Goal: Task Accomplishment & Management: Manage account settings

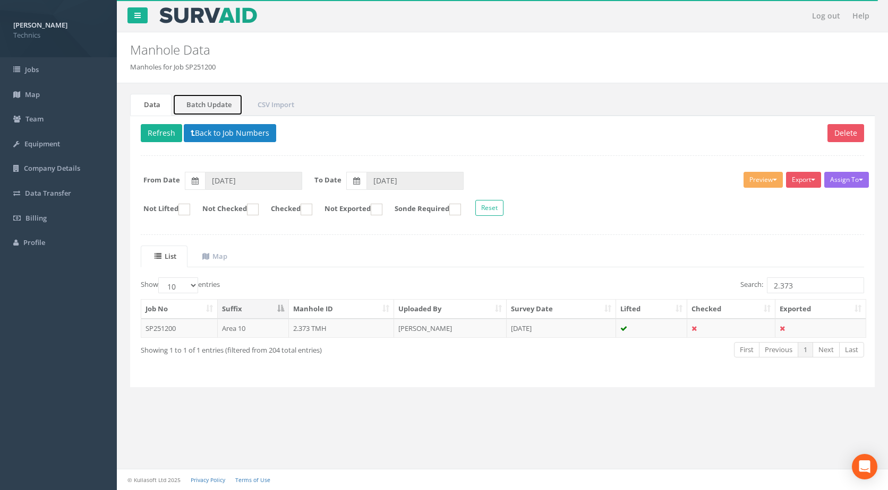
click at [220, 106] on link "Batch Update" at bounding box center [208, 105] width 70 height 22
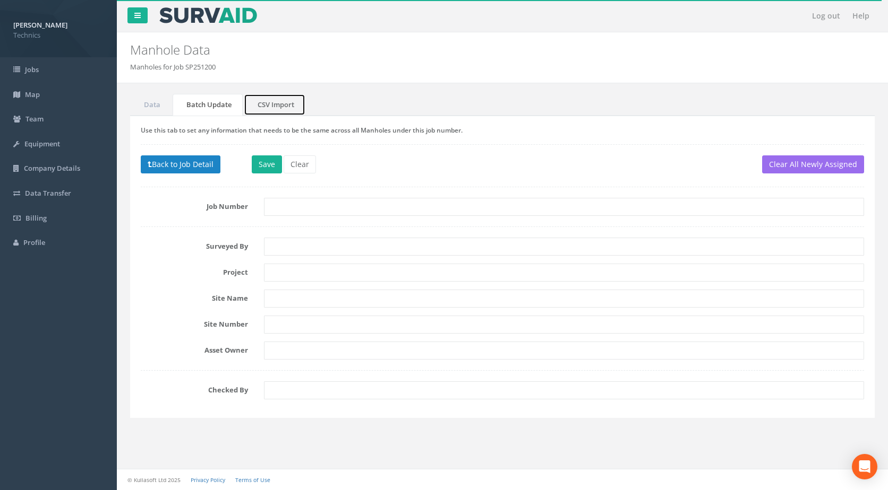
click at [264, 104] on link "CSV Import" at bounding box center [275, 105] width 62 height 22
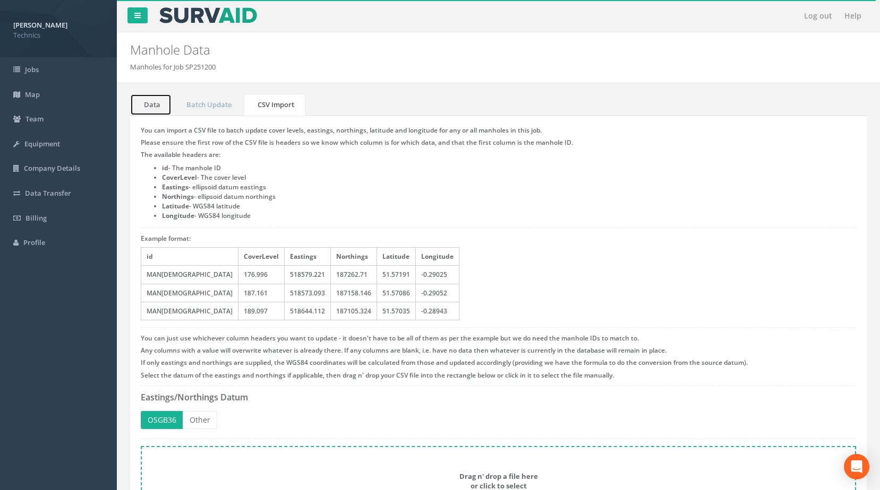
click at [146, 101] on link "Data" at bounding box center [150, 105] width 41 height 22
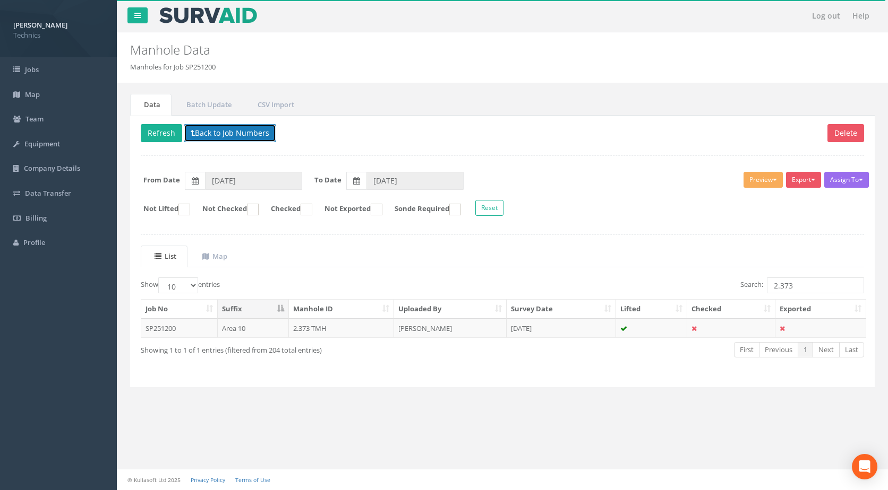
click at [243, 133] on button "Back to Job Numbers" at bounding box center [230, 133] width 92 height 18
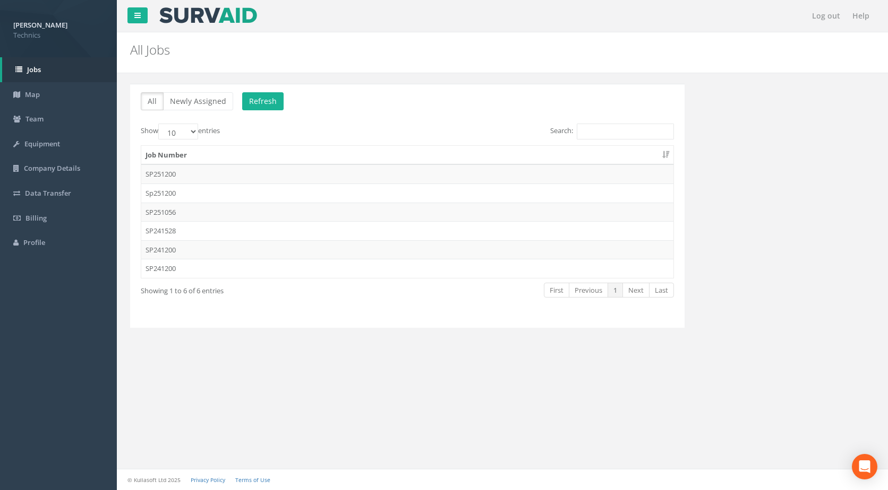
click at [258, 170] on td "SP251200" at bounding box center [407, 174] width 532 height 19
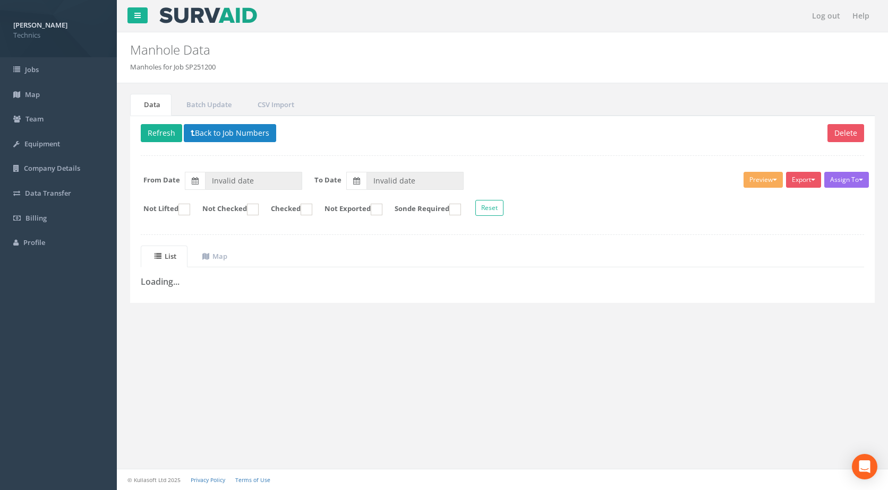
type input "[DATE]"
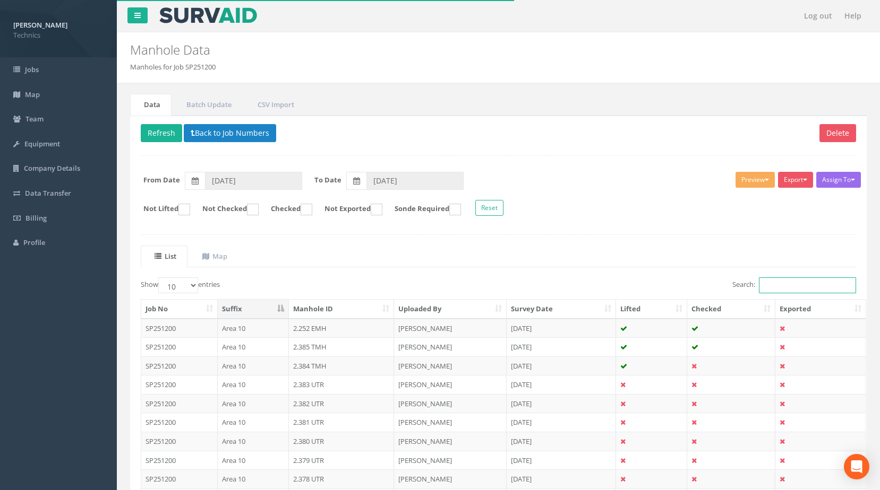
click at [797, 287] on input "Search:" at bounding box center [807, 286] width 97 height 16
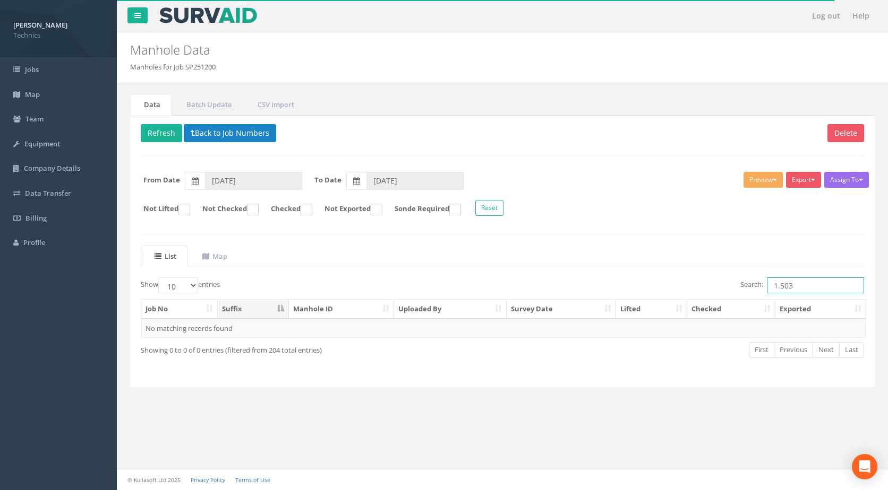
drag, startPoint x: 798, startPoint y: 286, endPoint x: 766, endPoint y: 291, distance: 31.9
click at [766, 291] on input "1.503" at bounding box center [814, 286] width 97 height 16
type input "1.503"
click at [239, 126] on button "Back to Job Numbers" at bounding box center [230, 133] width 92 height 18
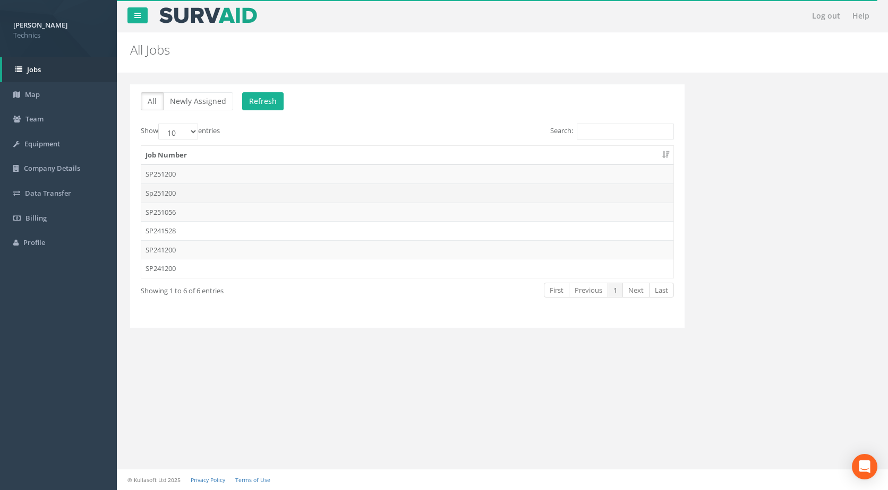
click at [228, 192] on td "Sp251200" at bounding box center [407, 193] width 532 height 19
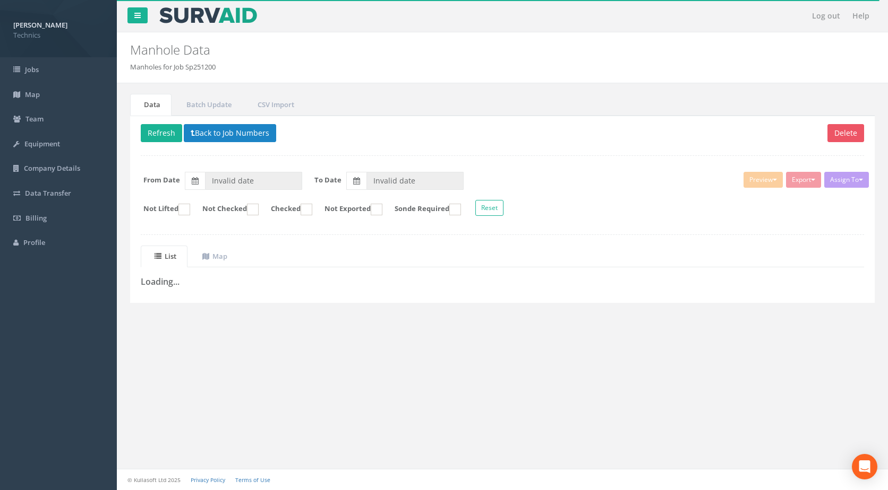
type input "[DATE]"
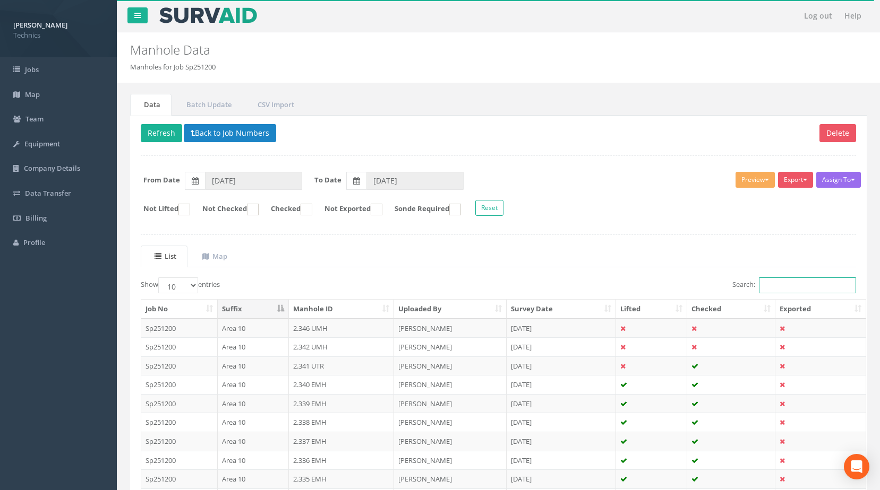
click at [789, 289] on input "Search:" at bounding box center [807, 286] width 97 height 16
paste input "1.503"
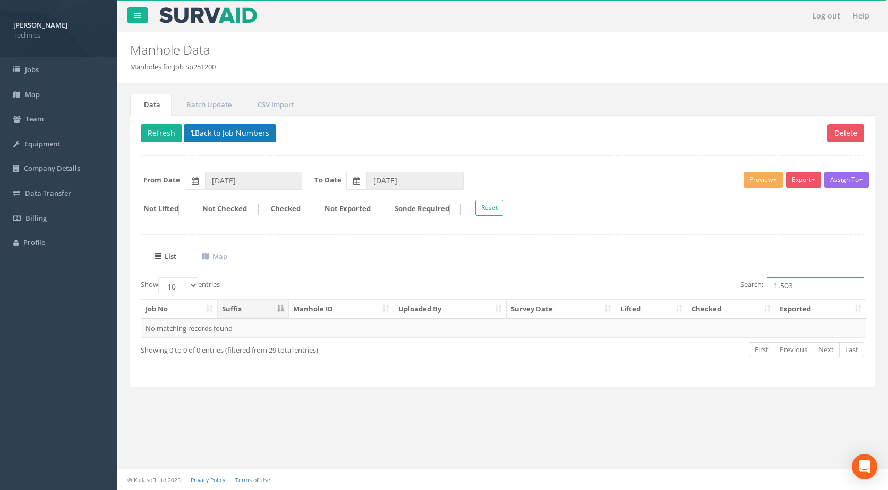
type input "1.503"
click at [224, 132] on button "Back to Job Numbers" at bounding box center [230, 133] width 92 height 18
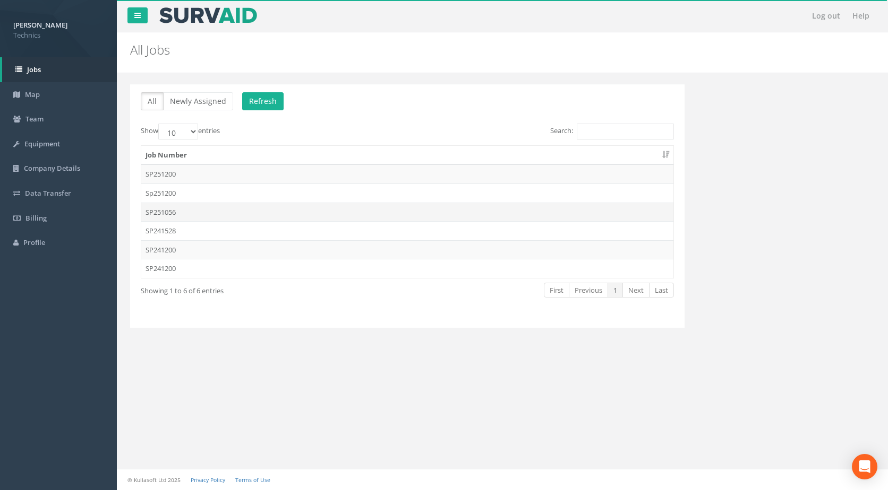
click at [259, 216] on td "SP251056" at bounding box center [407, 212] width 532 height 19
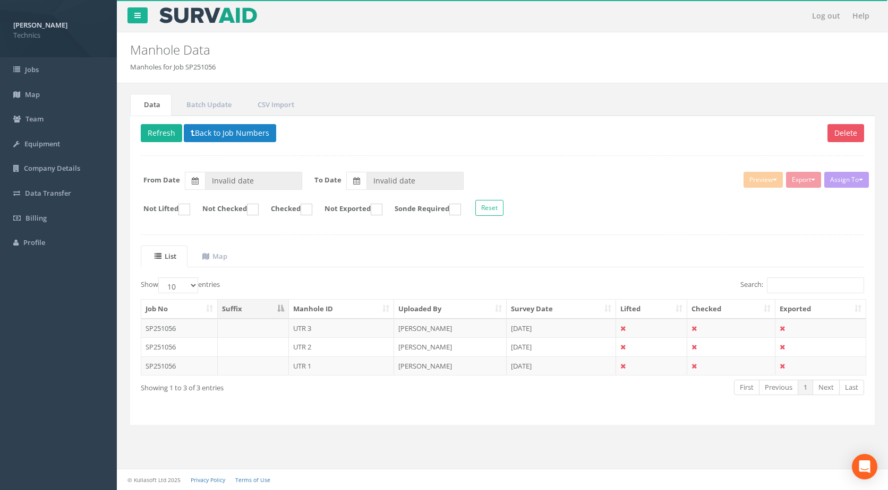
type input "[DATE]"
click at [795, 287] on input "Search:" at bounding box center [814, 286] width 97 height 16
paste input "1.503"
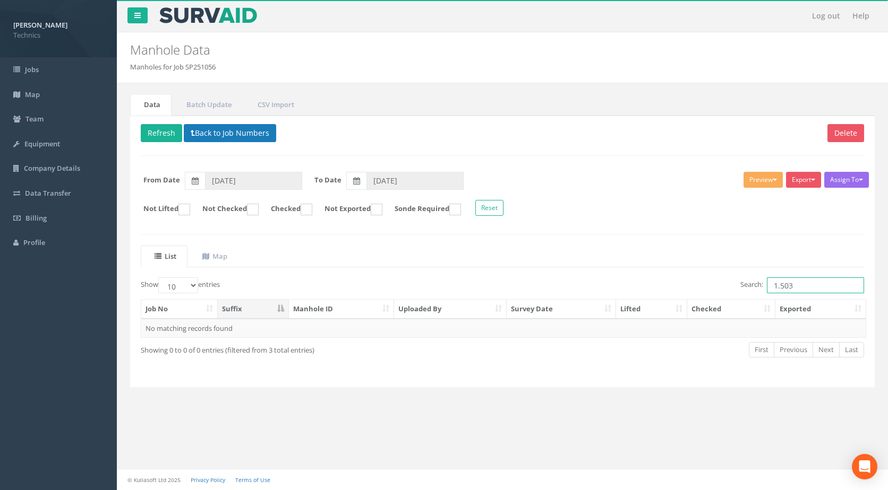
type input "1.503"
click at [246, 130] on button "Back to Job Numbers" at bounding box center [230, 133] width 92 height 18
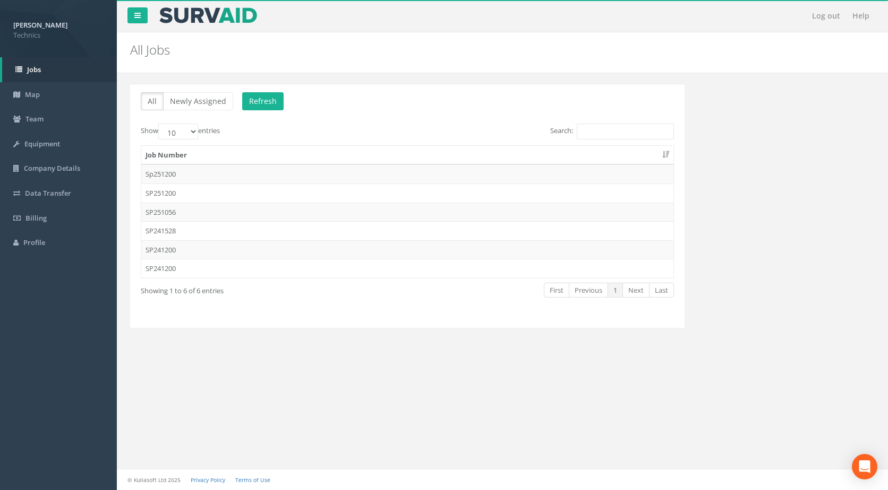
click at [201, 235] on td "SP241528" at bounding box center [407, 230] width 532 height 19
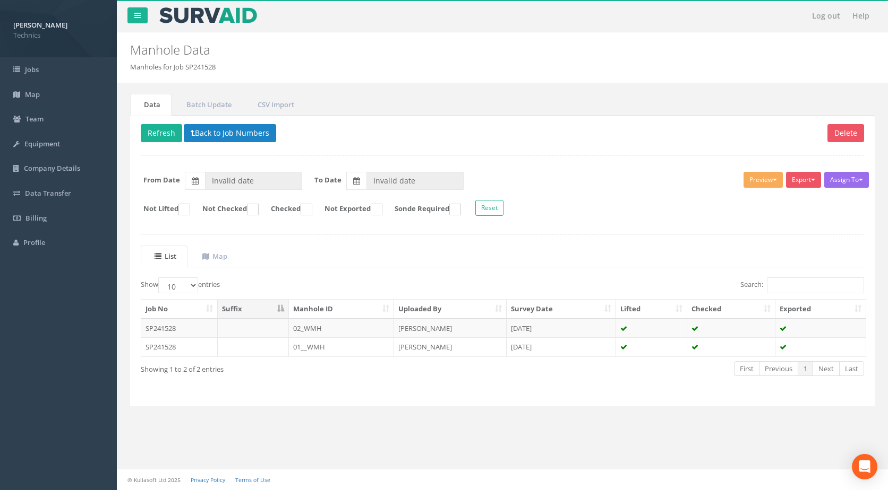
type input "[DATE]"
click at [797, 289] on input "Search:" at bounding box center [814, 286] width 97 height 16
paste input "1.503"
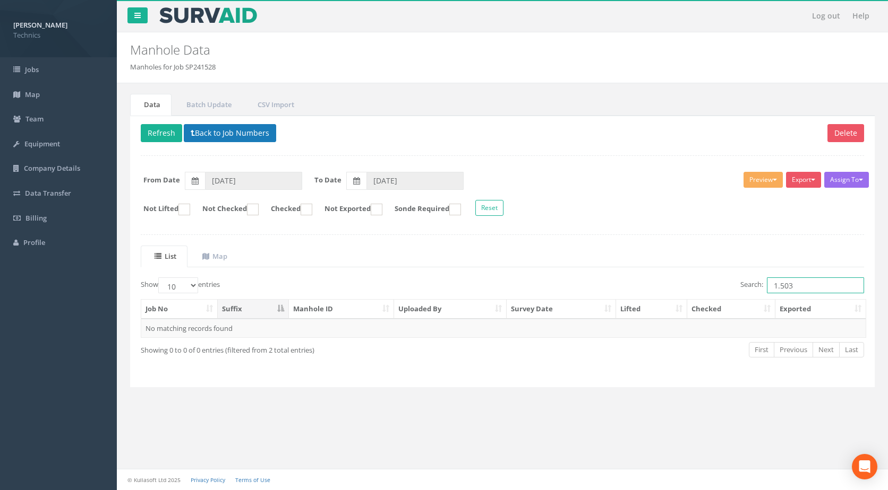
type input "1.503"
click at [240, 130] on button "Back to Job Numbers" at bounding box center [230, 133] width 92 height 18
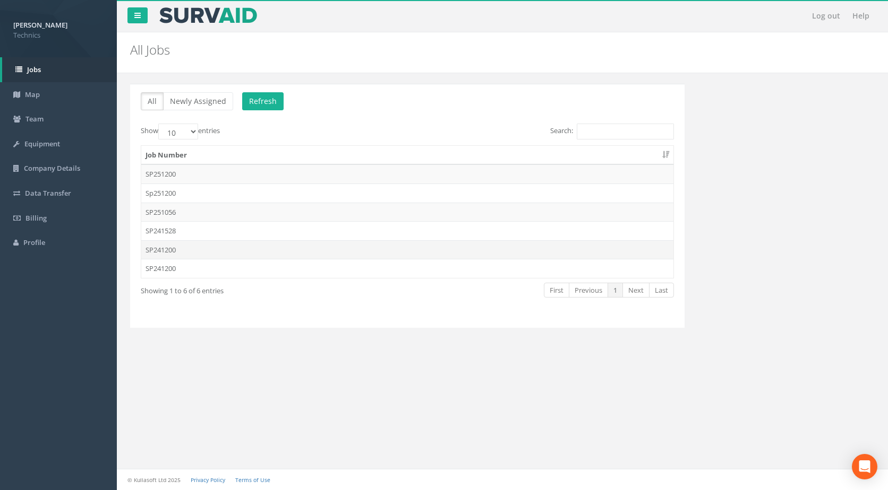
click at [196, 250] on td "SP241200" at bounding box center [407, 249] width 532 height 19
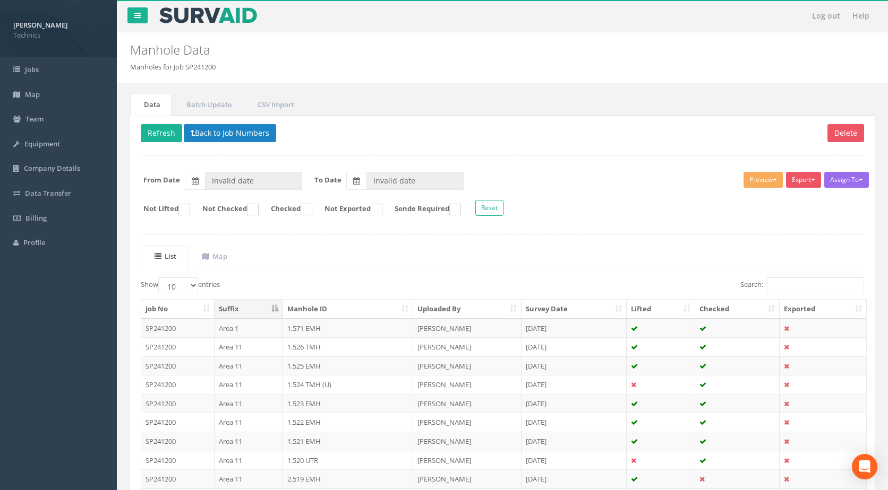
type input "[DATE]"
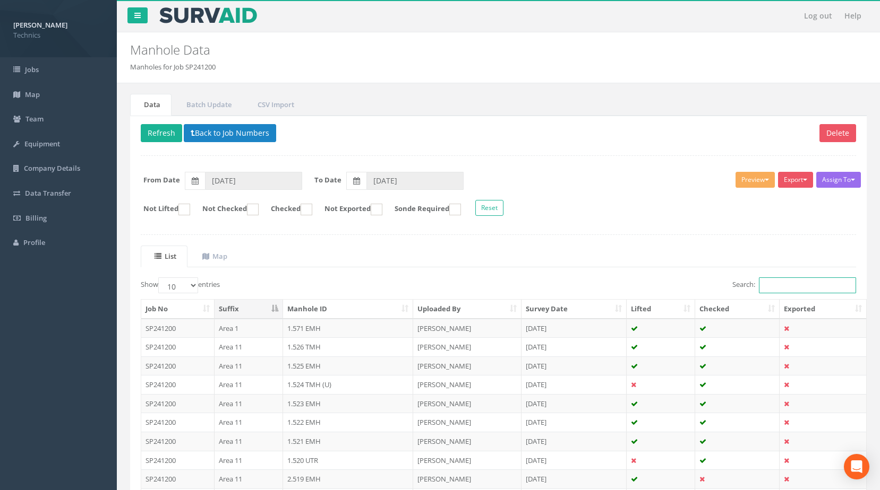
click at [770, 280] on input "Search:" at bounding box center [807, 286] width 97 height 16
paste input "1.503"
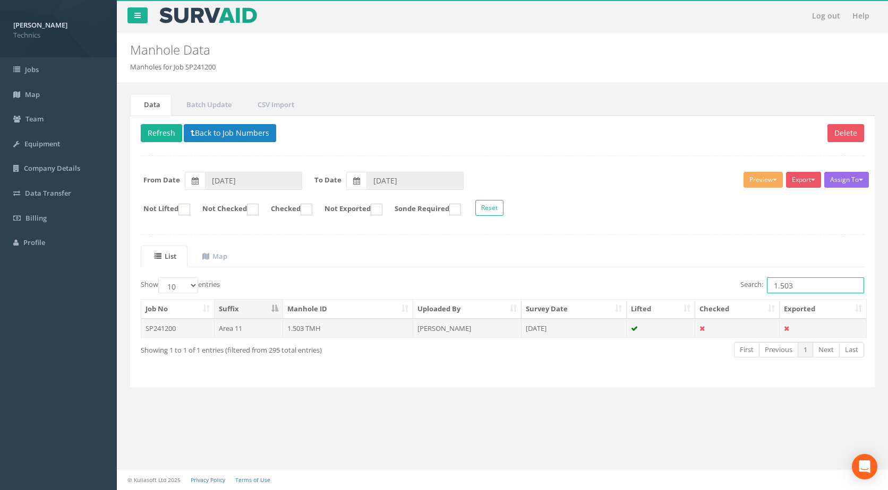
type input "1.503"
click at [242, 331] on td "Area 11" at bounding box center [248, 328] width 68 height 19
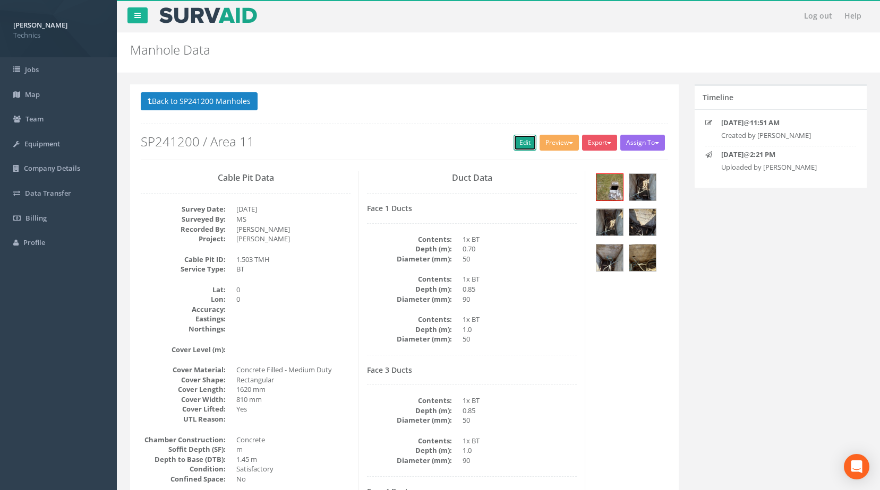
click at [516, 143] on link "Edit" at bounding box center [524, 143] width 23 height 16
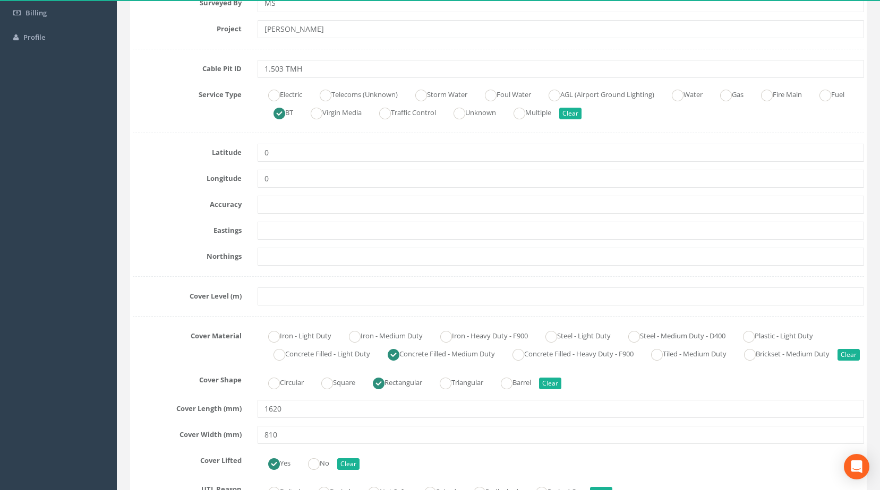
scroll to position [212, 0]
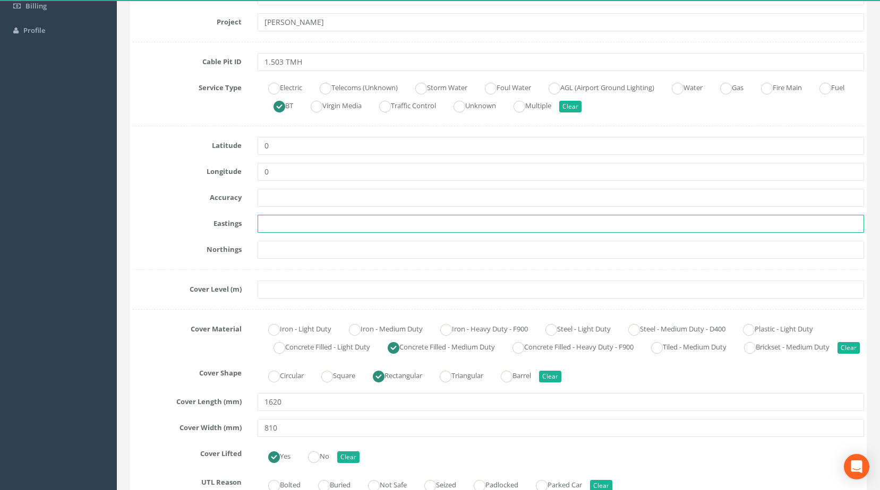
click at [302, 226] on input "text" at bounding box center [560, 224] width 607 height 18
paste input "427430.9950"
type input "427430.9950"
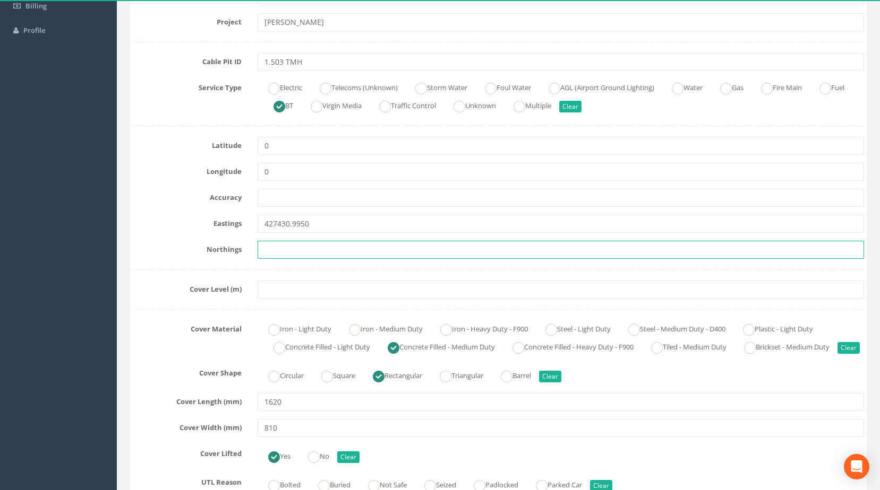
click at [350, 252] on input "text" at bounding box center [560, 250] width 607 height 18
paste input "205283.0860"
type input "205283.0860"
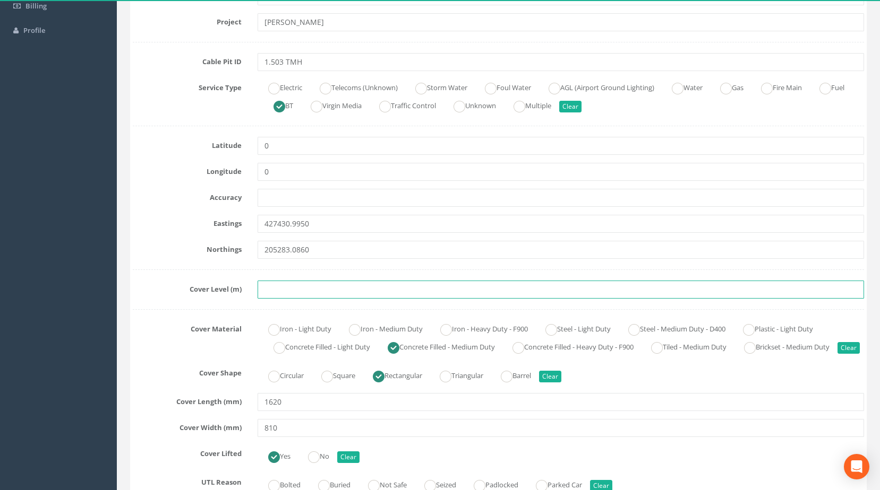
click at [329, 289] on input "text" at bounding box center [560, 290] width 607 height 18
paste input "85.2050"
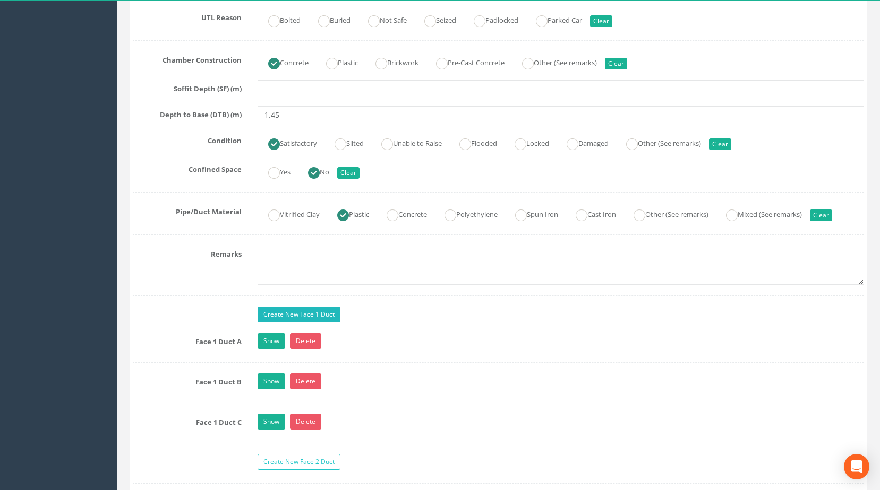
scroll to position [796, 0]
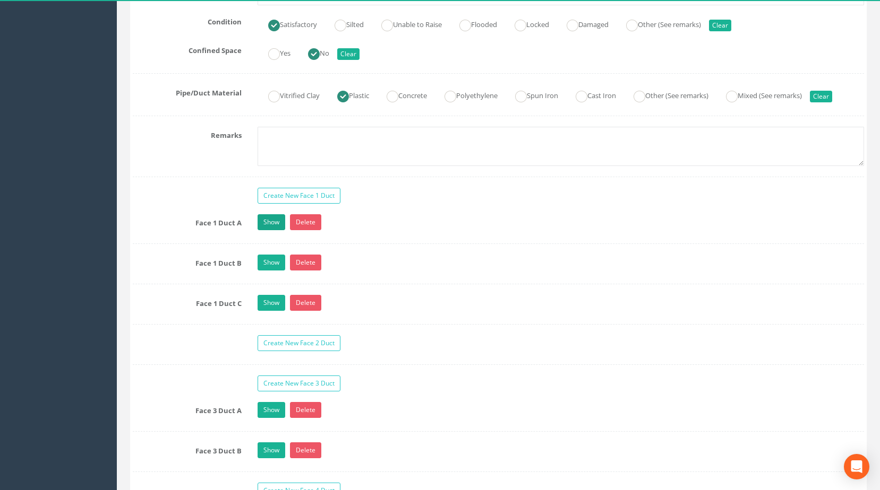
type input "85.2050"
click at [273, 230] on link "Show" at bounding box center [271, 222] width 28 height 16
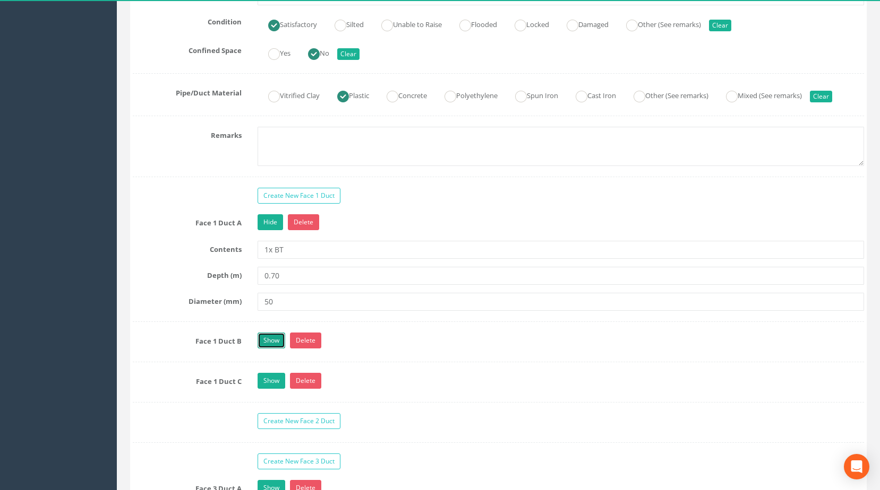
click at [271, 349] on link "Show" at bounding box center [271, 341] width 28 height 16
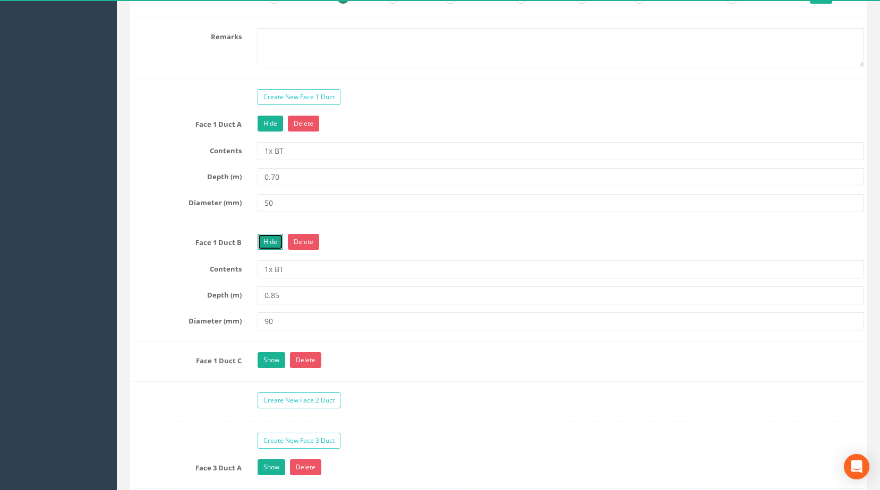
scroll to position [1009, 0]
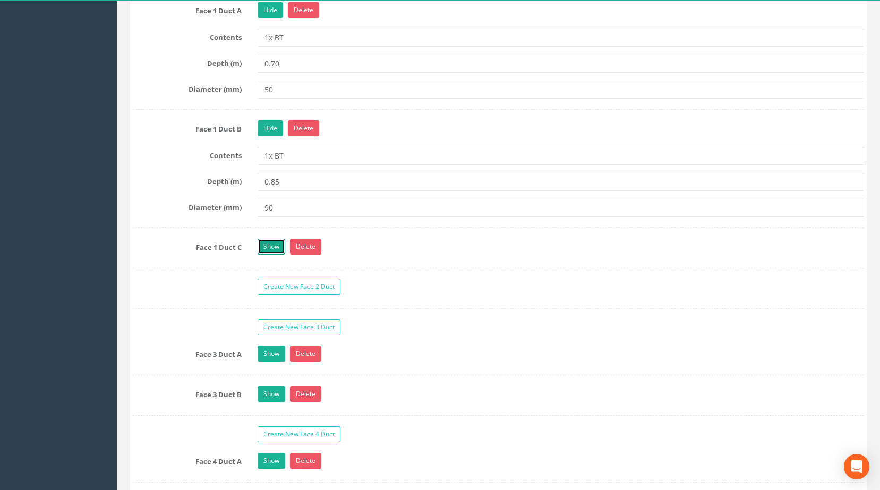
click at [271, 255] on link "Show" at bounding box center [271, 247] width 28 height 16
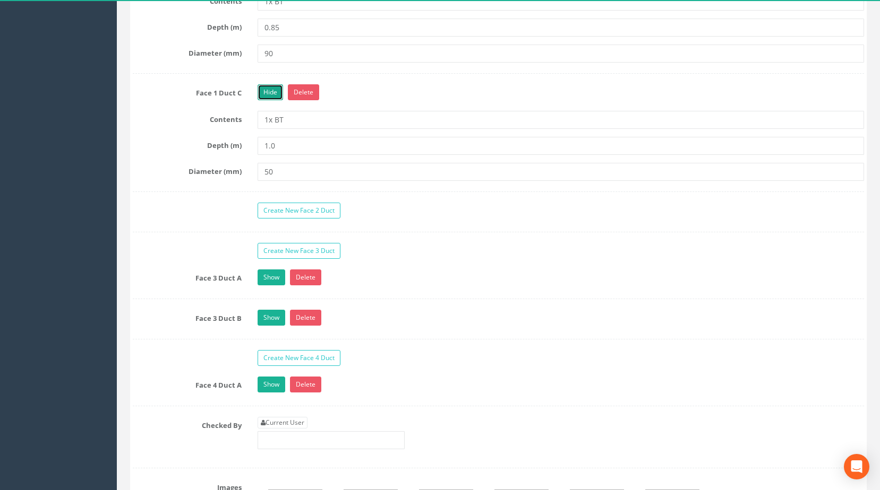
scroll to position [1221, 0]
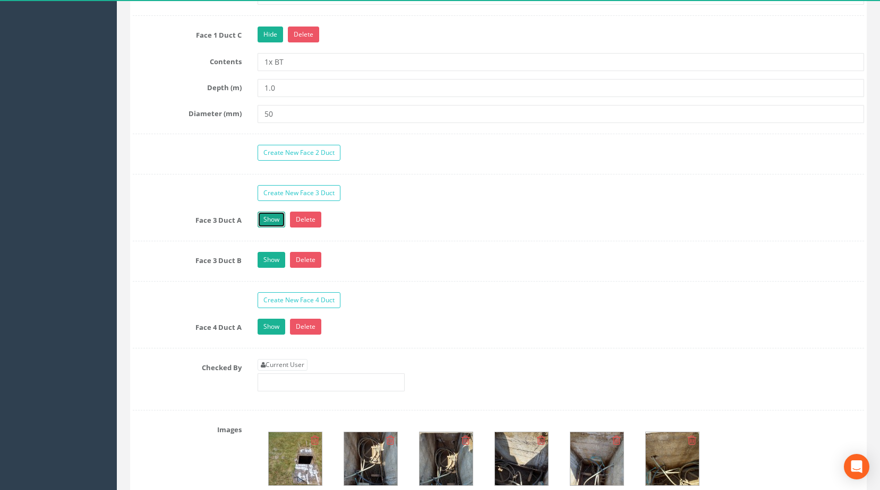
click at [268, 228] on link "Show" at bounding box center [271, 220] width 28 height 16
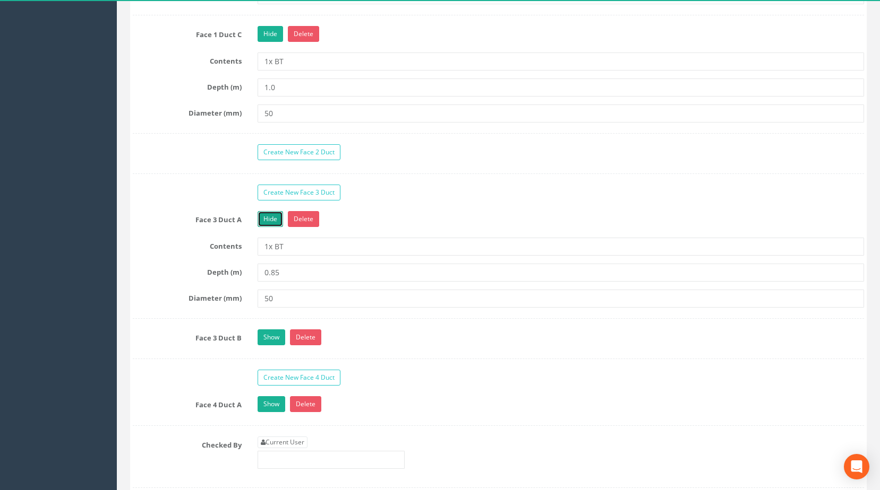
scroll to position [1433, 0]
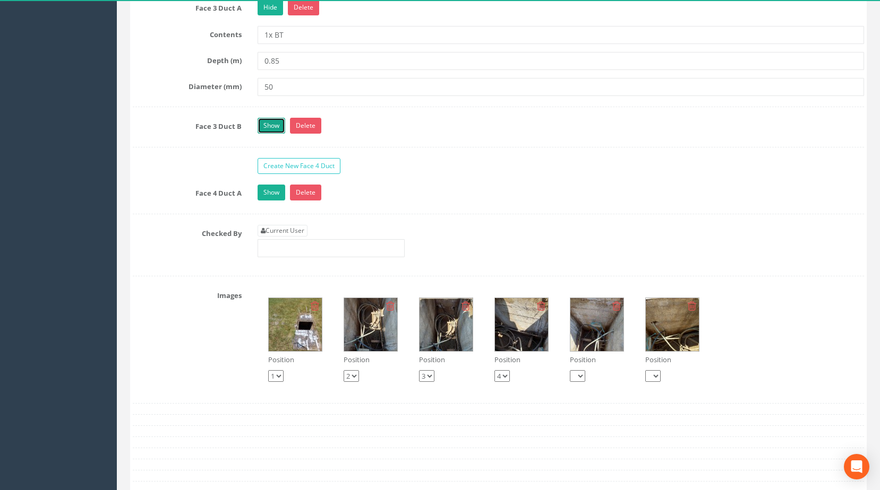
click at [270, 134] on link "Show" at bounding box center [271, 126] width 28 height 16
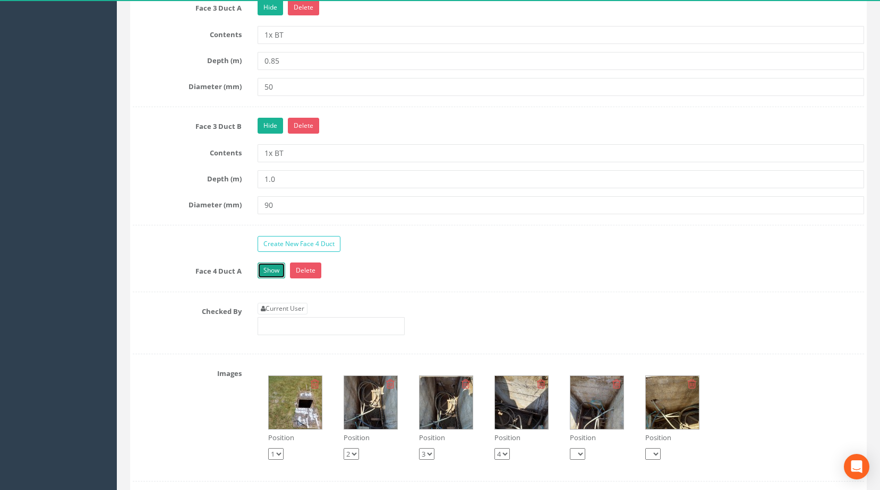
click at [274, 279] on link "Show" at bounding box center [271, 271] width 28 height 16
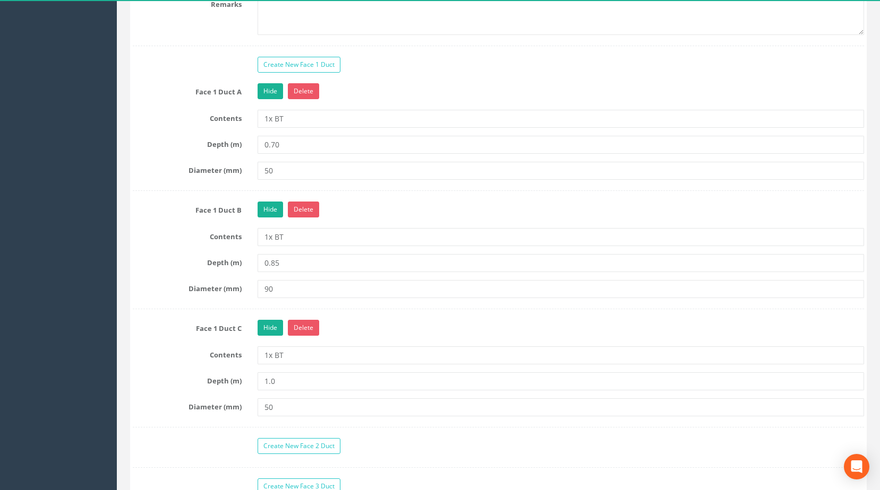
scroll to position [1009, 0]
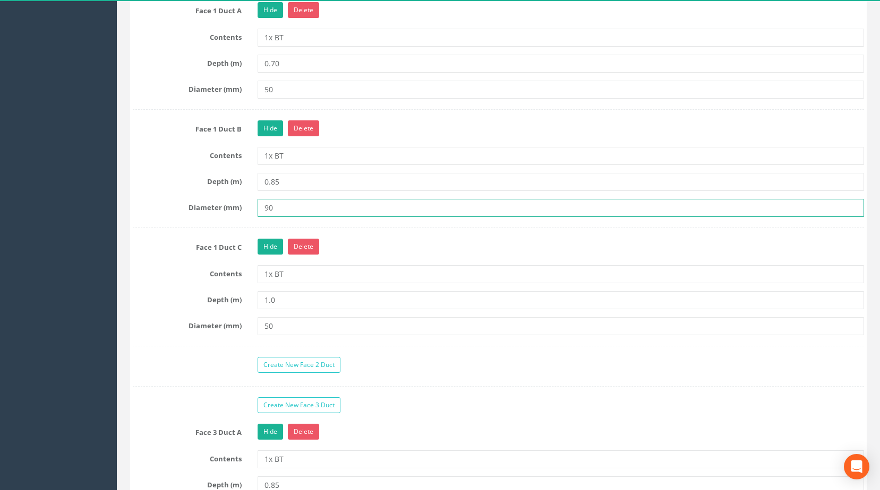
drag, startPoint x: 278, startPoint y: 224, endPoint x: 241, endPoint y: 217, distance: 37.3
click at [241, 217] on div "Diameter (mm) 90" at bounding box center [498, 208] width 747 height 18
type input "50"
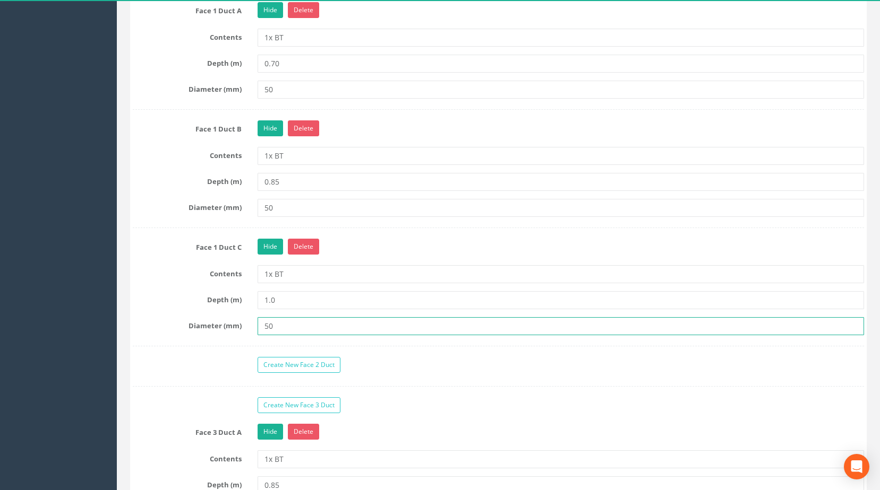
drag, startPoint x: 292, startPoint y: 342, endPoint x: 240, endPoint y: 333, distance: 52.7
click at [240, 333] on div "Diameter (mm) 50" at bounding box center [498, 326] width 747 height 18
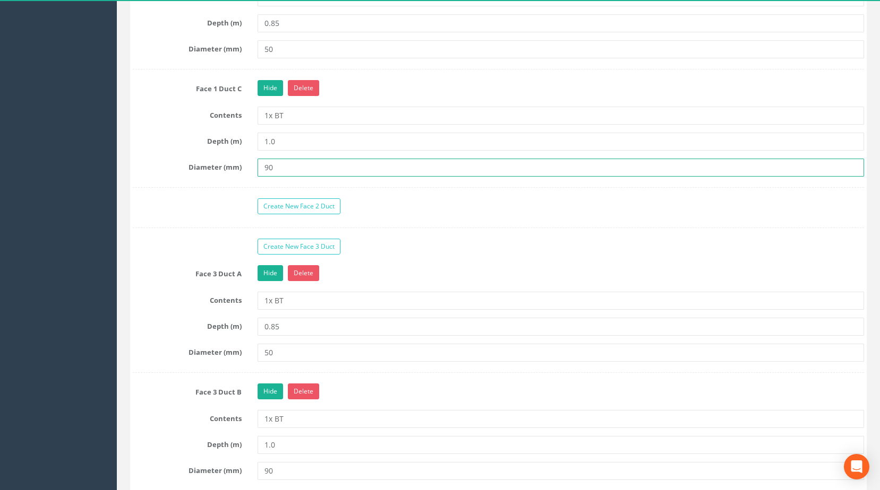
scroll to position [1168, 0]
type input "90"
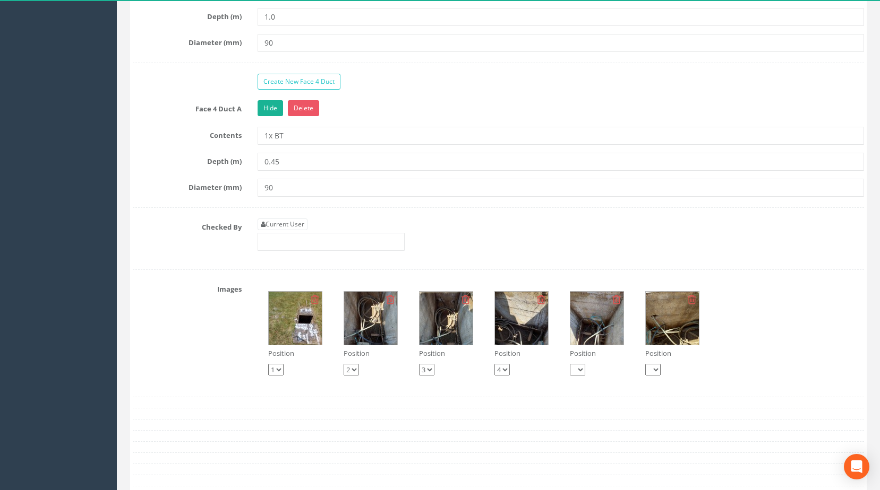
scroll to position [1592, 0]
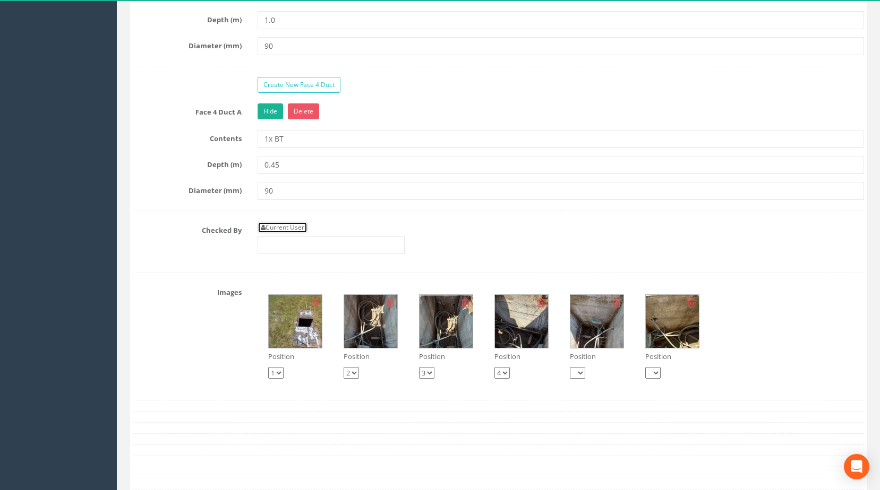
click at [296, 234] on link "Current User" at bounding box center [282, 228] width 50 height 12
type input "[PERSON_NAME]"
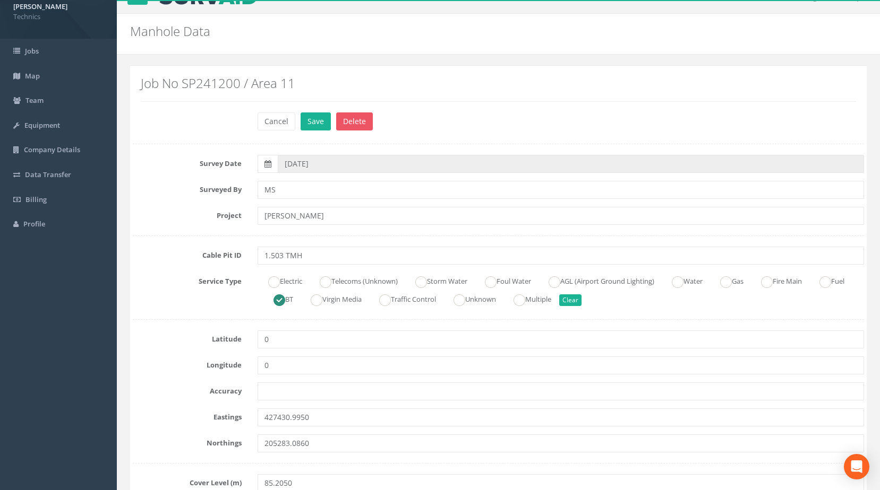
scroll to position [0, 0]
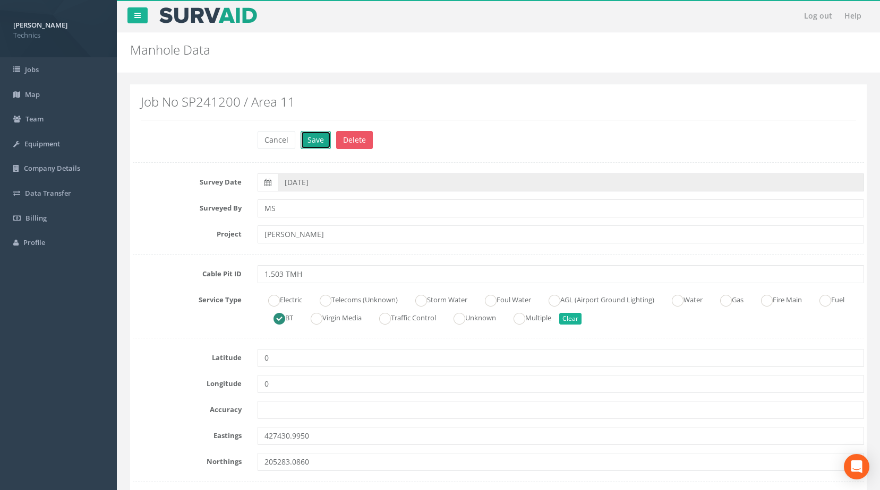
click at [315, 142] on button "Save" at bounding box center [315, 140] width 30 height 18
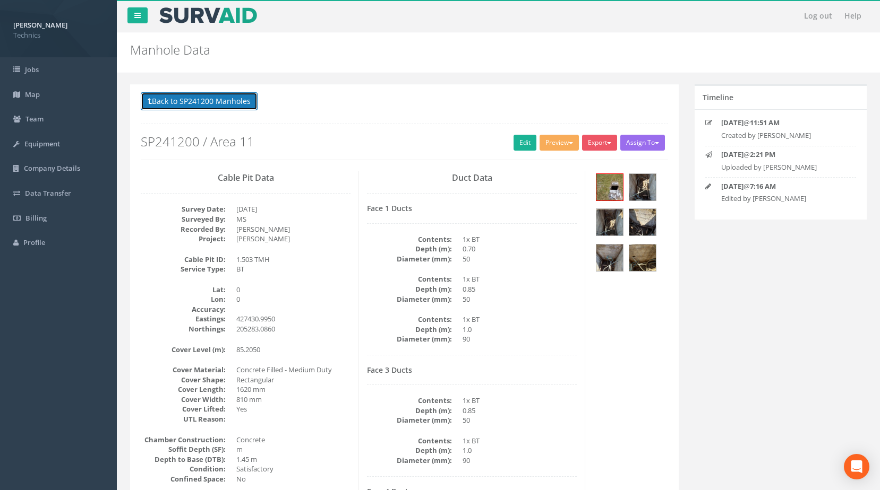
click at [202, 101] on button "Back to SP241200 Manholes" at bounding box center [199, 101] width 117 height 18
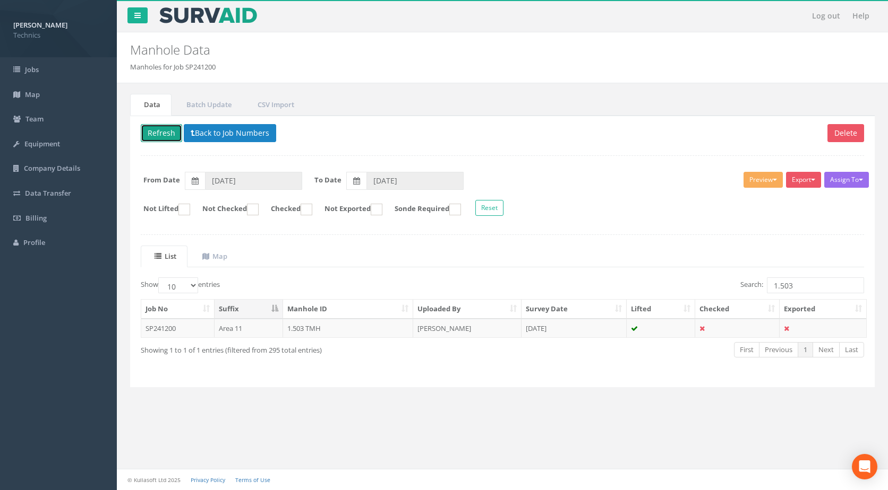
click at [162, 137] on button "Refresh" at bounding box center [161, 133] width 41 height 18
click at [801, 288] on input "1.503" at bounding box center [814, 286] width 97 height 16
type input "1.502"
click at [369, 328] on td "1.502 EMH" at bounding box center [348, 328] width 131 height 19
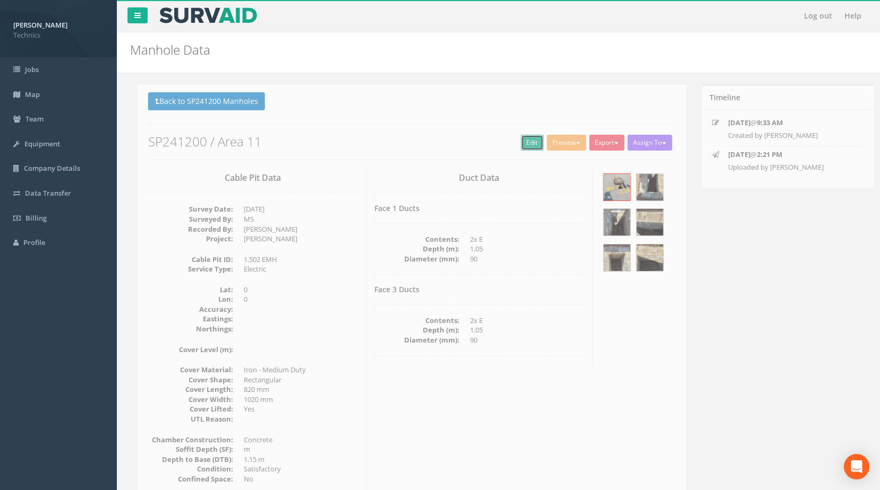
click at [524, 141] on link "Edit" at bounding box center [524, 143] width 23 height 16
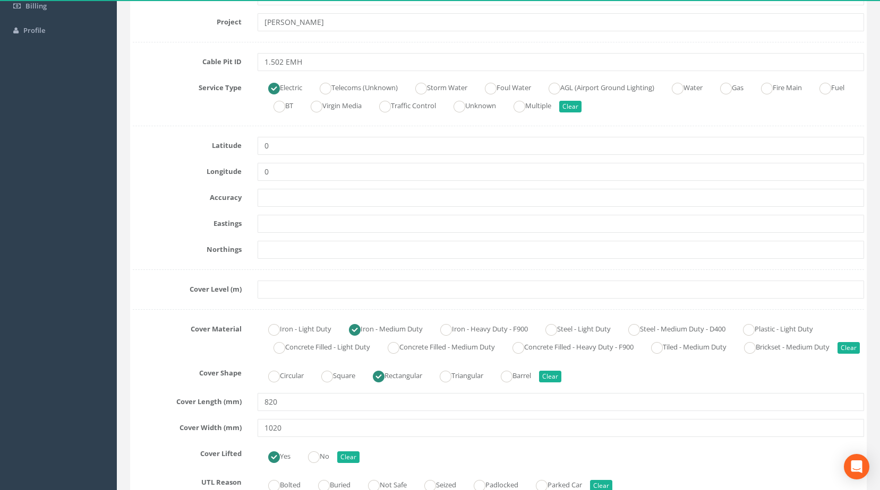
scroll to position [265, 0]
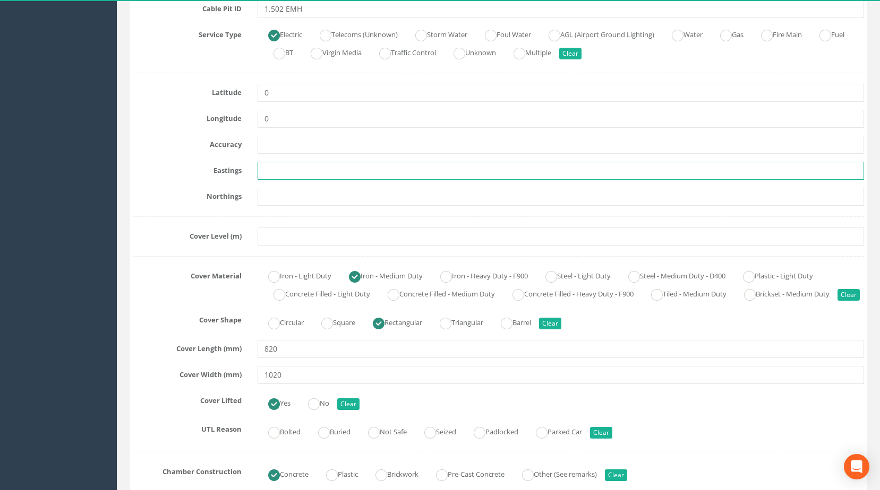
click at [307, 177] on input "text" at bounding box center [560, 171] width 607 height 18
paste input "427443.9218"
type input "427443.9218"
click at [308, 201] on input "text" at bounding box center [560, 197] width 607 height 18
paste input "205287.6545"
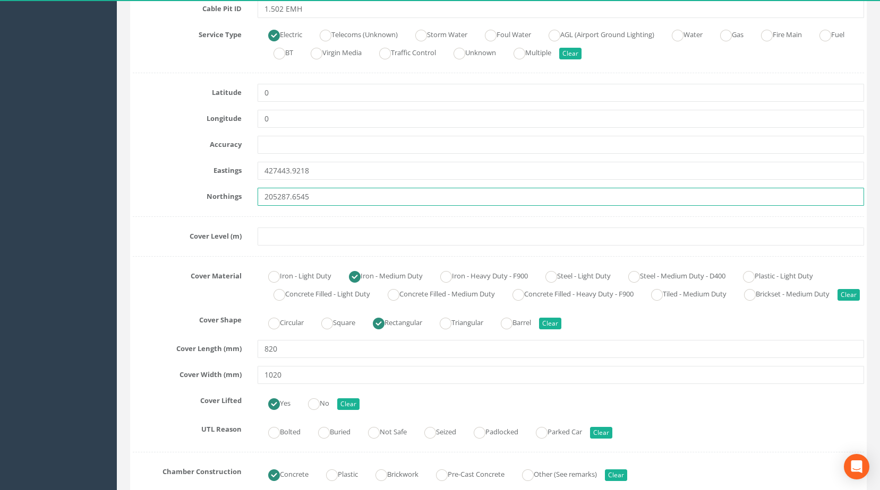
type input "205287.6545"
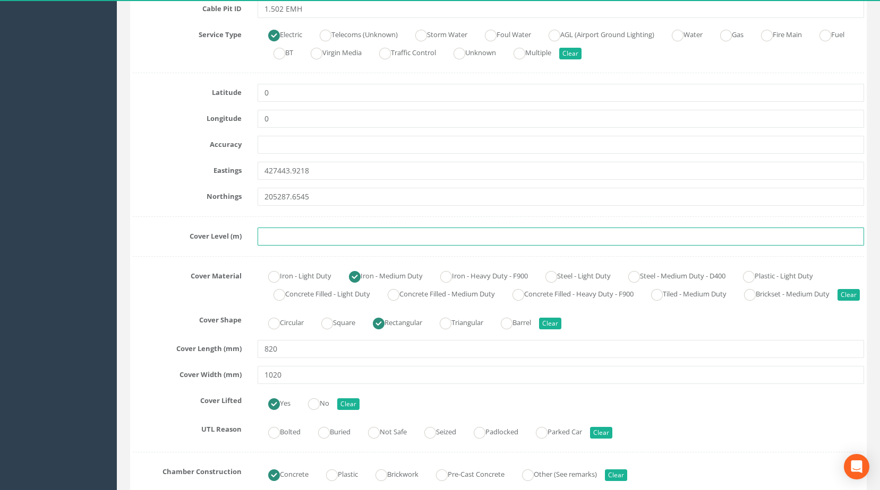
click at [288, 239] on input "text" at bounding box center [560, 237] width 607 height 18
paste input "85.6126"
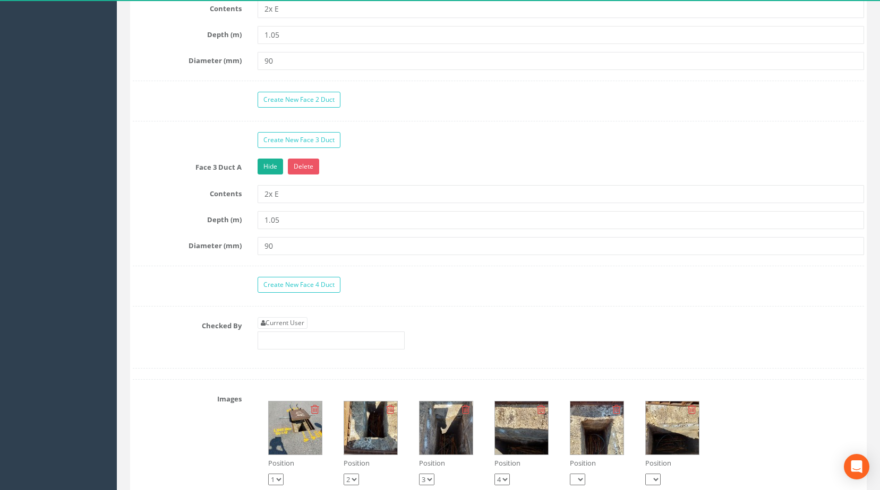
scroll to position [1168, 0]
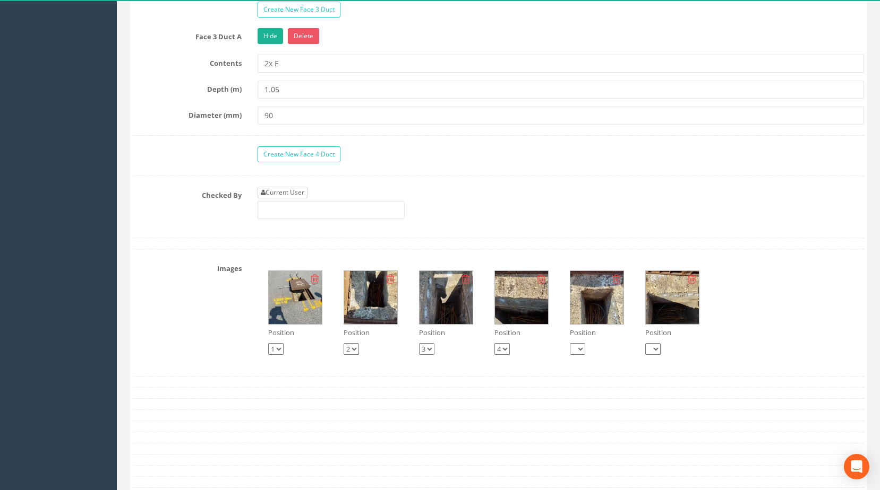
type input "85.6126"
click at [289, 199] on link "Current User" at bounding box center [282, 193] width 50 height 12
type input "[PERSON_NAME]"
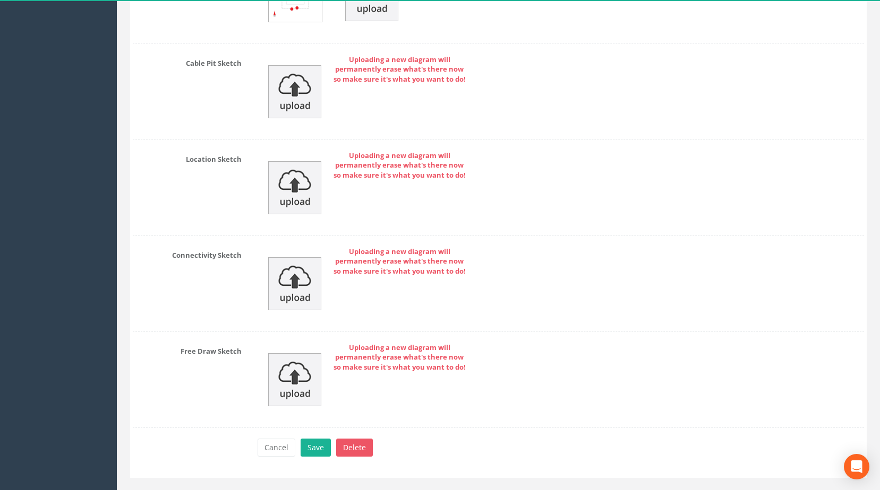
scroll to position [1780, 0]
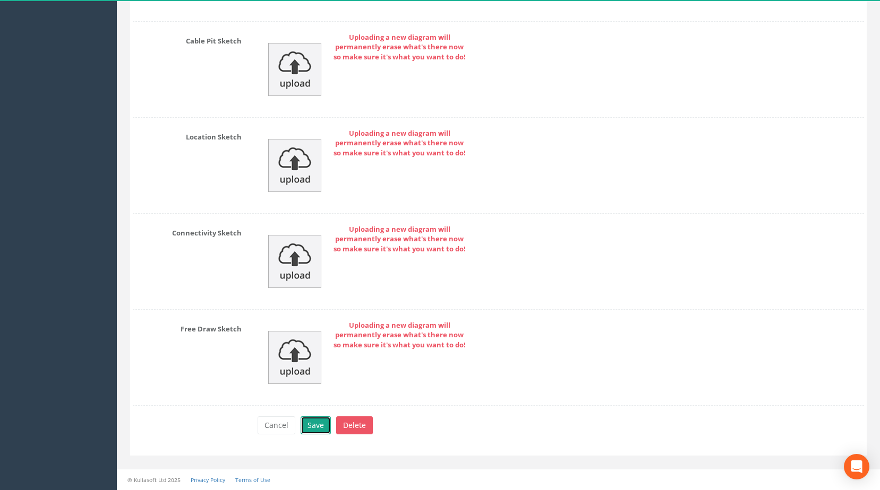
click at [320, 424] on button "Save" at bounding box center [315, 426] width 30 height 18
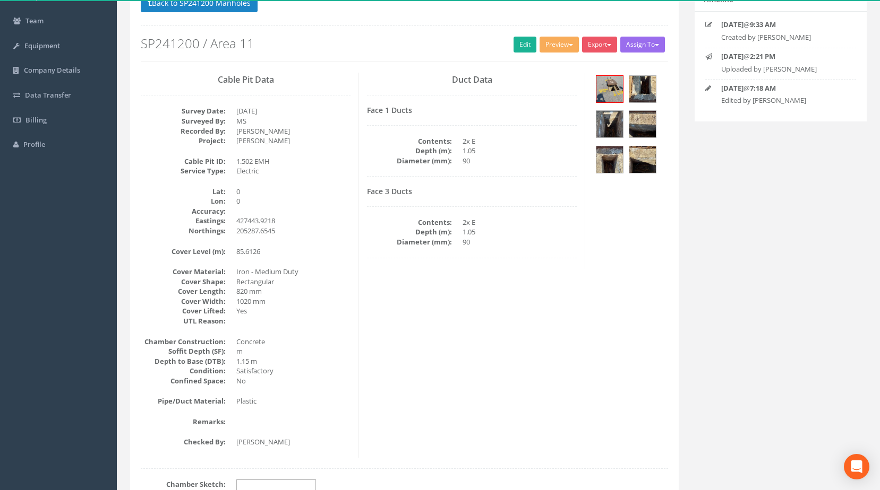
scroll to position [0, 0]
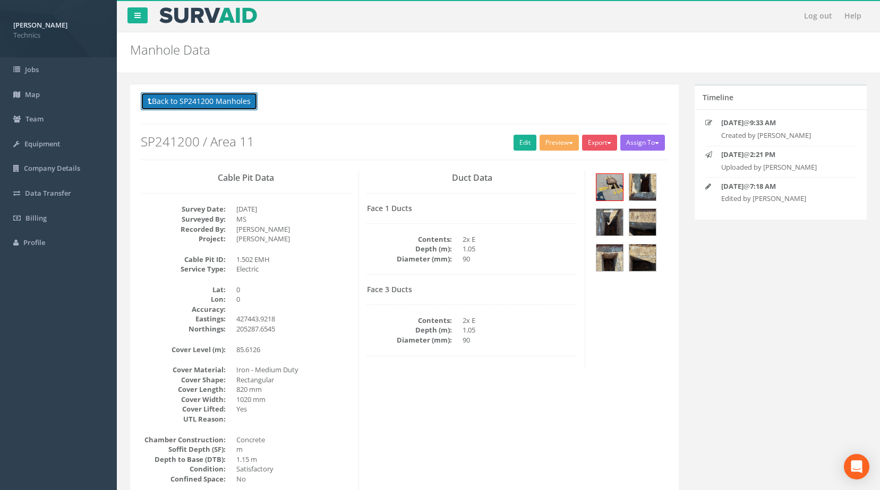
click at [220, 107] on button "Back to SP241200 Manholes" at bounding box center [199, 101] width 117 height 18
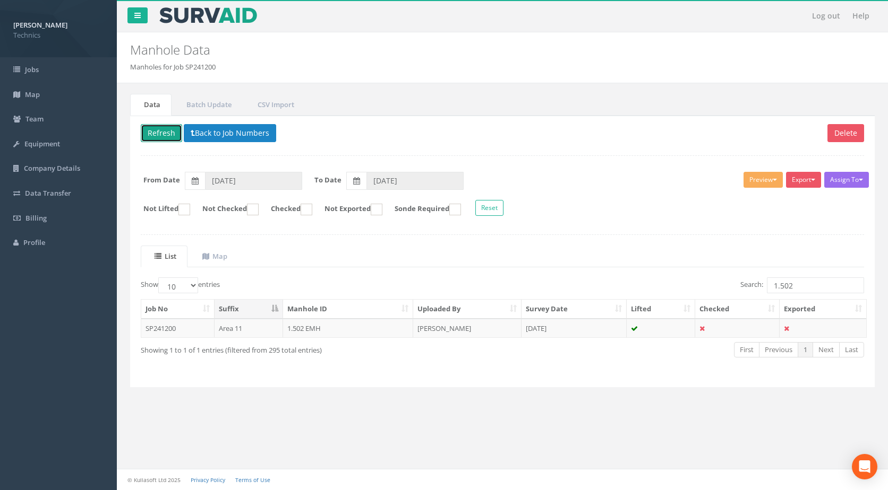
click at [157, 132] on button "Refresh" at bounding box center [161, 133] width 41 height 18
click at [795, 290] on input "1.502" at bounding box center [814, 286] width 97 height 16
type input "1.504"
click at [335, 334] on td "1.504 EMH" at bounding box center [348, 328] width 131 height 19
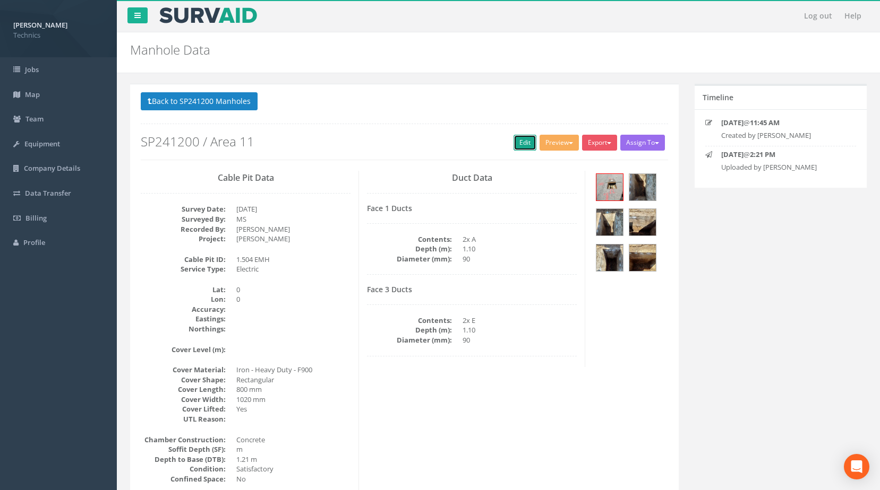
click at [522, 140] on link "Edit" at bounding box center [524, 143] width 23 height 16
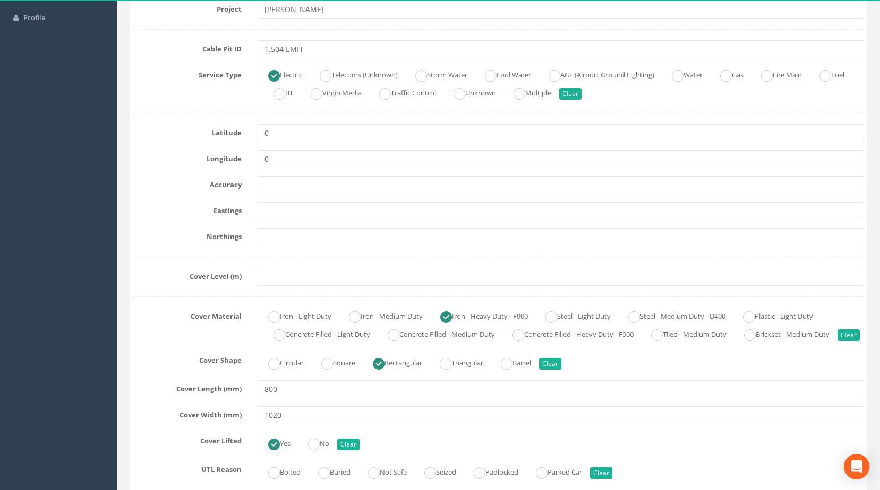
scroll to position [318, 0]
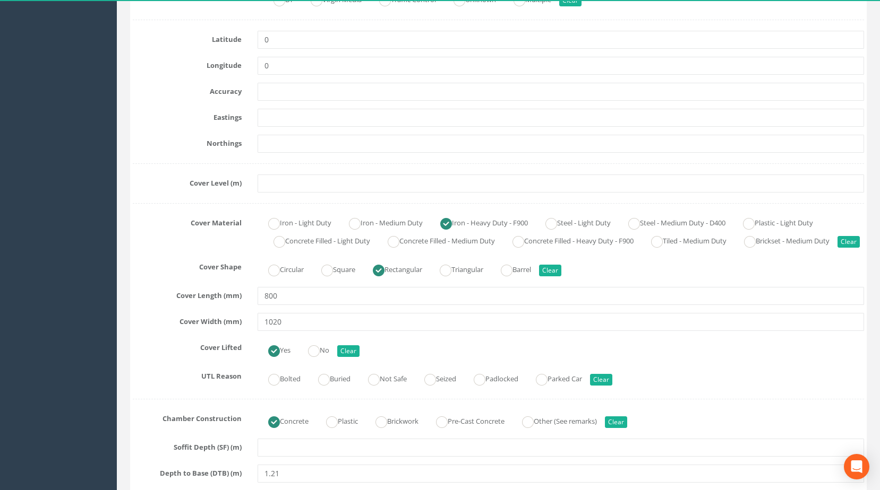
drag, startPoint x: 301, startPoint y: 106, endPoint x: 296, endPoint y: 115, distance: 10.5
click at [300, 106] on div "Survey Date [DATE] Surveyed By MS Project [GEOGRAPHIC_DATA] Cable Pit ID 1.504 …" at bounding box center [498, 471] width 731 height 1233
click at [295, 118] on input "text" at bounding box center [560, 118] width 607 height 18
paste input "427454.8177"
type input "427454.8177"
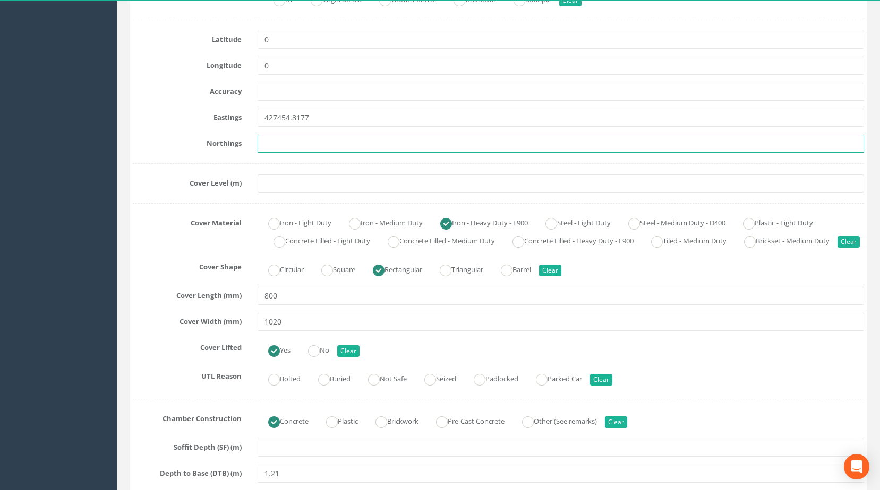
click at [288, 146] on input "text" at bounding box center [560, 144] width 607 height 18
paste input "205275.1508"
type input "205275.1508"
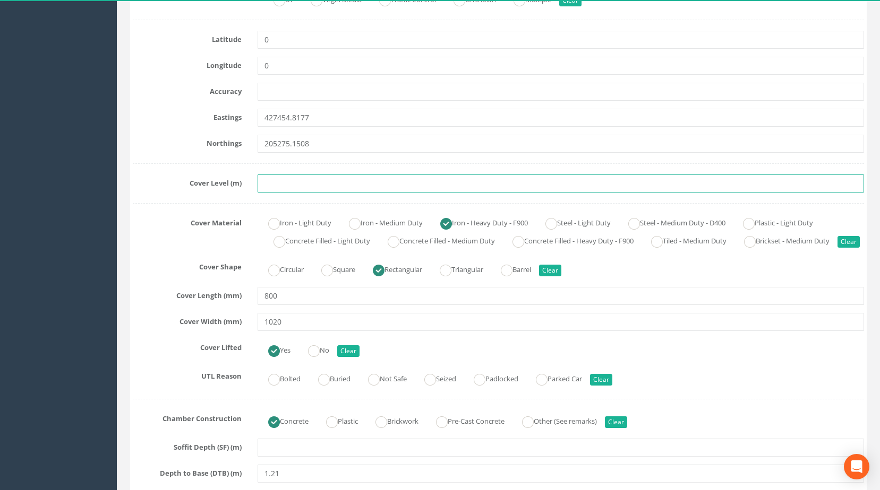
click at [315, 183] on input "text" at bounding box center [560, 184] width 607 height 18
paste input "85.2980"
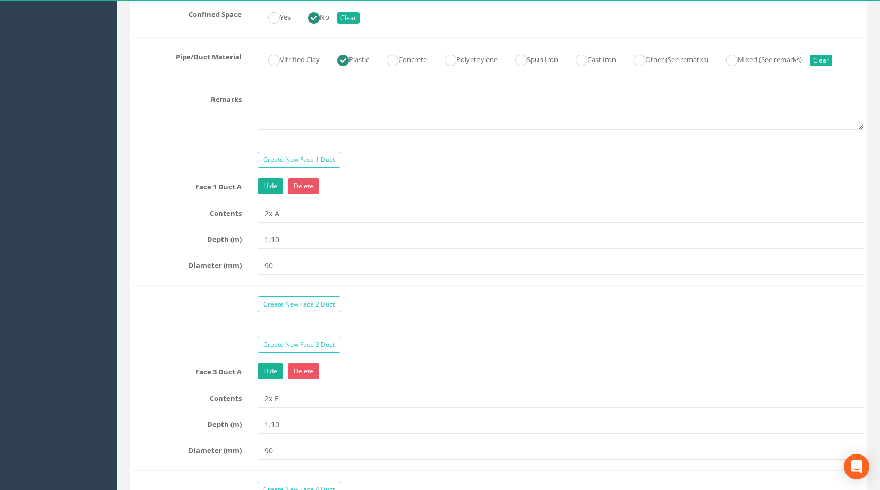
scroll to position [849, 0]
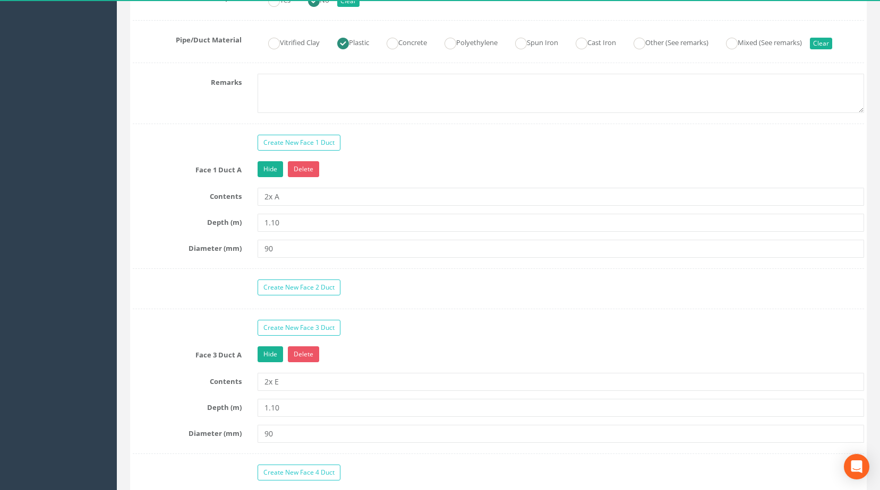
type input "85.2980"
drag, startPoint x: 283, startPoint y: 213, endPoint x: 272, endPoint y: 211, distance: 11.3
click at [283, 206] on input "2x A" at bounding box center [560, 197] width 607 height 18
type input "2x E"
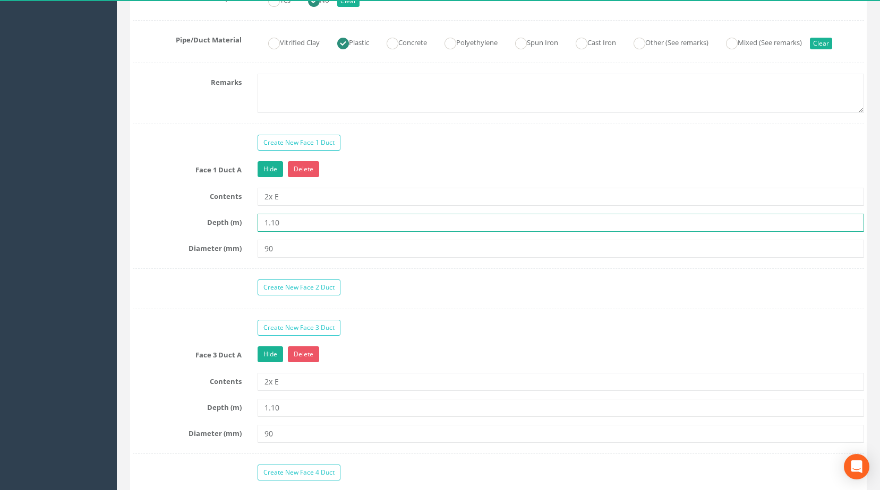
click at [284, 232] on input "1.10" at bounding box center [560, 223] width 607 height 18
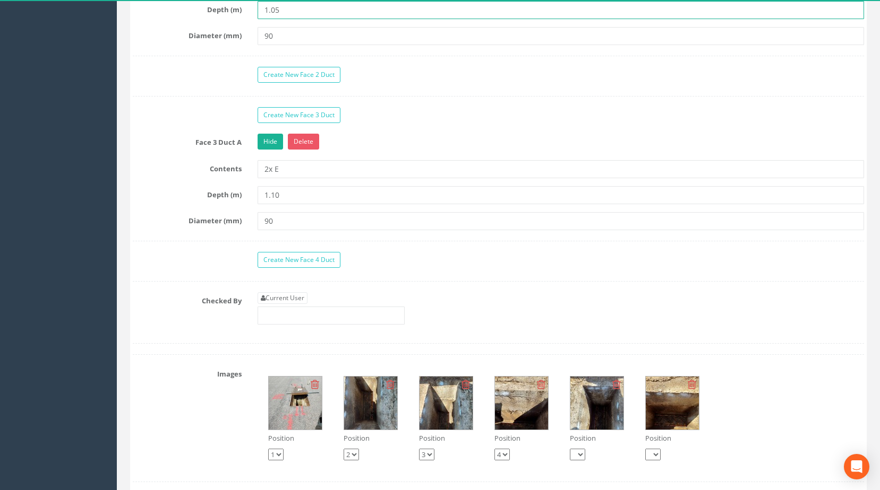
scroll to position [1221, 0]
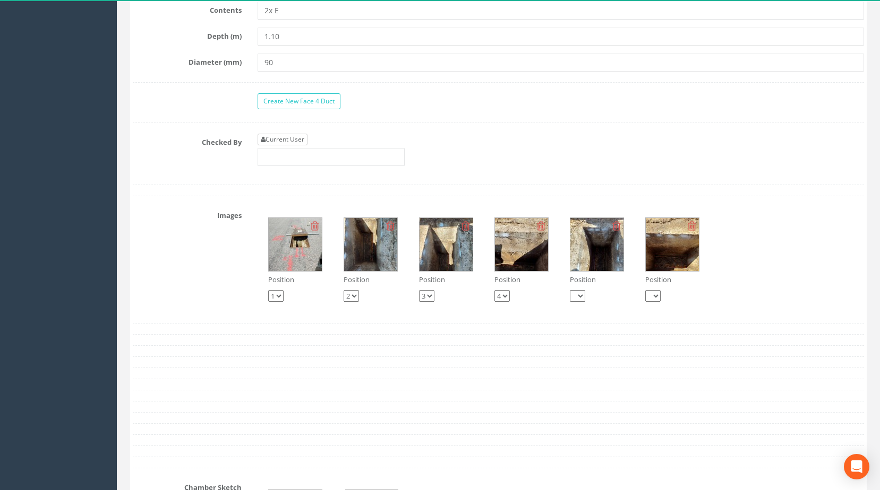
type input "1.05"
click at [304, 145] on link "Current User" at bounding box center [282, 140] width 50 height 12
type input "[PERSON_NAME]"
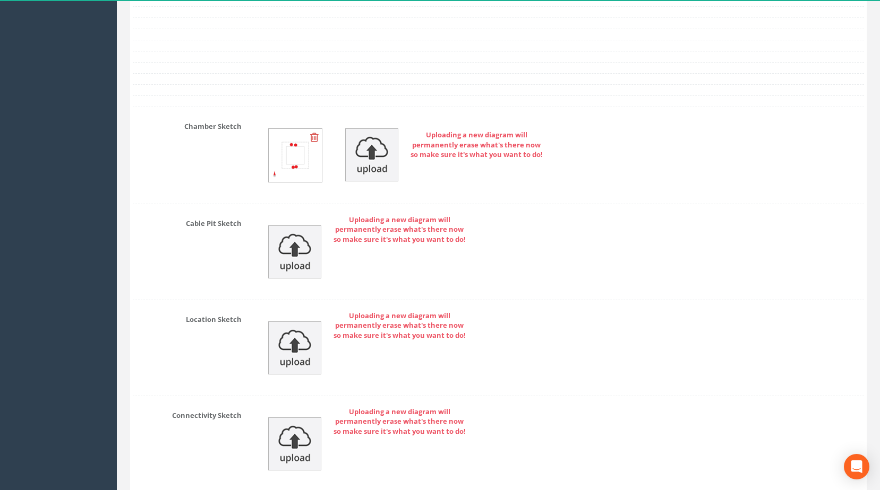
scroll to position [1780, 0]
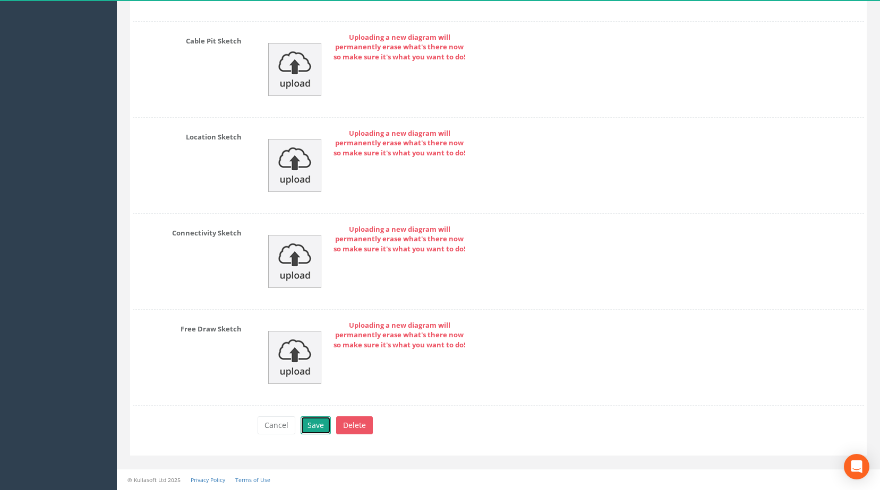
click at [321, 430] on button "Save" at bounding box center [315, 426] width 30 height 18
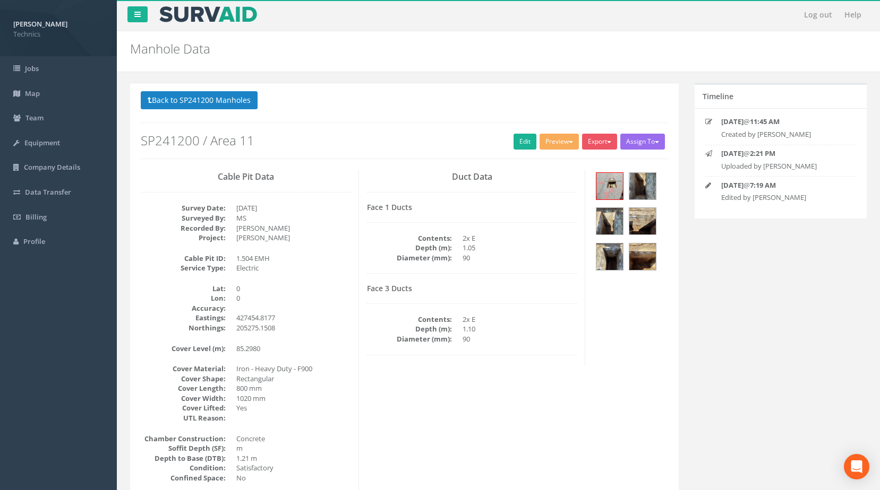
scroll to position [0, 0]
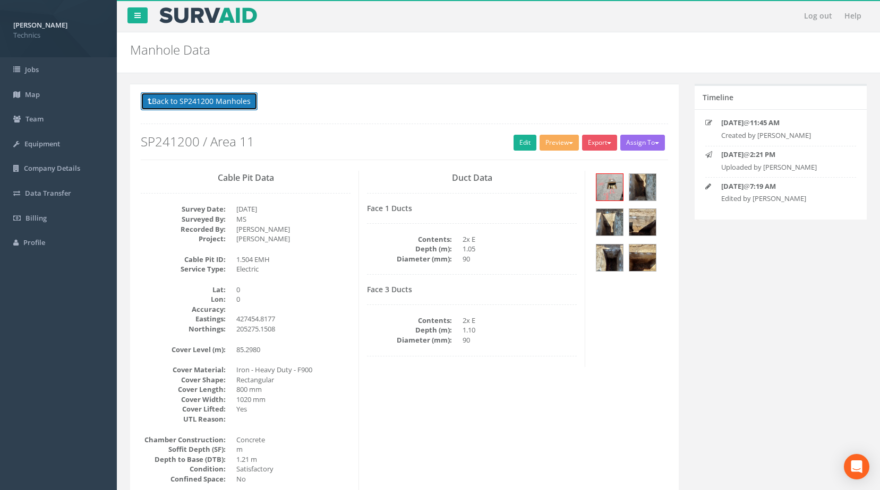
click at [206, 101] on button "Back to SP241200 Manholes" at bounding box center [199, 101] width 117 height 18
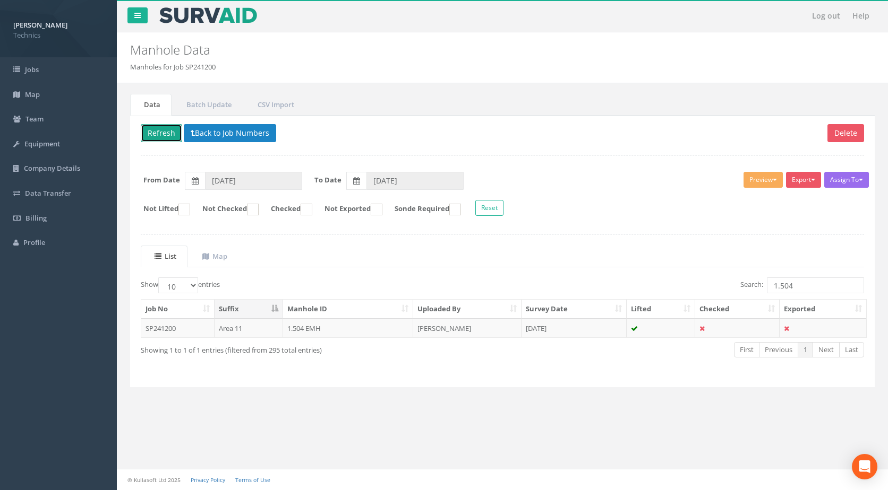
click at [160, 129] on button "Refresh" at bounding box center [161, 133] width 41 height 18
drag, startPoint x: 811, startPoint y: 287, endPoint x: 726, endPoint y: 288, distance: 84.4
click at [726, 288] on div "Search: 1.504" at bounding box center [687, 287] width 354 height 19
drag, startPoint x: 790, startPoint y: 284, endPoint x: 756, endPoint y: 295, distance: 35.6
click at [756, 295] on div "Search: 2.445" at bounding box center [687, 287] width 354 height 19
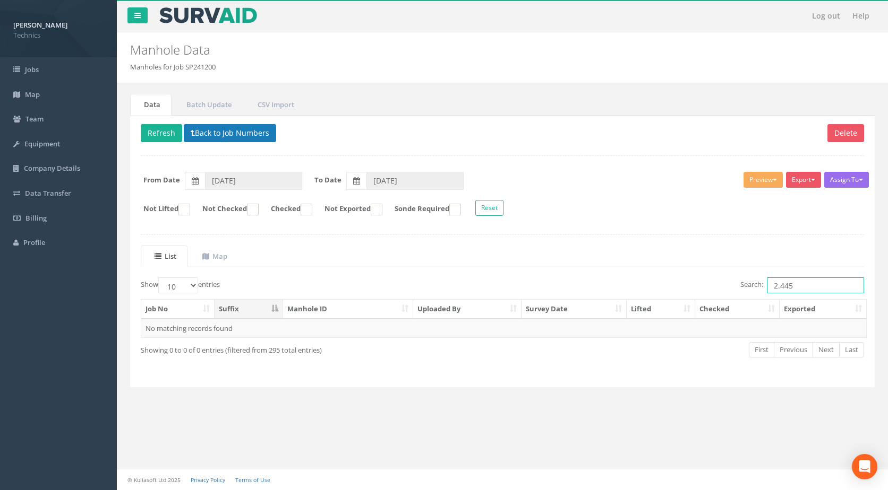
type input "2.445"
click at [209, 131] on button "Back to Job Numbers" at bounding box center [230, 133] width 92 height 18
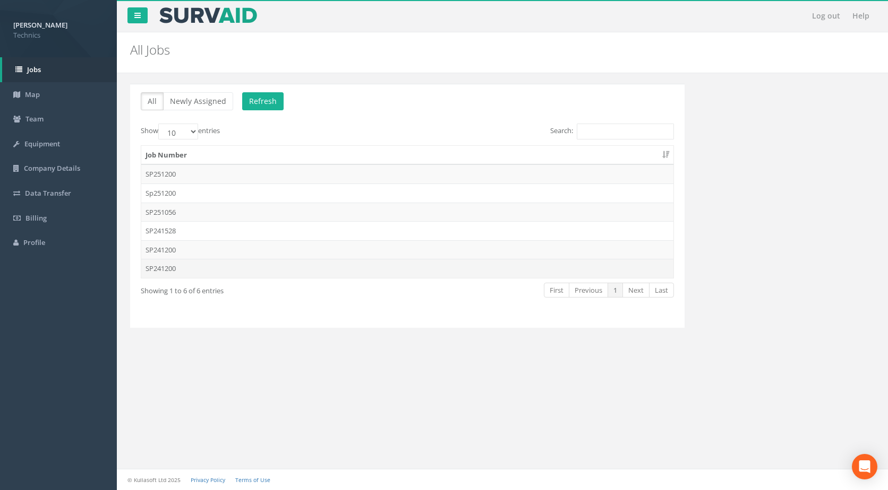
click at [224, 264] on td "SP241200" at bounding box center [407, 268] width 532 height 19
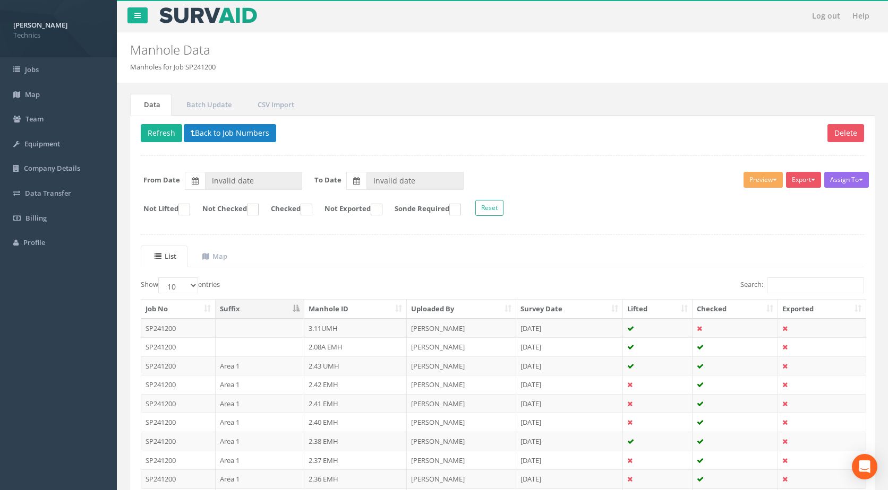
type input "[DATE]"
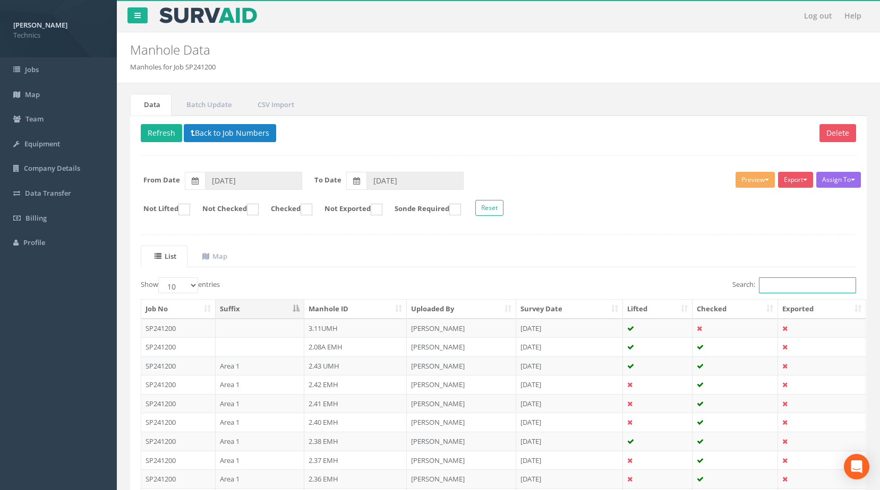
click at [791, 285] on input "Search:" at bounding box center [807, 286] width 97 height 16
paste input "2.445"
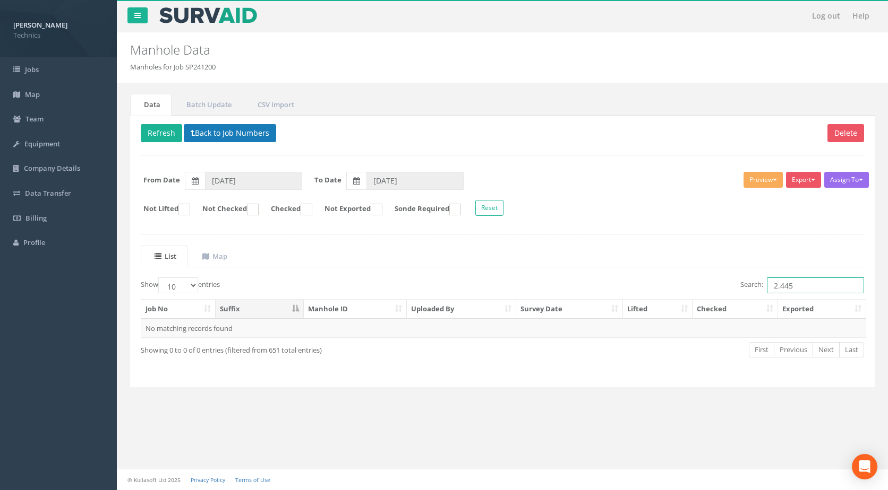
type input "2.445"
click at [217, 136] on button "Back to Job Numbers" at bounding box center [230, 133] width 92 height 18
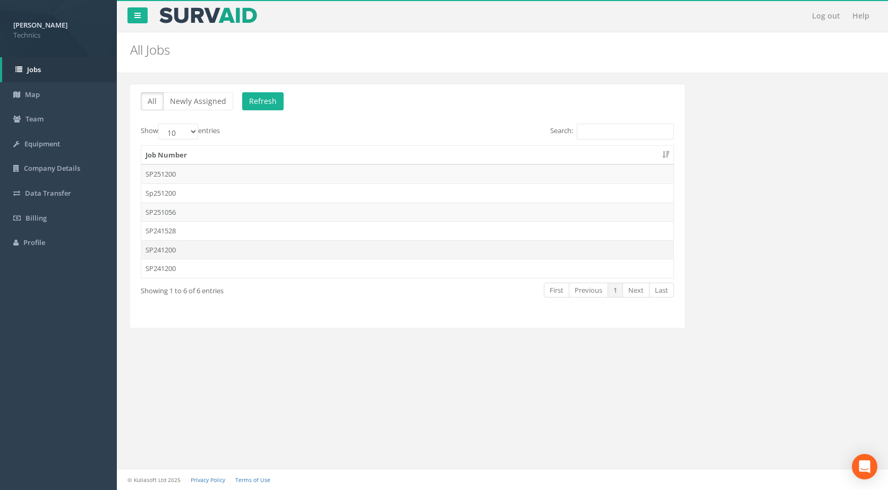
click at [209, 253] on td "SP241200" at bounding box center [407, 249] width 532 height 19
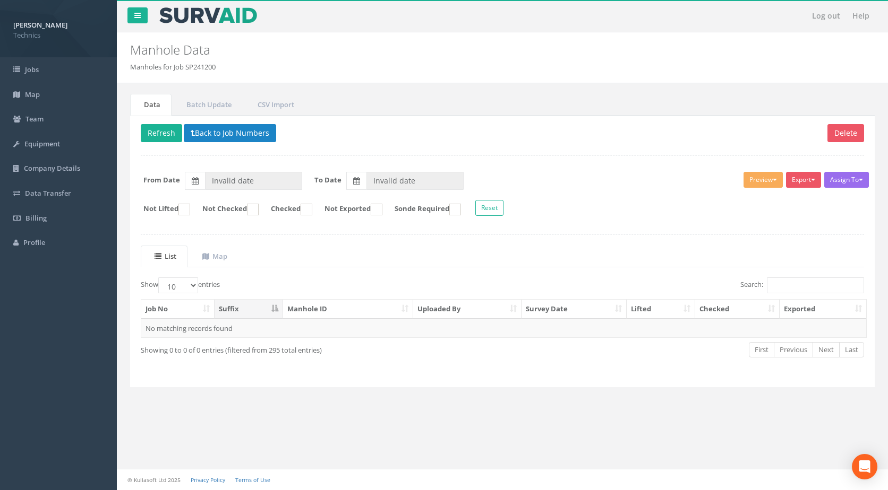
type input "[DATE]"
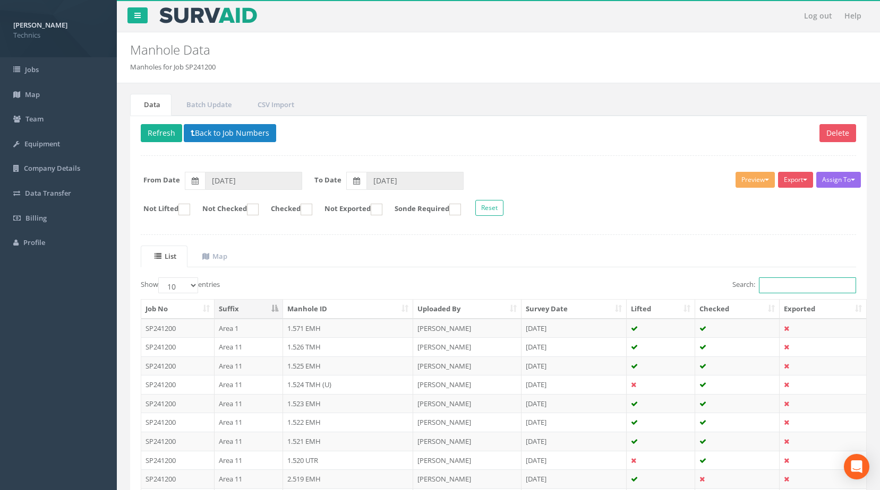
click at [784, 283] on input "Search:" at bounding box center [807, 286] width 97 height 16
paste input "2.445"
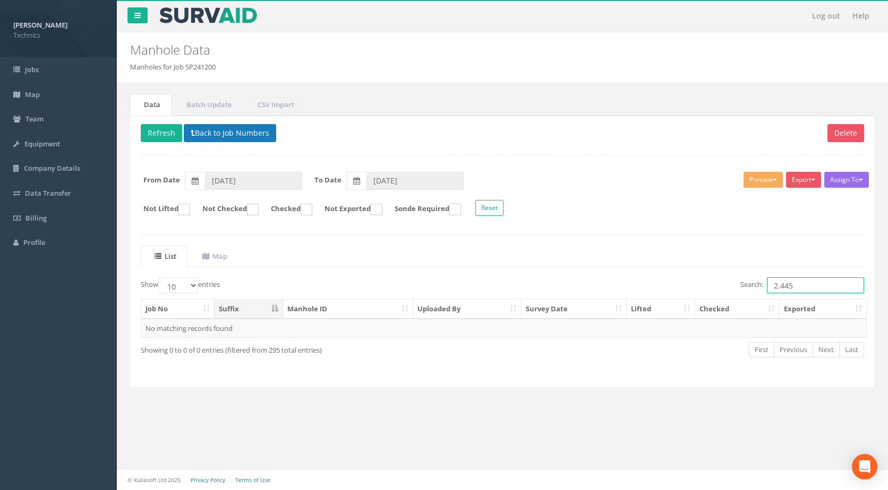
type input "2.445"
click at [219, 131] on button "Back to Job Numbers" at bounding box center [230, 133] width 92 height 18
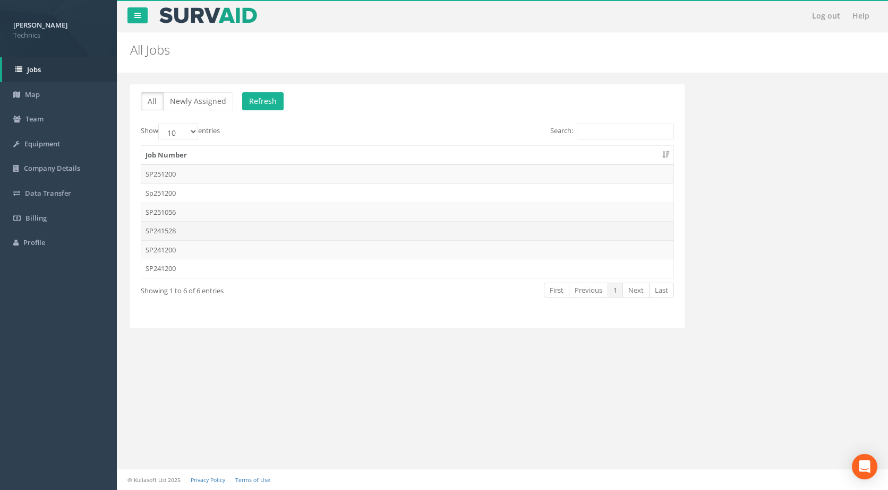
click at [191, 227] on td "SP241528" at bounding box center [407, 230] width 532 height 19
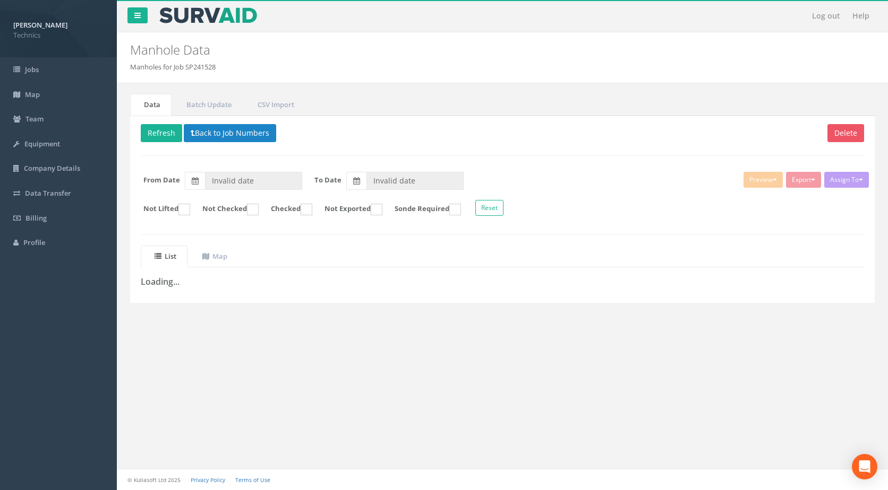
type input "[DATE]"
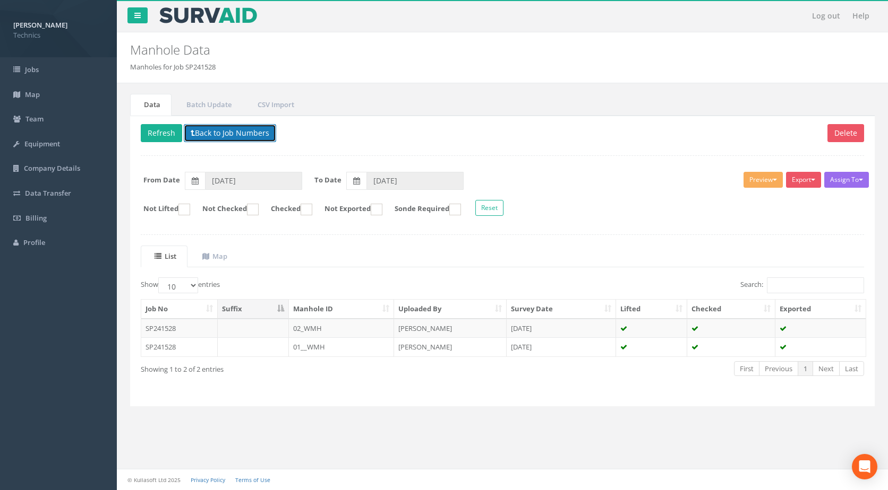
click at [239, 131] on button "Back to Job Numbers" at bounding box center [230, 133] width 92 height 18
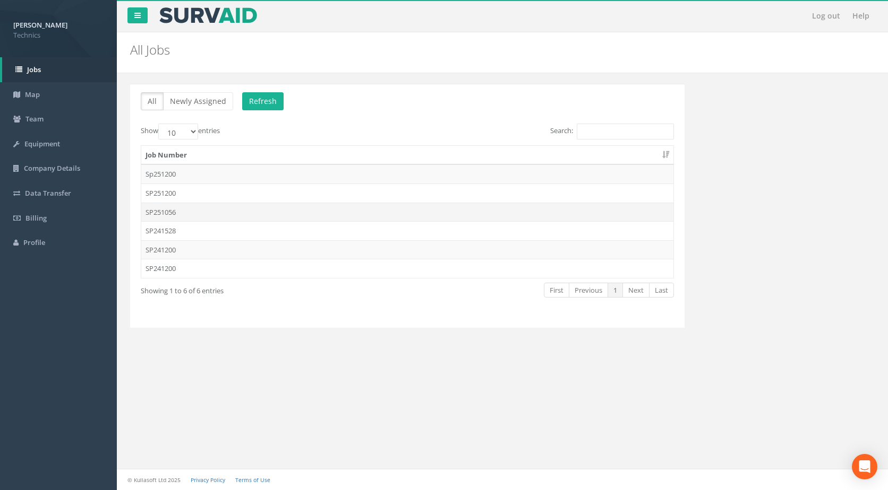
click at [204, 209] on td "SP251056" at bounding box center [407, 212] width 532 height 19
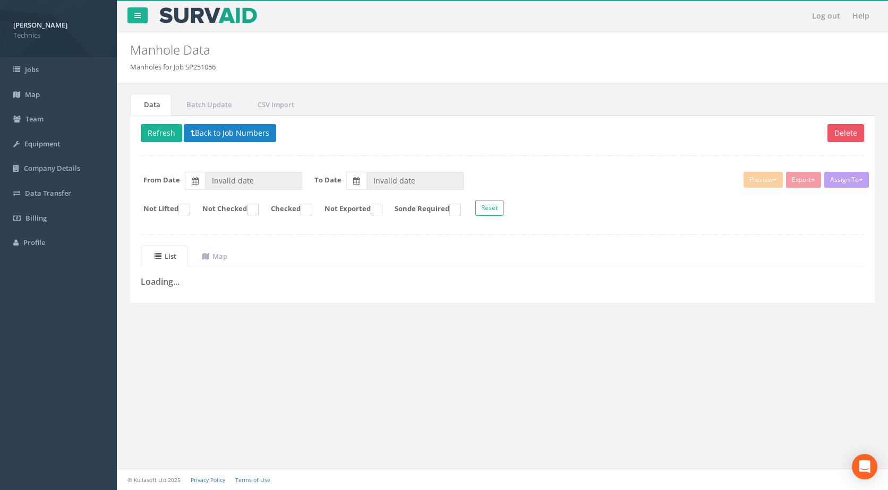
type input "[DATE]"
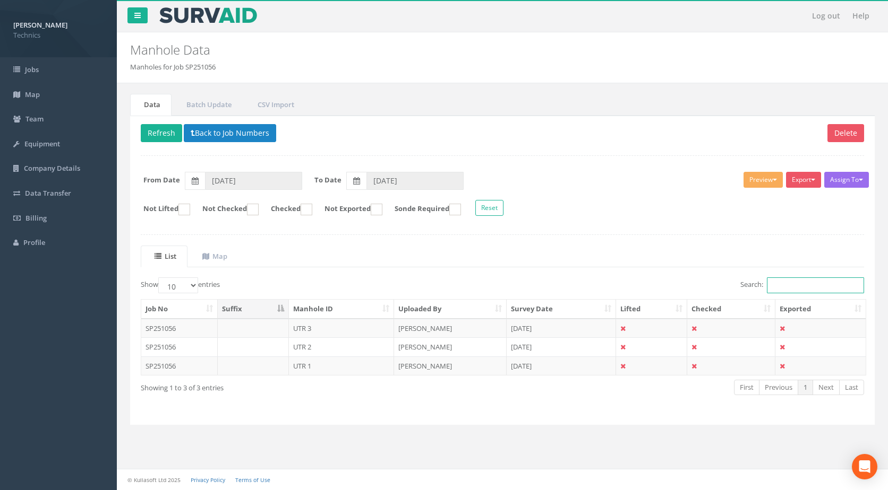
click at [822, 286] on input "Search:" at bounding box center [814, 286] width 97 height 16
paste input "2.445"
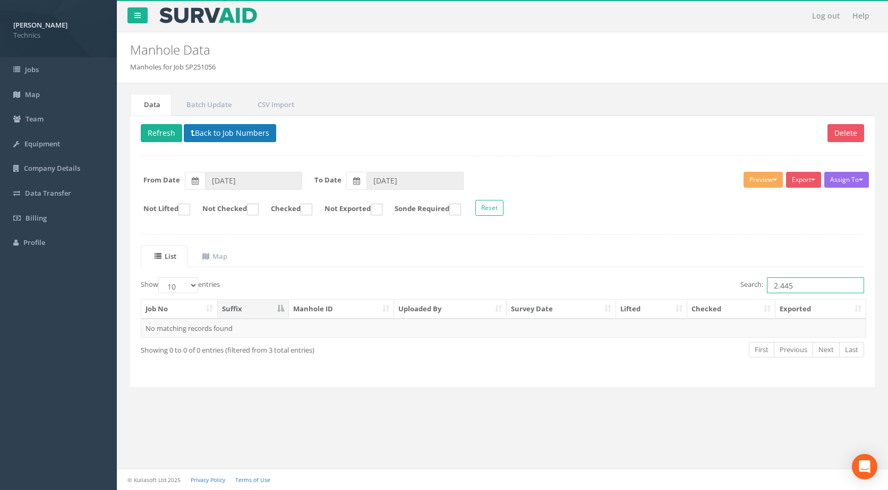
type input "2.445"
click at [237, 135] on button "Back to Job Numbers" at bounding box center [230, 133] width 92 height 18
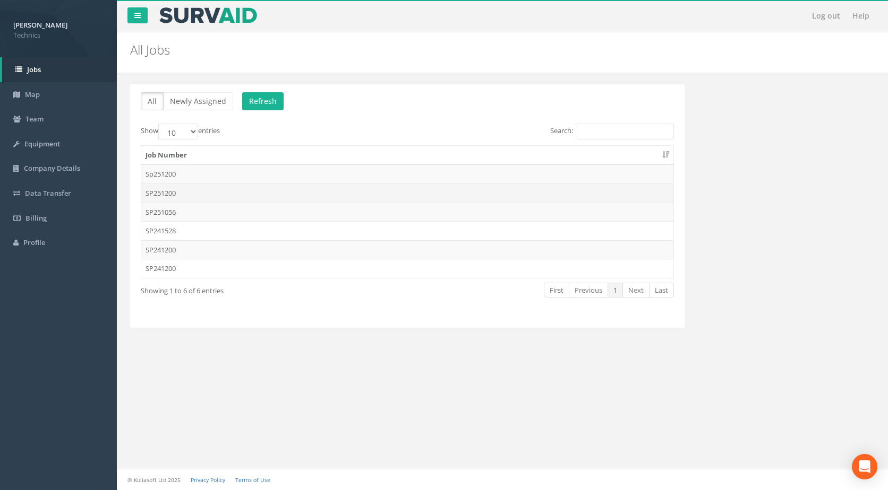
click at [188, 191] on td "SP251200" at bounding box center [407, 193] width 532 height 19
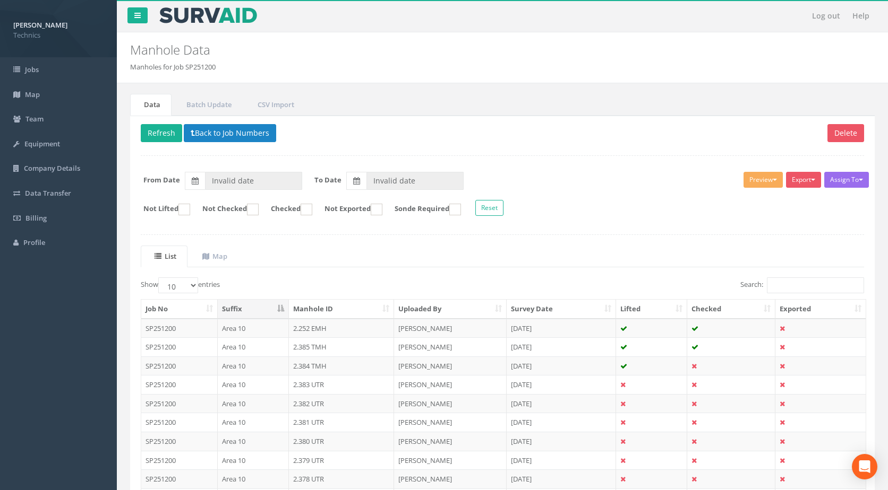
type input "[DATE]"
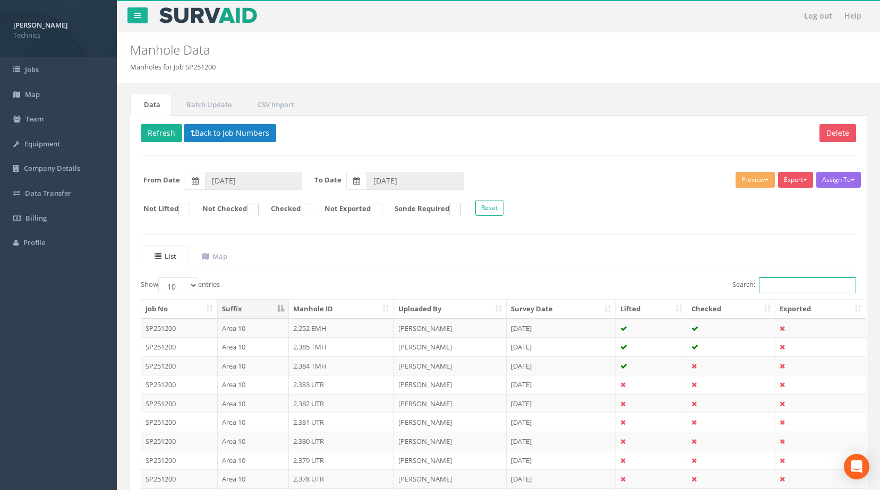
click at [794, 283] on input "Search:" at bounding box center [807, 286] width 97 height 16
paste input "2.445"
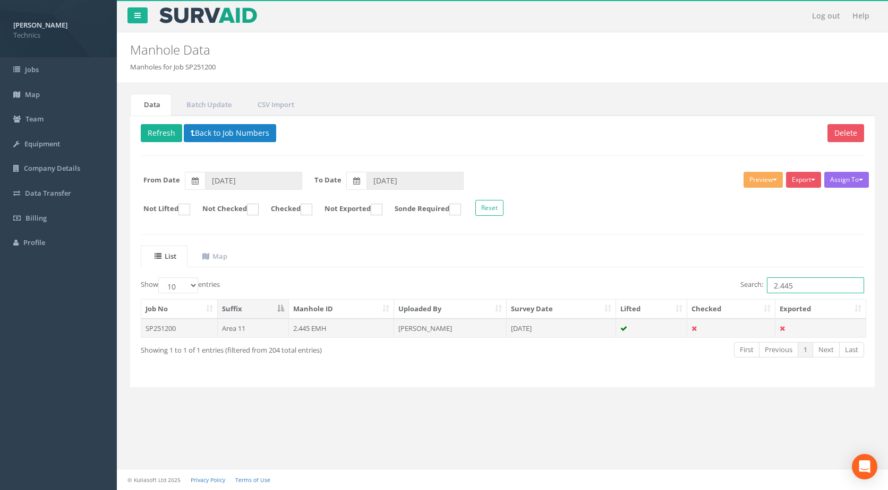
type input "2.445"
click at [404, 326] on td "[PERSON_NAME]" at bounding box center [450, 328] width 113 height 19
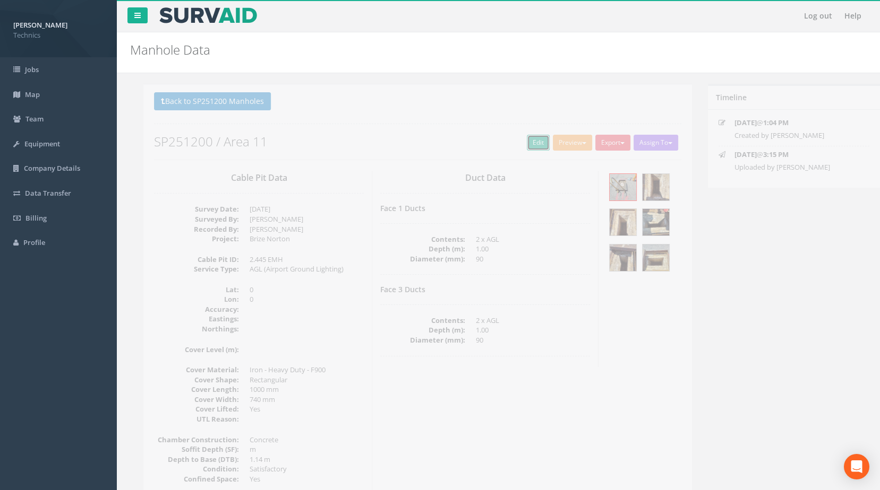
click at [522, 142] on link "Edit" at bounding box center [524, 143] width 23 height 16
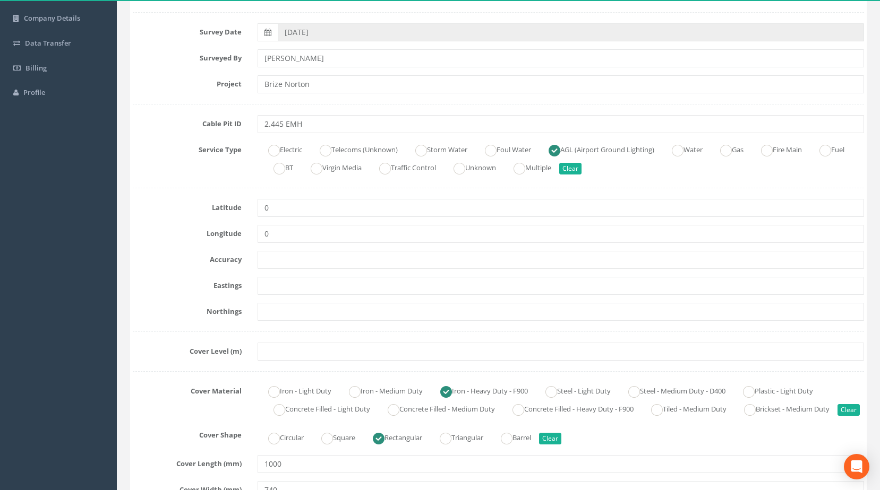
scroll to position [159, 0]
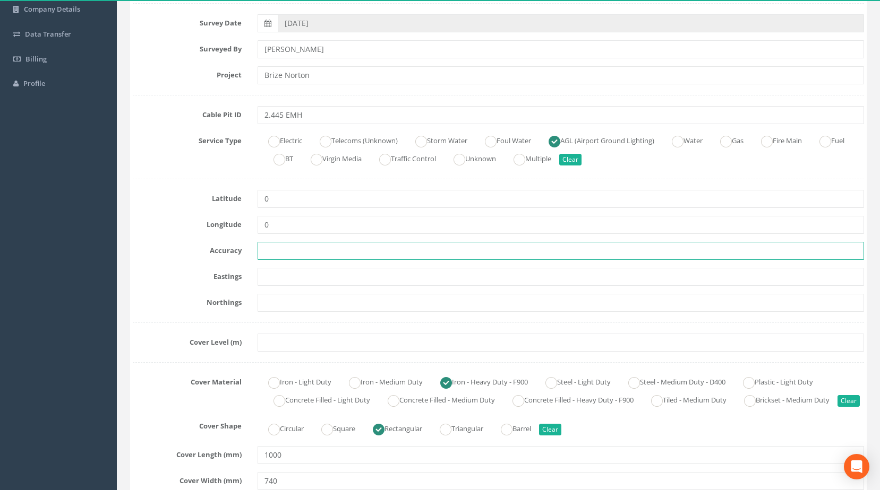
click at [265, 252] on input "text" at bounding box center [560, 251] width 607 height 18
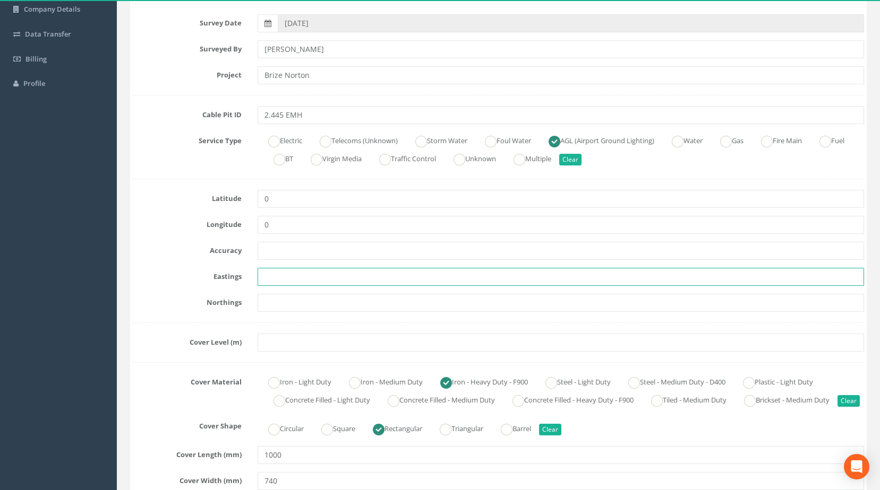
click at [277, 279] on input "text" at bounding box center [560, 277] width 607 height 18
paste input "427465.9623"
type input "427465.9623"
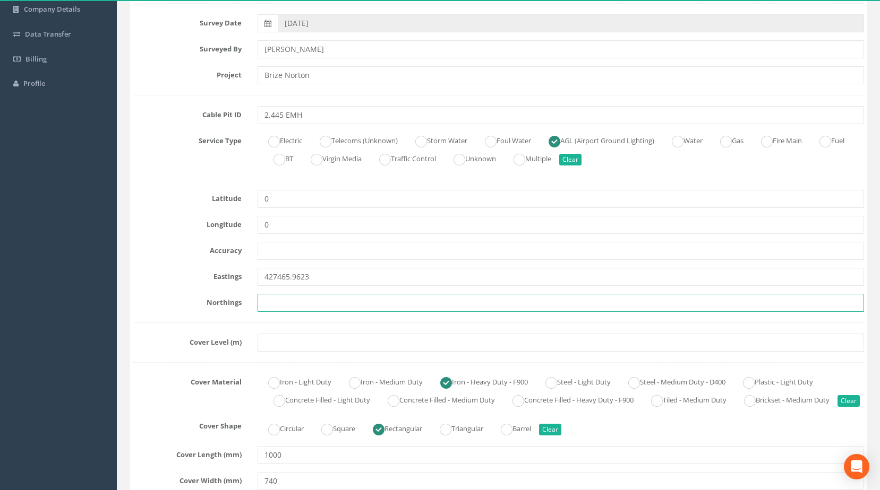
click at [329, 303] on input "text" at bounding box center [560, 303] width 607 height 18
paste input "205262.2561"
type input "205262.2561"
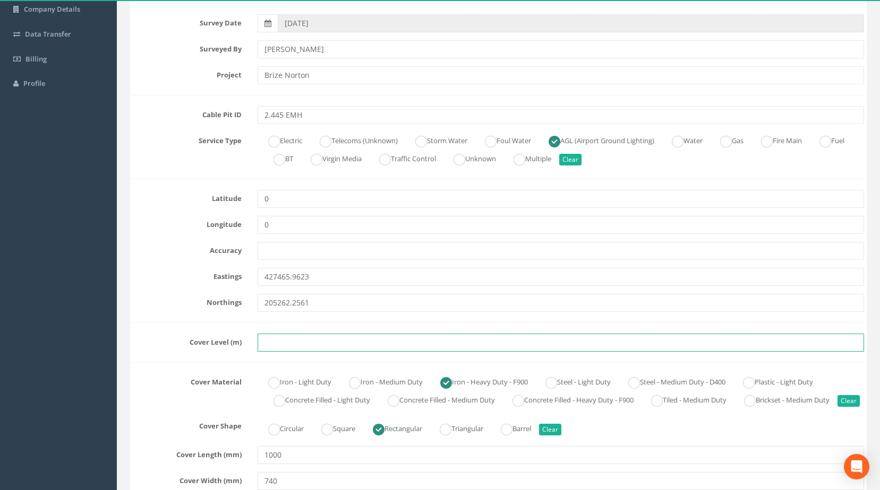
drag, startPoint x: 282, startPoint y: 341, endPoint x: 293, endPoint y: 346, distance: 11.6
click at [293, 346] on input "text" at bounding box center [560, 343] width 607 height 18
paste input "84.9551"
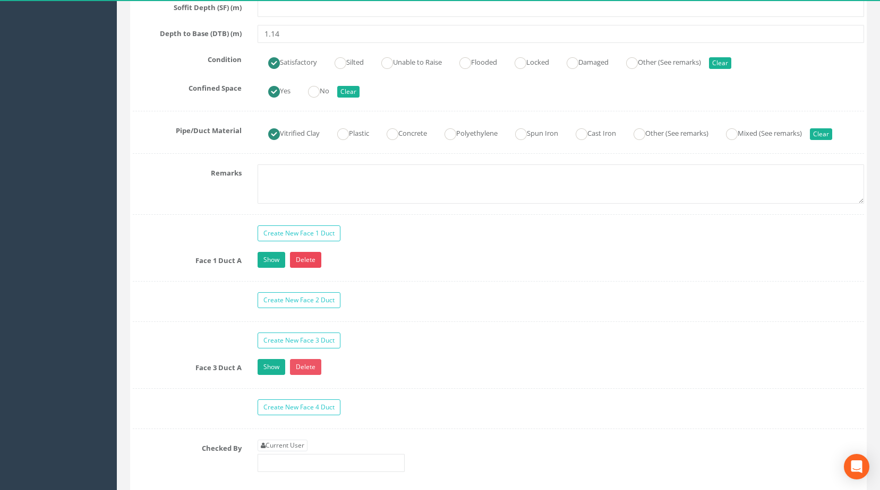
scroll to position [902, 0]
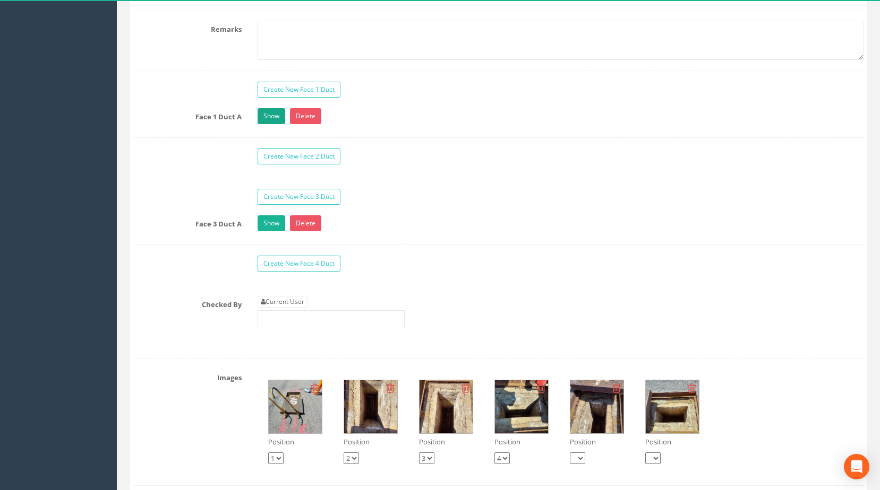
type input "84.9551"
click at [270, 124] on link "Show" at bounding box center [271, 116] width 28 height 16
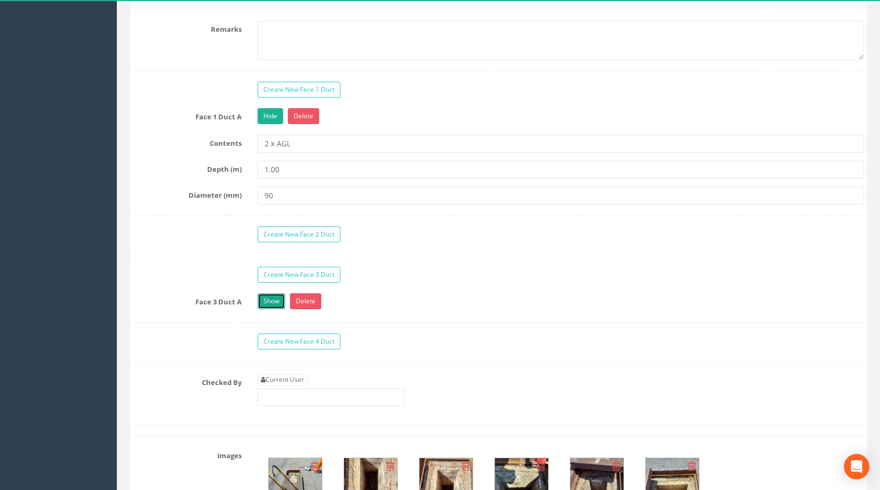
click at [273, 309] on link "Show" at bounding box center [271, 302] width 28 height 16
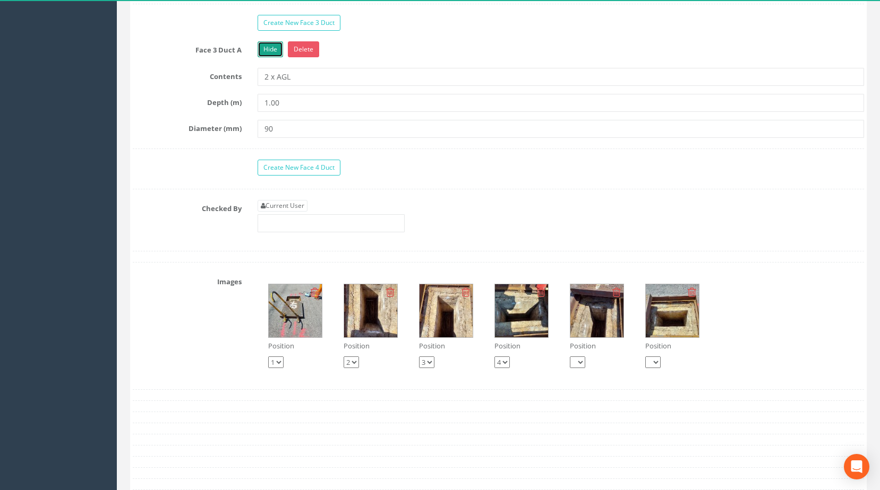
scroll to position [1221, 0]
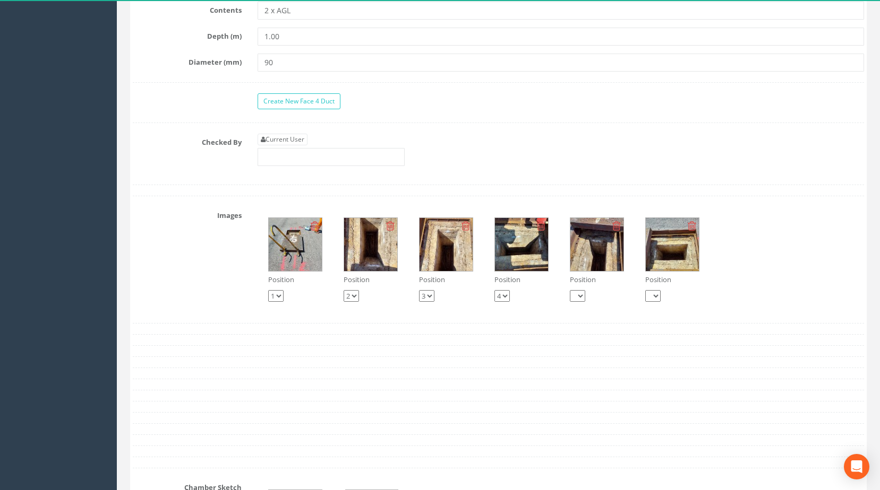
click at [292, 262] on img at bounding box center [295, 244] width 53 height 53
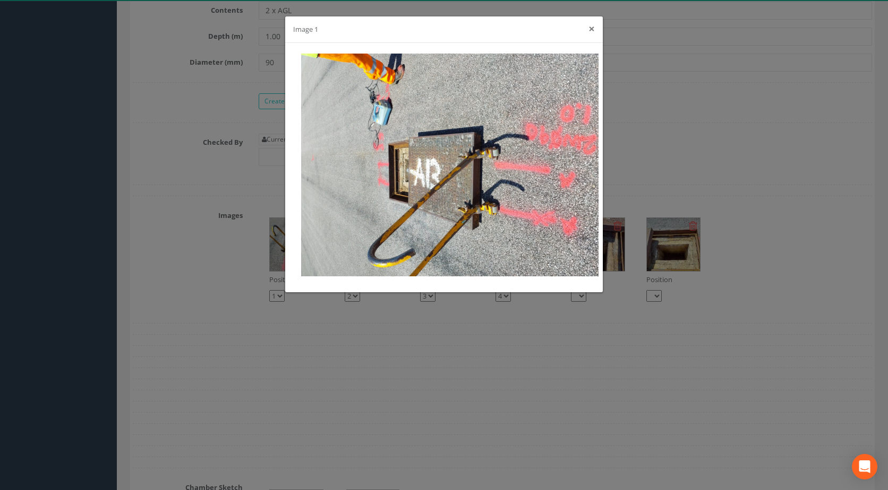
click at [590, 29] on button "×" at bounding box center [591, 28] width 6 height 11
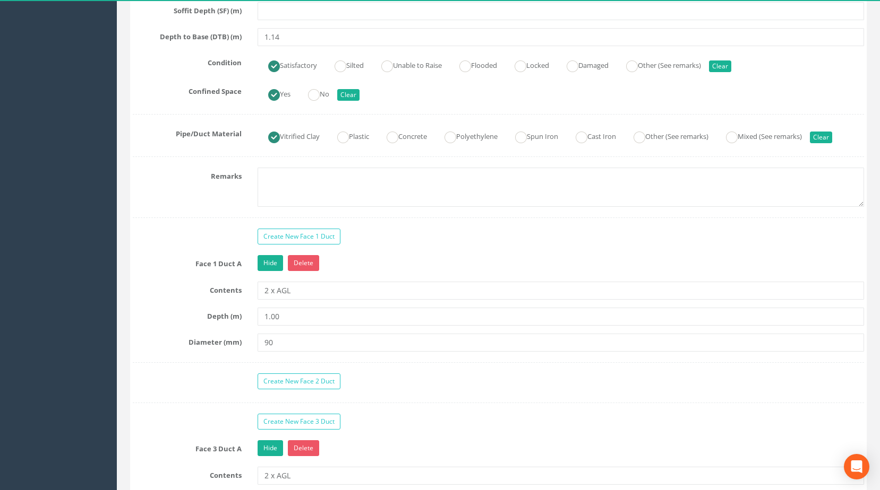
scroll to position [1062, 0]
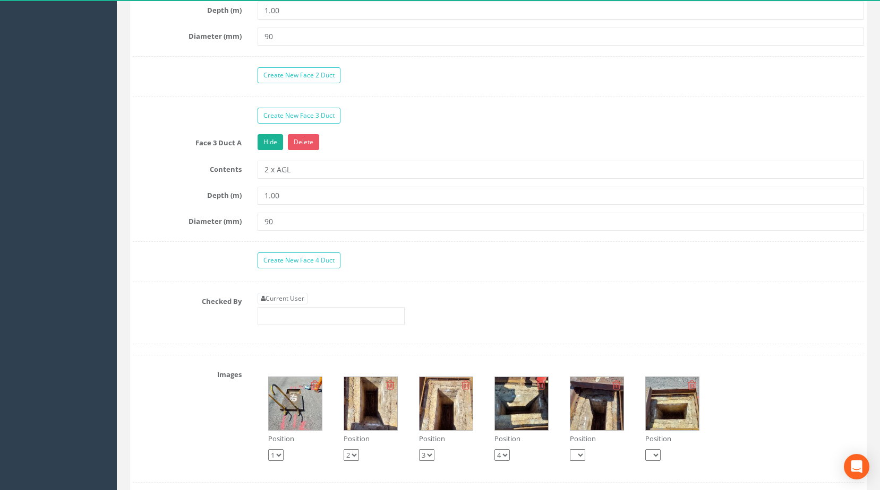
click at [378, 425] on img at bounding box center [370, 403] width 53 height 53
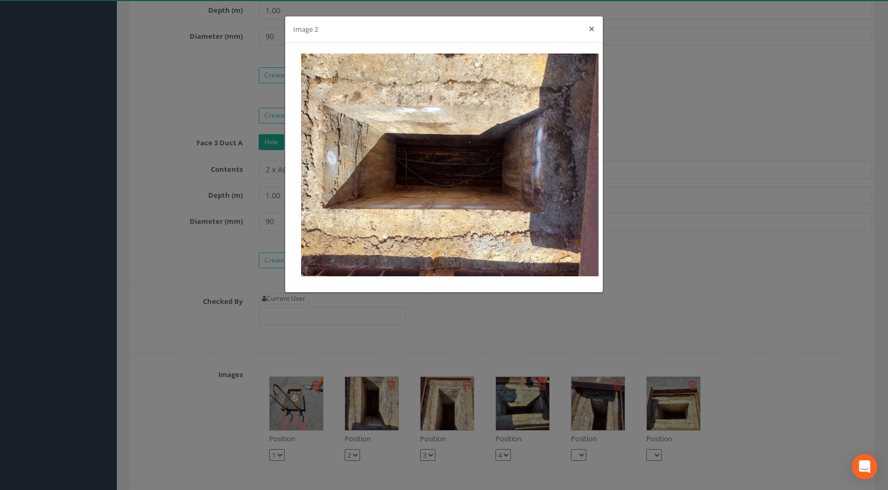
click at [592, 24] on button "×" at bounding box center [591, 28] width 6 height 11
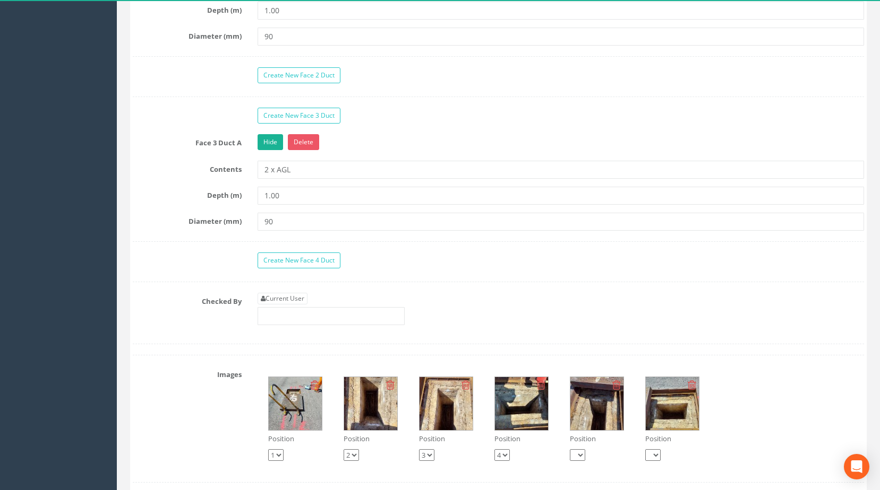
click at [435, 427] on img at bounding box center [445, 403] width 53 height 53
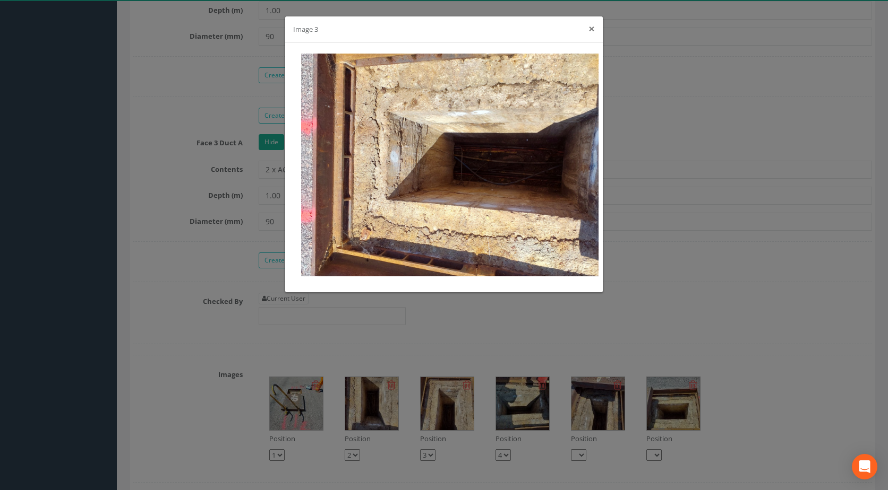
click at [591, 27] on button "×" at bounding box center [591, 28] width 6 height 11
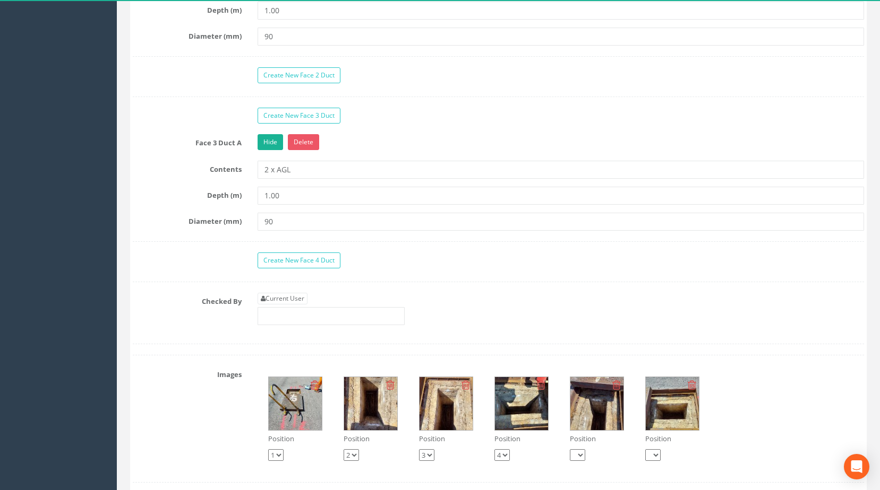
click at [522, 430] on img at bounding box center [521, 403] width 53 height 53
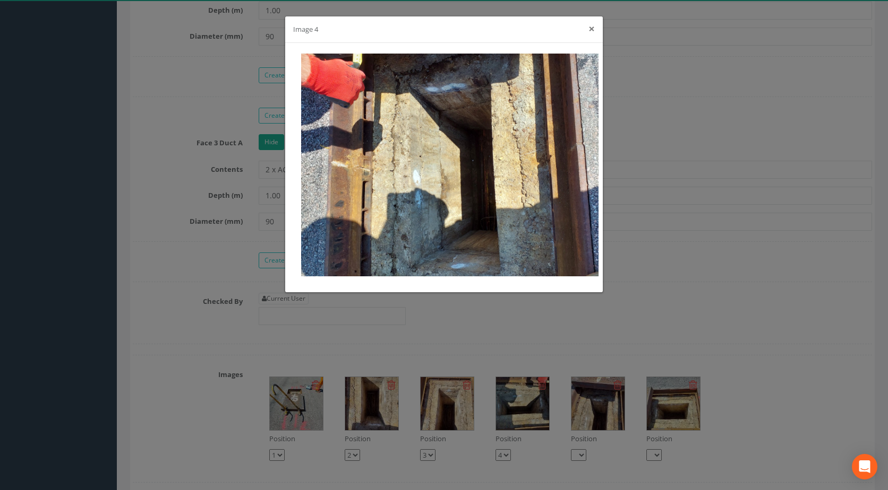
click at [589, 29] on button "×" at bounding box center [591, 28] width 6 height 11
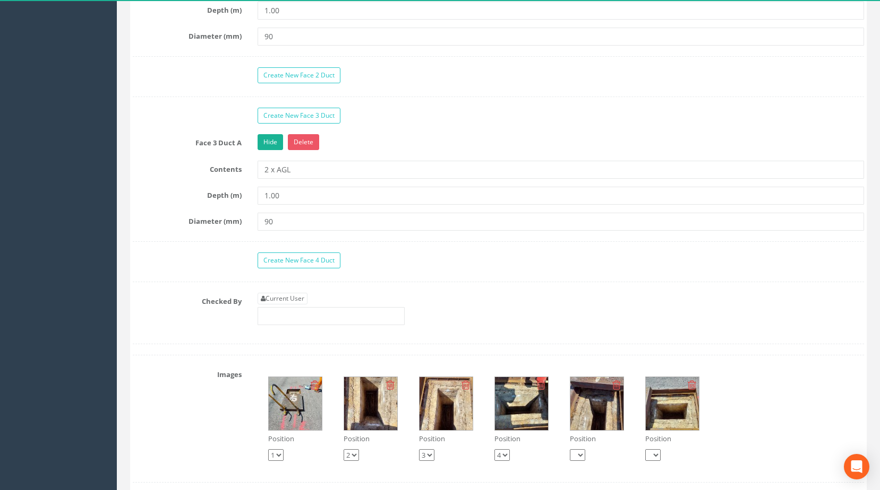
click at [578, 430] on img at bounding box center [596, 403] width 53 height 53
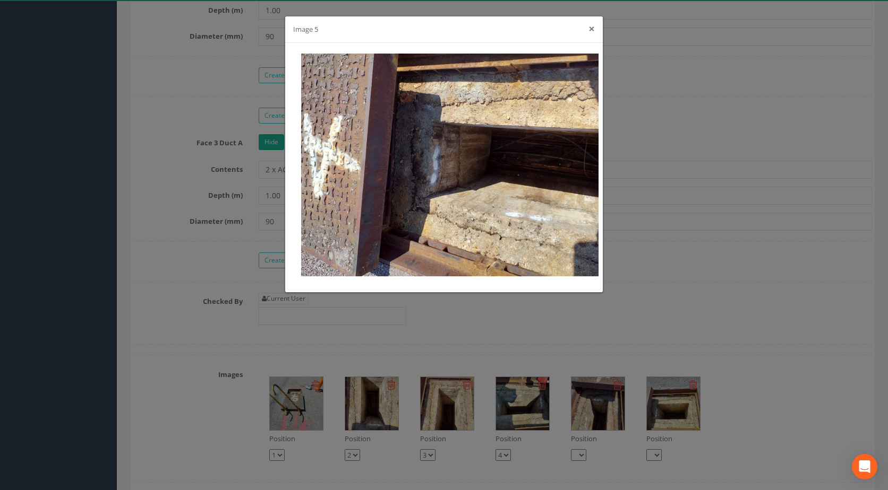
click at [591, 30] on button "×" at bounding box center [591, 28] width 6 height 11
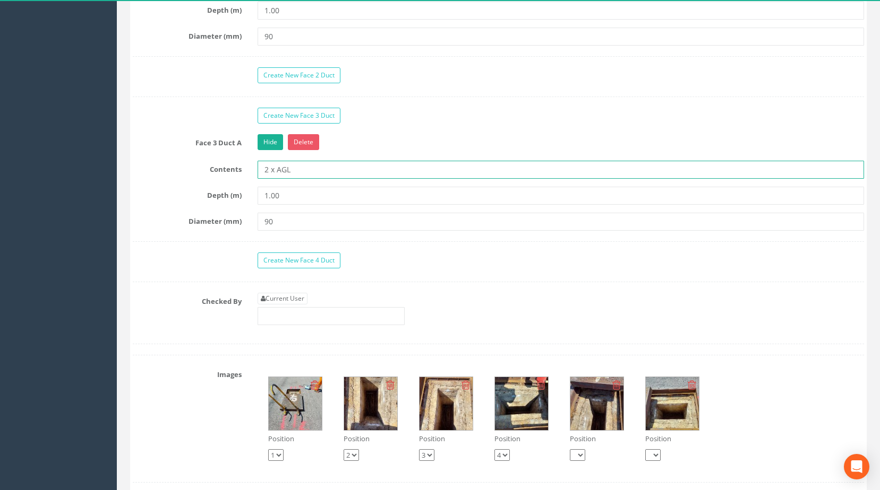
click at [300, 179] on input "2 x AGL" at bounding box center [560, 170] width 607 height 18
type input "2 x AGL"
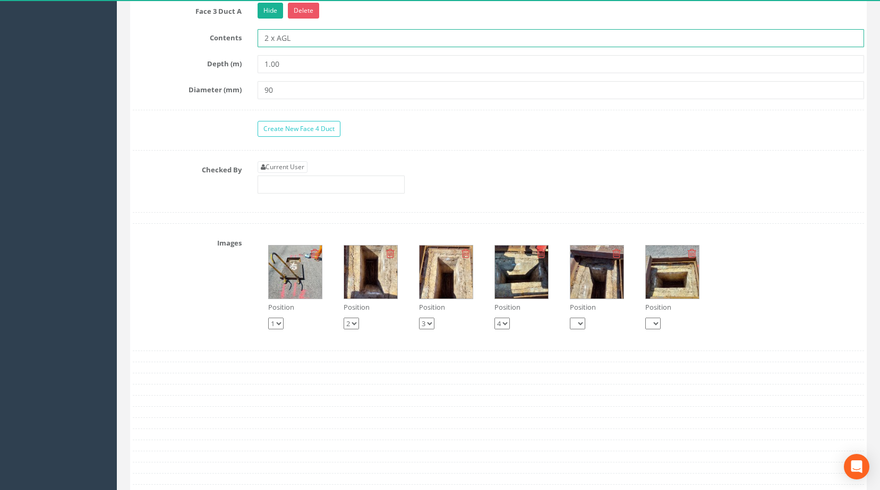
scroll to position [1168, 0]
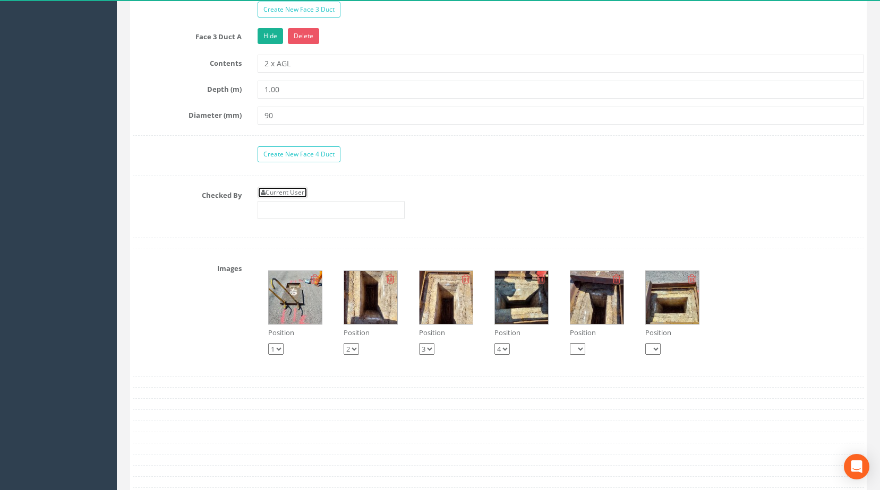
click at [303, 199] on link "Current User" at bounding box center [282, 193] width 50 height 12
type input "[PERSON_NAME]"
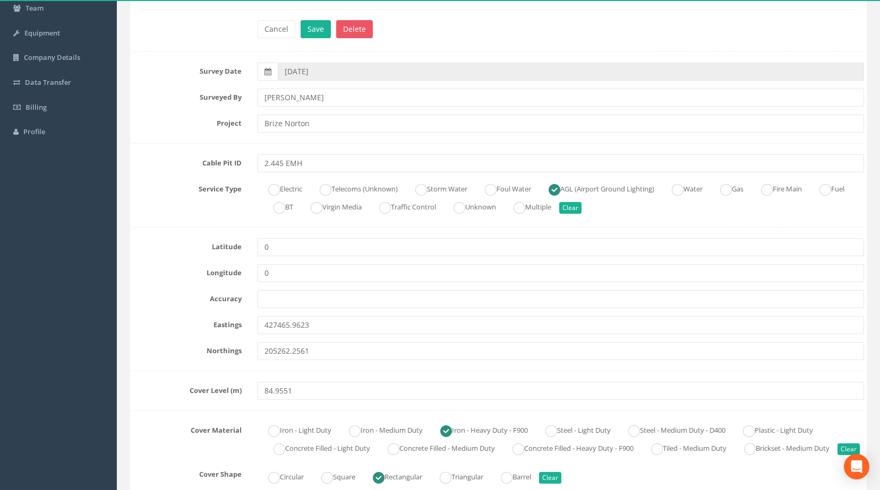
scroll to position [0, 0]
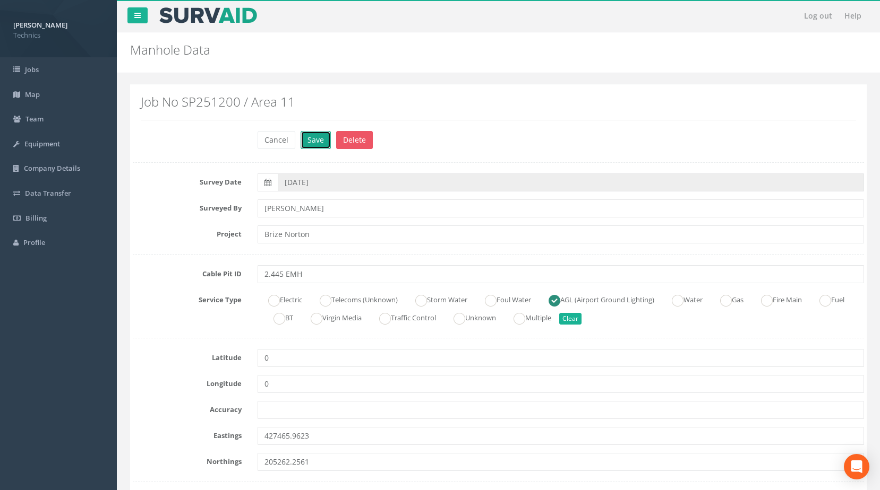
click at [307, 139] on button "Save" at bounding box center [315, 140] width 30 height 18
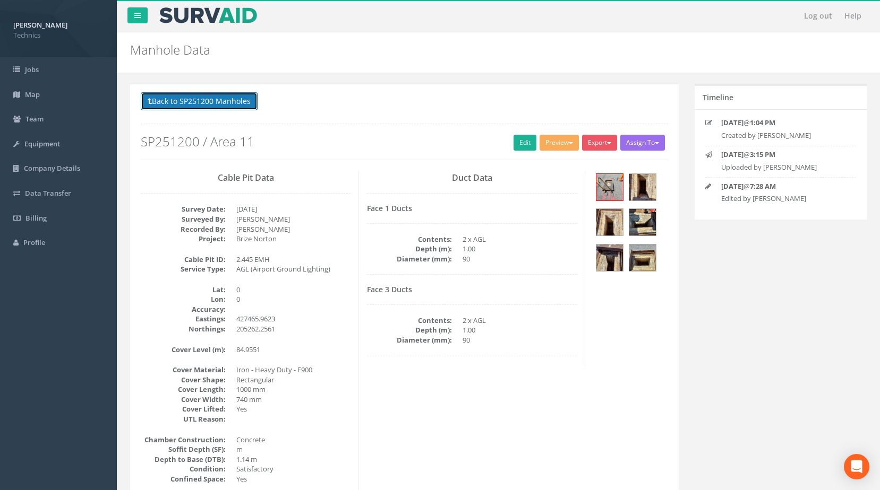
click at [230, 102] on button "Back to SP251200 Manholes" at bounding box center [199, 101] width 117 height 18
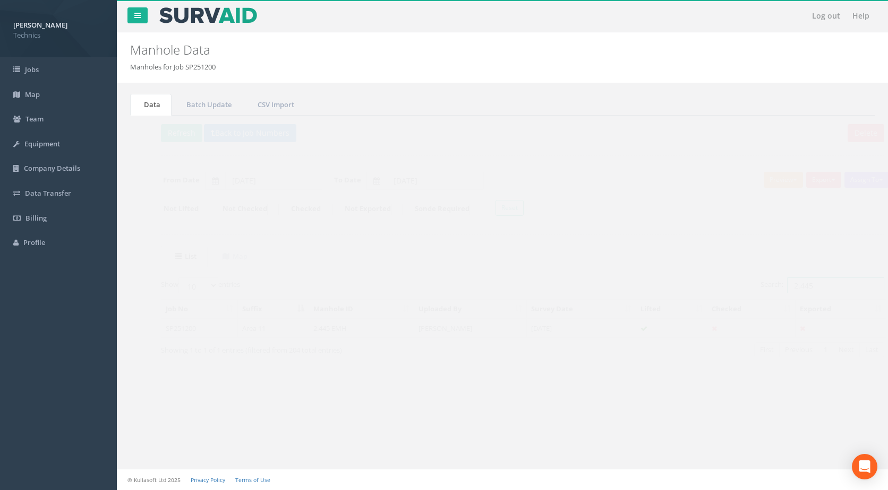
drag, startPoint x: 801, startPoint y: 287, endPoint x: 794, endPoint y: 287, distance: 7.4
click at [801, 287] on input "2.445" at bounding box center [814, 286] width 97 height 16
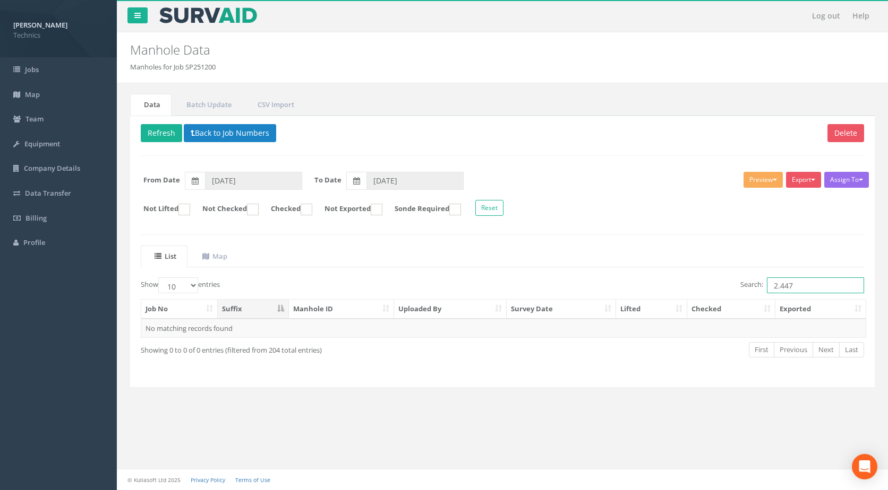
drag, startPoint x: 791, startPoint y: 285, endPoint x: 763, endPoint y: 288, distance: 28.8
click at [763, 288] on label "Search: 2.447" at bounding box center [802, 286] width 124 height 16
type input "2.447"
click at [196, 131] on button "Back to Job Numbers" at bounding box center [230, 133] width 92 height 18
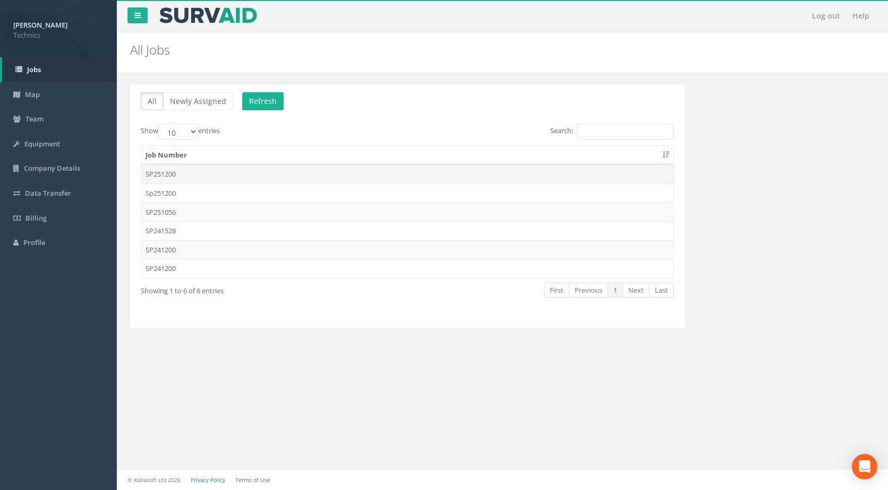
click at [284, 182] on td "SP251200" at bounding box center [407, 174] width 532 height 19
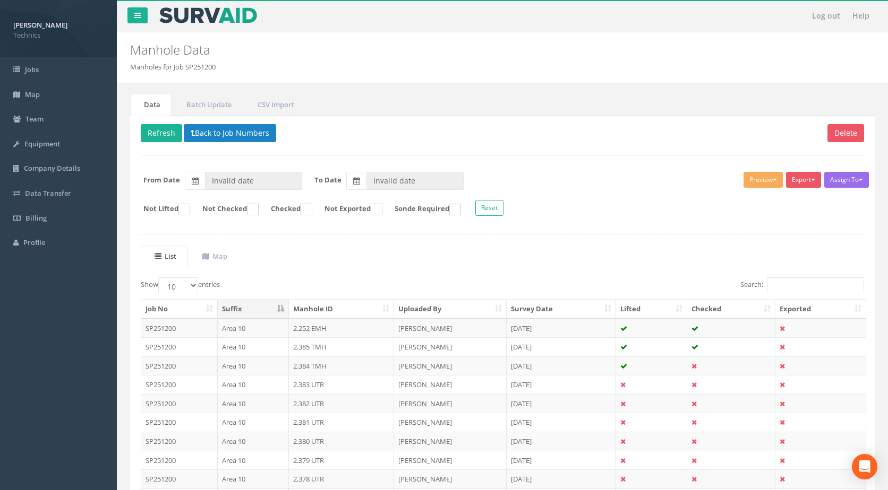
type input "[DATE]"
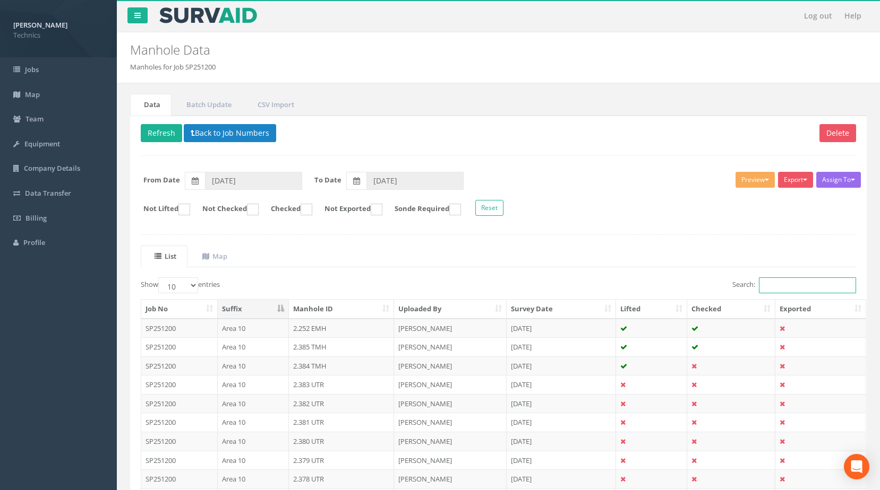
click at [808, 288] on input "Search:" at bounding box center [807, 286] width 97 height 16
paste input "2.447"
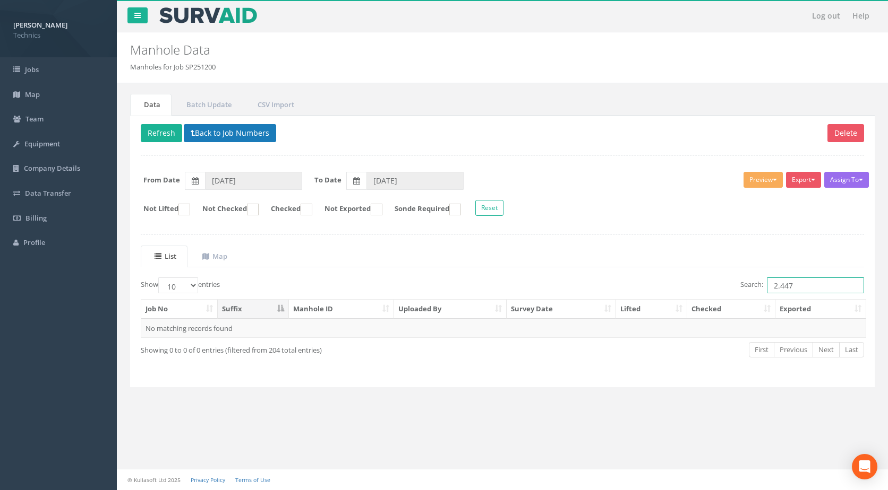
type input "2.447"
click at [244, 133] on button "Back to Job Numbers" at bounding box center [230, 133] width 92 height 18
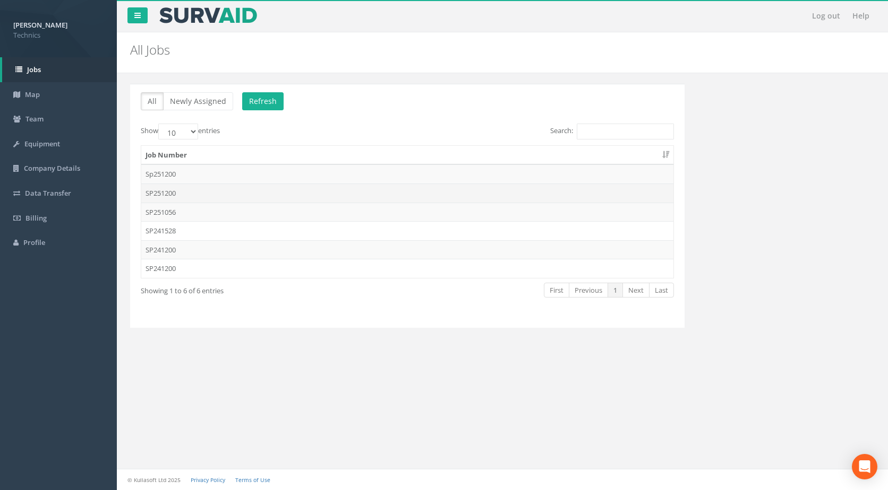
click at [215, 189] on td "SP251200" at bounding box center [407, 193] width 532 height 19
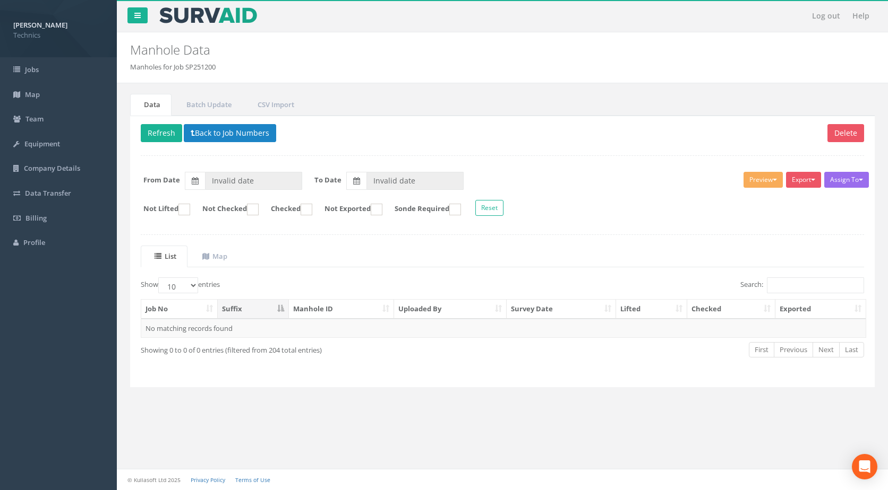
type input "[DATE]"
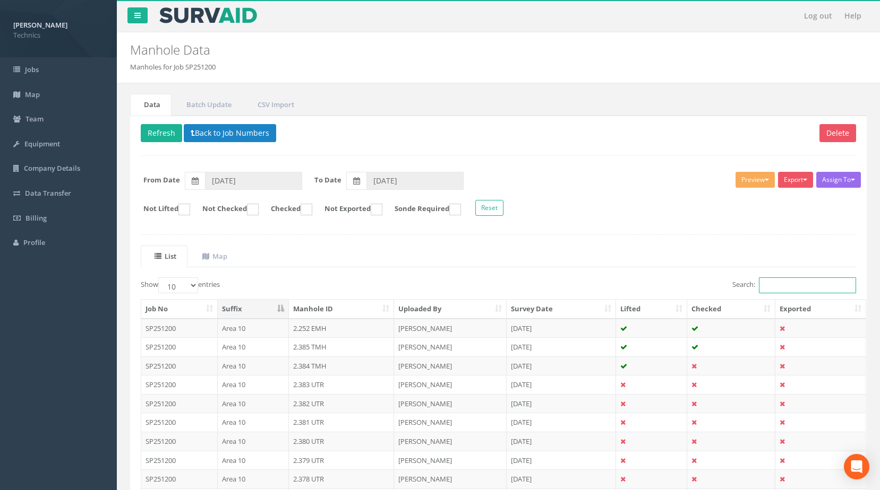
click at [787, 284] on input "Search:" at bounding box center [807, 286] width 97 height 16
paste input "2.447"
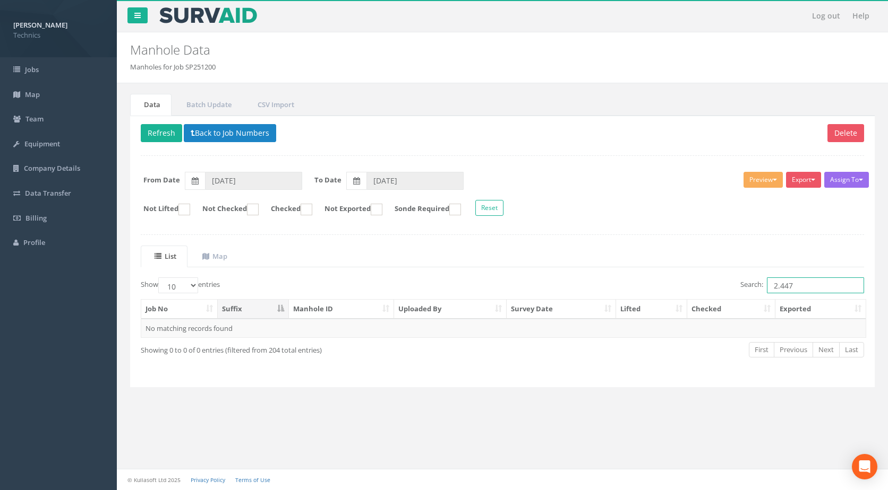
type input "2.447"
click at [257, 123] on div "Delete Refresh Back to Job Numbers Assign To No Companies Added Export Technics…" at bounding box center [502, 252] width 744 height 272
click at [248, 134] on button "Back to Job Numbers" at bounding box center [230, 133] width 92 height 18
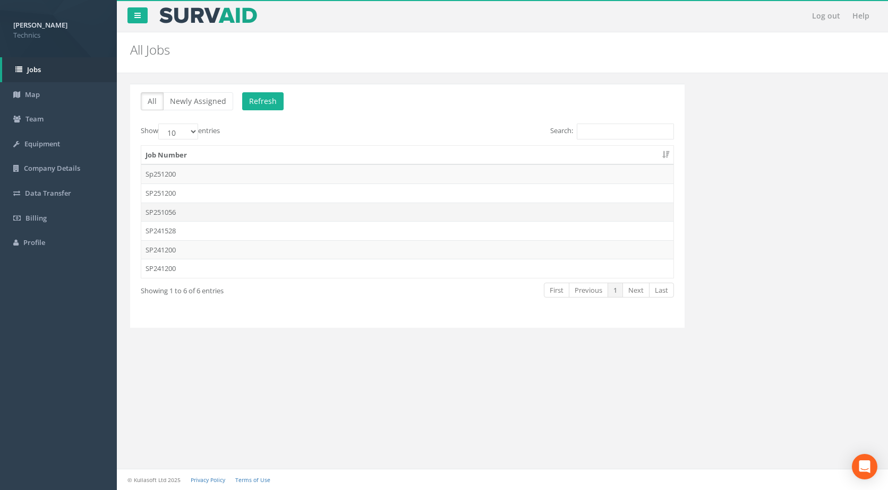
click at [212, 214] on td "SP251056" at bounding box center [407, 212] width 532 height 19
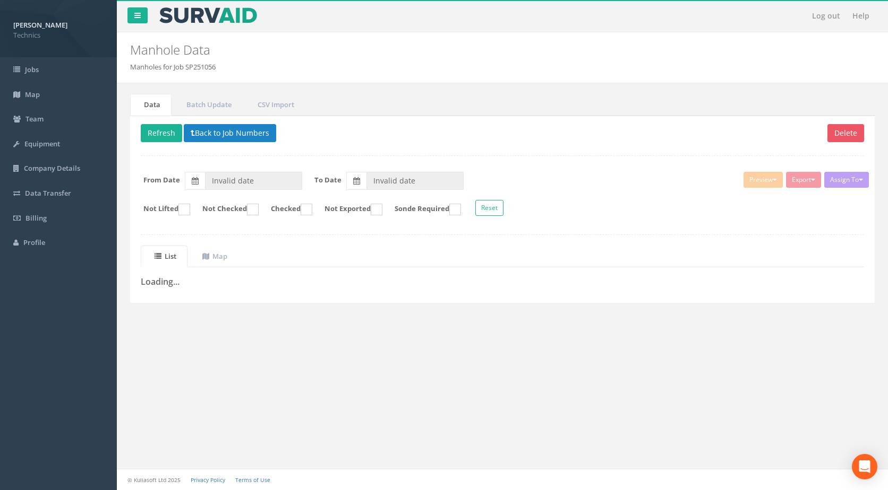
type input "[DATE]"
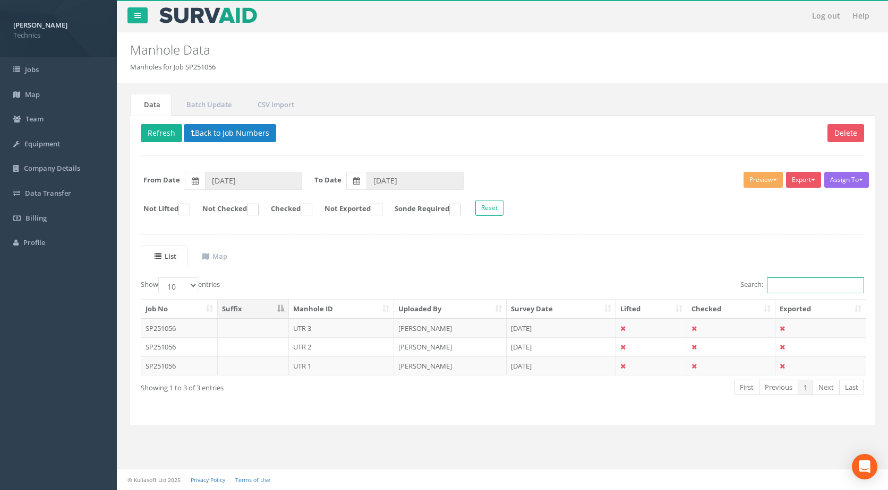
click at [786, 284] on input "Search:" at bounding box center [814, 286] width 97 height 16
paste input "2.447"
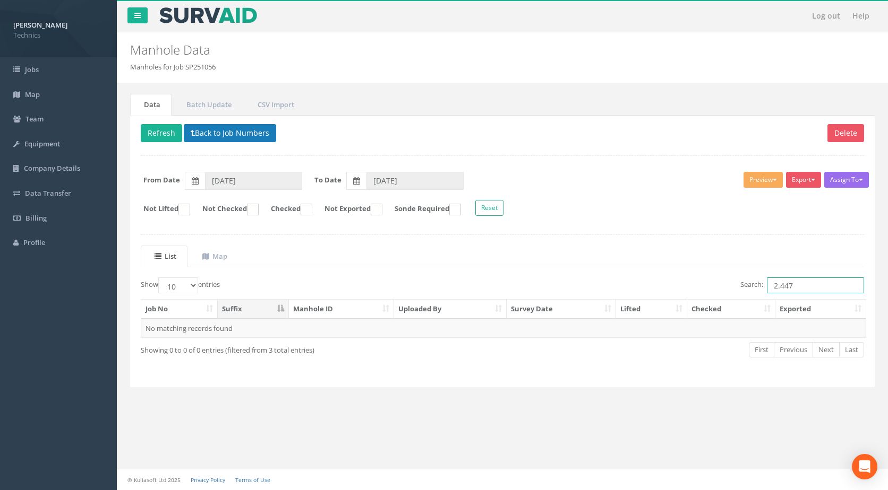
type input "2.447"
click at [245, 132] on button "Back to Job Numbers" at bounding box center [230, 133] width 92 height 18
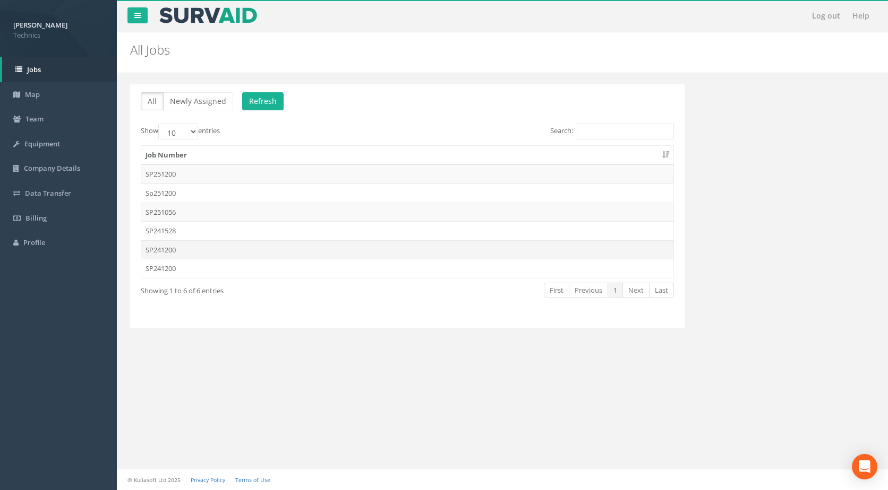
click at [176, 247] on td "SP241200" at bounding box center [407, 249] width 532 height 19
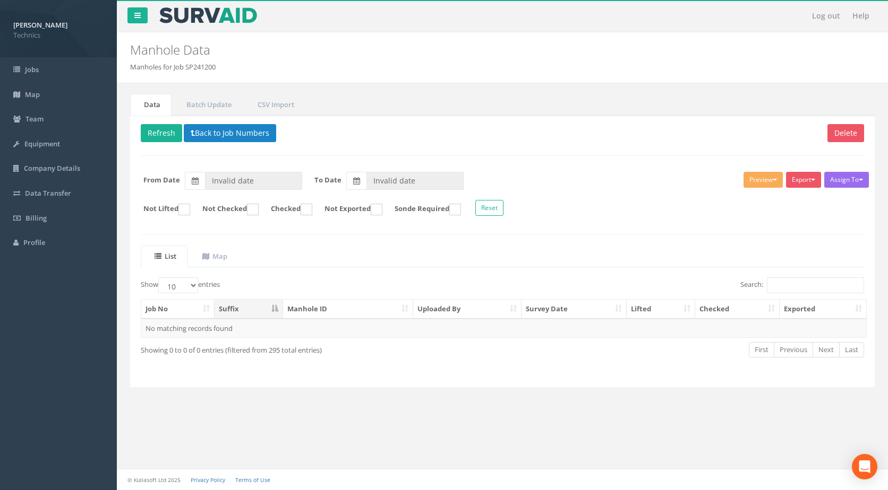
type input "[DATE]"
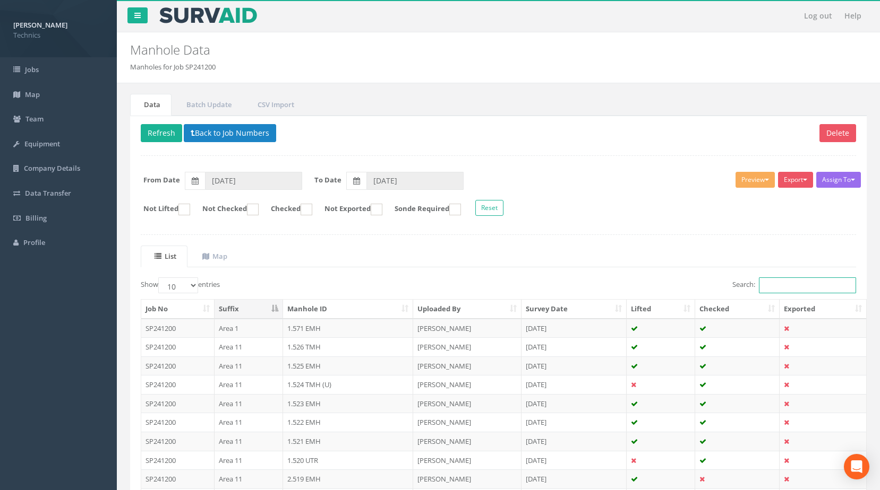
click at [789, 279] on input "Search:" at bounding box center [807, 286] width 97 height 16
paste input "2.447"
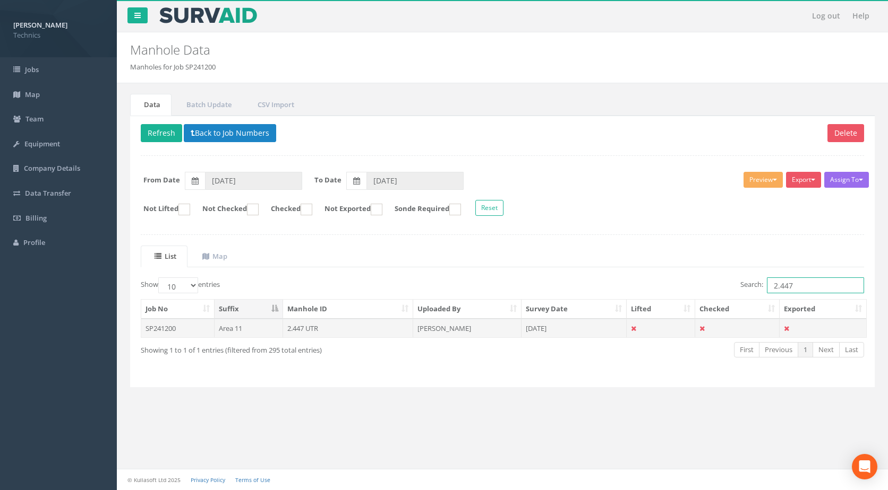
type input "2.447"
click at [364, 323] on td "2.447 UTR" at bounding box center [348, 328] width 131 height 19
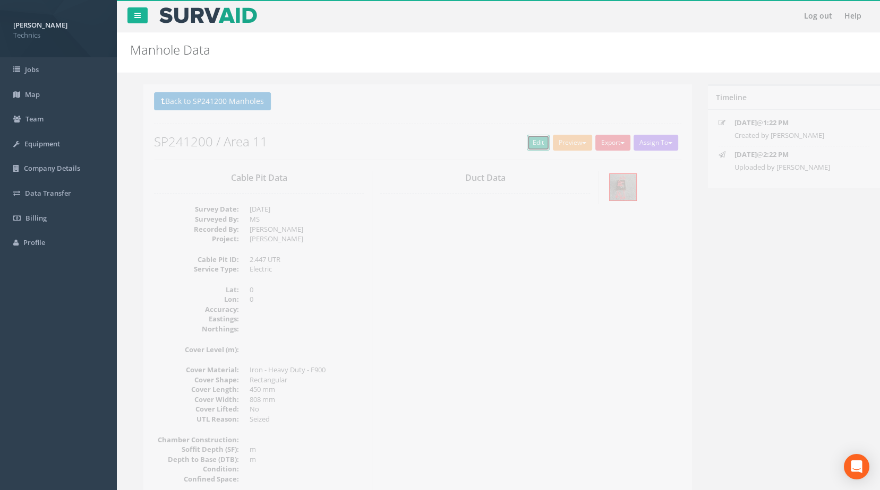
click at [521, 142] on link "Edit" at bounding box center [524, 143] width 23 height 16
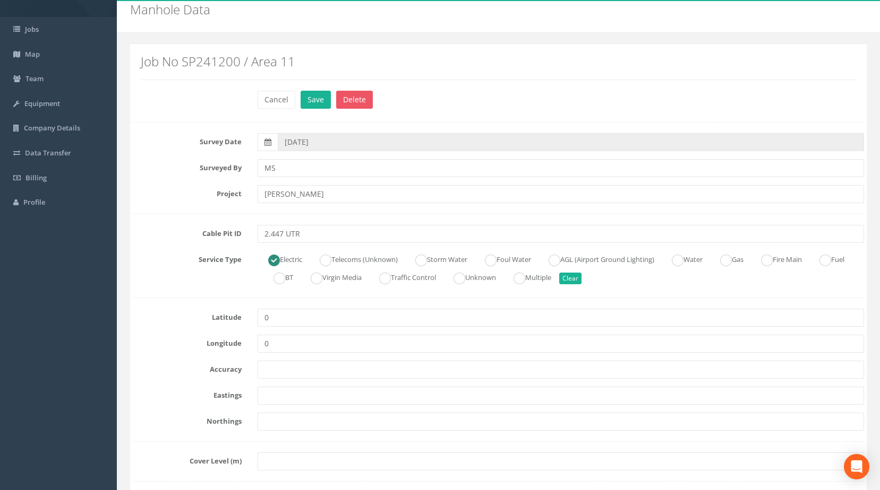
scroll to position [106, 0]
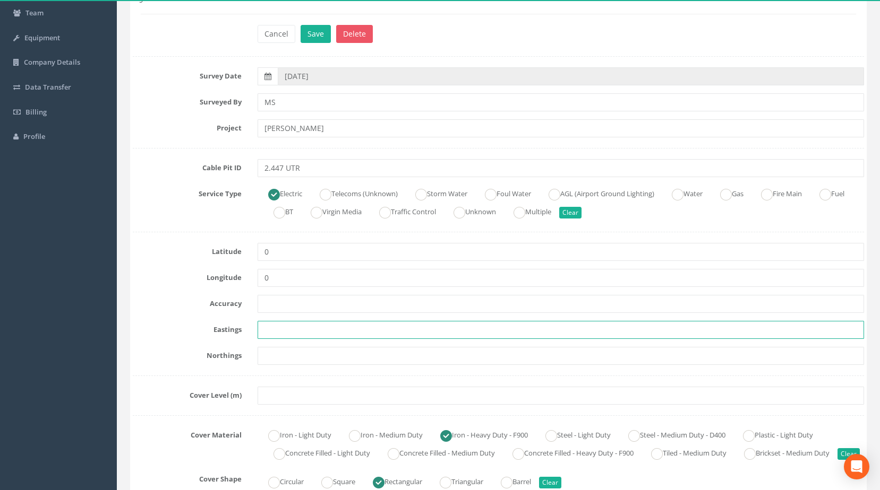
click at [273, 325] on input "text" at bounding box center [560, 330] width 607 height 18
paste input "427488.1315"
type input "427488.1315"
click at [316, 350] on input "text" at bounding box center [560, 356] width 607 height 18
paste input "205236.7866"
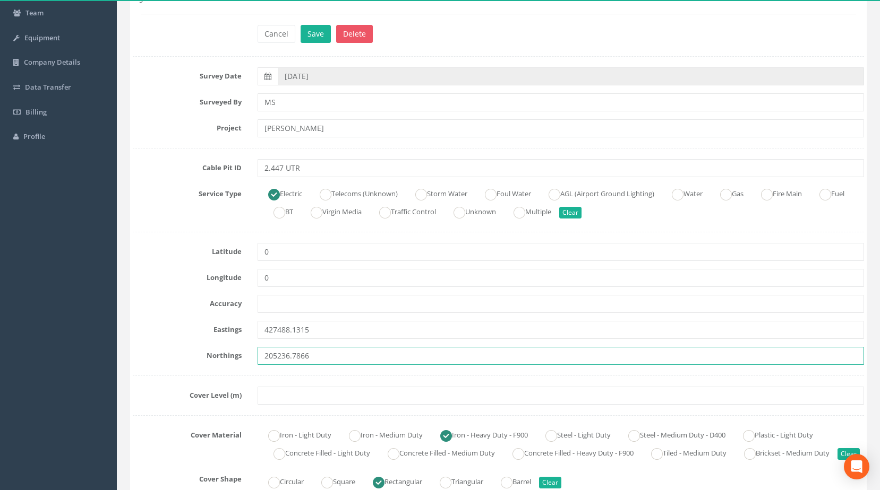
type input "205236.7866"
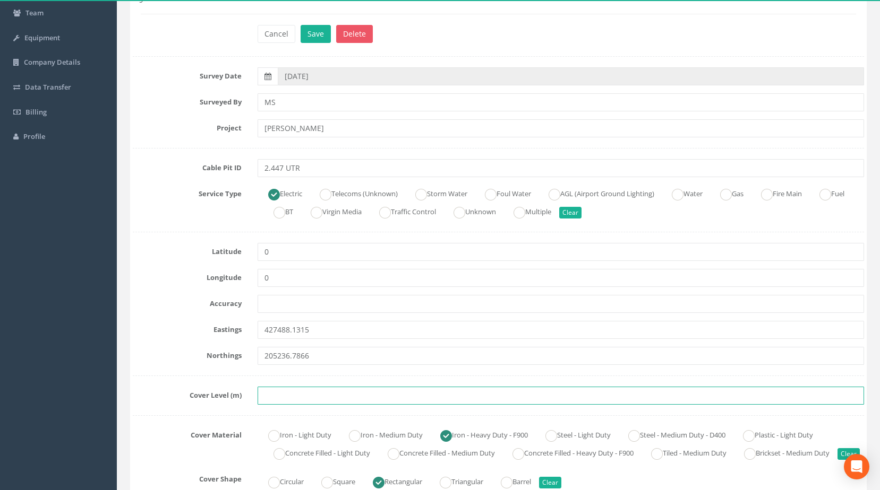
click at [280, 391] on input "text" at bounding box center [560, 396] width 607 height 18
paste input "84.5673"
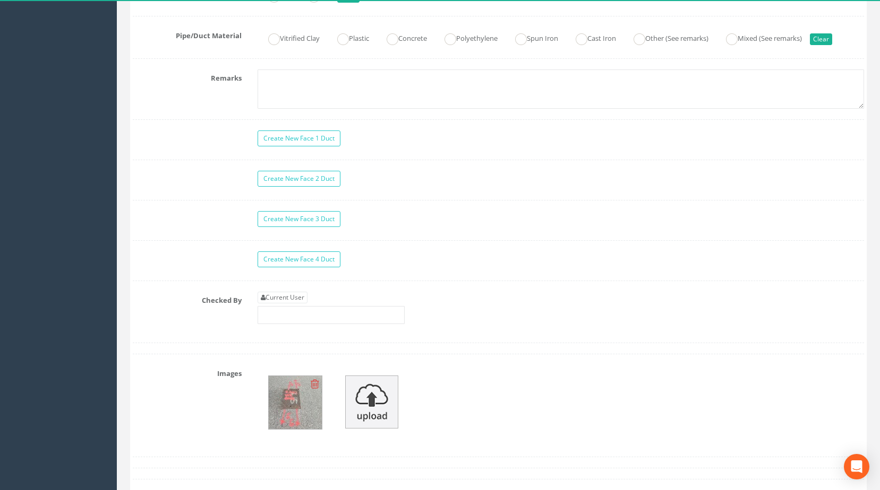
scroll to position [1062, 0]
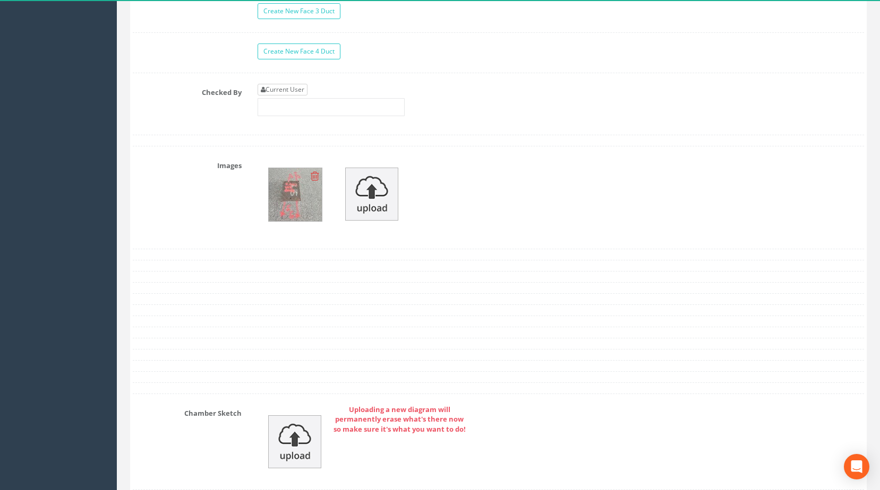
type input "84.5673"
click at [292, 96] on link "Current User" at bounding box center [282, 90] width 50 height 12
type input "[PERSON_NAME]"
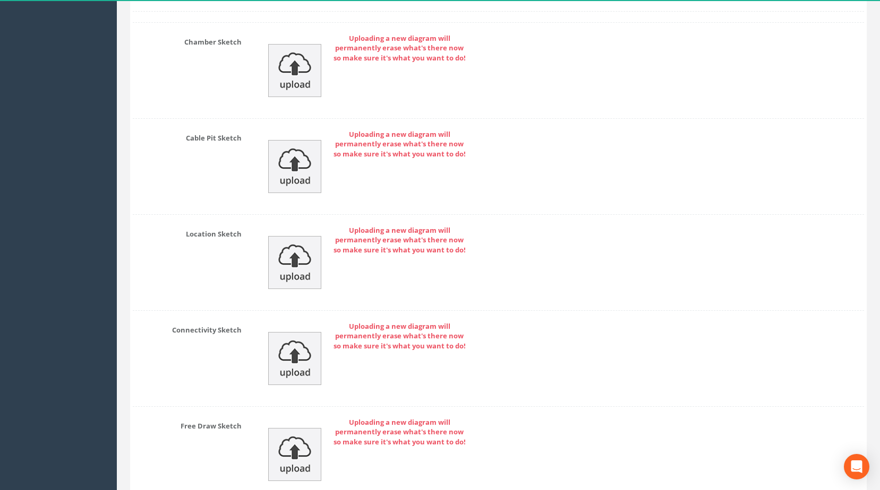
scroll to position [1546, 0]
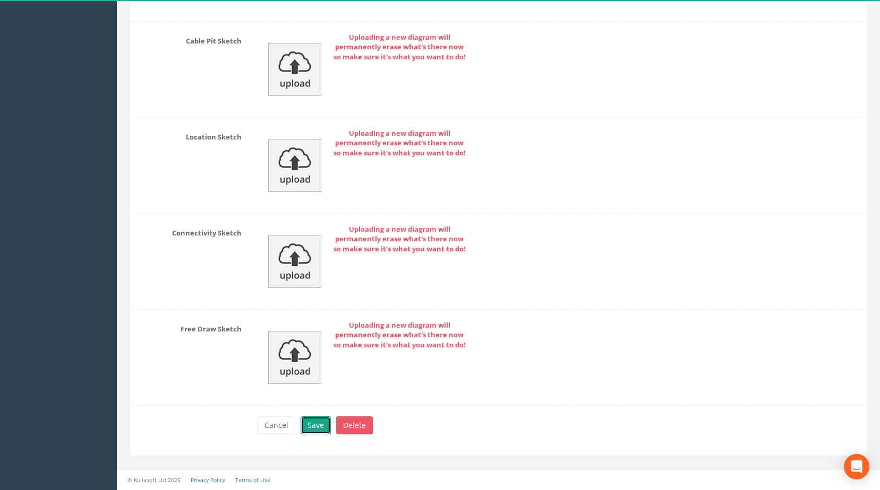
click at [317, 425] on button "Save" at bounding box center [315, 426] width 30 height 18
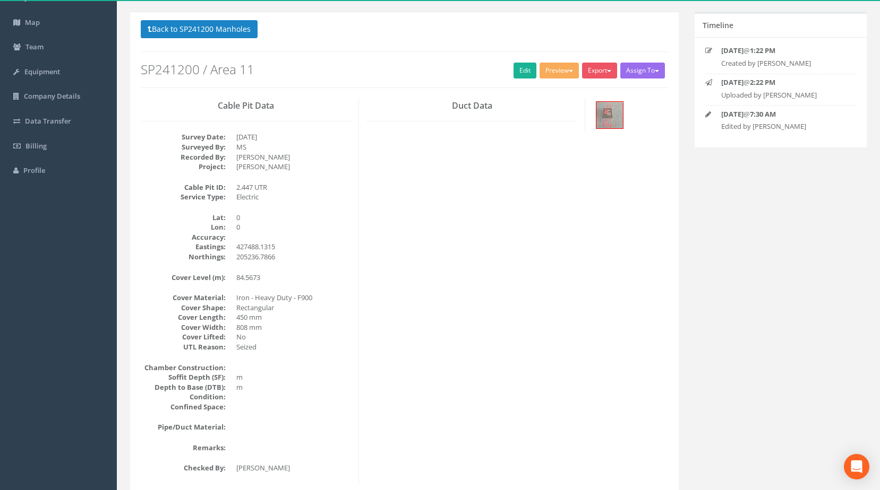
scroll to position [0, 0]
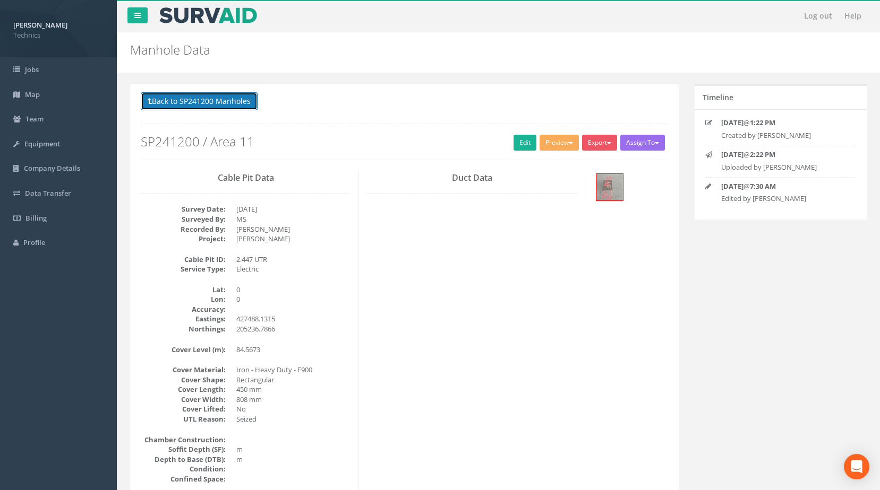
click at [180, 104] on button "Back to SP241200 Manholes" at bounding box center [199, 101] width 117 height 18
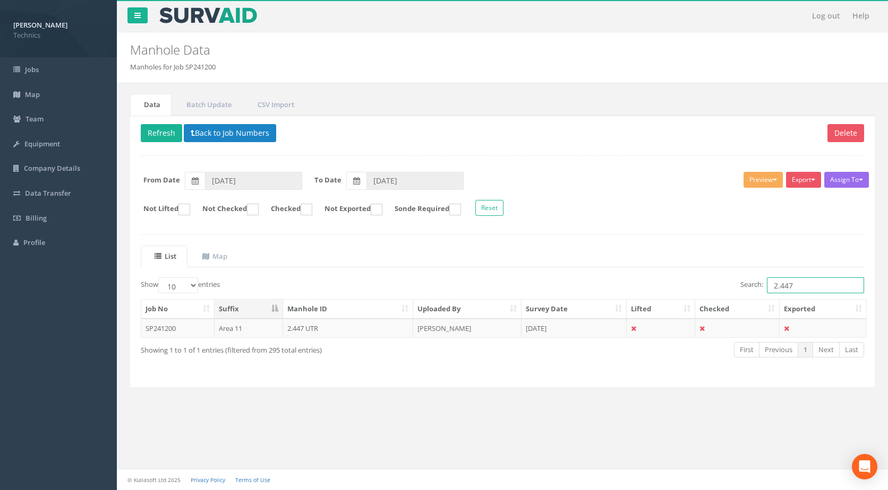
drag, startPoint x: 796, startPoint y: 286, endPoint x: 752, endPoint y: 287, distance: 44.6
click at [752, 287] on label "Search: 2.447" at bounding box center [802, 286] width 124 height 16
type input "1.497"
click at [391, 323] on td "1.497 UTR" at bounding box center [348, 328] width 131 height 19
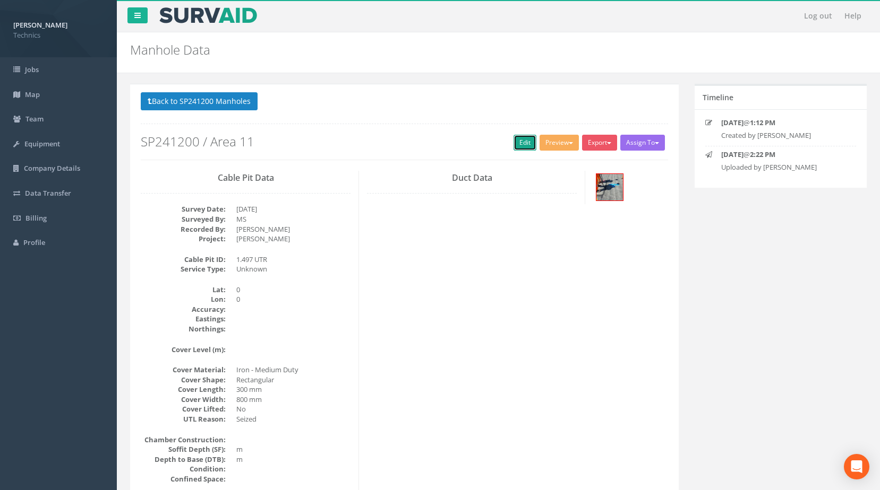
click at [520, 141] on link "Edit" at bounding box center [524, 143] width 23 height 16
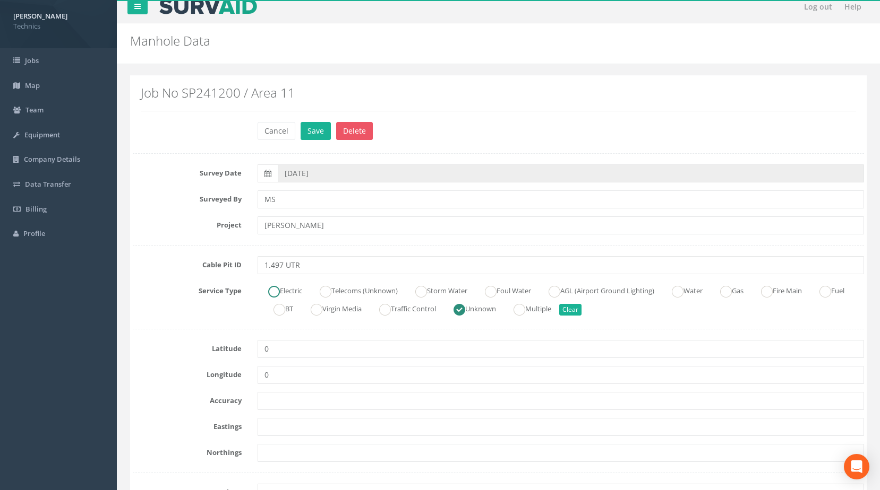
scroll to position [265, 0]
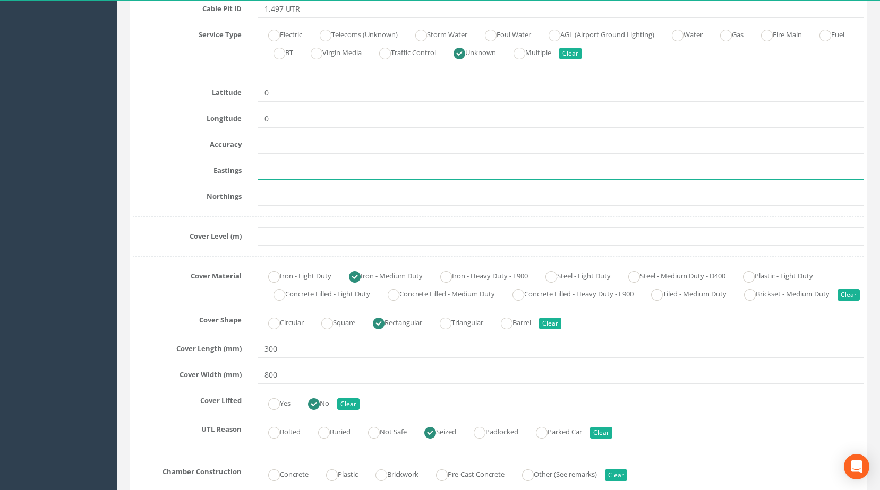
drag, startPoint x: 279, startPoint y: 173, endPoint x: 269, endPoint y: 177, distance: 11.4
click at [279, 173] on input "text" at bounding box center [560, 171] width 607 height 18
paste input "427497.7925"
type input "427497.7925"
click at [270, 197] on input "text" at bounding box center [560, 197] width 607 height 18
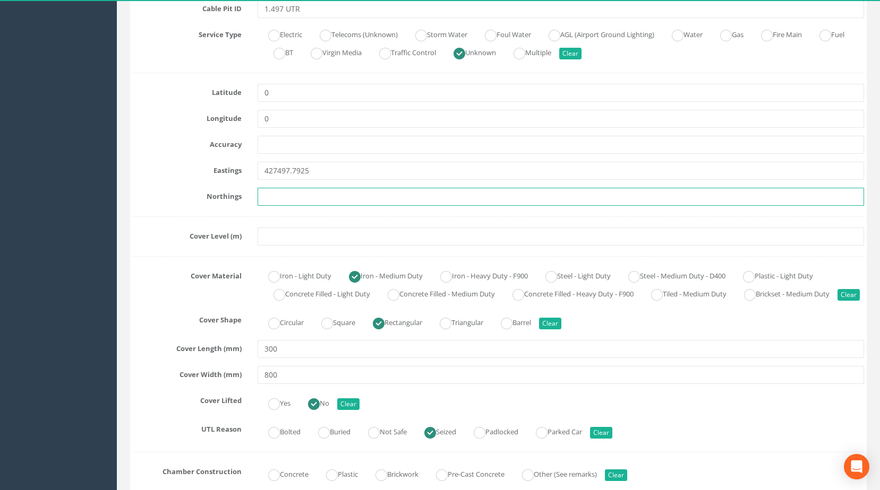
paste input "205225.4865"
type input "205225.4865"
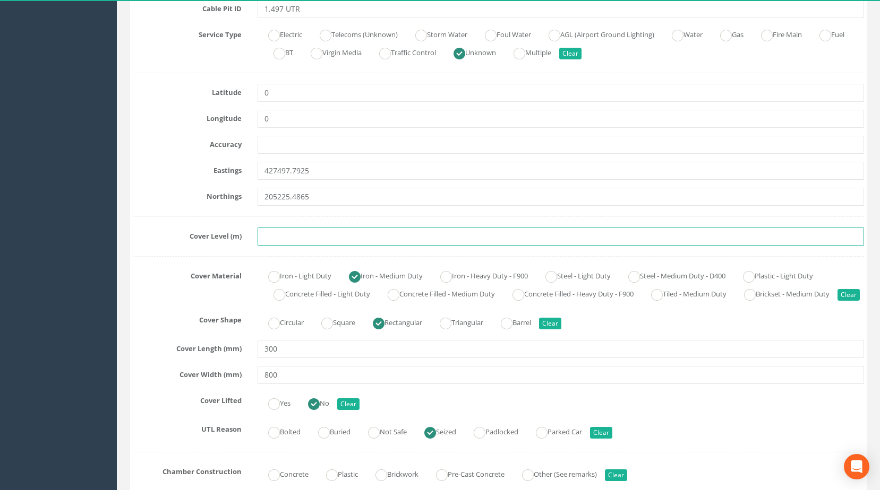
click at [318, 245] on input "text" at bounding box center [560, 237] width 607 height 18
paste input "84.4746"
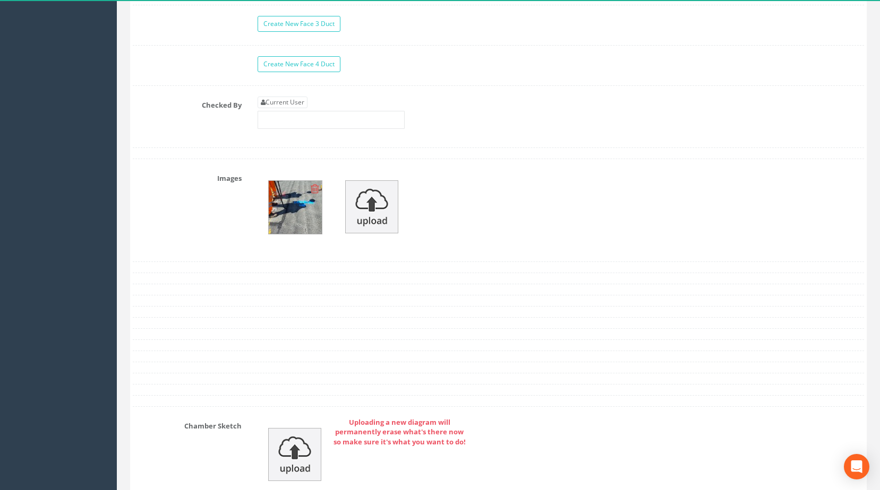
scroll to position [1062, 0]
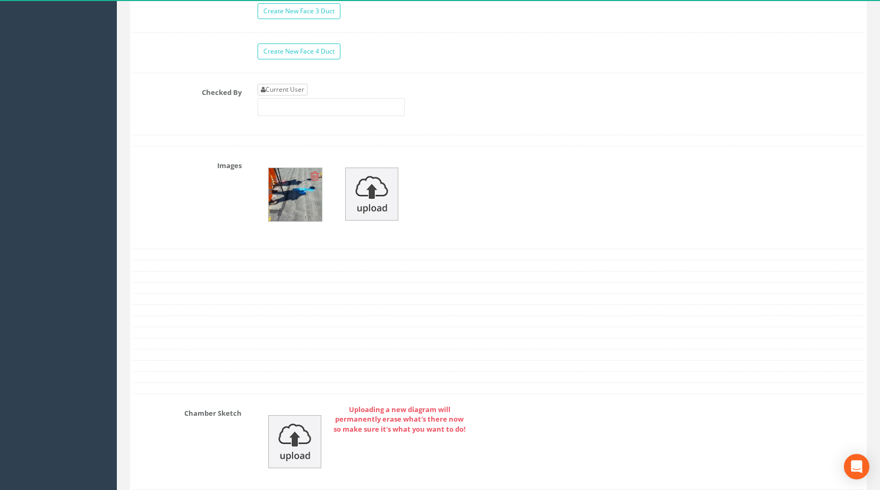
type input "84.4746"
click at [275, 96] on link "Current User" at bounding box center [282, 90] width 50 height 12
type input "[PERSON_NAME]"
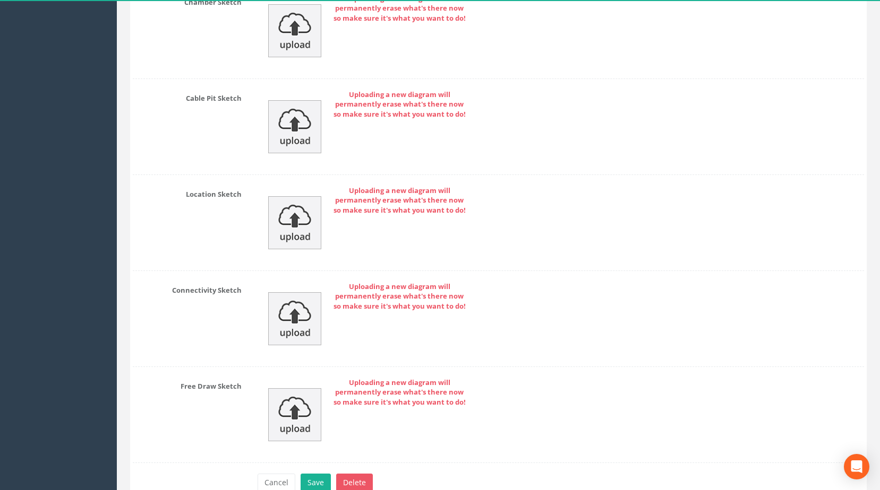
scroll to position [1546, 0]
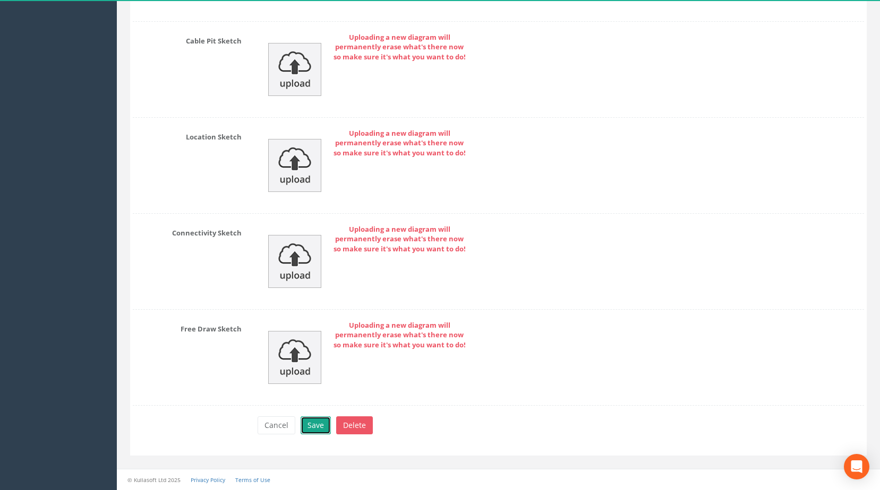
click at [316, 431] on button "Save" at bounding box center [315, 426] width 30 height 18
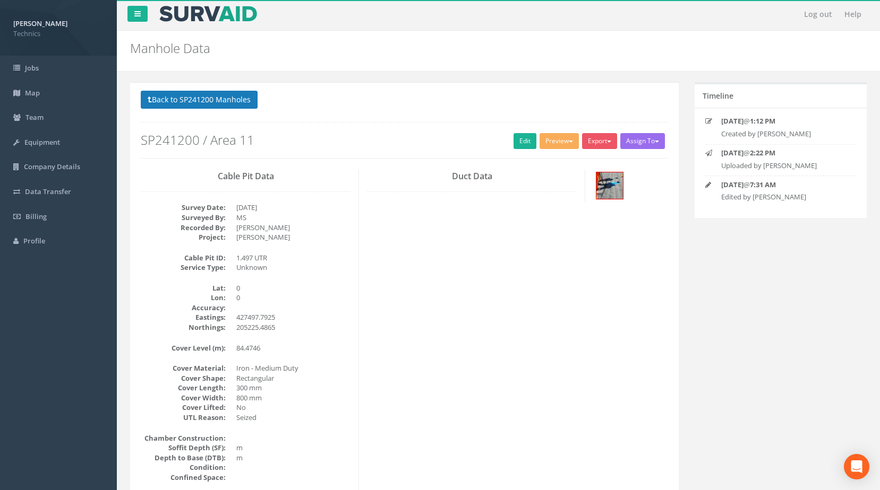
scroll to position [0, 0]
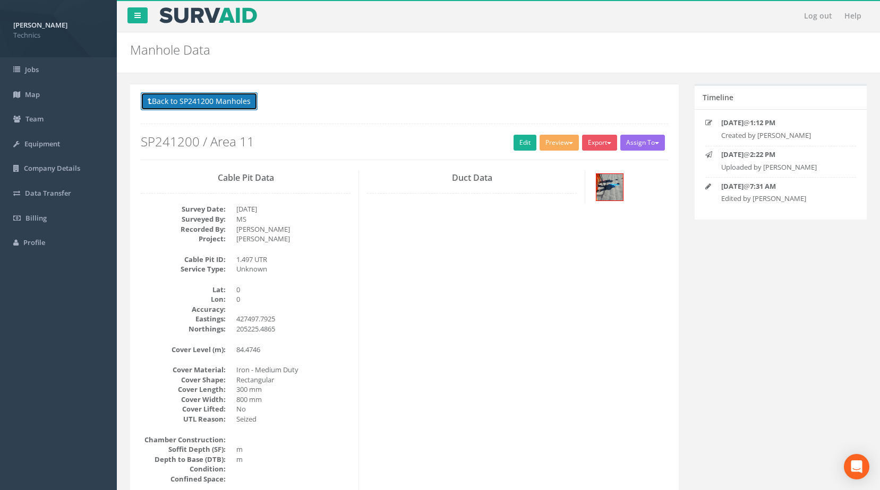
click at [221, 93] on button "Back to SP241200 Manholes" at bounding box center [199, 101] width 117 height 18
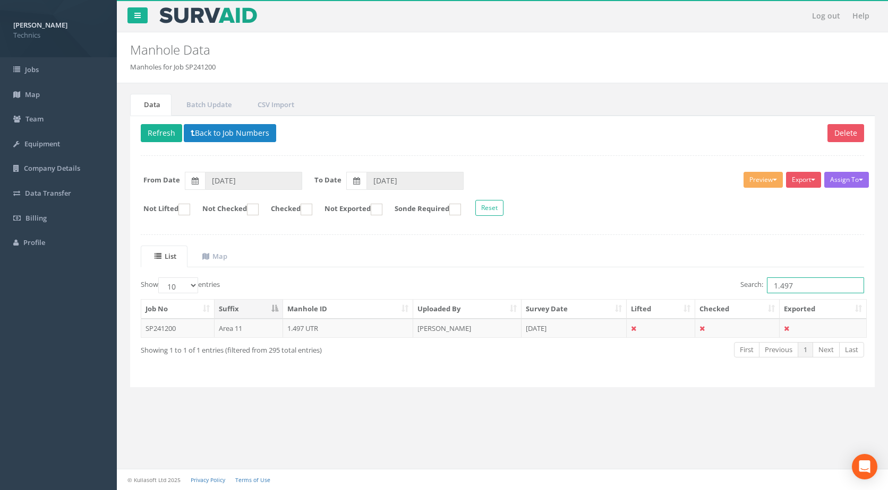
drag, startPoint x: 795, startPoint y: 286, endPoint x: 714, endPoint y: 301, distance: 82.0
click at [714, 301] on div "Show 10 25 50 100 entries Search: 1.497 Job No Suffix Manhole ID Uploaded By Su…" at bounding box center [502, 327] width 723 height 99
drag, startPoint x: 792, startPoint y: 284, endPoint x: 764, endPoint y: 288, distance: 28.4
click at [764, 288] on label "Search: 2.428" at bounding box center [802, 286] width 124 height 16
type input "2.428"
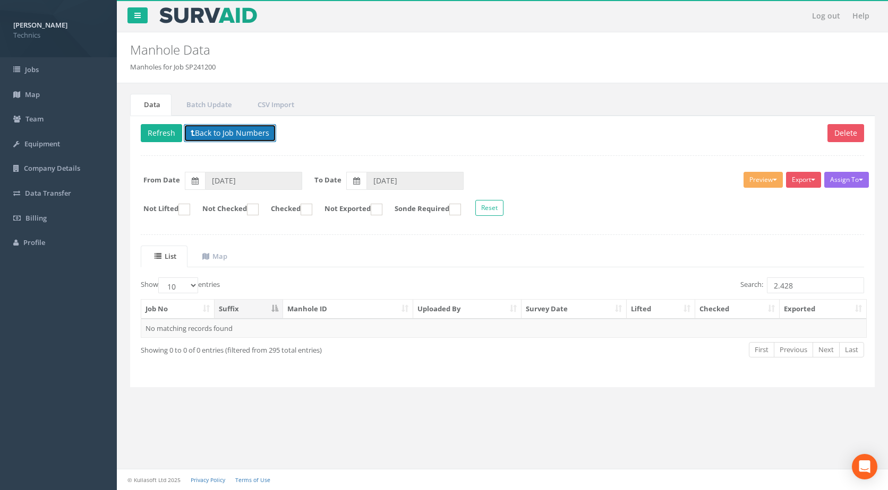
click at [255, 129] on button "Back to Job Numbers" at bounding box center [230, 133] width 92 height 18
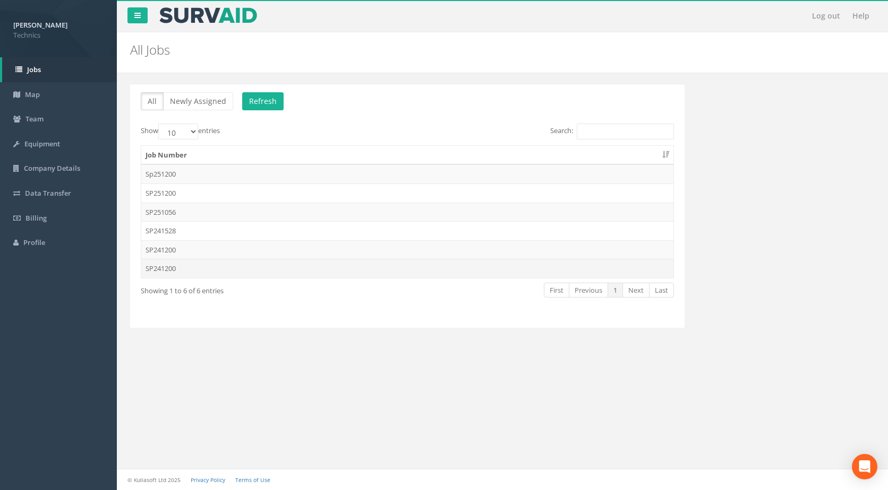
click at [216, 270] on td "SP241200" at bounding box center [407, 268] width 532 height 19
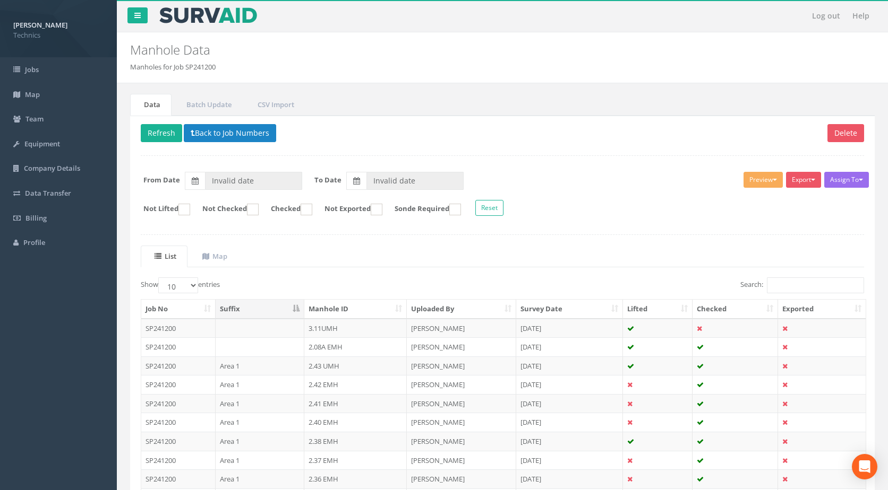
type input "[DATE]"
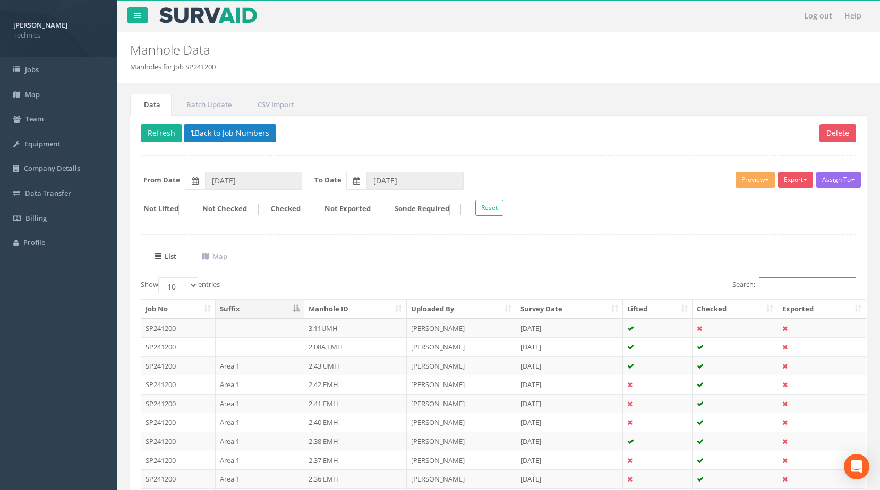
click at [781, 282] on input "Search:" at bounding box center [807, 286] width 97 height 16
paste input "2.428"
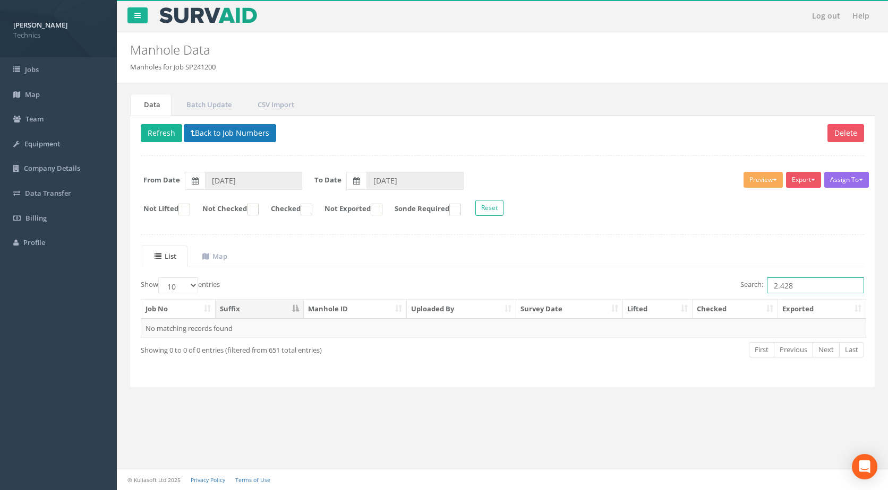
type input "2.428"
click at [202, 132] on button "Back to Job Numbers" at bounding box center [230, 133] width 92 height 18
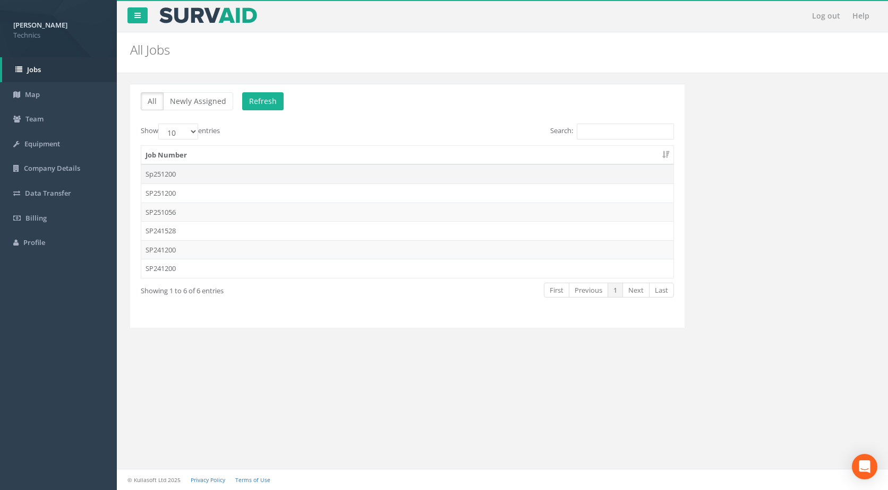
click at [189, 177] on td "Sp251200" at bounding box center [407, 174] width 532 height 19
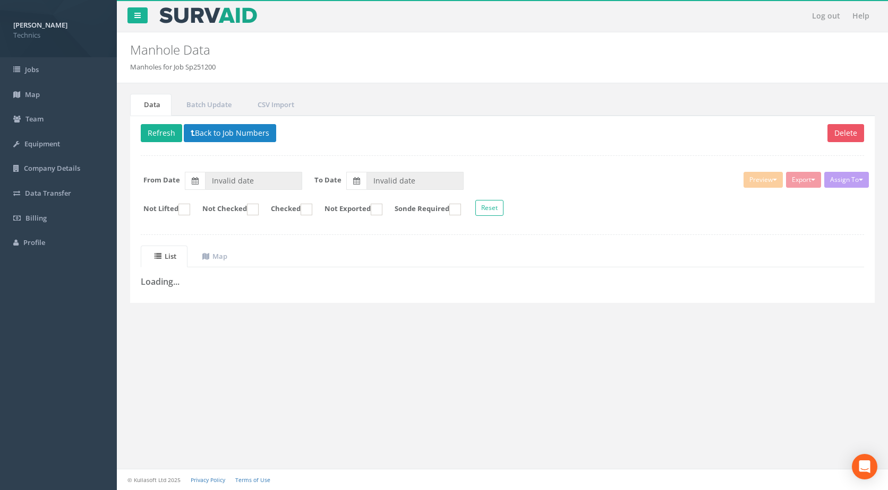
type input "[DATE]"
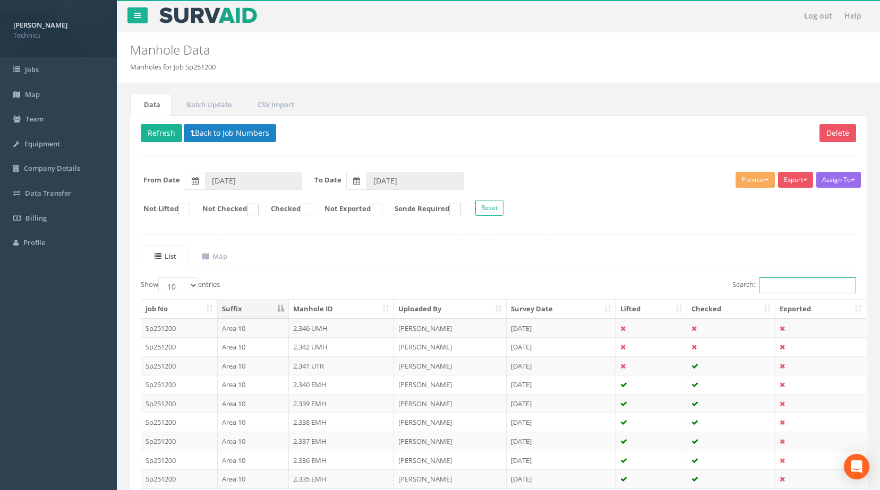
click at [779, 288] on input "Search:" at bounding box center [807, 286] width 97 height 16
paste input "2.428"
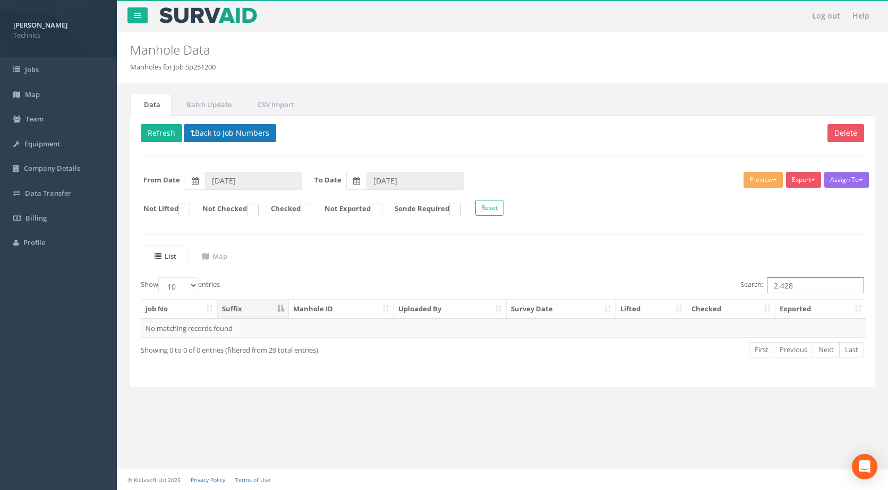
type input "2.428"
click at [210, 129] on button "Back to Job Numbers" at bounding box center [230, 133] width 92 height 18
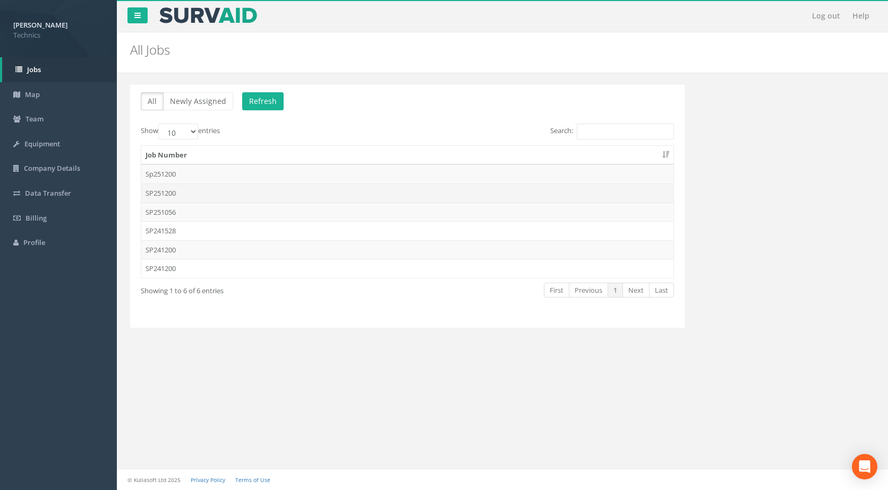
click at [178, 191] on td "SP251200" at bounding box center [407, 193] width 532 height 19
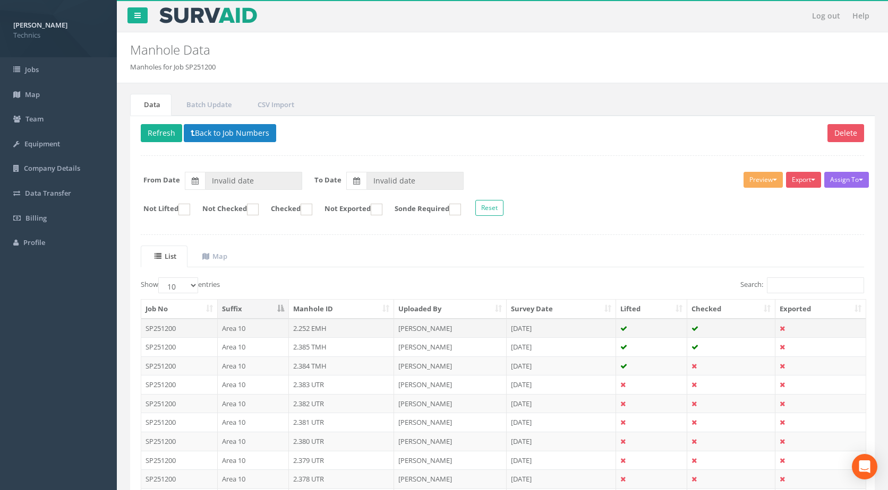
type input "[DATE]"
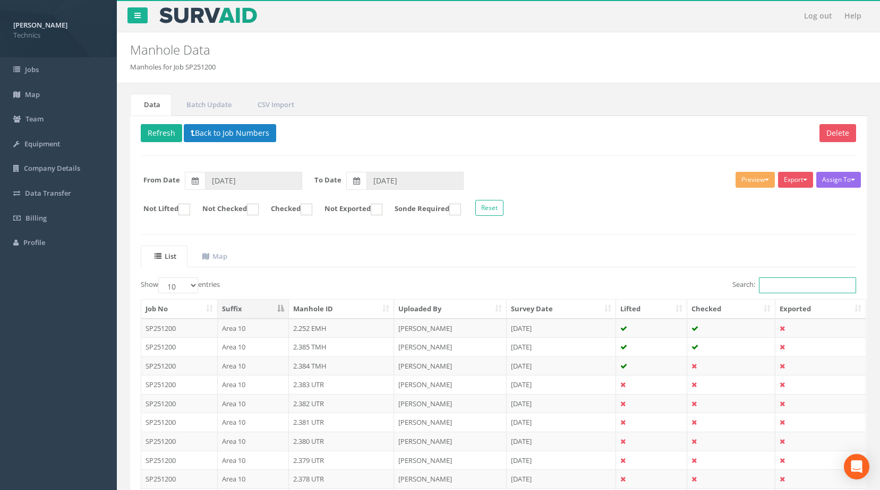
click at [803, 283] on input "Search:" at bounding box center [807, 286] width 97 height 16
paste input "2.428"
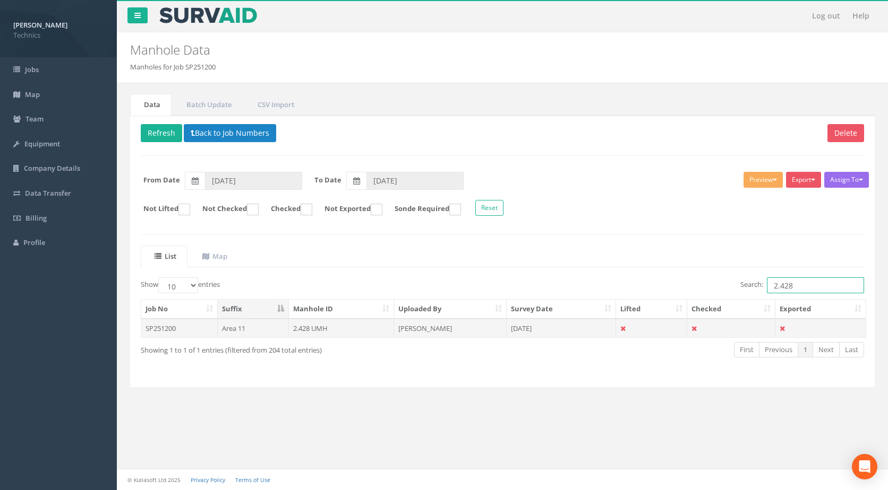
type input "2.428"
click at [447, 329] on td "[PERSON_NAME]" at bounding box center [450, 328] width 113 height 19
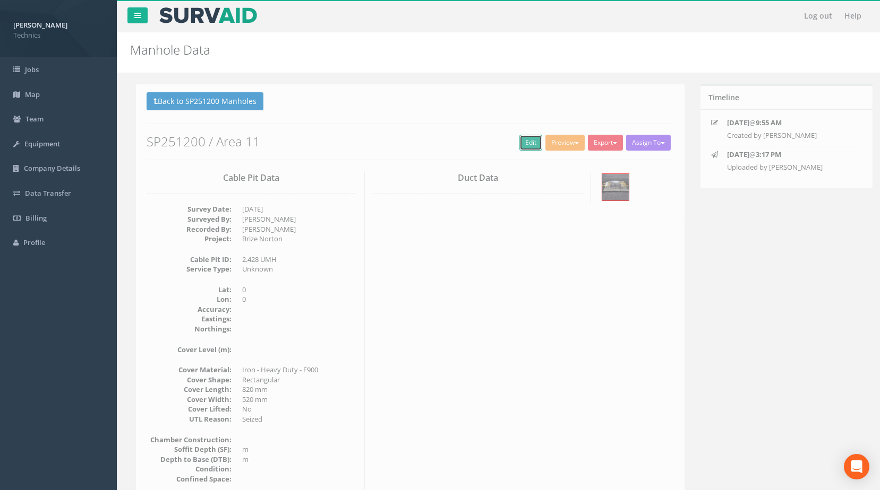
click at [515, 143] on link "Edit" at bounding box center [524, 143] width 23 height 16
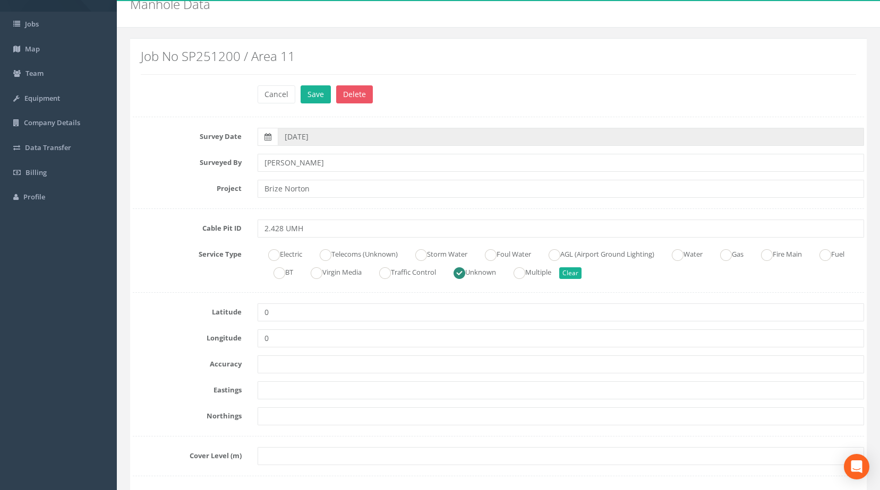
scroll to position [106, 0]
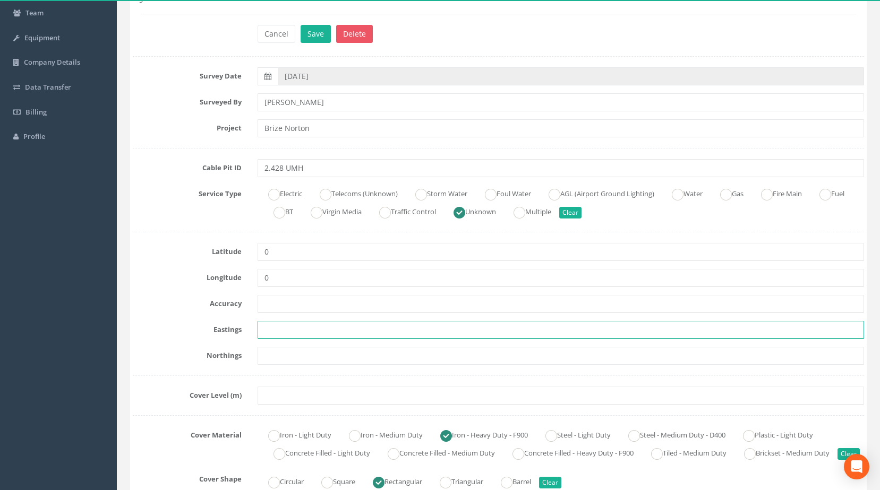
click at [301, 330] on input "text" at bounding box center [560, 330] width 607 height 18
paste input "427509.2569"
type input "427509.2569"
click at [292, 356] on input "text" at bounding box center [560, 356] width 607 height 18
paste input "205213.6357"
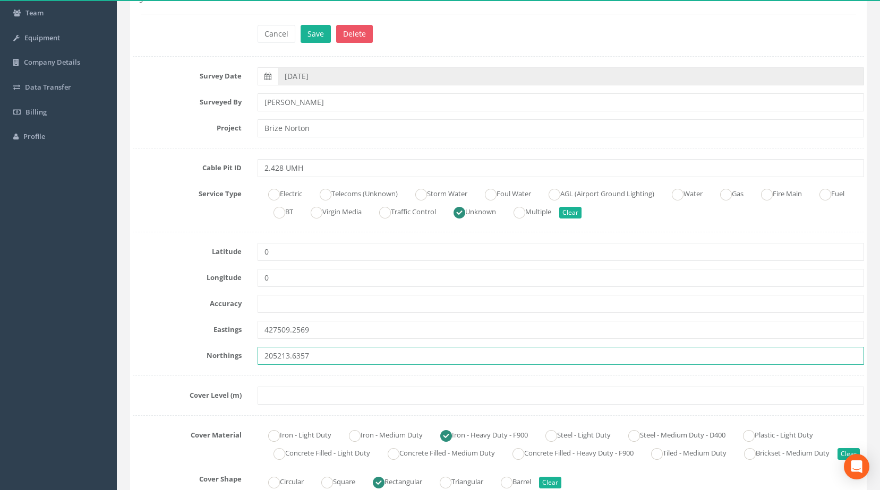
type input "205213.6357"
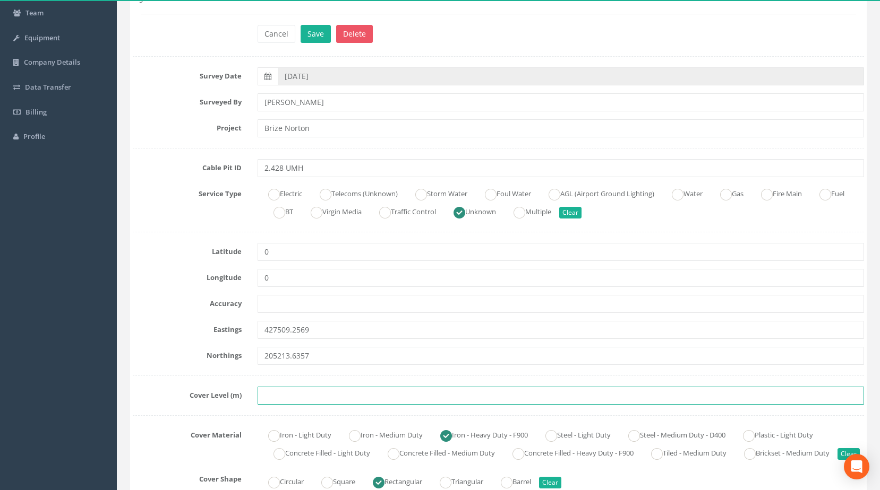
click at [258, 403] on input "text" at bounding box center [560, 396] width 607 height 18
paste input "84.4041"
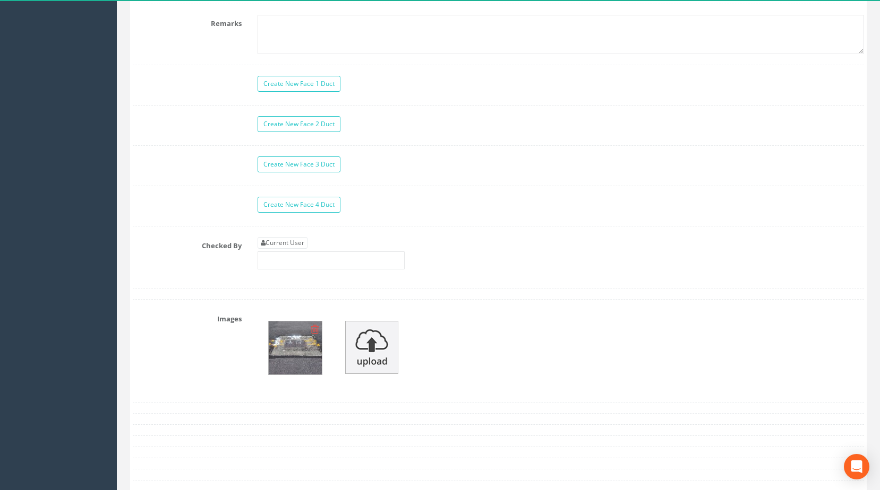
scroll to position [902, 0]
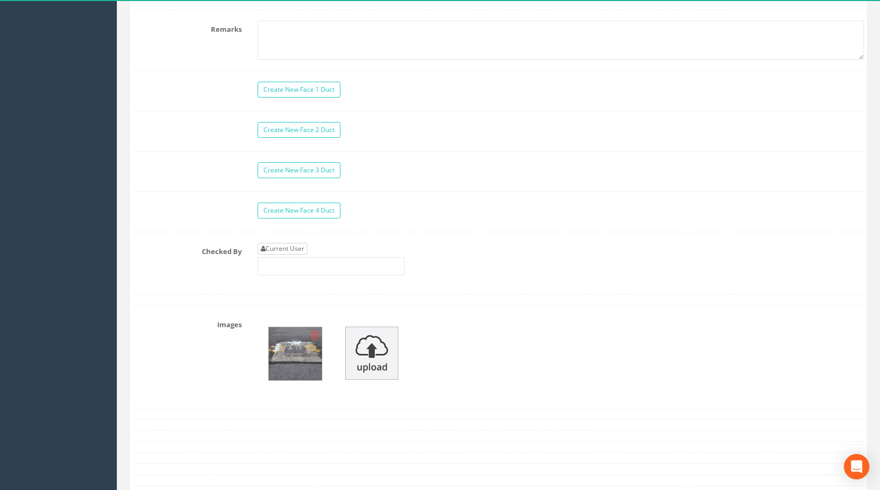
type input "84.4041"
click at [299, 255] on link "Current User" at bounding box center [282, 249] width 50 height 12
type input "[PERSON_NAME]"
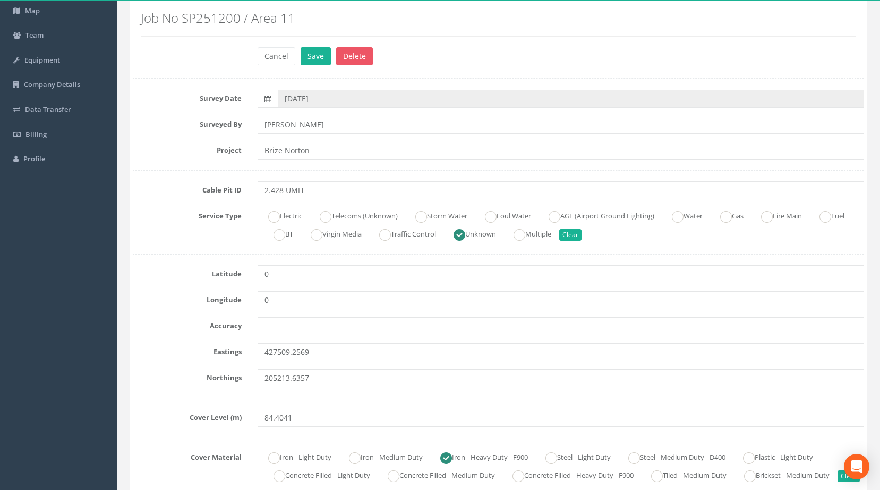
scroll to position [10, 0]
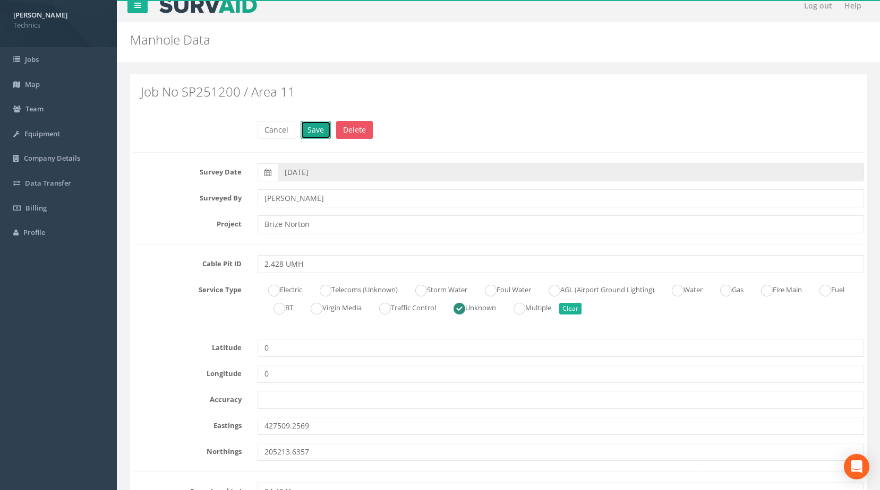
click at [315, 127] on button "Save" at bounding box center [315, 130] width 30 height 18
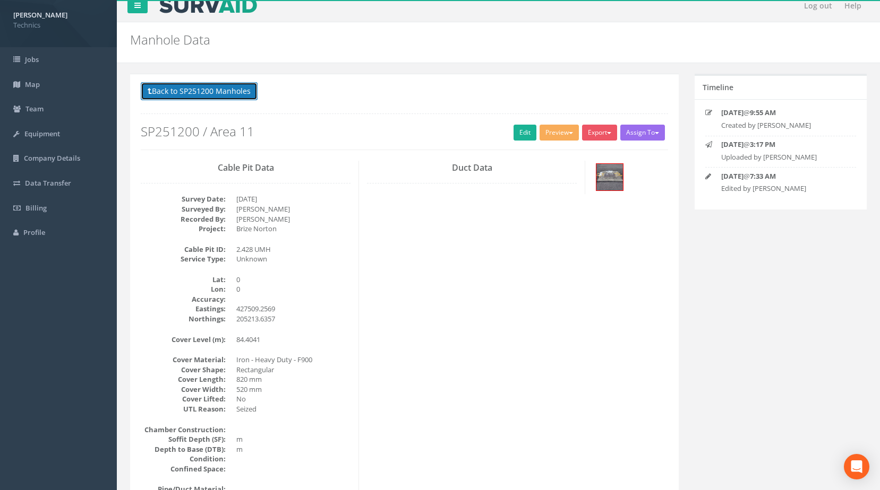
click at [239, 94] on button "Back to SP251200 Manholes" at bounding box center [199, 91] width 117 height 18
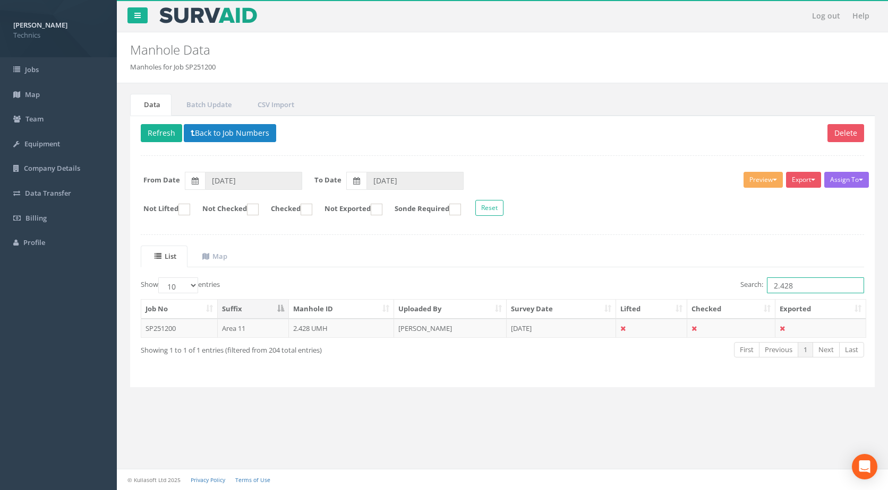
click at [796, 283] on input "2.428" at bounding box center [814, 286] width 97 height 16
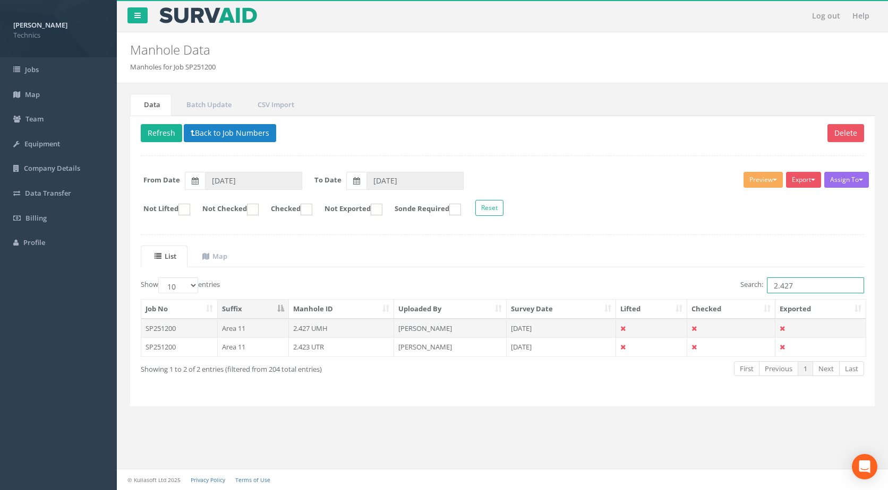
type input "2.427"
click at [323, 324] on td "2.427 UMH" at bounding box center [342, 328] width 106 height 19
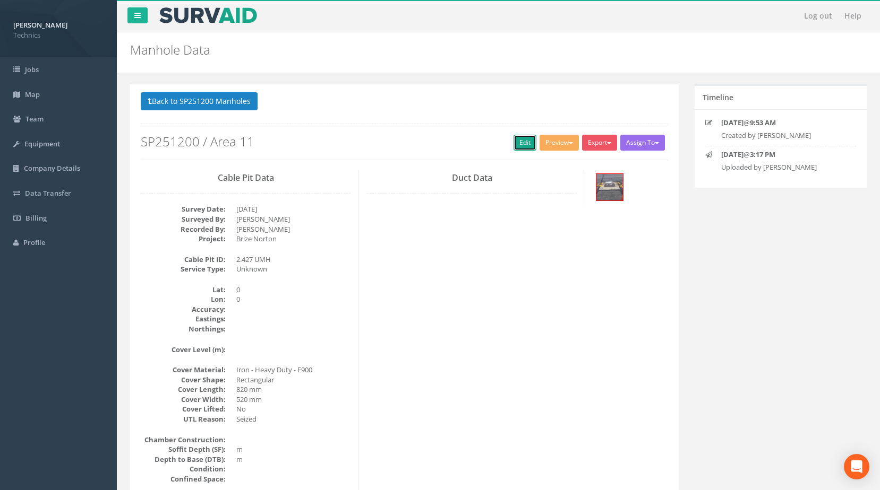
click at [519, 142] on link "Edit" at bounding box center [524, 143] width 23 height 16
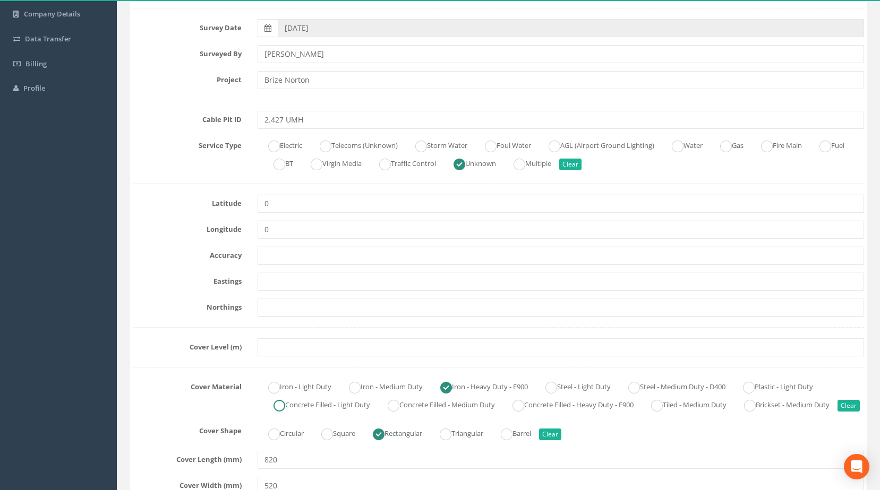
scroll to position [159, 0]
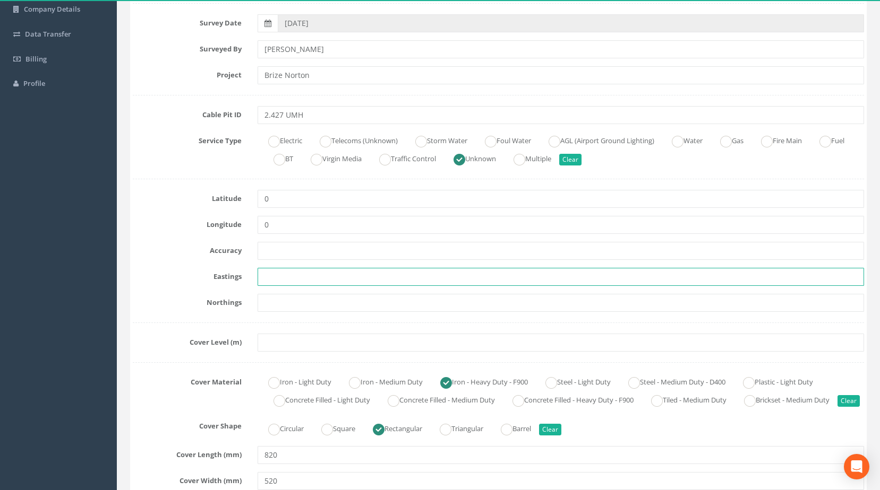
click at [285, 272] on input "text" at bounding box center [560, 277] width 607 height 18
paste input "427526.1492"
type input "427526.1492"
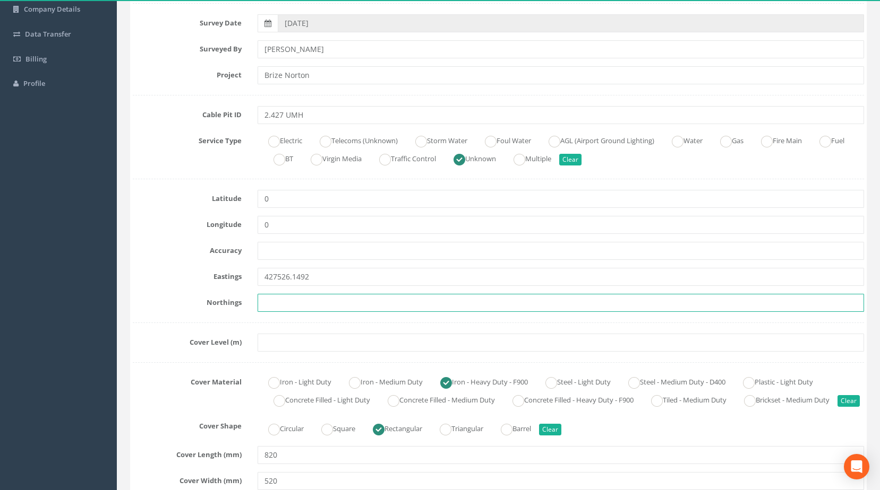
click at [358, 307] on input "text" at bounding box center [560, 303] width 607 height 18
paste input "205199.2397"
type input "205199.2397"
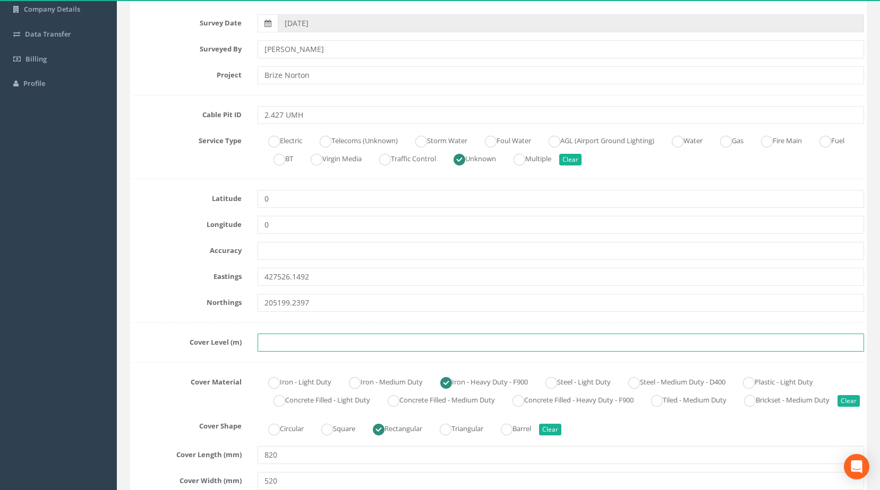
click at [330, 349] on input "text" at bounding box center [560, 343] width 607 height 18
paste input "84.3248"
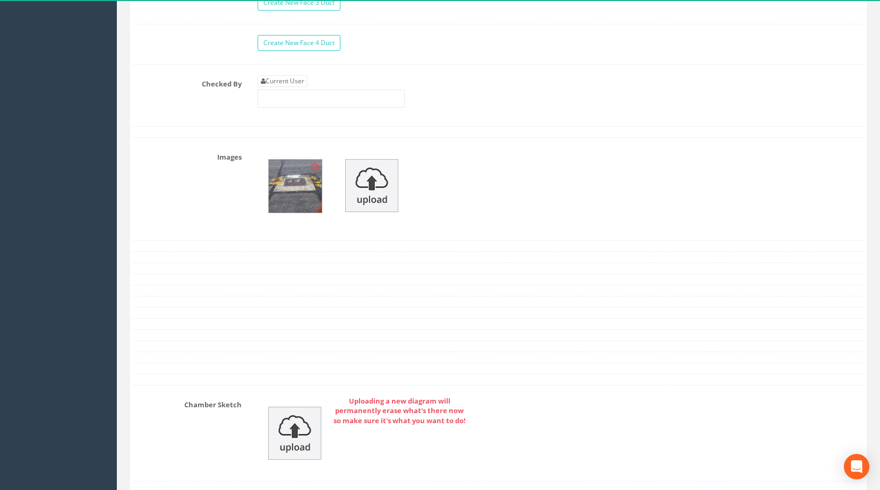
scroll to position [1062, 0]
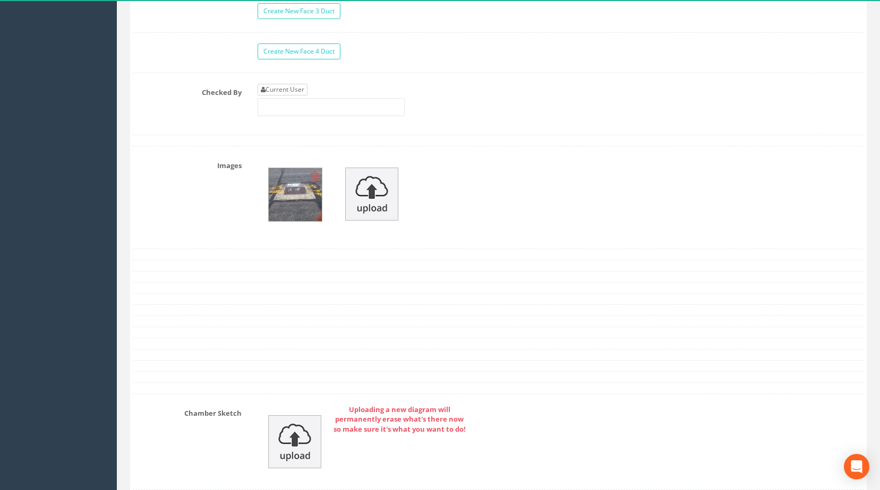
type input "84.3248"
click at [286, 96] on link "Current User" at bounding box center [282, 90] width 50 height 12
type input "[PERSON_NAME]"
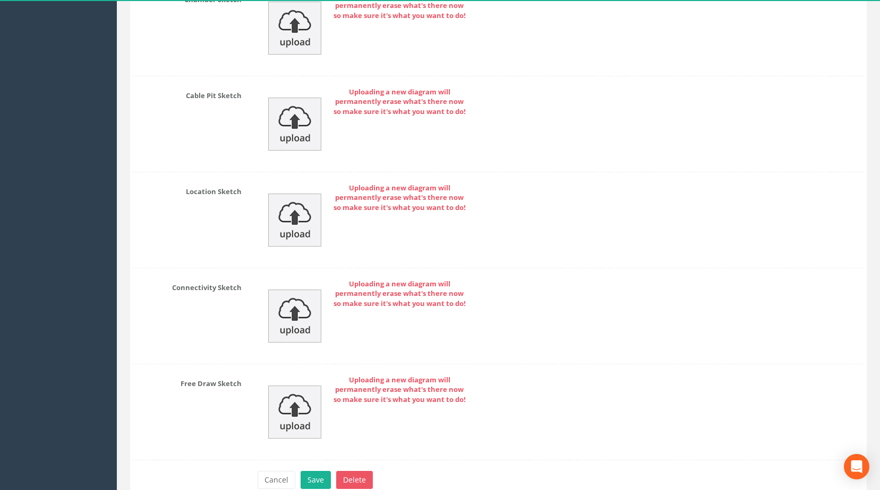
scroll to position [1546, 0]
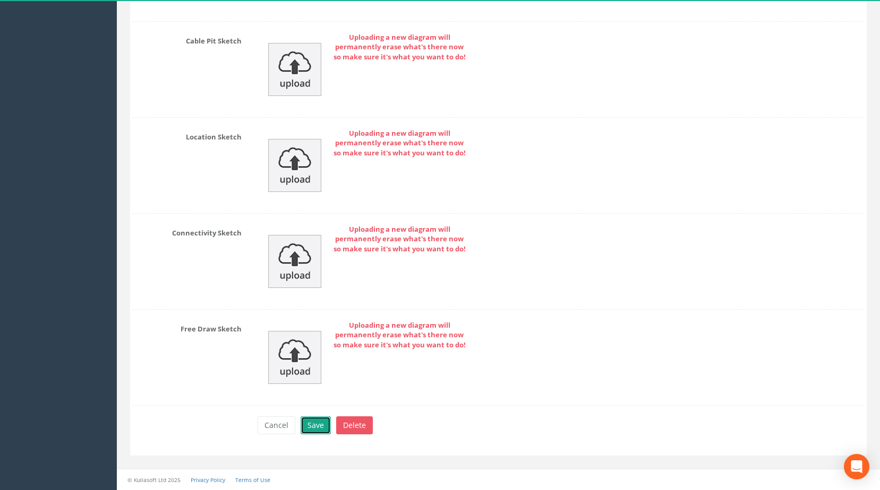
click at [311, 428] on button "Save" at bounding box center [315, 426] width 30 height 18
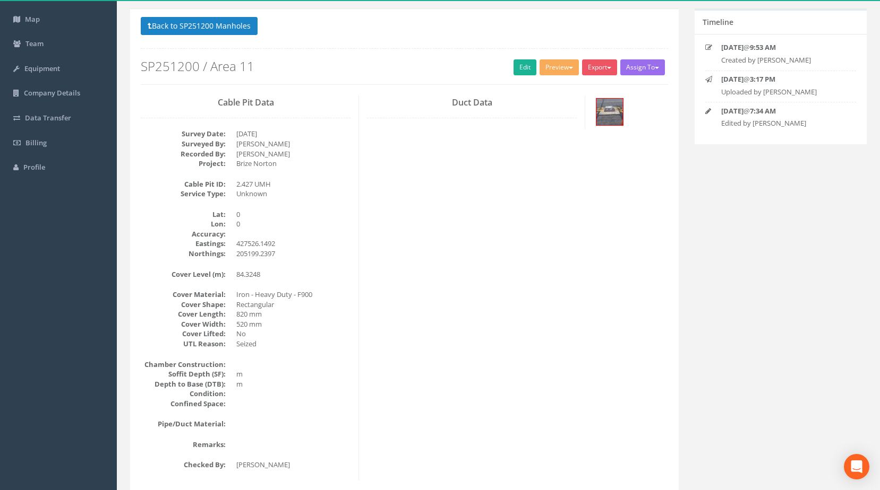
scroll to position [0, 0]
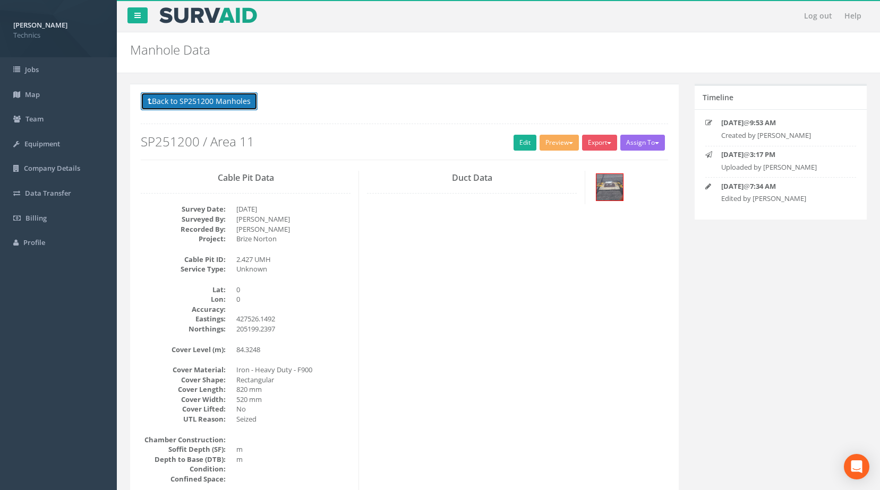
click at [174, 101] on button "Back to SP251200 Manholes" at bounding box center [199, 101] width 117 height 18
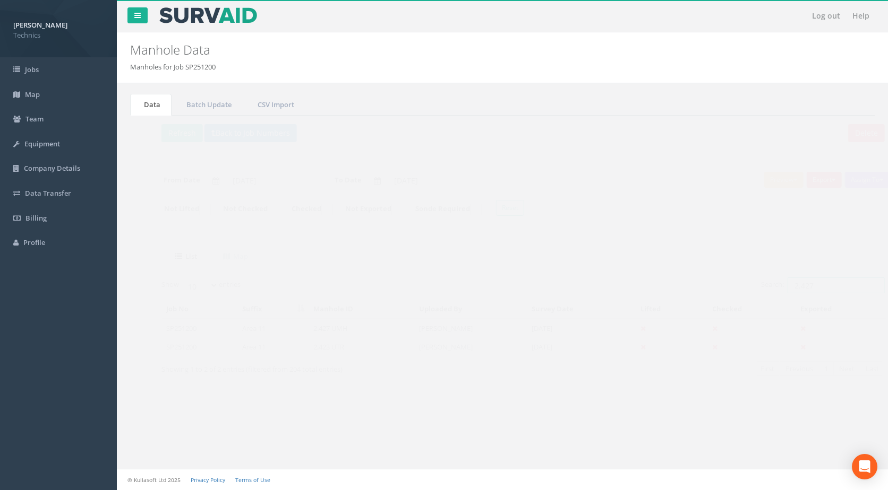
click at [794, 285] on input "2.427" at bounding box center [814, 286] width 97 height 16
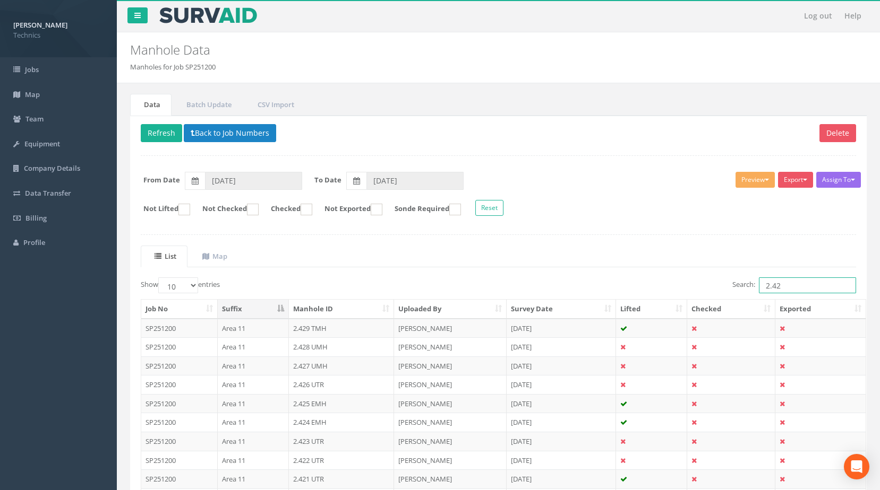
click at [789, 286] on input "2.42" at bounding box center [807, 286] width 97 height 16
type input "2"
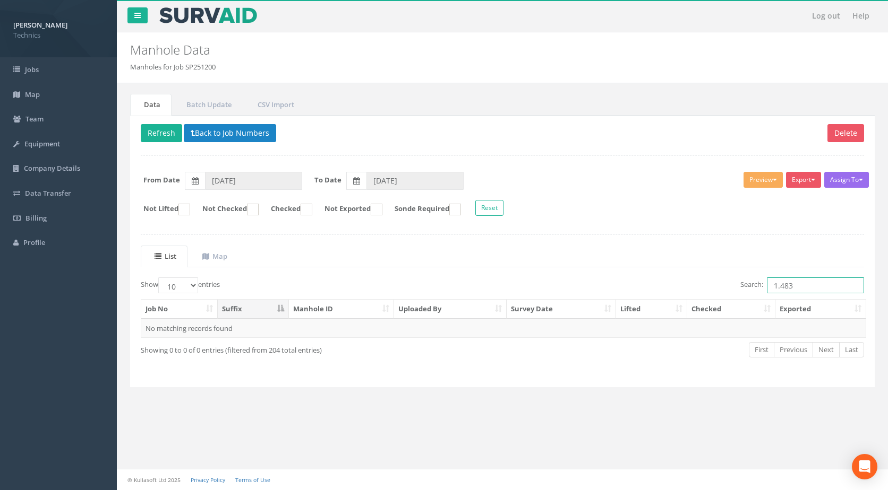
drag, startPoint x: 798, startPoint y: 283, endPoint x: 769, endPoint y: 287, distance: 29.4
click at [769, 287] on input "1.483" at bounding box center [814, 286] width 97 height 16
type input "1.483"
click at [200, 133] on button "Back to Job Numbers" at bounding box center [230, 133] width 92 height 18
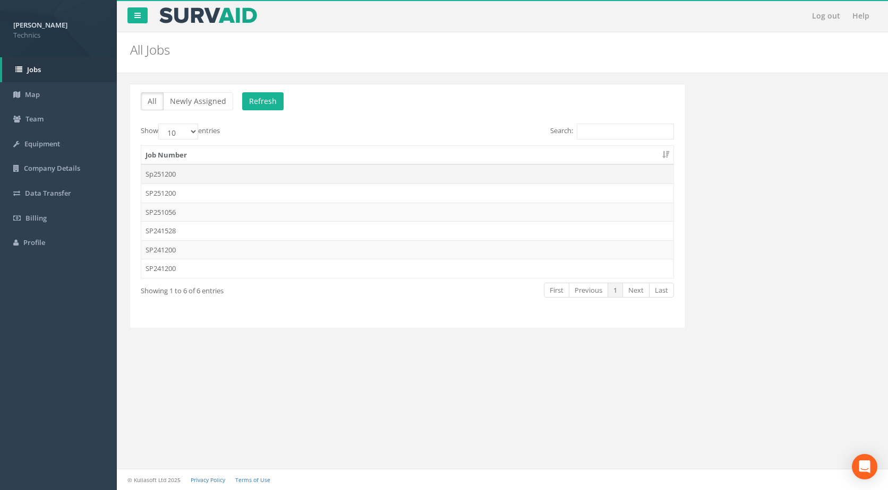
click at [219, 170] on td "Sp251200" at bounding box center [407, 174] width 532 height 19
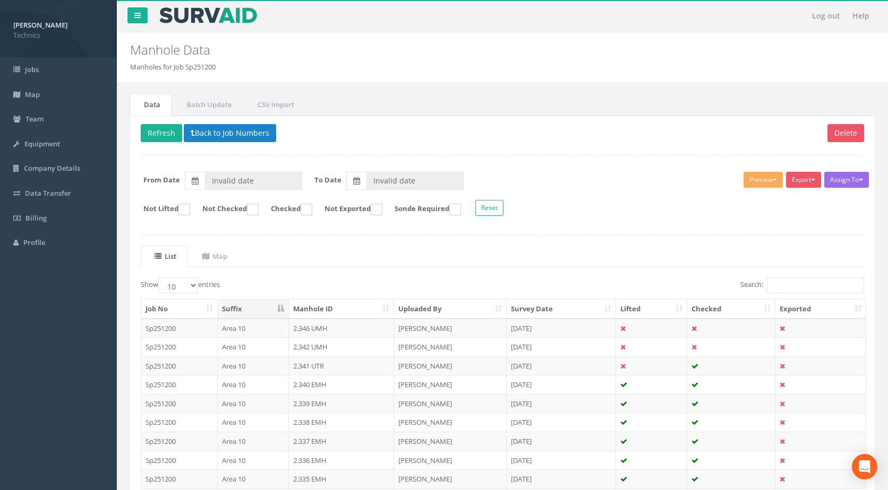
type input "[DATE]"
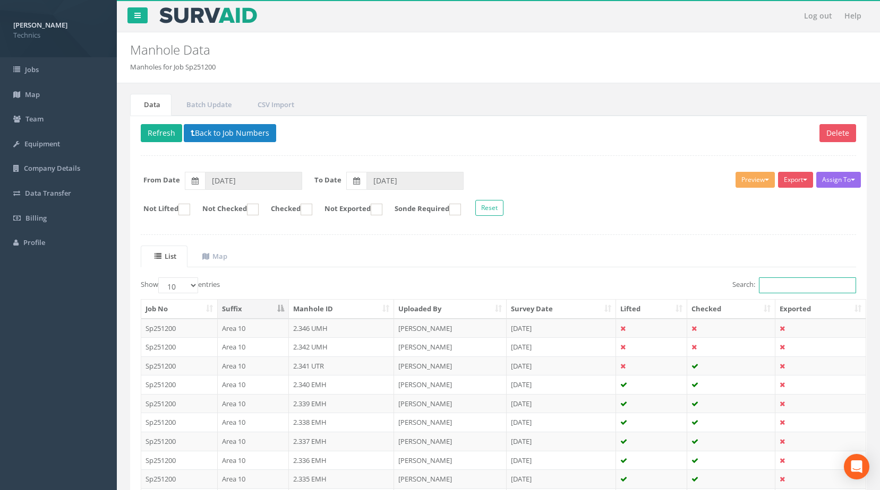
click at [798, 283] on input "Search:" at bounding box center [807, 286] width 97 height 16
paste input "1.483"
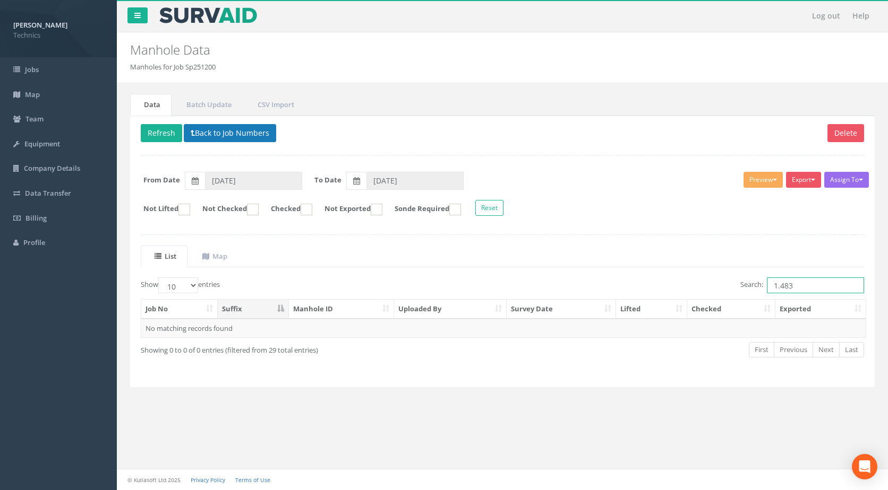
type input "1.483"
click at [247, 135] on button "Back to Job Numbers" at bounding box center [230, 133] width 92 height 18
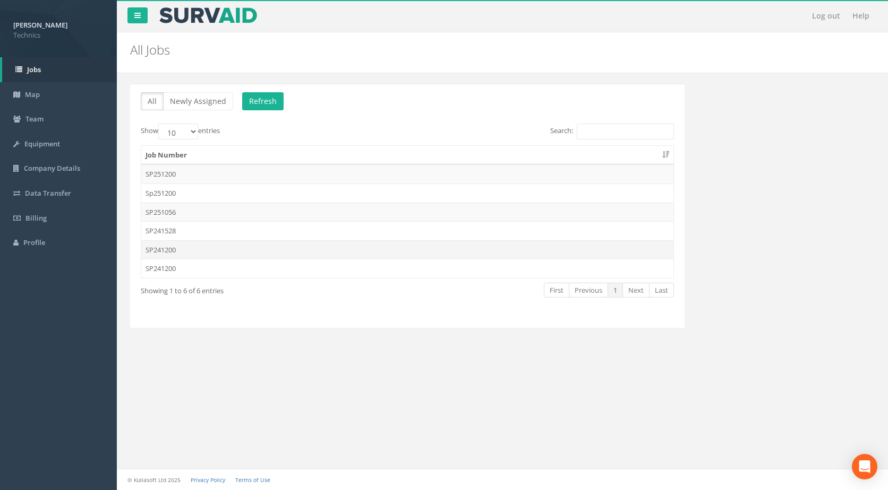
click at [204, 246] on td "SP241200" at bounding box center [407, 249] width 532 height 19
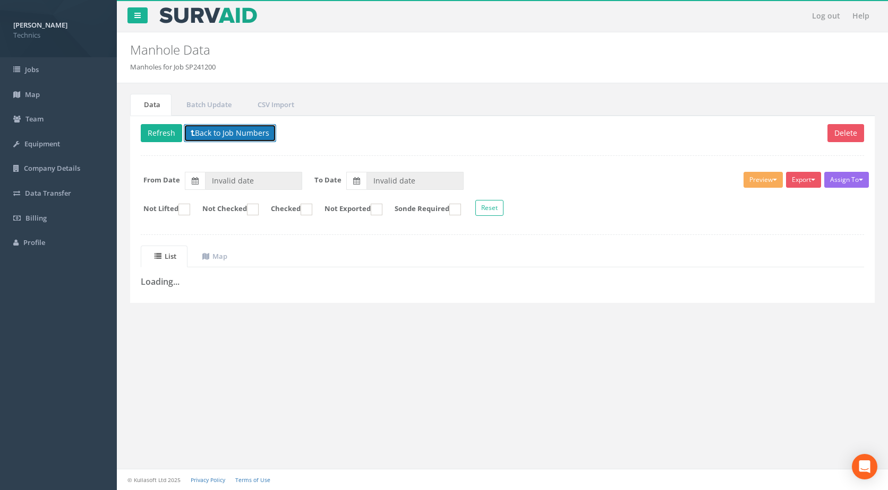
click at [251, 130] on button "Back to Job Numbers" at bounding box center [230, 133] width 92 height 18
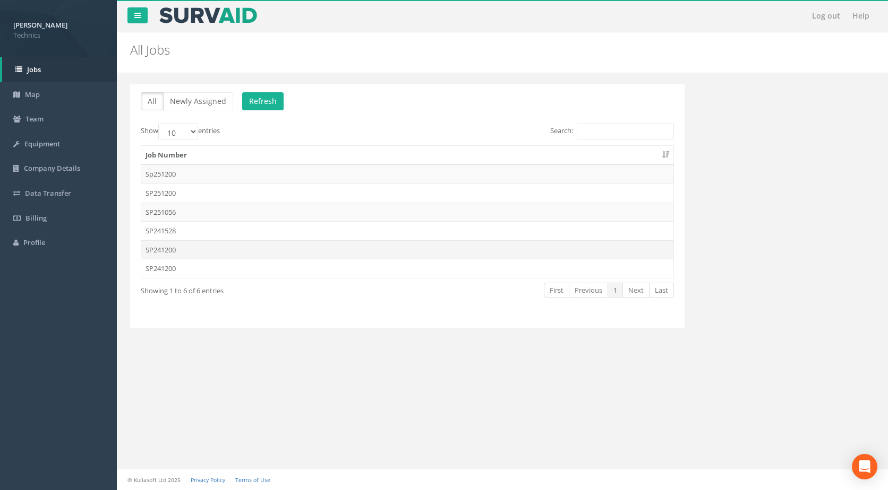
click at [189, 251] on td "SP241200" at bounding box center [407, 249] width 532 height 19
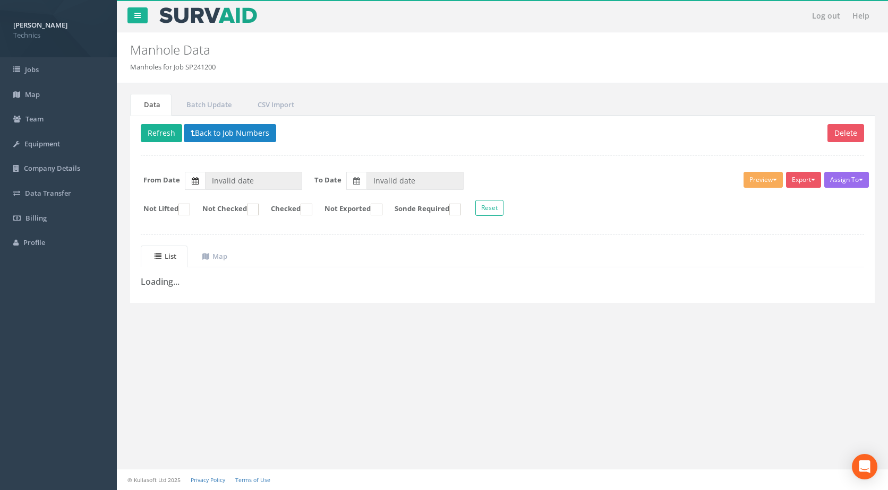
click at [194, 183] on icon at bounding box center [195, 180] width 7 height 7
click at [205, 183] on input "Invalid date" at bounding box center [253, 181] width 97 height 18
click at [193, 183] on icon at bounding box center [195, 180] width 7 height 7
click at [205, 183] on input "Invalid date" at bounding box center [253, 181] width 97 height 18
click at [171, 135] on button "Refresh" at bounding box center [161, 133] width 41 height 18
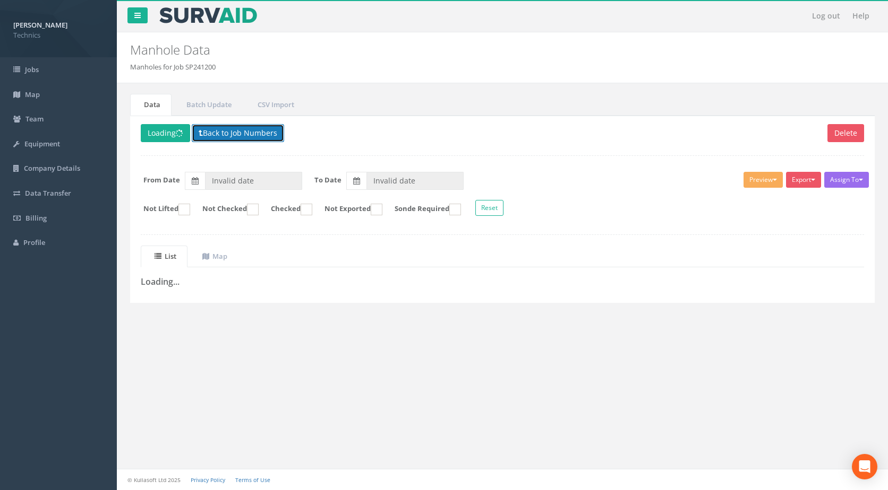
click at [217, 131] on button "Back to Job Numbers" at bounding box center [238, 133] width 92 height 18
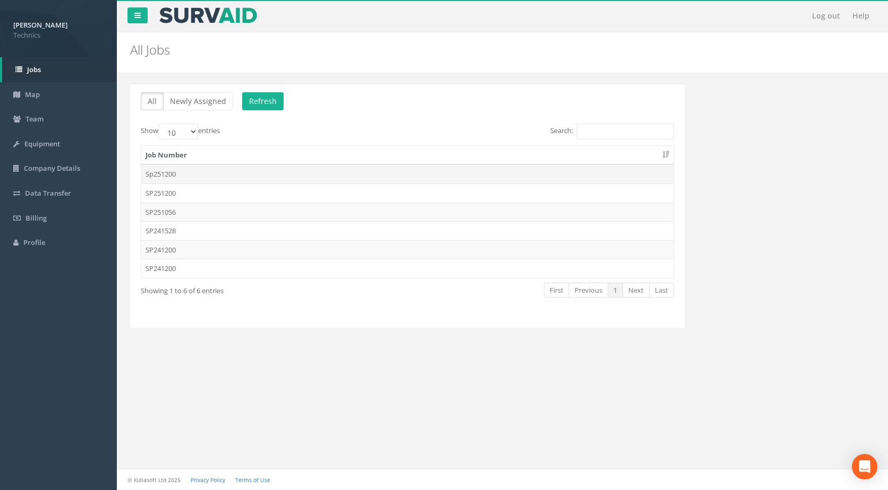
click at [199, 171] on td "Sp251200" at bounding box center [407, 174] width 532 height 19
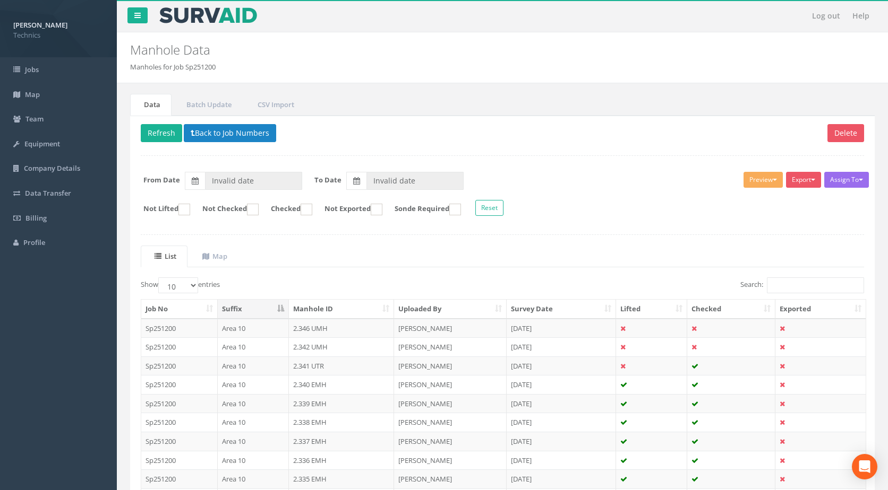
type input "[DATE]"
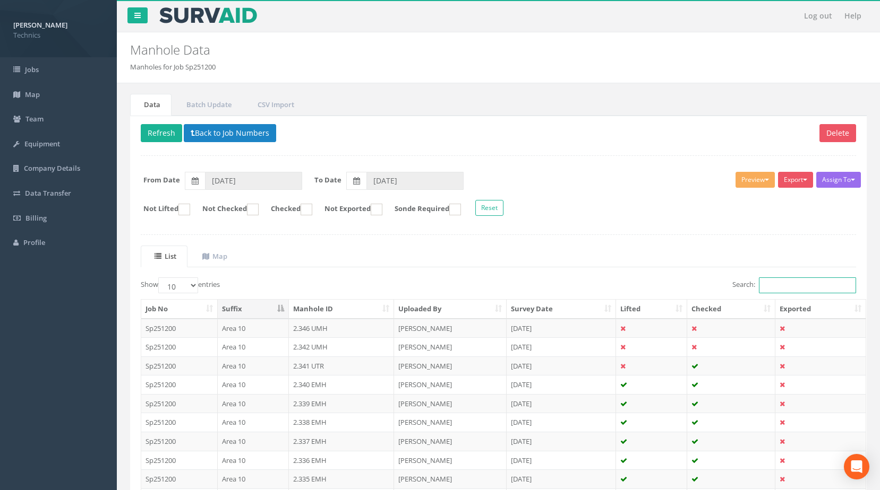
click at [803, 282] on input "Search:" at bounding box center [807, 286] width 97 height 16
paste input "1.483"
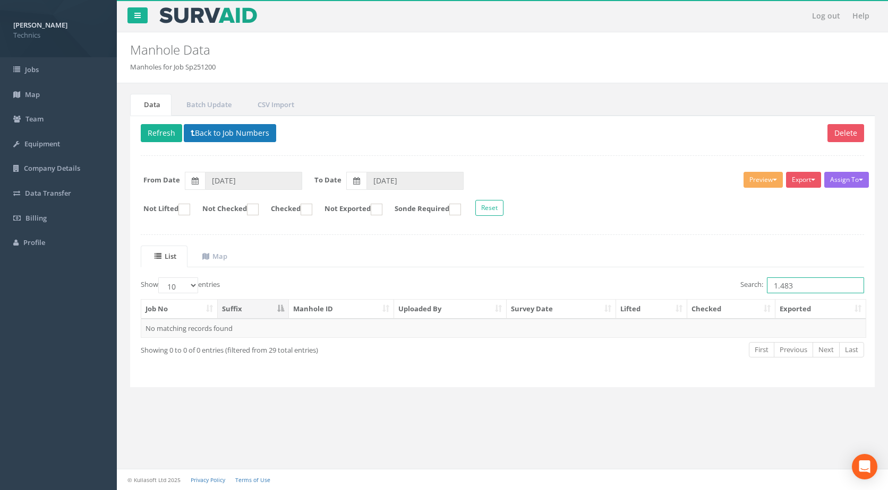
type input "1.483"
click at [221, 136] on button "Back to Job Numbers" at bounding box center [230, 133] width 92 height 18
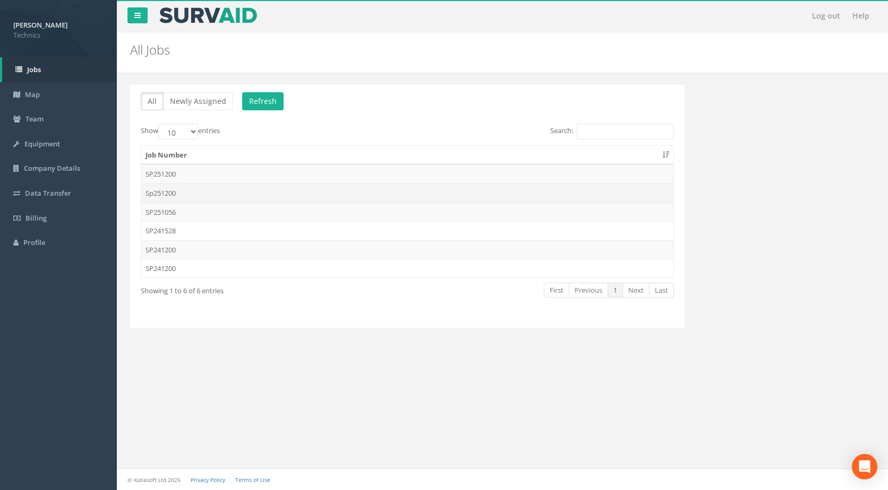
click at [204, 193] on td "Sp251200" at bounding box center [407, 193] width 532 height 19
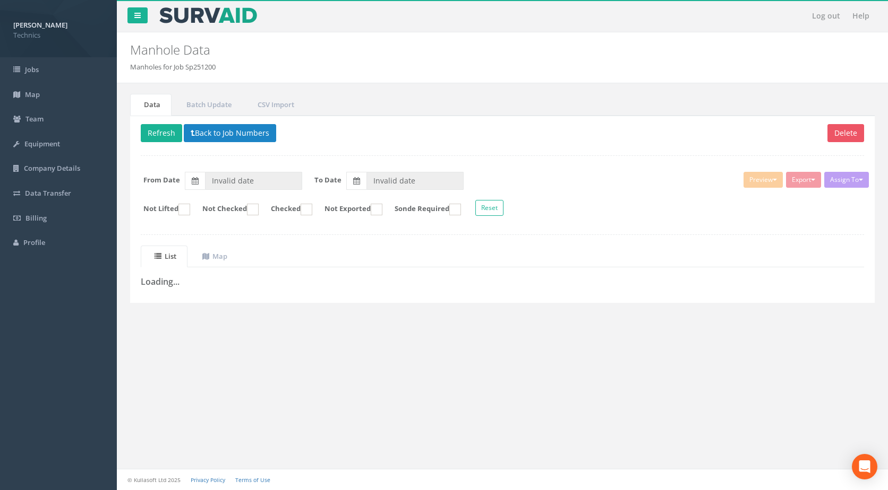
type input "[DATE]"
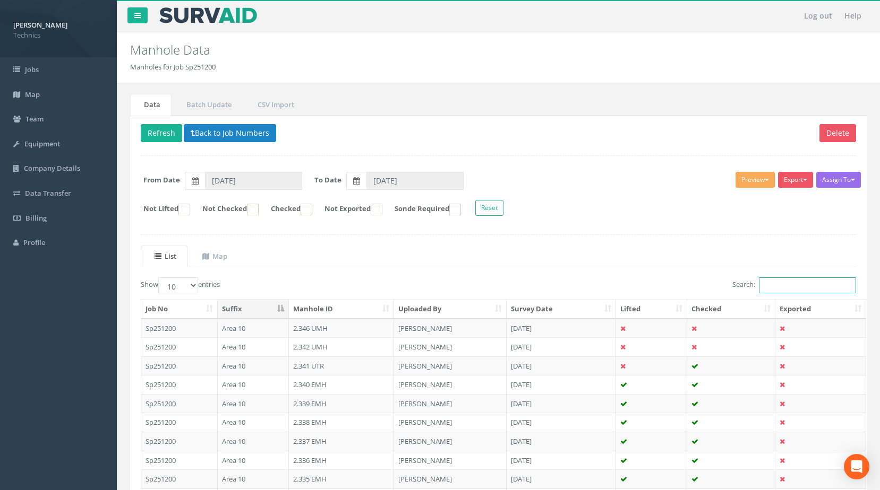
click at [783, 284] on input "Search:" at bounding box center [807, 286] width 97 height 16
paste input "1.483"
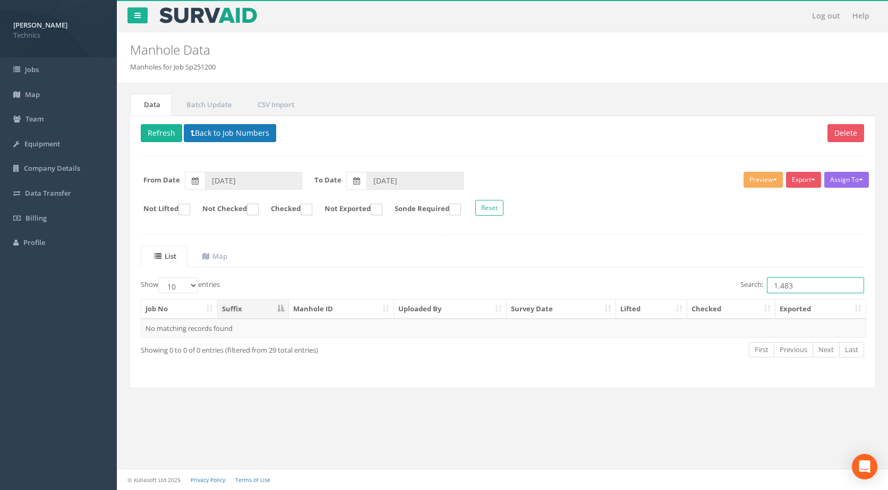
type input "1.483"
click at [232, 133] on button "Back to Job Numbers" at bounding box center [230, 133] width 92 height 18
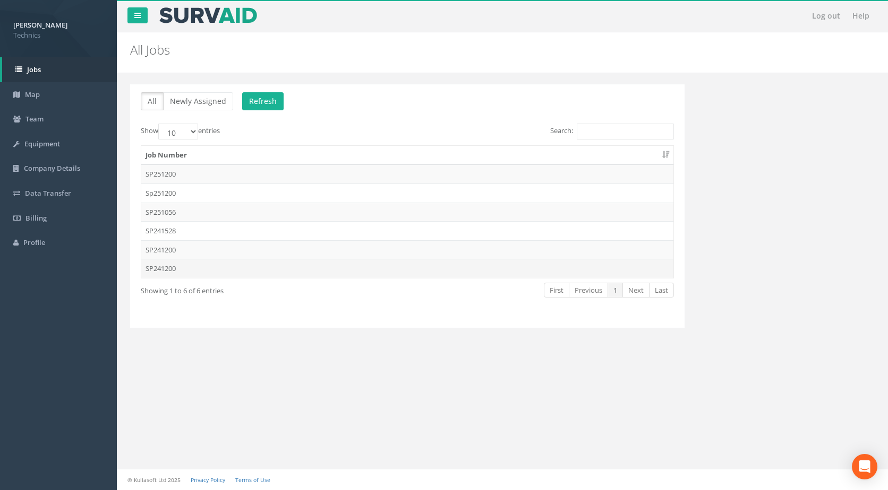
click at [193, 273] on td "SP241200" at bounding box center [407, 268] width 532 height 19
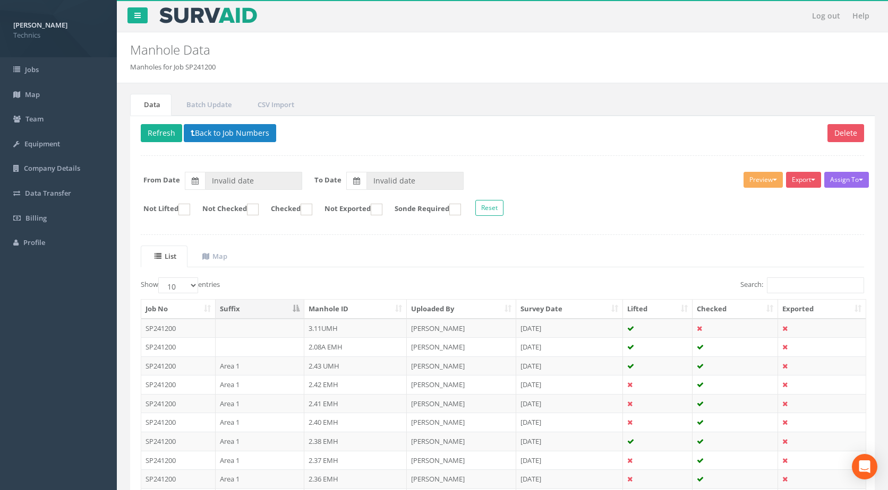
type input "[DATE]"
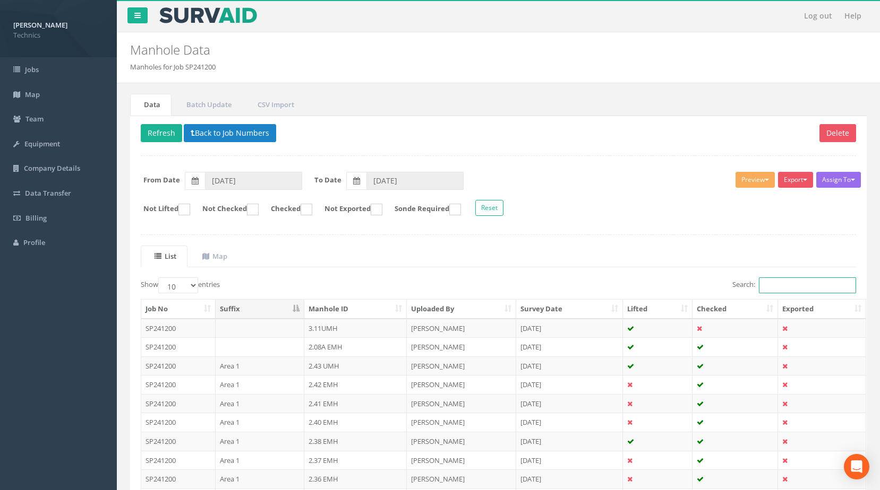
click at [794, 286] on input "Search:" at bounding box center [807, 286] width 97 height 16
paste input "1.483"
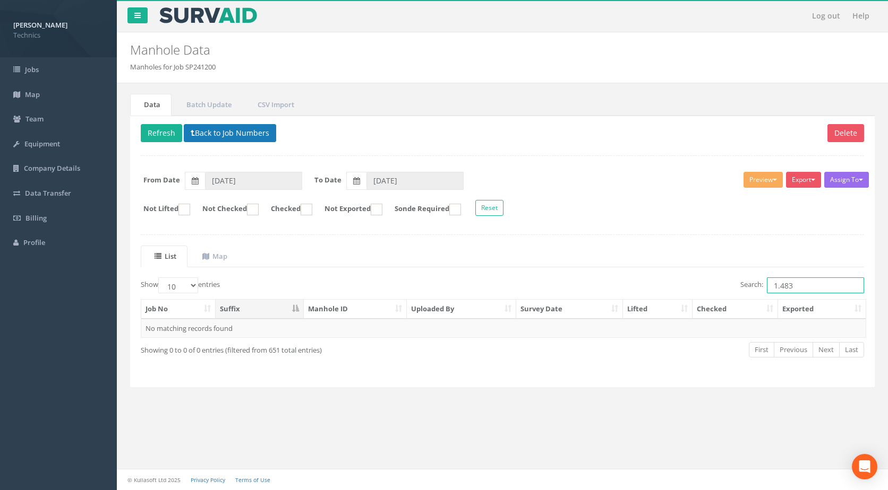
type input "1.483"
click at [204, 135] on button "Back to Job Numbers" at bounding box center [230, 133] width 92 height 18
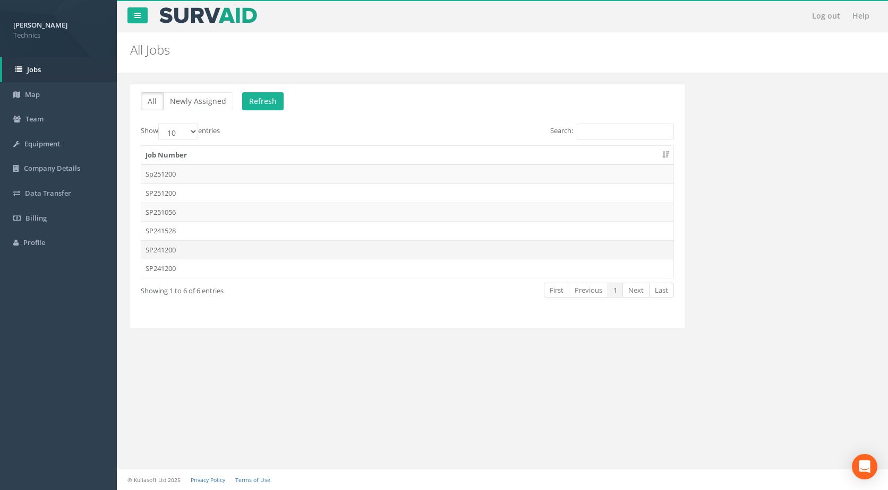
click at [189, 252] on td "SP241200" at bounding box center [407, 249] width 532 height 19
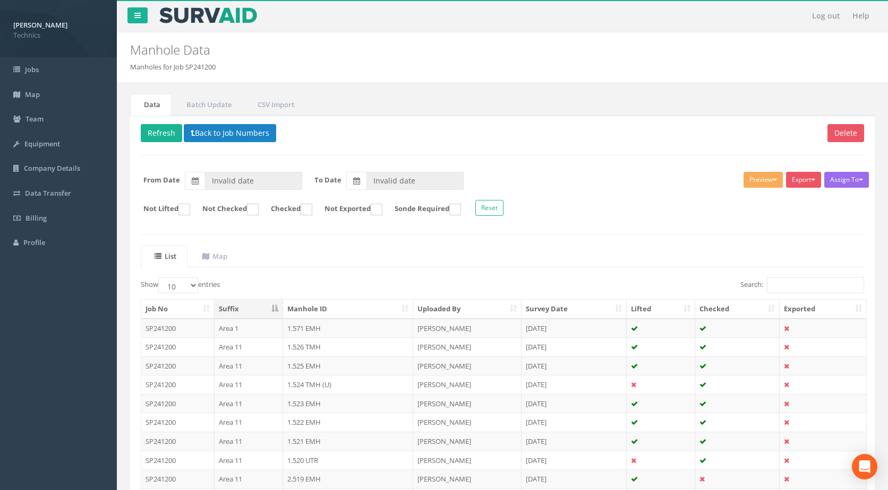
type input "[DATE]"
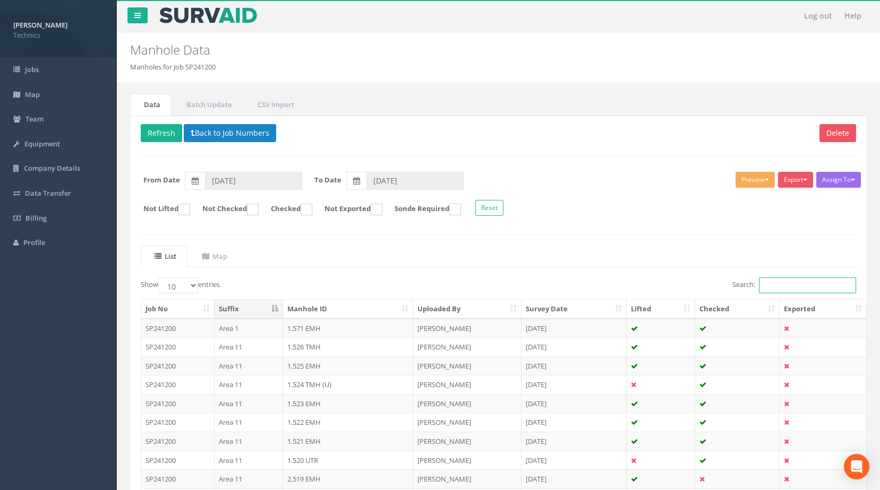
click at [782, 287] on input "Search:" at bounding box center [807, 286] width 97 height 16
paste input "1.483"
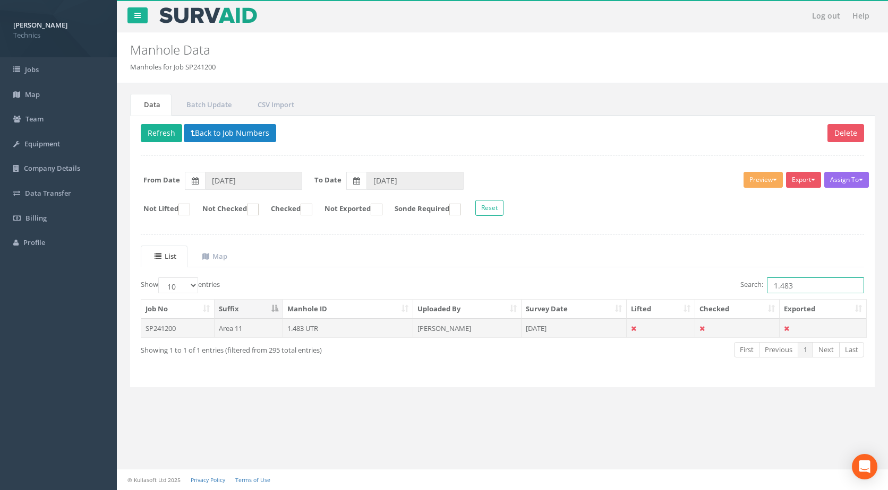
type input "1.483"
click at [335, 326] on td "1.483 UTR" at bounding box center [348, 328] width 131 height 19
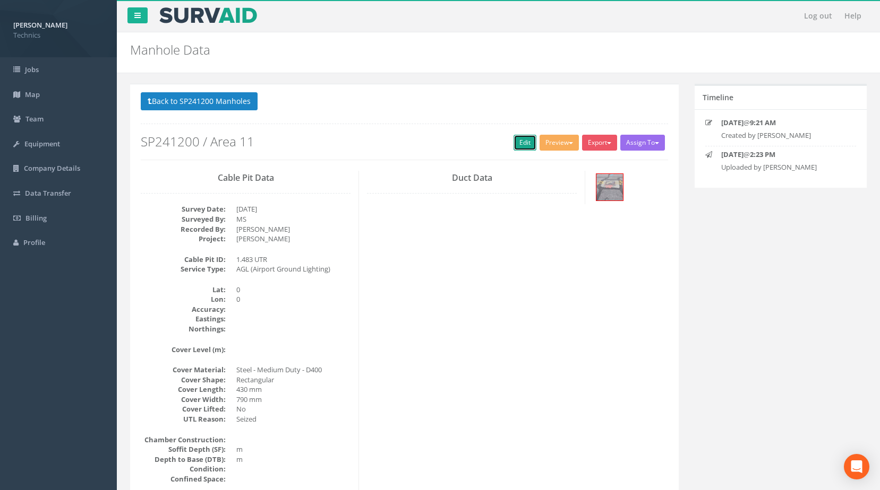
click at [525, 137] on link "Edit" at bounding box center [524, 143] width 23 height 16
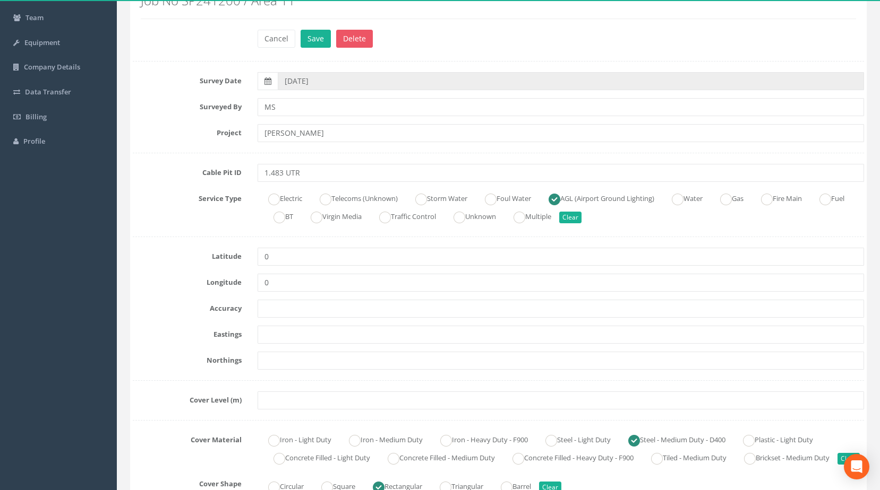
scroll to position [106, 0]
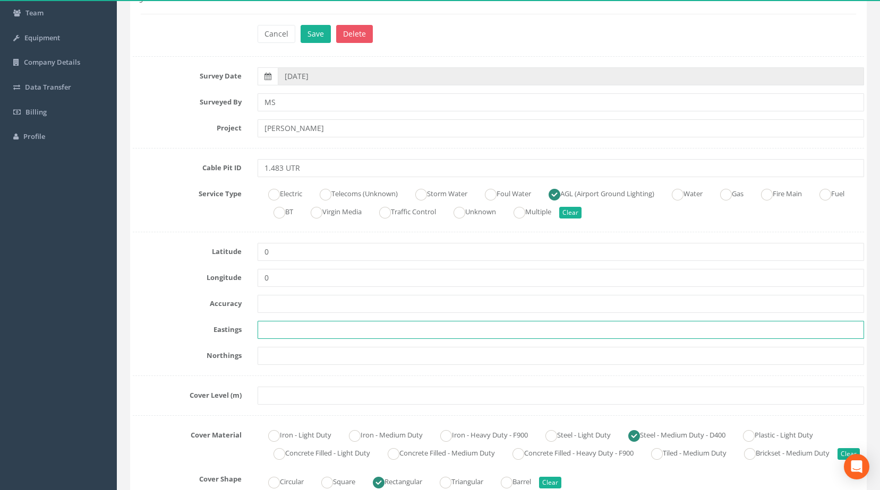
click at [269, 329] on input "text" at bounding box center [560, 330] width 607 height 18
paste input "427546.1153"
type input "427546.1153"
click at [285, 357] on input "text" at bounding box center [560, 356] width 607 height 18
paste input "427546.1153"
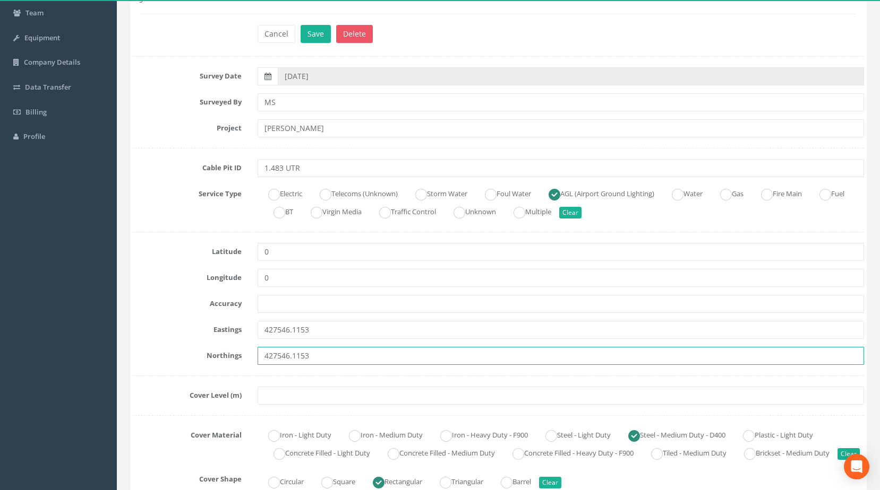
drag, startPoint x: 300, startPoint y: 355, endPoint x: 217, endPoint y: 340, distance: 84.2
click at [314, 358] on input "427546.1153" at bounding box center [560, 356] width 607 height 18
drag, startPoint x: 314, startPoint y: 358, endPoint x: 248, endPoint y: 351, distance: 65.7
click at [248, 351] on div "Northings 427546.1153" at bounding box center [498, 356] width 747 height 18
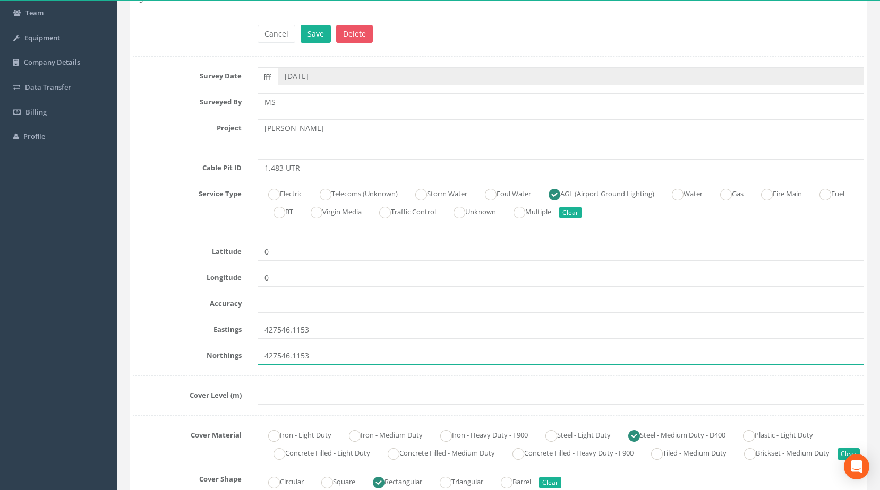
paste input "205188.4771"
type input "205188.4771"
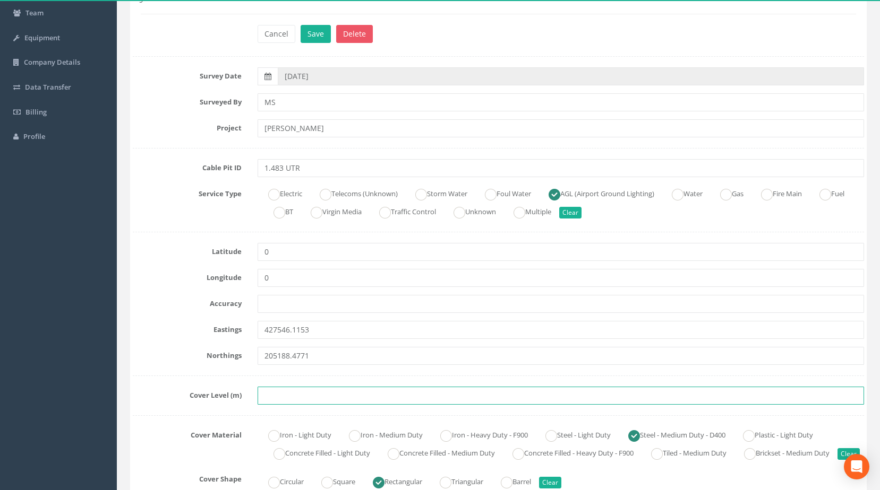
click at [268, 395] on input "text" at bounding box center [560, 396] width 607 height 18
paste input "84.2181"
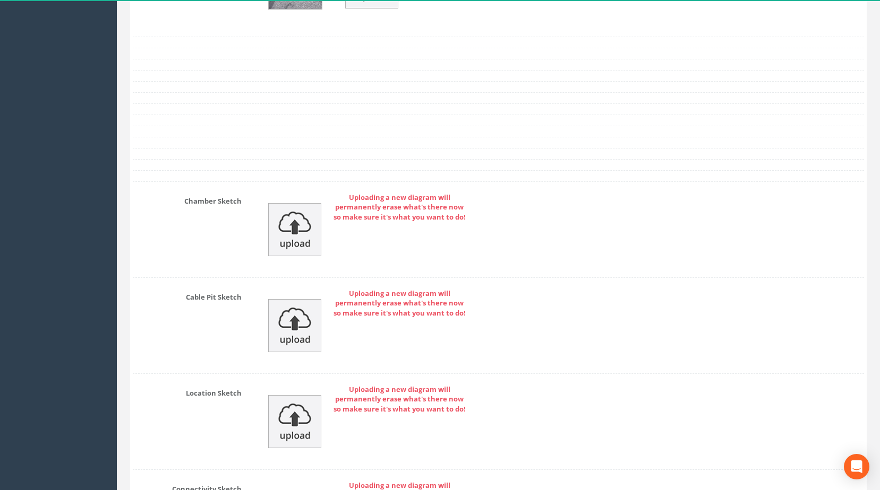
type input "84.2181"
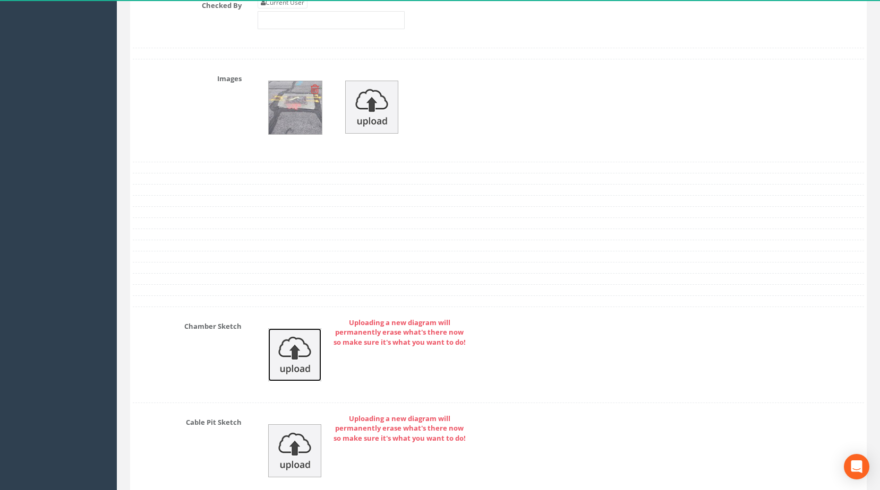
scroll to position [1062, 0]
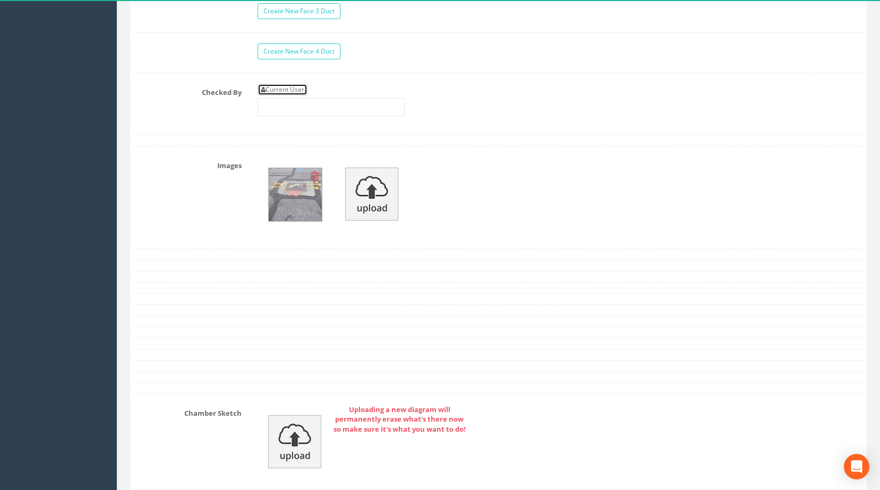
click at [300, 96] on link "Current User" at bounding box center [282, 90] width 50 height 12
type input "[PERSON_NAME]"
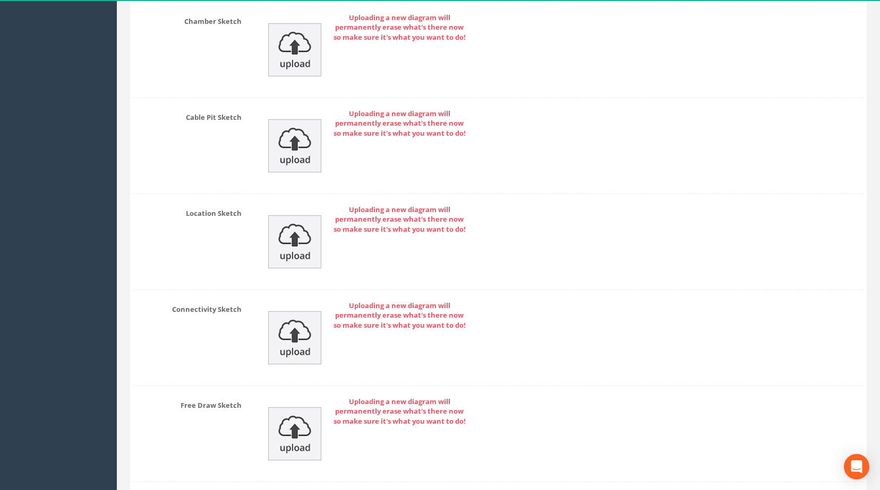
scroll to position [1546, 0]
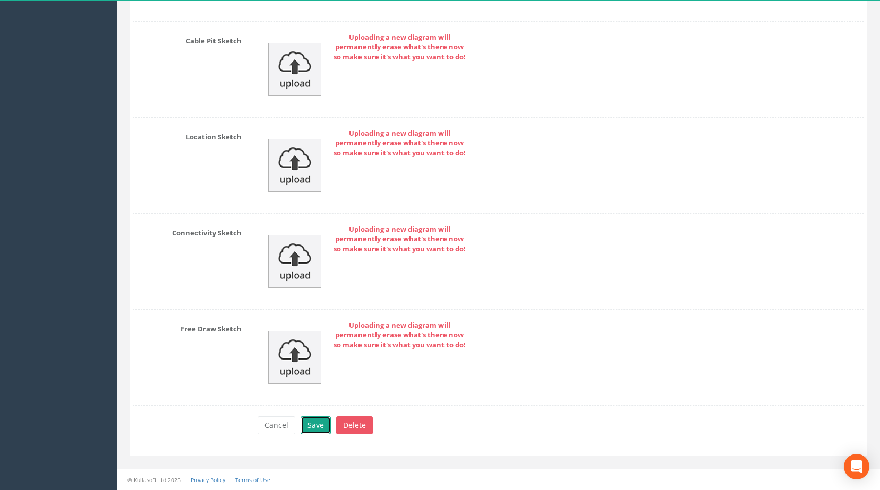
click at [316, 426] on button "Save" at bounding box center [315, 426] width 30 height 18
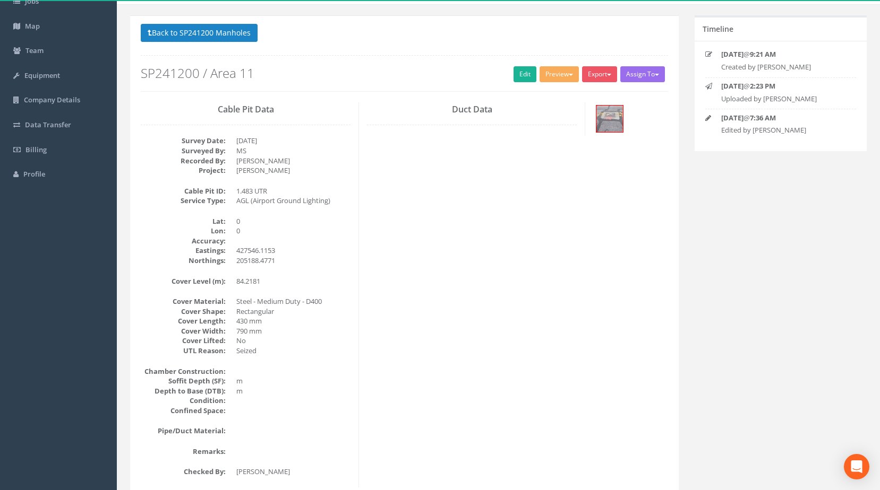
scroll to position [0, 0]
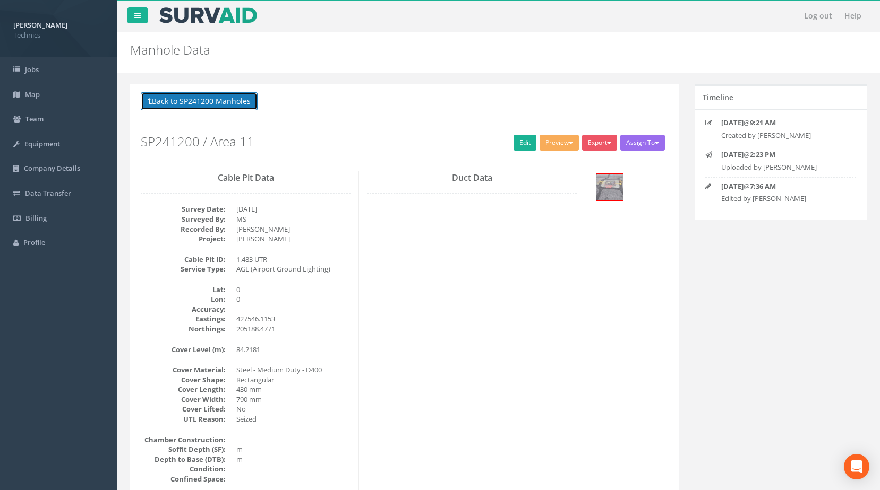
click at [210, 108] on button "Back to SP241200 Manholes" at bounding box center [199, 101] width 117 height 18
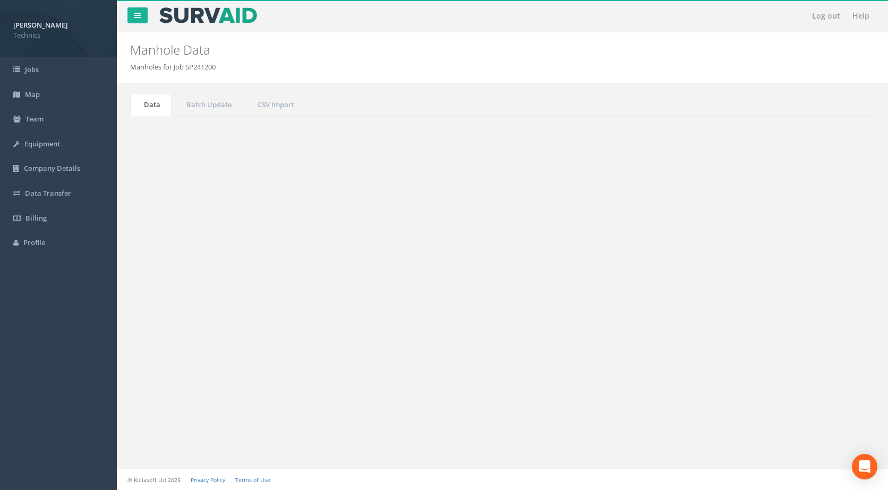
click at [160, 129] on button "Refresh" at bounding box center [161, 133] width 41 height 18
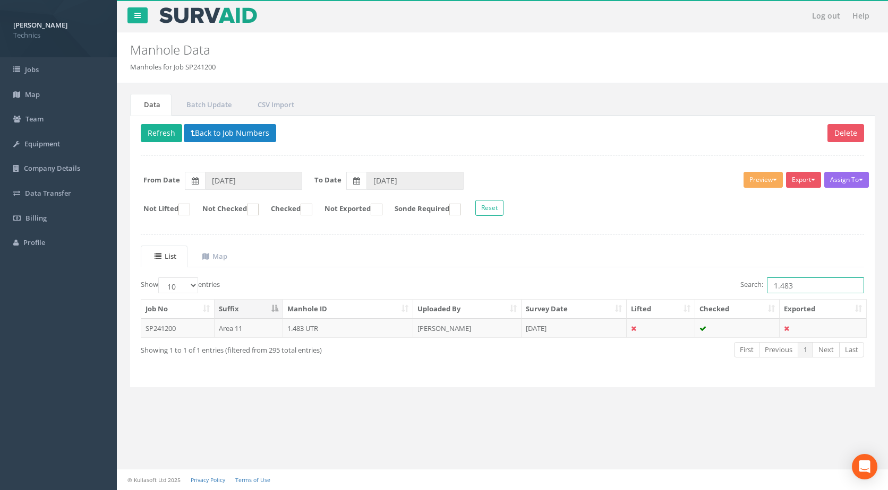
click at [805, 288] on input "1.483" at bounding box center [814, 286] width 97 height 16
type input "1.482"
click at [339, 328] on td "1.482 EMH" at bounding box center [348, 328] width 131 height 19
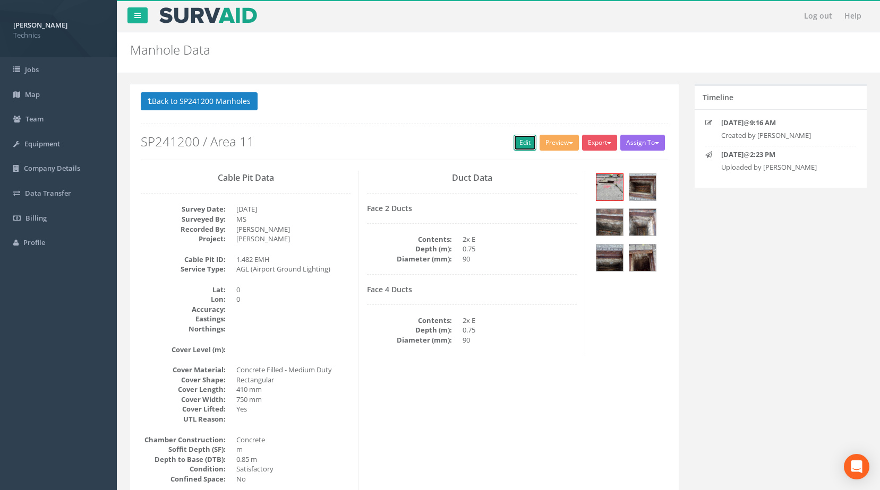
click at [520, 145] on link "Edit" at bounding box center [524, 143] width 23 height 16
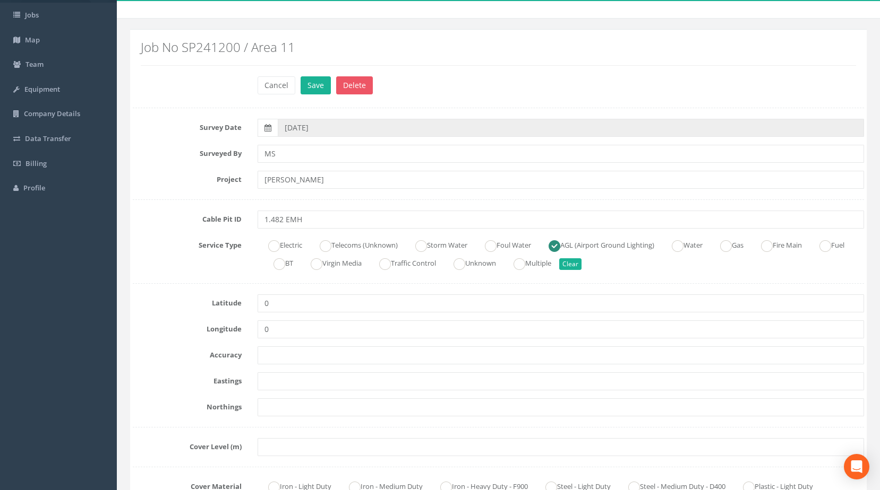
scroll to position [106, 0]
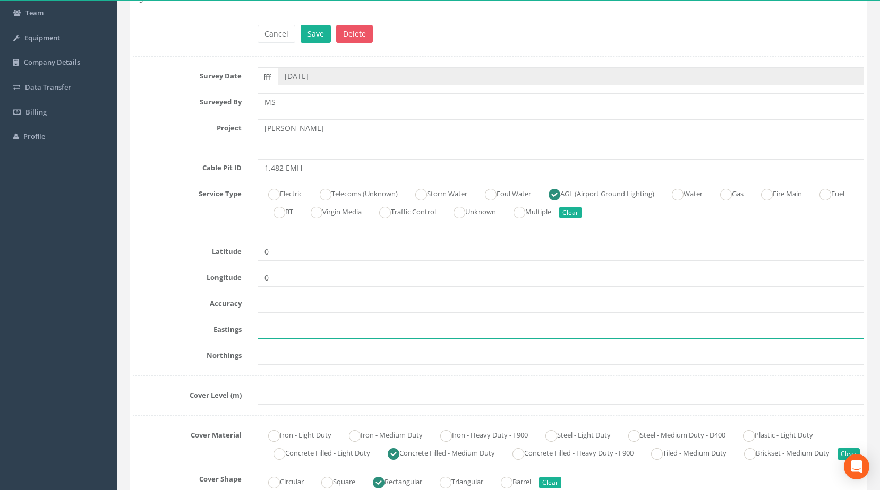
click at [288, 329] on input "text" at bounding box center [560, 330] width 607 height 18
paste input "427568.6754"
type input "427568.6754"
click at [287, 353] on input "text" at bounding box center [560, 356] width 607 height 18
paste input "205182.0853"
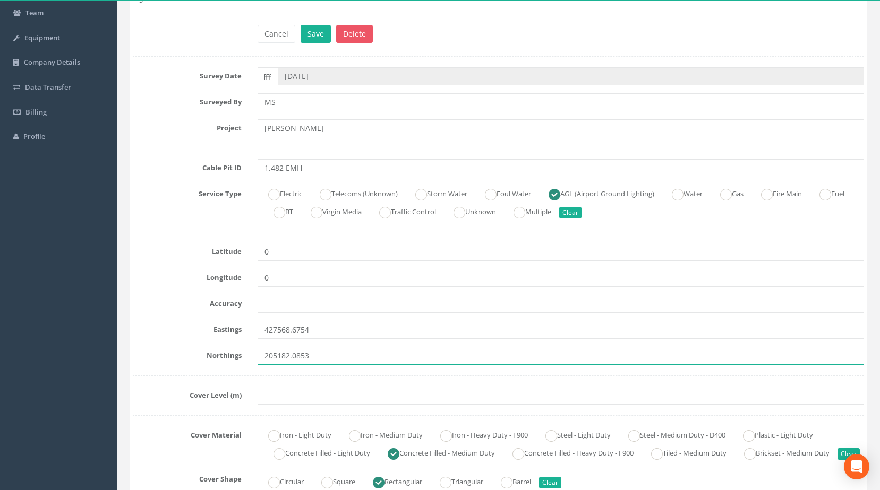
type input "205182.0853"
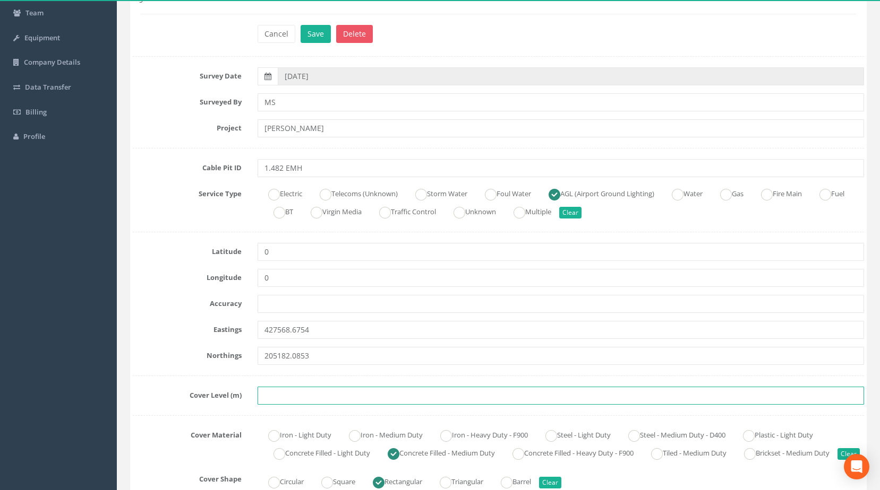
click at [348, 395] on input "text" at bounding box center [560, 396] width 607 height 18
paste input "84.1309"
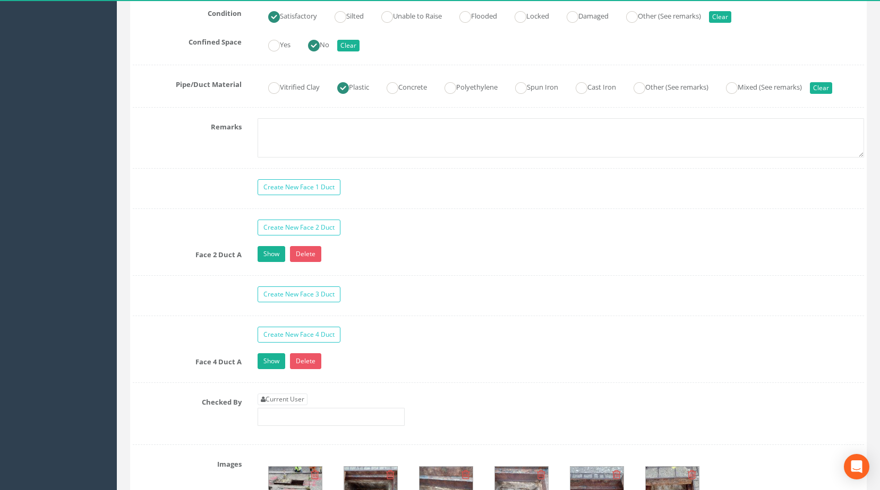
scroll to position [849, 0]
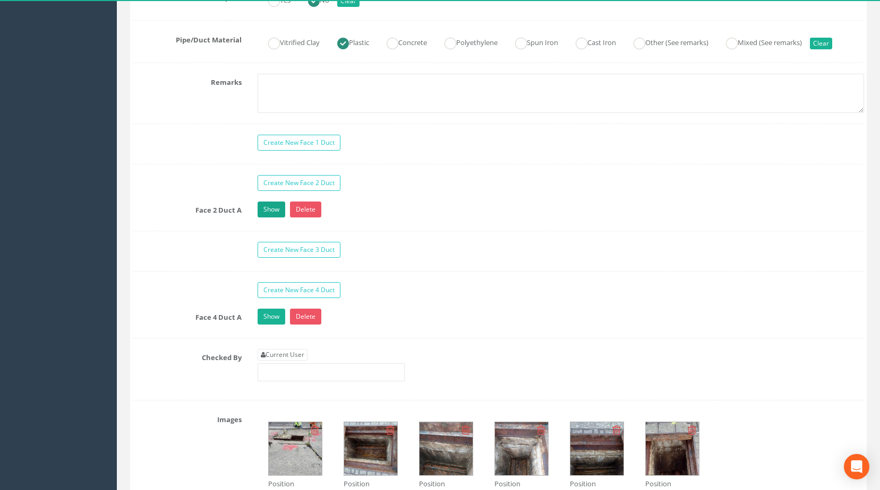
type input "84.1309"
click at [274, 218] on link "Show" at bounding box center [271, 210] width 28 height 16
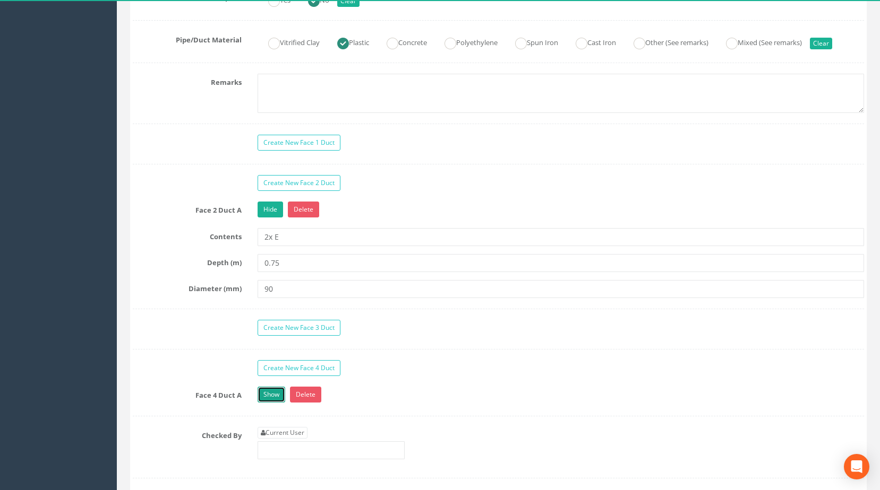
click at [277, 403] on link "Show" at bounding box center [271, 395] width 28 height 16
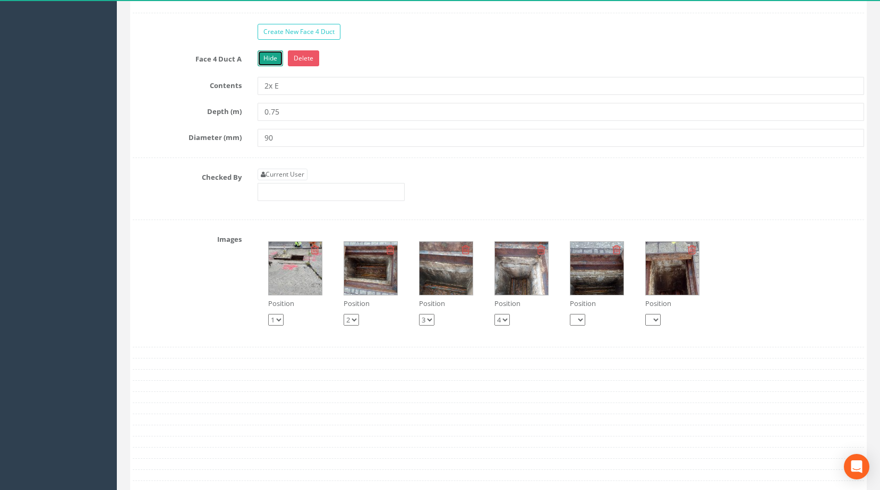
scroll to position [1274, 0]
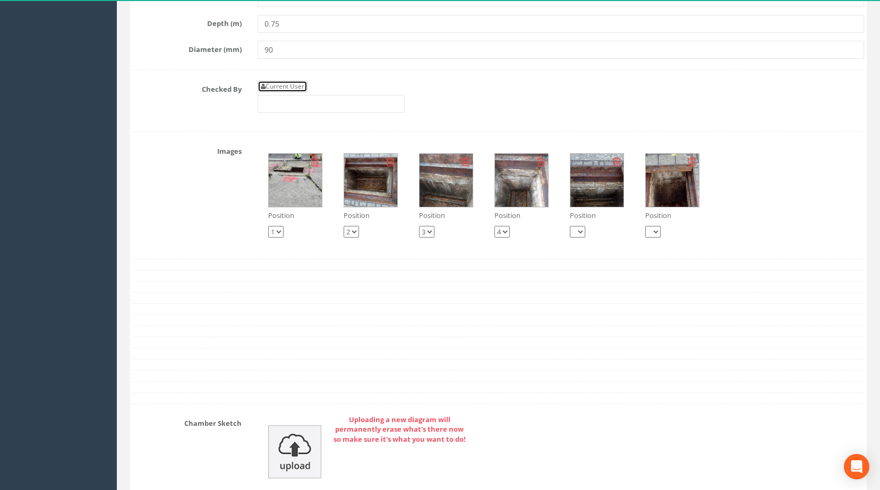
click at [302, 92] on link "Current User" at bounding box center [282, 87] width 50 height 12
type input "[PERSON_NAME]"
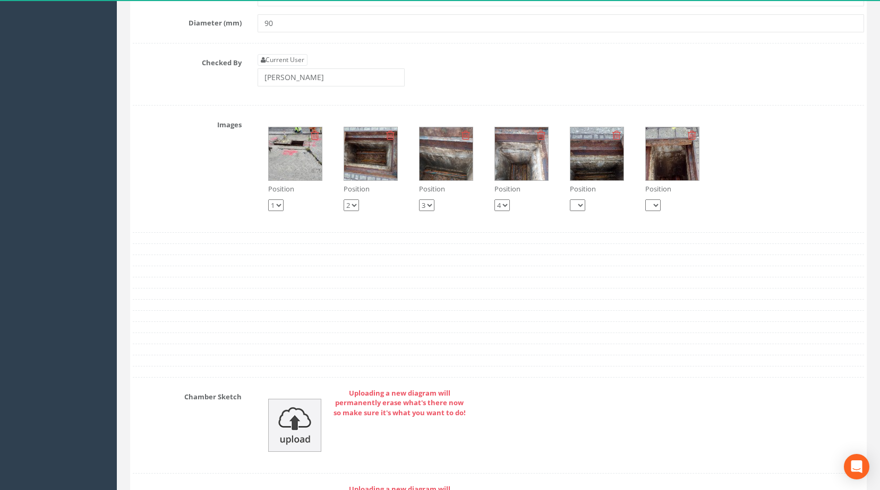
scroll to position [1433, 0]
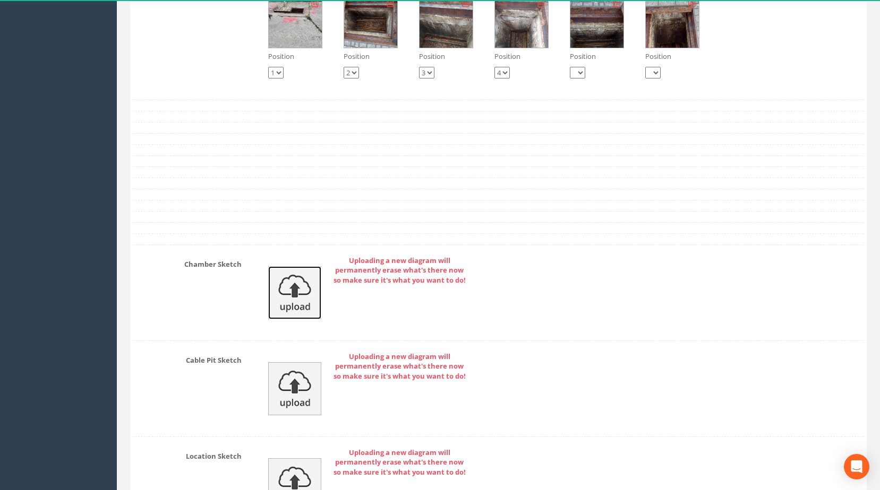
click at [296, 313] on img at bounding box center [294, 292] width 53 height 53
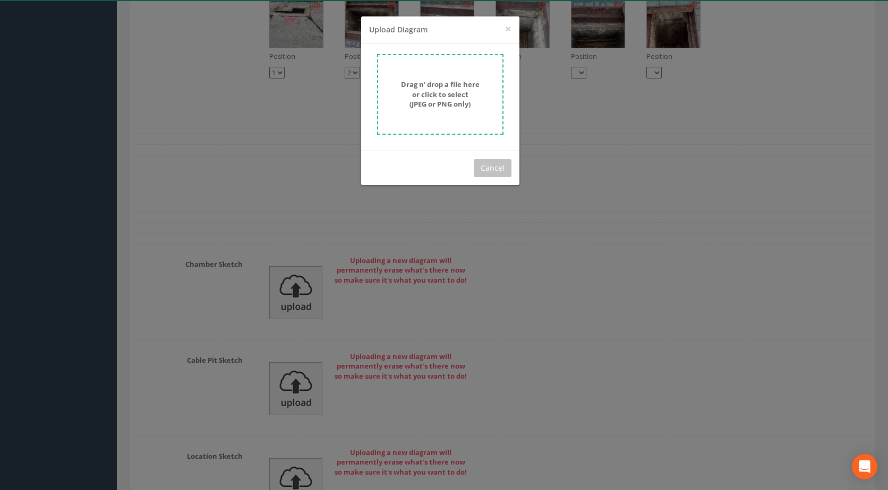
click at [441, 88] on strong "Drag n' drop a file here or click to select (JPEG or PNG only)" at bounding box center [440, 94] width 79 height 29
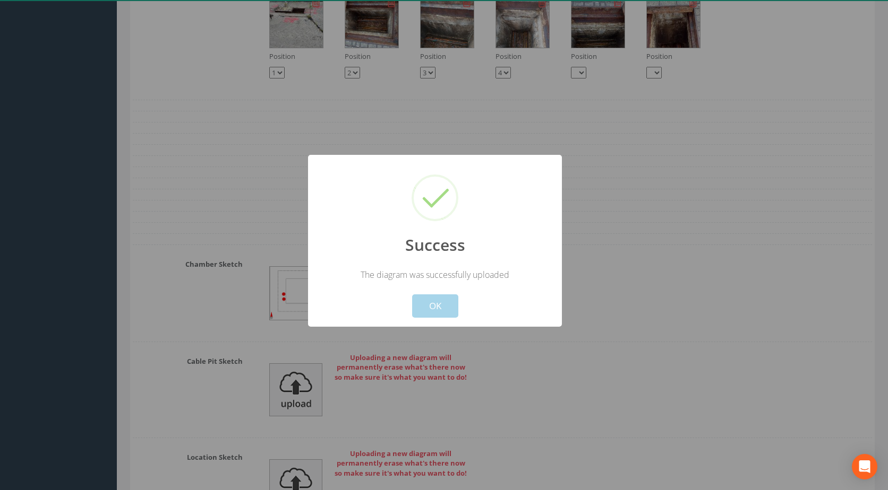
click at [437, 305] on button "OK" at bounding box center [435, 306] width 46 height 23
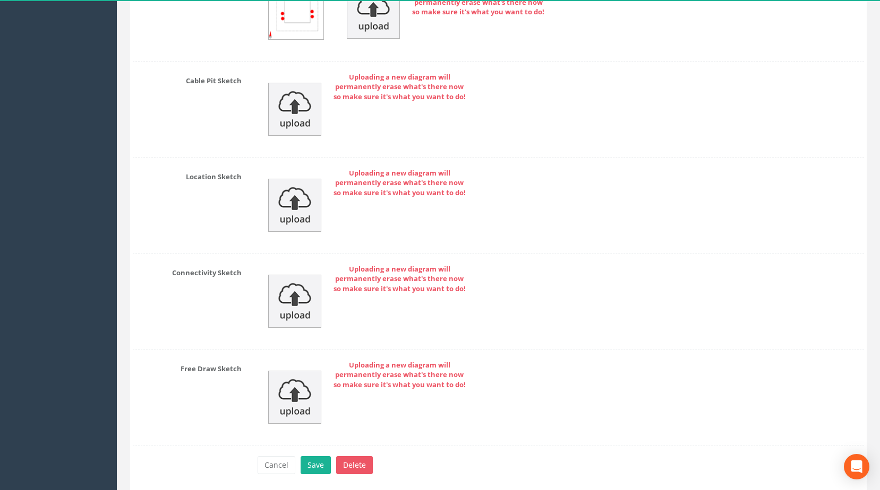
scroll to position [1769, 0]
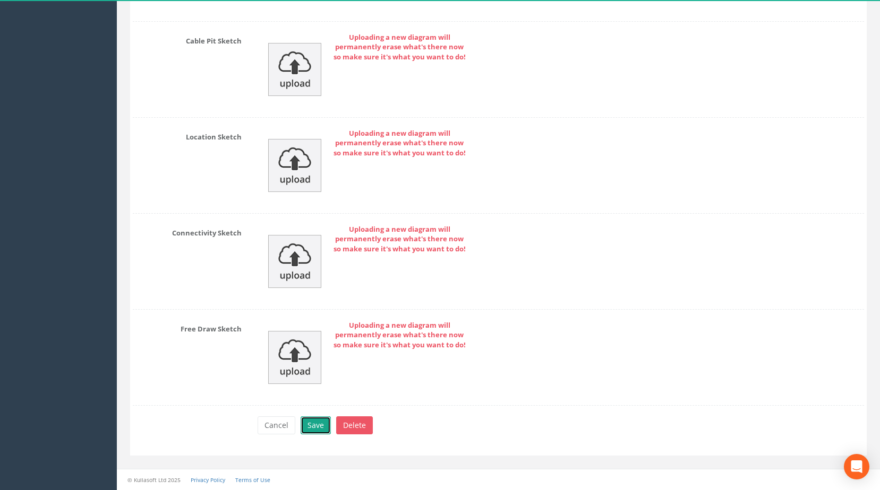
click at [314, 426] on button "Save" at bounding box center [315, 426] width 30 height 18
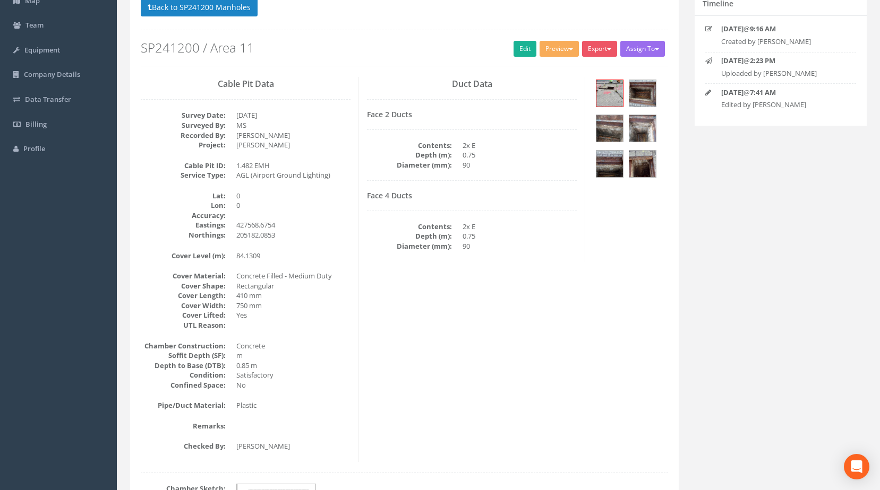
scroll to position [0, 0]
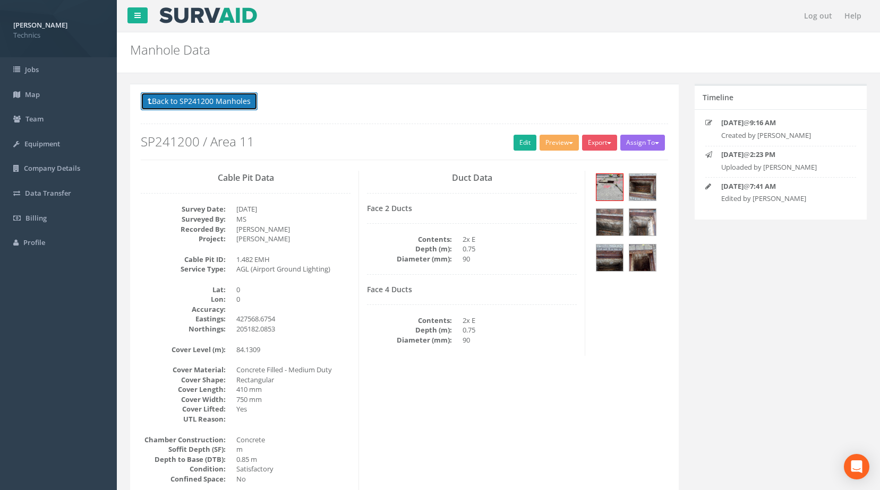
click at [201, 97] on button "Back to SP241200 Manholes" at bounding box center [199, 101] width 117 height 18
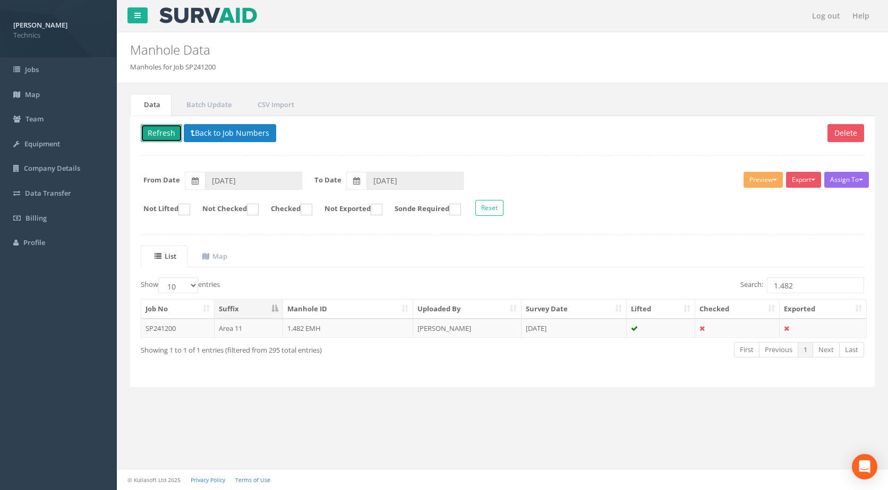
click at [158, 131] on button "Refresh" at bounding box center [161, 133] width 41 height 18
click at [399, 323] on td "1.482 EMH" at bounding box center [348, 328] width 131 height 19
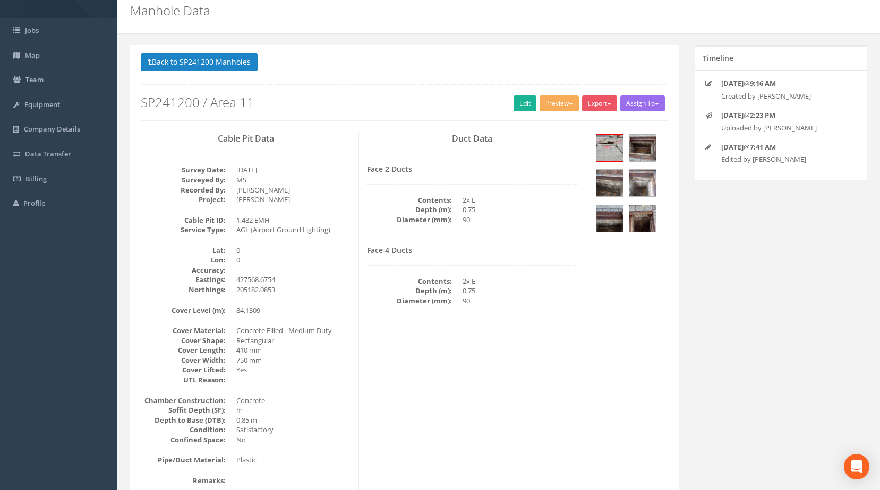
scroll to position [22, 0]
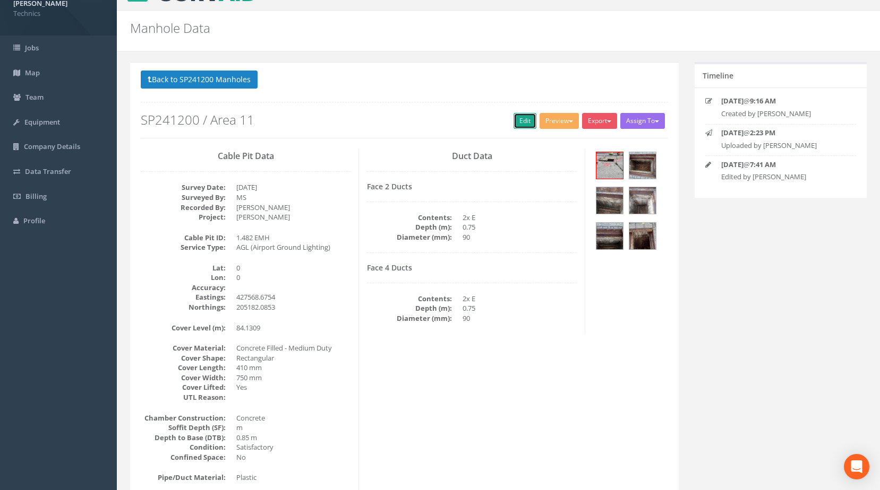
click at [527, 122] on link "Edit" at bounding box center [524, 121] width 23 height 16
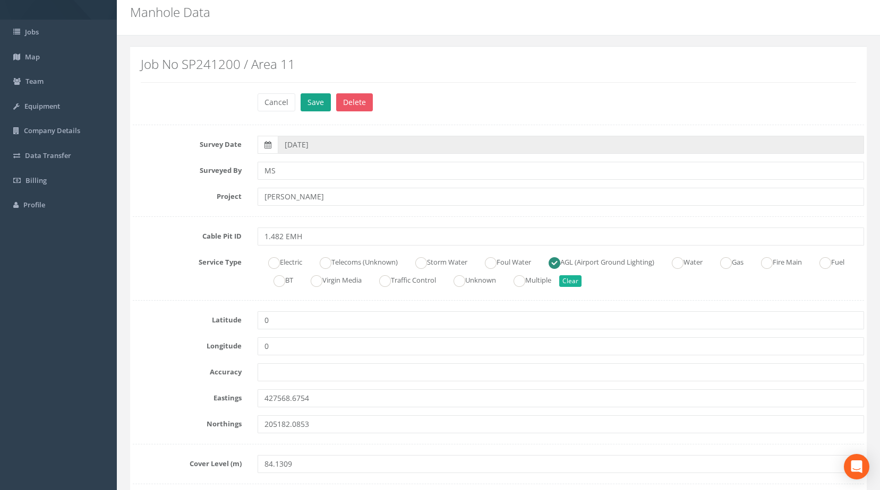
scroll to position [0, 0]
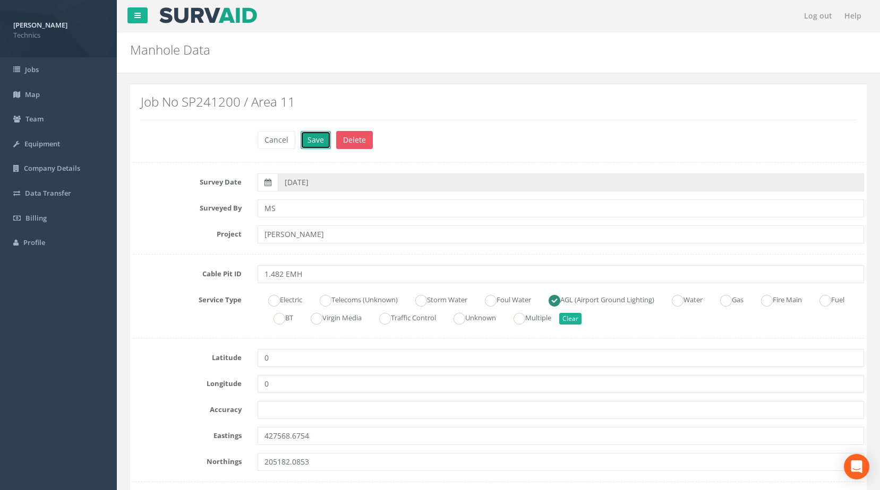
click at [309, 141] on button "Save" at bounding box center [315, 140] width 30 height 18
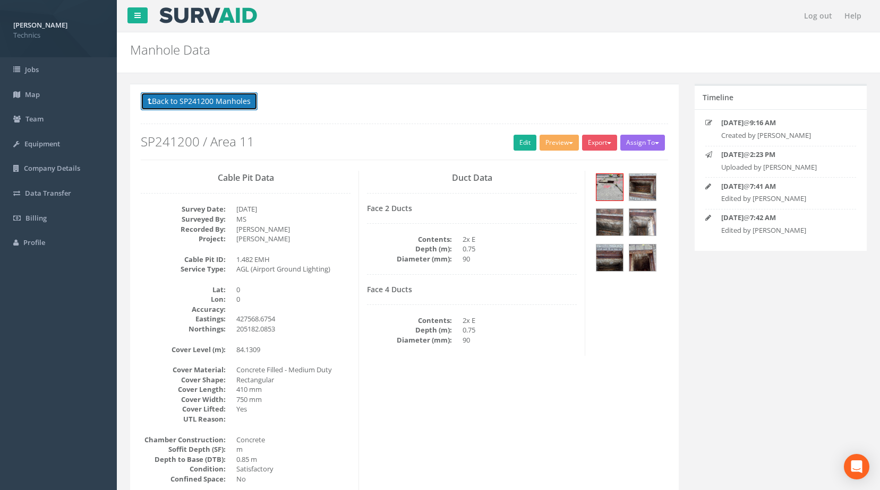
click at [243, 98] on button "Back to SP241200 Manholes" at bounding box center [199, 101] width 117 height 18
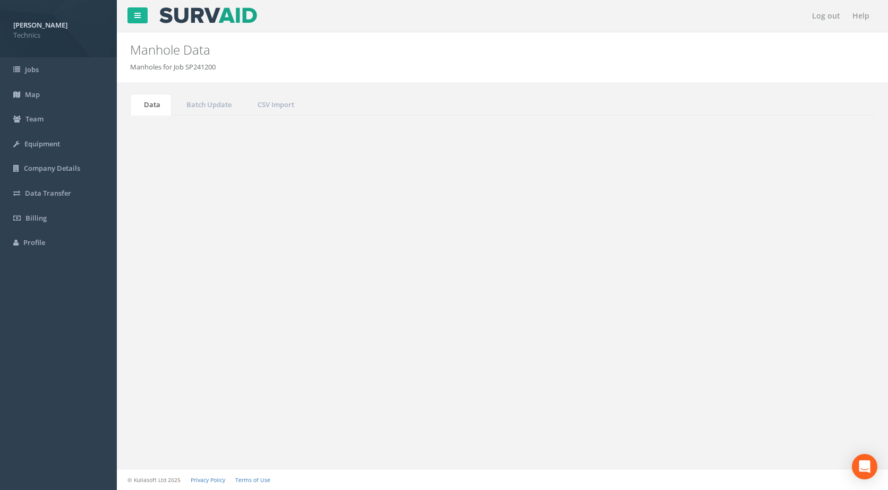
click at [812, 286] on input "1.482" at bounding box center [814, 286] width 97 height 16
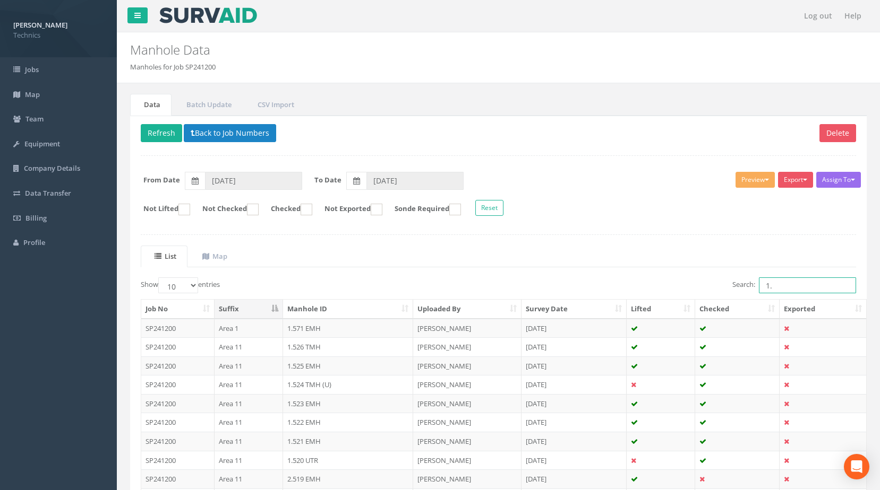
type input "1"
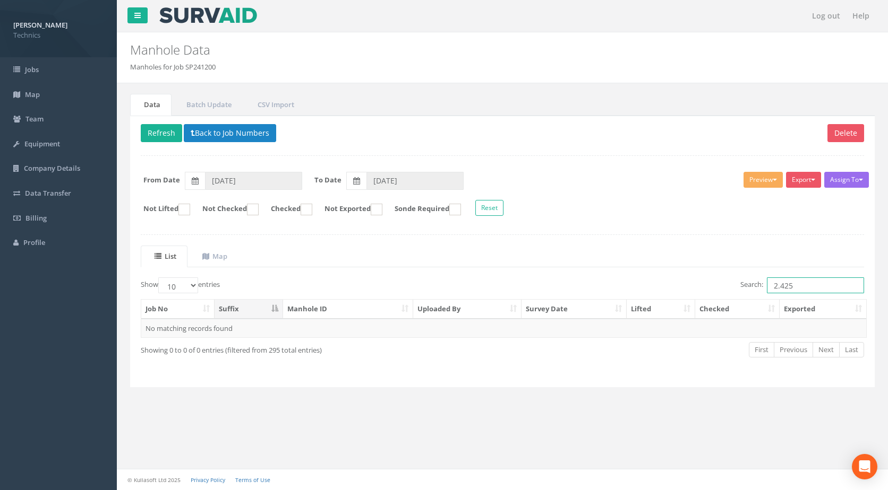
drag, startPoint x: 813, startPoint y: 282, endPoint x: 704, endPoint y: 299, distance: 110.2
click at [704, 299] on div "Show 10 25 50 100 entries Search: 2.425 Job No Suffix Manhole ID Uploaded By Su…" at bounding box center [502, 327] width 723 height 99
type input "2.425"
click at [214, 132] on button "Back to Job Numbers" at bounding box center [230, 133] width 92 height 18
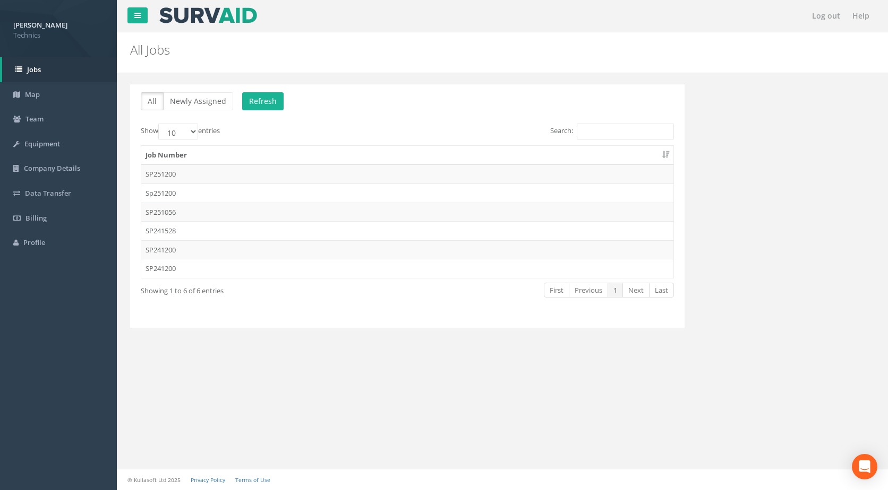
click at [206, 167] on td "SP251200" at bounding box center [407, 174] width 532 height 19
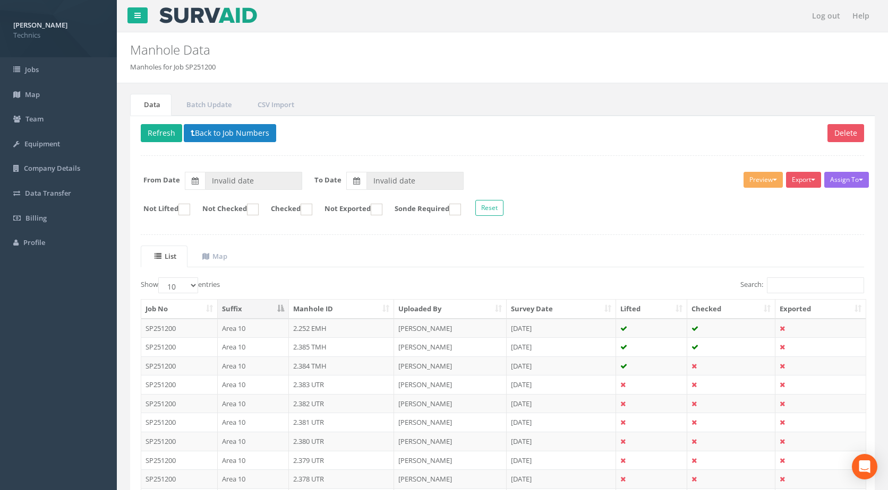
type input "[DATE]"
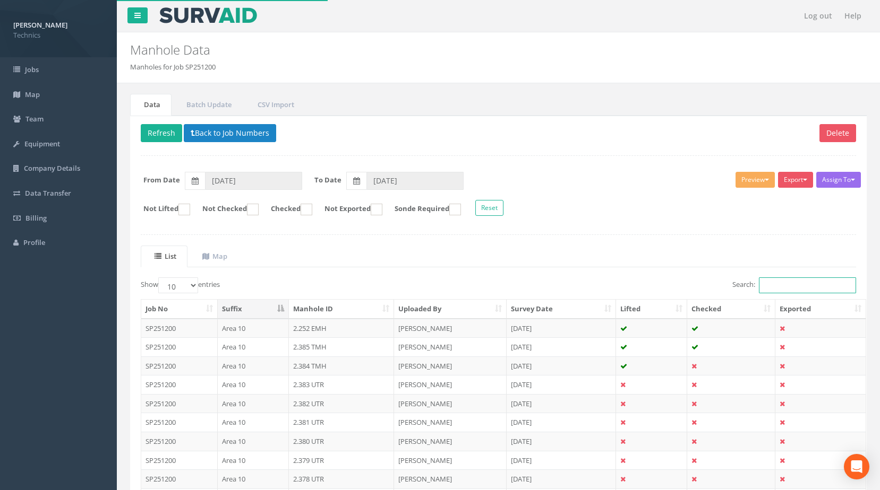
click at [805, 288] on input "Search:" at bounding box center [807, 286] width 97 height 16
paste input "2.425"
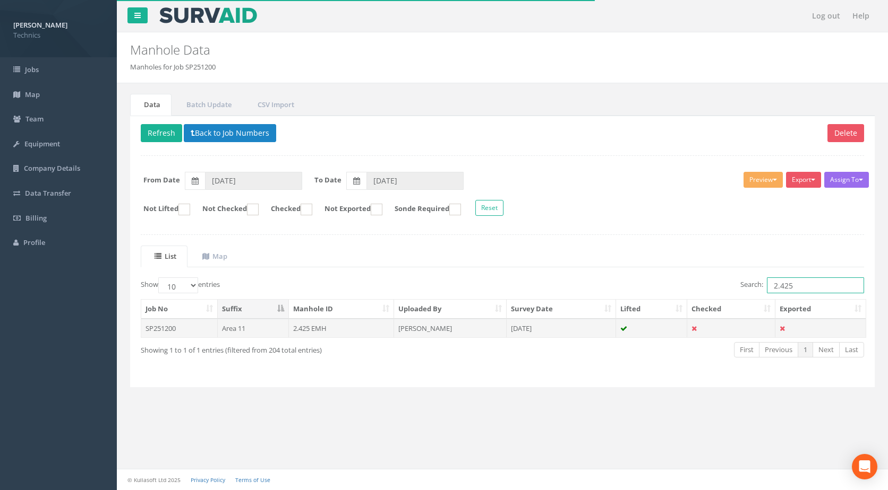
type input "2.425"
click at [350, 334] on td "2.425 EMH" at bounding box center [342, 328] width 106 height 19
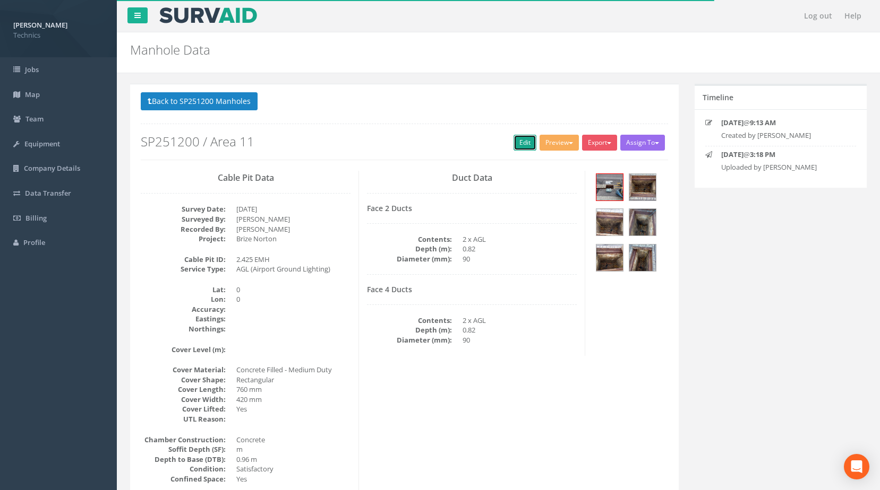
click at [520, 141] on link "Edit" at bounding box center [524, 143] width 23 height 16
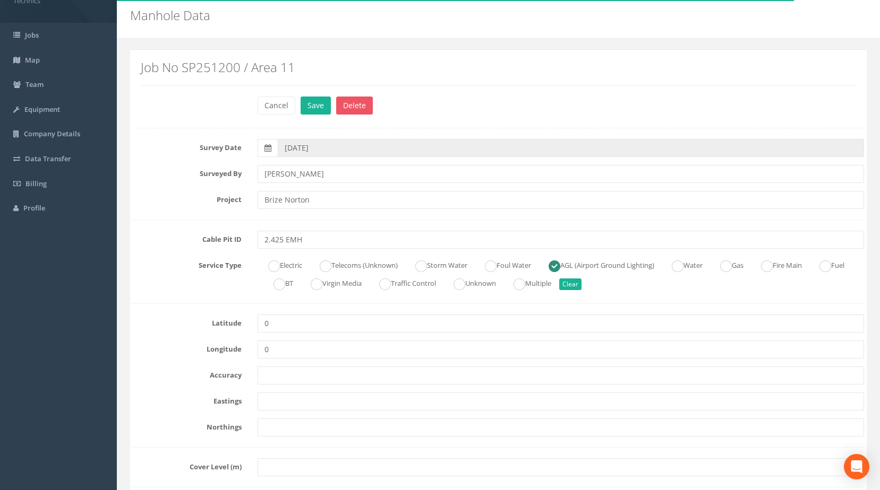
scroll to position [53, 0]
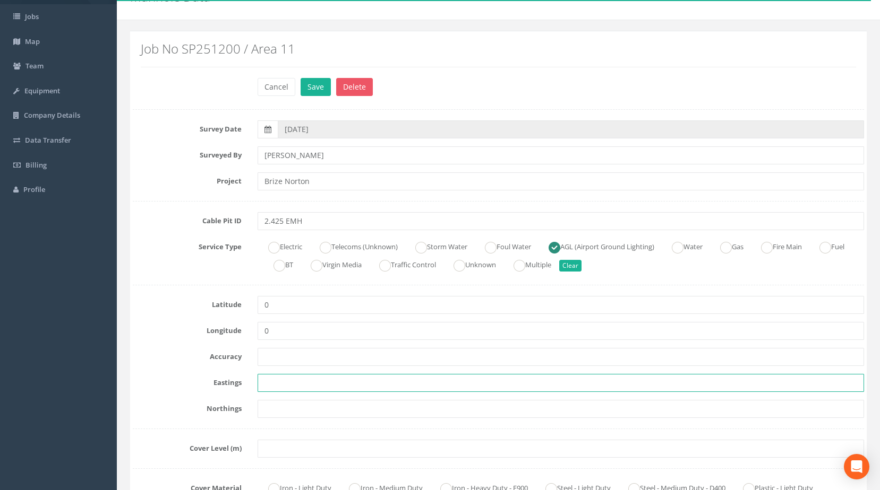
click at [274, 385] on input "text" at bounding box center [560, 383] width 607 height 18
paste input "427591.4968"
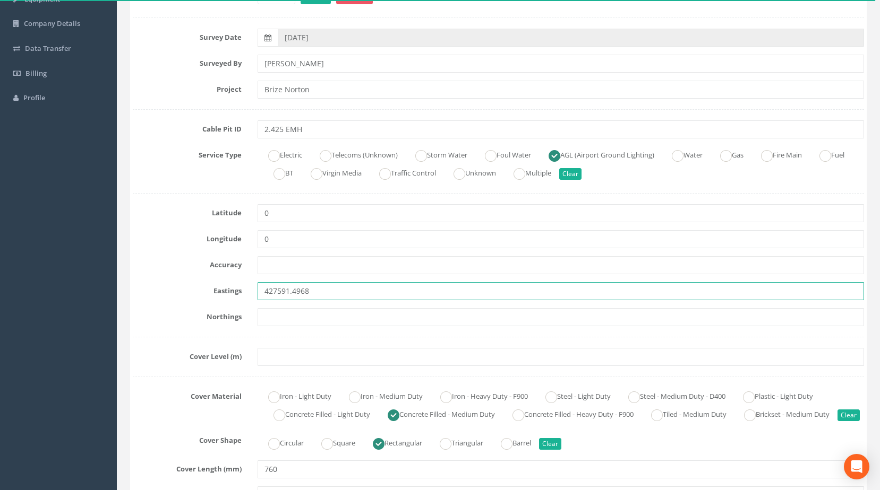
scroll to position [265, 0]
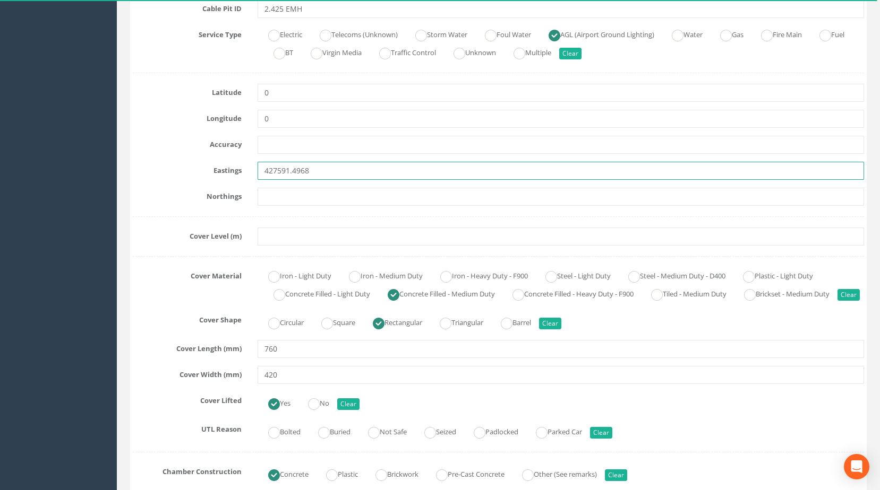
type input "427591.4968"
click at [341, 197] on input "text" at bounding box center [560, 197] width 607 height 18
paste input "205180.8663"
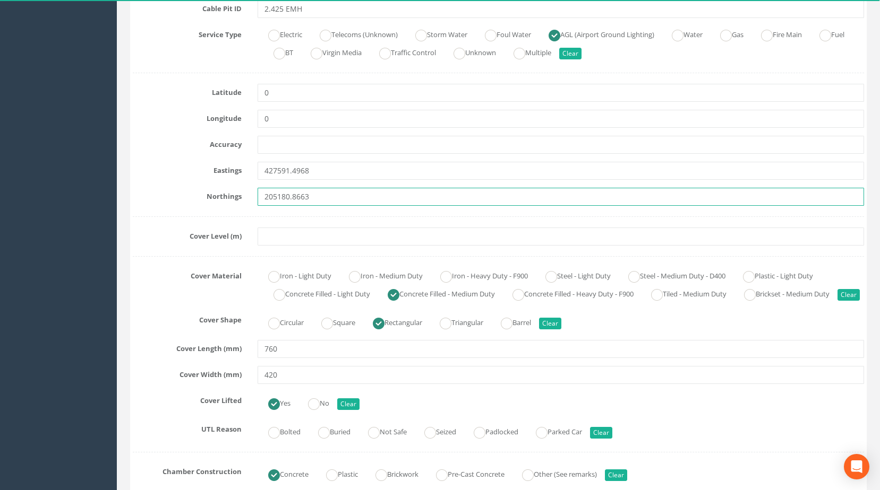
type input "205180.8663"
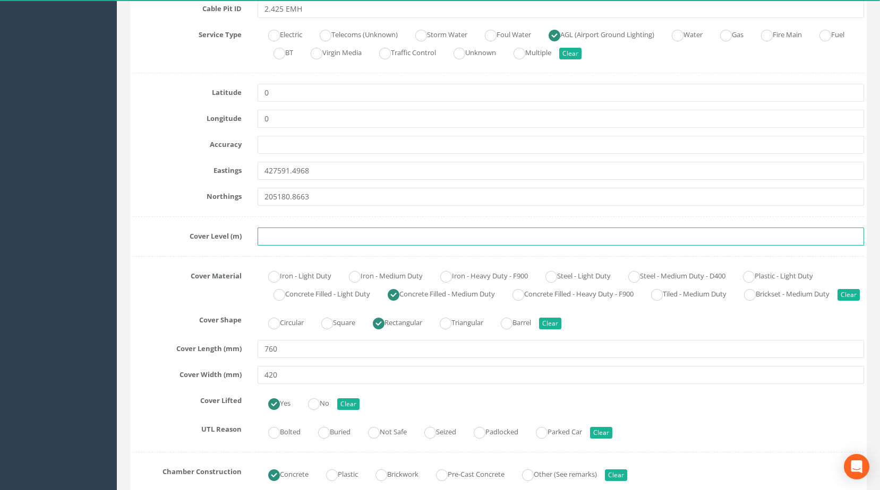
drag, startPoint x: 326, startPoint y: 233, endPoint x: 316, endPoint y: 233, distance: 10.6
click at [326, 233] on input "text" at bounding box center [560, 237] width 607 height 18
paste input "84.1458"
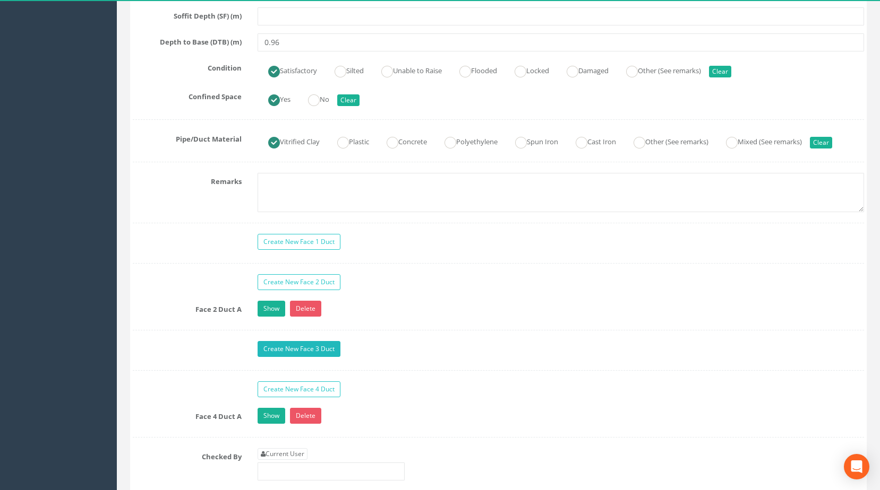
scroll to position [955, 0]
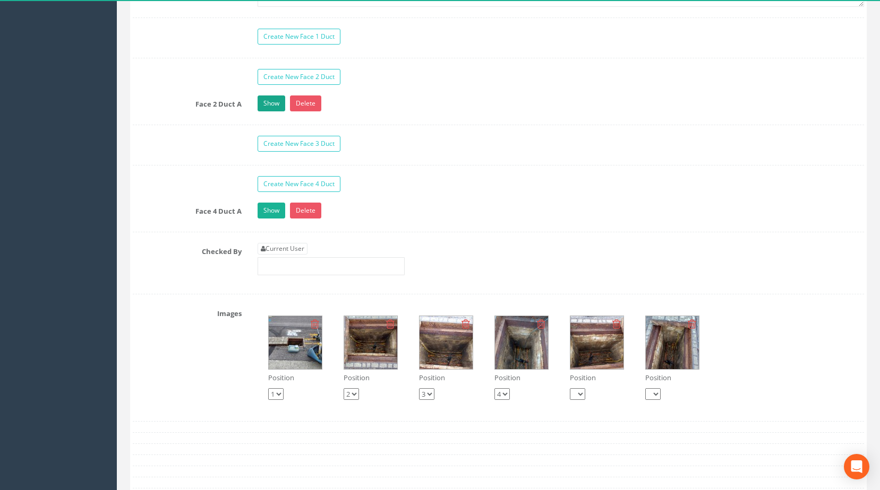
type input "84.1458"
click at [279, 111] on link "Show" at bounding box center [271, 104] width 28 height 16
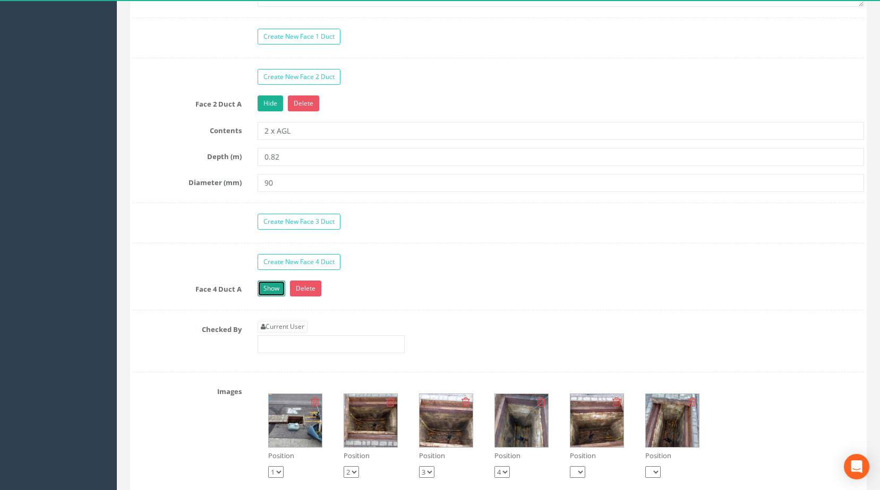
click at [274, 297] on link "Show" at bounding box center [271, 289] width 28 height 16
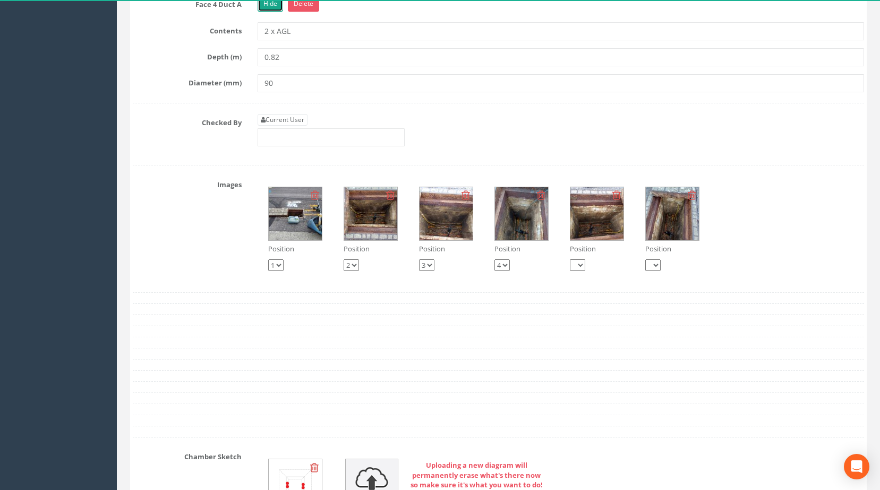
scroll to position [1238, 0]
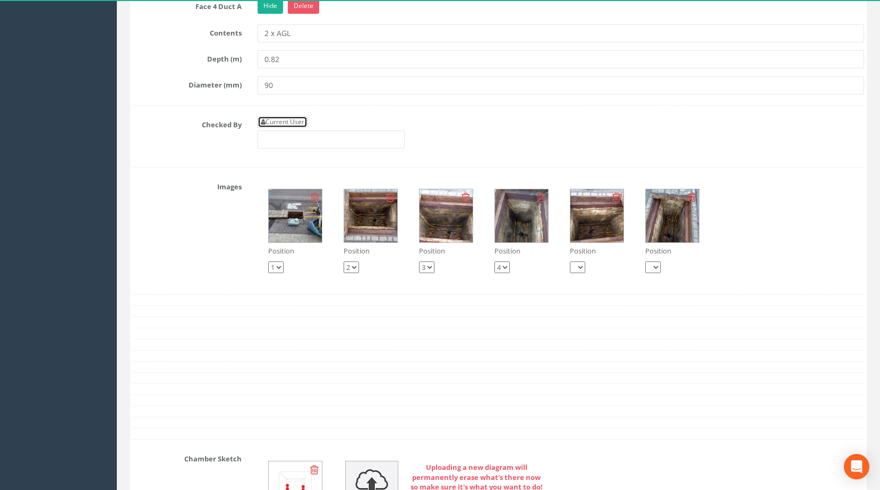
click at [282, 128] on link "Current User" at bounding box center [282, 122] width 50 height 12
type input "[PERSON_NAME]"
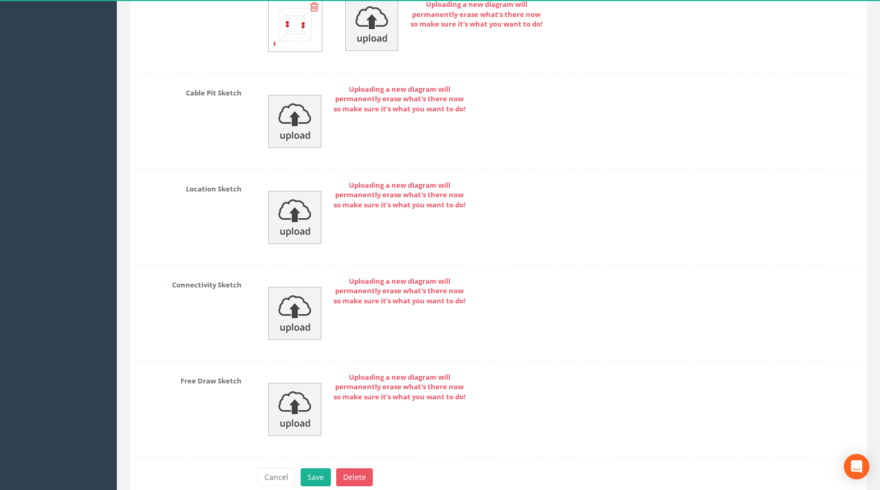
scroll to position [1769, 0]
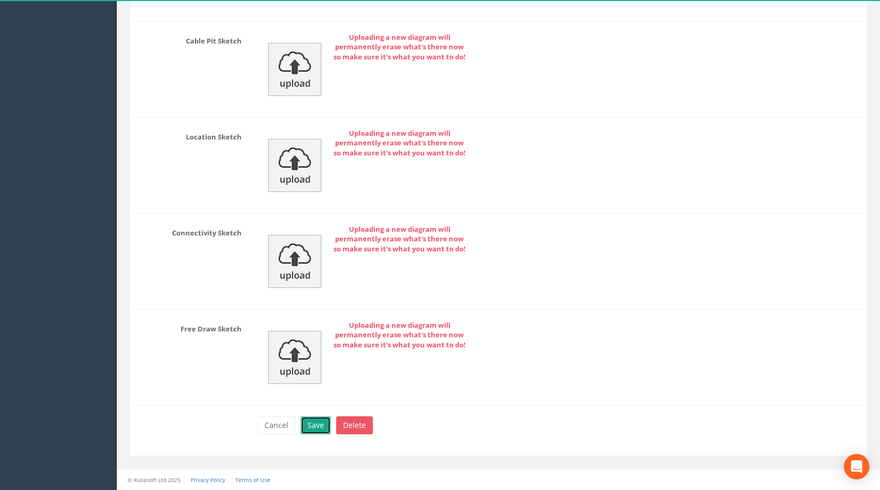
click at [321, 422] on button "Save" at bounding box center [315, 426] width 30 height 18
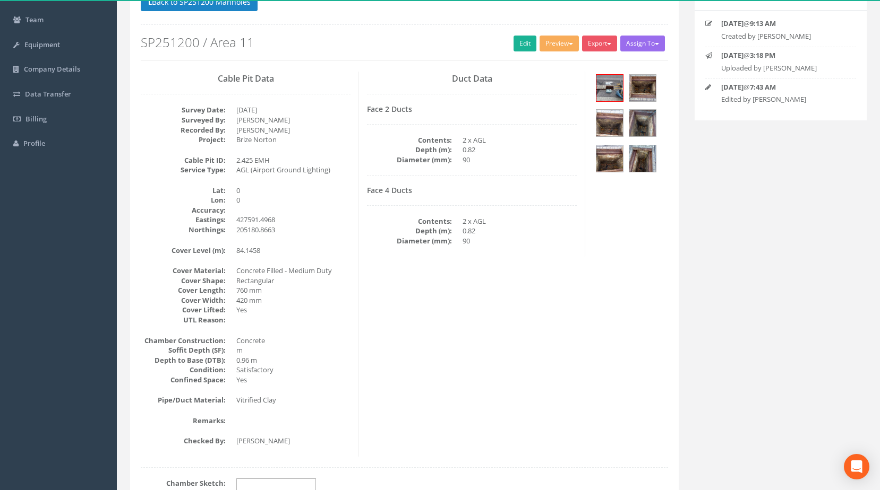
scroll to position [0, 0]
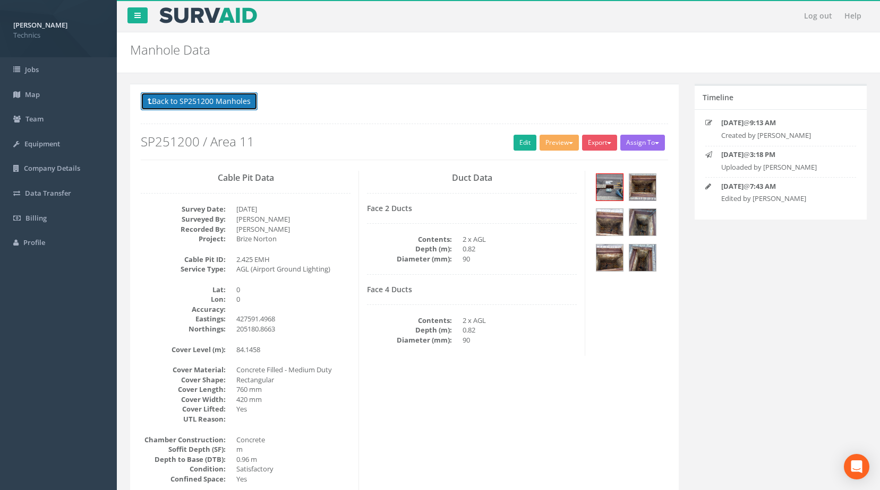
click at [202, 105] on button "Back to SP251200 Manholes" at bounding box center [199, 101] width 117 height 18
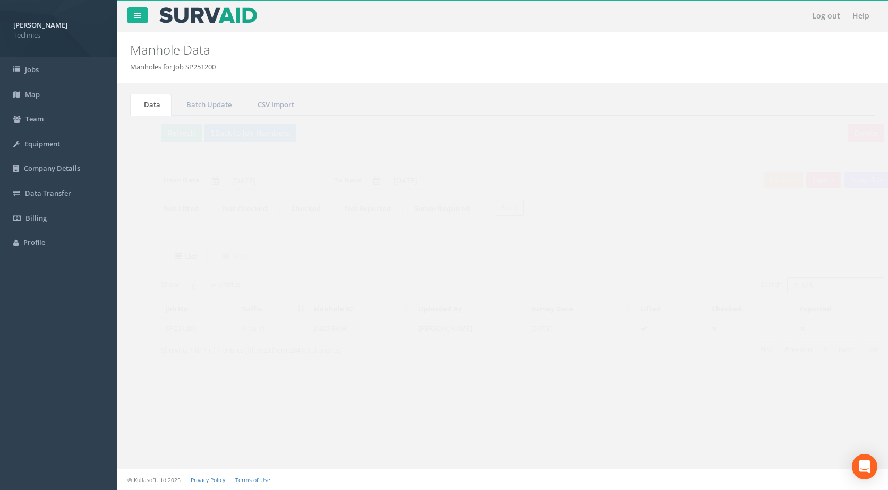
click at [805, 286] on input "2.425" at bounding box center [814, 286] width 97 height 16
click at [163, 133] on button "Refresh" at bounding box center [161, 133] width 41 height 18
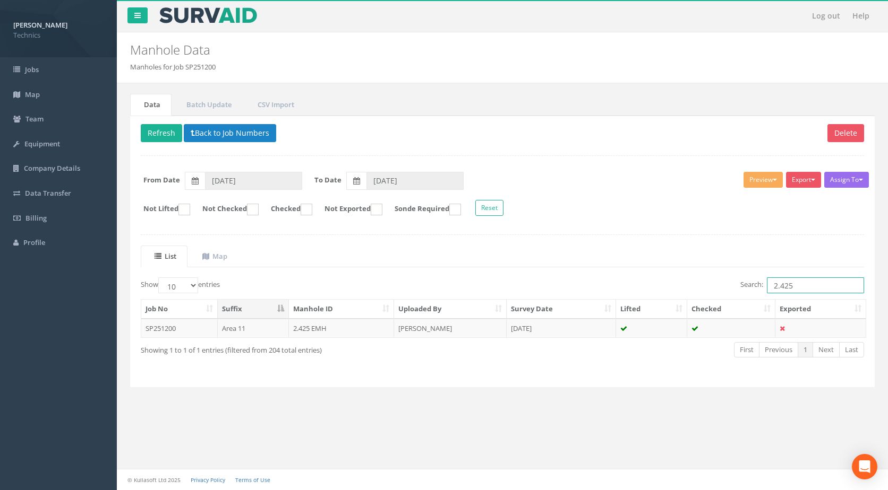
click at [805, 289] on input "2.425" at bounding box center [814, 286] width 97 height 16
type input "2.424"
click at [290, 328] on td "2.424 EMH" at bounding box center [342, 328] width 106 height 19
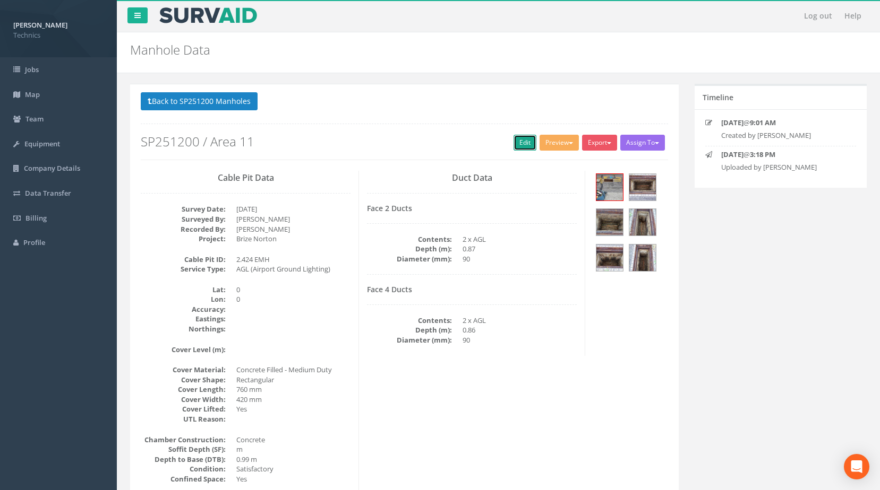
click at [523, 143] on link "Edit" at bounding box center [524, 143] width 23 height 16
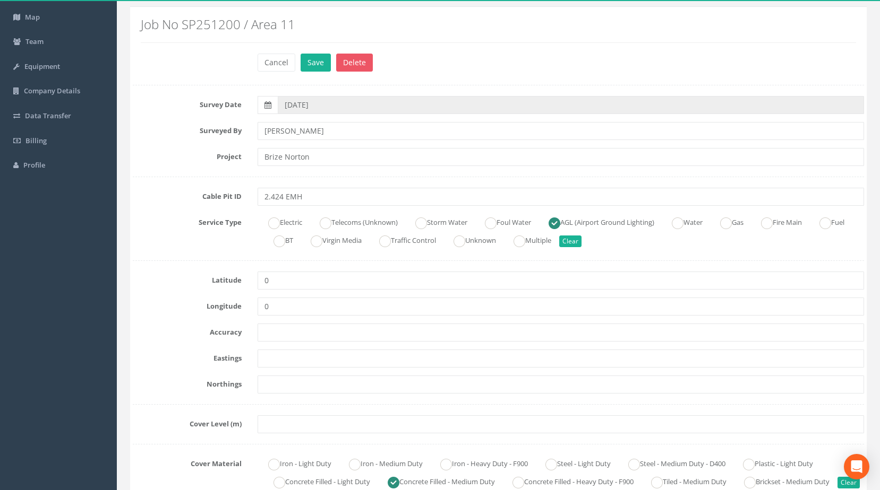
scroll to position [159, 0]
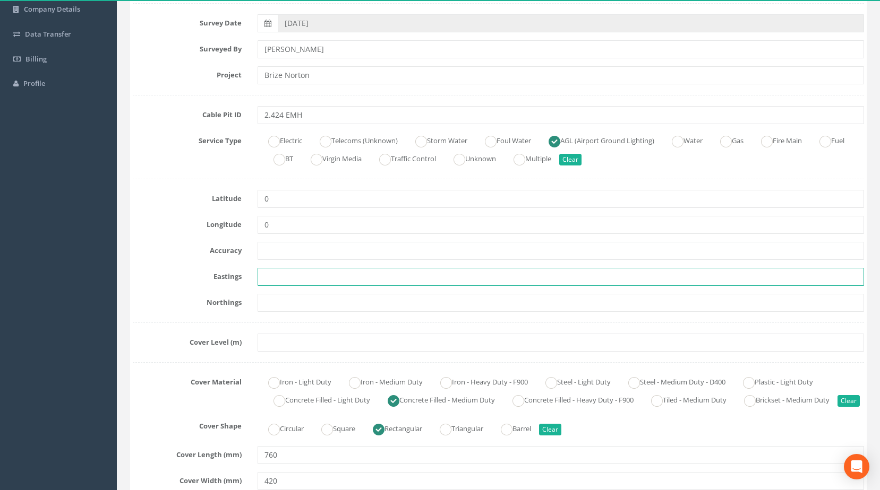
click at [316, 277] on input "text" at bounding box center [560, 277] width 607 height 18
paste input "427614.3257"
type input "427614.3257"
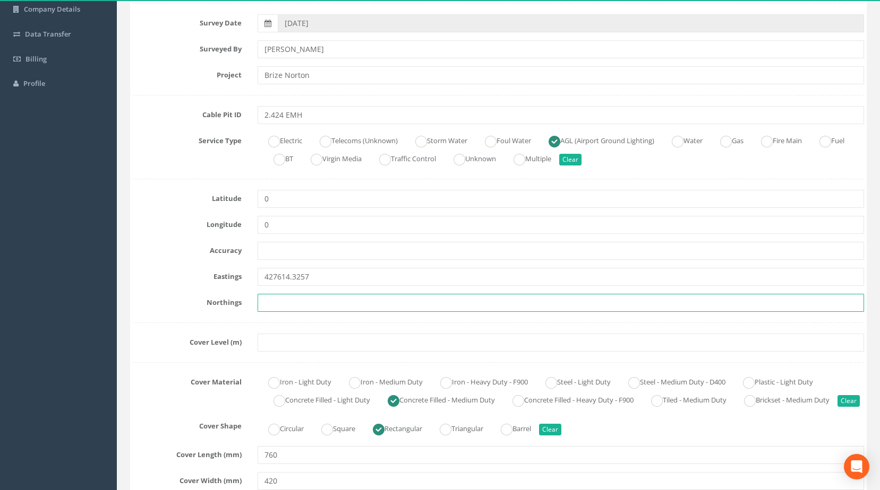
click at [346, 303] on input "text" at bounding box center [560, 303] width 607 height 18
paste input "205184.3022"
type input "205184.3022"
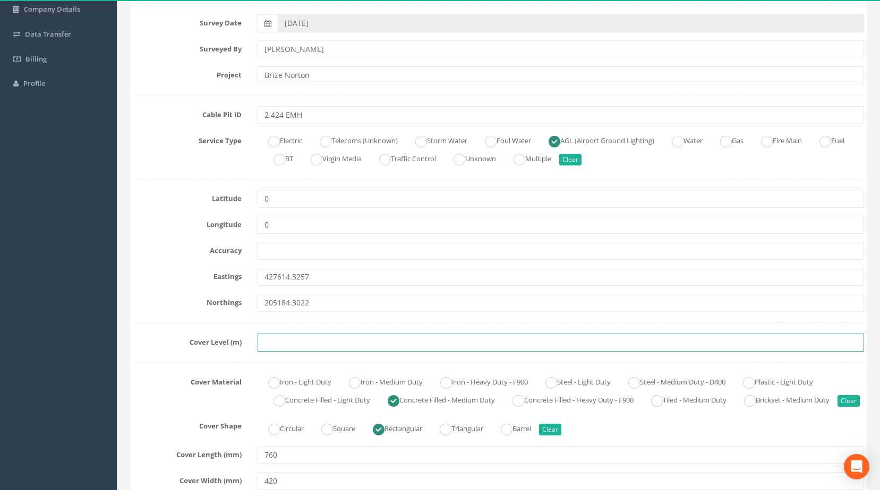
click at [360, 347] on input "text" at bounding box center [560, 343] width 607 height 18
paste input "84.1212"
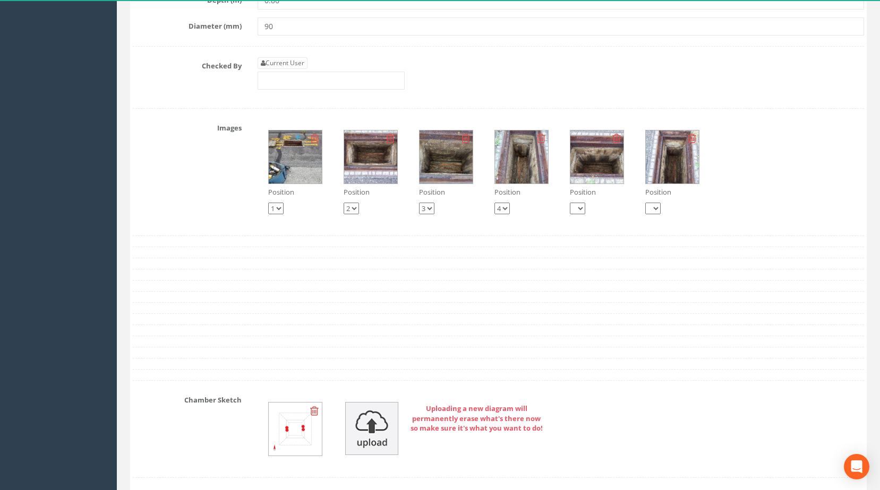
scroll to position [1185, 0]
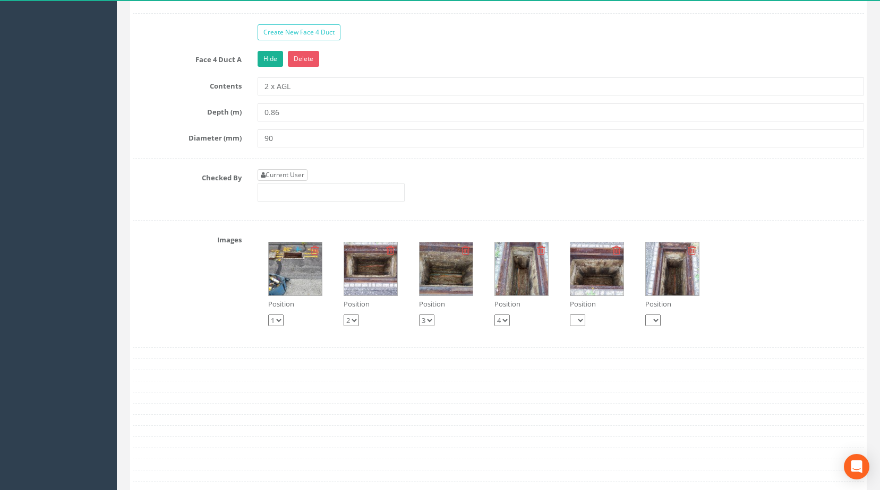
type input "84.1212"
click at [292, 181] on link "Current User" at bounding box center [282, 175] width 50 height 12
type input "[PERSON_NAME]"
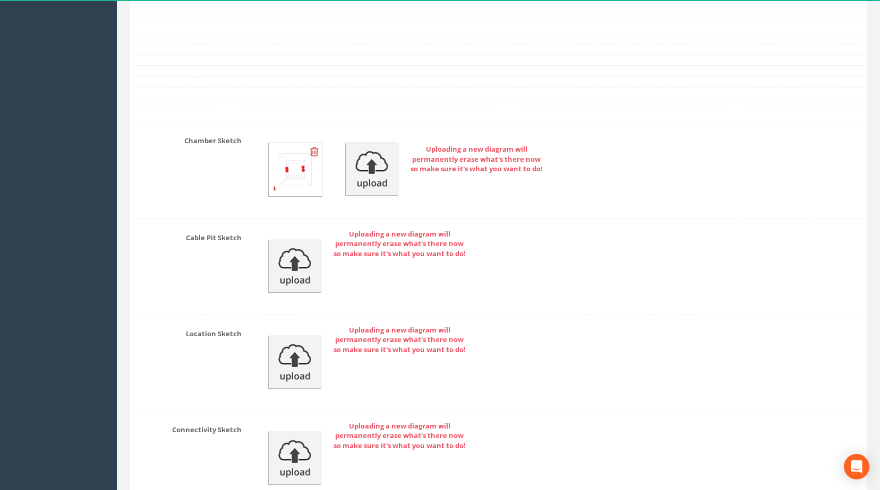
scroll to position [1769, 0]
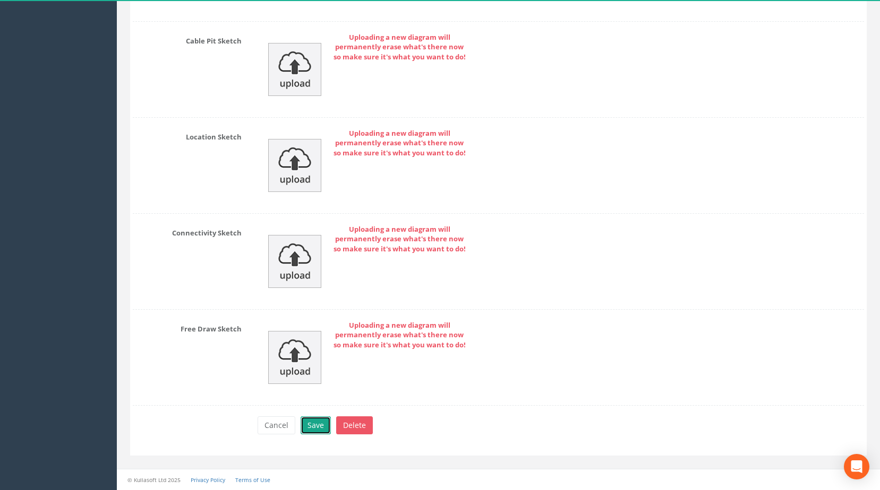
click at [320, 427] on button "Save" at bounding box center [315, 426] width 30 height 18
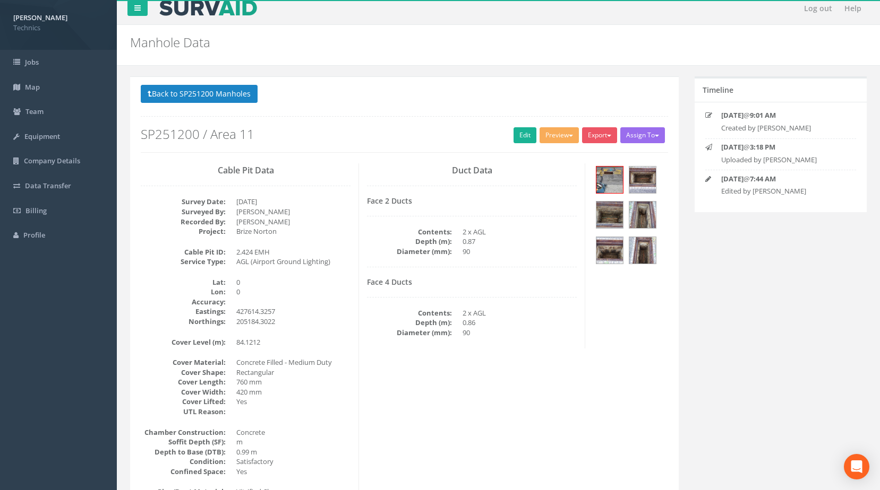
scroll to position [0, 0]
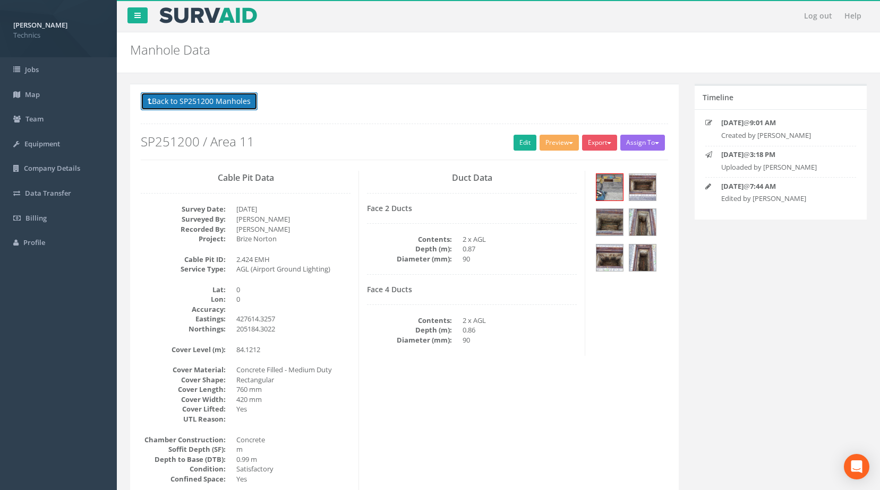
click at [188, 101] on button "Back to SP251200 Manholes" at bounding box center [199, 101] width 117 height 18
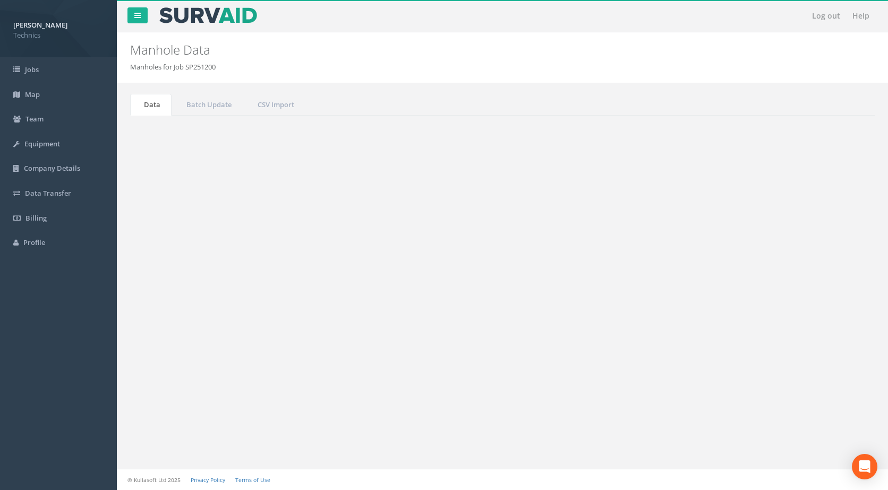
drag, startPoint x: 804, startPoint y: 283, endPoint x: 771, endPoint y: 287, distance: 33.1
click at [778, 287] on input "2.424" at bounding box center [814, 286] width 97 height 16
click at [814, 281] on input "2.424" at bounding box center [814, 286] width 97 height 16
drag, startPoint x: 799, startPoint y: 283, endPoint x: 741, endPoint y: 295, distance: 59.4
click at [742, 295] on div "Search: 2.424" at bounding box center [687, 287] width 354 height 19
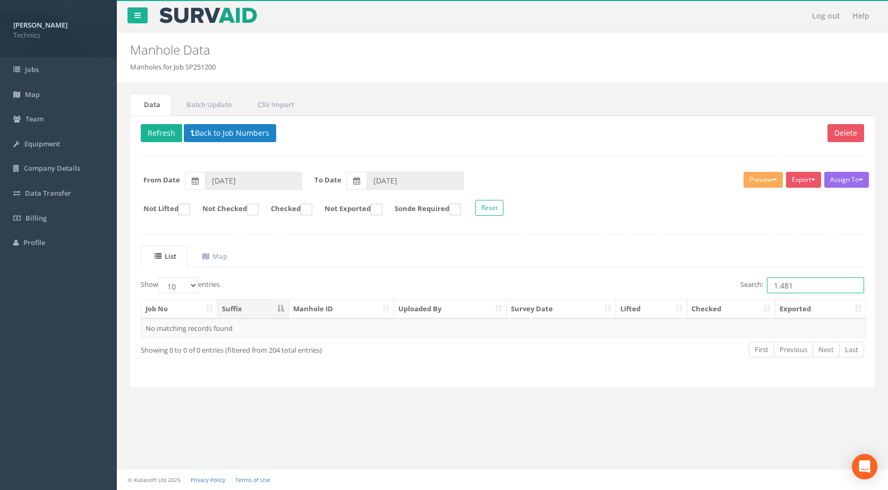
drag, startPoint x: 797, startPoint y: 284, endPoint x: 753, endPoint y: 283, distance: 43.5
click at [753, 283] on label "Search: 1.481" at bounding box center [802, 286] width 124 height 16
type input "1.481"
click at [206, 133] on button "Back to Job Numbers" at bounding box center [230, 133] width 92 height 18
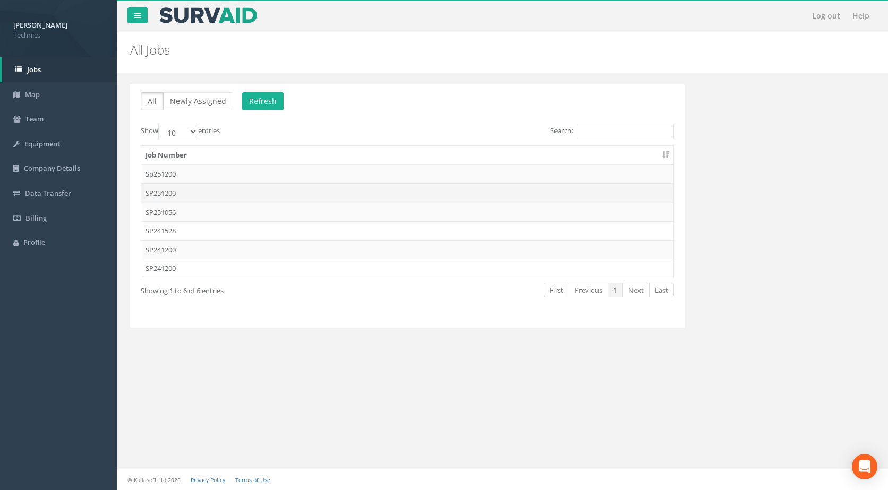
click at [180, 195] on td "SP251200" at bounding box center [407, 193] width 532 height 19
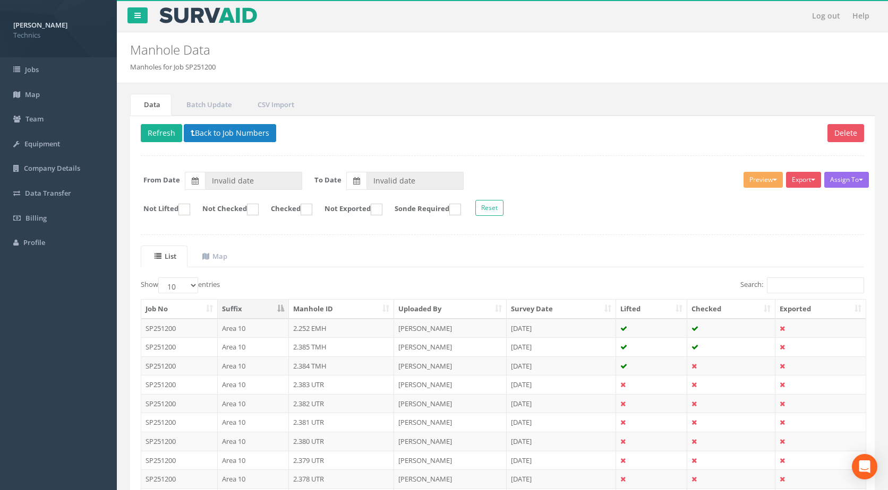
type input "[DATE]"
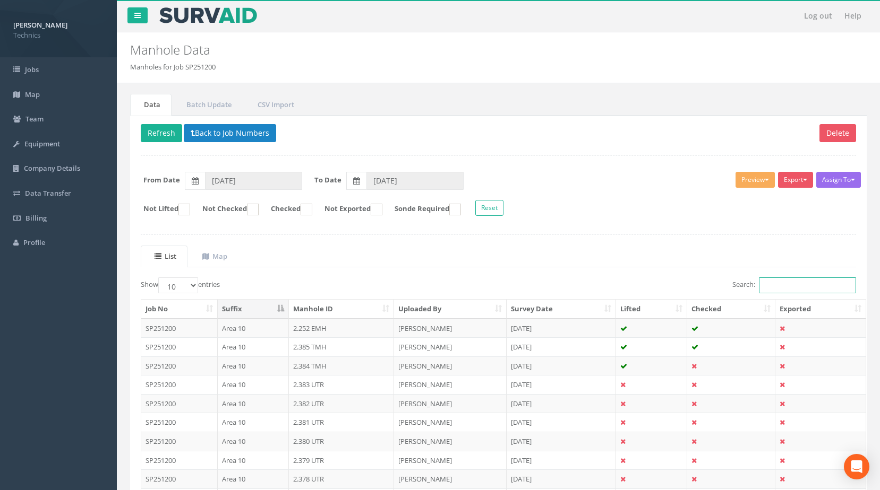
click at [777, 281] on input "Search:" at bounding box center [807, 286] width 97 height 16
paste input "1.481"
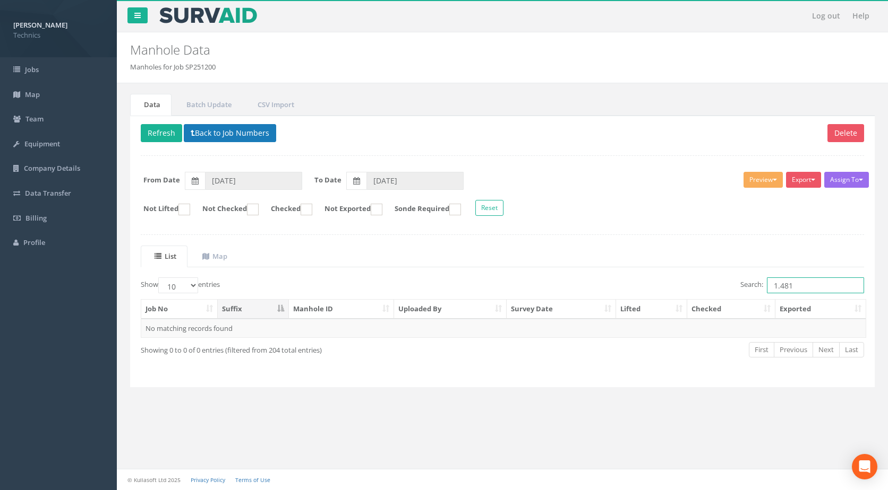
type input "1.481"
click at [239, 129] on button "Back to Job Numbers" at bounding box center [230, 133] width 92 height 18
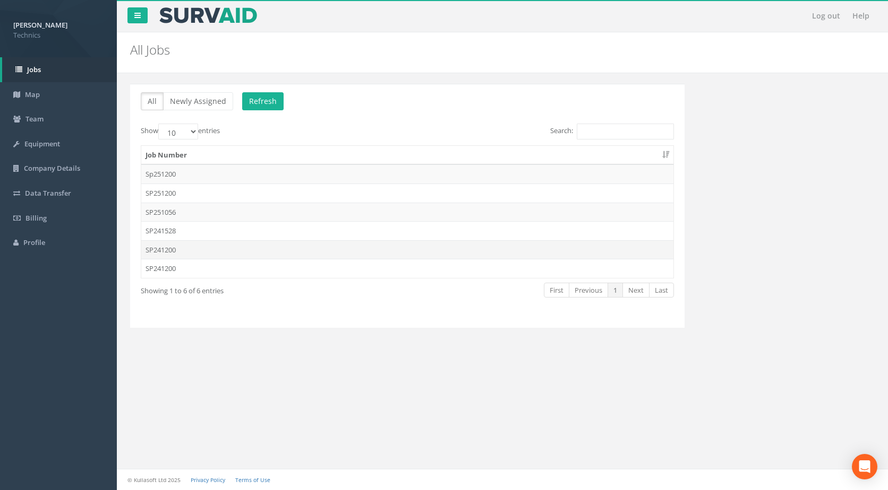
click at [216, 251] on td "SP241200" at bounding box center [407, 249] width 532 height 19
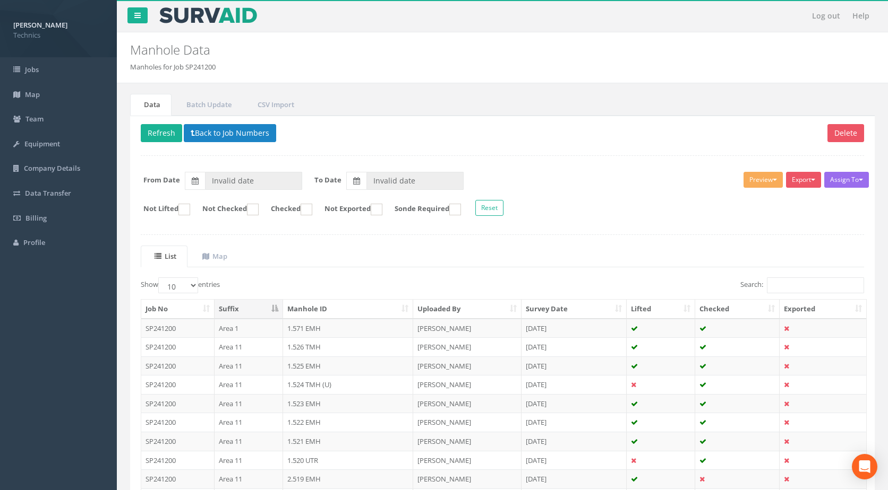
type input "[DATE]"
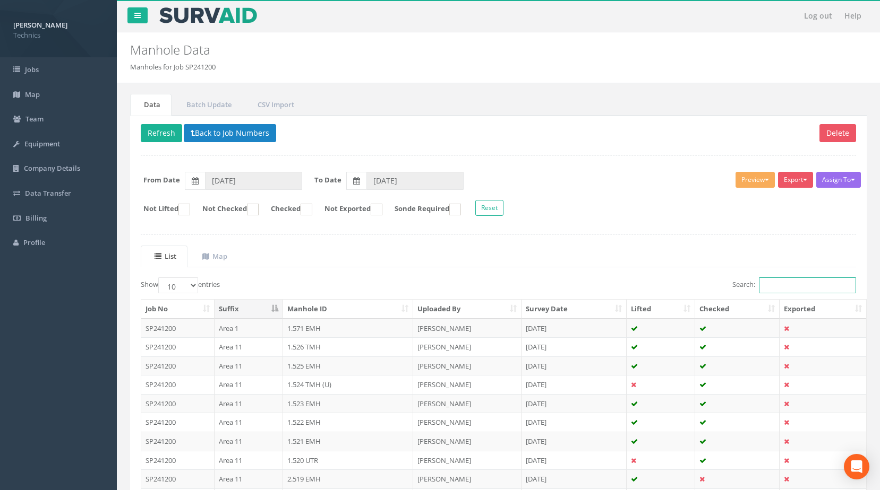
click at [803, 287] on input "Search:" at bounding box center [807, 286] width 97 height 16
paste input "1.481"
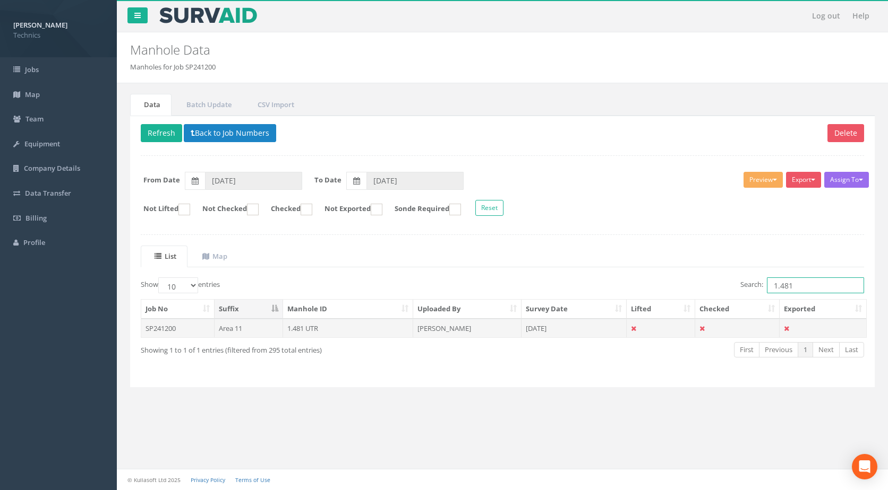
type input "1.481"
click at [406, 333] on td "1.481 UTR" at bounding box center [348, 328] width 131 height 19
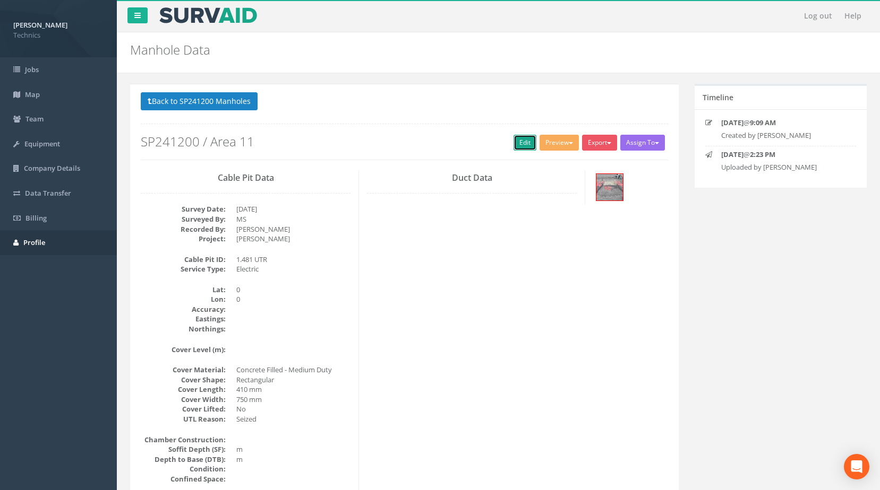
drag, startPoint x: 519, startPoint y: 150, endPoint x: 18, endPoint y: 244, distance: 509.8
click at [519, 149] on link "Edit" at bounding box center [524, 143] width 23 height 16
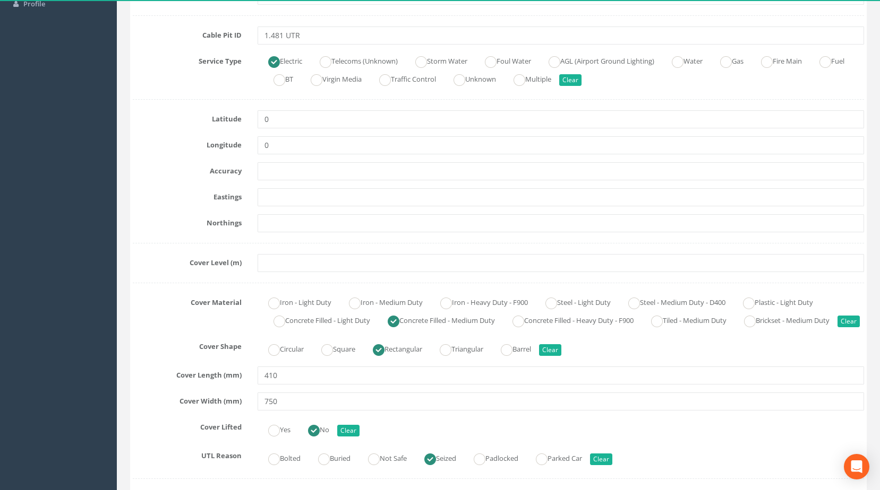
scroll to position [265, 0]
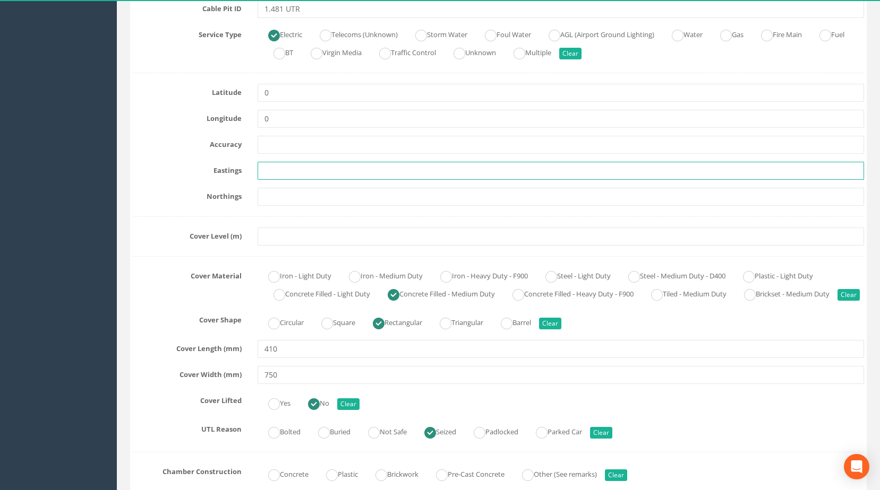
click at [294, 170] on input "text" at bounding box center [560, 171] width 607 height 18
paste input "427630.1081"
type input "427630.1081"
click at [279, 194] on input "text" at bounding box center [560, 197] width 607 height 18
paste input "205189.0782"
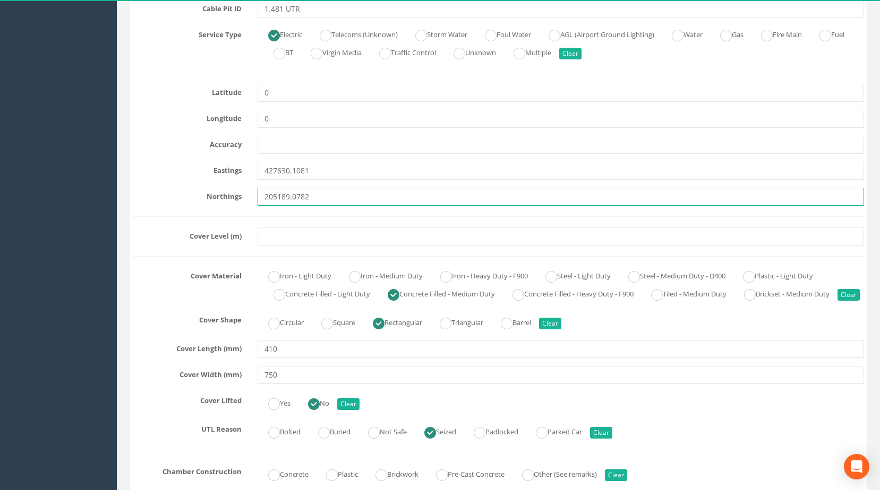
type input "205189.0782"
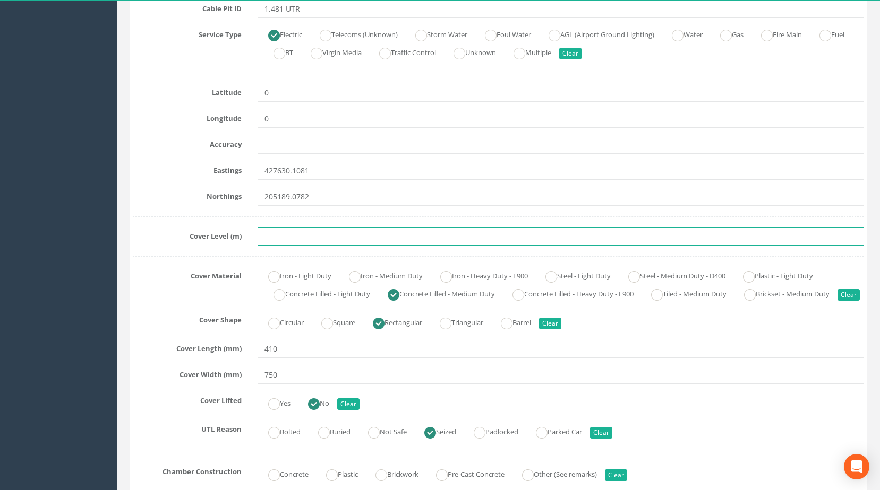
click at [330, 237] on input "text" at bounding box center [560, 237] width 607 height 18
paste input "84.0849"
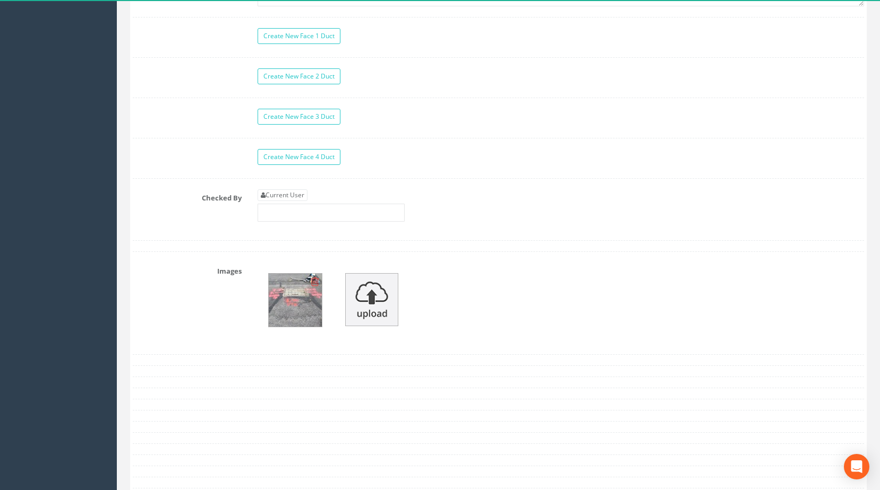
scroll to position [955, 0]
type input "84.0849"
click at [293, 202] on link "Current User" at bounding box center [282, 196] width 50 height 12
type input "[PERSON_NAME]"
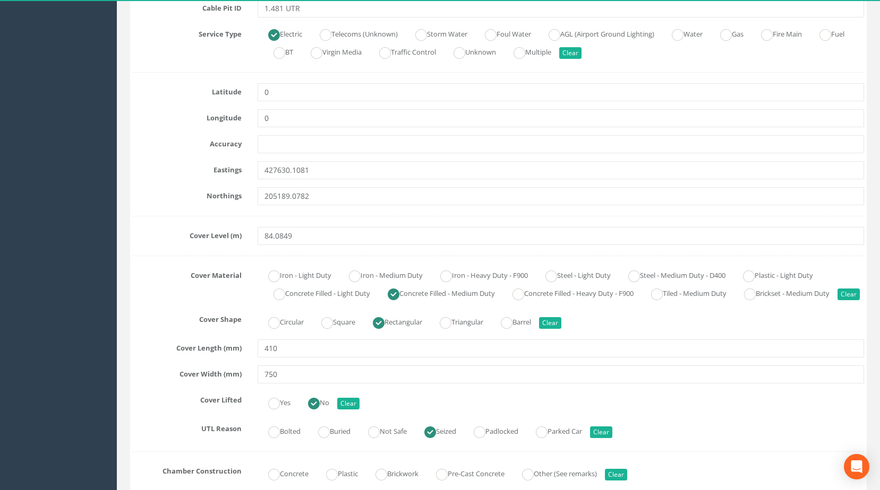
scroll to position [98, 0]
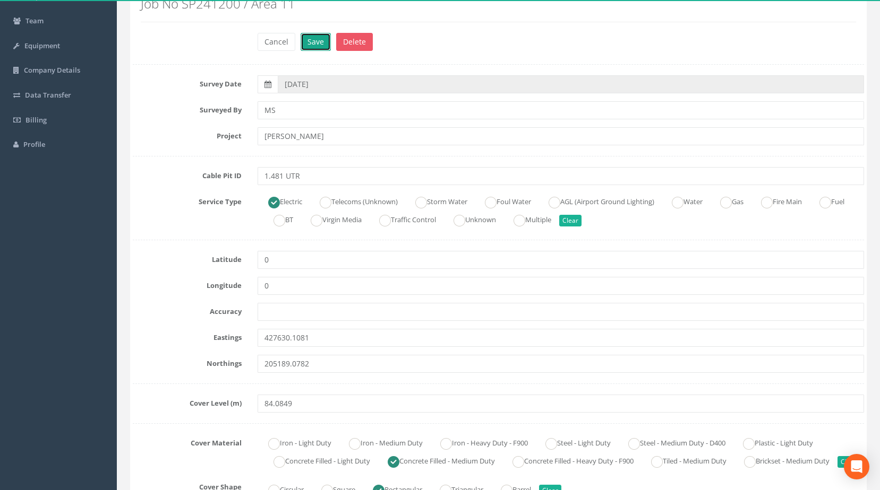
click at [323, 44] on button "Save" at bounding box center [315, 42] width 30 height 18
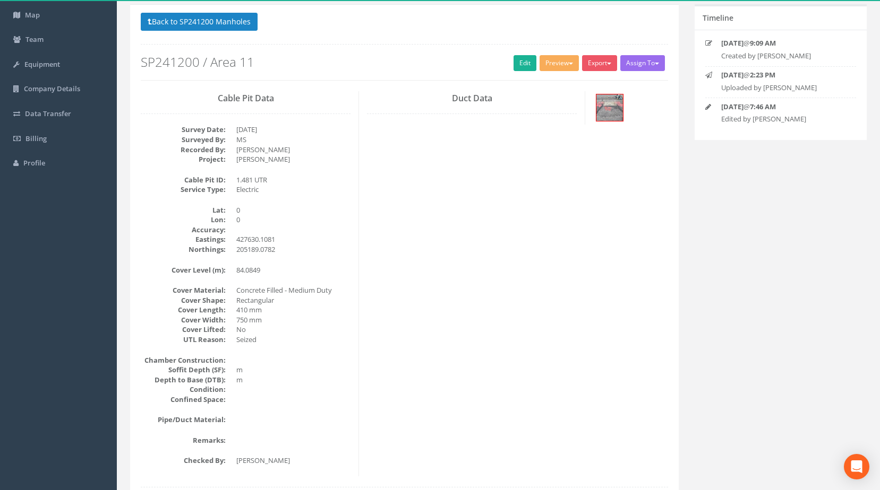
scroll to position [0, 0]
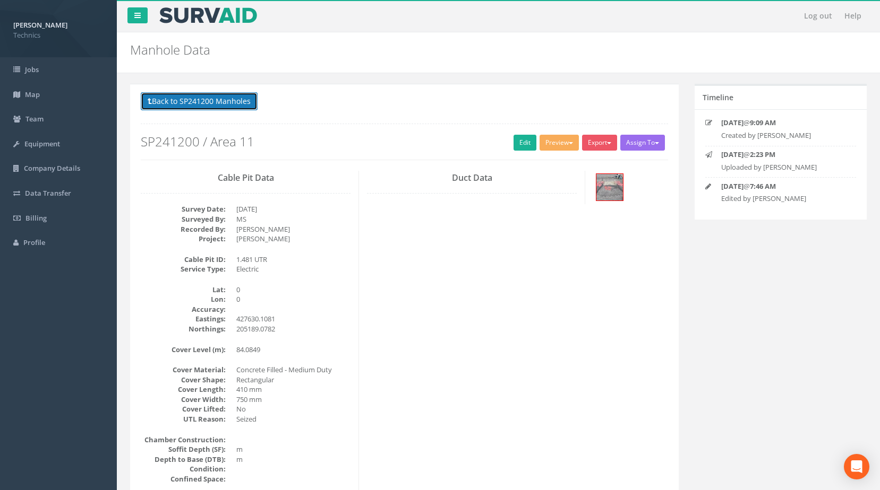
click at [179, 98] on button "Back to SP241200 Manholes" at bounding box center [199, 101] width 117 height 18
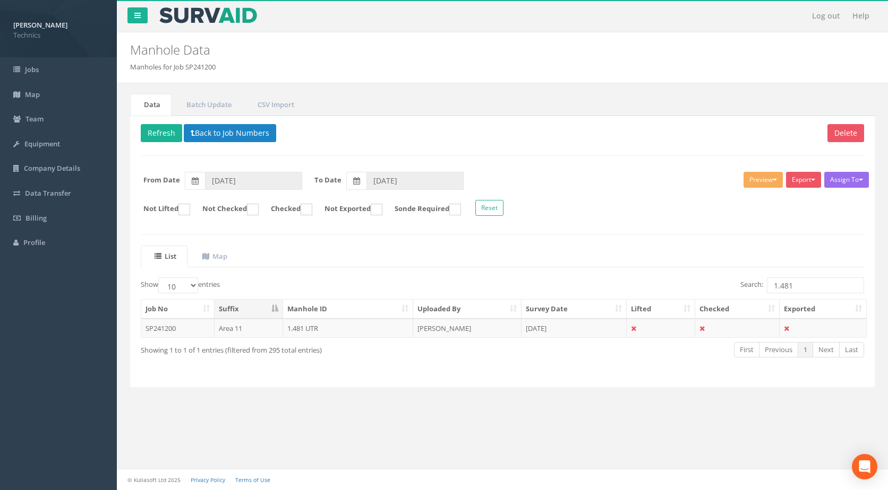
click at [160, 123] on div "Delete Refresh Back to Job Numbers Assign To No Companies Added Export Technics…" at bounding box center [502, 252] width 744 height 272
click at [158, 130] on button "Refresh" at bounding box center [161, 133] width 41 height 18
click at [815, 287] on input "1.481" at bounding box center [814, 286] width 97 height 16
type input "1.480"
click at [329, 330] on td "1.480 EMH" at bounding box center [348, 328] width 131 height 19
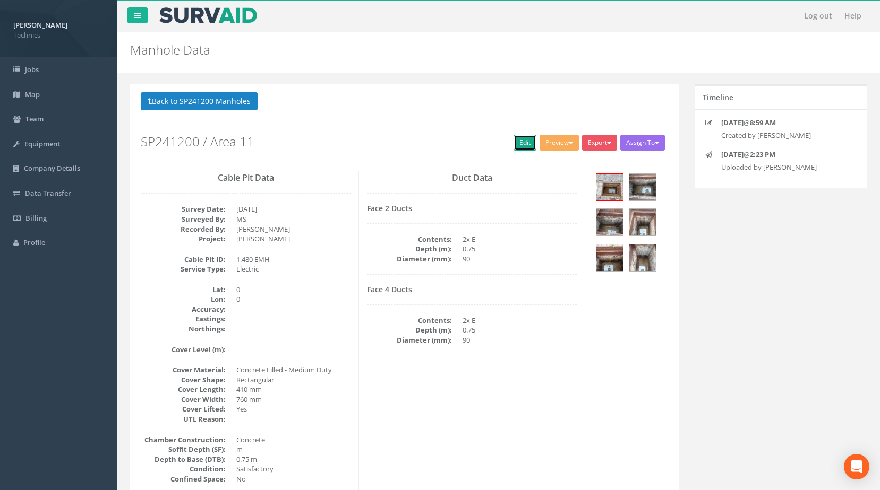
click at [520, 144] on link "Edit" at bounding box center [524, 143] width 23 height 16
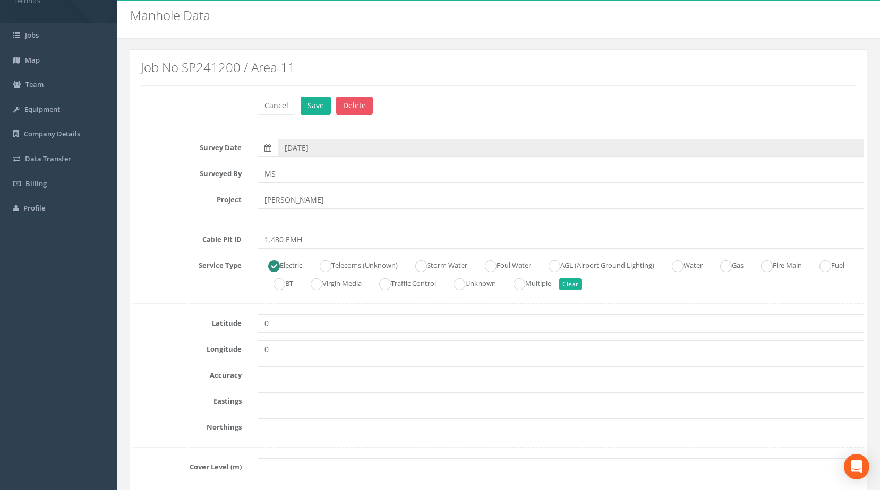
scroll to position [53, 0]
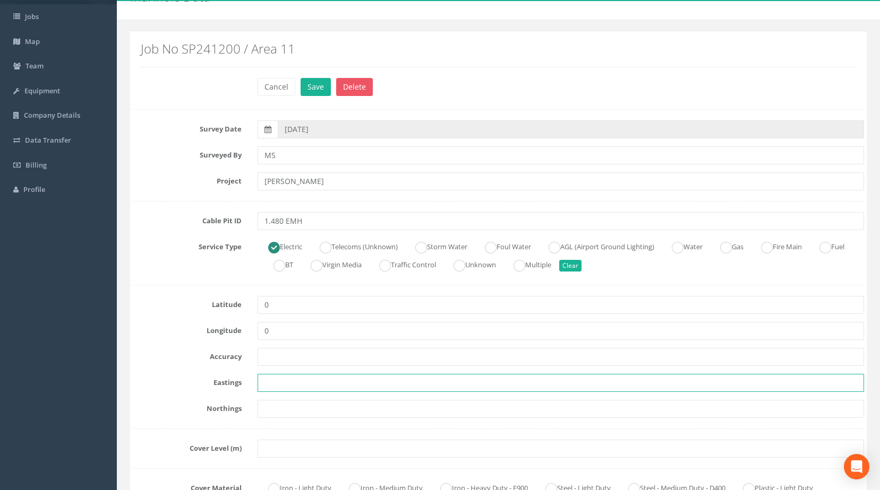
click at [283, 381] on input "text" at bounding box center [560, 383] width 607 height 18
drag, startPoint x: 283, startPoint y: 380, endPoint x: 291, endPoint y: 381, distance: 7.5
paste input "427645.9173"
type input "427645.9173"
click at [296, 409] on input "text" at bounding box center [560, 409] width 607 height 18
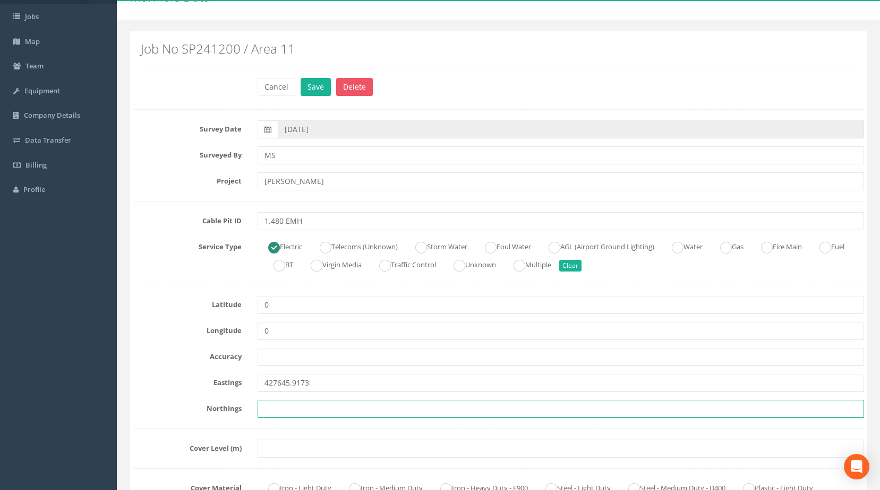
paste input "205193.9147"
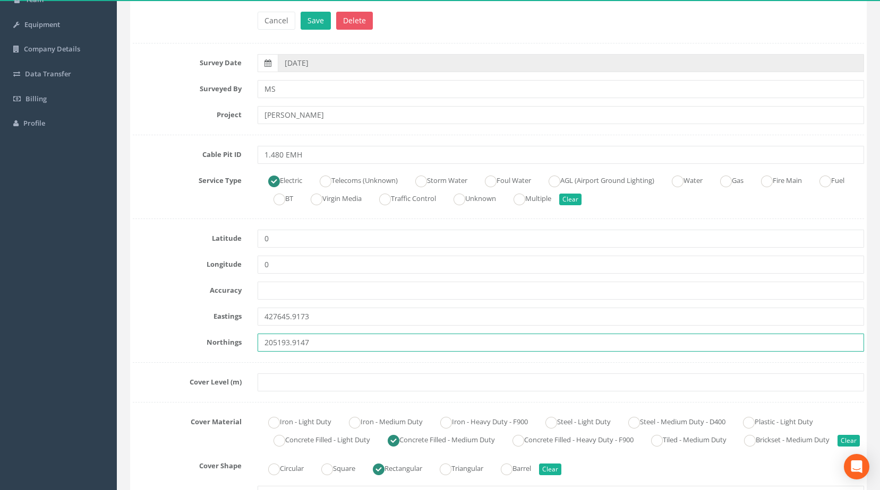
scroll to position [212, 0]
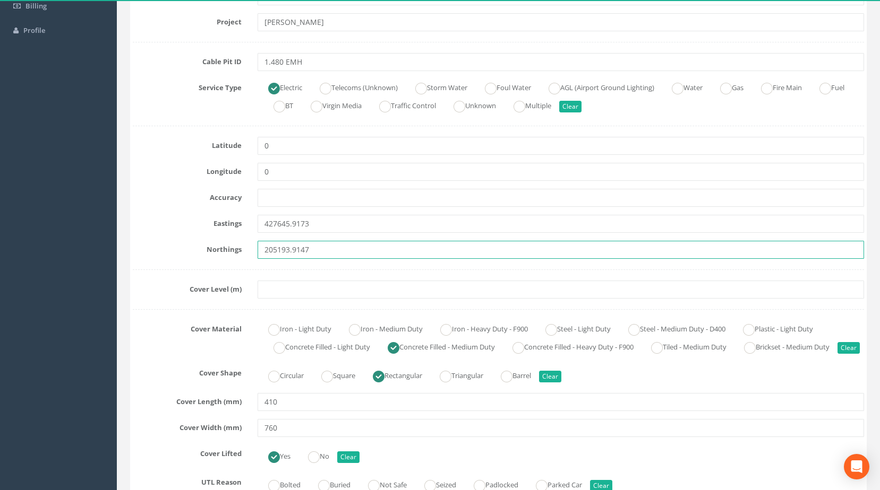
type input "205193.9147"
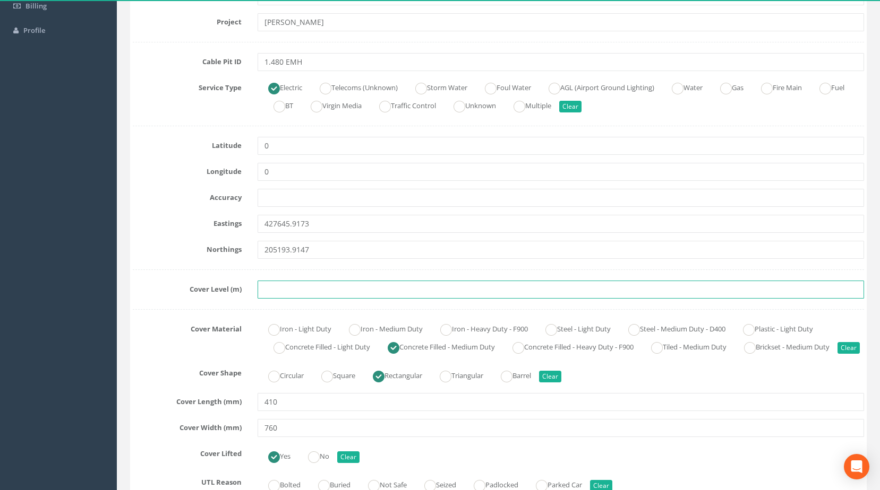
click at [334, 294] on input "text" at bounding box center [560, 290] width 607 height 18
paste input "83.9070"
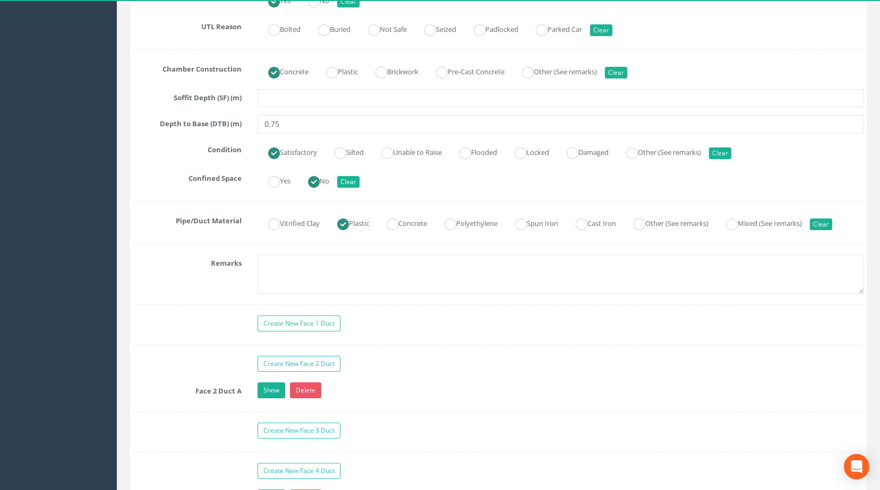
scroll to position [743, 0]
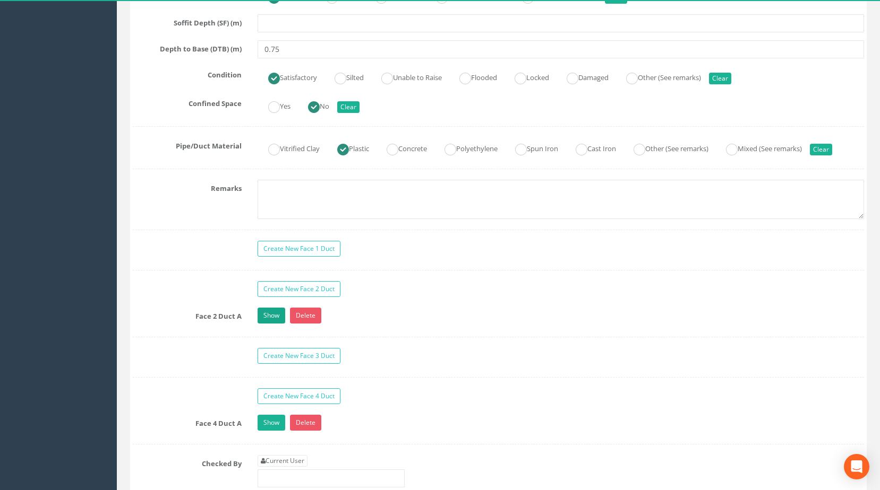
type input "83.9070"
click at [262, 324] on link "Show" at bounding box center [271, 316] width 28 height 16
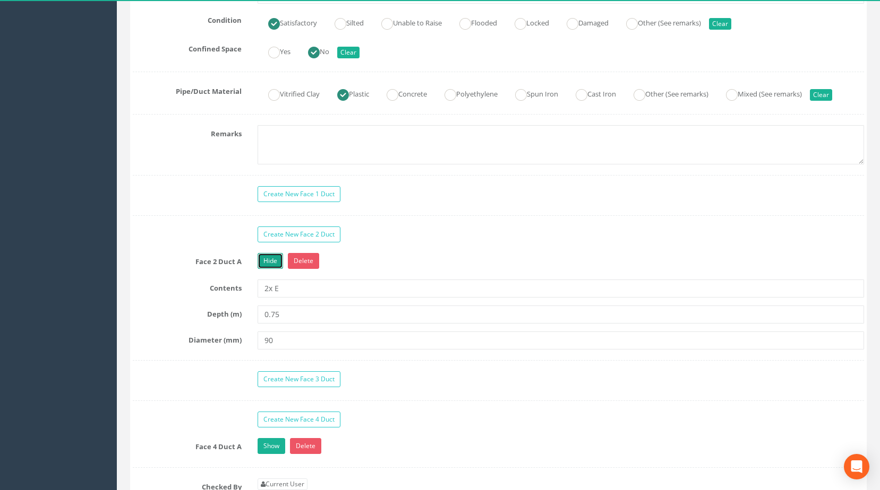
scroll to position [849, 0]
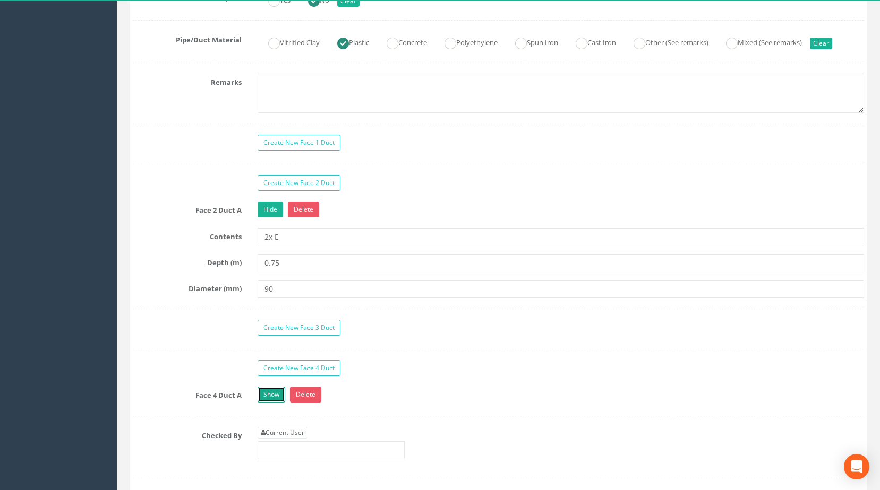
click at [270, 403] on link "Show" at bounding box center [271, 395] width 28 height 16
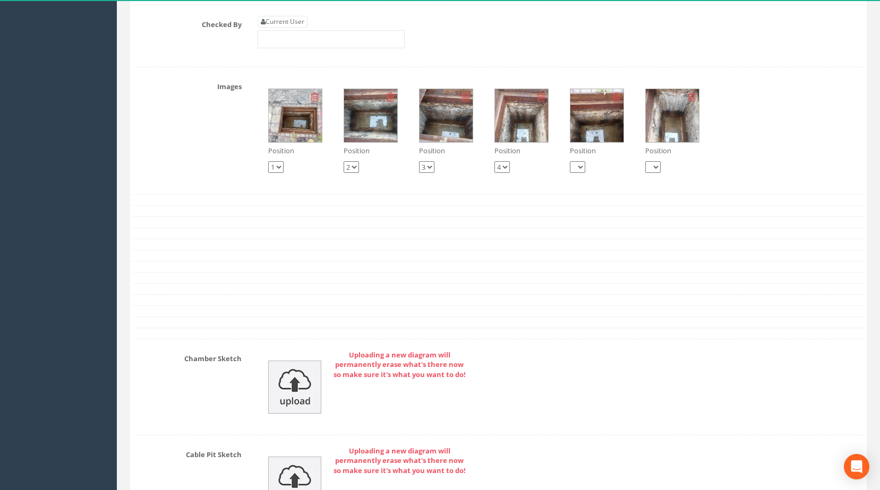
scroll to position [1433, 0]
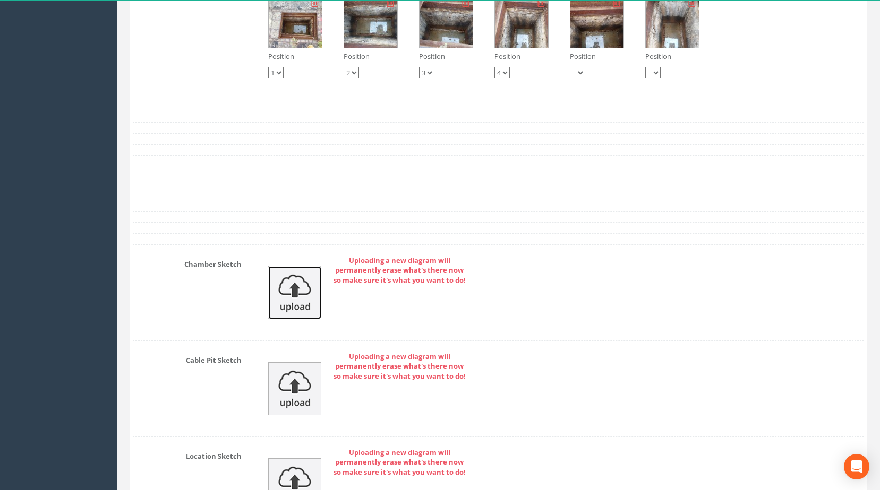
click at [296, 307] on img at bounding box center [294, 292] width 53 height 53
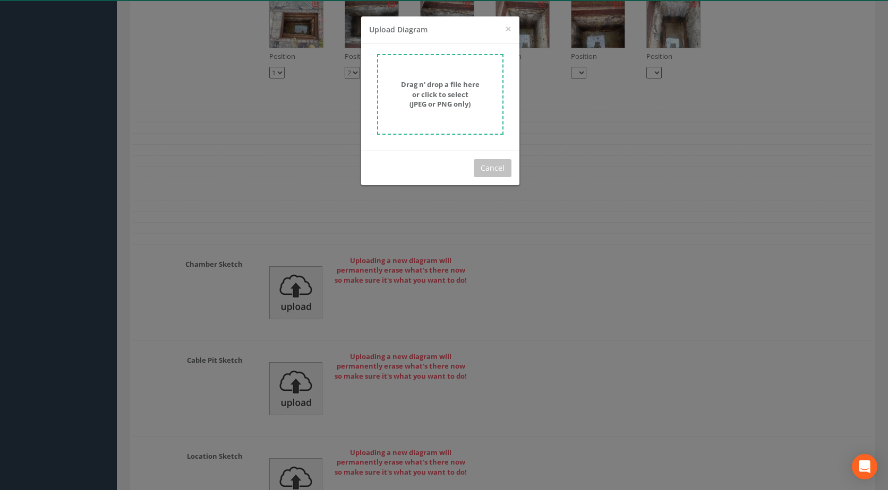
click at [450, 88] on strong "Drag n' drop a file here or click to select (JPEG or PNG only)" at bounding box center [440, 94] width 79 height 29
click at [440, 99] on strong "Drag n' drop a file here or click to select (JPEG or PNG only)" at bounding box center [440, 94] width 79 height 29
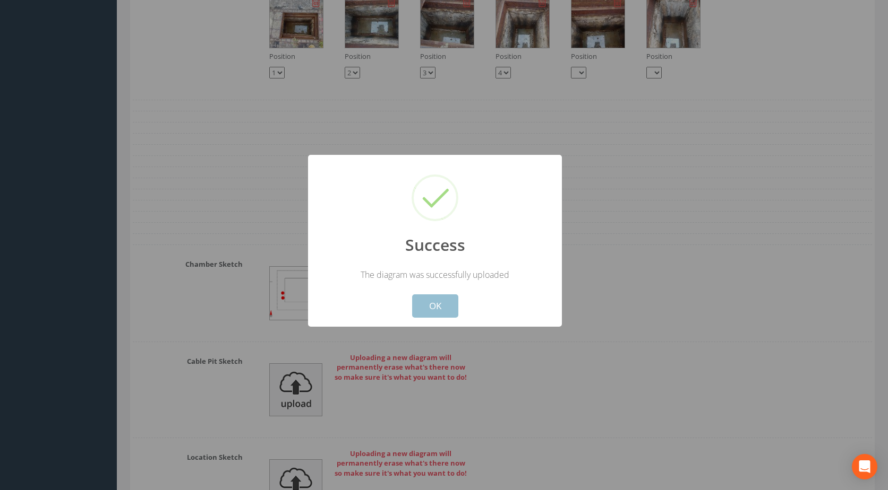
click at [429, 309] on button "OK" at bounding box center [435, 306] width 46 height 23
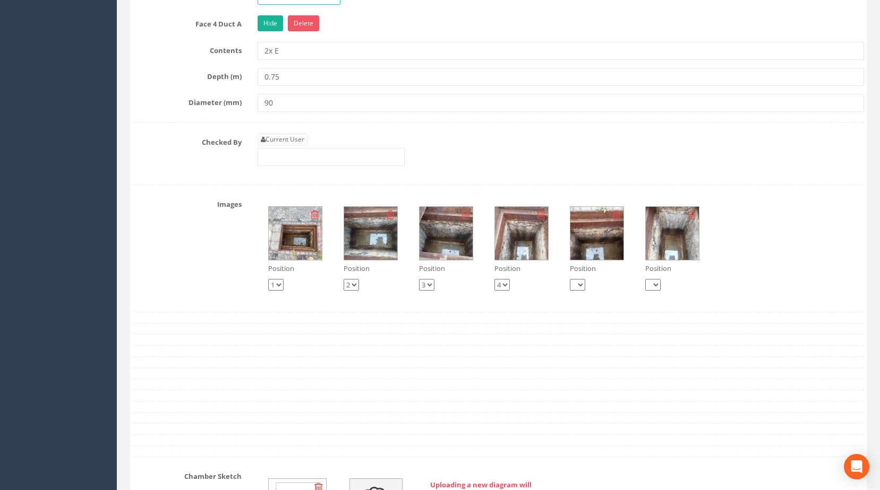
scroll to position [1274, 0]
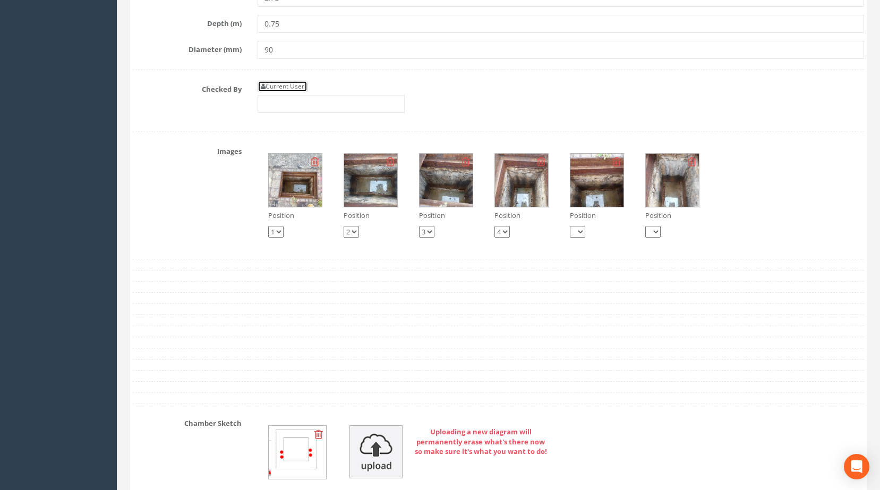
click at [290, 92] on link "Current User" at bounding box center [282, 87] width 50 height 12
type input "[PERSON_NAME]"
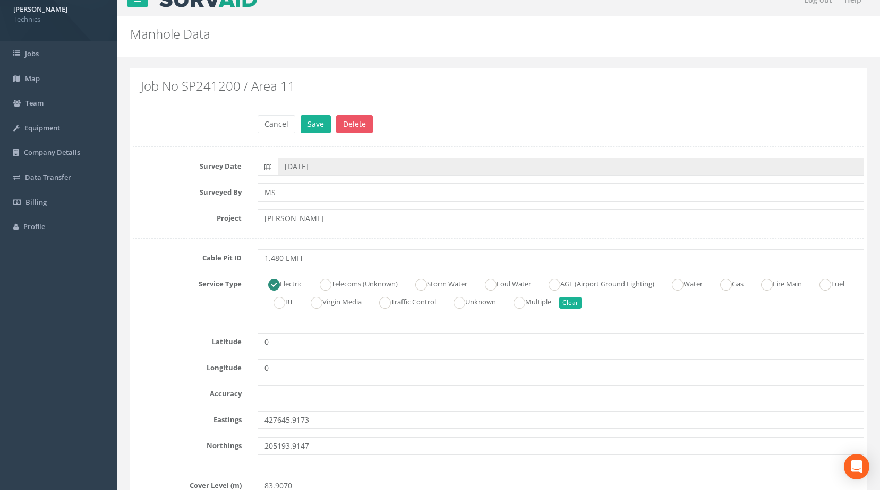
scroll to position [0, 0]
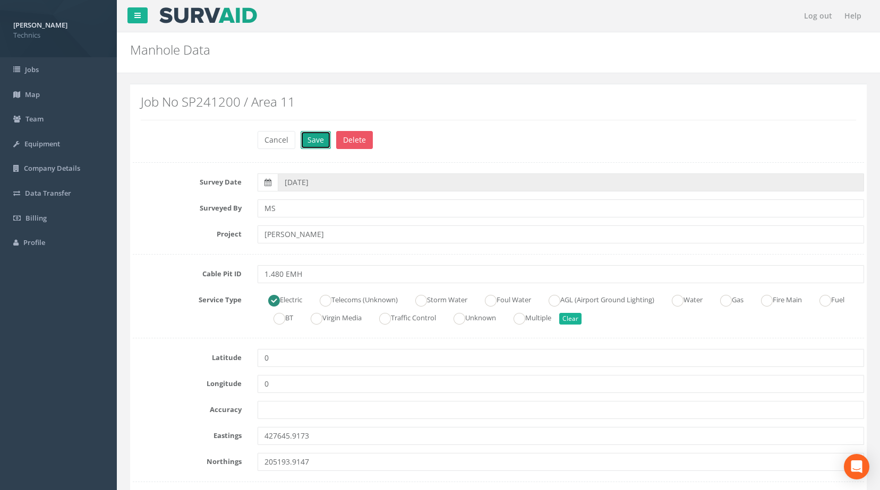
click at [316, 139] on button "Save" at bounding box center [315, 140] width 30 height 18
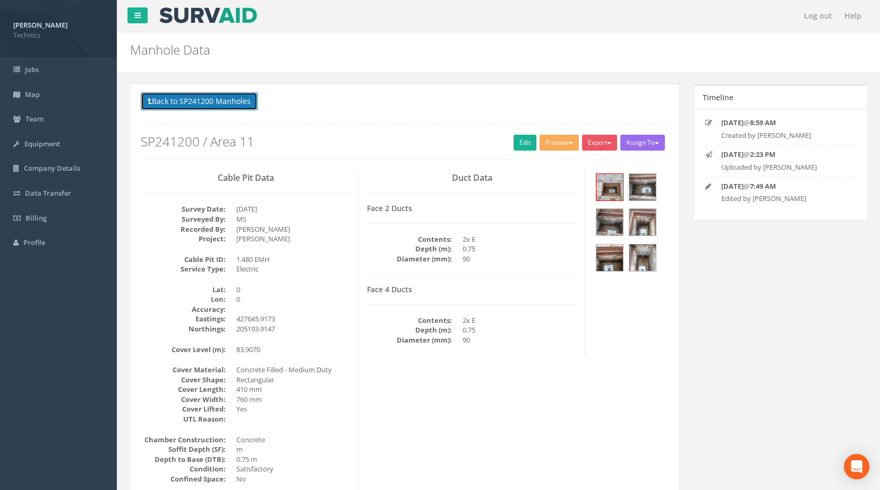
click at [189, 94] on button "Back to SP241200 Manholes" at bounding box center [199, 101] width 117 height 18
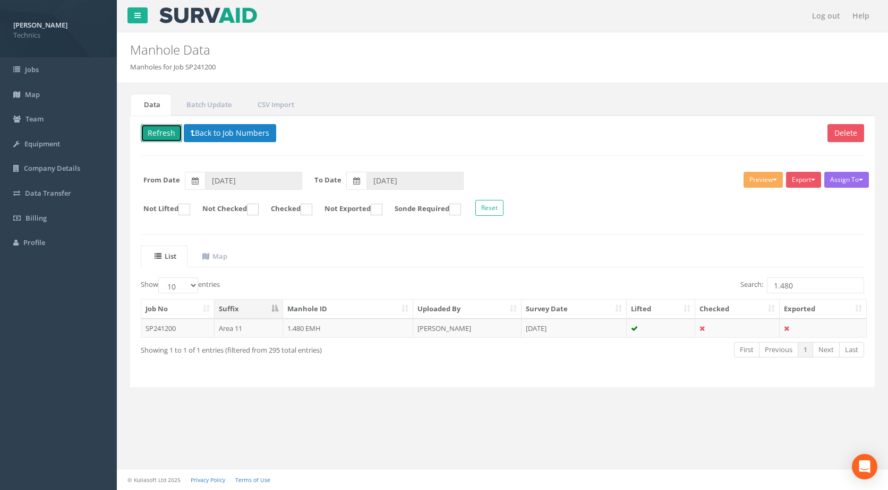
click at [171, 128] on button "Refresh" at bounding box center [161, 133] width 41 height 18
drag, startPoint x: 807, startPoint y: 291, endPoint x: 783, endPoint y: 285, distance: 25.2
click at [783, 285] on input "1.480" at bounding box center [814, 286] width 97 height 16
type input "1.479"
click at [319, 326] on td "1.479 UTR" at bounding box center [348, 328] width 131 height 19
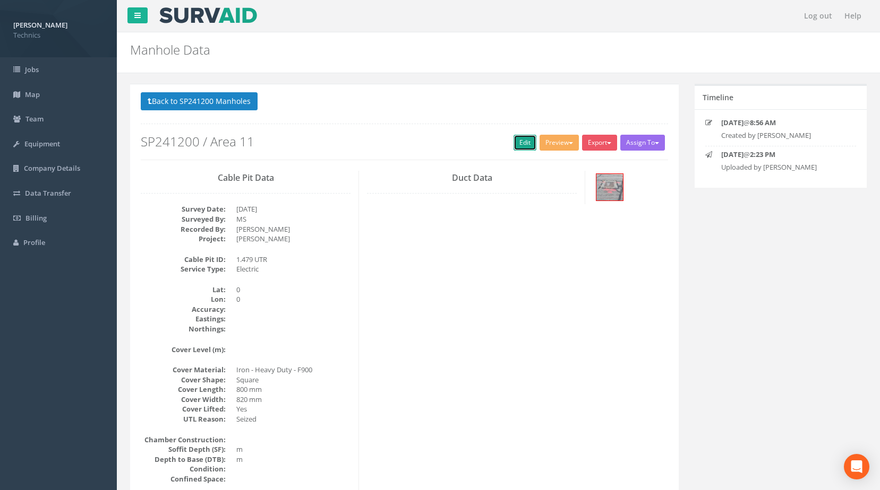
click at [513, 143] on link "Edit" at bounding box center [524, 143] width 23 height 16
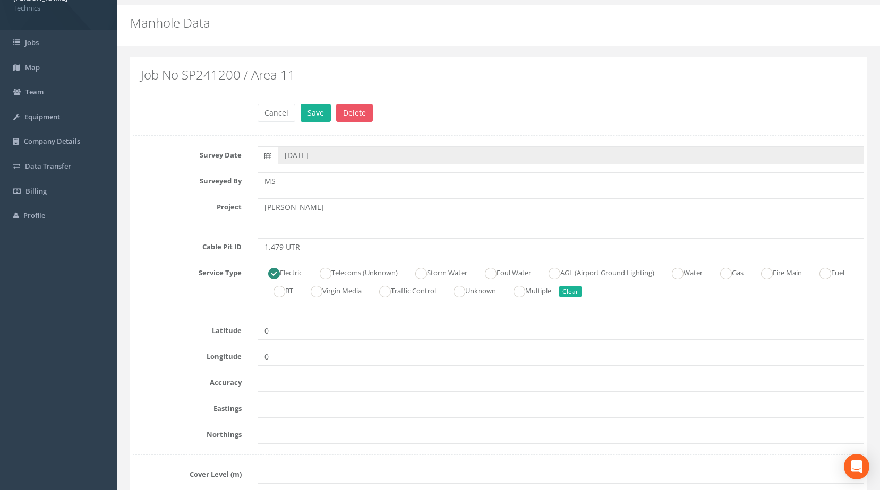
scroll to position [53, 0]
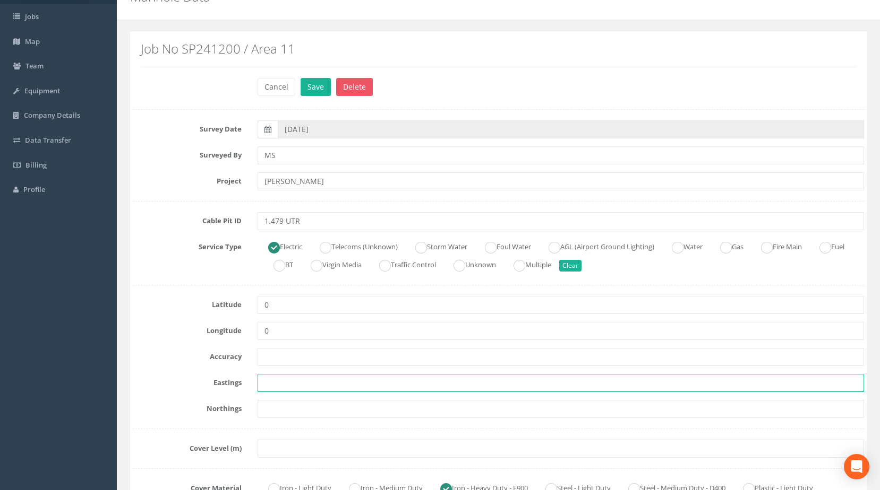
click at [282, 383] on input "text" at bounding box center [560, 383] width 607 height 18
paste input "427663.9769"
type input "427663.9769"
click at [285, 413] on input "text" at bounding box center [560, 409] width 607 height 18
paste input "205199.6816"
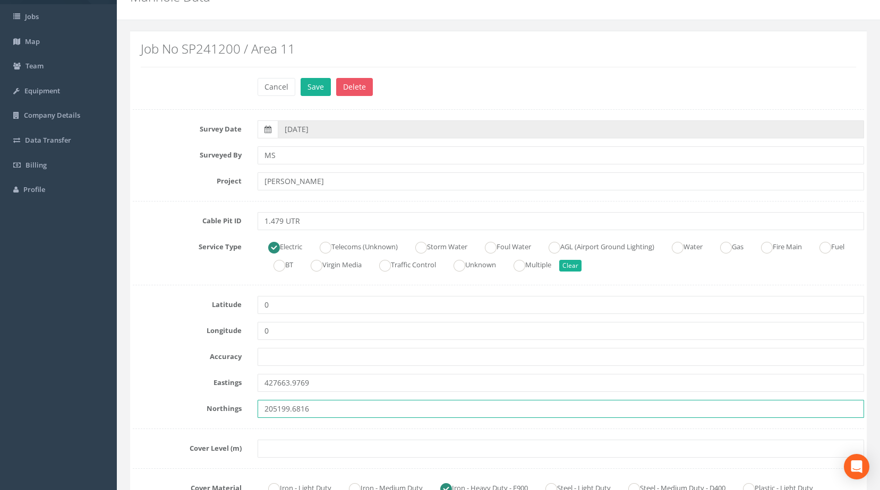
type input "205199.6816"
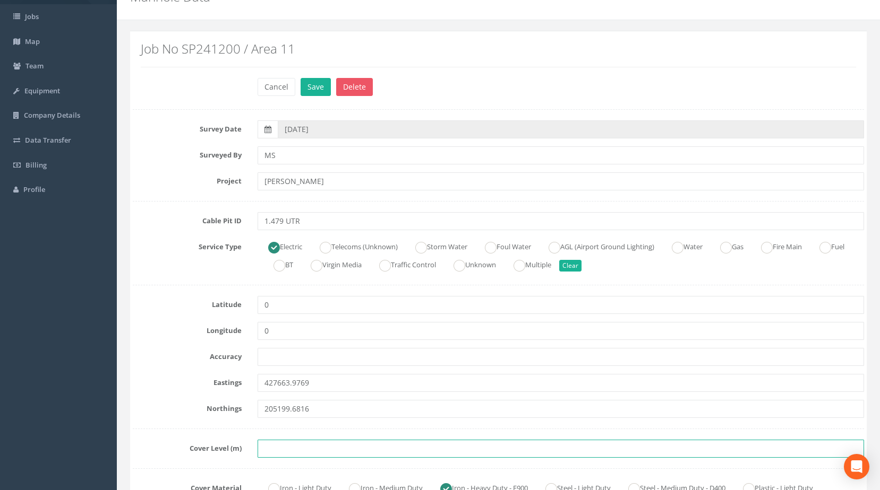
click at [296, 446] on input "text" at bounding box center [560, 449] width 607 height 18
paste input "83.8980"
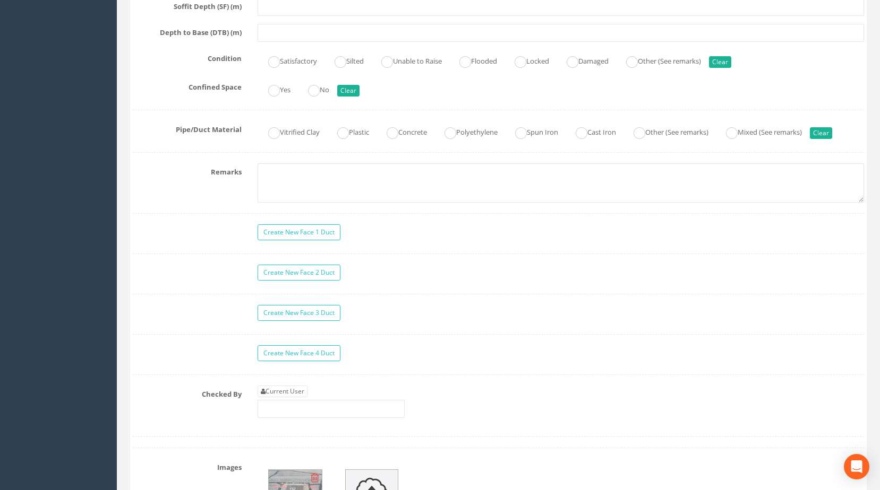
scroll to position [849, 0]
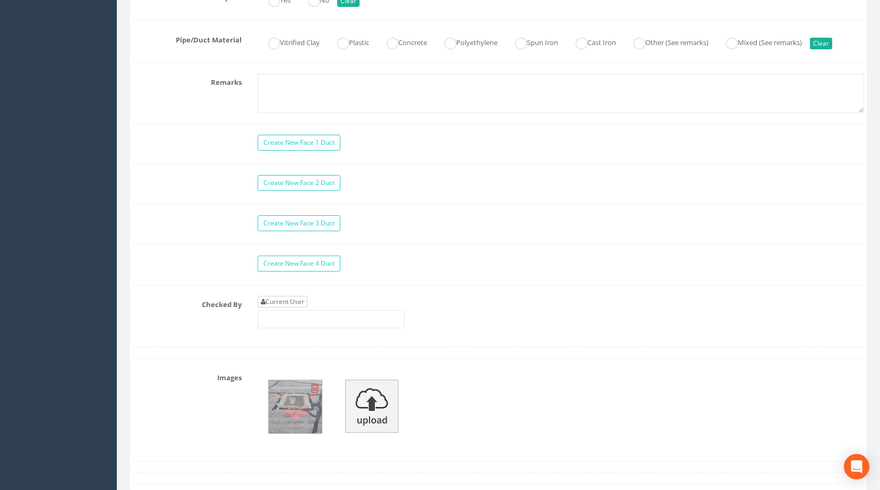
type input "83.8980"
click at [291, 308] on link "Current User" at bounding box center [282, 302] width 50 height 12
type input "[PERSON_NAME]"
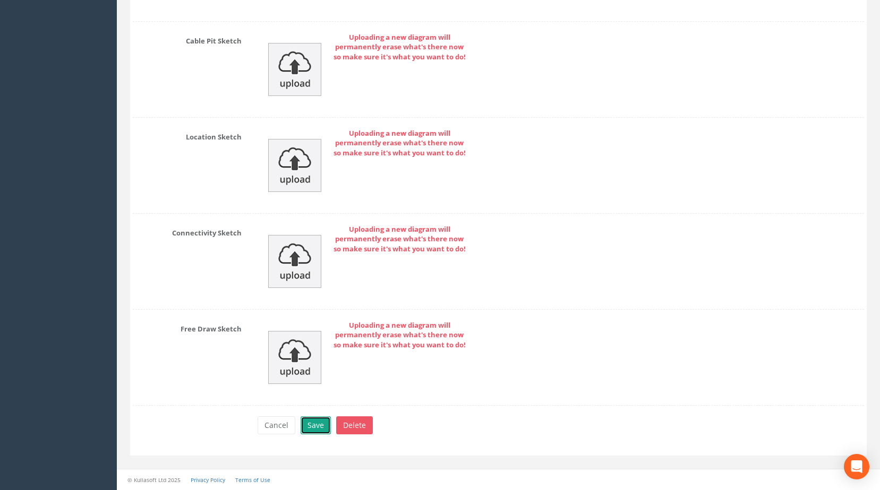
click at [324, 425] on button "Save" at bounding box center [315, 426] width 30 height 18
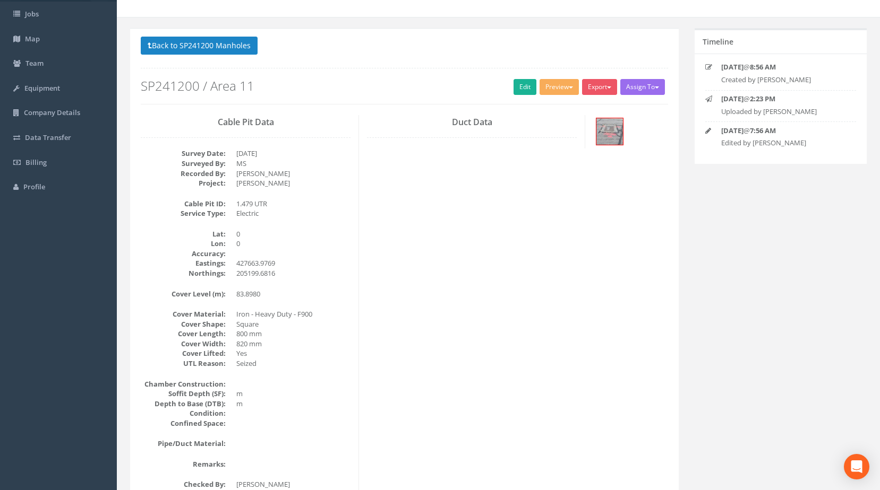
scroll to position [0, 0]
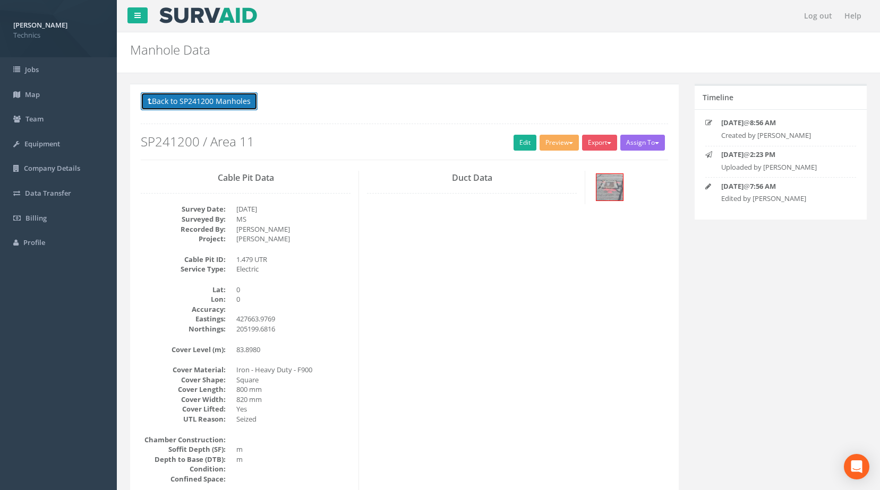
click at [211, 98] on button "Back to SP241200 Manholes" at bounding box center [199, 101] width 117 height 18
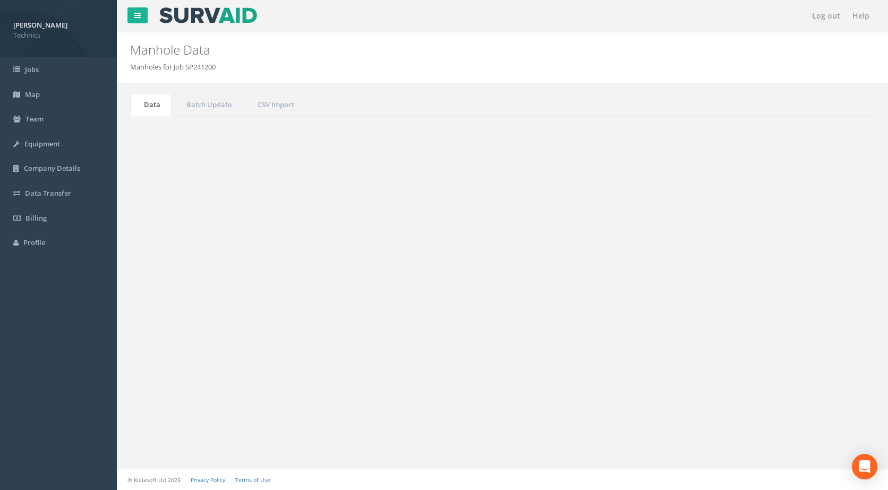
drag, startPoint x: 802, startPoint y: 287, endPoint x: 734, endPoint y: 291, distance: 68.1
click at [734, 291] on div "Search: 1.479" at bounding box center [687, 287] width 354 height 19
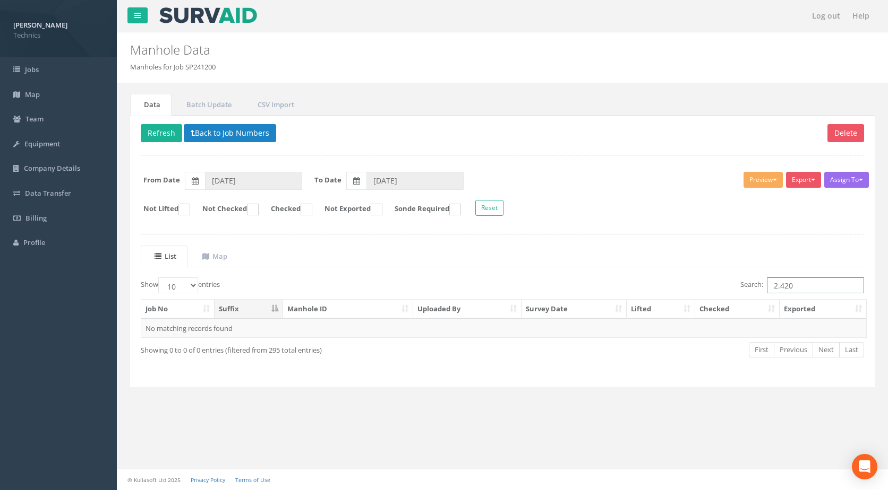
drag, startPoint x: 800, startPoint y: 286, endPoint x: 751, endPoint y: 301, distance: 51.6
click at [726, 301] on div "Show 10 25 50 100 entries Search: 2.420 Job No Suffix Manhole ID Uploaded By Su…" at bounding box center [502, 327] width 723 height 99
type input "2.420"
click at [217, 133] on button "Back to Job Numbers" at bounding box center [230, 133] width 92 height 18
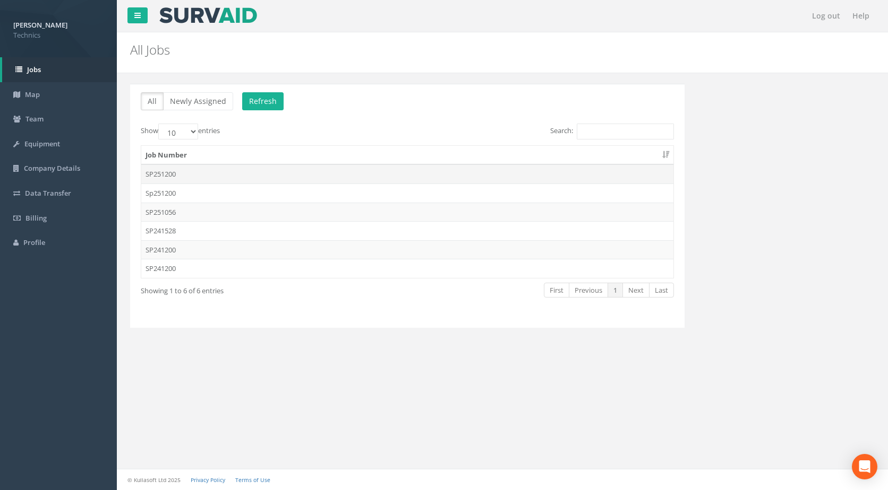
click at [214, 171] on td "SP251200" at bounding box center [407, 174] width 532 height 19
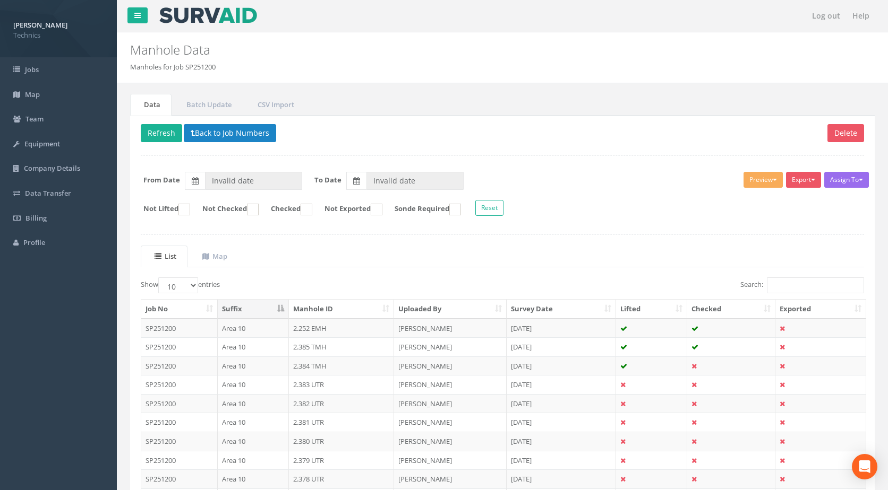
type input "[DATE]"
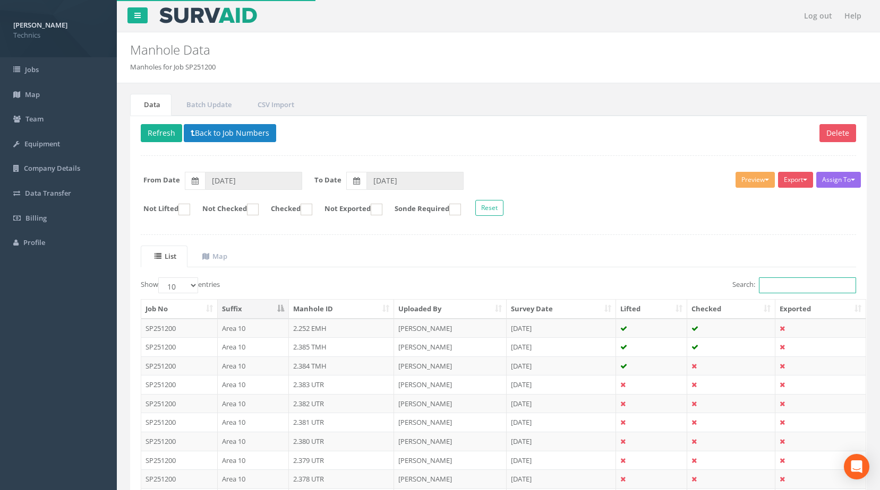
click at [780, 281] on input "Search:" at bounding box center [807, 286] width 97 height 16
paste input "2.420"
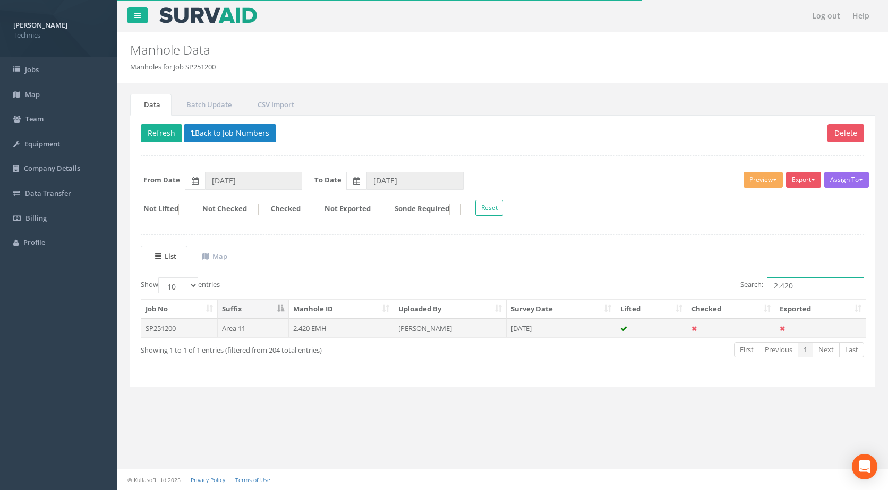
type input "2.420"
click at [369, 331] on td "2.420 EMH" at bounding box center [342, 328] width 106 height 19
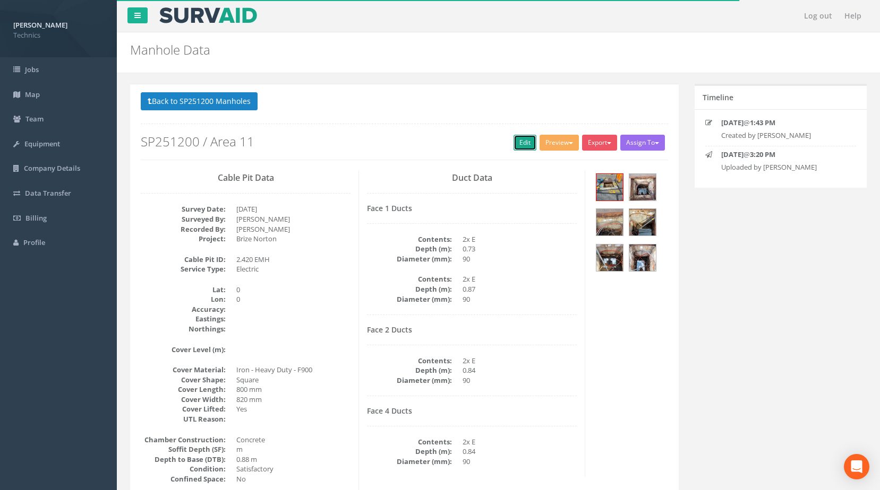
click at [531, 147] on link "Edit" at bounding box center [524, 143] width 23 height 16
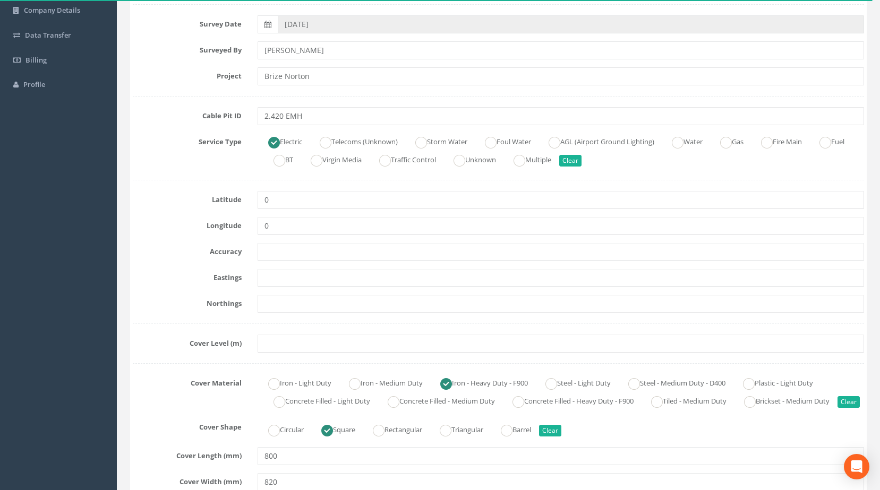
scroll to position [159, 0]
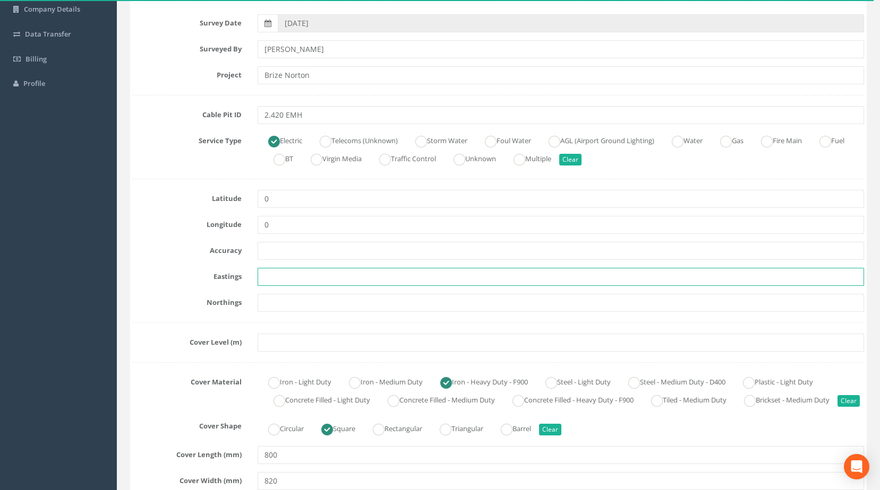
click at [289, 278] on input "text" at bounding box center [560, 277] width 607 height 18
paste input "427683.0178"
type input "427683.0178"
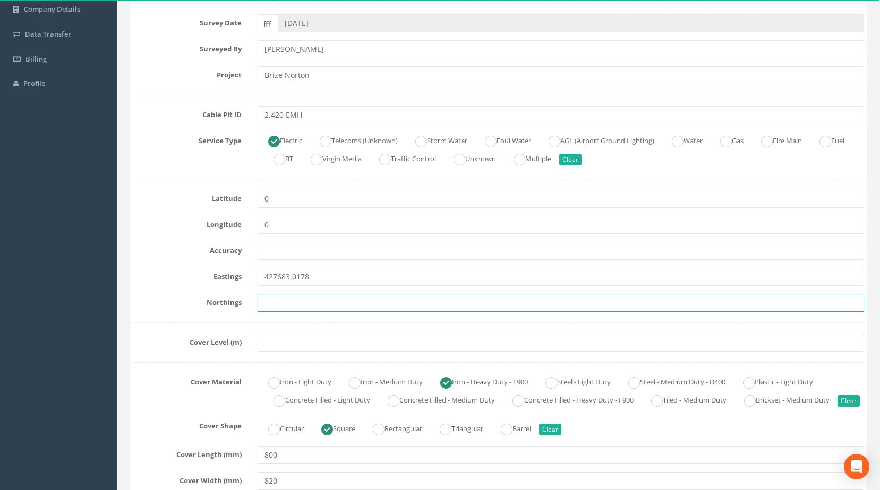
click at [272, 301] on input "text" at bounding box center [560, 303] width 607 height 18
paste input "205199.1764"
type input "205199.1764"
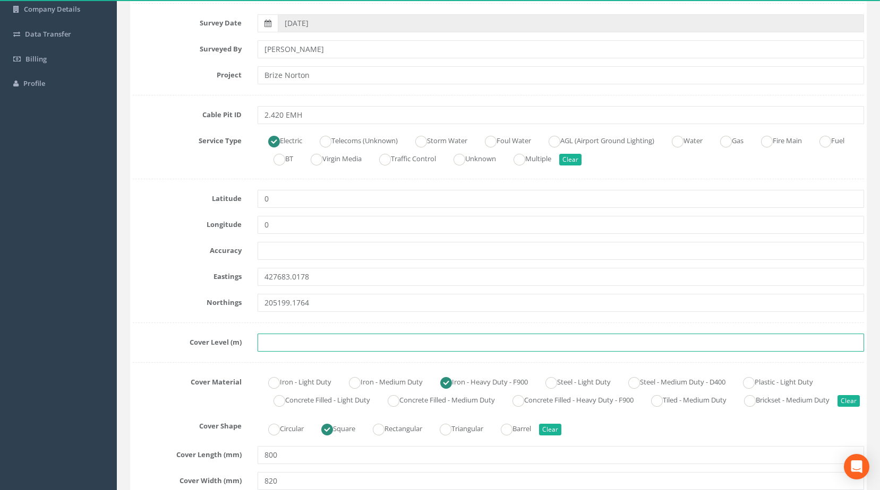
click at [284, 348] on input "text" at bounding box center [560, 343] width 607 height 18
paste input "83.8876"
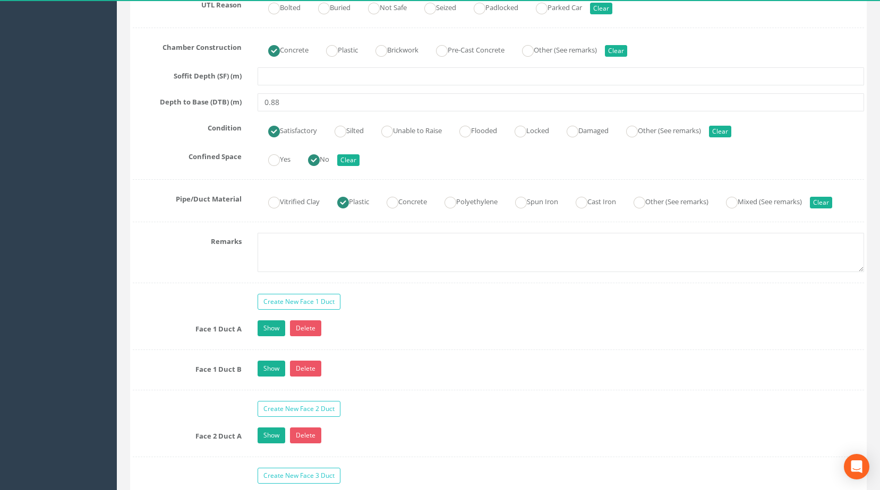
scroll to position [902, 0]
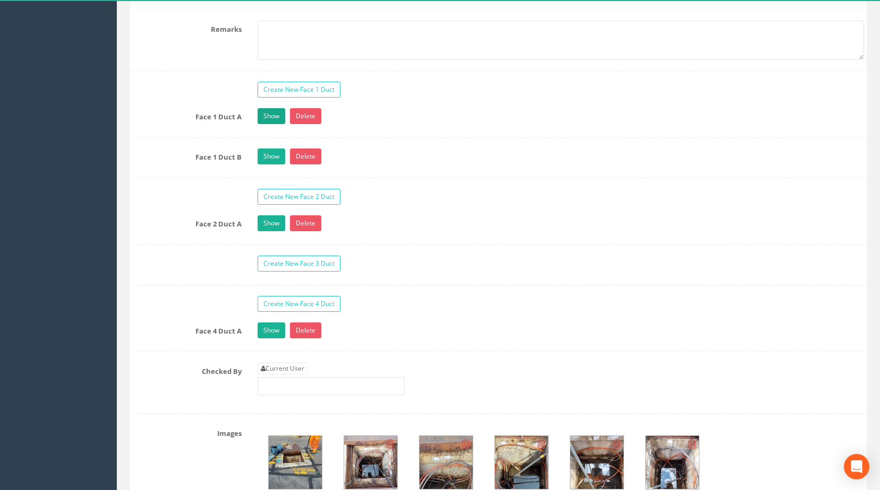
type input "83.8876"
click at [270, 124] on link "Show" at bounding box center [271, 116] width 28 height 16
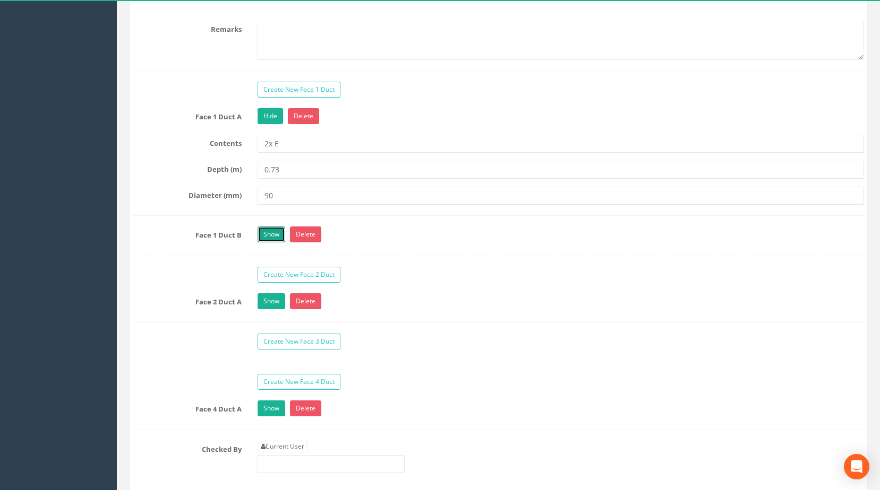
click at [272, 243] on link "Show" at bounding box center [271, 235] width 28 height 16
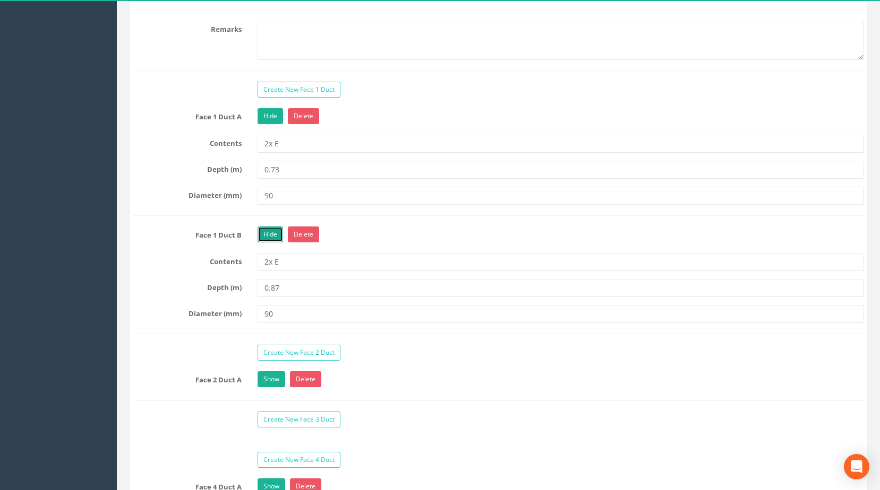
scroll to position [1009, 0]
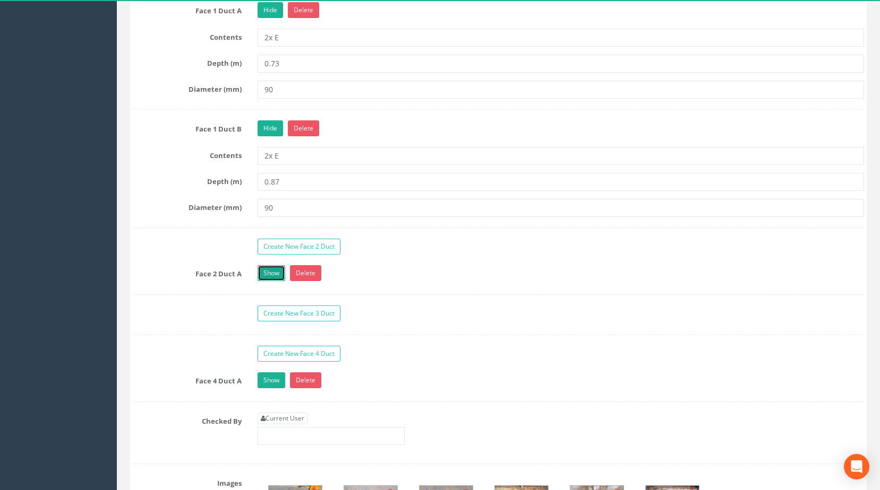
click at [269, 281] on link "Show" at bounding box center [271, 273] width 28 height 16
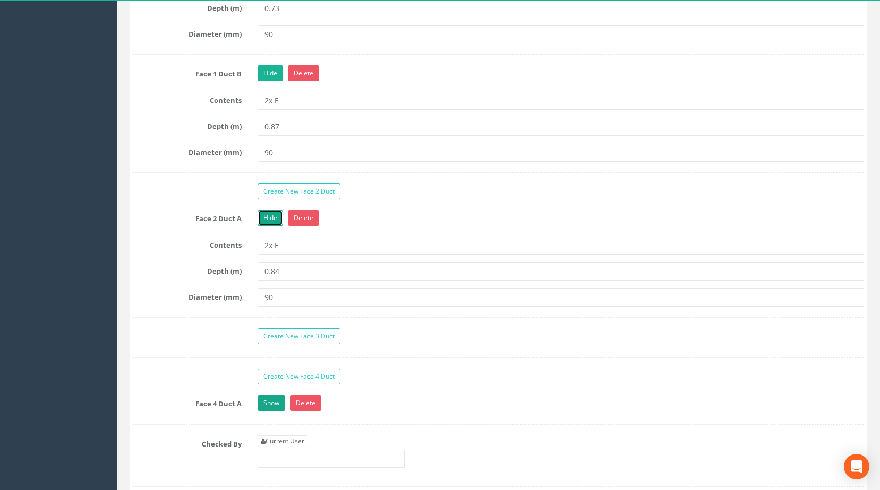
scroll to position [1221, 0]
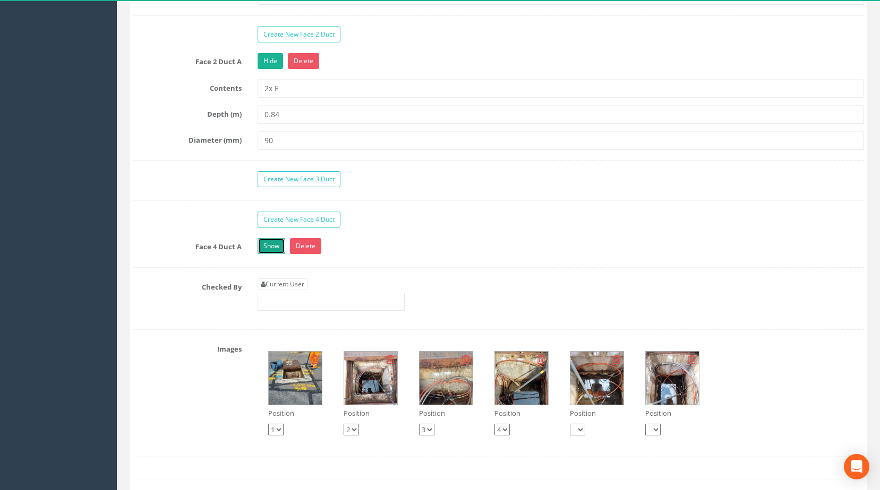
click at [270, 254] on link "Show" at bounding box center [271, 246] width 28 height 16
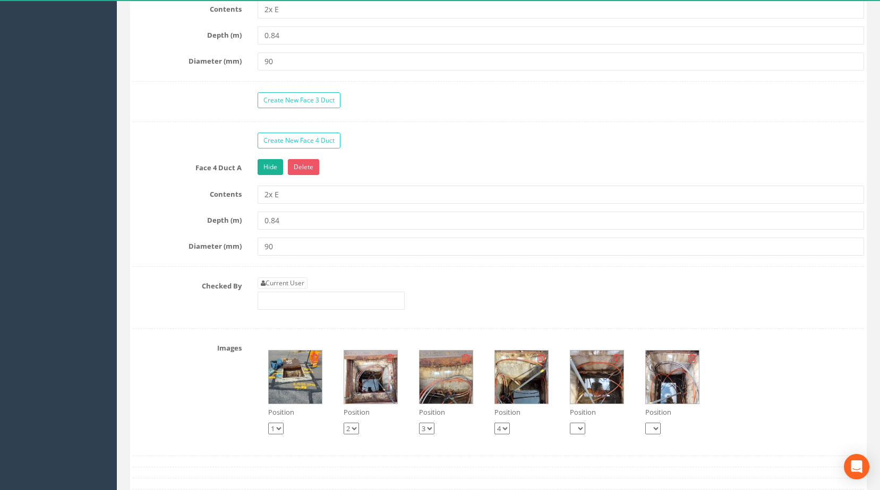
scroll to position [1433, 0]
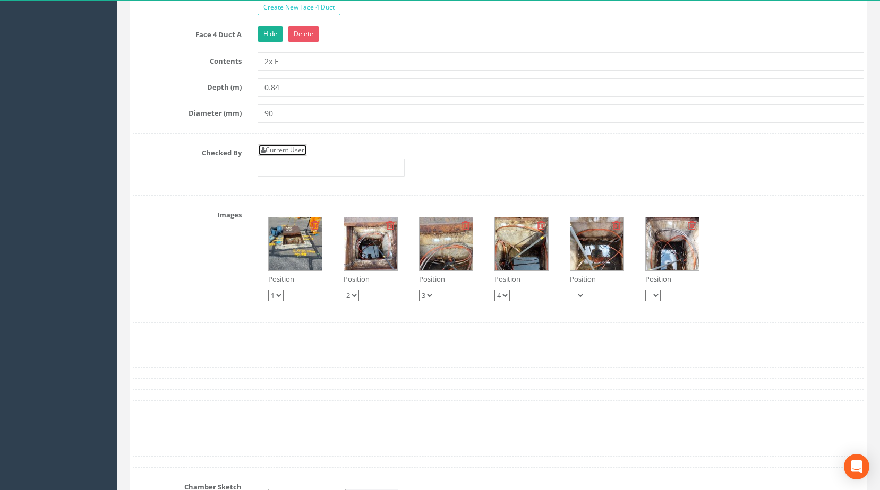
click at [278, 156] on link "Current User" at bounding box center [282, 150] width 50 height 12
type input "[PERSON_NAME]"
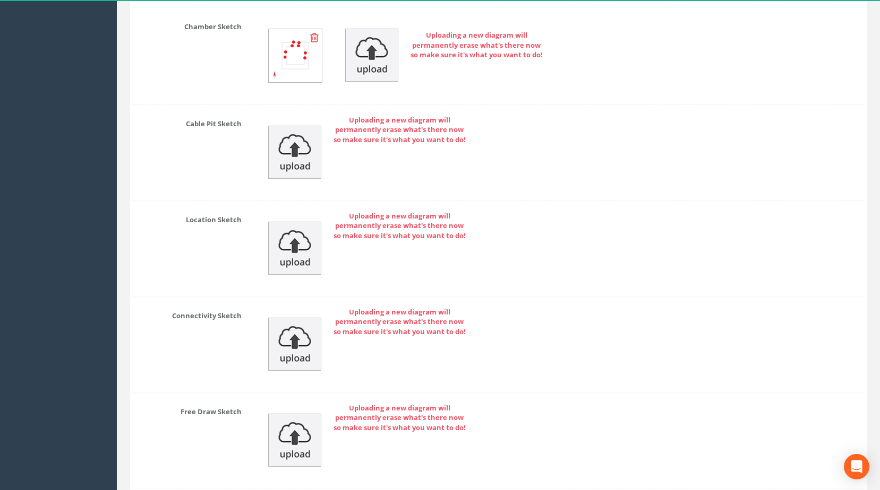
scroll to position [1992, 0]
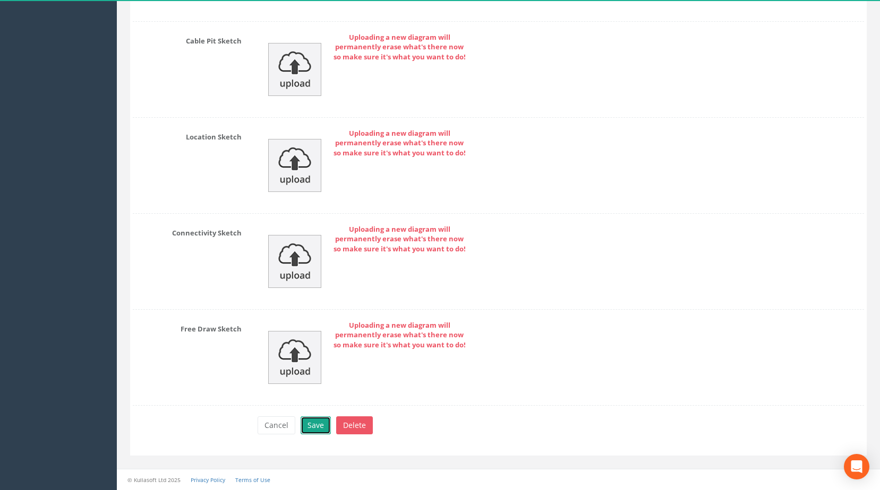
click at [317, 422] on button "Save" at bounding box center [315, 426] width 30 height 18
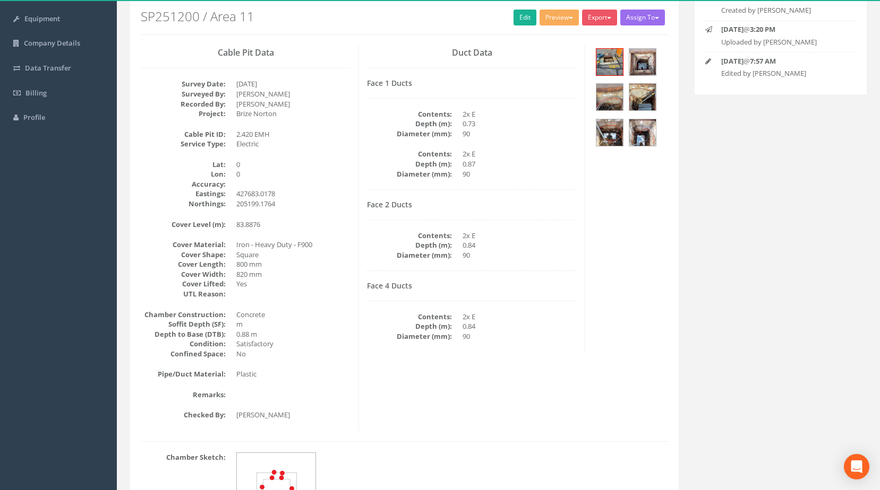
scroll to position [0, 0]
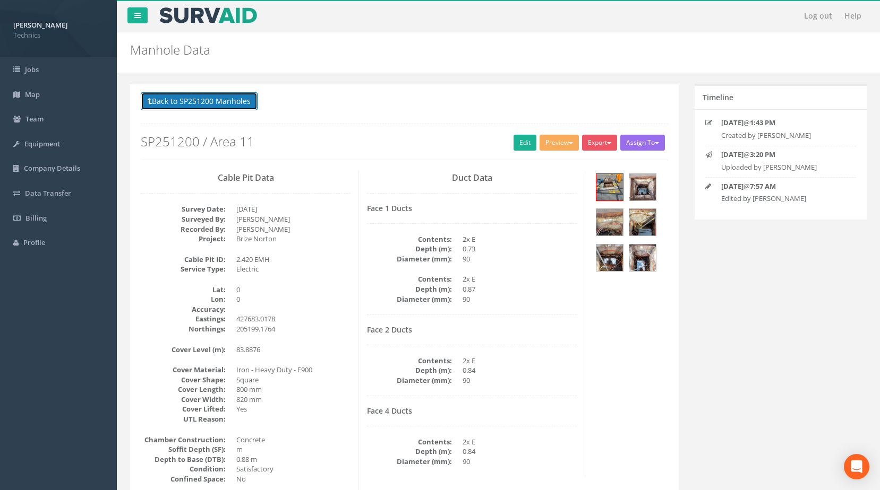
click at [207, 96] on button "Back to SP251200 Manholes" at bounding box center [199, 101] width 117 height 18
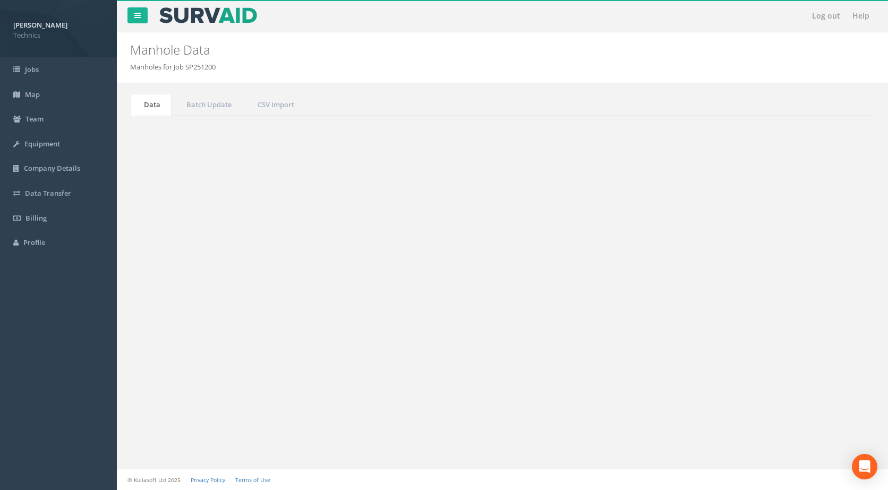
click at [161, 133] on button "Refresh" at bounding box center [161, 133] width 41 height 18
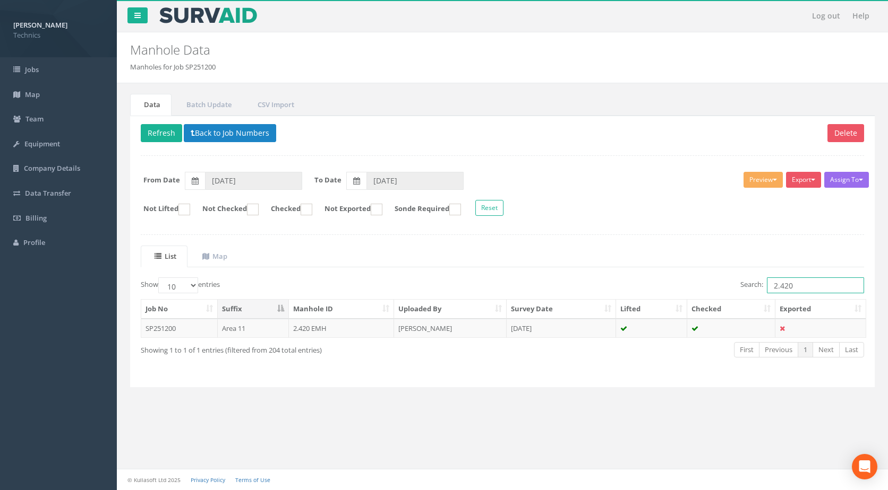
click at [802, 283] on input "2.420" at bounding box center [814, 286] width 97 height 16
type input "2.421"
click at [345, 322] on td "2.421 UTR" at bounding box center [342, 328] width 106 height 19
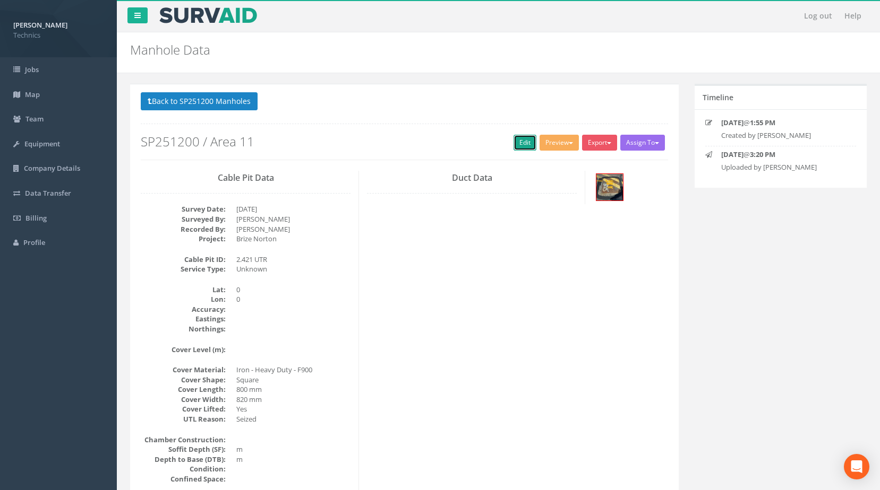
click at [518, 144] on link "Edit" at bounding box center [524, 143] width 23 height 16
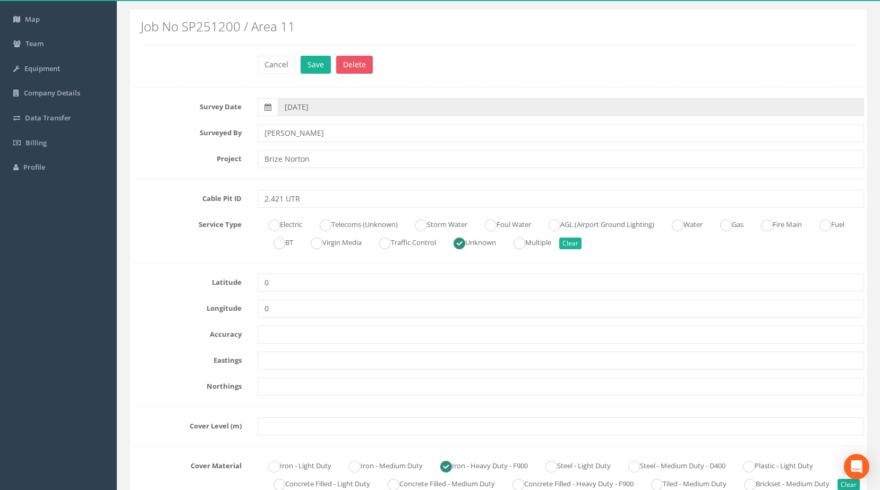
scroll to position [212, 0]
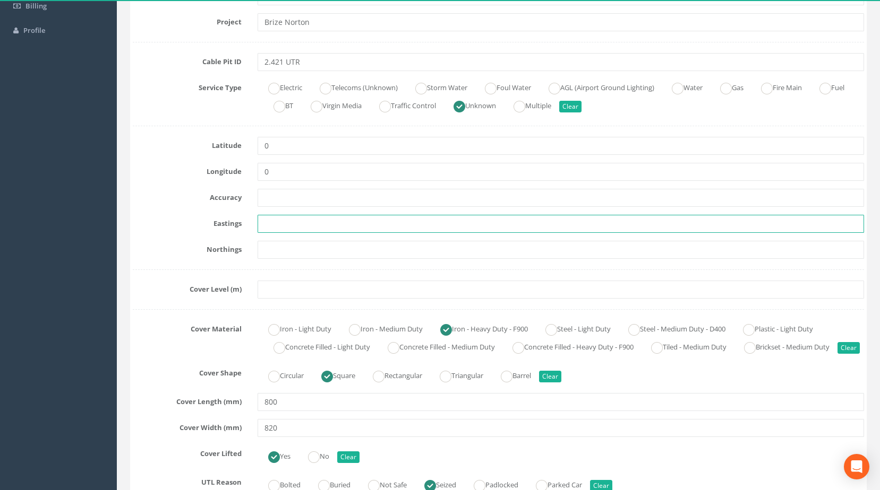
click at [318, 223] on input "text" at bounding box center [560, 224] width 607 height 18
paste input "427690.8676"
type input "427690.8676"
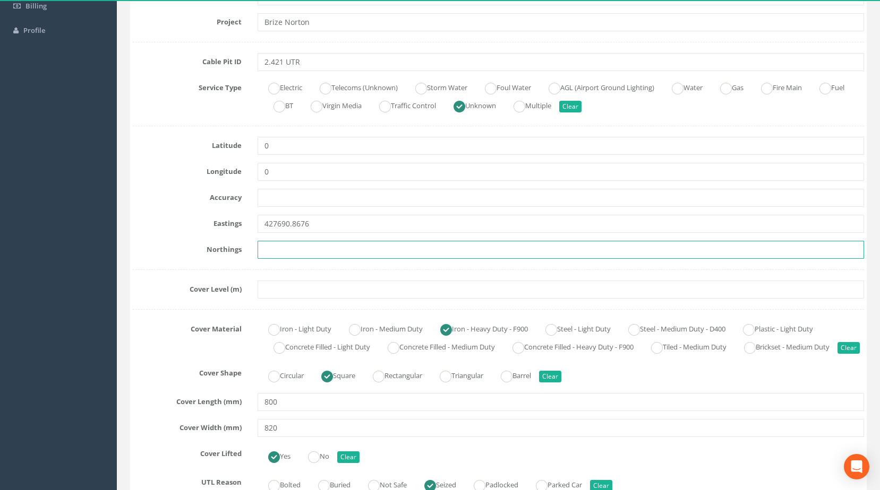
click at [279, 248] on input "text" at bounding box center [560, 250] width 607 height 18
paste input "205199.1848"
type input "205199.1848"
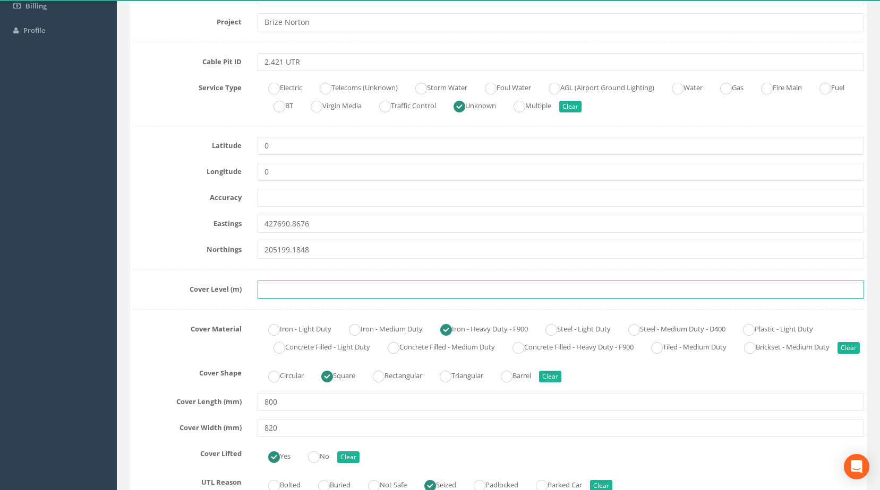
click at [333, 288] on input "text" at bounding box center [560, 290] width 607 height 18
paste input "83.9389"
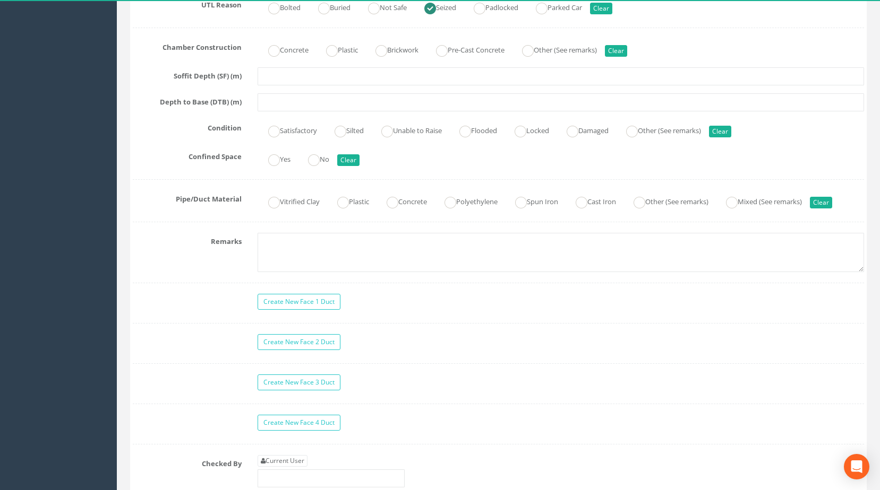
scroll to position [849, 0]
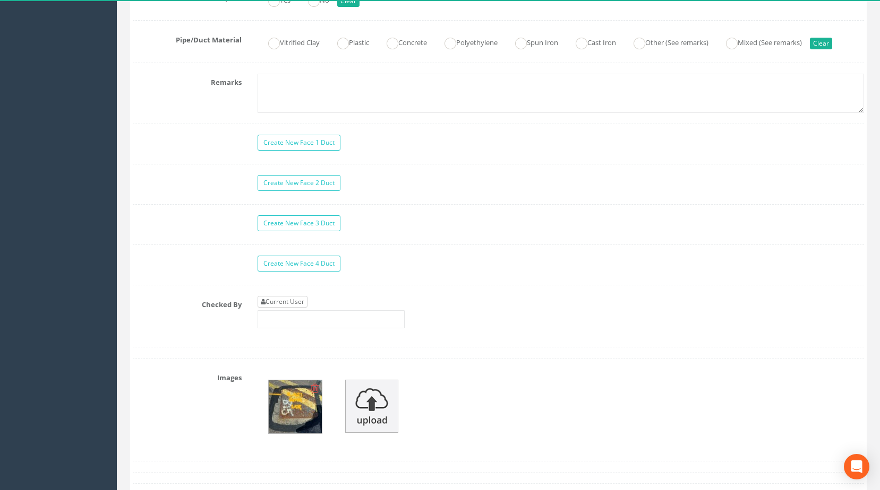
type input "83.9389"
click at [288, 308] on link "Current User" at bounding box center [282, 302] width 50 height 12
type input "[PERSON_NAME]"
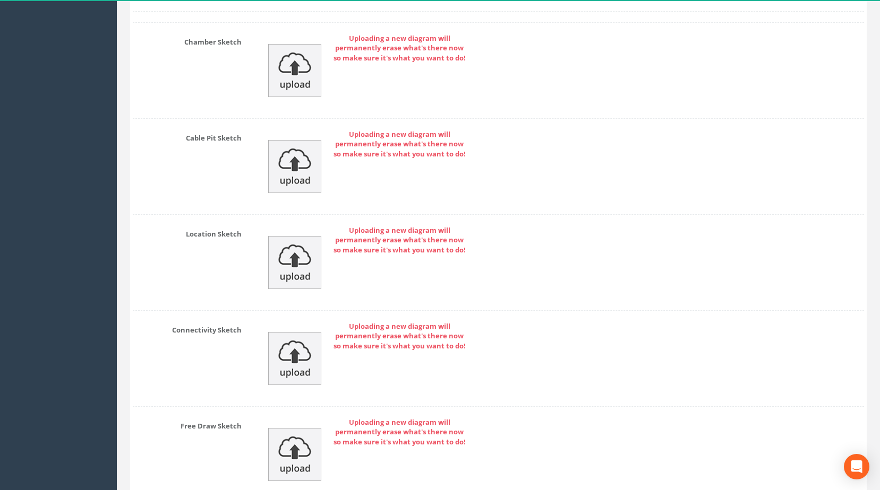
scroll to position [1546, 0]
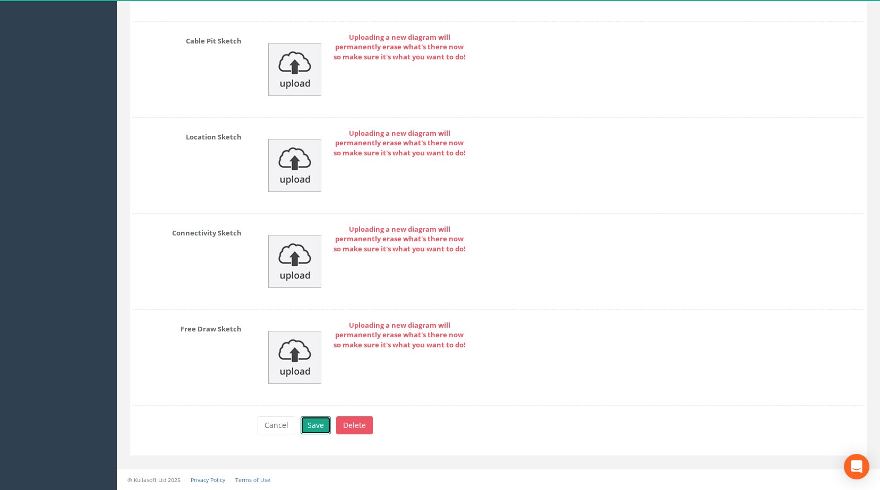
click at [314, 423] on button "Save" at bounding box center [315, 426] width 30 height 18
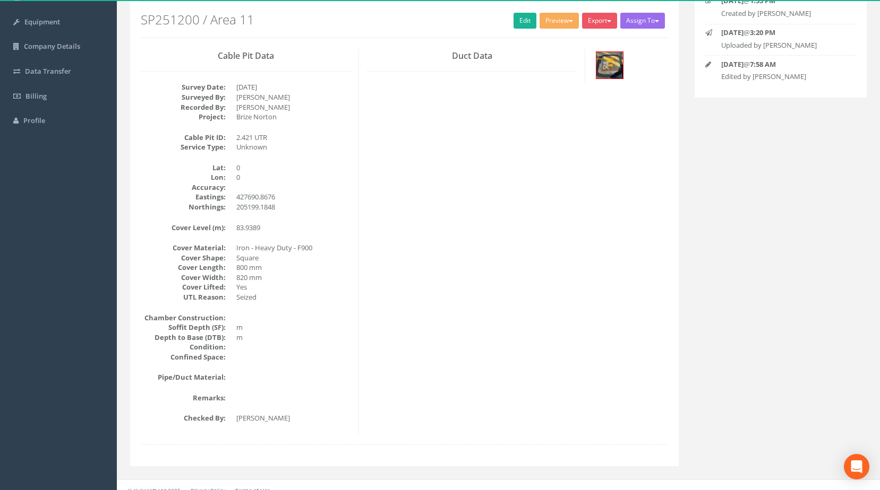
scroll to position [0, 0]
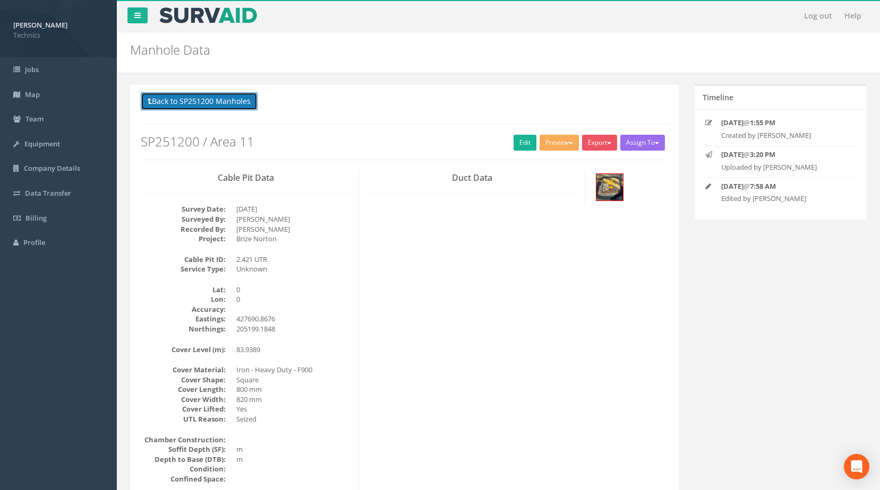
click at [227, 102] on button "Back to SP251200 Manholes" at bounding box center [199, 101] width 117 height 18
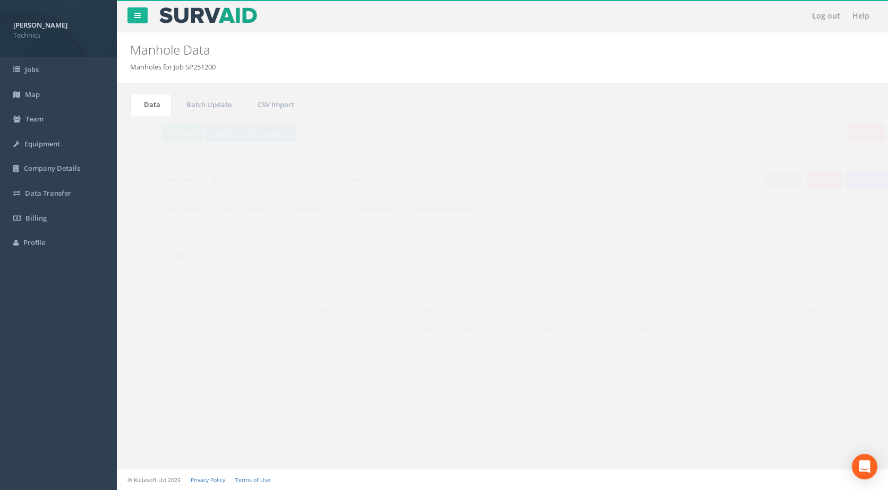
click at [797, 282] on input "2.421" at bounding box center [814, 286] width 97 height 16
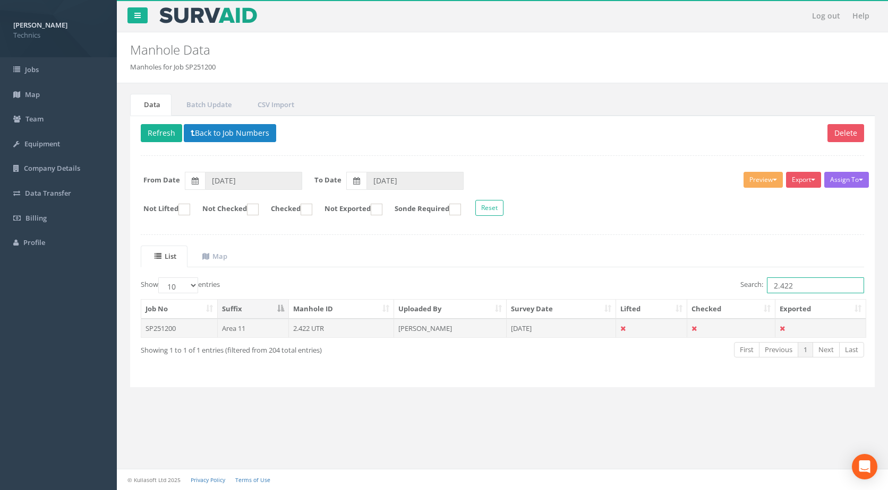
type input "2.422"
click at [372, 331] on td "2.422 UTR" at bounding box center [342, 328] width 106 height 19
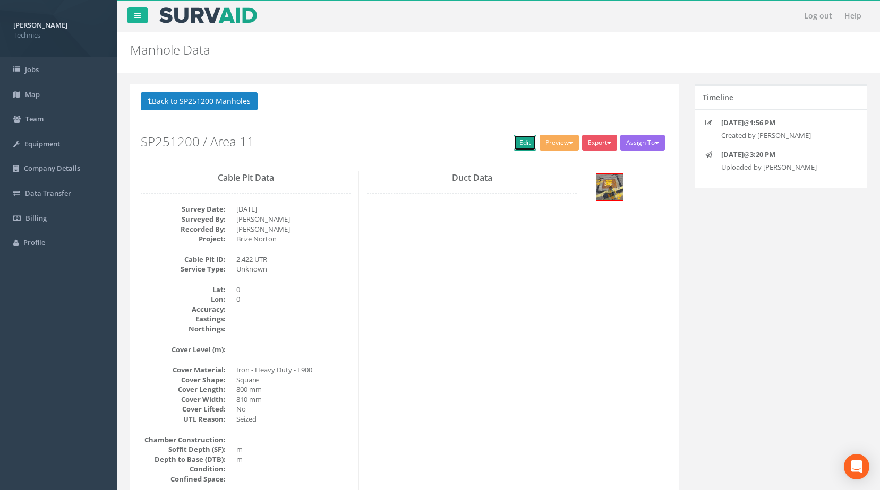
click at [513, 142] on link "Edit" at bounding box center [524, 143] width 23 height 16
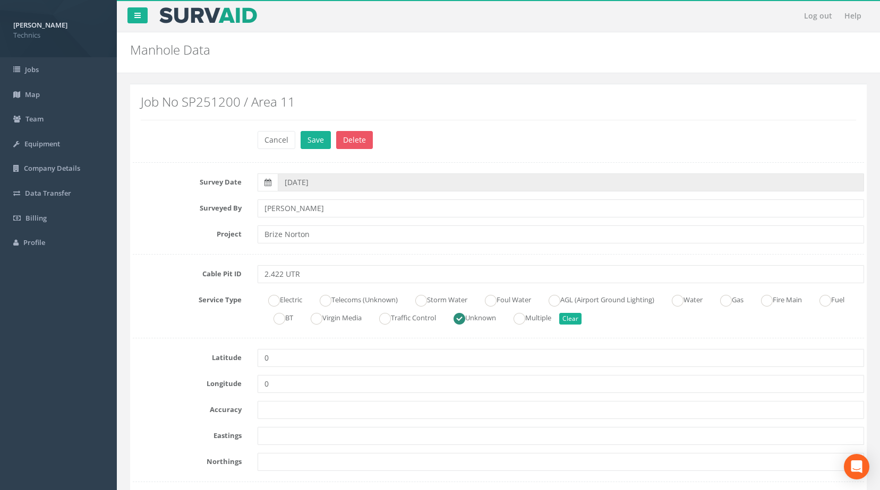
scroll to position [106, 0]
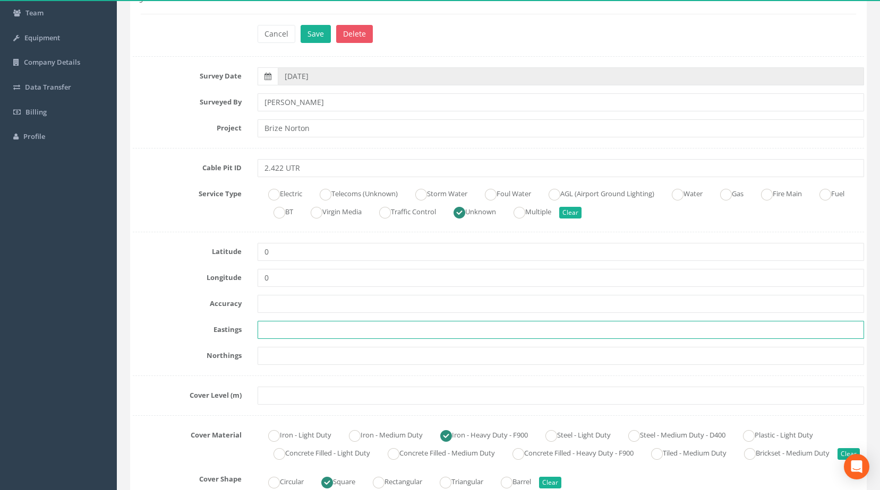
click at [273, 328] on input "text" at bounding box center [560, 330] width 607 height 18
paste input "427684.1876"
type input "427684.1876"
click at [313, 350] on input "text" at bounding box center [560, 356] width 607 height 18
paste input "205203.6306"
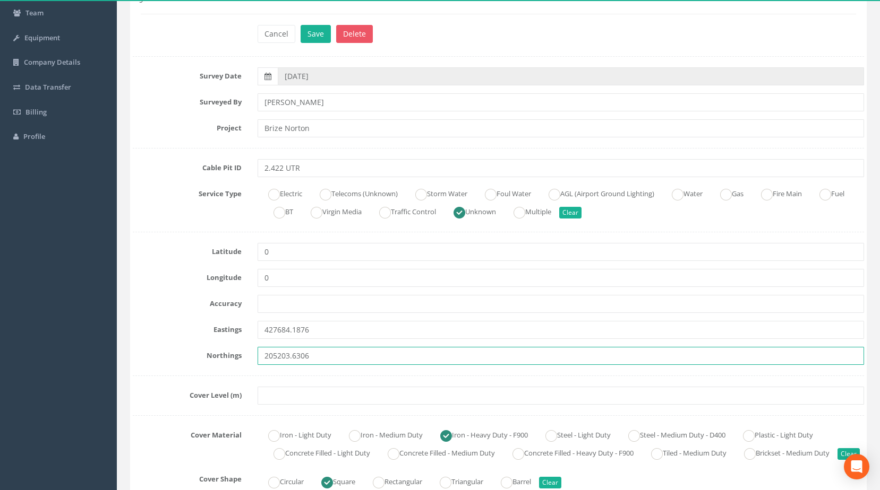
type input "205203.6306"
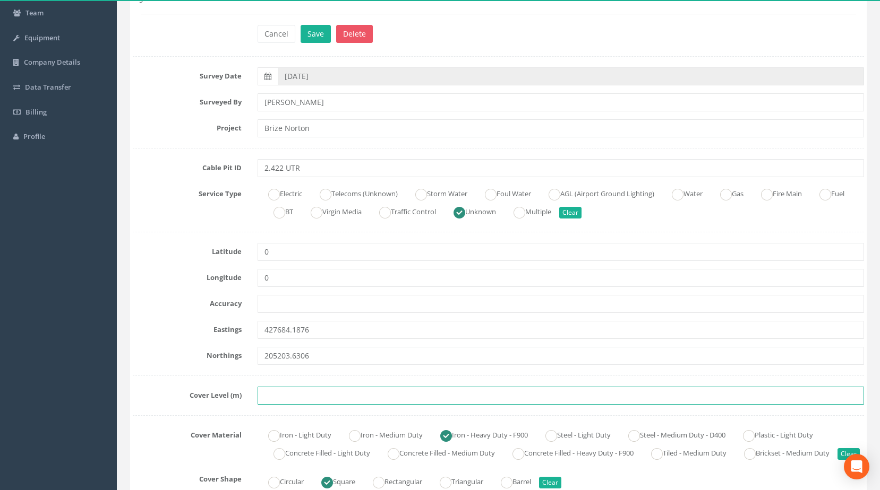
click at [303, 397] on input "text" at bounding box center [560, 396] width 607 height 18
paste input "84.0425"
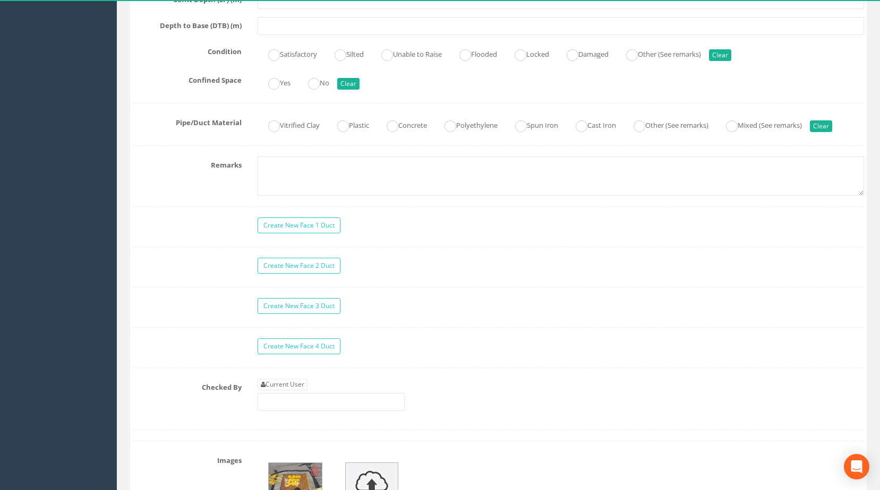
scroll to position [849, 0]
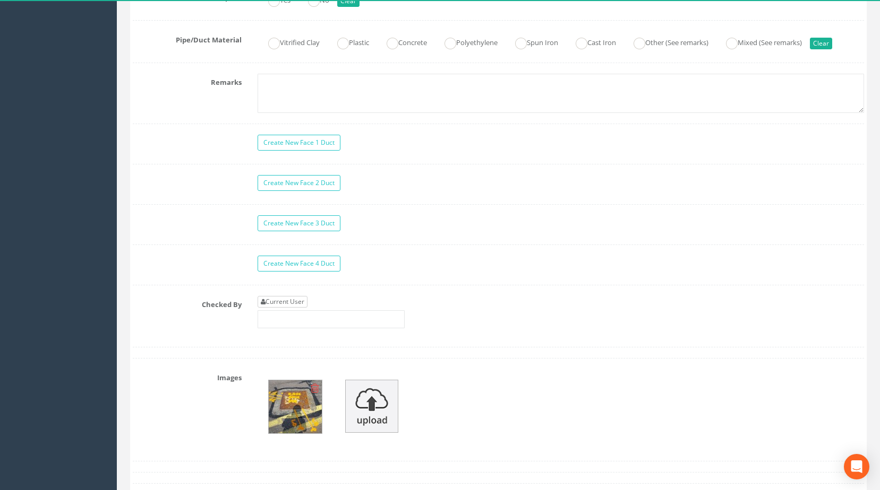
type input "84.0425"
click at [267, 308] on link "Current User" at bounding box center [282, 302] width 50 height 12
type input "[PERSON_NAME]"
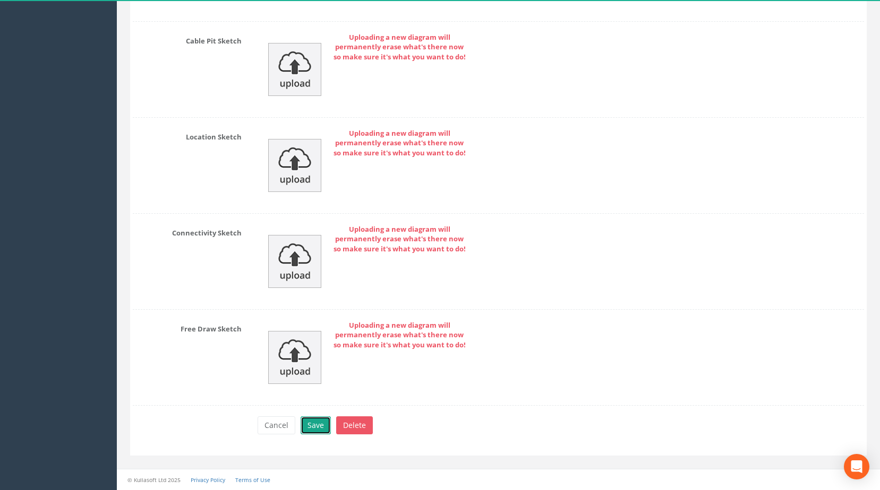
click at [313, 424] on button "Save" at bounding box center [315, 426] width 30 height 18
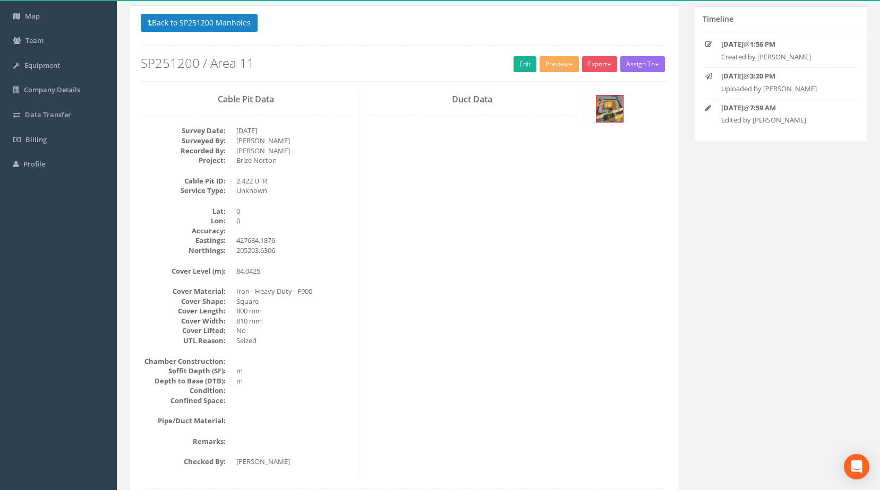
scroll to position [0, 0]
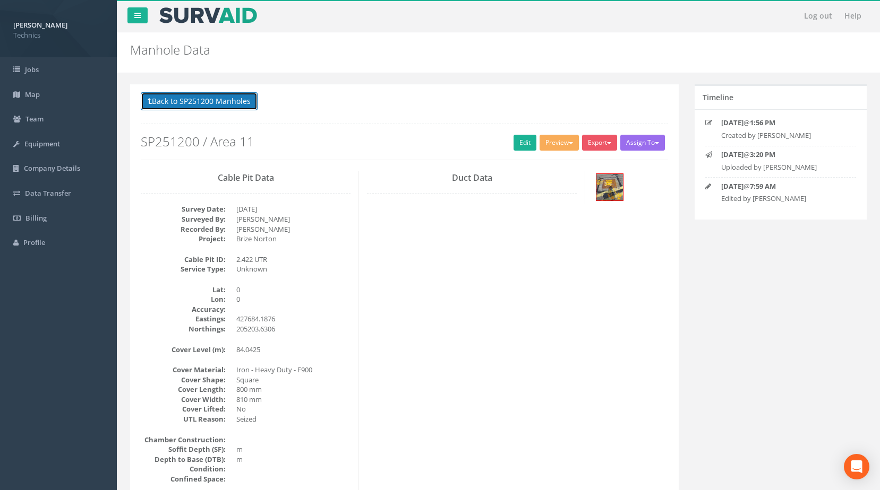
click at [200, 101] on button "Back to SP251200 Manholes" at bounding box center [199, 101] width 117 height 18
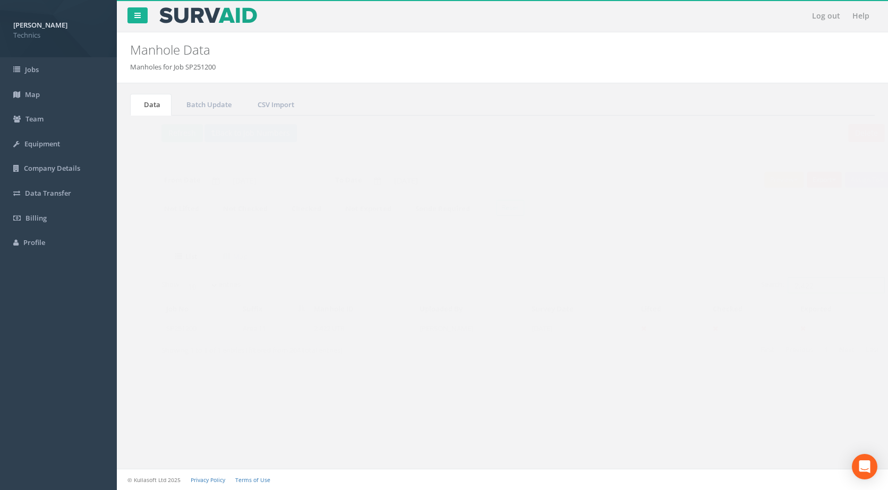
click at [814, 288] on input "2.422" at bounding box center [814, 286] width 97 height 16
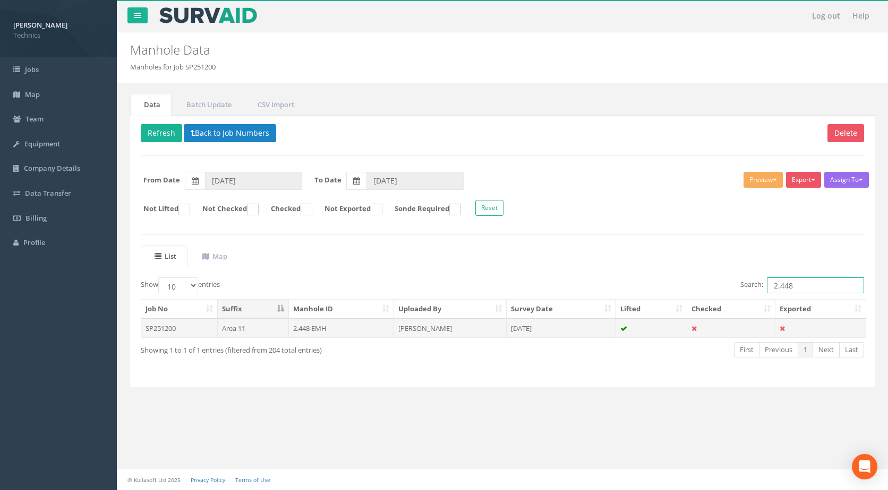
type input "2.448"
click at [421, 325] on td "[PERSON_NAME]" at bounding box center [450, 328] width 113 height 19
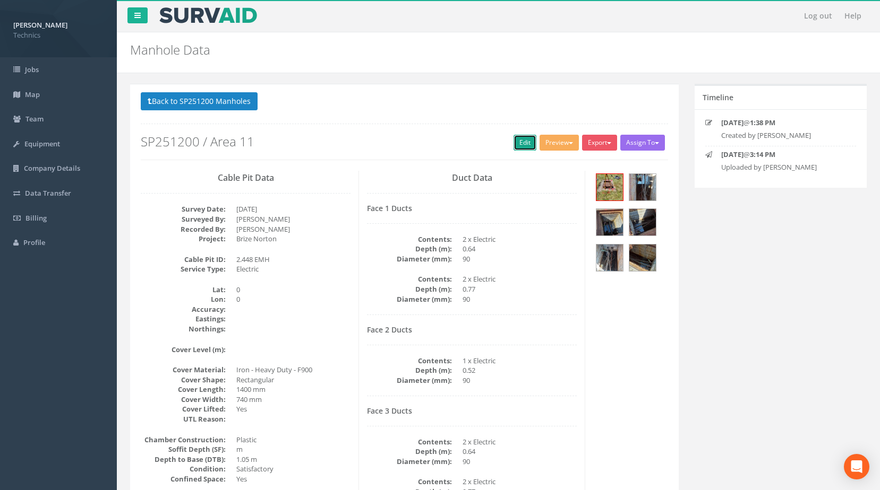
click at [514, 140] on link "Edit" at bounding box center [524, 143] width 23 height 16
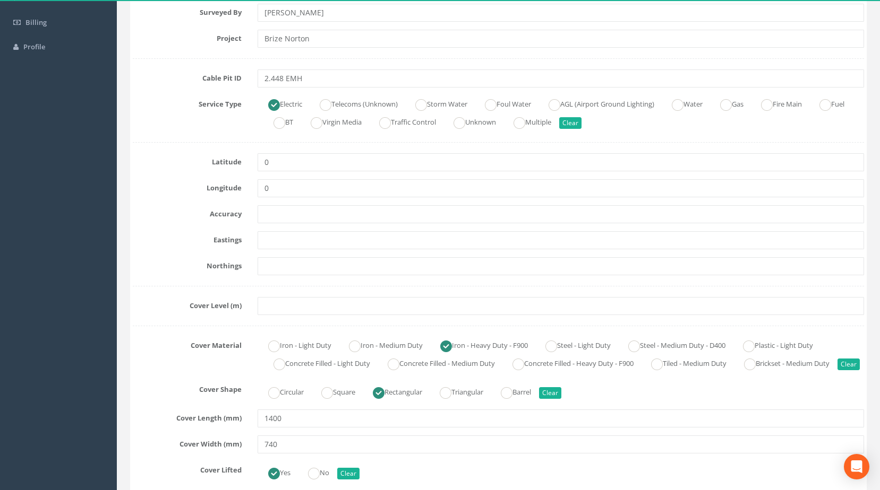
scroll to position [318, 0]
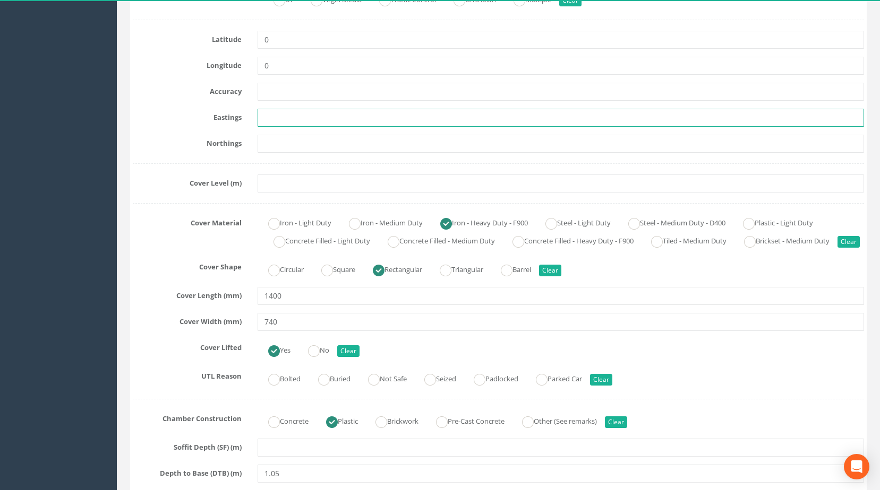
click at [307, 120] on input "text" at bounding box center [560, 118] width 607 height 18
paste input "427482.1620"
type input "427482.1620"
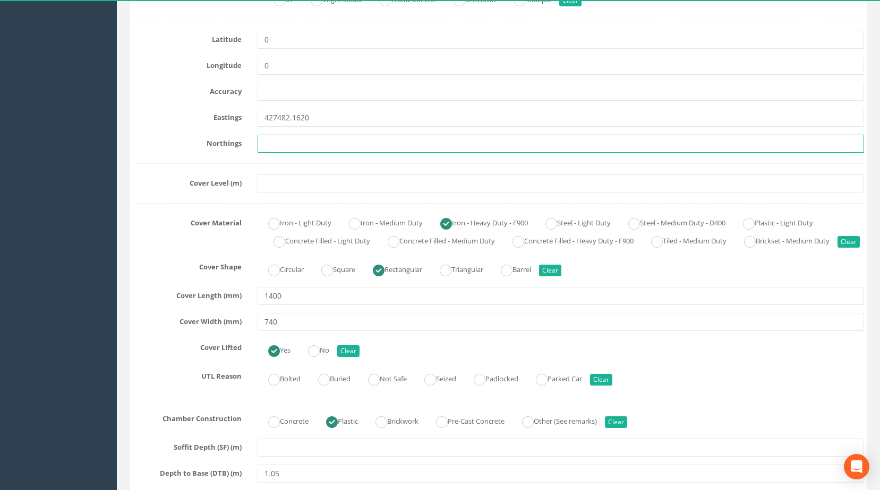
click at [321, 143] on input "text" at bounding box center [560, 144] width 607 height 18
paste input "205224.3660"
type input "205224.3660"
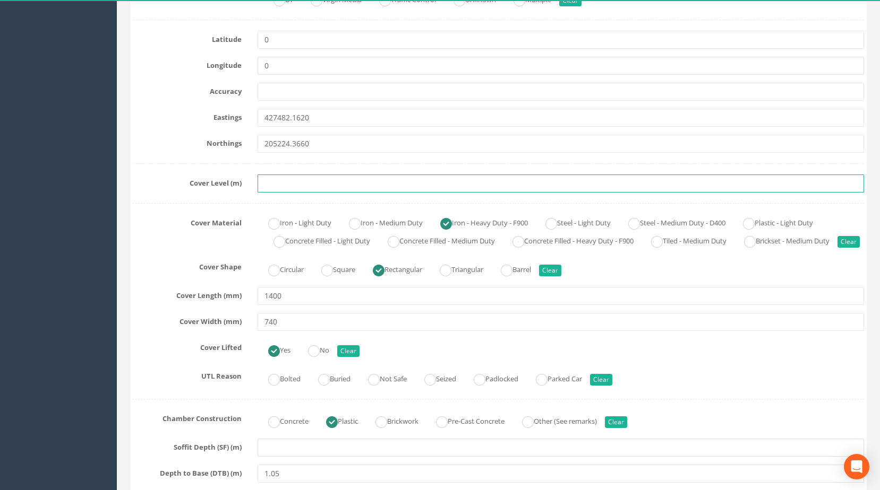
click at [301, 188] on input "text" at bounding box center [560, 184] width 607 height 18
paste input "84.2340"
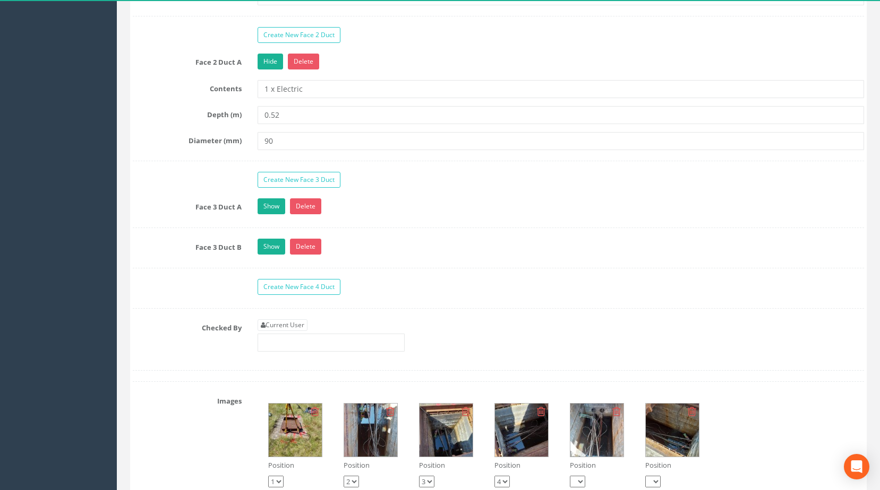
scroll to position [1221, 0]
type input "84.2340"
click at [271, 214] on link "Show" at bounding box center [271, 206] width 28 height 16
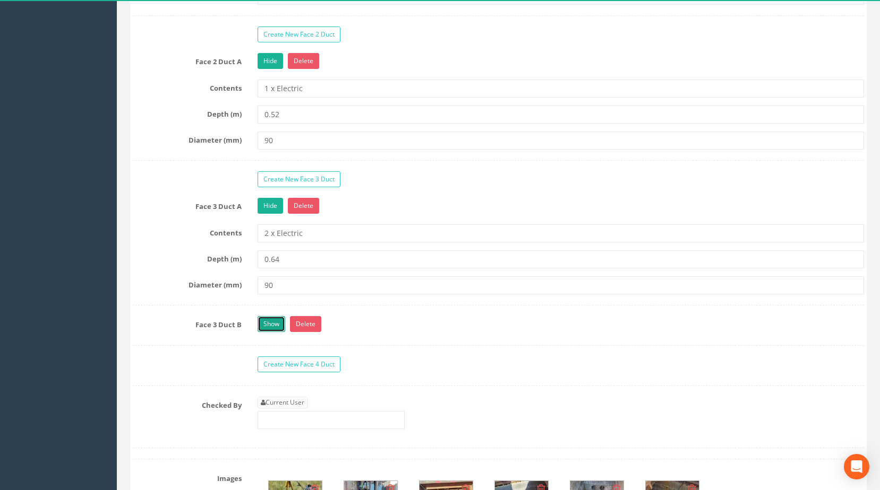
click at [272, 332] on link "Show" at bounding box center [271, 324] width 28 height 16
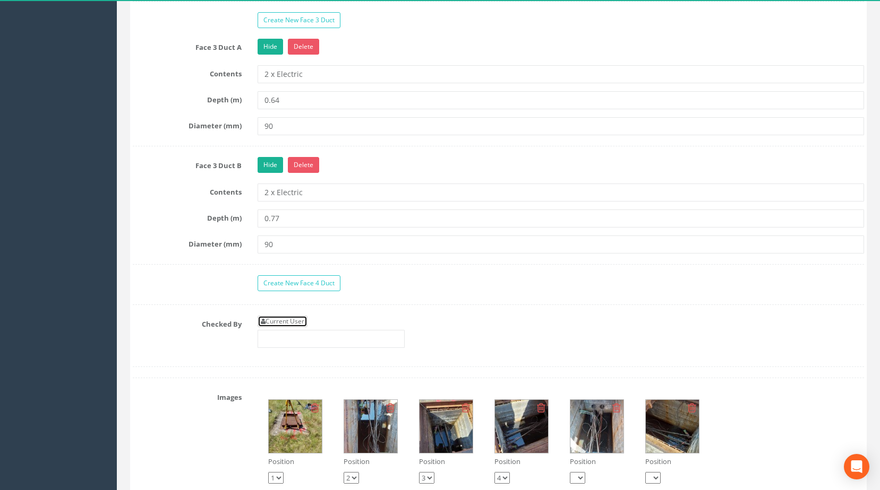
click at [283, 328] on link "Current User" at bounding box center [282, 322] width 50 height 12
type input "[PERSON_NAME]"
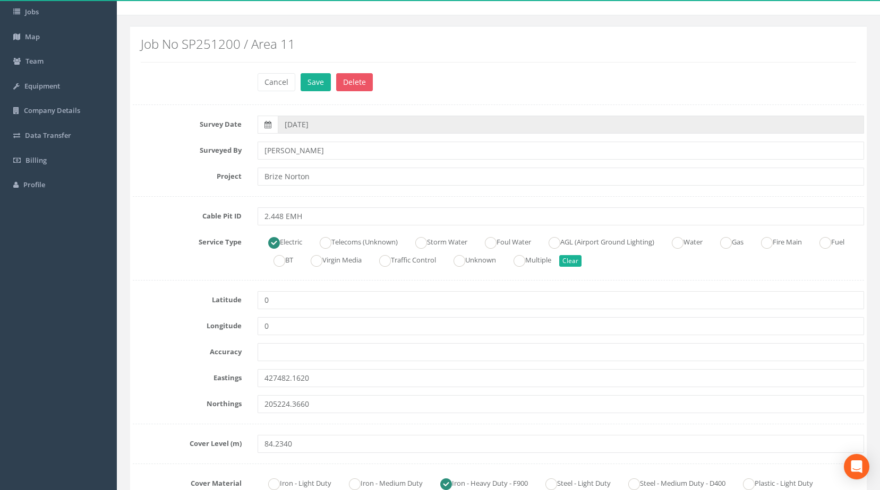
scroll to position [0, 0]
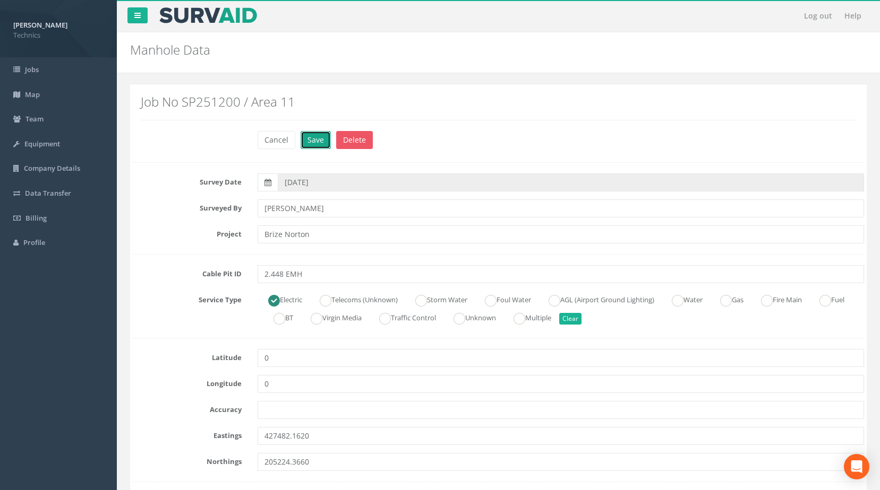
click at [317, 139] on button "Save" at bounding box center [315, 140] width 30 height 18
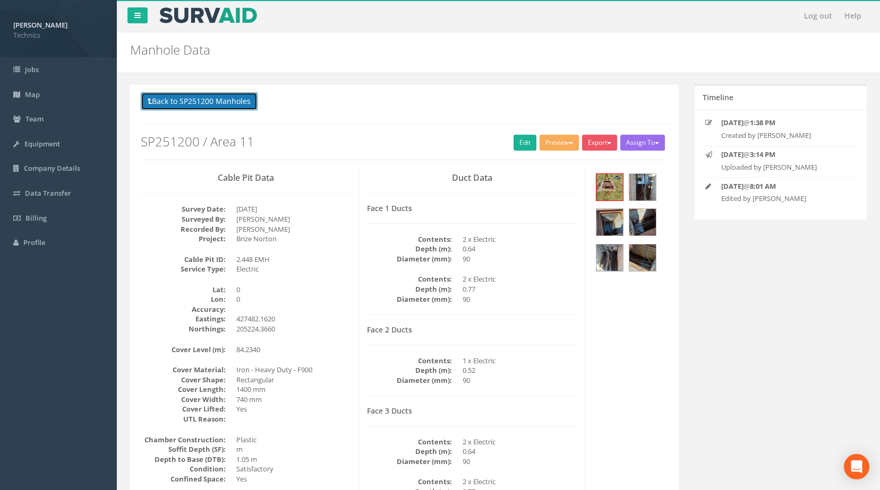
click at [203, 107] on button "Back to SP251200 Manholes" at bounding box center [199, 101] width 117 height 18
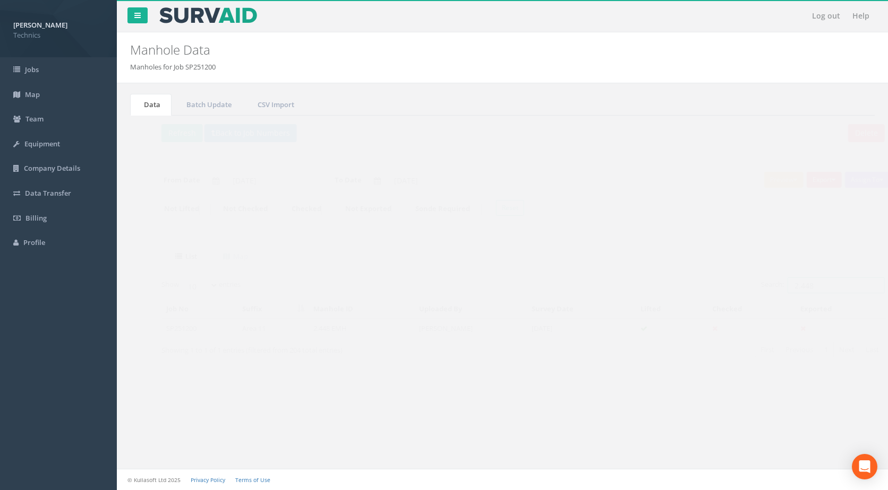
drag, startPoint x: 795, startPoint y: 282, endPoint x: 716, endPoint y: 285, distance: 79.7
click at [729, 289] on div "Search: 2.448" at bounding box center [687, 287] width 354 height 19
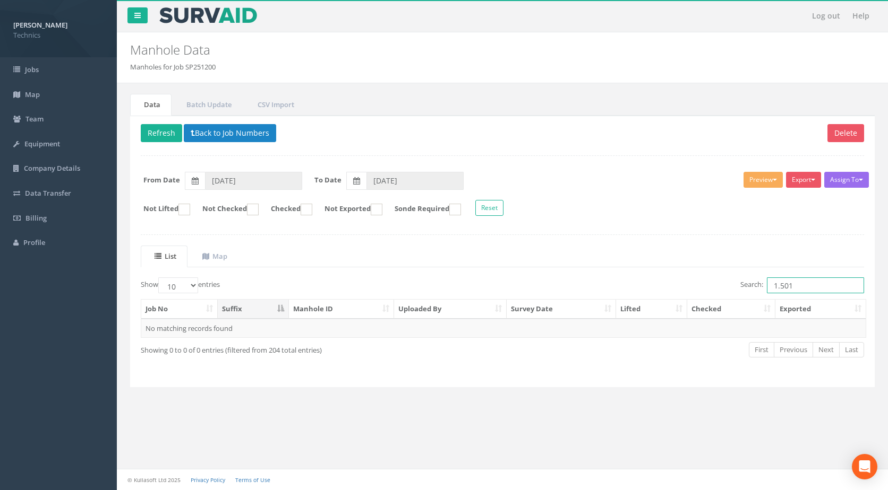
drag, startPoint x: 799, startPoint y: 285, endPoint x: 756, endPoint y: 293, distance: 44.2
click at [756, 293] on label "Search: 1.501" at bounding box center [802, 286] width 124 height 16
type input "1.501"
click at [222, 135] on button "Back to Job Numbers" at bounding box center [230, 133] width 92 height 18
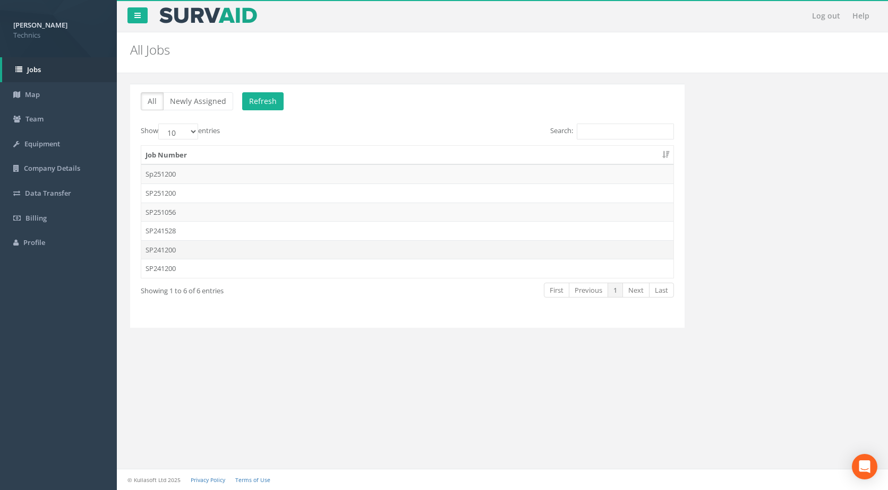
click at [217, 254] on td "SP241200" at bounding box center [407, 249] width 532 height 19
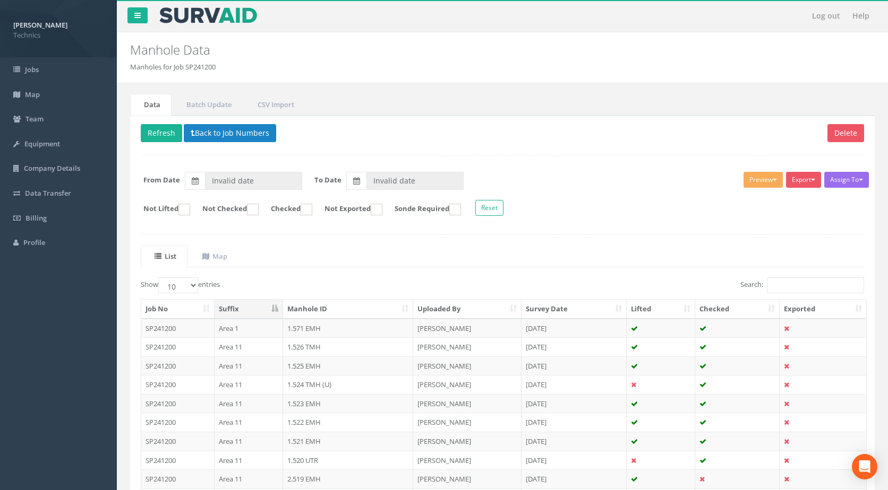
type input "[DATE]"
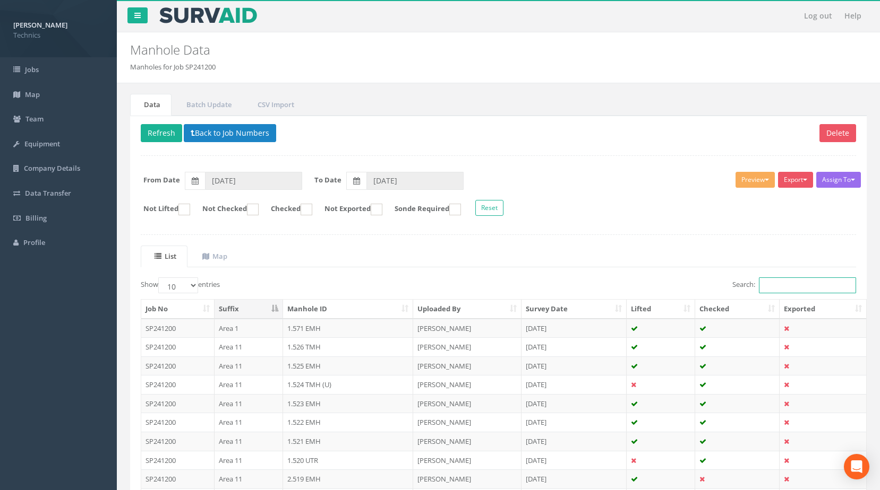
click at [799, 291] on input "Search:" at bounding box center [807, 286] width 97 height 16
paste input "1.501"
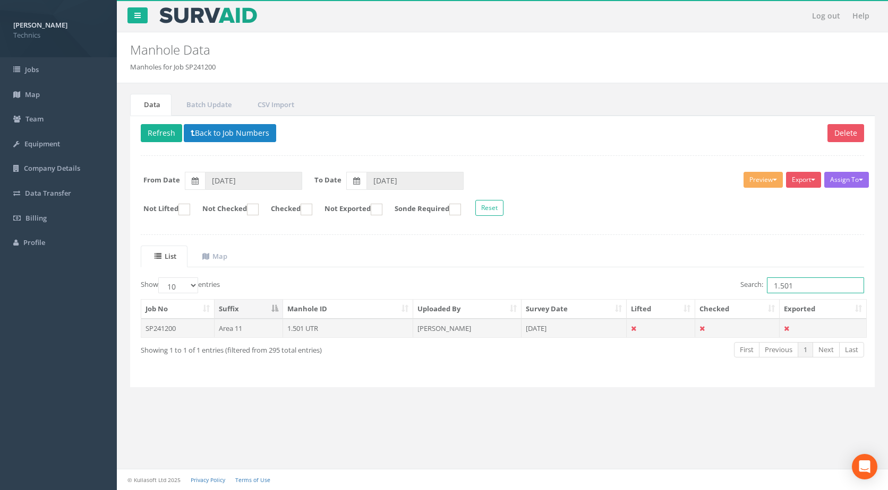
type input "1.501"
click at [419, 325] on td "[PERSON_NAME]" at bounding box center [467, 328] width 108 height 19
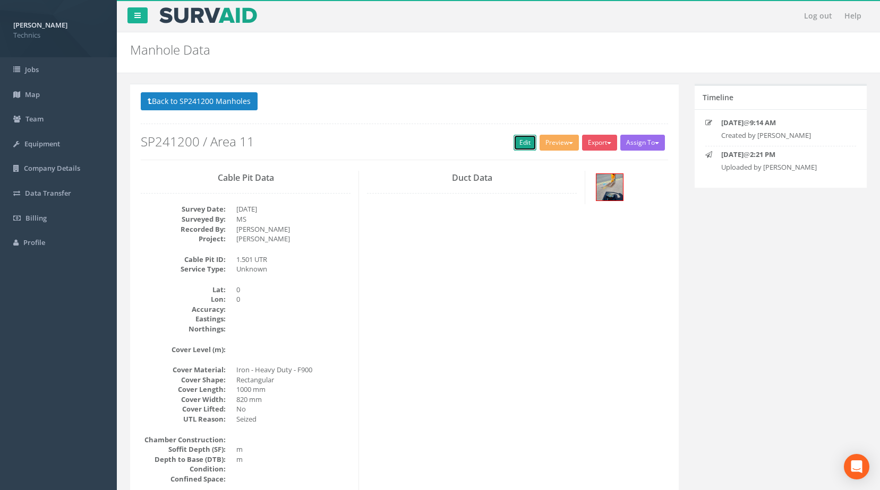
click at [513, 141] on link "Edit" at bounding box center [524, 143] width 23 height 16
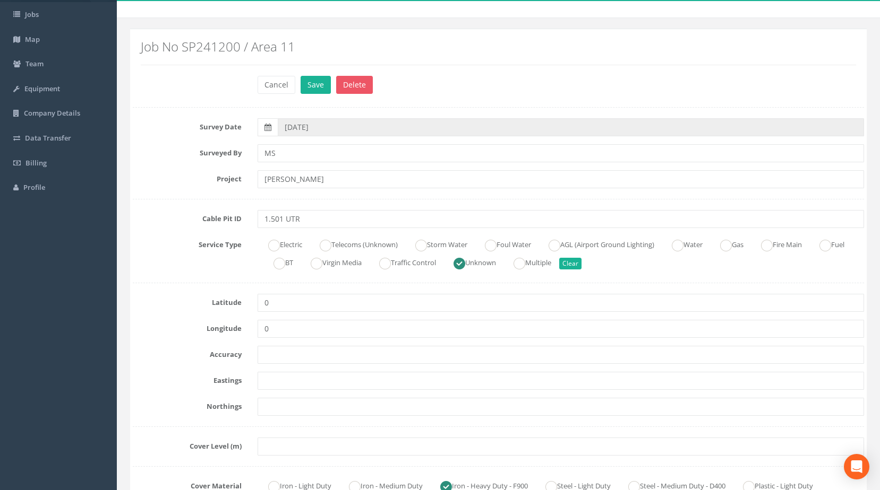
scroll to position [106, 0]
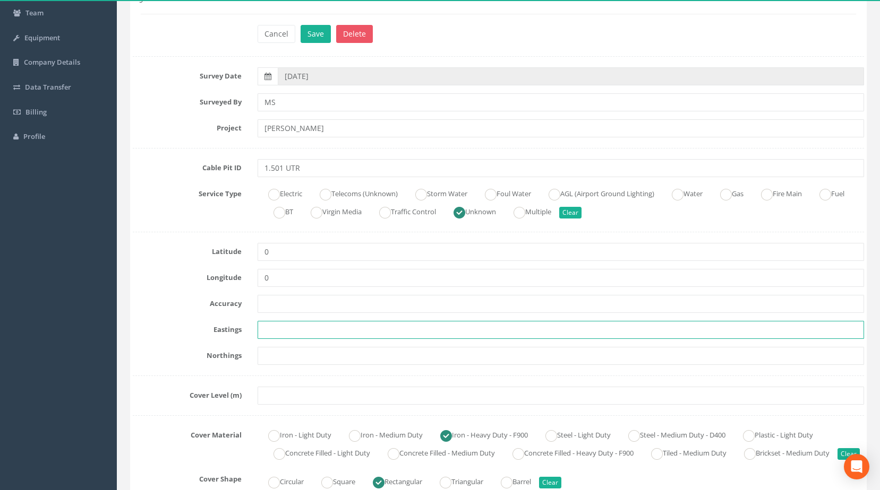
click at [313, 324] on input "text" at bounding box center [560, 330] width 607 height 18
paste input "427480.8431"
type input "427480.8431"
click at [297, 352] on input "text" at bounding box center [560, 356] width 607 height 18
click at [291, 357] on input "text" at bounding box center [560, 356] width 607 height 18
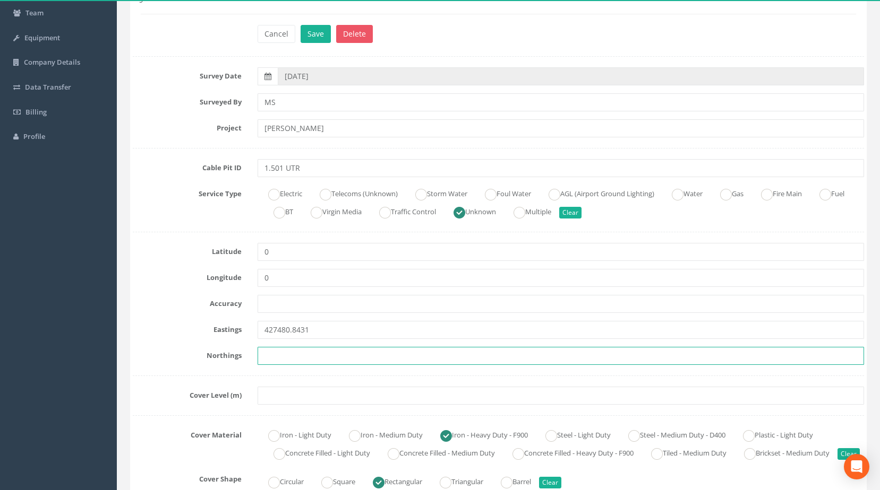
paste input "205304.0405"
type input "205304.0405"
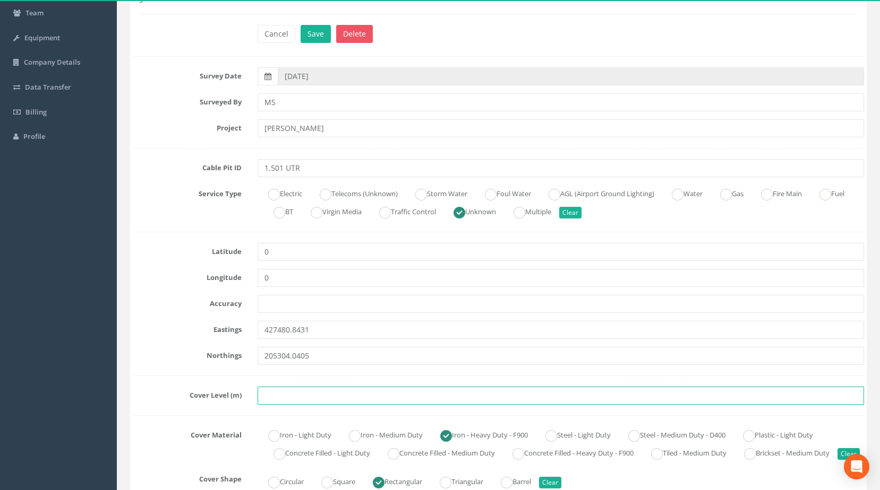
click at [336, 399] on input "text" at bounding box center [560, 396] width 607 height 18
paste input "85.8494"
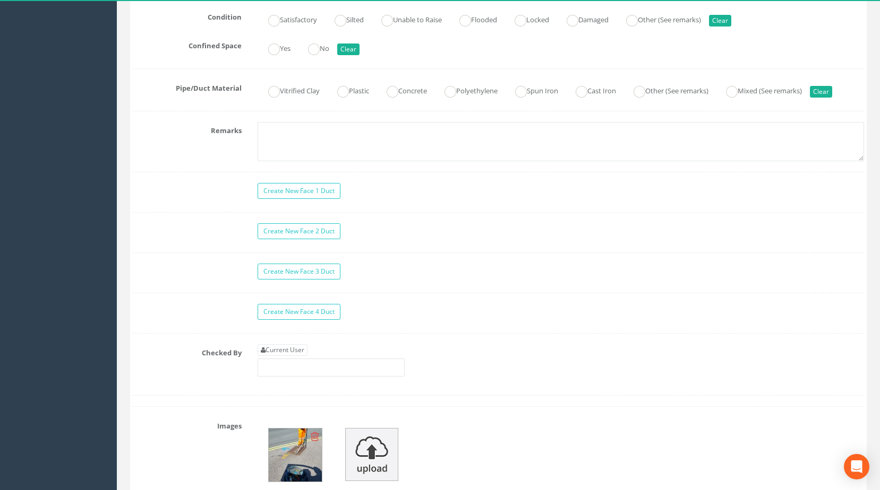
scroll to position [849, 0]
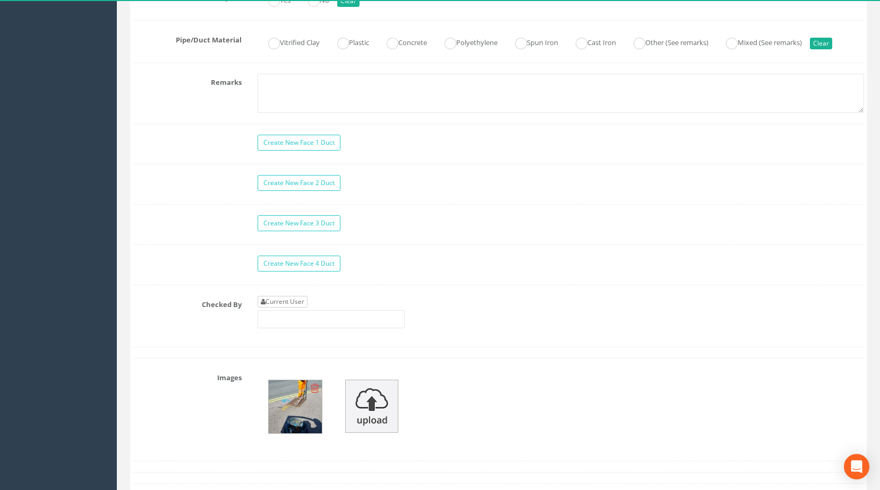
type input "85.8494"
click at [299, 308] on link "Current User" at bounding box center [282, 302] width 50 height 12
type input "[PERSON_NAME]"
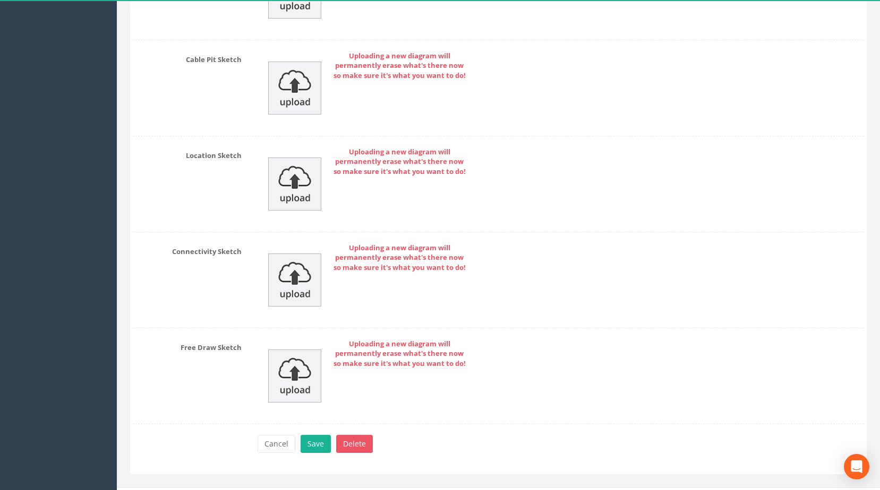
scroll to position [1546, 0]
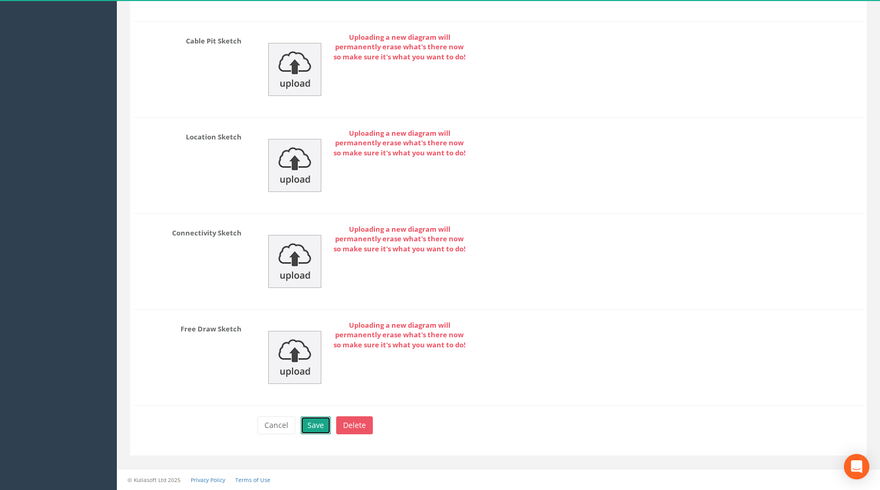
click at [318, 431] on button "Save" at bounding box center [315, 426] width 30 height 18
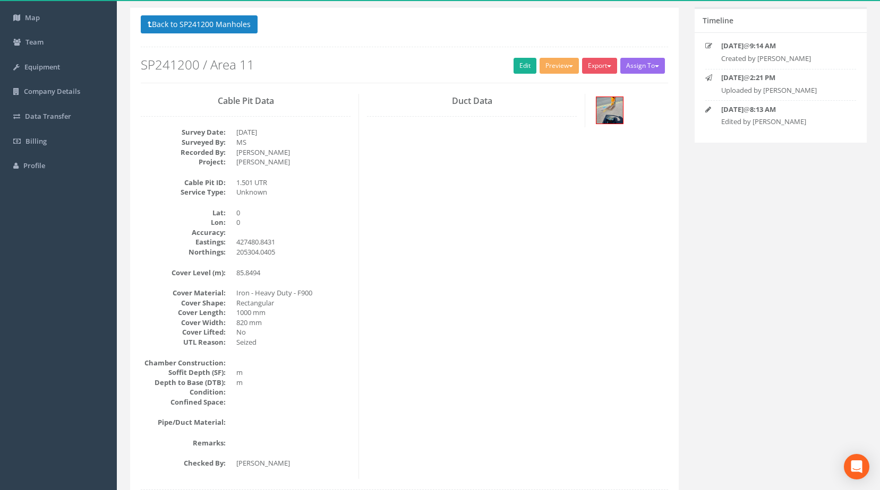
scroll to position [0, 0]
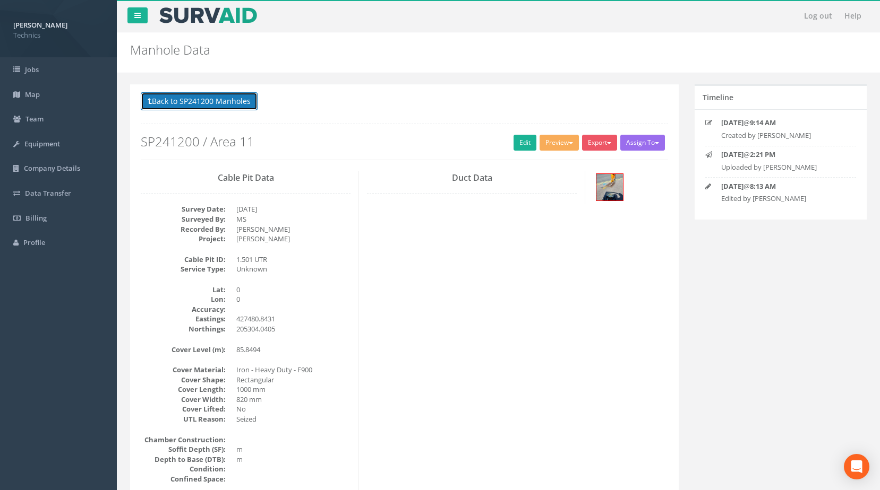
click at [230, 97] on button "Back to SP241200 Manholes" at bounding box center [199, 101] width 117 height 18
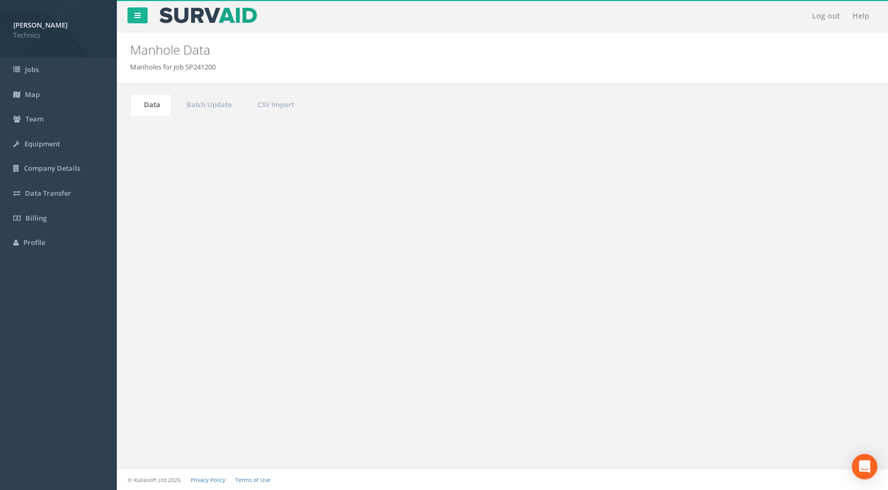
click at [162, 139] on button "Refresh" at bounding box center [161, 133] width 41 height 18
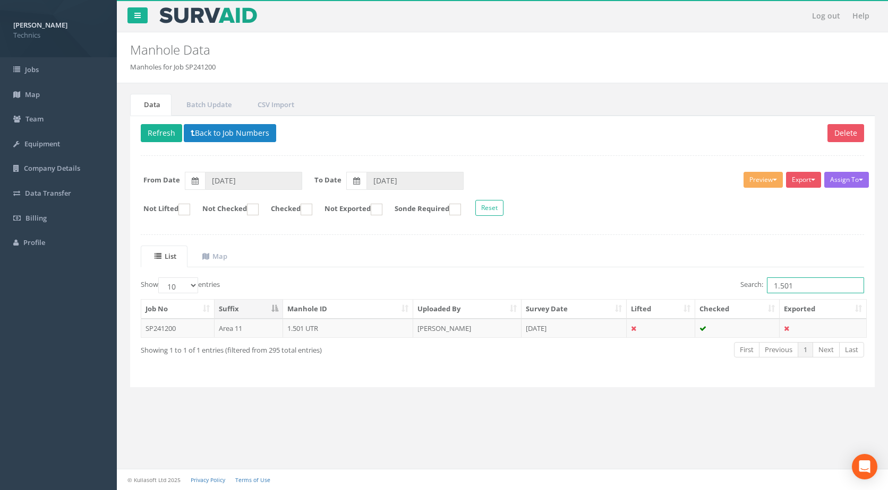
click at [809, 285] on input "1.501" at bounding box center [814, 286] width 97 height 16
type input "1.496"
click at [336, 328] on td "1.496 UTR" at bounding box center [348, 328] width 131 height 19
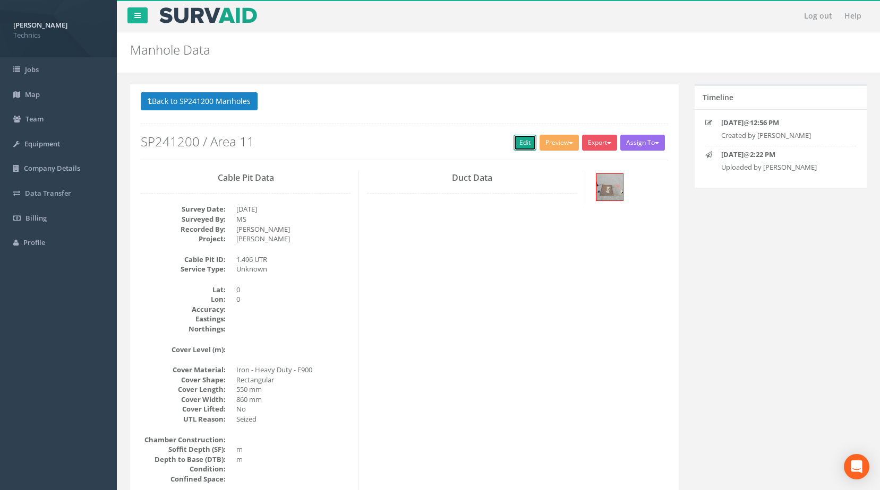
click at [513, 136] on link "Edit" at bounding box center [524, 143] width 23 height 16
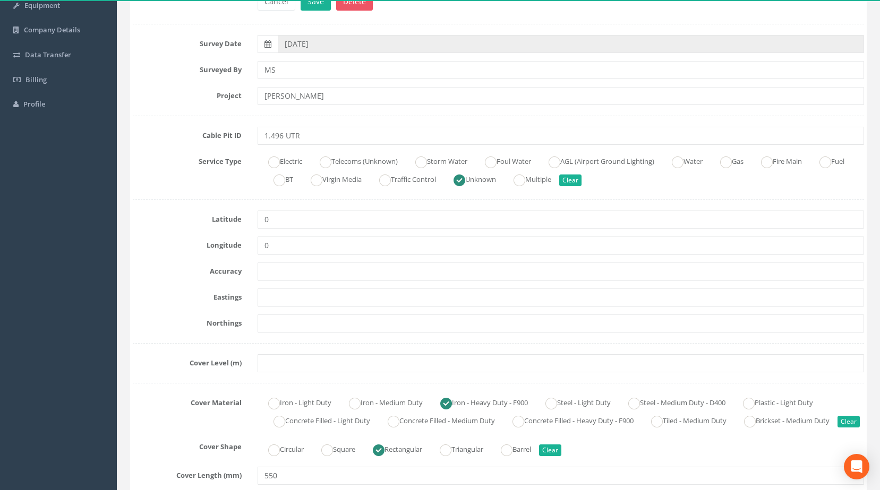
scroll to position [159, 0]
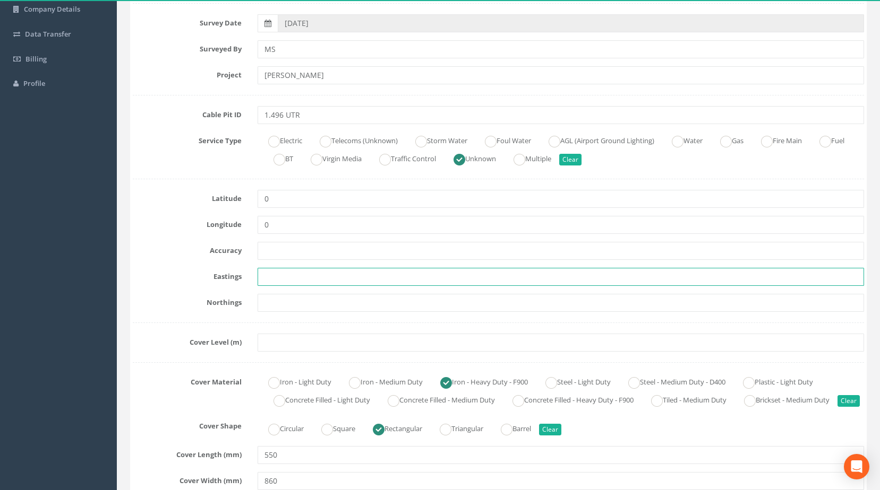
click at [286, 281] on input "text" at bounding box center [560, 277] width 607 height 18
paste input "427495.0120"
type input "427495.0120"
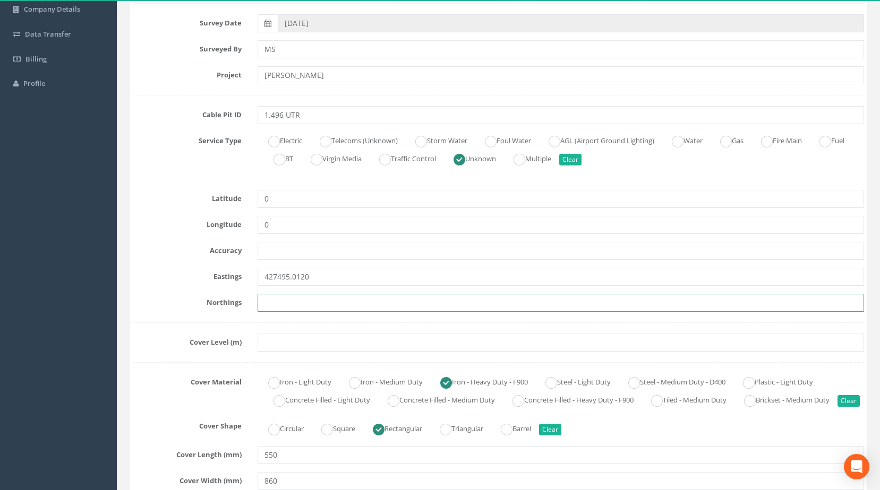
click at [297, 302] on input "text" at bounding box center [560, 303] width 607 height 18
paste input "205287.7862"
type input "205287.7862"
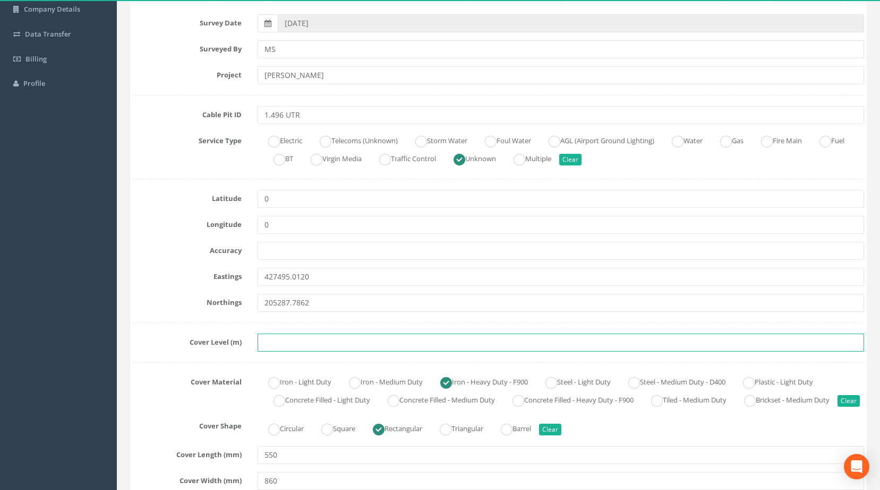
click at [297, 342] on input "text" at bounding box center [560, 343] width 607 height 18
paste input "85.3114"
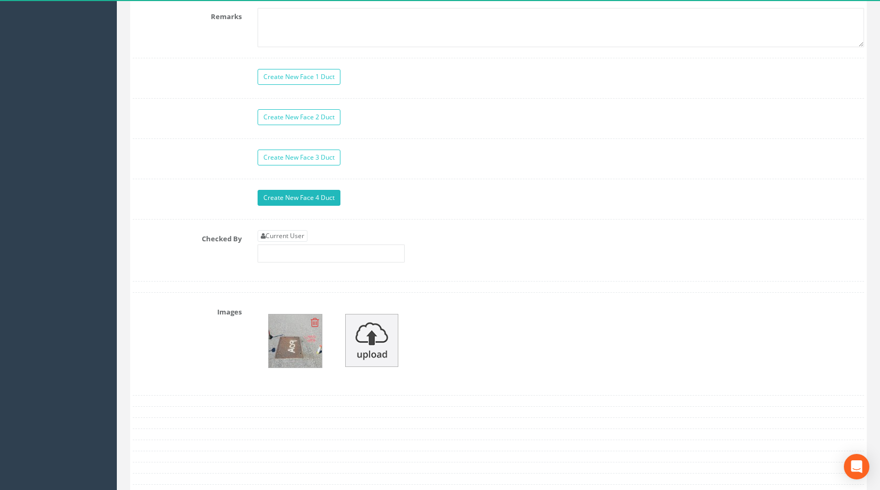
scroll to position [1062, 0]
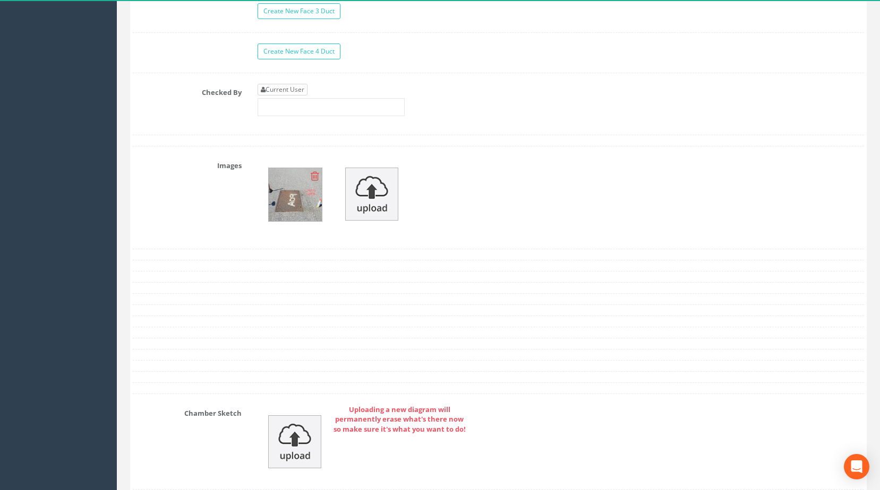
type input "85.3114"
click at [282, 96] on link "Current User" at bounding box center [282, 90] width 50 height 12
type input "[PERSON_NAME]"
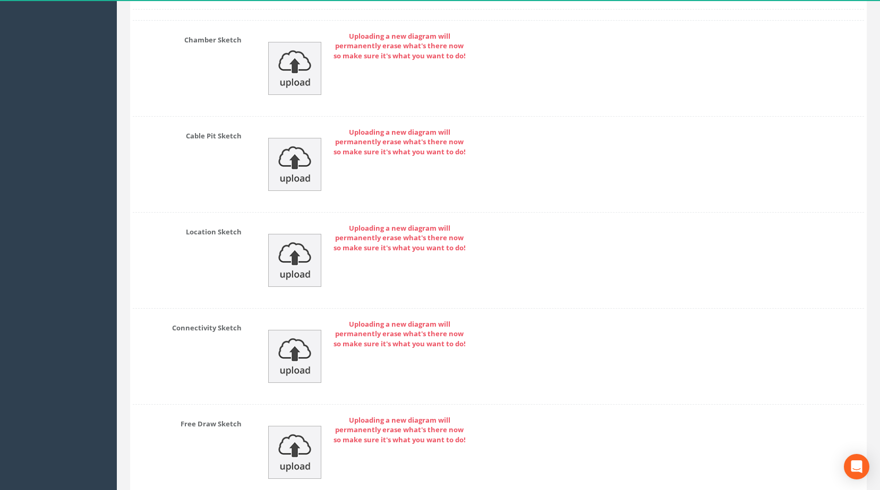
scroll to position [1546, 0]
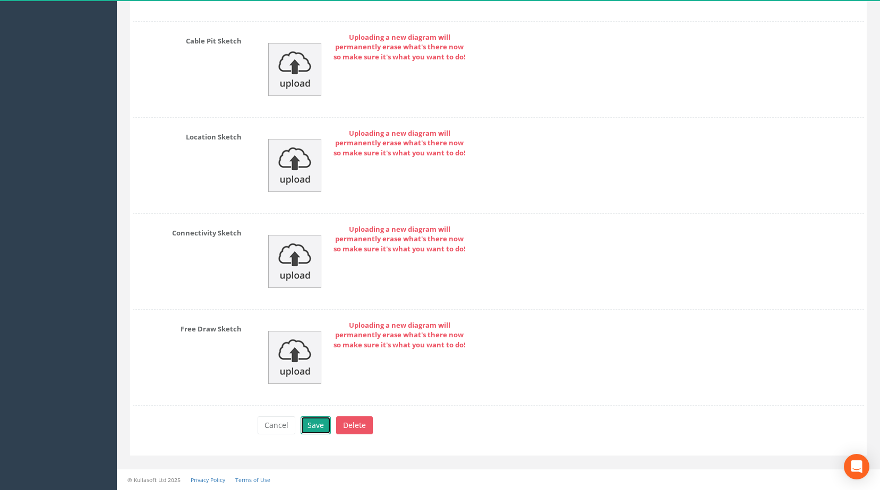
click at [313, 426] on button "Save" at bounding box center [315, 426] width 30 height 18
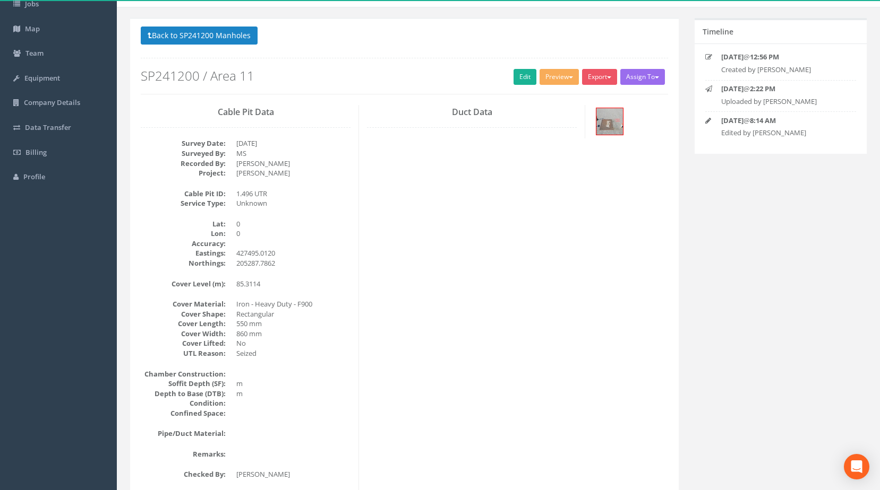
scroll to position [0, 0]
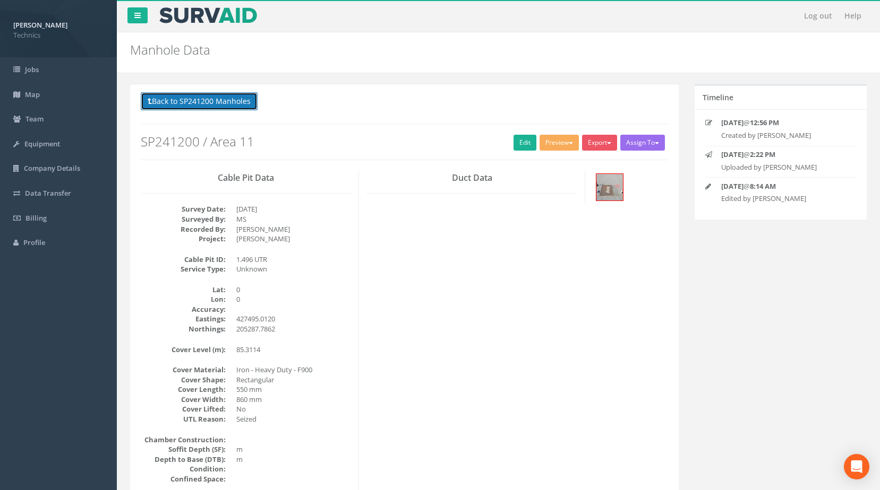
click at [211, 104] on button "Back to SP241200 Manholes" at bounding box center [199, 101] width 117 height 18
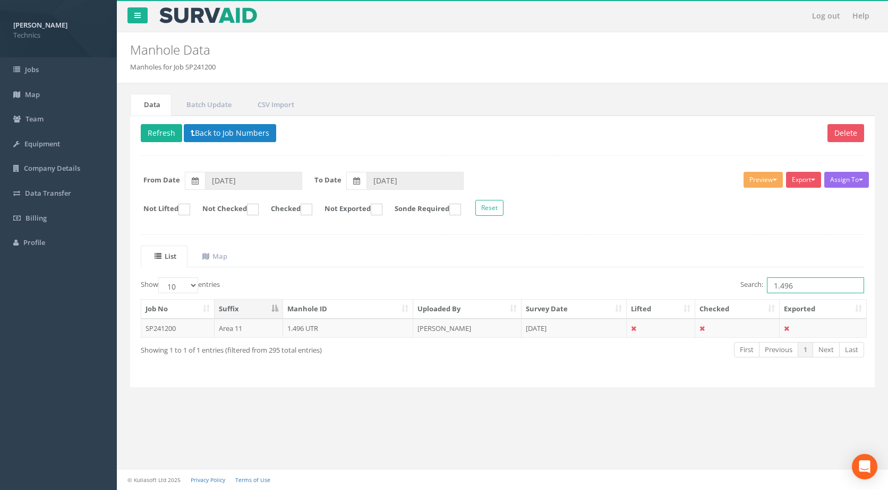
click at [791, 280] on input "1.496" at bounding box center [814, 286] width 97 height 16
drag, startPoint x: 802, startPoint y: 287, endPoint x: 746, endPoint y: 296, distance: 56.5
click at [746, 296] on div "Show 10 25 50 100 entries Search: 1.495 Job No Suffix Manhole ID Uploaded By Su…" at bounding box center [502, 327] width 723 height 99
type input "1.495"
click at [222, 136] on button "Back to Job Numbers" at bounding box center [230, 133] width 92 height 18
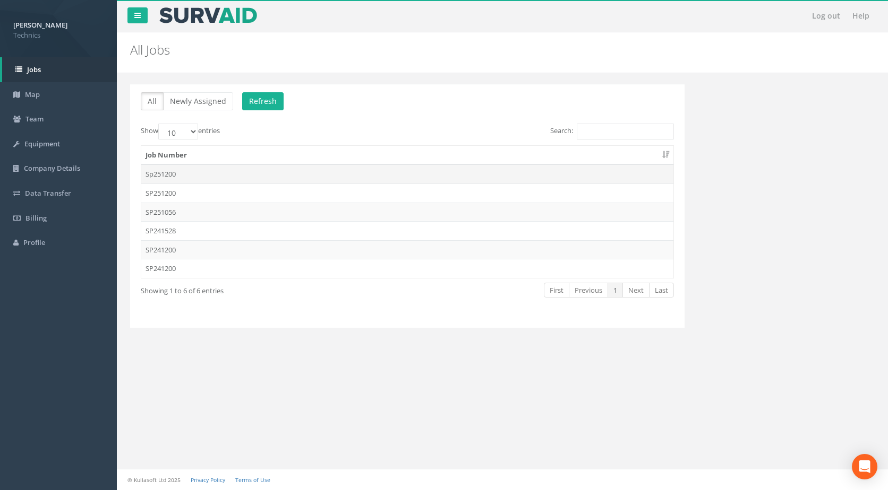
click at [223, 169] on td "Sp251200" at bounding box center [407, 174] width 532 height 19
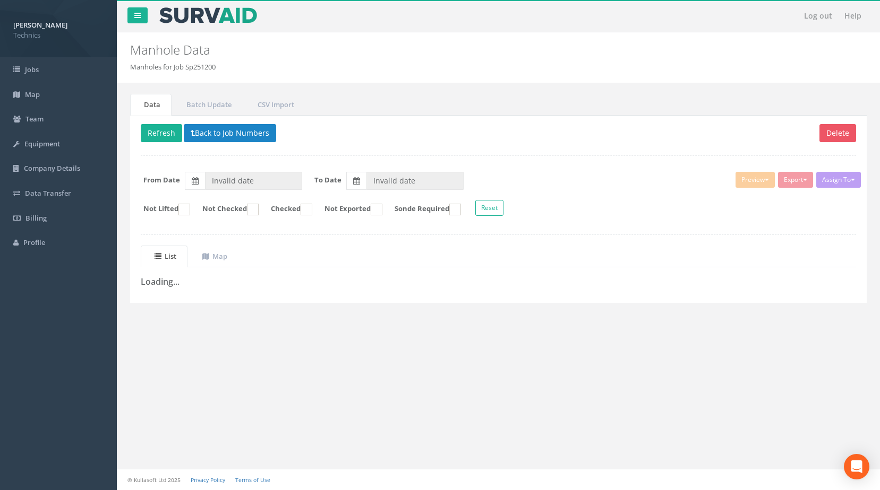
type input "[DATE]"
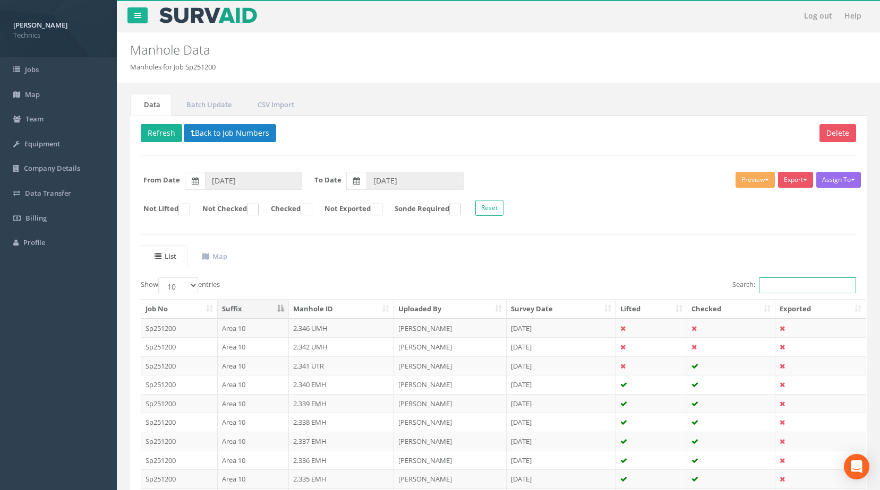
click at [785, 285] on input "Search:" at bounding box center [807, 286] width 97 height 16
paste input "1.495"
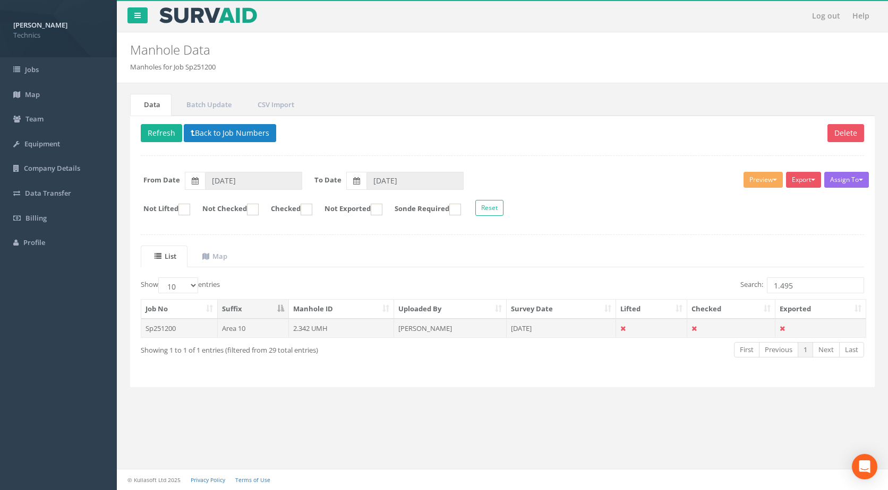
click at [347, 331] on td "2.342 UMH" at bounding box center [342, 328] width 106 height 19
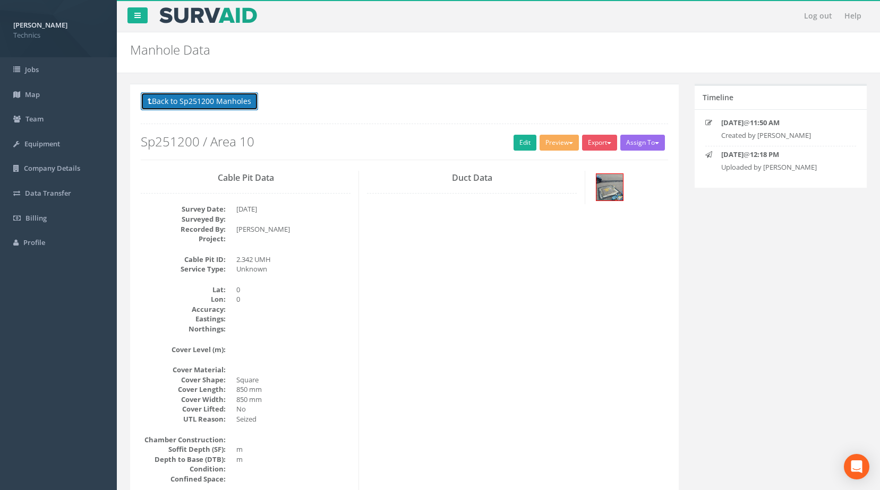
click at [201, 102] on button "Back to Sp251200 Manholes" at bounding box center [199, 101] width 117 height 18
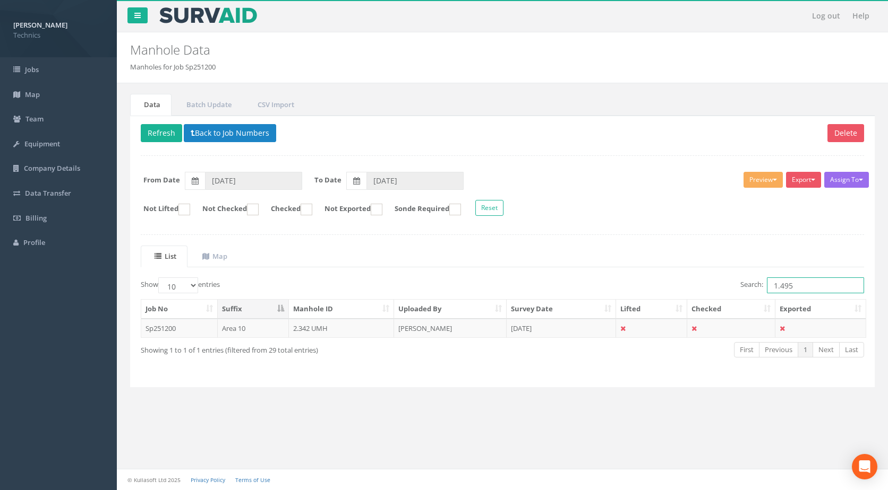
click at [801, 288] on input "1.495" at bounding box center [814, 286] width 97 height 16
click at [797, 283] on input "1.495" at bounding box center [814, 286] width 97 height 16
type input "1.495"
drag, startPoint x: 792, startPoint y: 285, endPoint x: 760, endPoint y: 286, distance: 32.4
click at [710, 291] on div "Search: 1.495" at bounding box center [687, 287] width 354 height 19
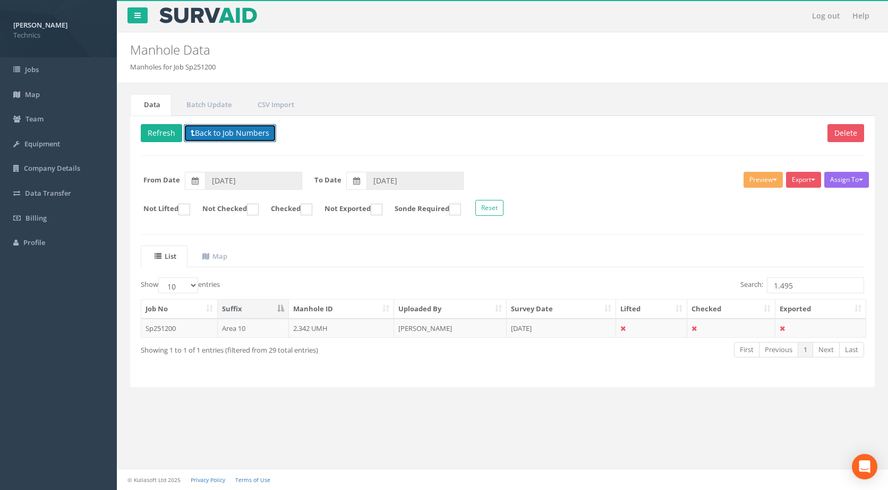
click at [206, 134] on button "Back to Job Numbers" at bounding box center [230, 133] width 92 height 18
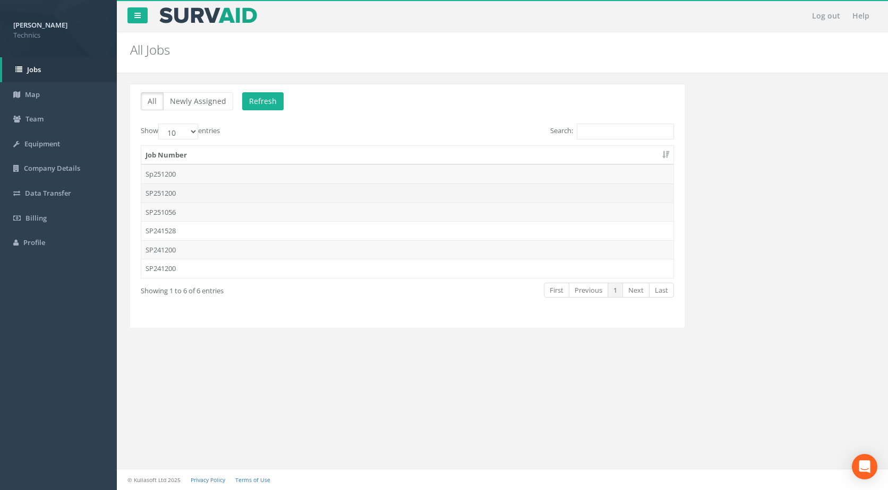
click at [210, 189] on td "SP251200" at bounding box center [407, 193] width 532 height 19
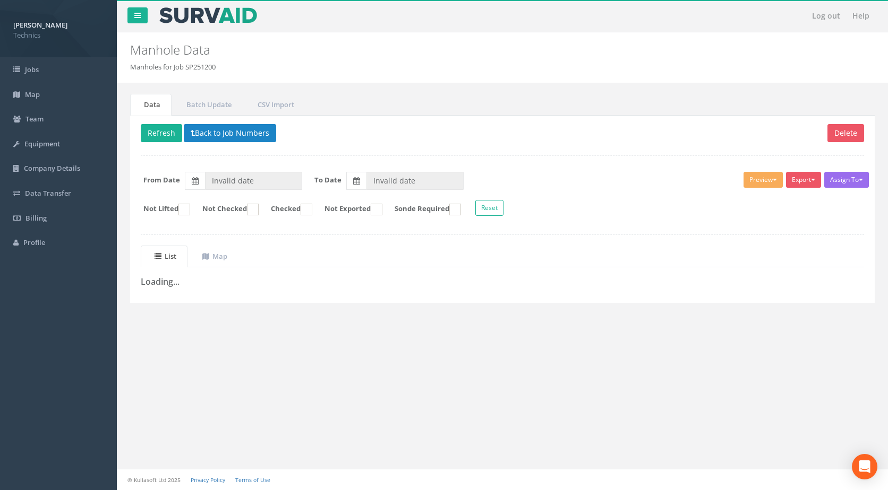
type input "[DATE]"
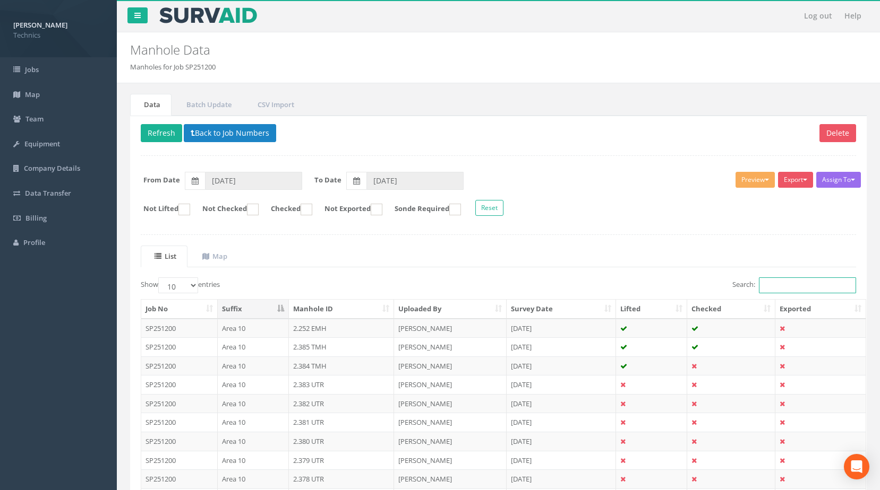
click at [788, 282] on input "Search:" at bounding box center [807, 286] width 97 height 16
paste input "1.495"
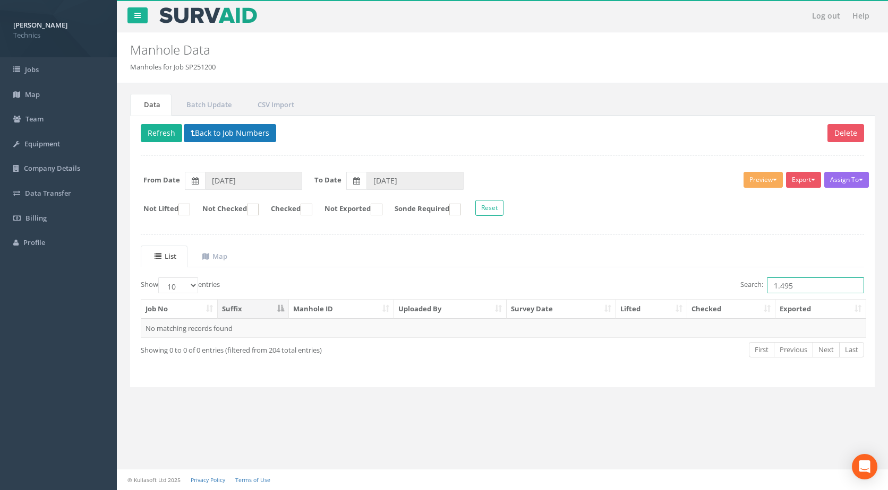
type input "1.495"
click at [234, 140] on button "Back to Job Numbers" at bounding box center [230, 133] width 92 height 18
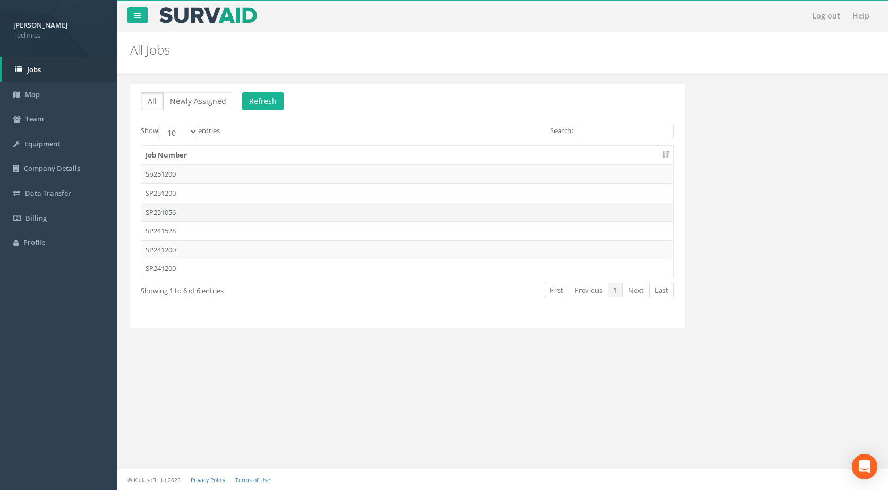
click at [202, 206] on td "SP251056" at bounding box center [407, 212] width 532 height 19
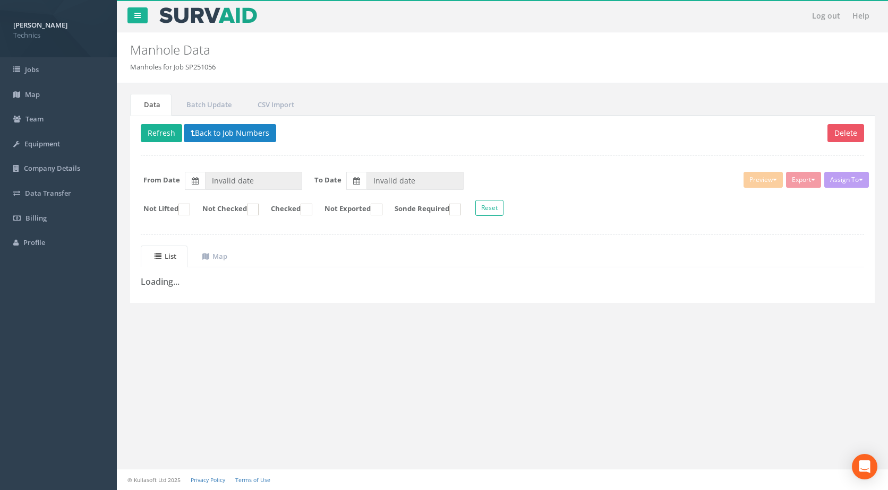
type input "[DATE]"
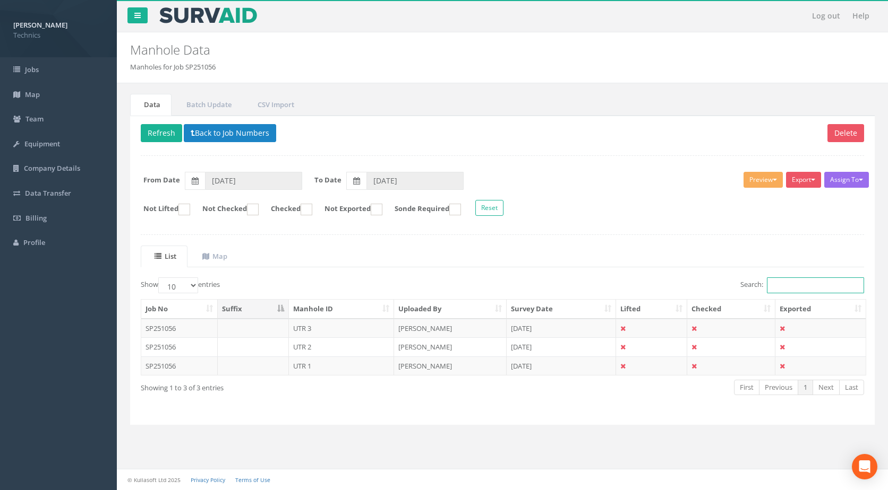
click at [803, 280] on input "Search:" at bounding box center [814, 286] width 97 height 16
paste input "1.495"
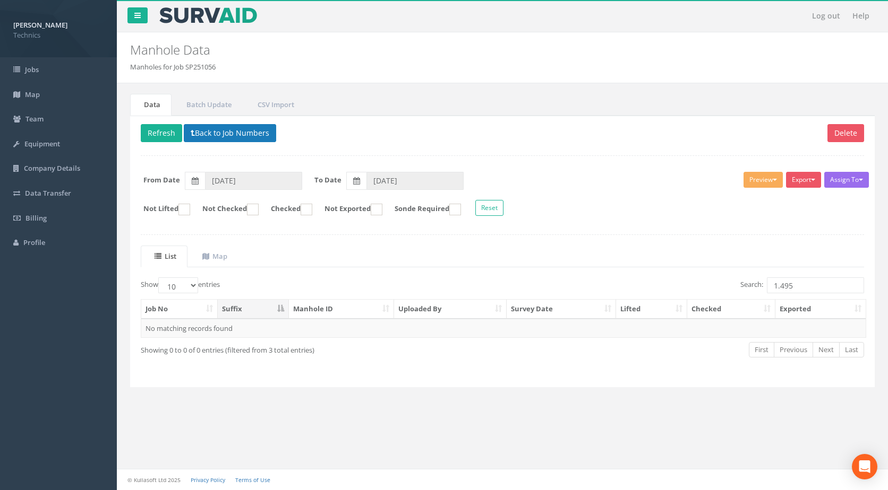
click at [199, 125] on div "Delete Refresh Back to Job Numbers Assign To No Companies Added Export Technics…" at bounding box center [502, 252] width 744 height 272
drag, startPoint x: 199, startPoint y: 125, endPoint x: 214, endPoint y: 131, distance: 17.0
click at [214, 131] on button "Back to Job Numbers" at bounding box center [230, 133] width 92 height 18
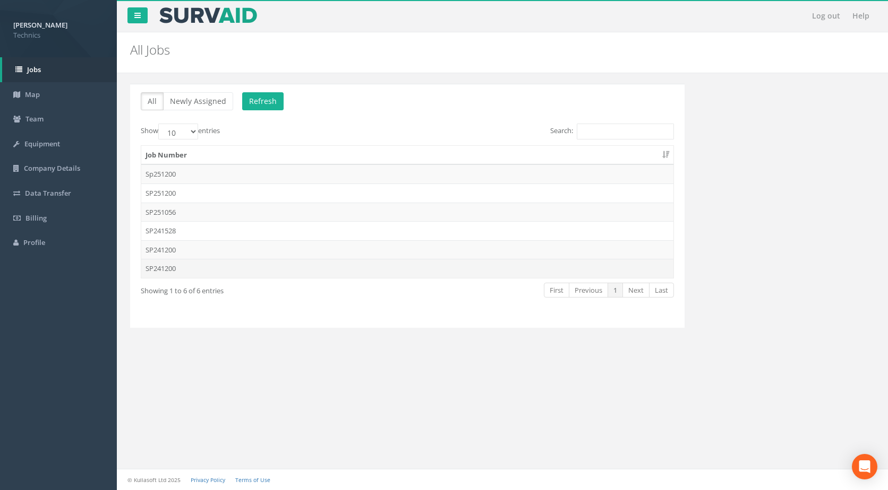
click at [185, 265] on td "SP241200" at bounding box center [407, 268] width 532 height 19
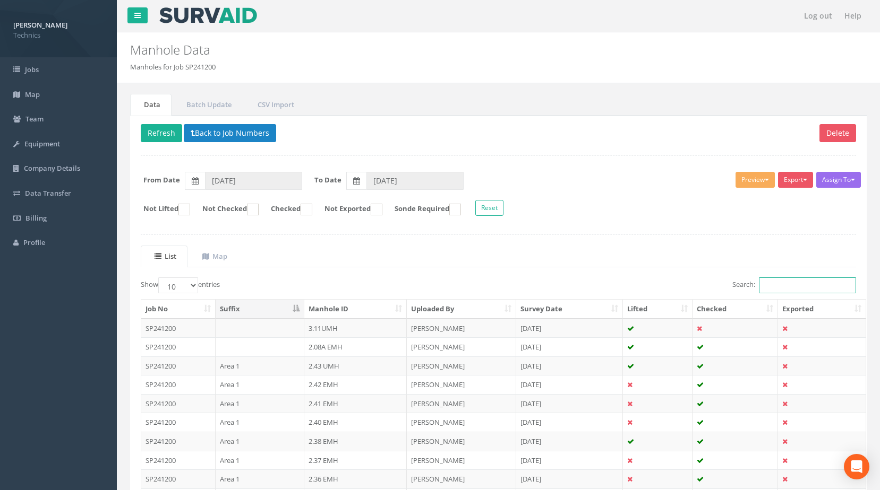
click at [796, 281] on input "Search:" at bounding box center [807, 286] width 97 height 16
paste input "1.495"
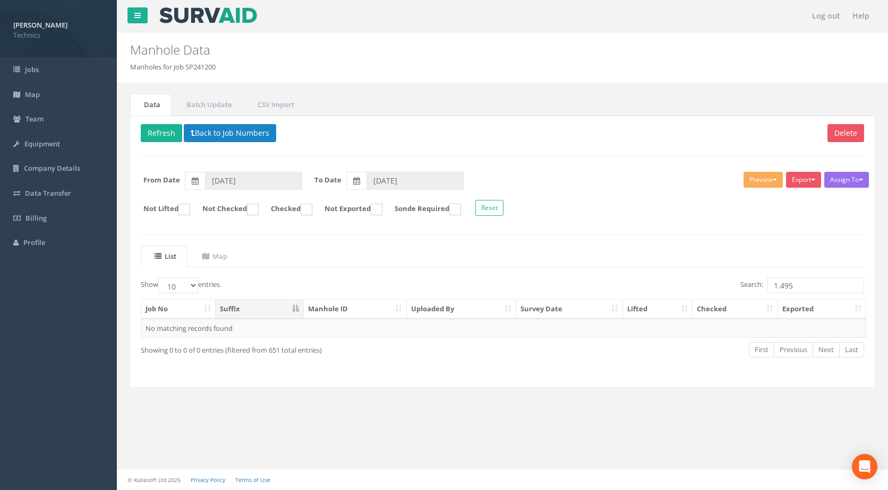
click at [211, 142] on p "Delete Refresh Back to Job Numbers" at bounding box center [502, 134] width 723 height 21
click at [223, 132] on button "Back to Job Numbers" at bounding box center [230, 133] width 92 height 18
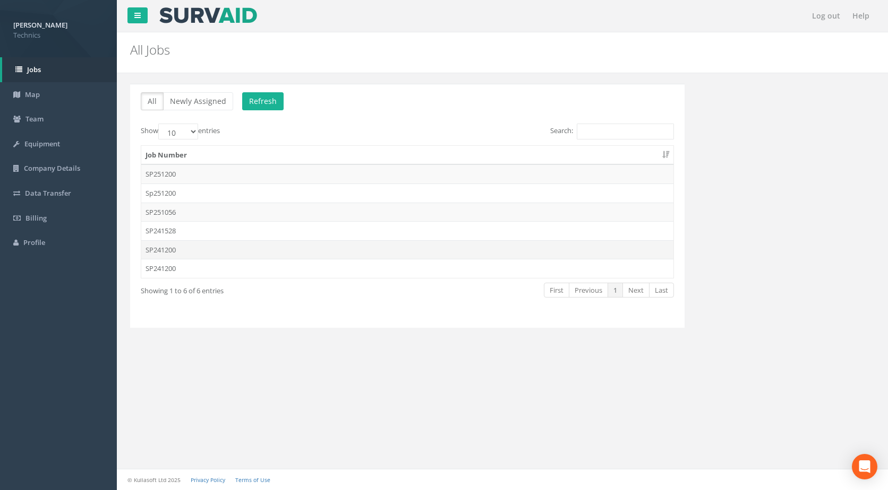
click at [240, 245] on td "SP241200" at bounding box center [407, 249] width 532 height 19
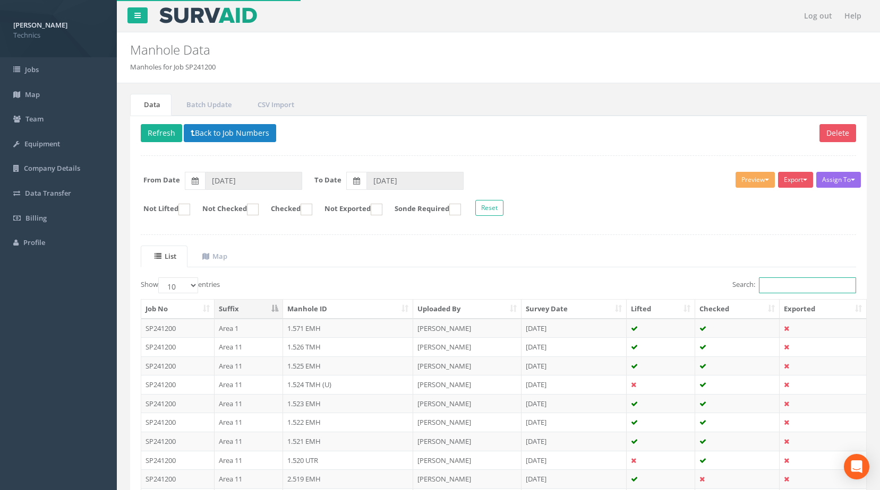
click at [801, 287] on input "Search:" at bounding box center [807, 286] width 97 height 16
paste input "1.495"
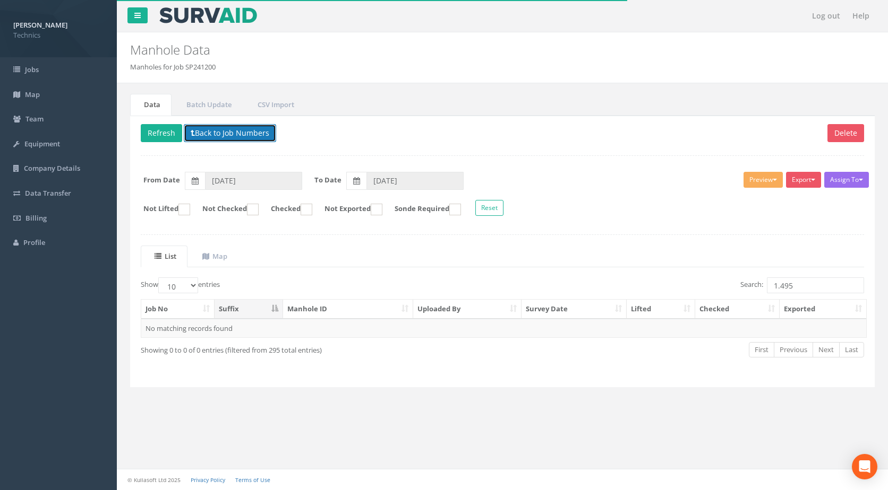
click at [236, 129] on button "Back to Job Numbers" at bounding box center [230, 133] width 92 height 18
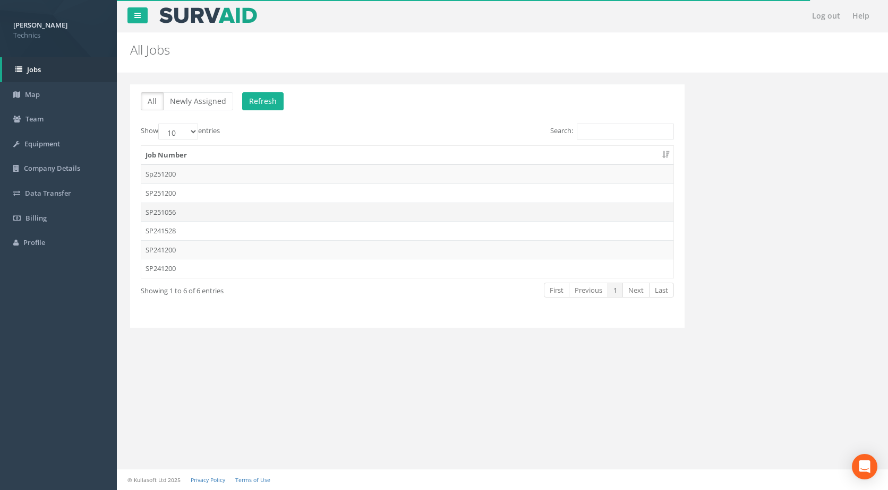
click at [245, 213] on td "SP251056" at bounding box center [407, 212] width 532 height 19
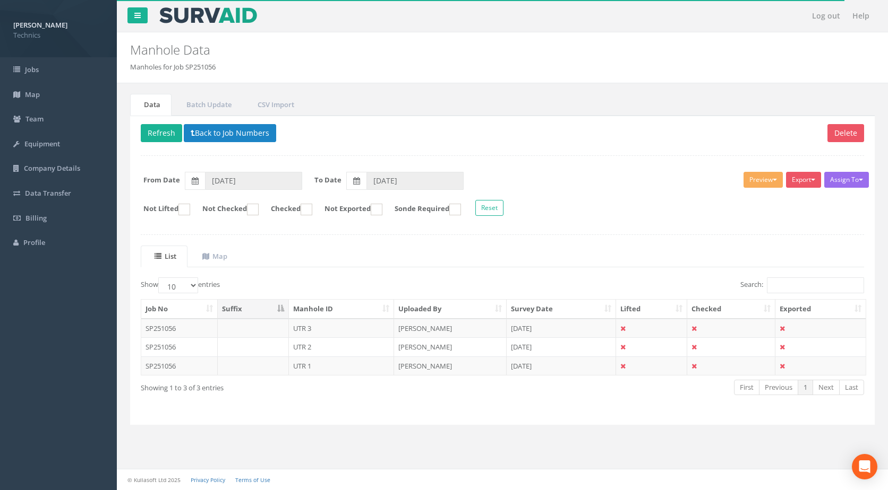
drag, startPoint x: 781, startPoint y: 270, endPoint x: 785, endPoint y: 281, distance: 11.6
click at [782, 275] on div "List Map Show 10 25 50 100 entries Search: Job No Suffix Manhole ID Uploaded By…" at bounding box center [502, 330] width 723 height 169
click at [785, 287] on input "Search:" at bounding box center [814, 286] width 97 height 16
paste input "1.495"
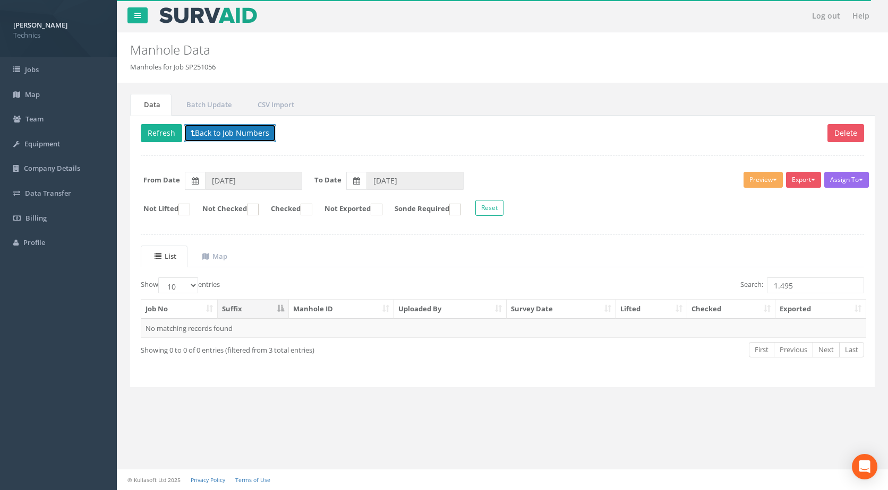
click at [243, 141] on button "Back to Job Numbers" at bounding box center [230, 133] width 92 height 18
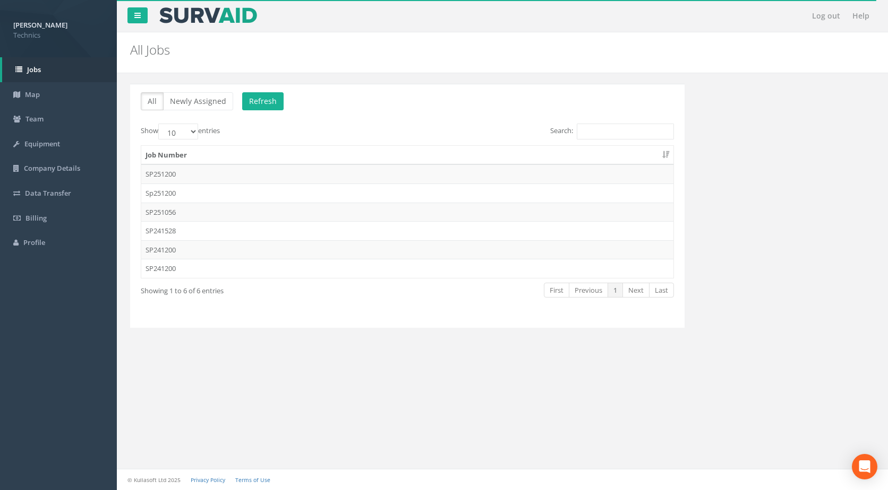
click at [185, 229] on td "SP241528" at bounding box center [407, 230] width 532 height 19
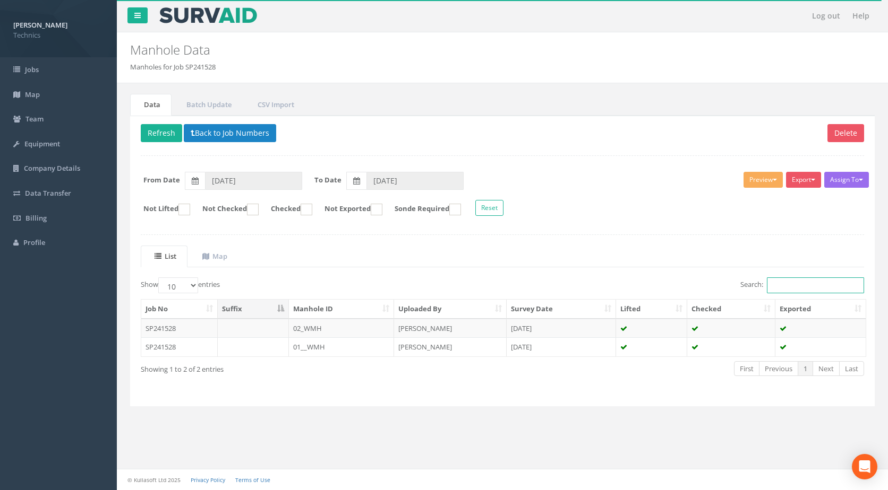
click at [798, 284] on input "Search:" at bounding box center [814, 286] width 97 height 16
paste input "1.495"
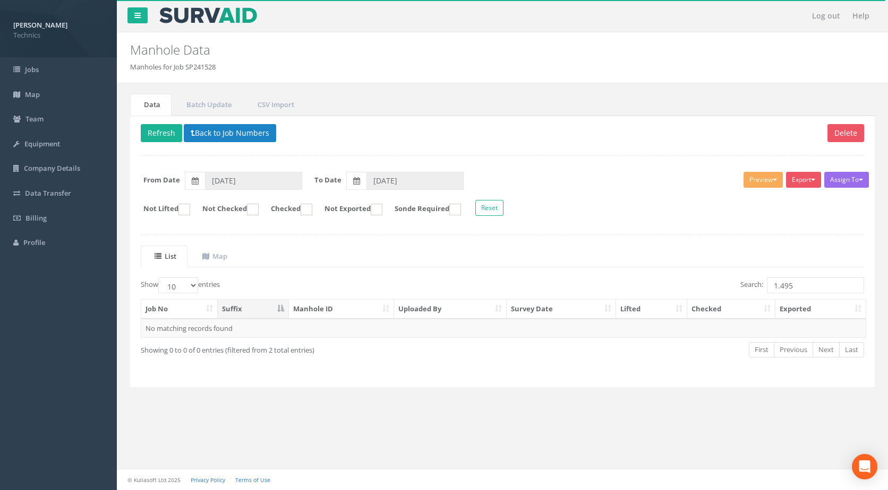
click at [196, 122] on div "Delete Refresh Back to Job Numbers Assign To No Companies Added Export Technics…" at bounding box center [502, 252] width 744 height 272
click at [202, 130] on button "Back to Job Numbers" at bounding box center [230, 133] width 92 height 18
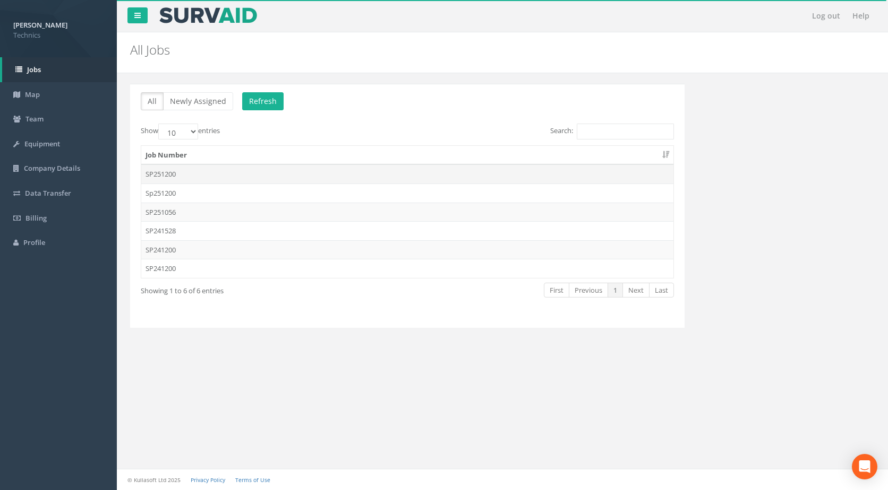
click at [197, 174] on td "SP251200" at bounding box center [407, 174] width 532 height 19
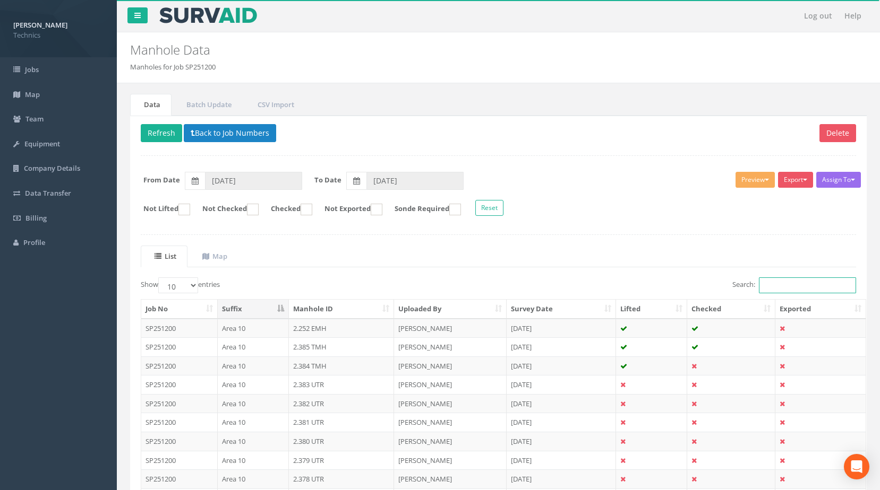
click at [811, 281] on input "Search:" at bounding box center [807, 286] width 97 height 16
paste input "1.495"
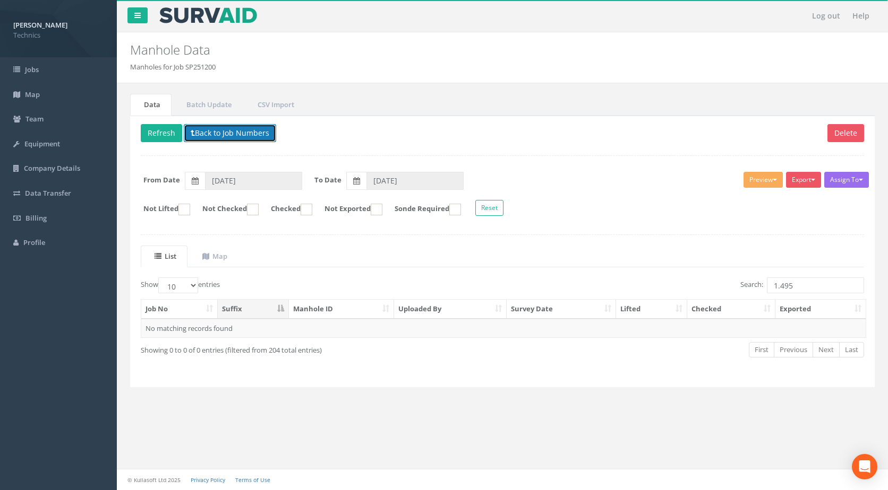
click at [220, 126] on button "Back to Job Numbers" at bounding box center [230, 133] width 92 height 18
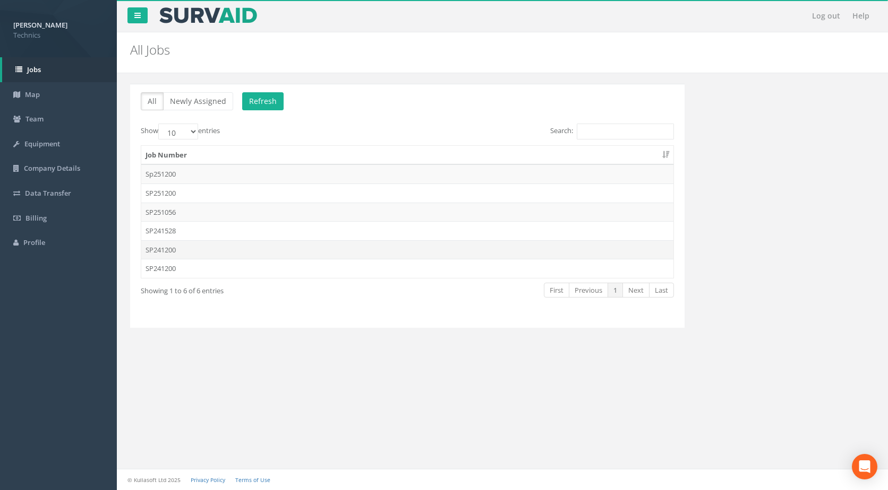
click at [193, 250] on td "SP241200" at bounding box center [407, 249] width 532 height 19
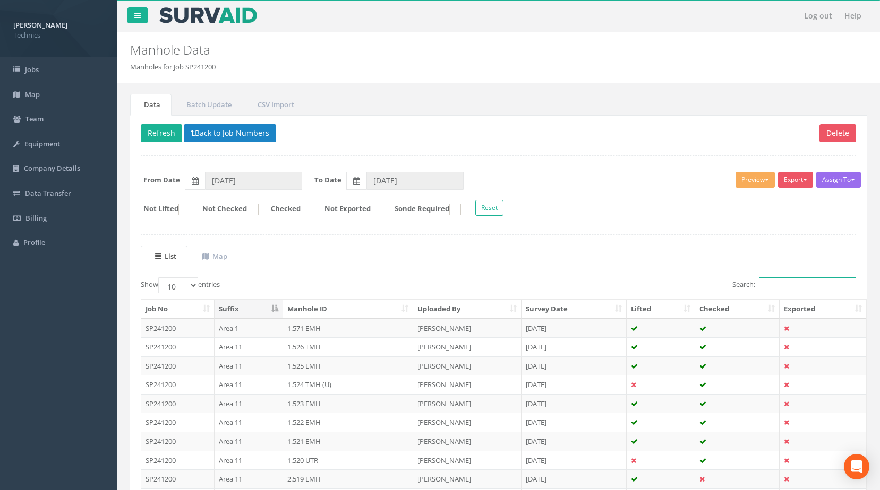
click at [803, 287] on input "Search:" at bounding box center [807, 286] width 97 height 16
paste input "1.495"
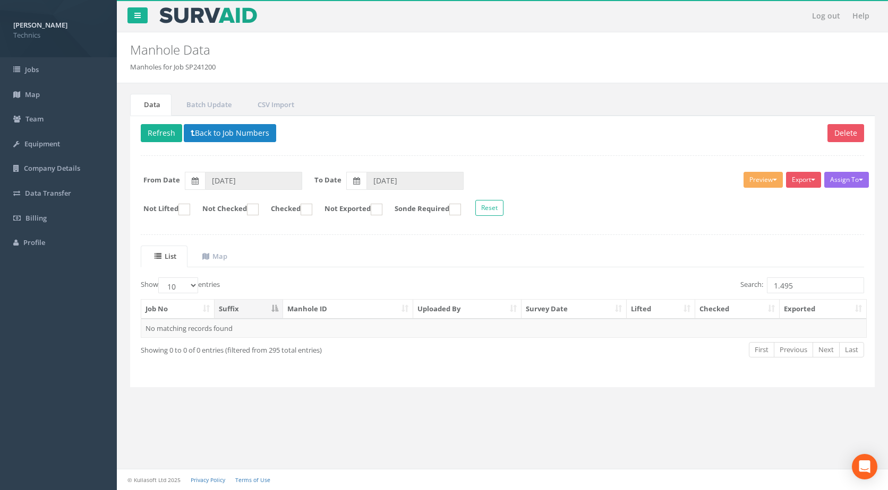
click at [231, 123] on div "Delete Refresh Back to Job Numbers Assign To No Companies Added Export Technics…" at bounding box center [502, 252] width 744 height 272
click at [233, 124] on button "Back to Job Numbers" at bounding box center [230, 133] width 92 height 18
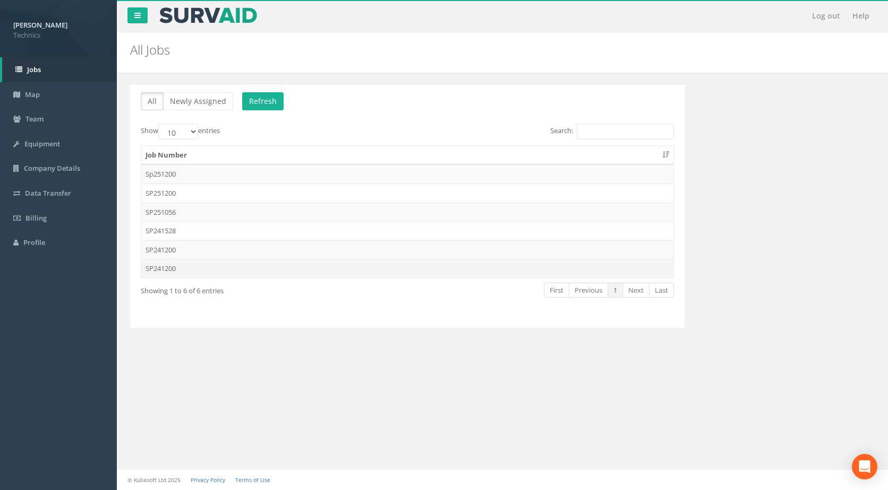
click at [224, 267] on td "SP241200" at bounding box center [407, 268] width 532 height 19
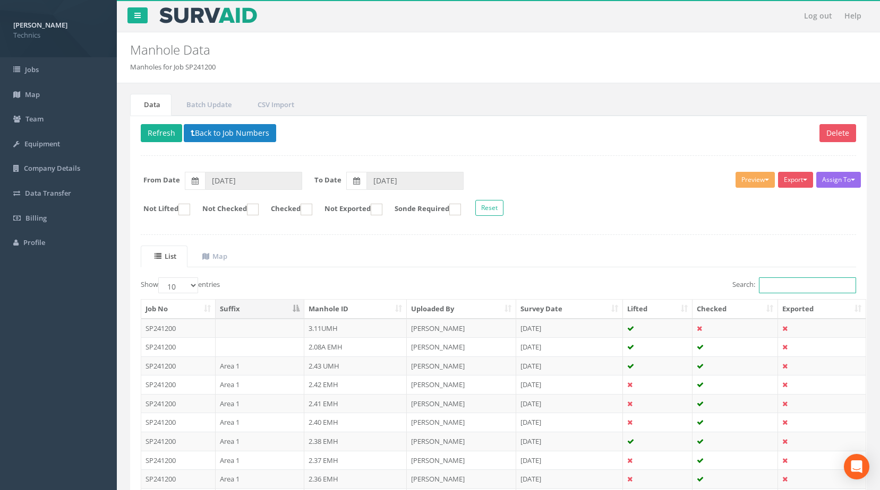
click at [771, 284] on input "Search:" at bounding box center [807, 286] width 97 height 16
paste input "1.495"
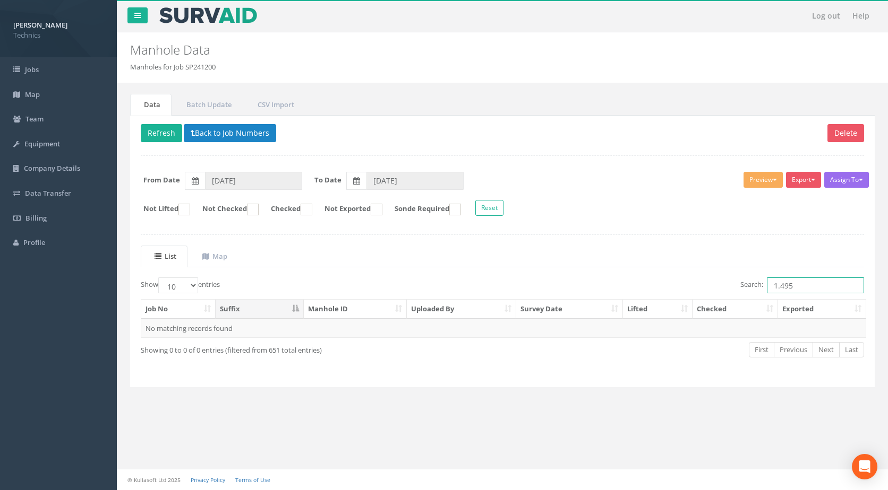
drag, startPoint x: 793, startPoint y: 283, endPoint x: 758, endPoint y: 283, distance: 35.0
click at [758, 283] on label "Search: 1.495" at bounding box center [802, 286] width 124 height 16
click at [209, 127] on button "Back to Job Numbers" at bounding box center [230, 133] width 92 height 18
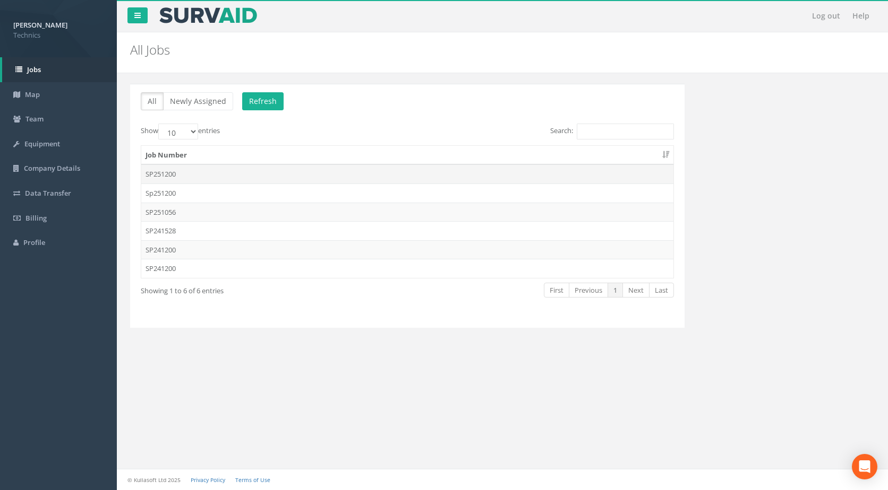
click at [204, 170] on td "SP251200" at bounding box center [407, 174] width 532 height 19
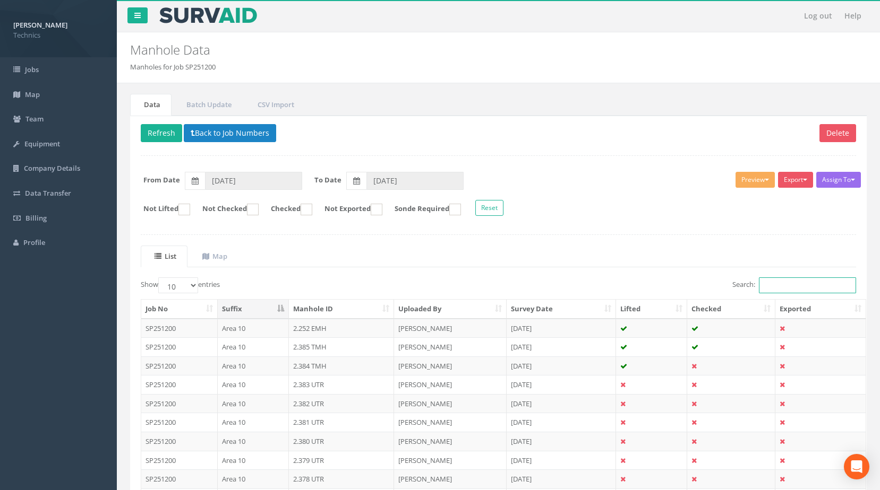
click at [764, 285] on input "Search:" at bounding box center [807, 286] width 97 height 16
paste input "1.495"
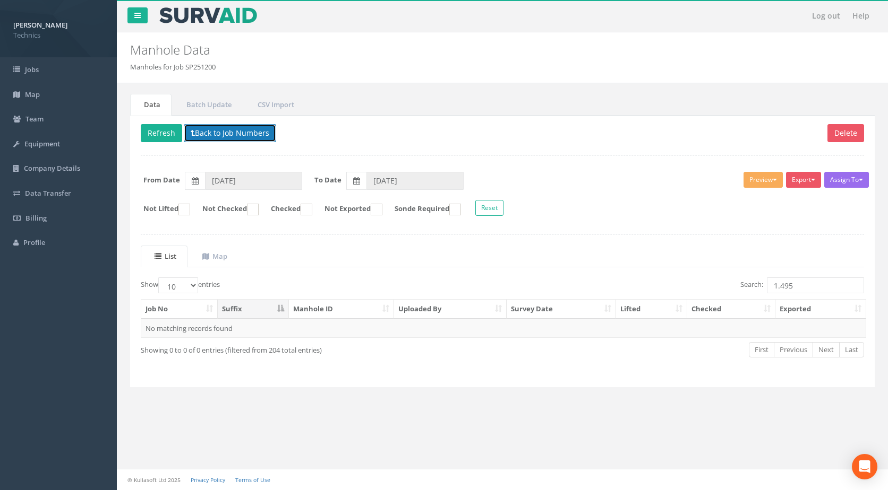
click at [239, 134] on button "Back to Job Numbers" at bounding box center [230, 133] width 92 height 18
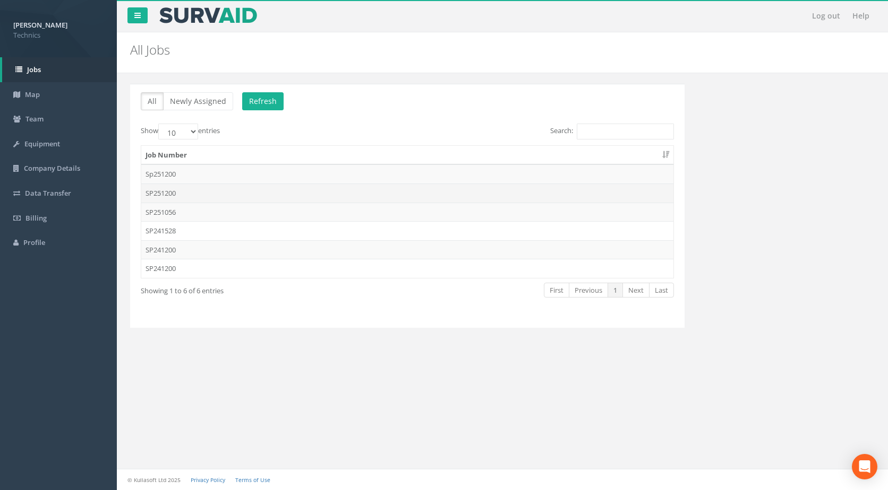
click at [194, 190] on td "SP251200" at bounding box center [407, 193] width 532 height 19
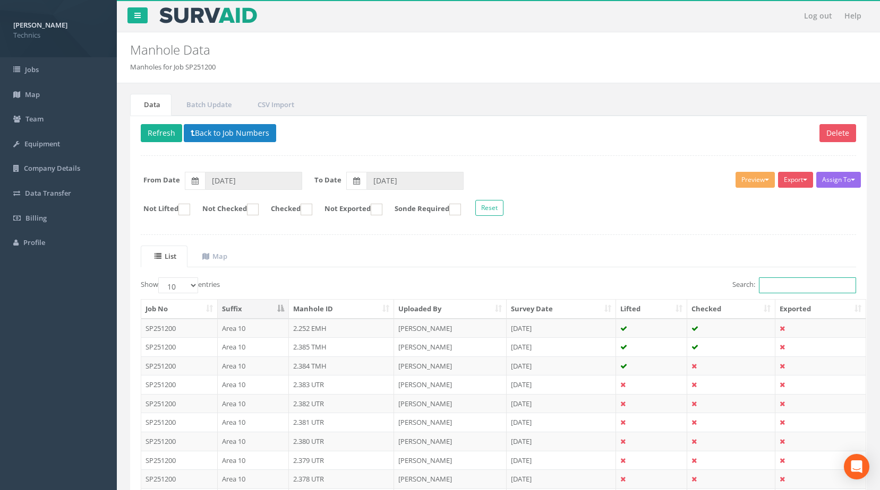
click at [794, 282] on input "Search:" at bounding box center [807, 286] width 97 height 16
paste
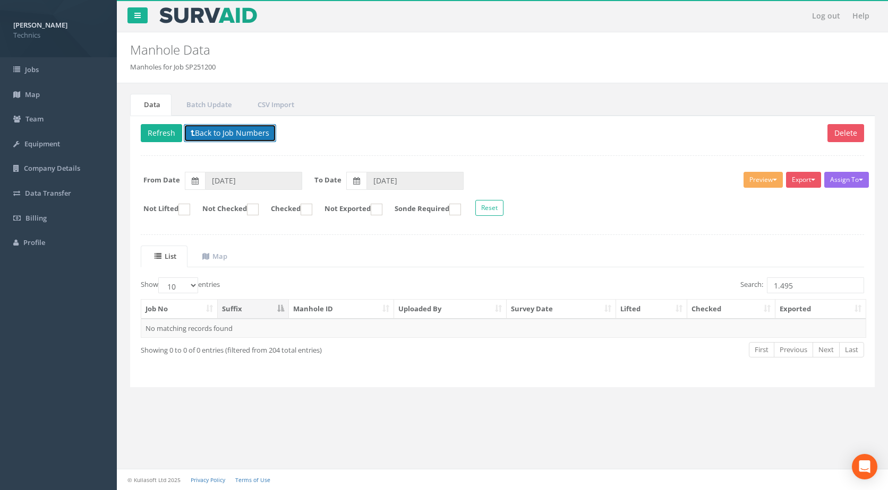
click at [222, 125] on button "Back to Job Numbers" at bounding box center [230, 133] width 92 height 18
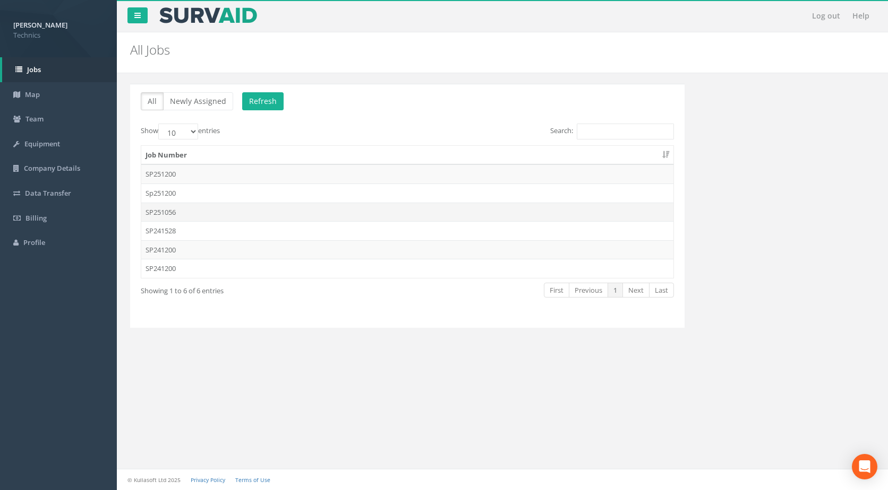
click at [170, 213] on td "SP251056" at bounding box center [407, 212] width 532 height 19
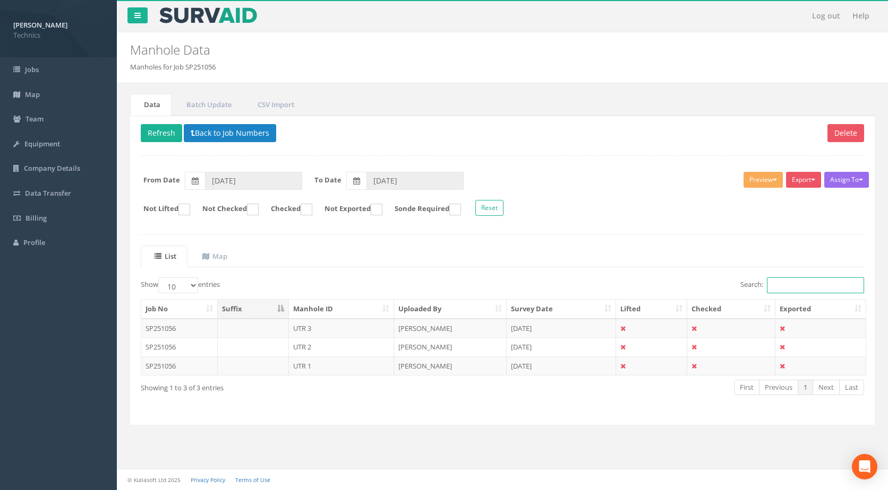
click at [800, 283] on input "Search:" at bounding box center [814, 286] width 97 height 16
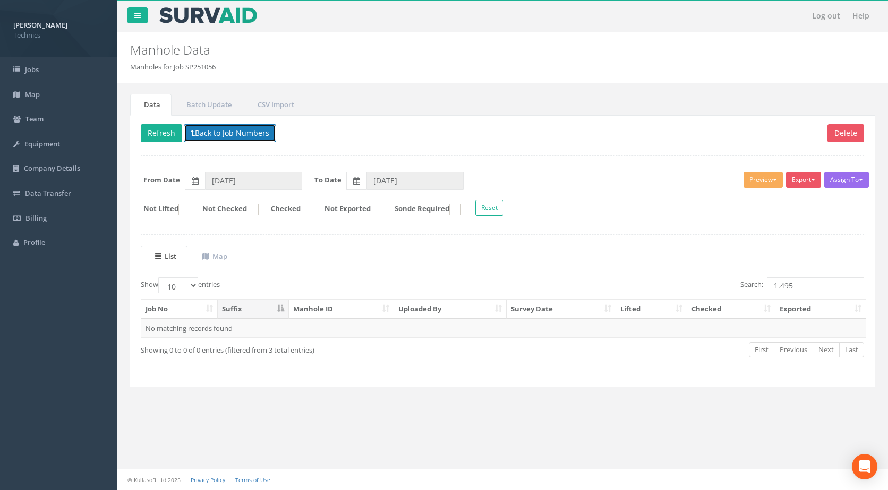
click at [239, 133] on button "Back to Job Numbers" at bounding box center [230, 133] width 92 height 18
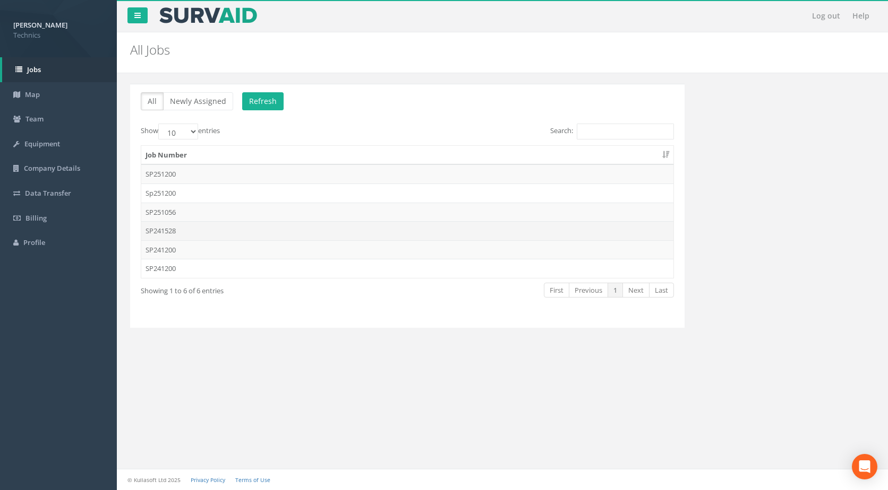
click at [203, 229] on td "SP241528" at bounding box center [407, 230] width 532 height 19
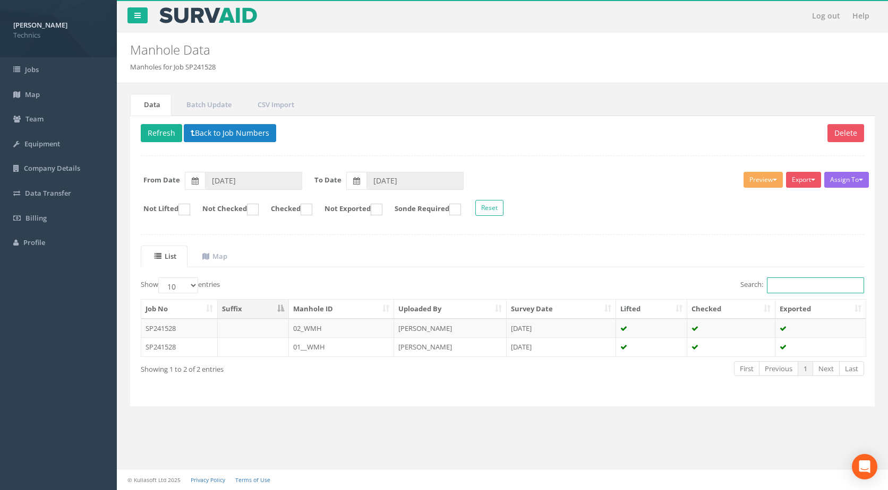
click at [810, 285] on input "Search:" at bounding box center [814, 286] width 97 height 16
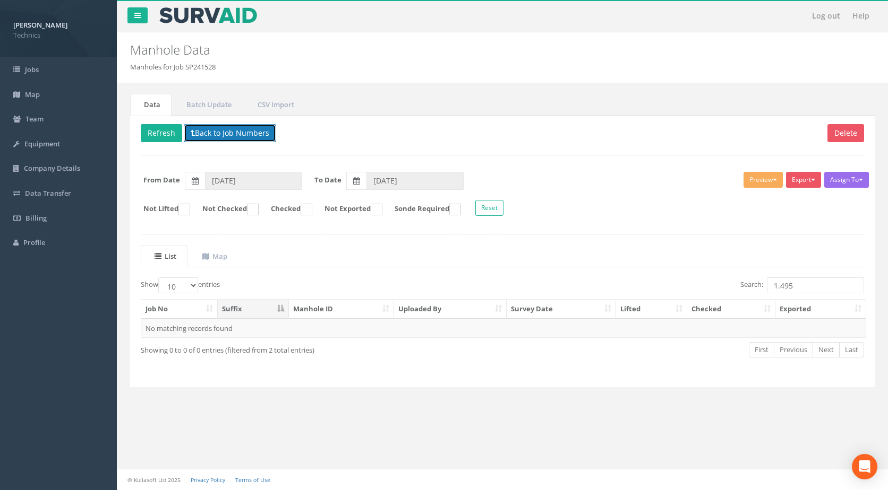
click at [246, 128] on button "Back to Job Numbers" at bounding box center [230, 133] width 92 height 18
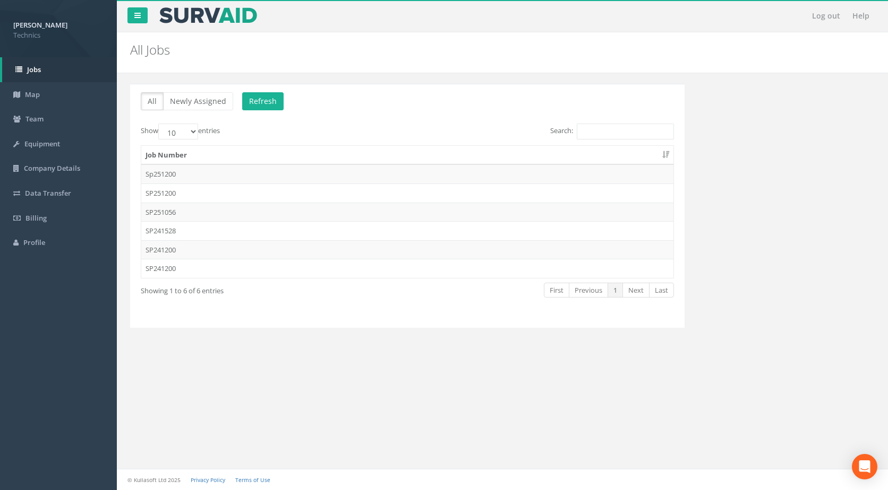
drag, startPoint x: 186, startPoint y: 247, endPoint x: 815, endPoint y: 347, distance: 636.8
click at [186, 251] on td "SP241200" at bounding box center [407, 249] width 532 height 19
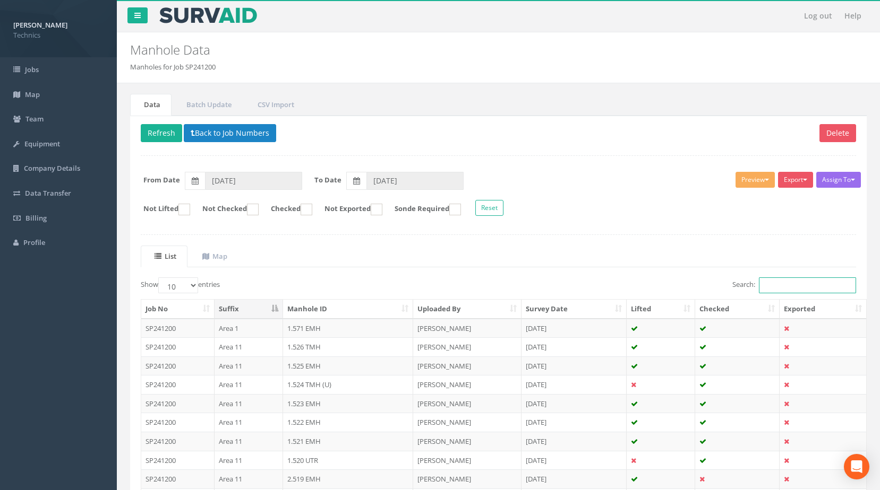
click at [801, 287] on input "Search:" at bounding box center [807, 286] width 97 height 16
drag, startPoint x: 794, startPoint y: 295, endPoint x: 685, endPoint y: 284, distance: 108.8
click at [685, 284] on div "Search:" at bounding box center [681, 287] width 350 height 19
click at [787, 282] on input "Search:" at bounding box center [807, 286] width 97 height 16
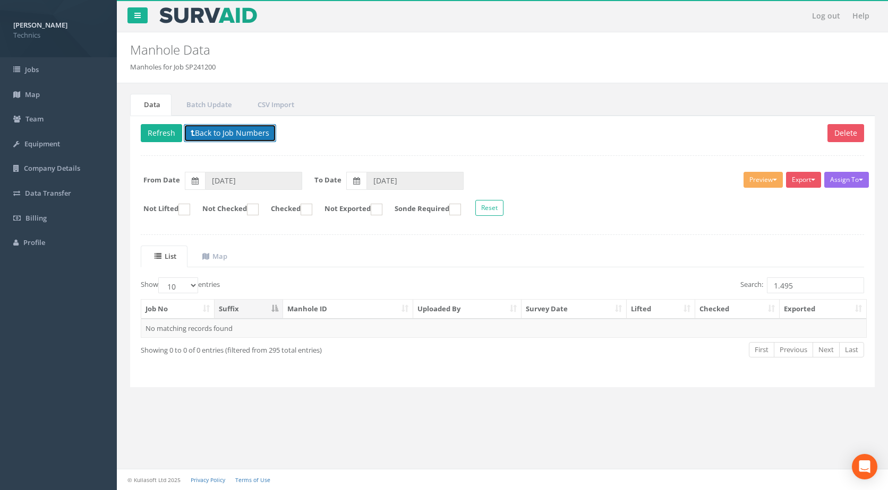
click at [225, 135] on button "Back to Job Numbers" at bounding box center [230, 133] width 92 height 18
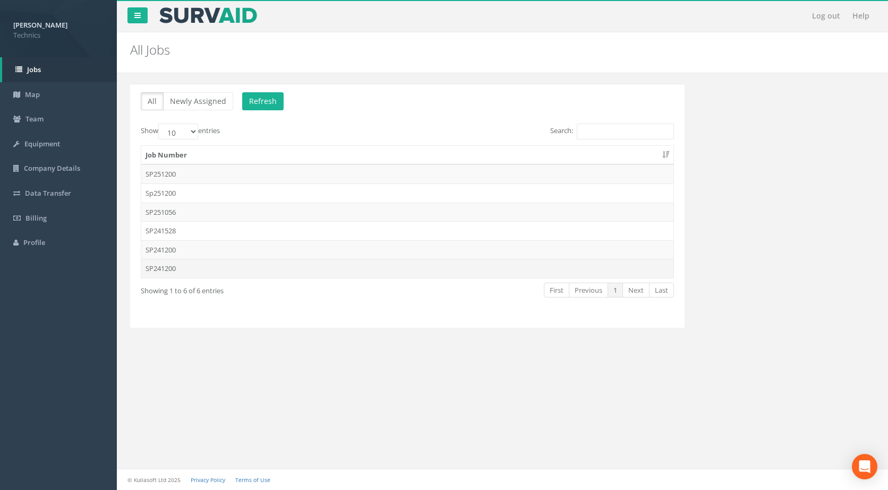
click at [206, 268] on td "SP241200" at bounding box center [407, 268] width 532 height 19
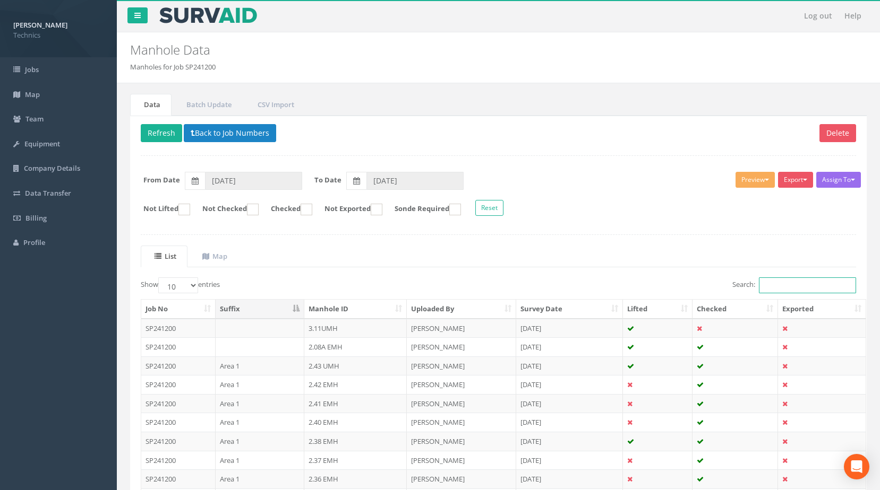
click at [777, 283] on input "Search:" at bounding box center [807, 286] width 97 height 16
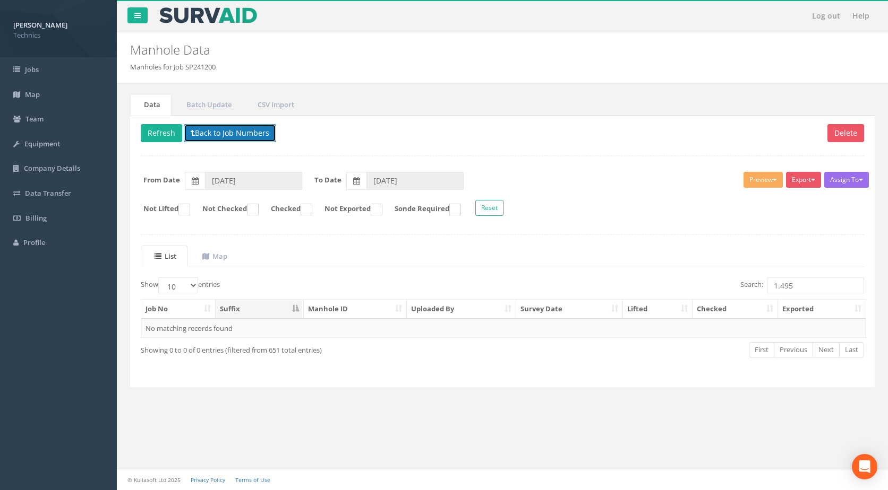
click at [240, 136] on button "Back to Job Numbers" at bounding box center [230, 133] width 92 height 18
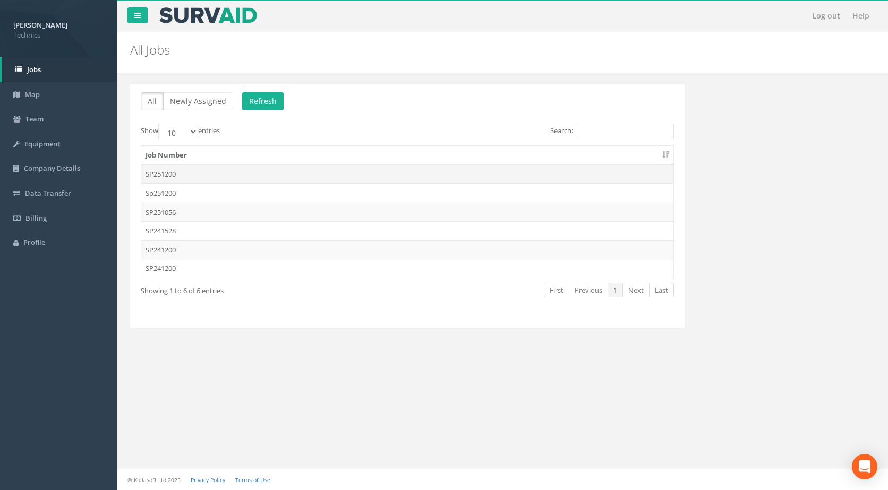
click at [187, 176] on td "SP251200" at bounding box center [407, 174] width 532 height 19
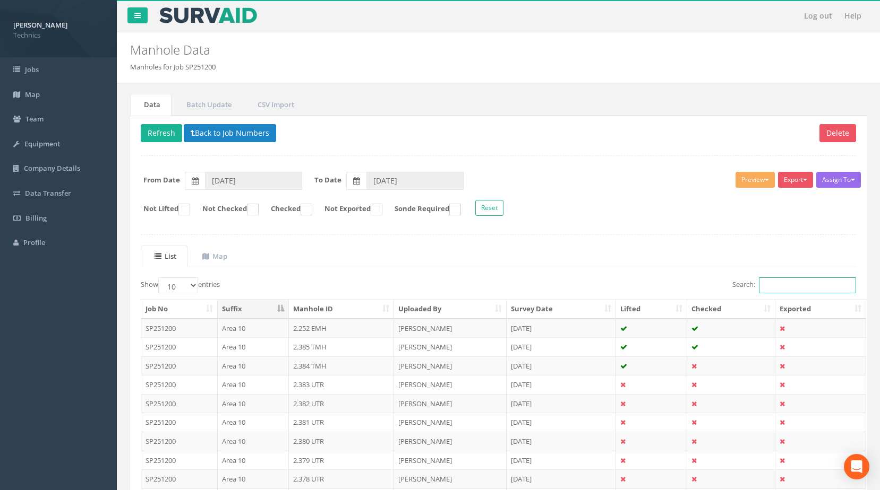
click at [805, 286] on input "Search:" at bounding box center [807, 286] width 97 height 16
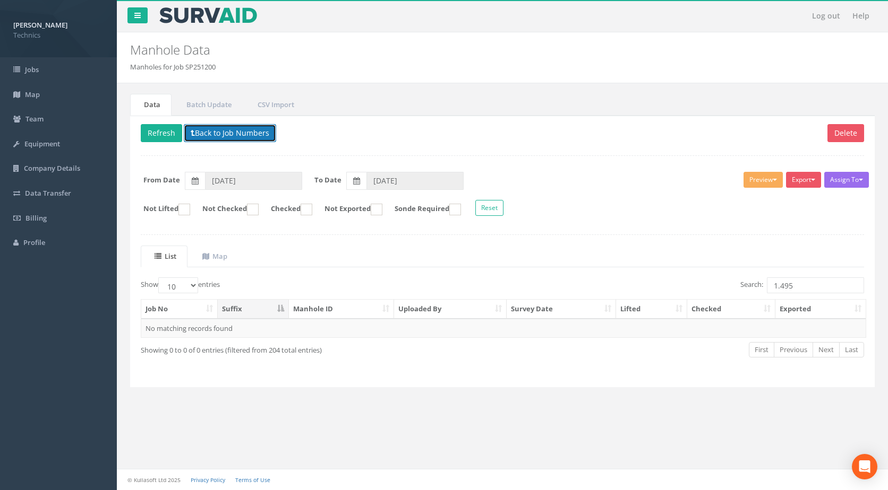
click at [213, 124] on button "Back to Job Numbers" at bounding box center [230, 133] width 92 height 18
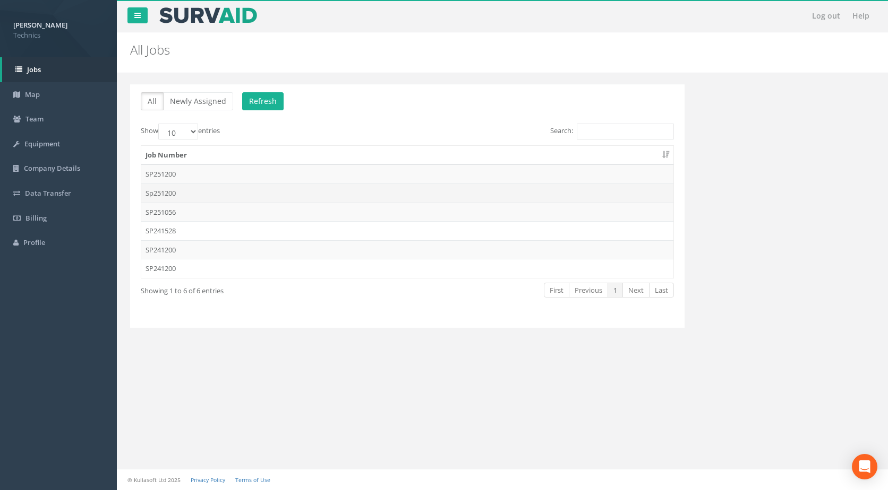
click at [186, 199] on td "Sp251200" at bounding box center [407, 193] width 532 height 19
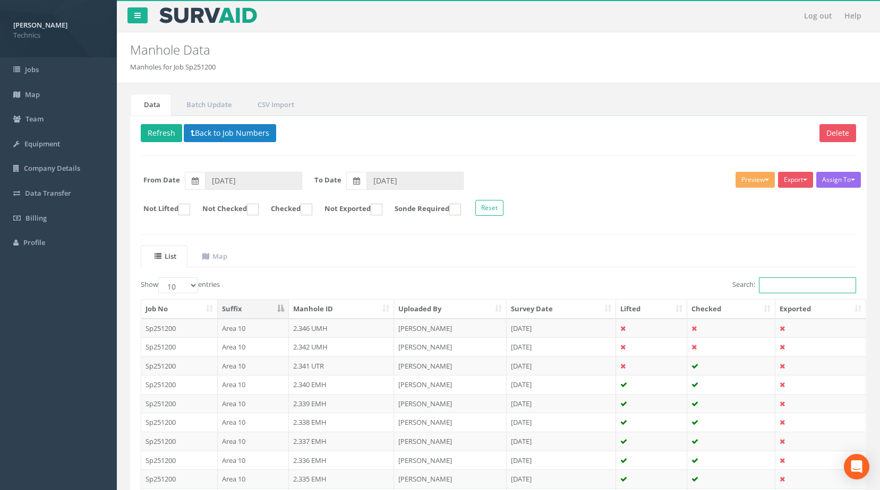
click at [786, 288] on input "Search:" at bounding box center [807, 286] width 97 height 16
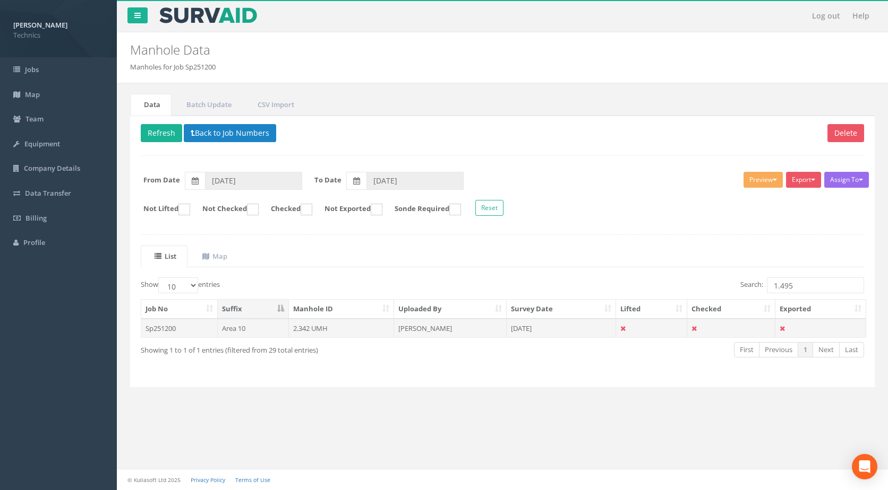
click at [351, 325] on td "2.342 UMH" at bounding box center [342, 328] width 106 height 19
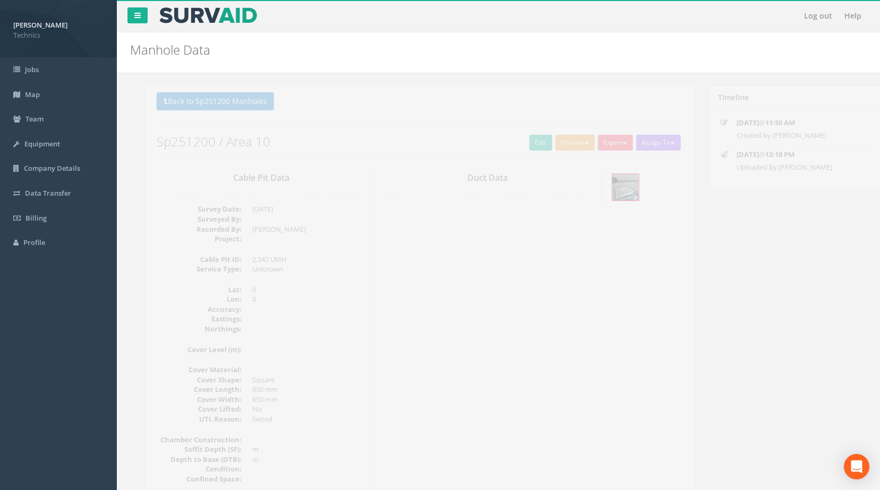
click at [506, 133] on div "Back to Sp251200 Manholes Back to Map Assign To No Companies Added Export Techn…" at bounding box center [404, 125] width 527 height 67
click at [513, 135] on link "Edit" at bounding box center [524, 143] width 23 height 16
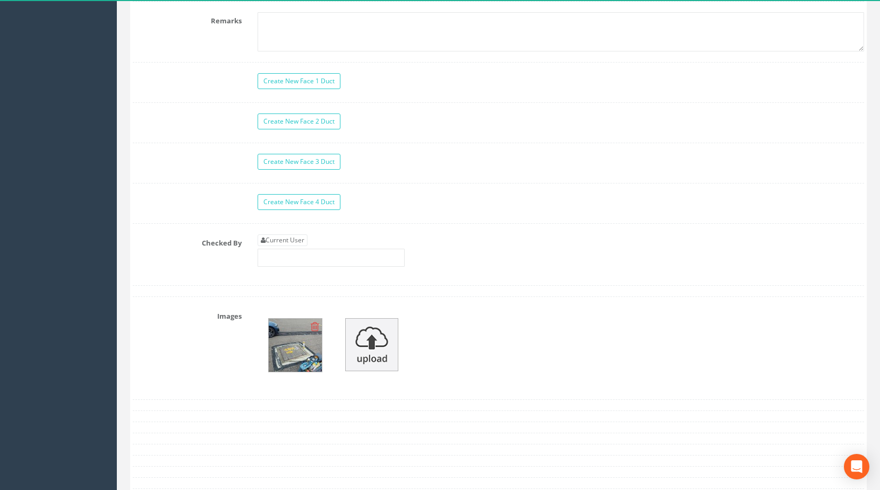
scroll to position [1009, 0]
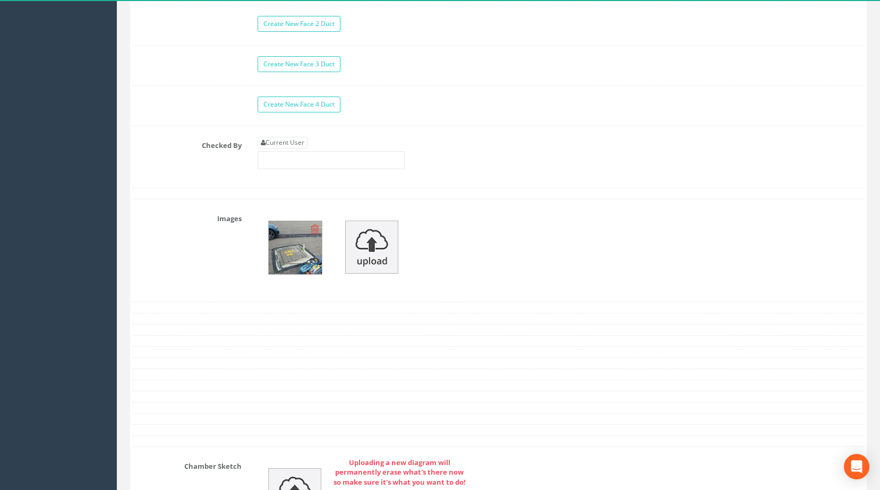
click at [301, 268] on img at bounding box center [295, 247] width 53 height 53
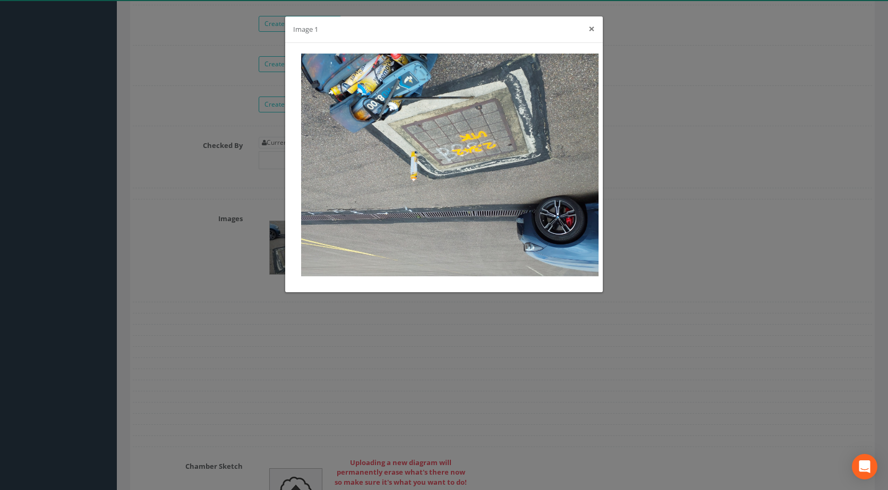
click at [592, 28] on button "×" at bounding box center [591, 28] width 6 height 11
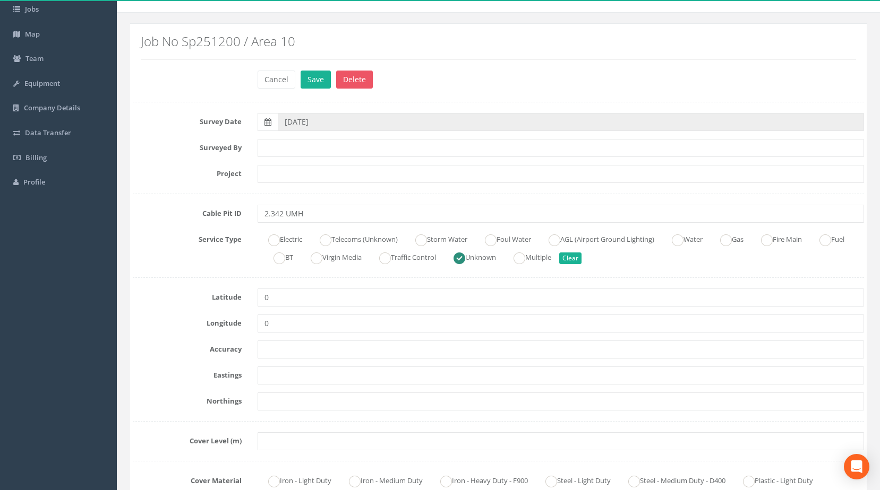
scroll to position [0, 0]
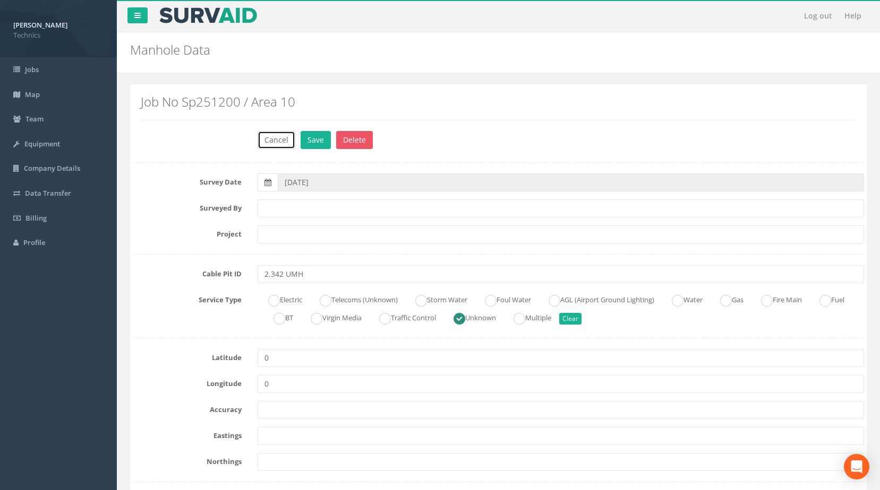
click at [281, 144] on button "Cancel" at bounding box center [276, 140] width 38 height 18
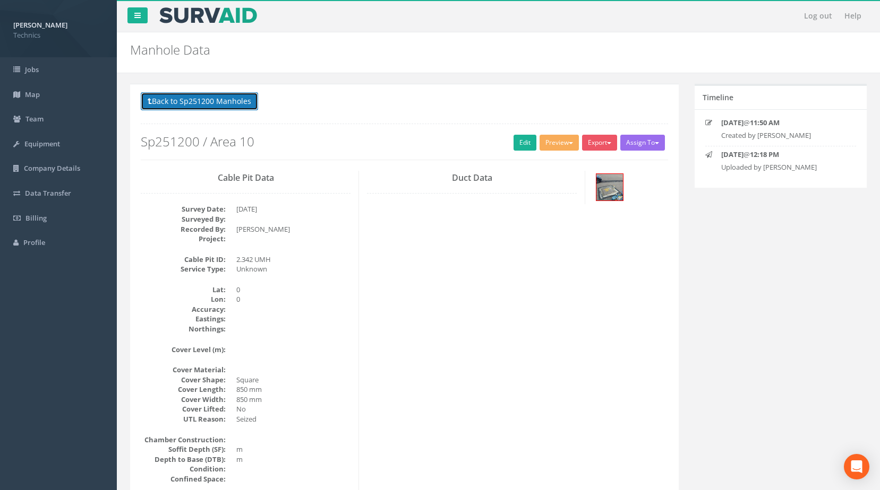
click at [173, 100] on button "Back to Sp251200 Manholes" at bounding box center [199, 101] width 117 height 18
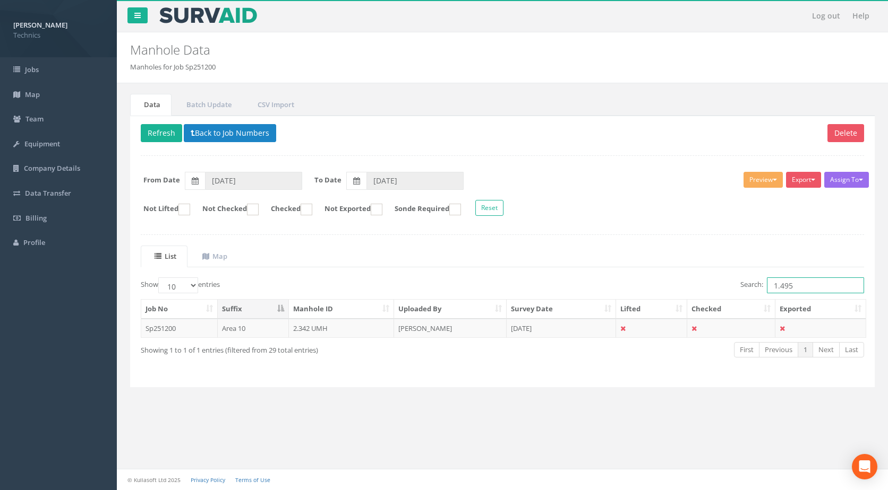
click at [796, 285] on input "1.495" at bounding box center [814, 286] width 97 height 16
drag, startPoint x: 800, startPoint y: 283, endPoint x: 771, endPoint y: 283, distance: 28.7
click at [771, 283] on input "1.494" at bounding box center [814, 286] width 97 height 16
click at [226, 127] on button "Back to Job Numbers" at bounding box center [230, 133] width 92 height 18
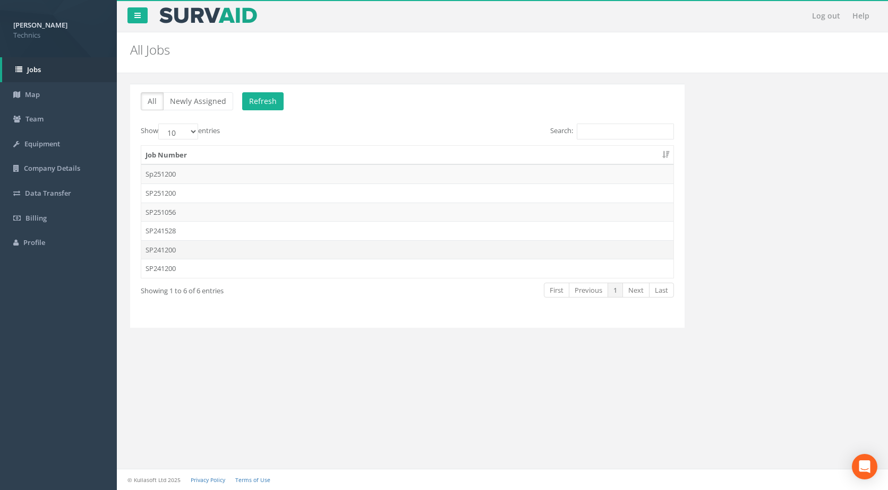
click at [191, 245] on td "SP241200" at bounding box center [407, 249] width 532 height 19
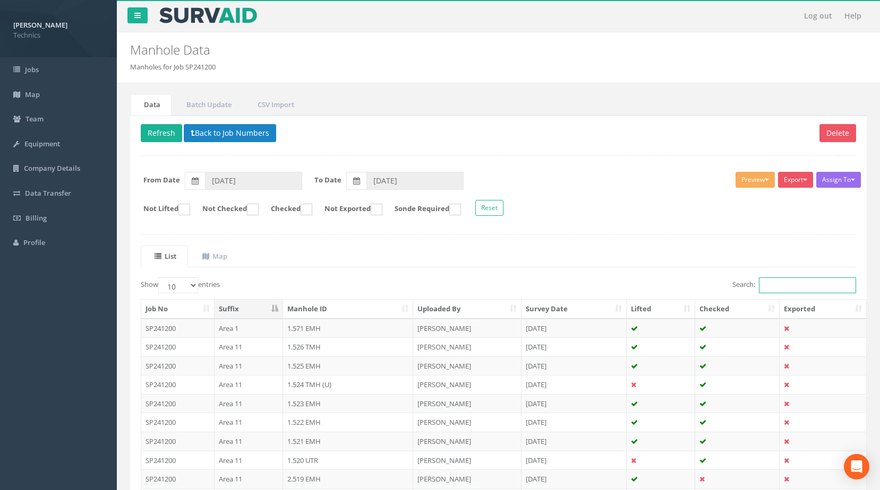
click at [773, 283] on input "Search:" at bounding box center [807, 286] width 97 height 16
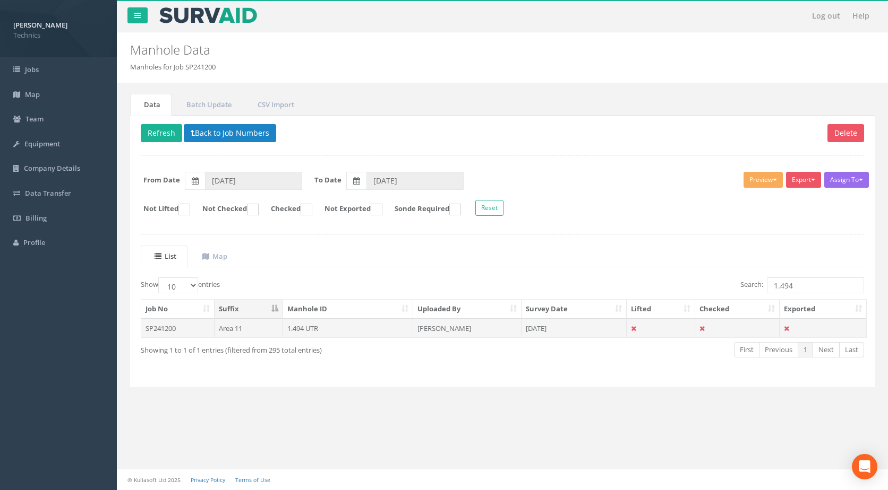
click at [344, 334] on td "1.494 UTR" at bounding box center [348, 328] width 131 height 19
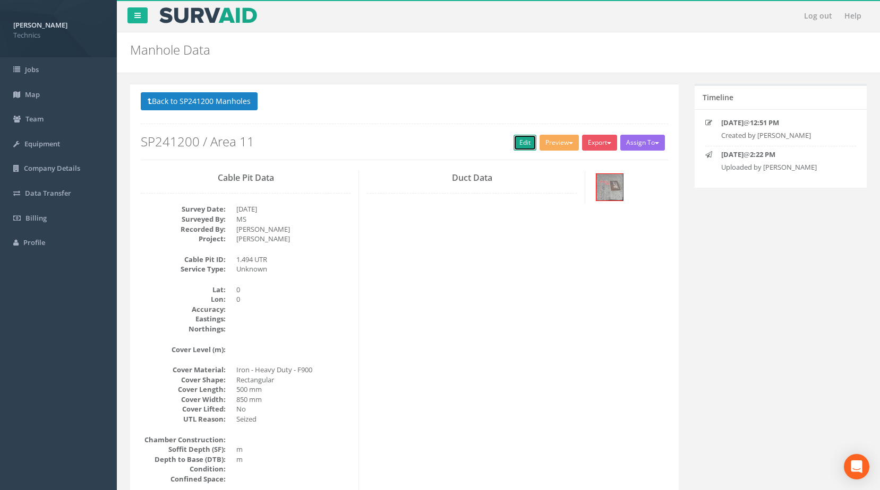
click at [513, 147] on link "Edit" at bounding box center [524, 143] width 23 height 16
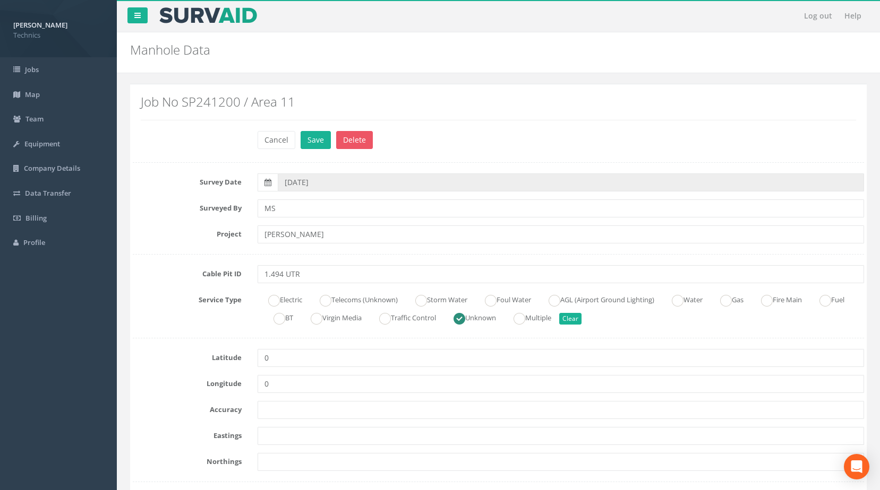
scroll to position [53, 0]
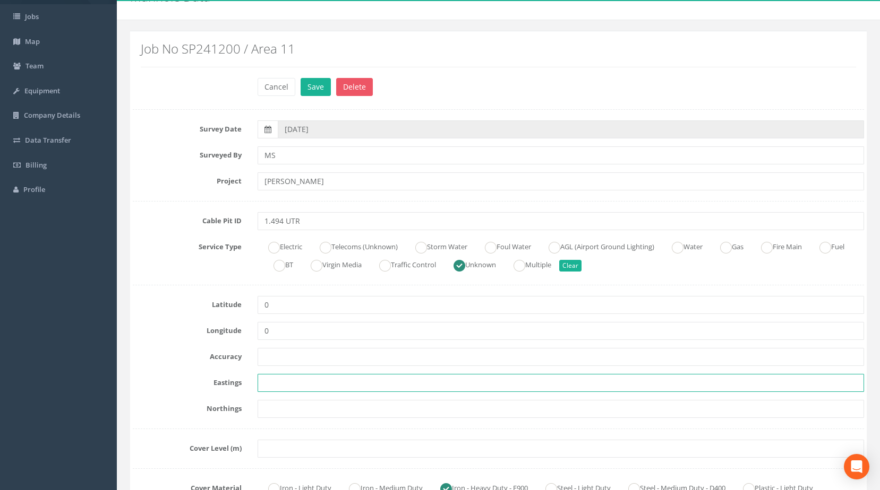
click at [278, 382] on input "text" at bounding box center [560, 383] width 607 height 18
click at [299, 410] on input "text" at bounding box center [560, 409] width 607 height 18
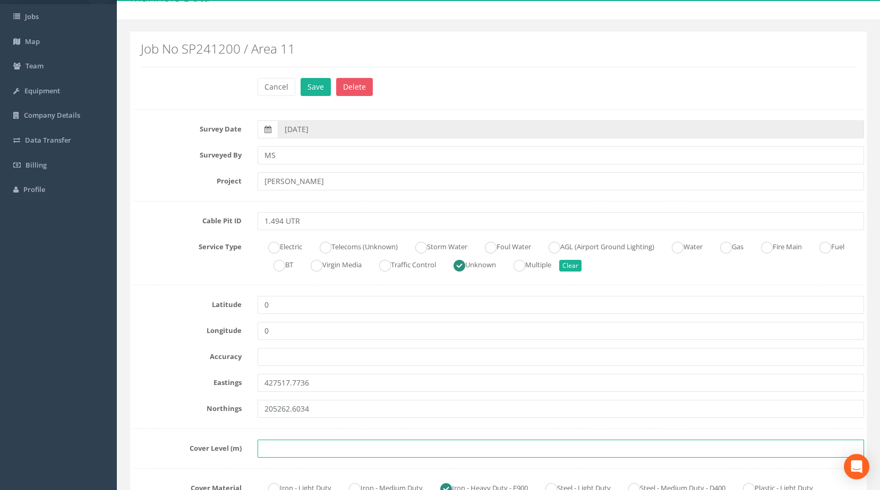
click at [278, 446] on input "text" at bounding box center [560, 449] width 607 height 18
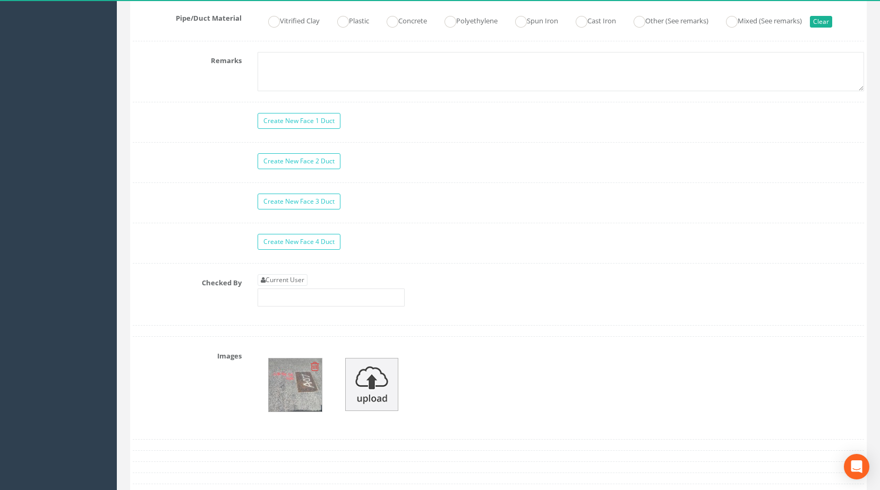
scroll to position [955, 0]
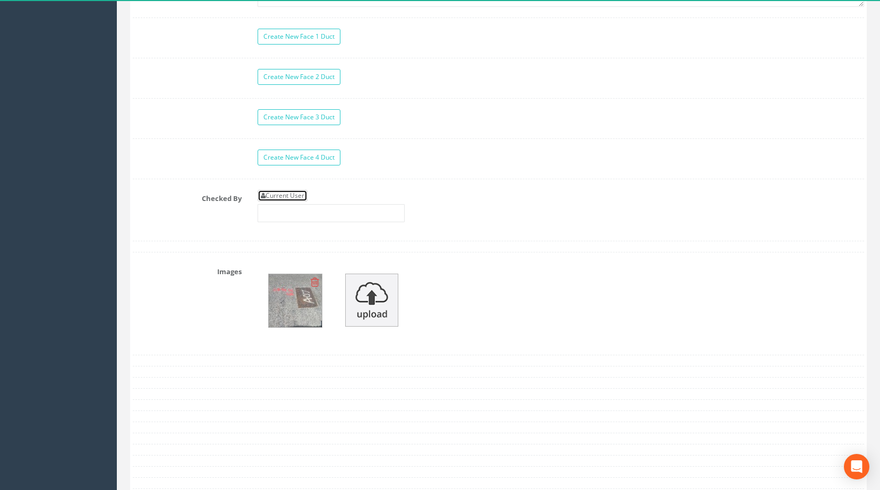
click at [290, 202] on link "Current User" at bounding box center [282, 196] width 50 height 12
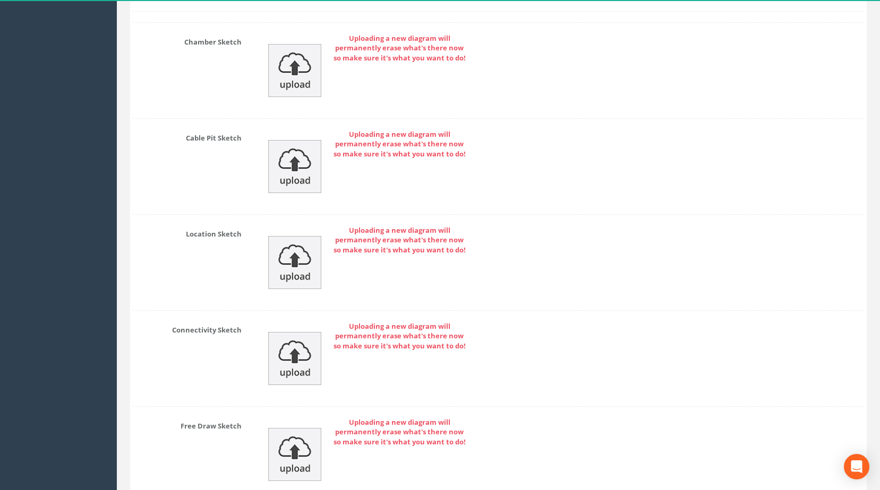
scroll to position [1546, 0]
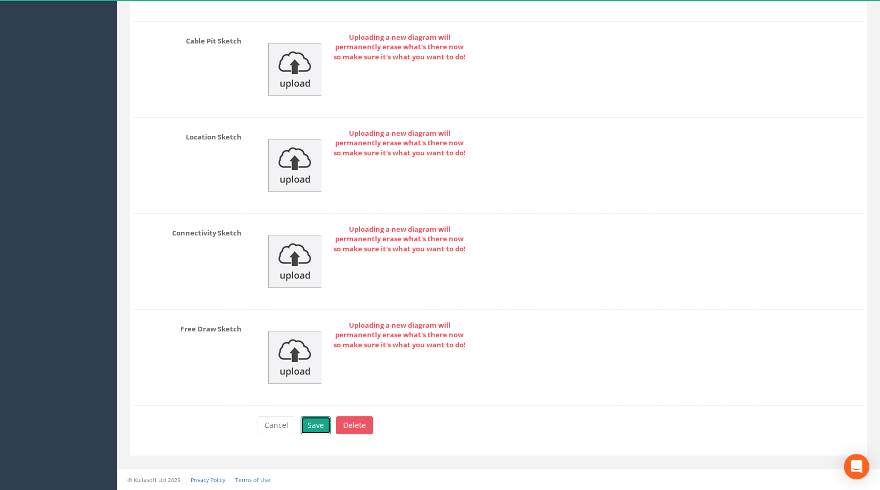
click at [318, 427] on button "Save" at bounding box center [315, 426] width 30 height 18
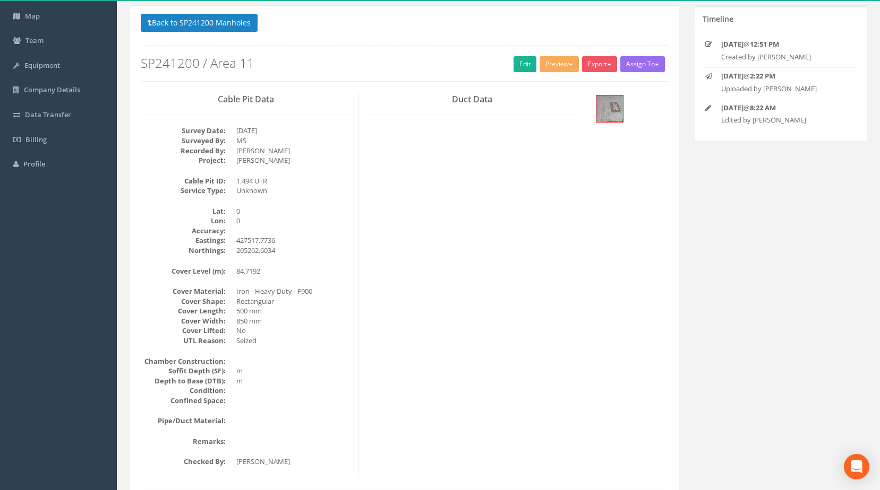
scroll to position [0, 0]
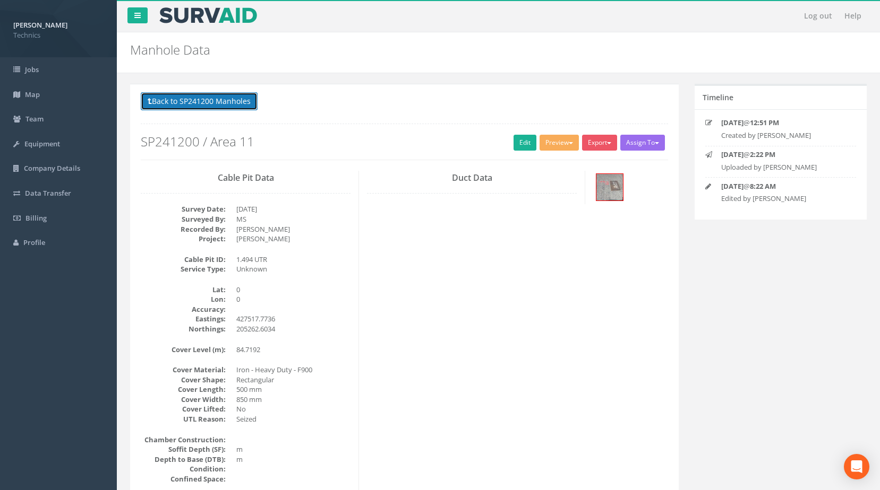
click at [213, 96] on button "Back to SP241200 Manholes" at bounding box center [199, 101] width 117 height 18
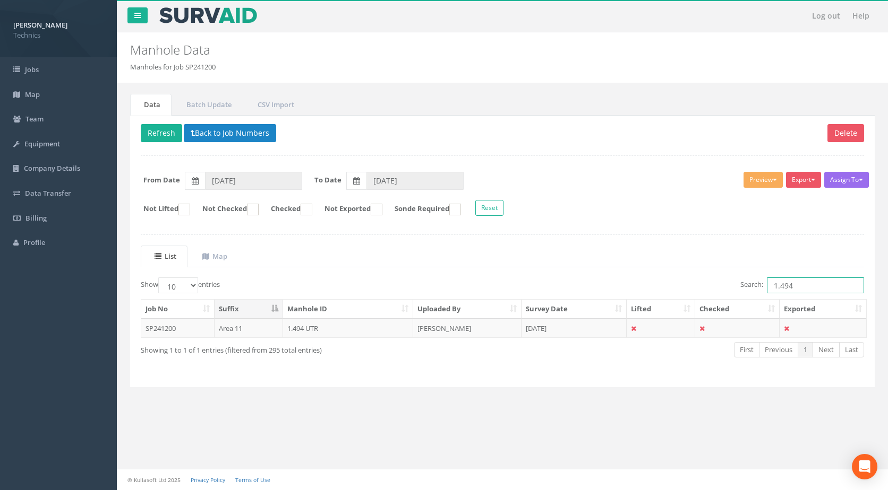
click at [797, 289] on input "1.494" at bounding box center [814, 286] width 97 height 16
click at [366, 330] on td "1.477 EMH" at bounding box center [348, 328] width 131 height 19
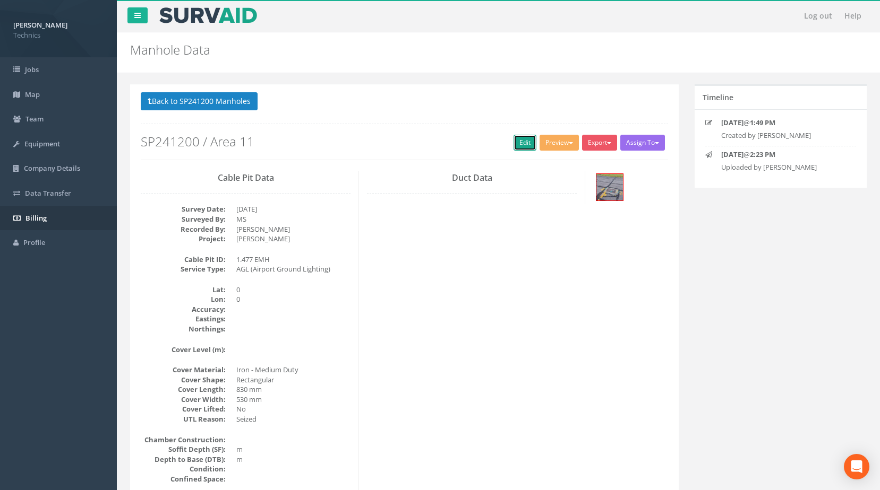
click at [525, 139] on link "Edit" at bounding box center [524, 143] width 23 height 16
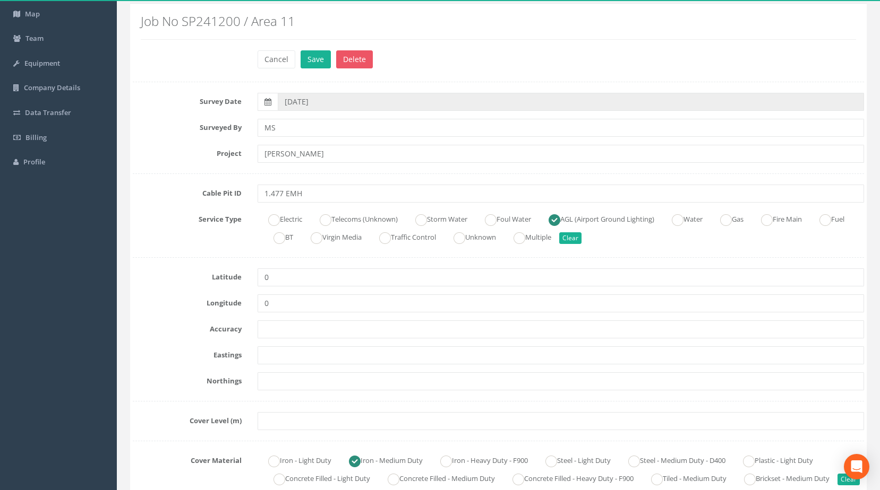
scroll to position [106, 0]
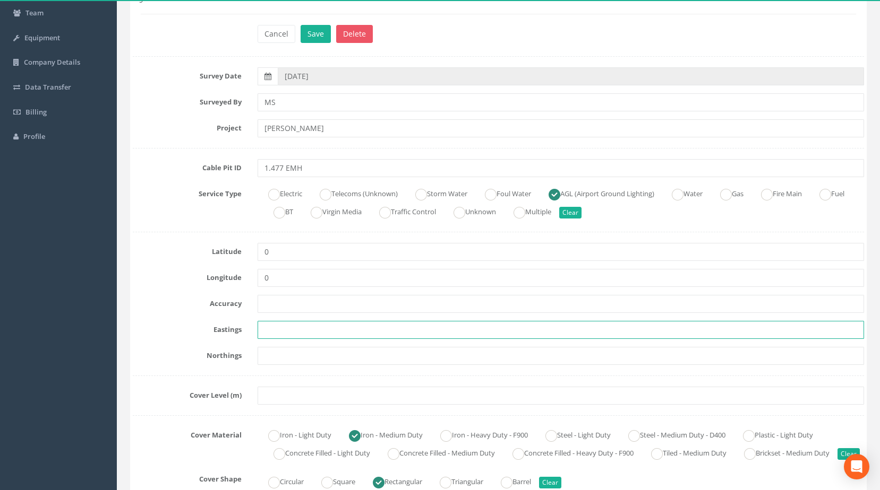
click at [270, 324] on input "text" at bounding box center [560, 330] width 607 height 18
click at [296, 354] on input "text" at bounding box center [560, 356] width 607 height 18
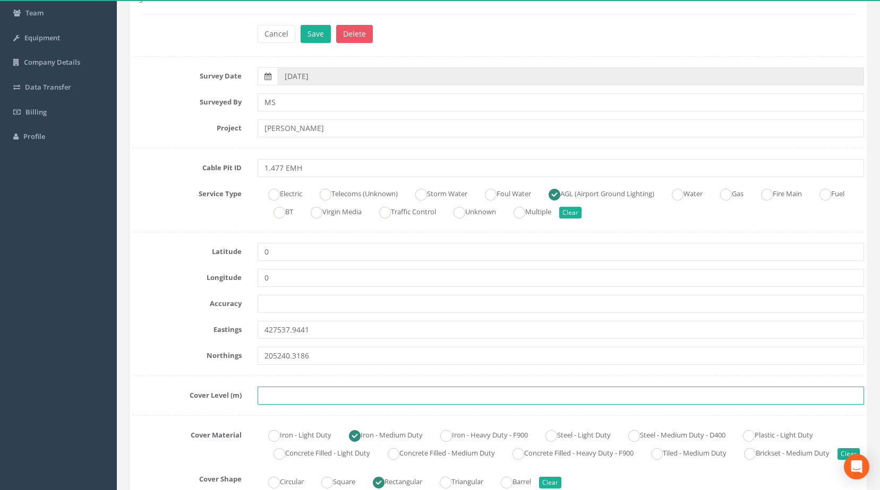
click at [306, 400] on input "text" at bounding box center [560, 396] width 607 height 18
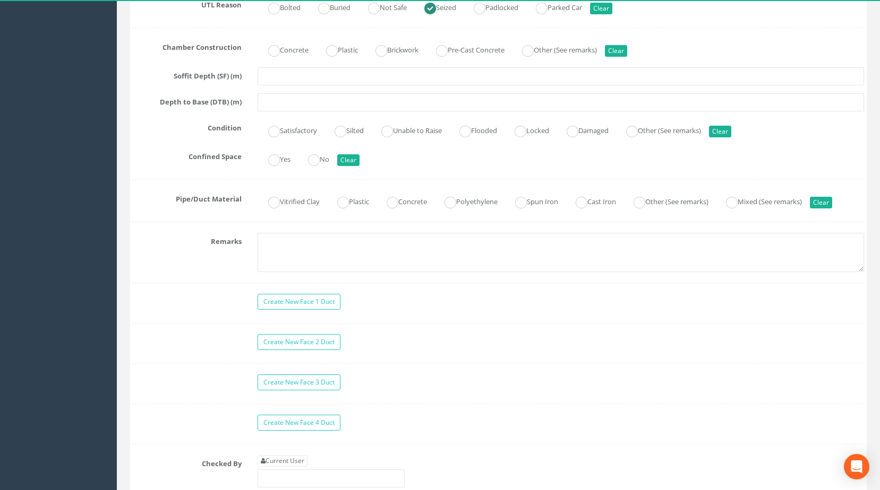
scroll to position [902, 0]
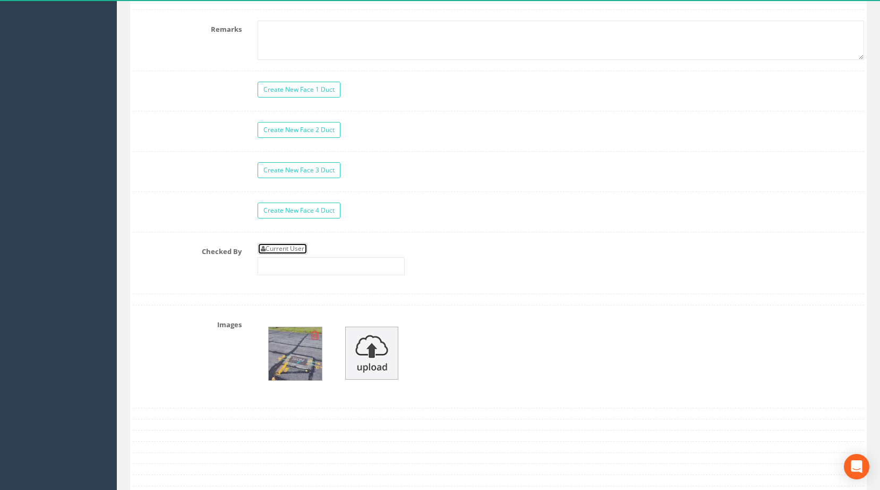
click at [298, 255] on link "Current User" at bounding box center [282, 249] width 50 height 12
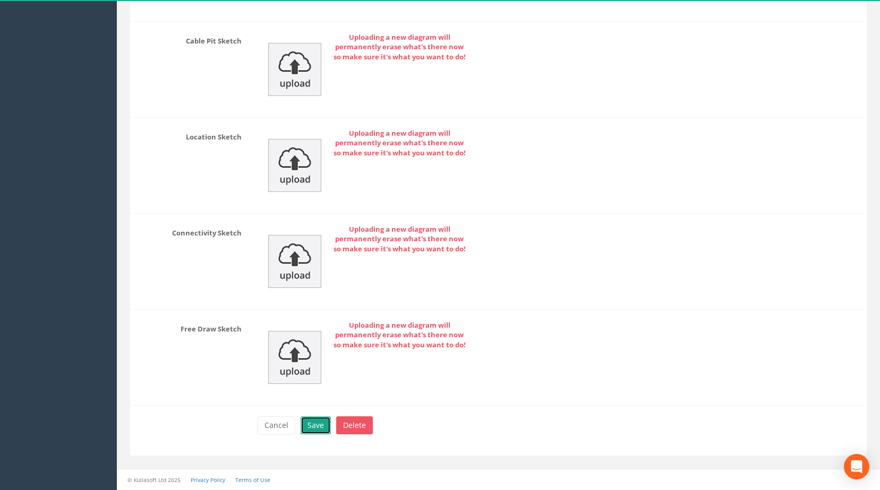
click at [313, 430] on button "Save" at bounding box center [315, 426] width 30 height 18
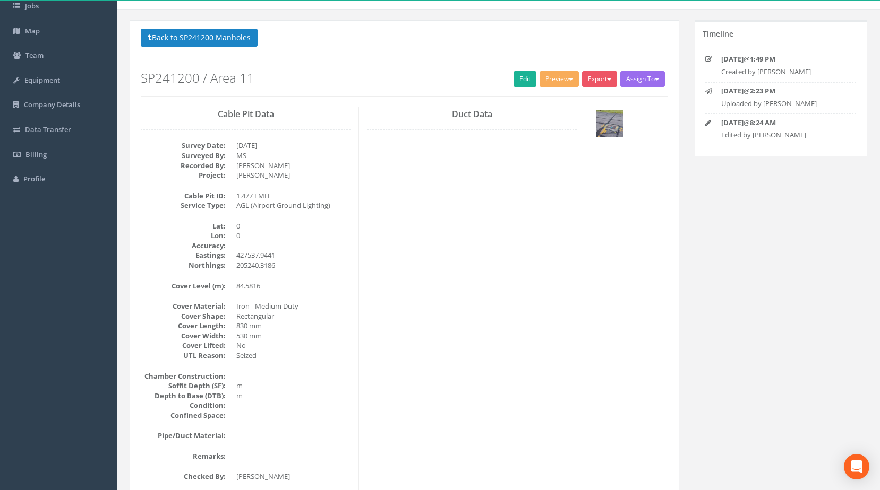
scroll to position [0, 0]
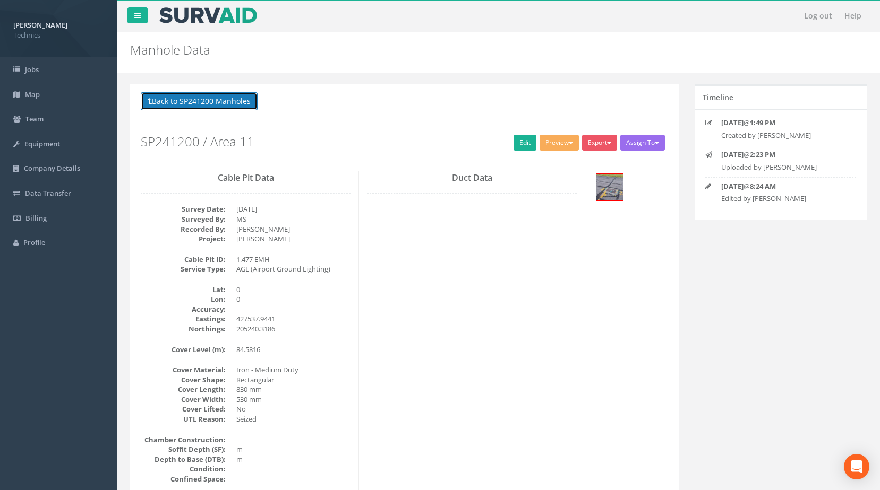
click at [230, 100] on button "Back to SP241200 Manholes" at bounding box center [199, 101] width 117 height 18
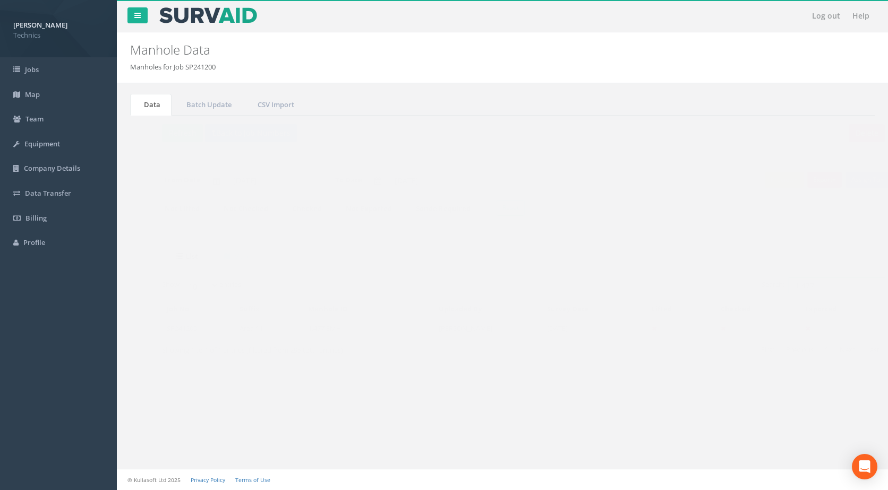
click at [803, 288] on input "1.477" at bounding box center [814, 286] width 97 height 16
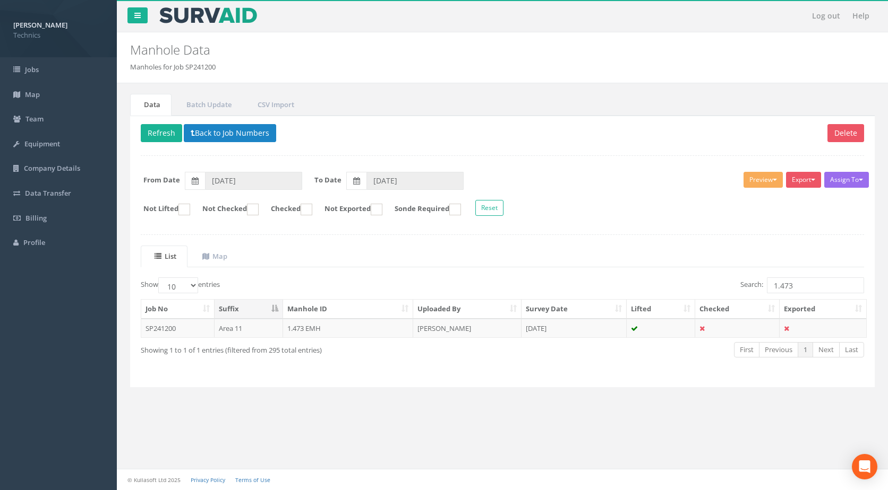
click at [321, 326] on td "1.473 EMH" at bounding box center [348, 328] width 131 height 19
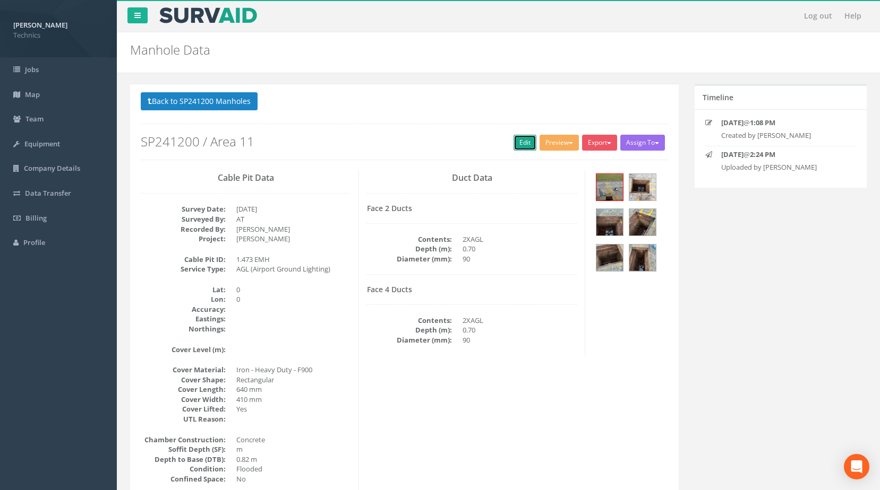
click at [521, 145] on link "Edit" at bounding box center [524, 143] width 23 height 16
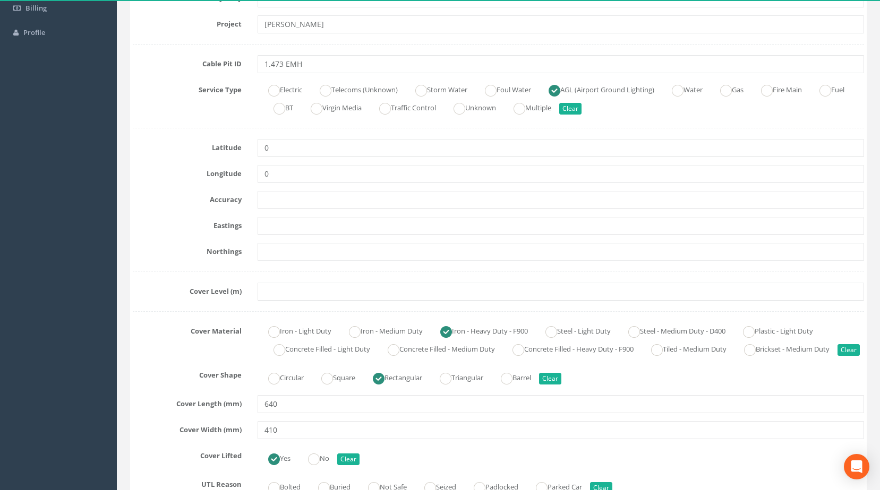
scroll to position [212, 0]
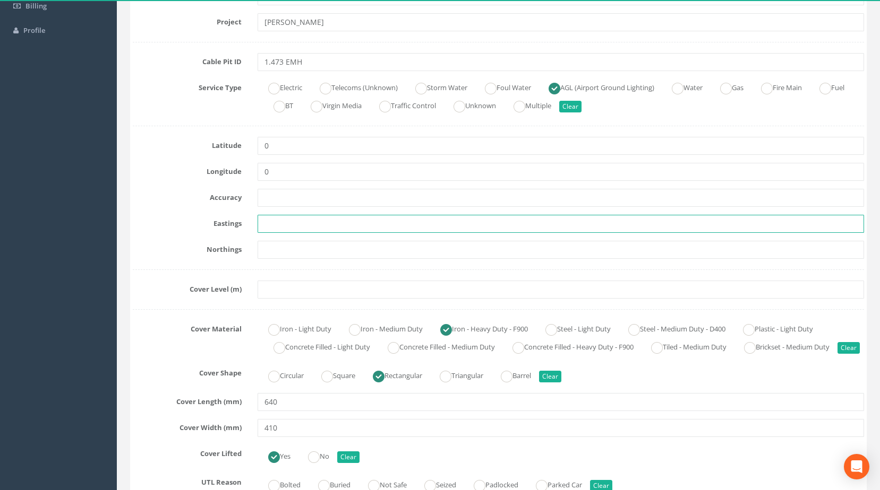
click at [287, 222] on input "text" at bounding box center [560, 224] width 607 height 18
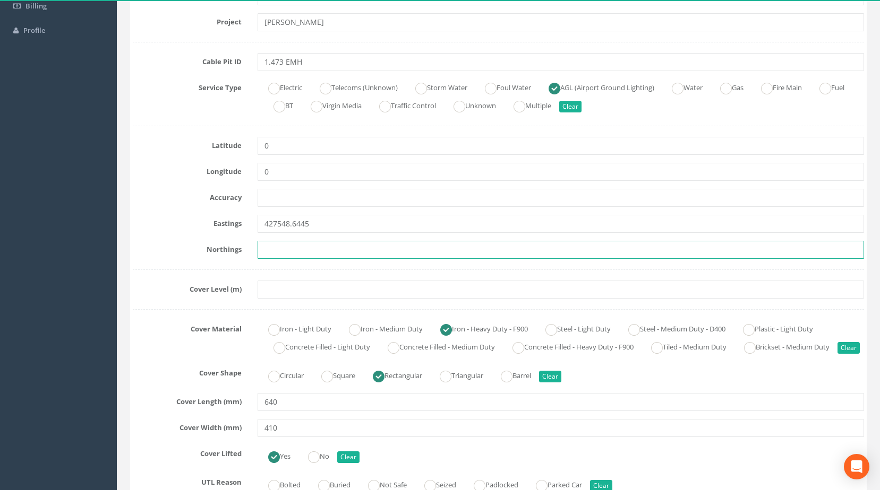
click at [307, 252] on input "text" at bounding box center [560, 250] width 607 height 18
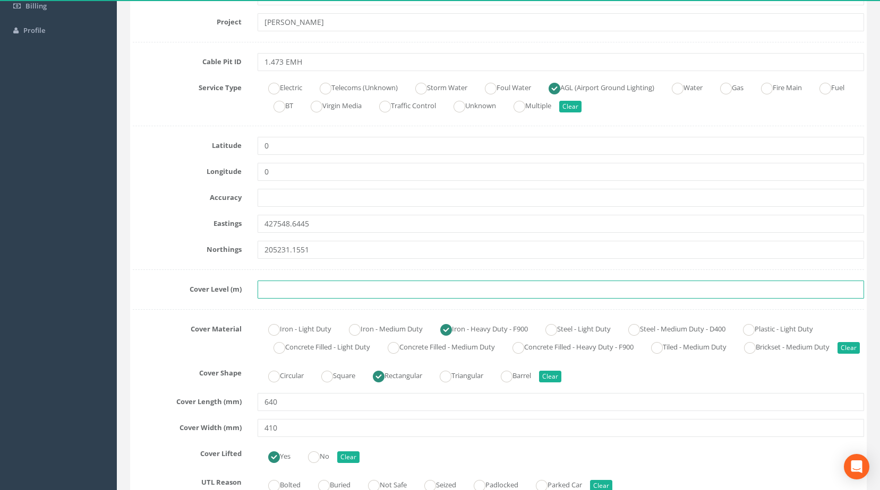
click at [278, 287] on input "text" at bounding box center [560, 290] width 607 height 18
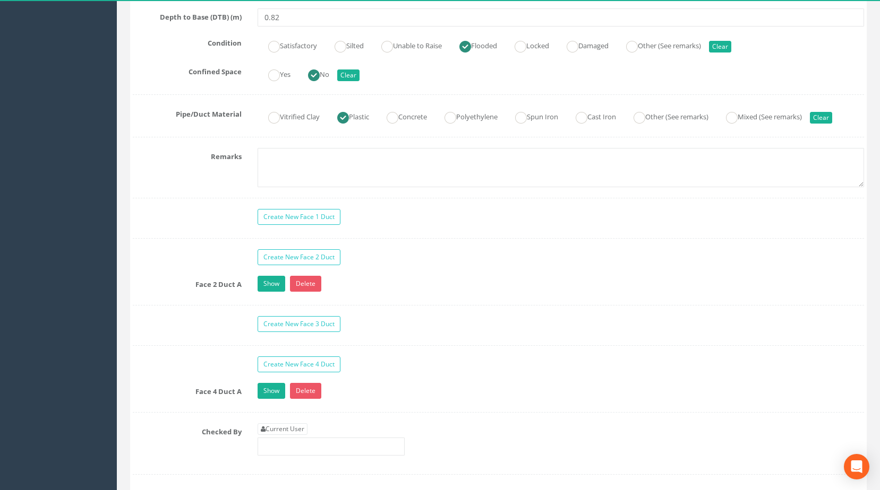
scroll to position [849, 0]
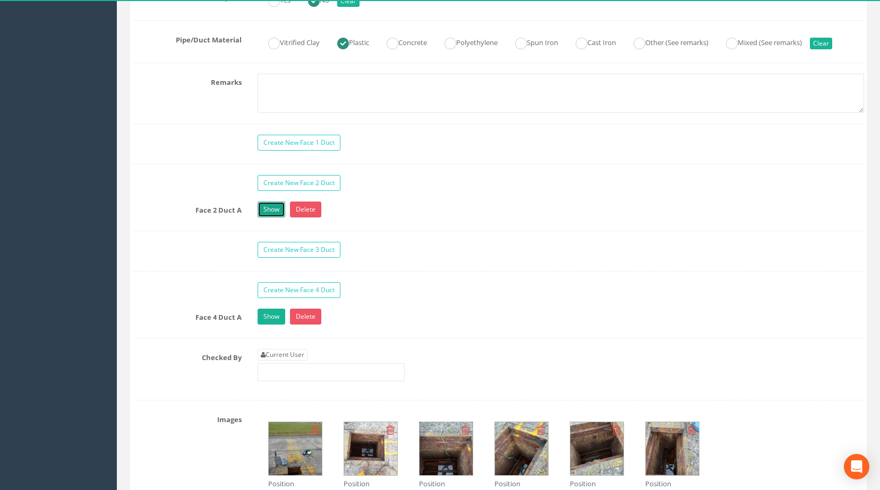
click at [270, 218] on link "Show" at bounding box center [271, 210] width 28 height 16
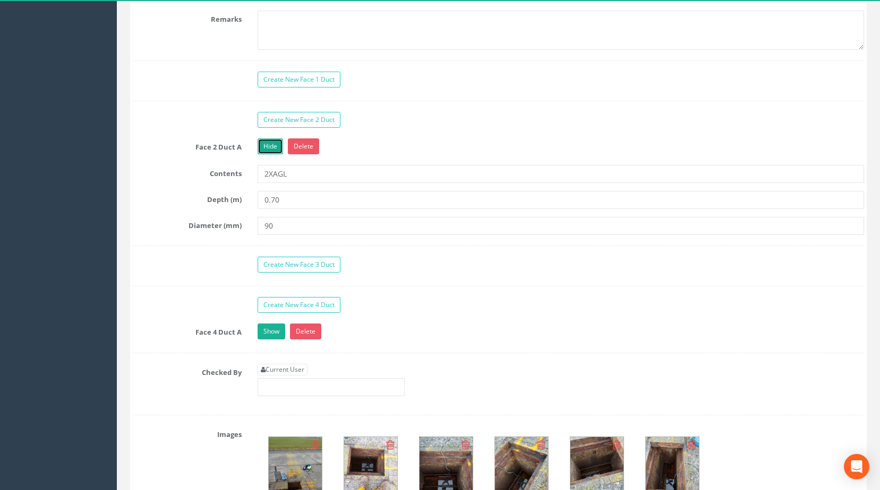
scroll to position [955, 0]
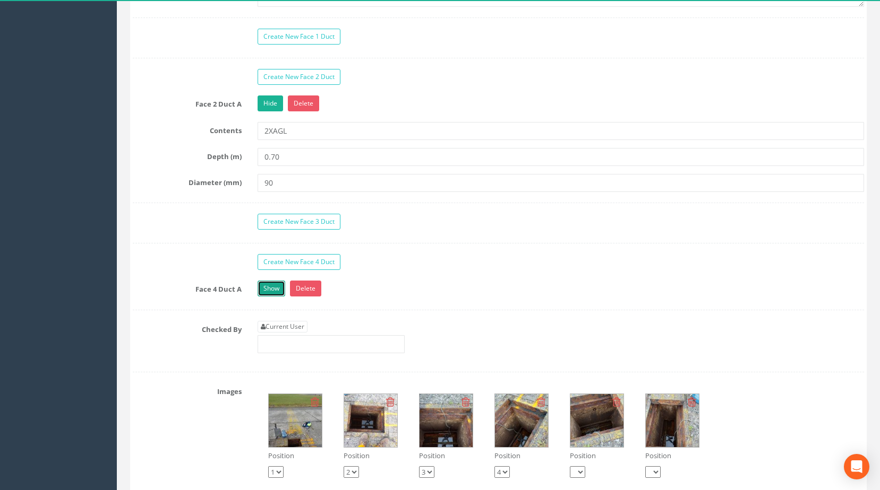
click at [271, 297] on link "Show" at bounding box center [271, 289] width 28 height 16
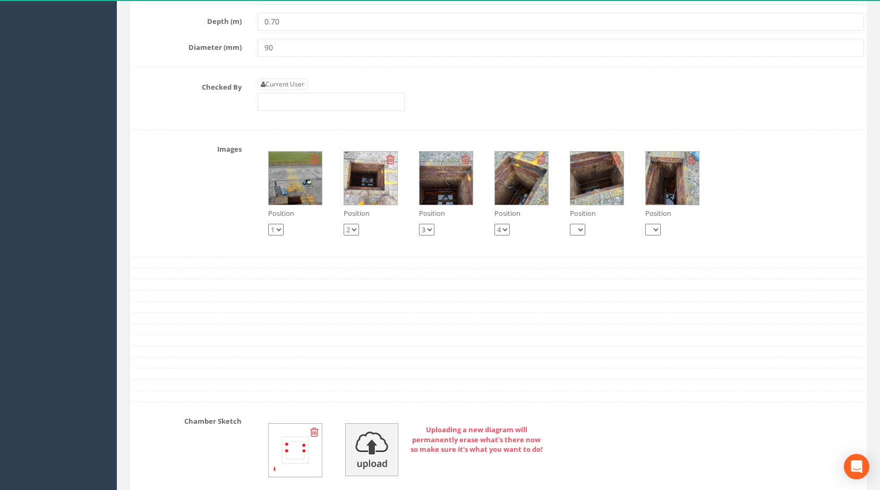
scroll to position [1274, 0]
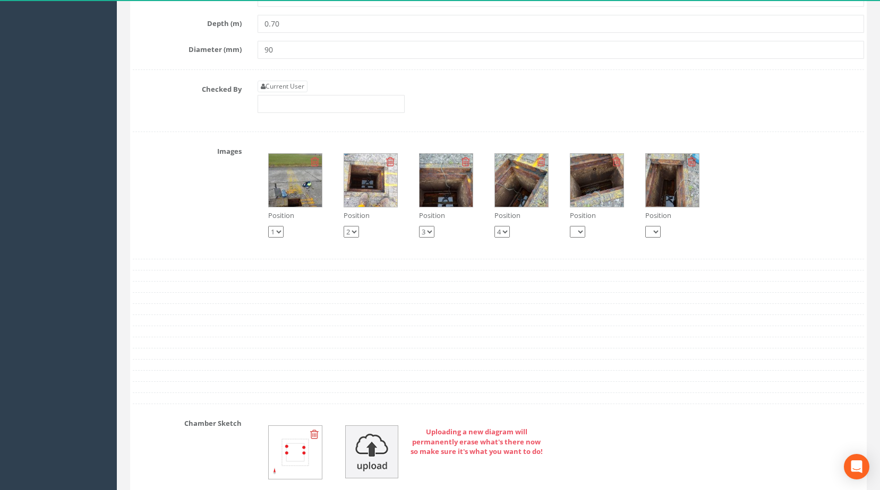
click at [301, 203] on img at bounding box center [295, 180] width 53 height 53
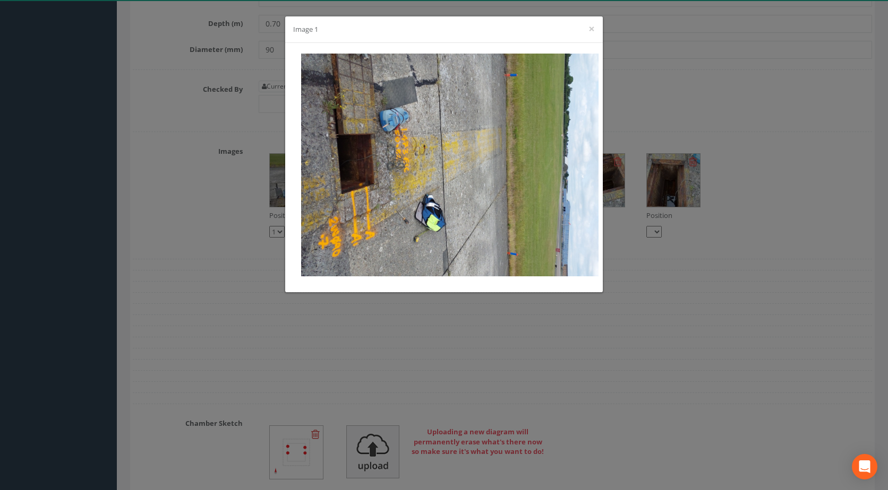
click at [407, 306] on div "Image 1 ×" at bounding box center [444, 245] width 888 height 490
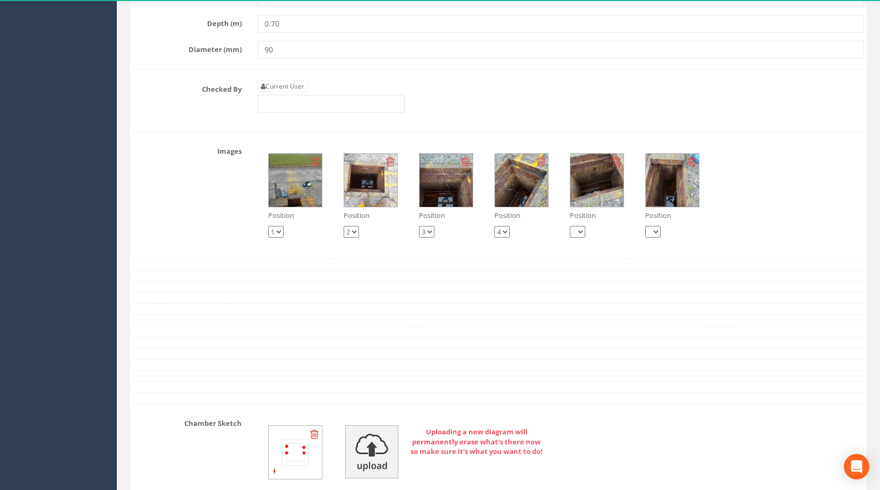
click at [297, 194] on img at bounding box center [295, 180] width 53 height 53
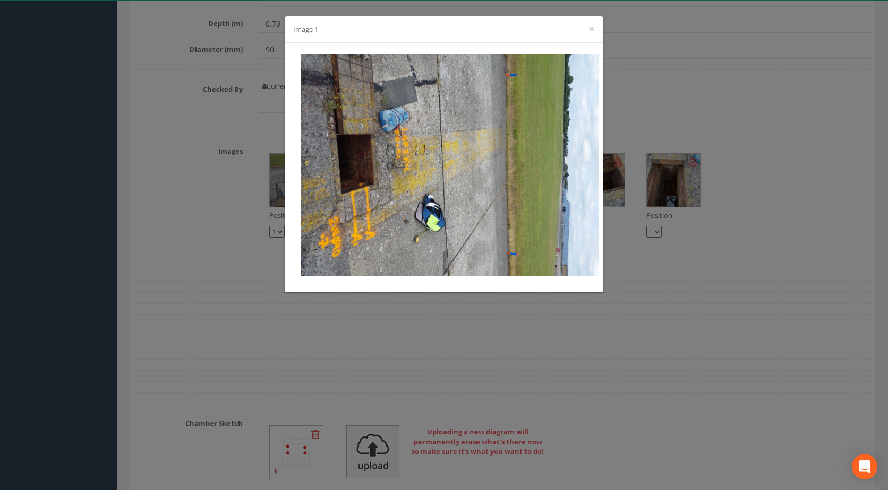
click at [619, 364] on div "Image 1 ×" at bounding box center [444, 245] width 888 height 490
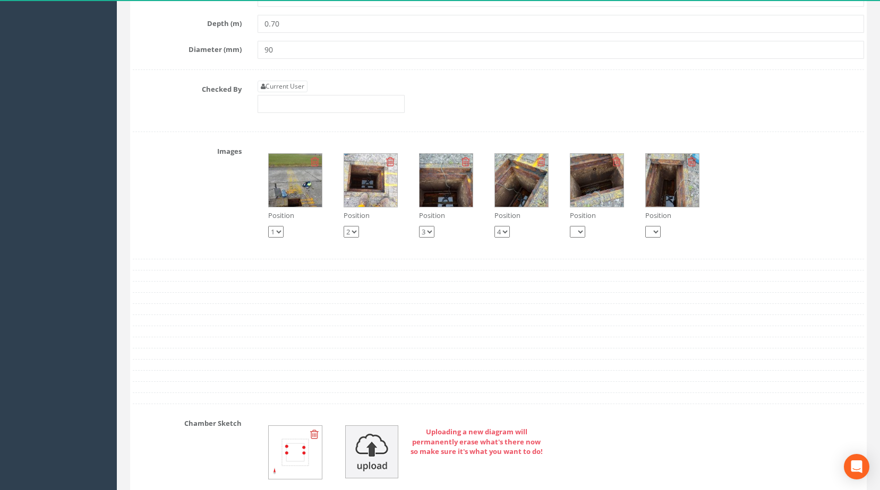
click at [363, 193] on img at bounding box center [370, 180] width 53 height 53
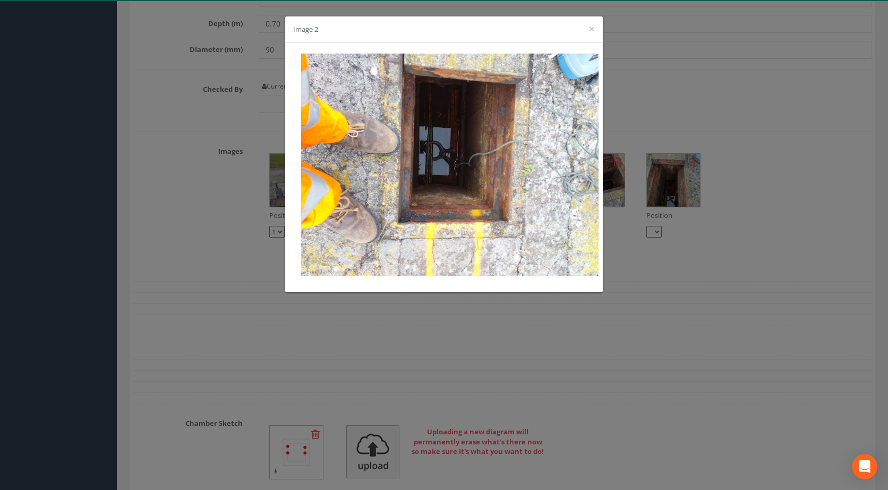
drag, startPoint x: 445, startPoint y: 357, endPoint x: 440, endPoint y: 348, distance: 10.3
click at [445, 357] on div "Image 2 ×" at bounding box center [444, 245] width 888 height 490
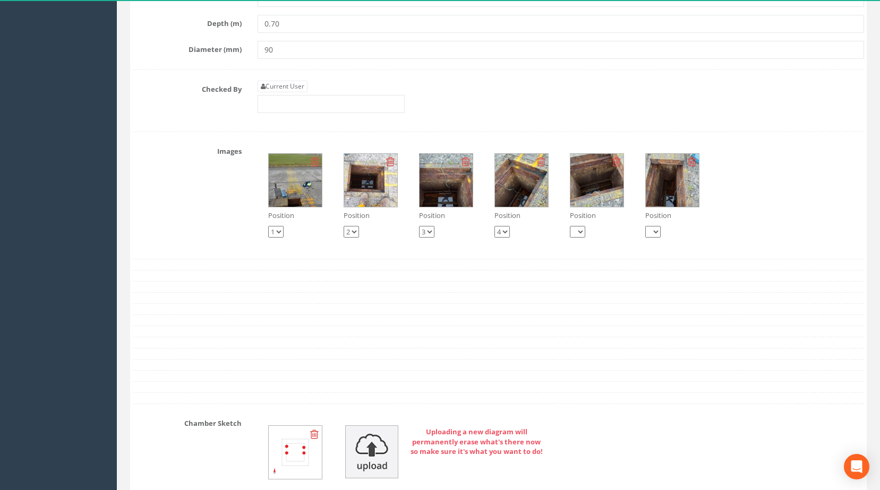
click at [456, 200] on img at bounding box center [445, 180] width 53 height 53
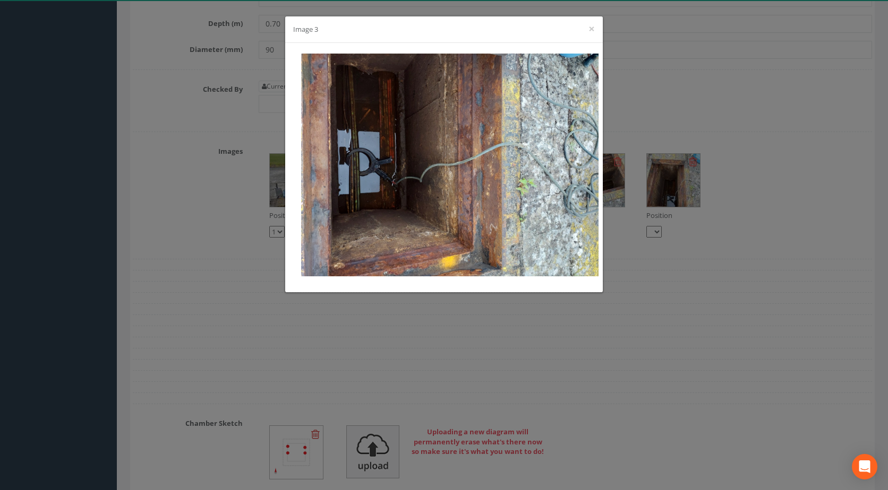
click at [385, 320] on div "Image 3 ×" at bounding box center [444, 245] width 888 height 490
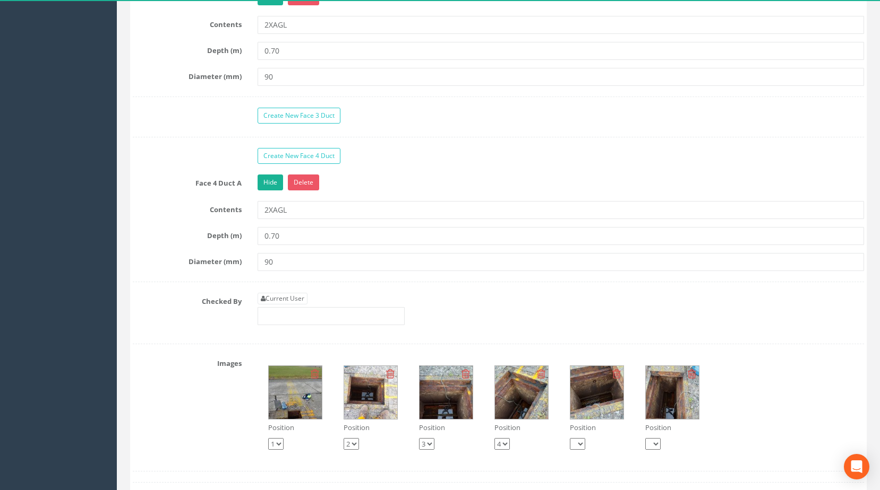
scroll to position [1009, 0]
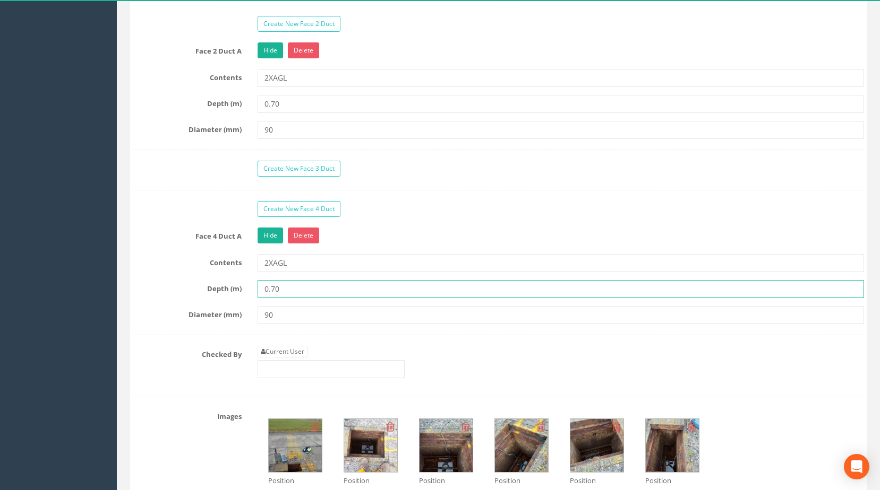
click at [288, 298] on input "0.70" at bounding box center [560, 289] width 607 height 18
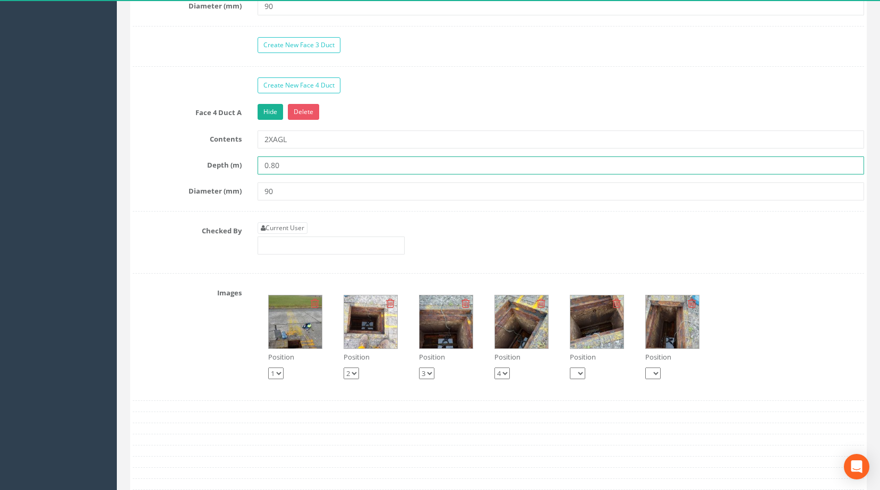
scroll to position [920, 0]
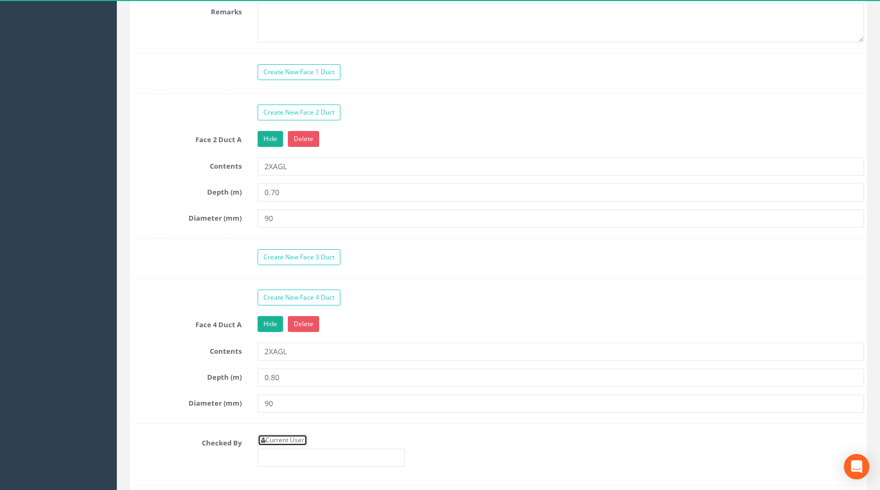
click at [282, 446] on link "Current User" at bounding box center [282, 441] width 50 height 12
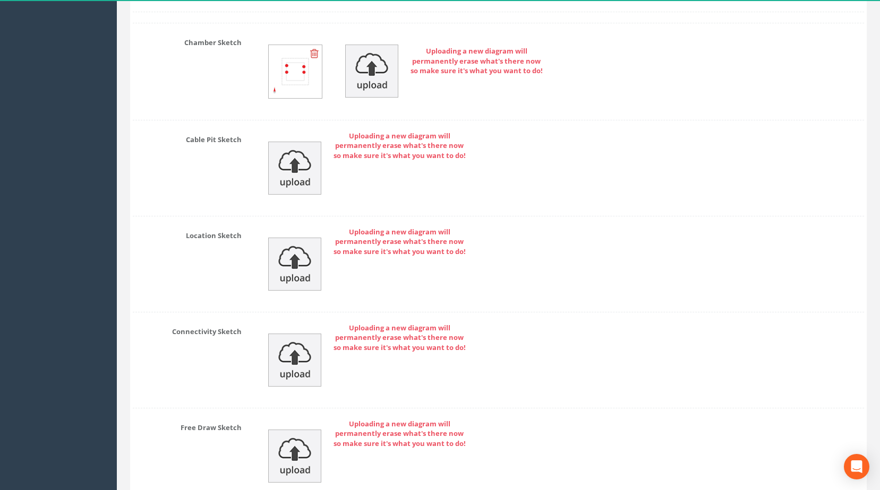
scroll to position [1769, 0]
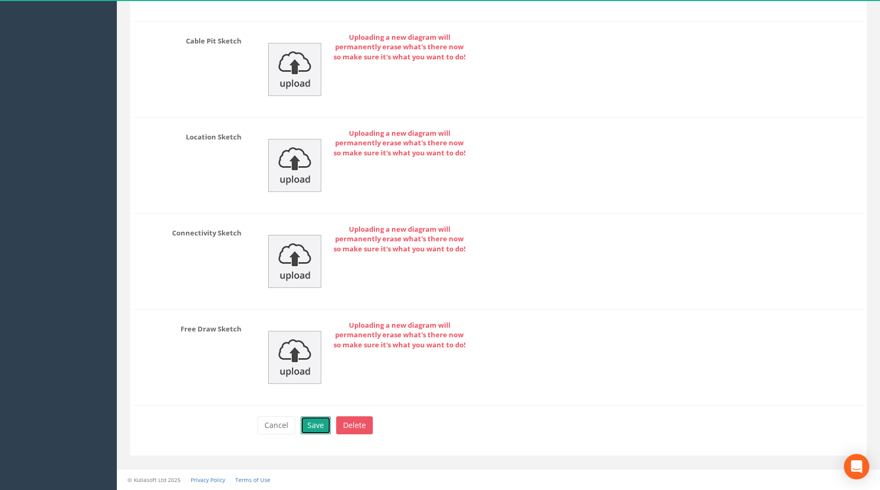
click at [313, 425] on button "Save" at bounding box center [315, 426] width 30 height 18
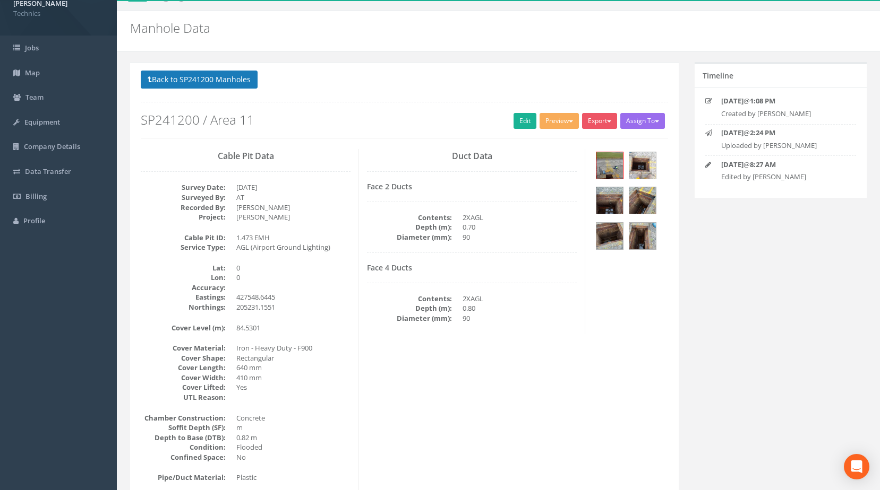
scroll to position [0, 0]
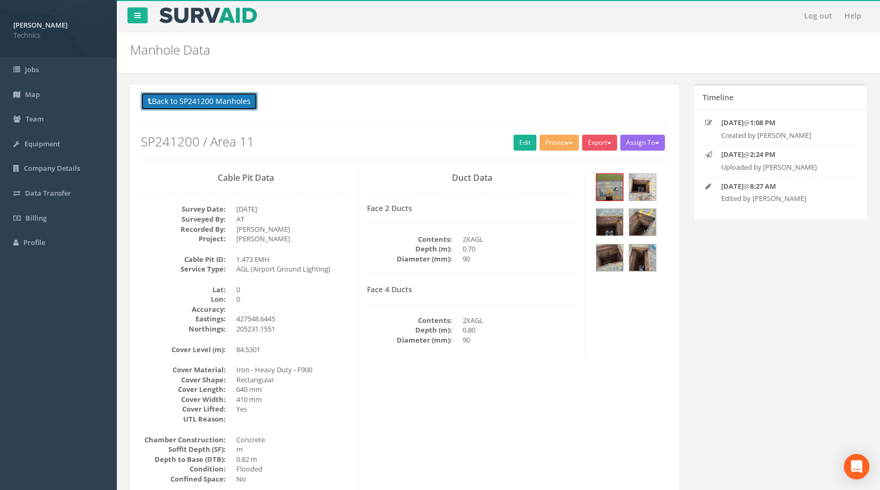
click at [181, 99] on button "Back to SP241200 Manholes" at bounding box center [199, 101] width 117 height 18
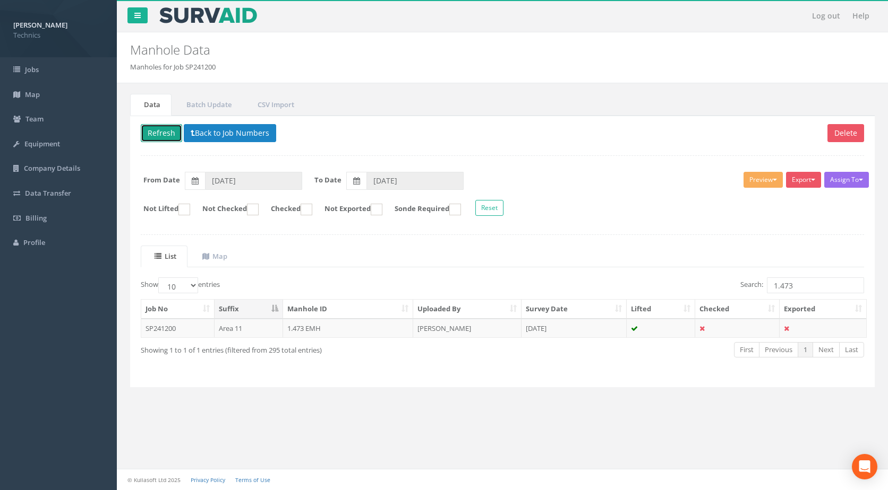
click at [167, 128] on button "Refresh" at bounding box center [161, 133] width 41 height 18
click at [574, 325] on td "[DATE]" at bounding box center [573, 328] width 105 height 19
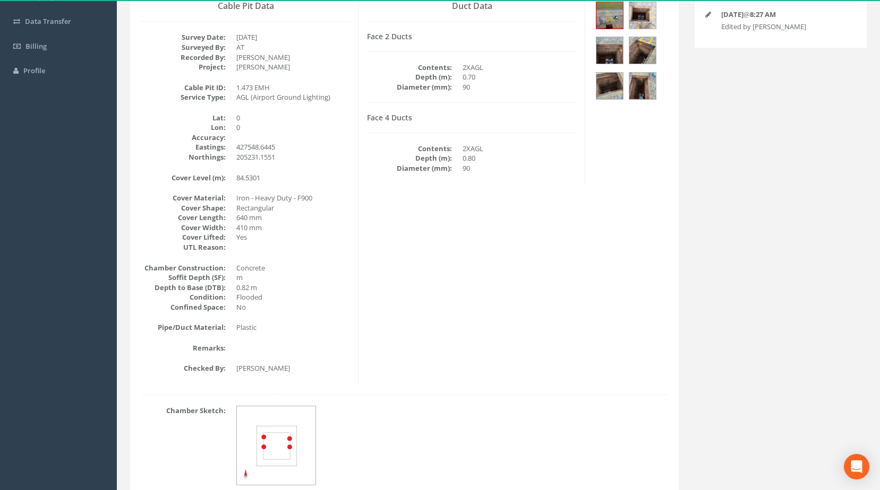
scroll to position [22, 0]
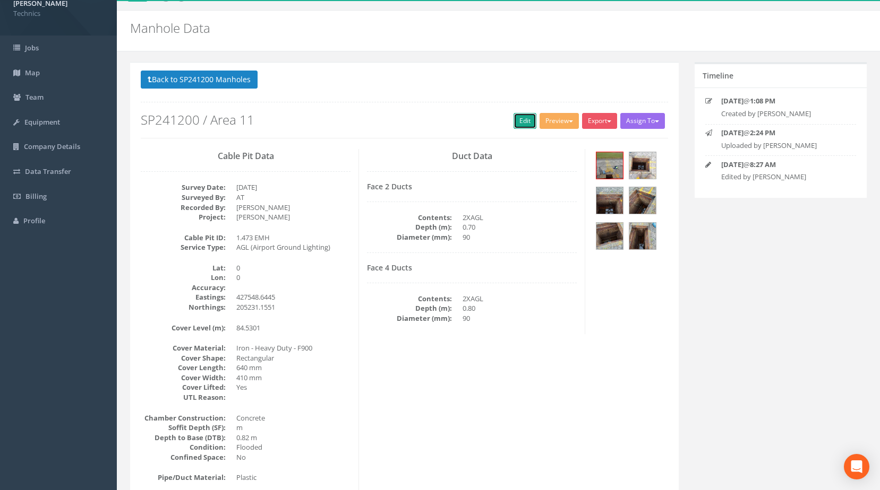
click at [518, 118] on link "Edit" at bounding box center [524, 121] width 23 height 16
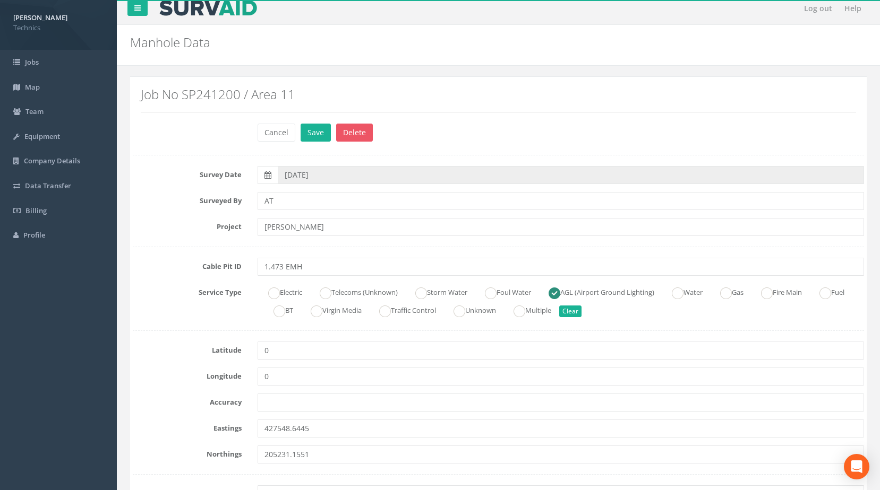
scroll to position [0, 0]
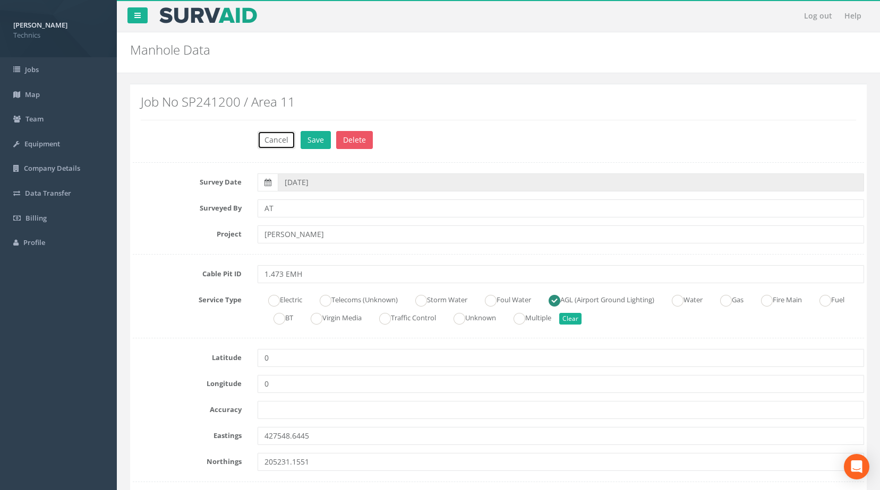
click at [276, 142] on button "Cancel" at bounding box center [276, 140] width 38 height 18
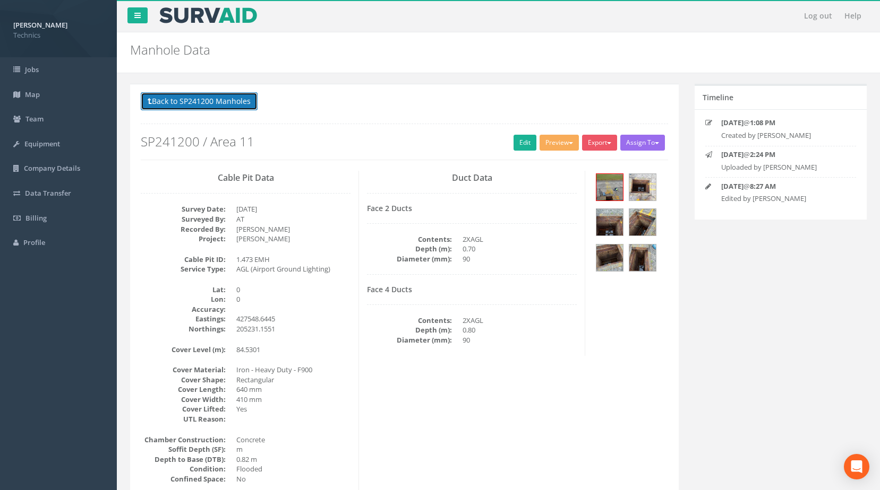
click at [175, 94] on button "Back to SP241200 Manholes" at bounding box center [199, 101] width 117 height 18
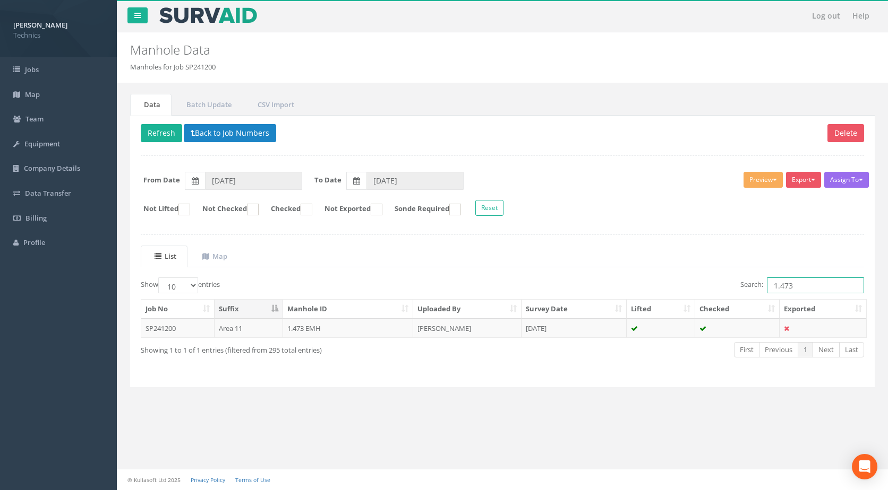
click at [798, 287] on input "1.473" at bounding box center [814, 286] width 97 height 16
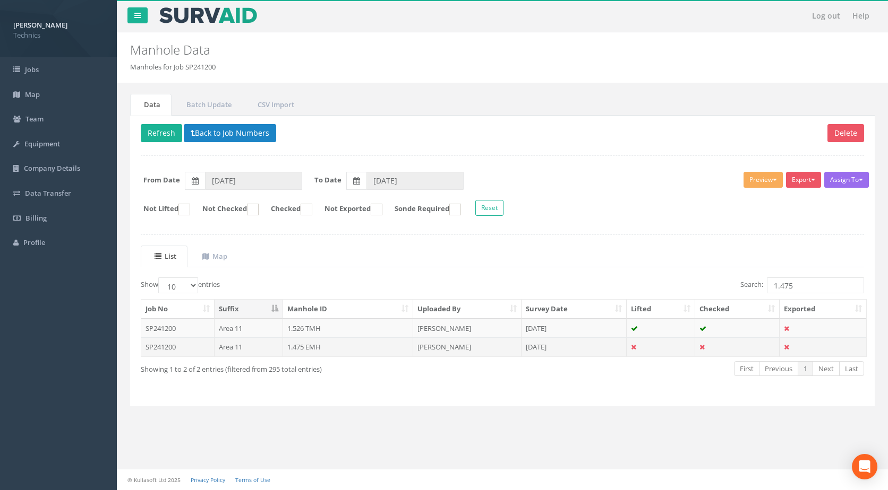
click at [354, 351] on td "1.475 EMH" at bounding box center [348, 347] width 131 height 19
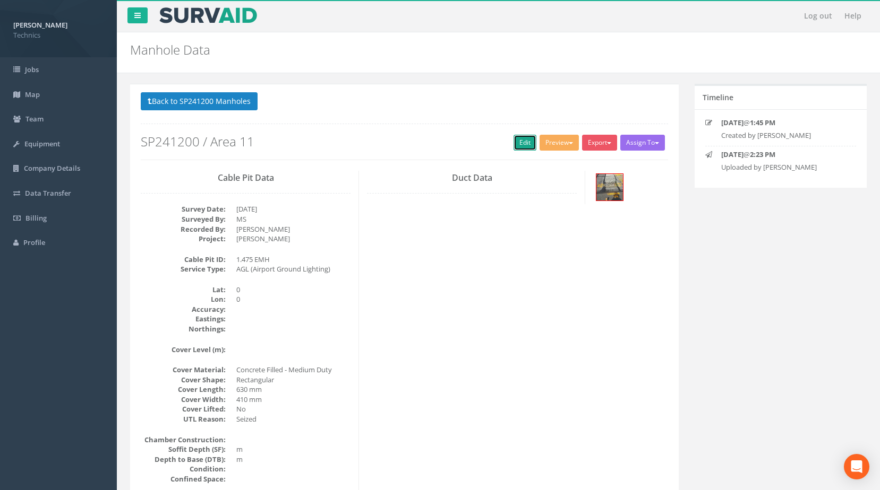
click at [521, 138] on link "Edit" at bounding box center [524, 143] width 23 height 16
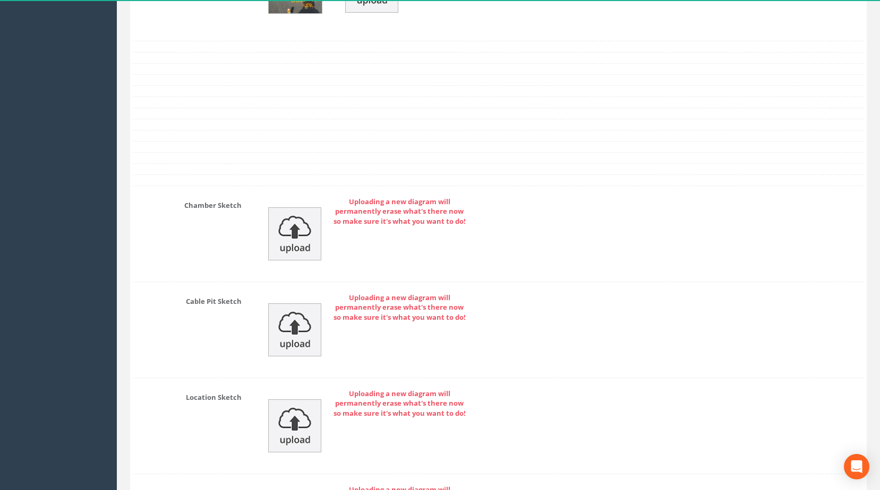
scroll to position [1062, 0]
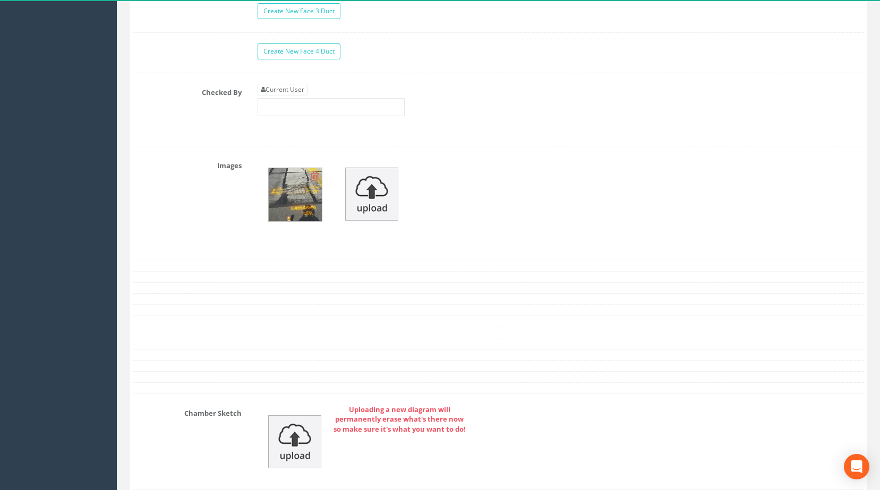
click at [311, 221] on img at bounding box center [295, 194] width 53 height 53
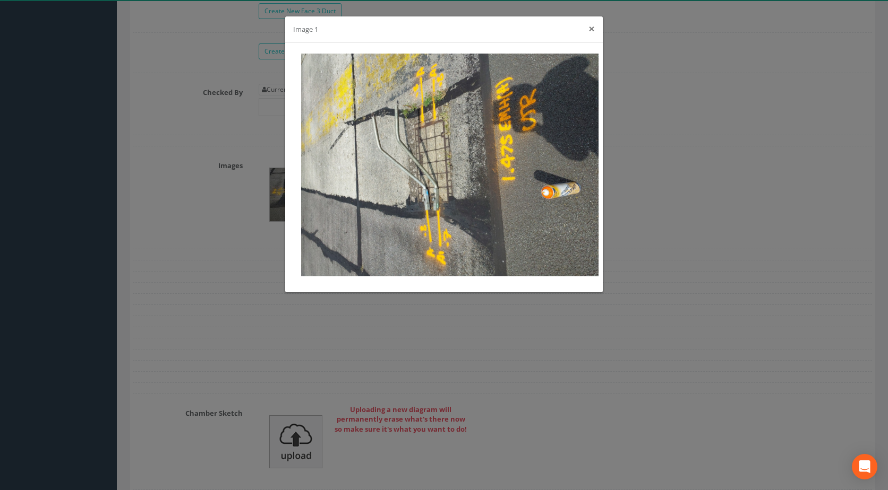
click at [592, 28] on button "×" at bounding box center [591, 28] width 6 height 11
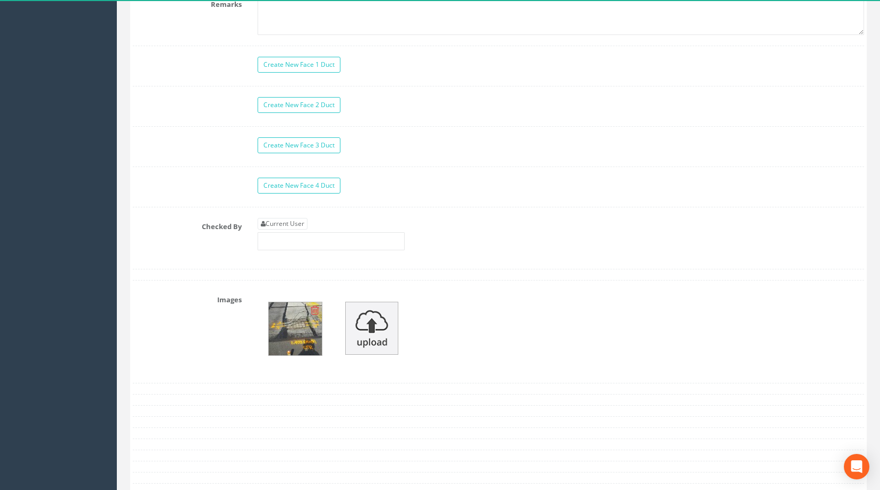
scroll to position [902, 0]
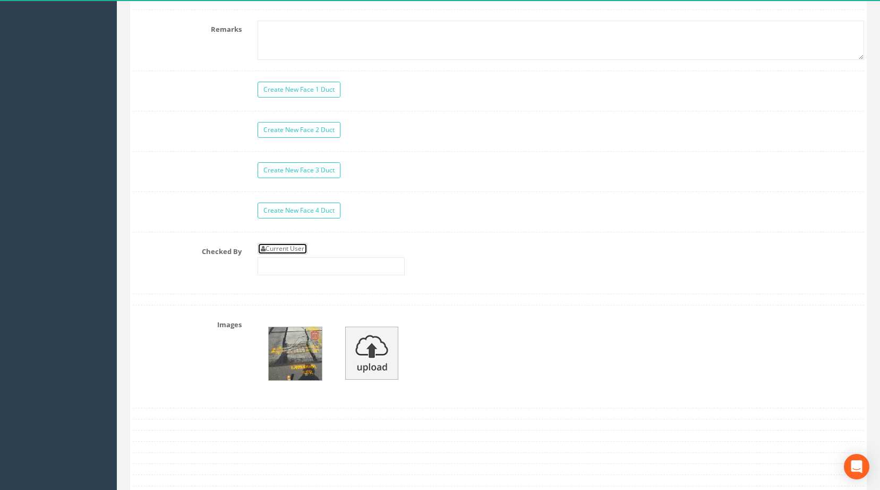
click at [299, 255] on link "Current User" at bounding box center [282, 249] width 50 height 12
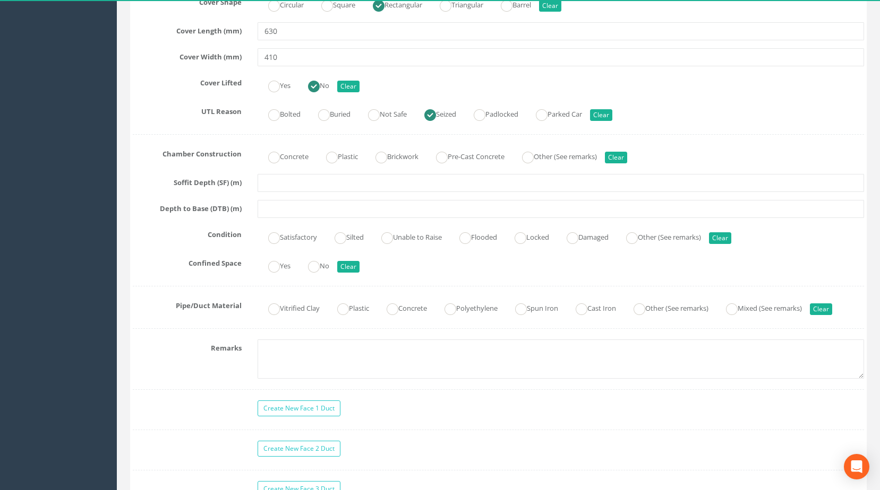
scroll to position [690, 0]
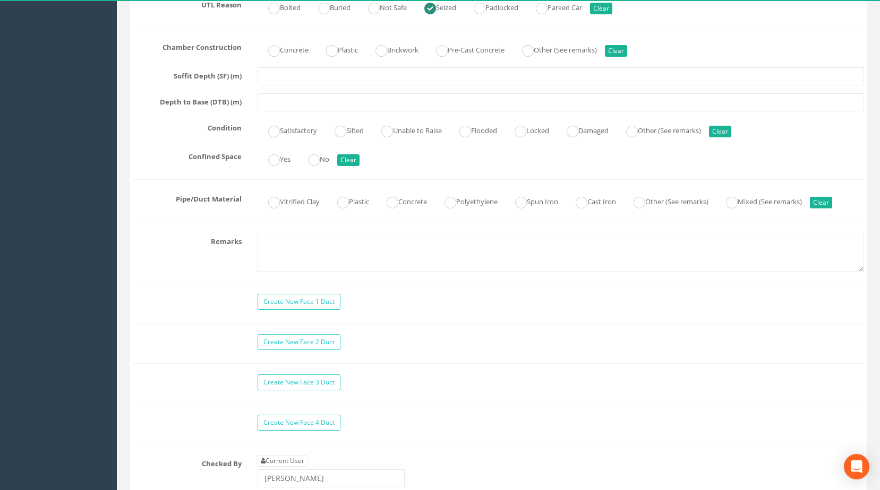
click at [518, 313] on div "Create New Face 1 Duct" at bounding box center [560, 303] width 623 height 19
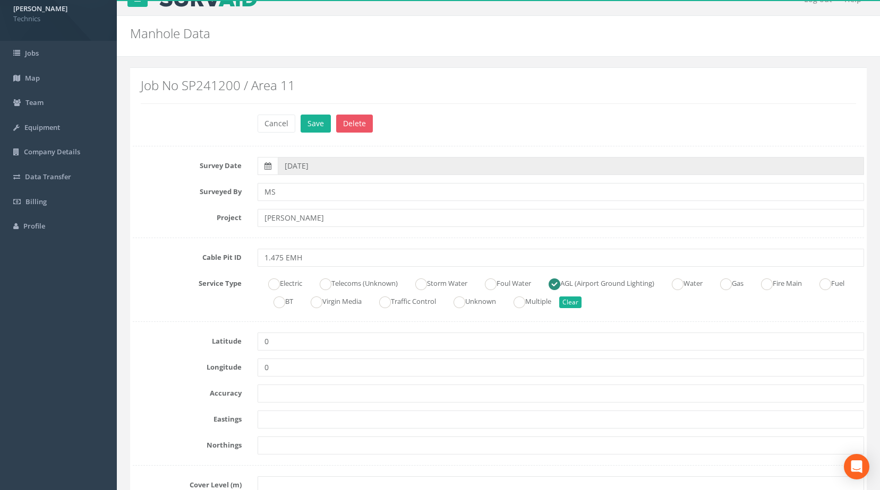
scroll to position [0, 0]
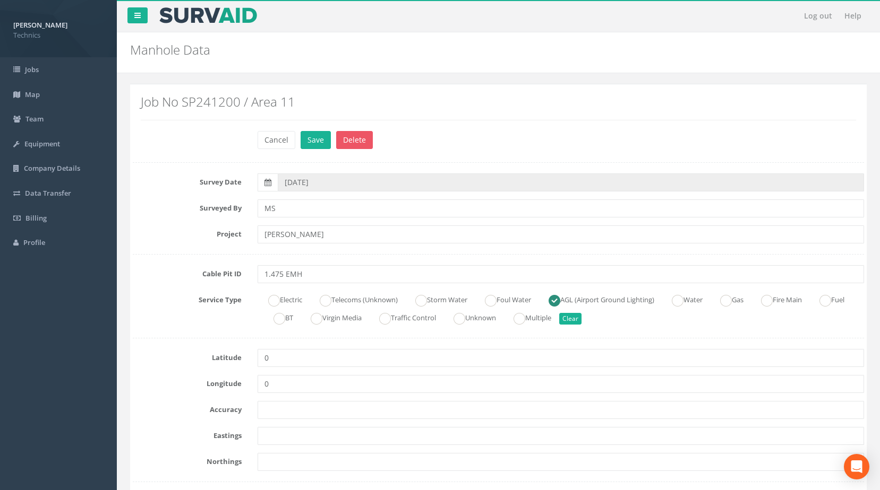
click at [273, 127] on div "Job No SP241200 / Area 11" at bounding box center [498, 111] width 731 height 38
click at [272, 144] on button "Cancel" at bounding box center [276, 140] width 38 height 18
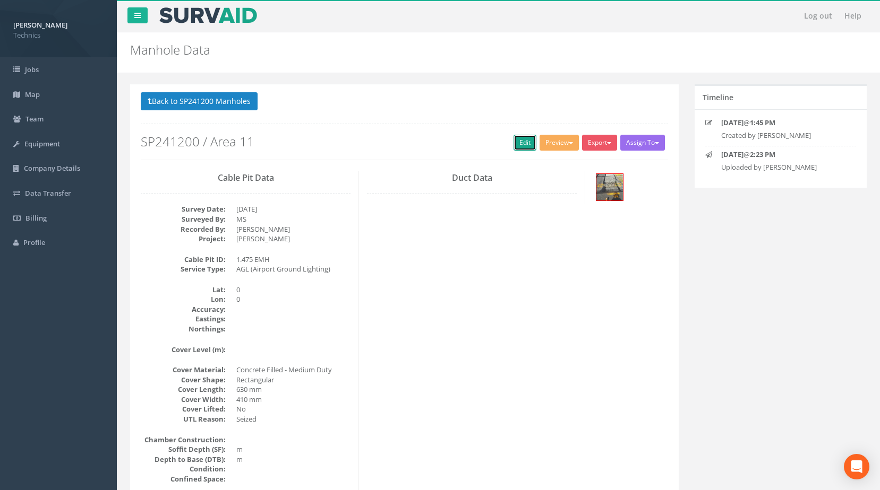
click at [523, 143] on link "Edit" at bounding box center [524, 143] width 23 height 16
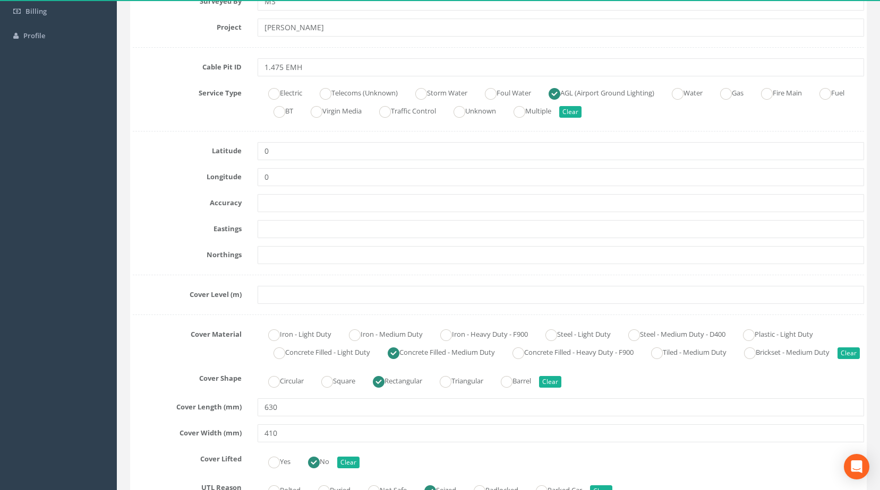
scroll to position [212, 0]
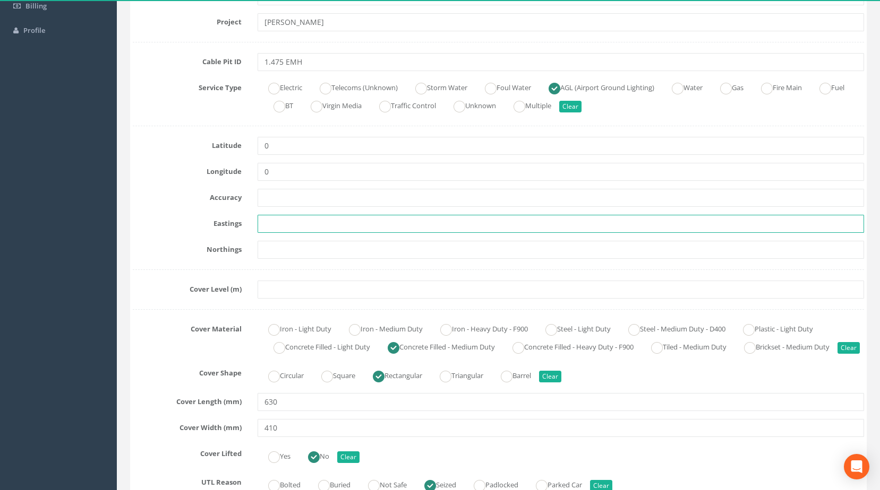
click at [287, 224] on input "text" at bounding box center [560, 224] width 607 height 18
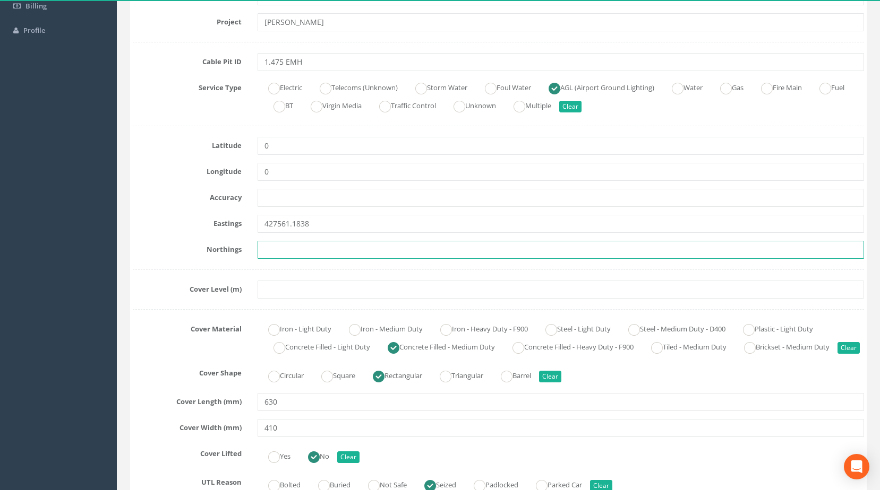
click at [275, 254] on input "text" at bounding box center [560, 250] width 607 height 18
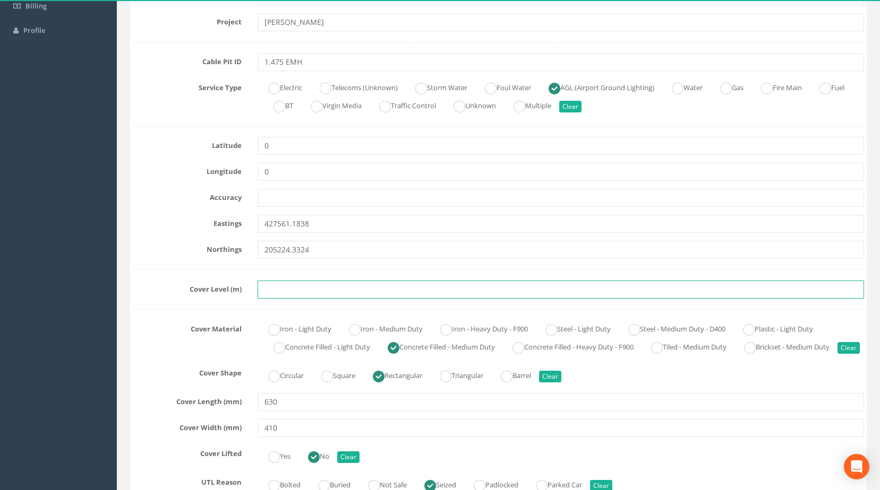
click at [307, 290] on input "text" at bounding box center [560, 290] width 607 height 18
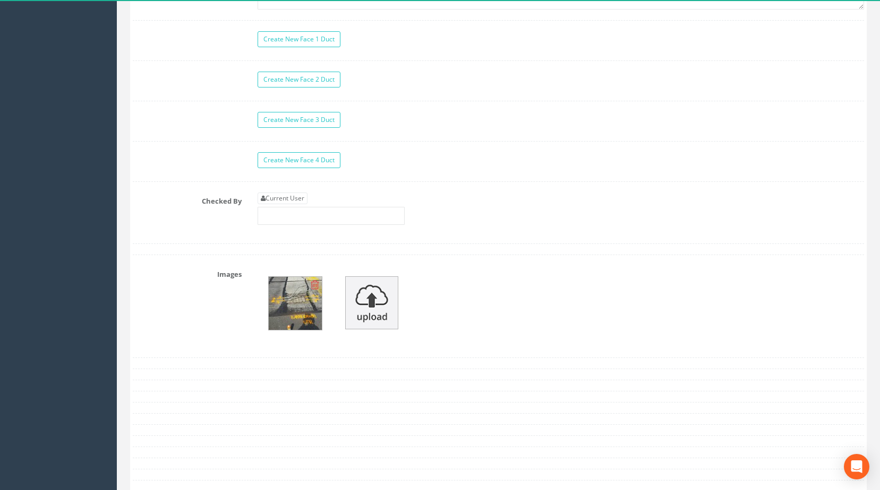
scroll to position [1062, 0]
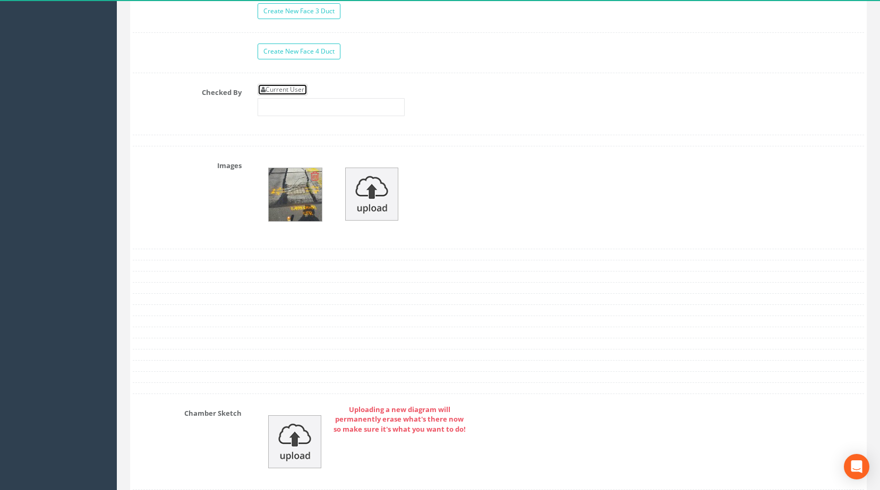
click at [293, 96] on link "Current User" at bounding box center [282, 90] width 50 height 12
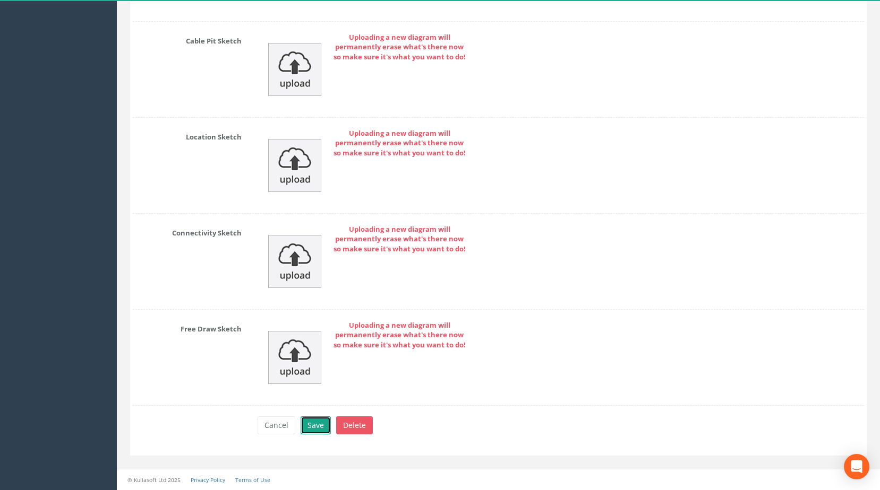
click at [317, 421] on button "Save" at bounding box center [315, 426] width 30 height 18
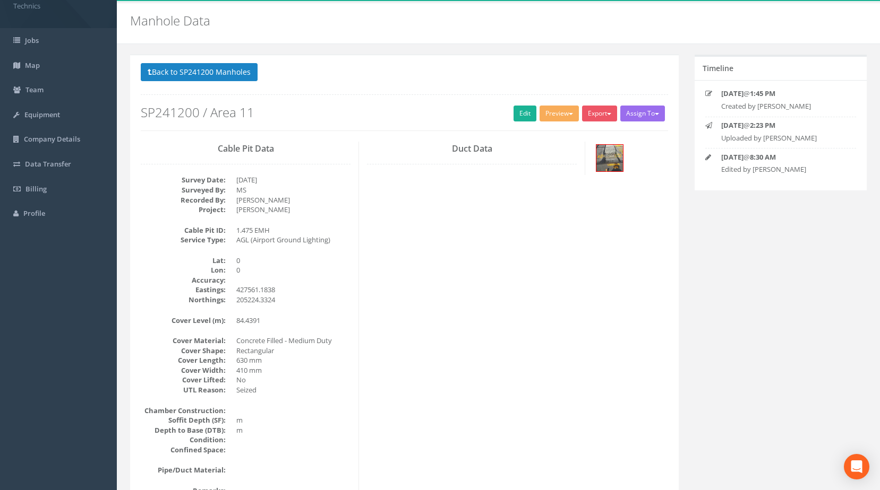
scroll to position [27, 0]
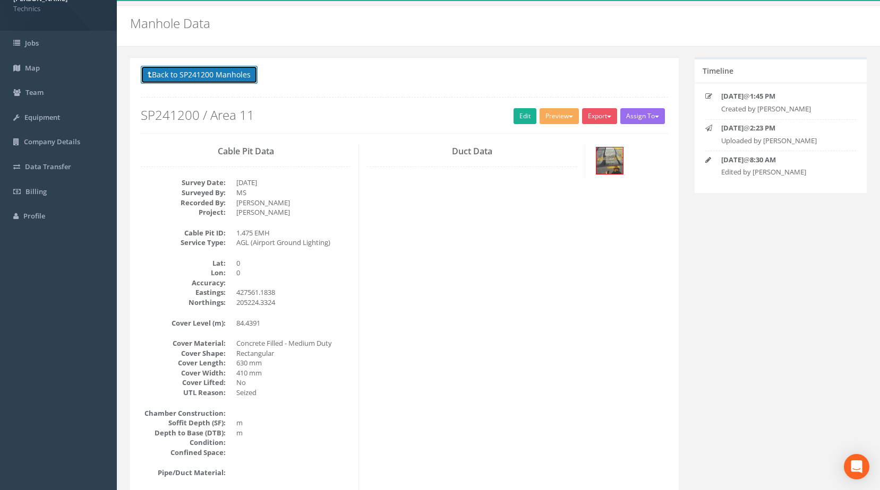
click at [205, 71] on button "Back to SP241200 Manholes" at bounding box center [199, 75] width 117 height 18
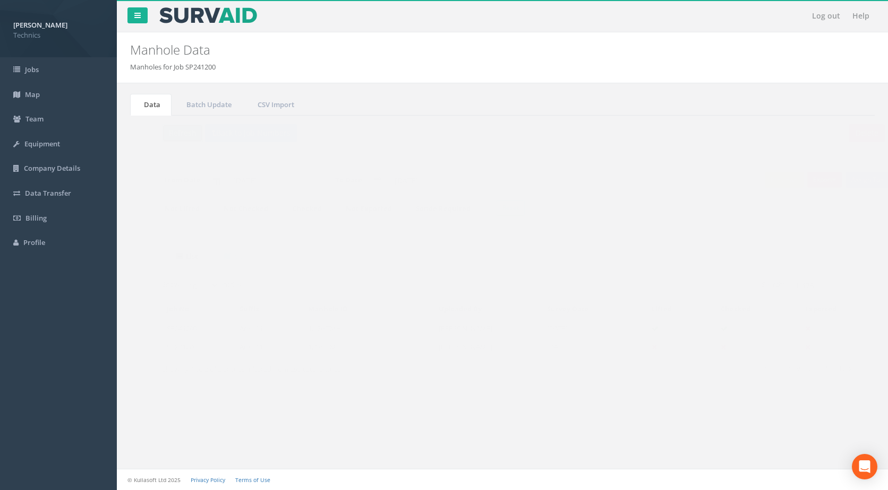
click at [158, 137] on button "Refresh" at bounding box center [161, 133] width 41 height 18
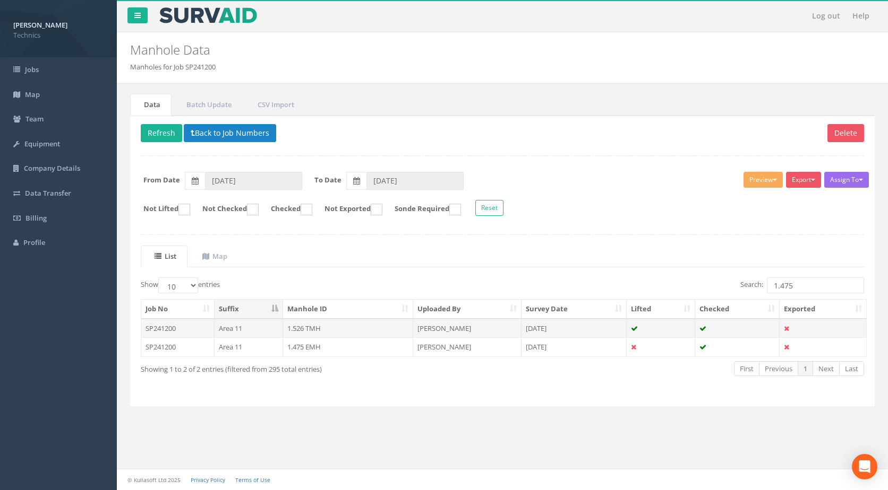
click at [358, 323] on td "1.526 TMH" at bounding box center [348, 328] width 131 height 19
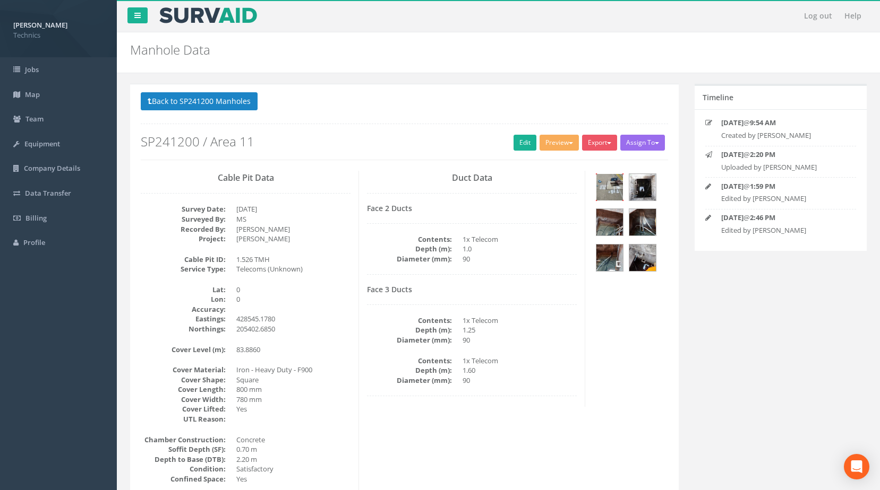
click at [610, 191] on img at bounding box center [609, 187] width 27 height 27
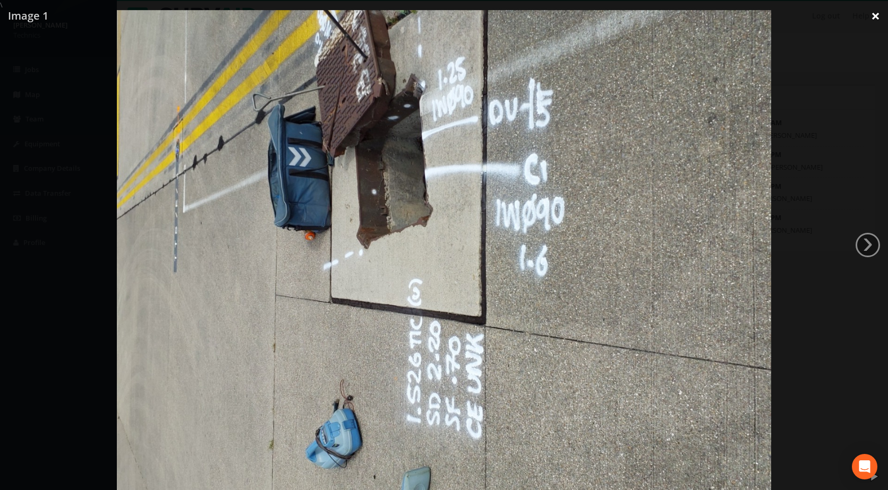
click at [873, 16] on link "×" at bounding box center [875, 16] width 25 height 32
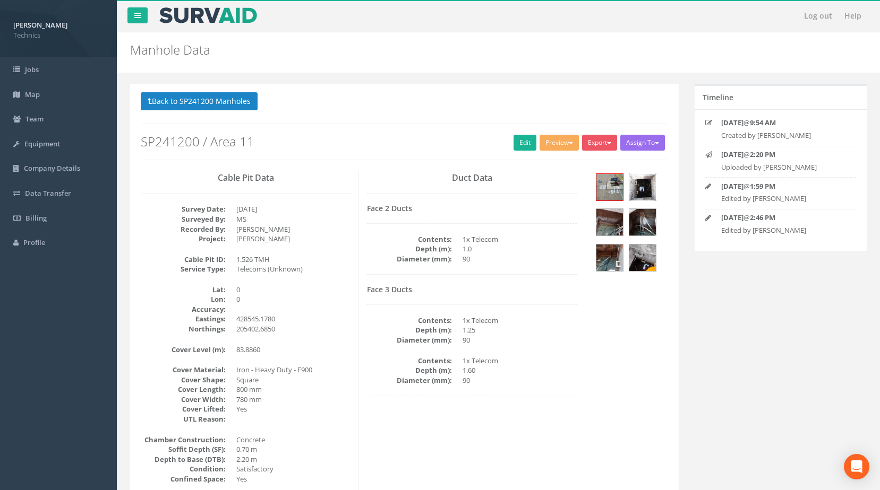
click at [635, 187] on img at bounding box center [642, 187] width 27 height 27
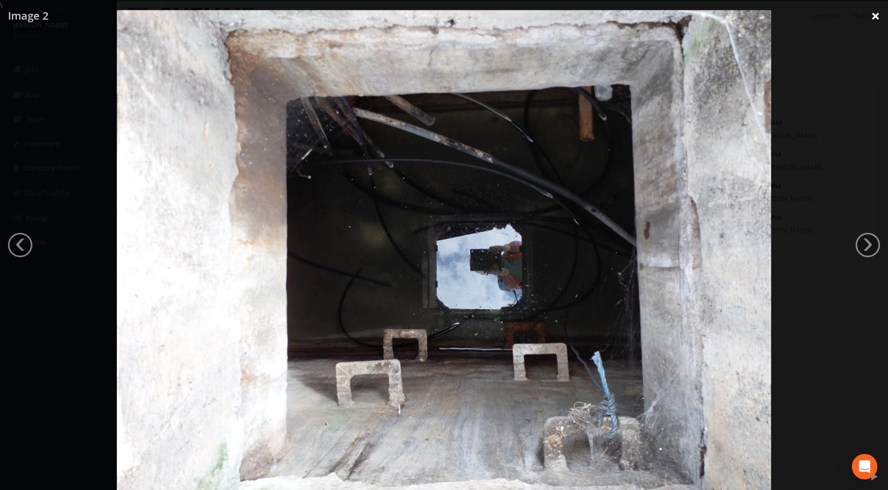
click at [875, 16] on link "×" at bounding box center [875, 16] width 25 height 32
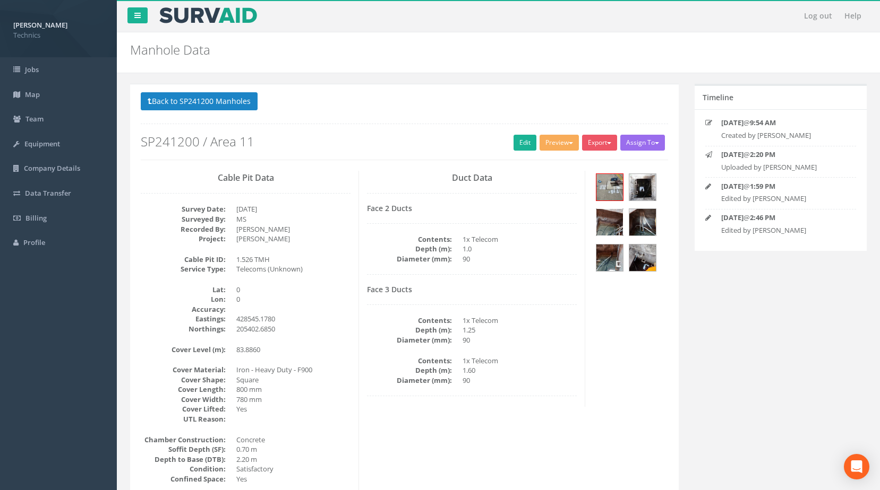
click at [610, 220] on img at bounding box center [609, 222] width 27 height 27
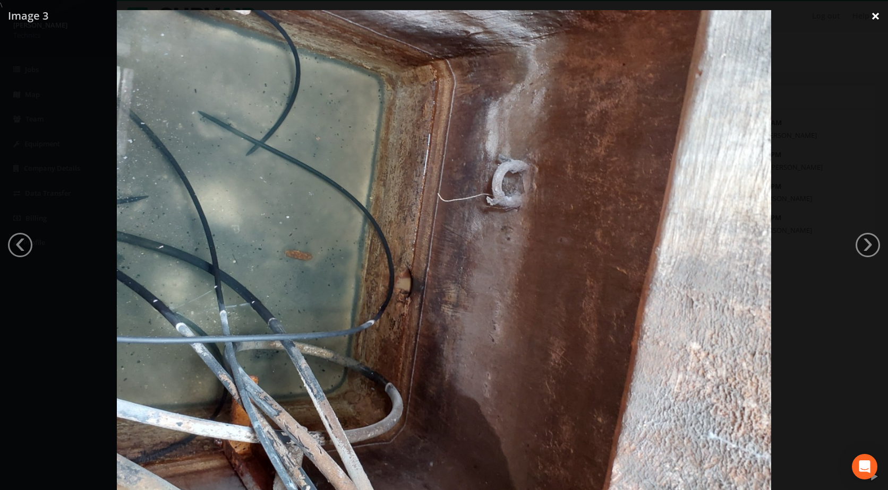
click at [878, 13] on link "×" at bounding box center [875, 16] width 25 height 32
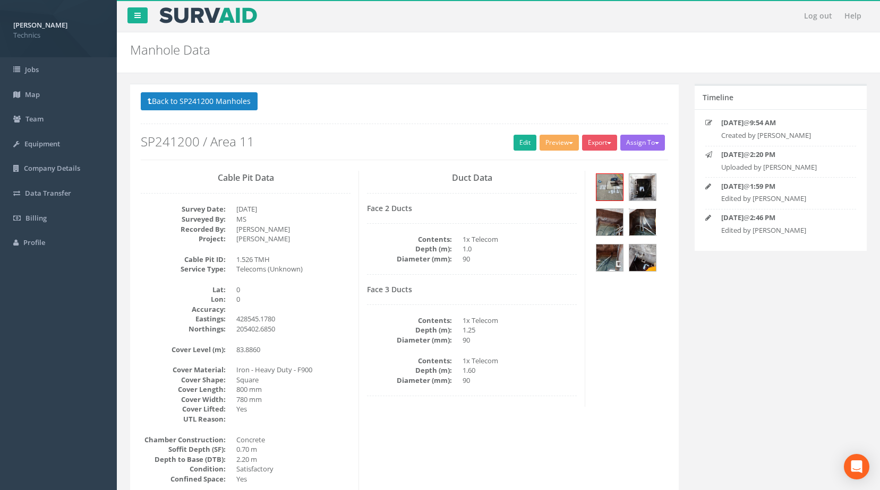
click at [634, 229] on img at bounding box center [642, 222] width 27 height 27
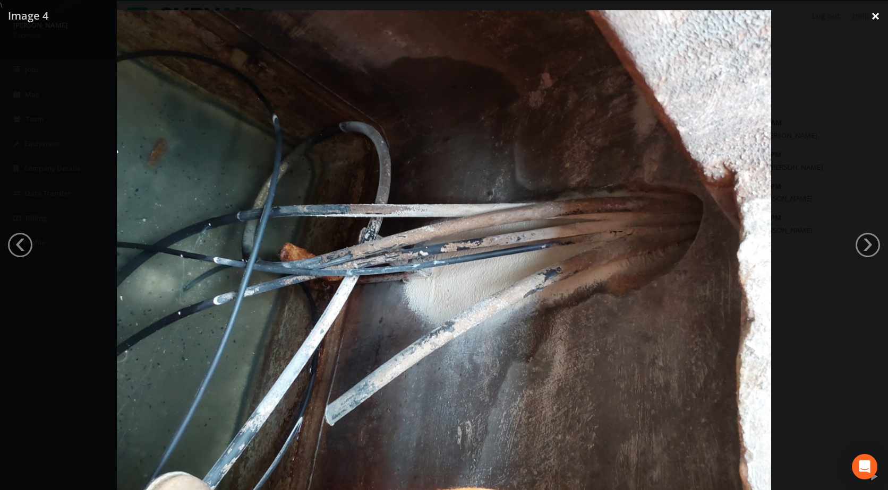
click at [871, 17] on link "×" at bounding box center [875, 16] width 25 height 32
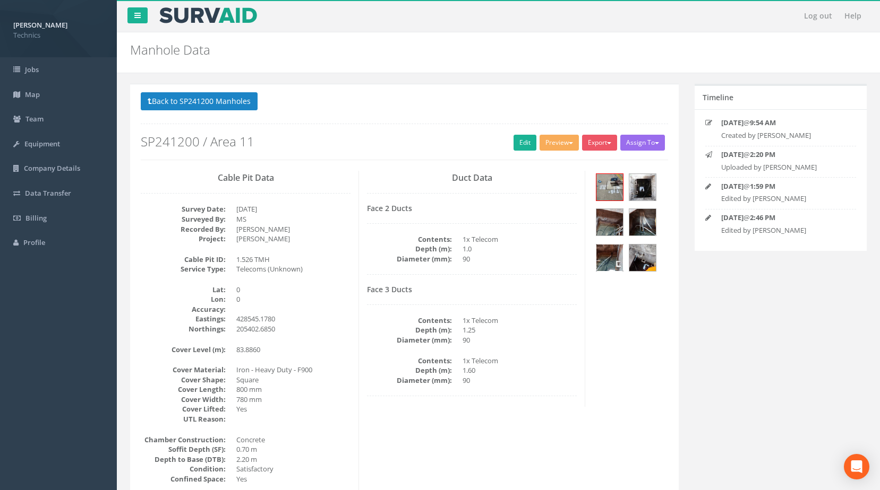
click at [611, 257] on img at bounding box center [609, 258] width 27 height 27
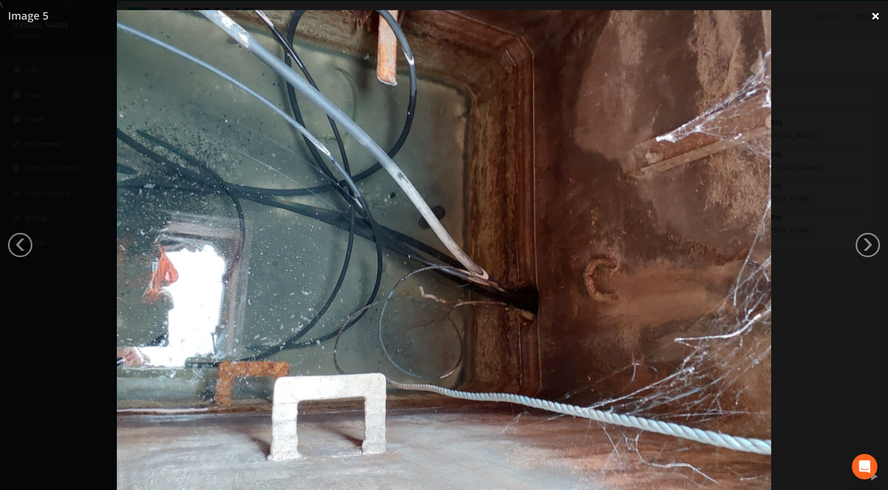
click at [872, 13] on link "×" at bounding box center [875, 16] width 25 height 32
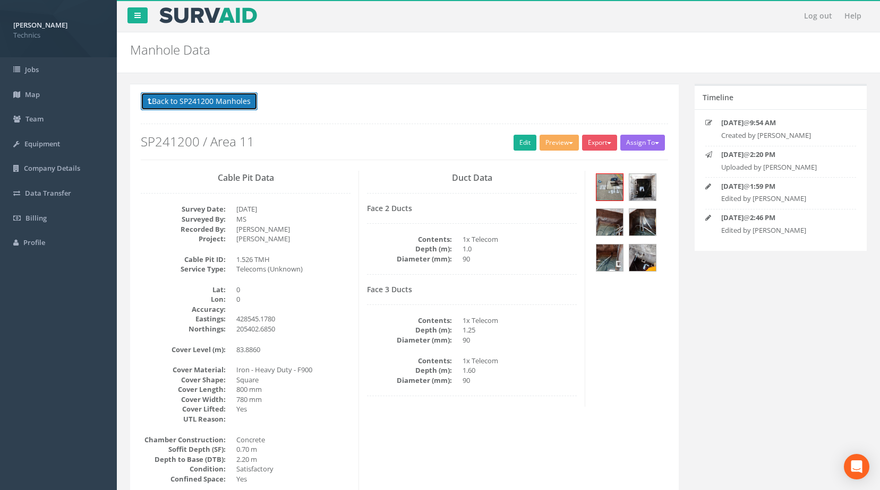
click at [170, 101] on button "Back to SP241200 Manholes" at bounding box center [199, 101] width 117 height 18
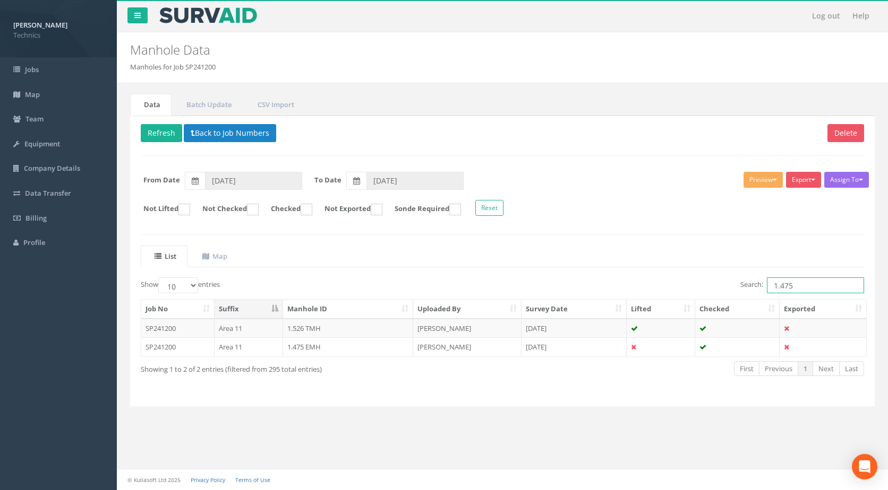
click at [805, 282] on input "1.475" at bounding box center [814, 286] width 97 height 16
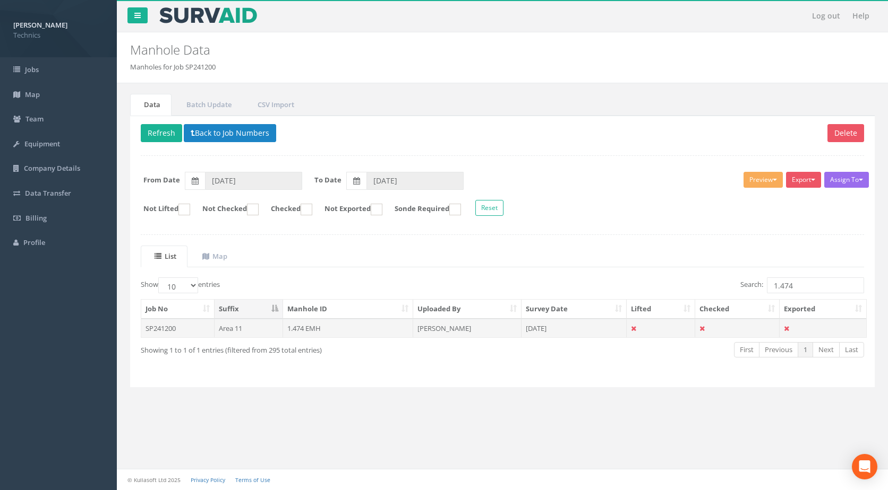
click at [319, 335] on td "1.474 EMH" at bounding box center [348, 328] width 131 height 19
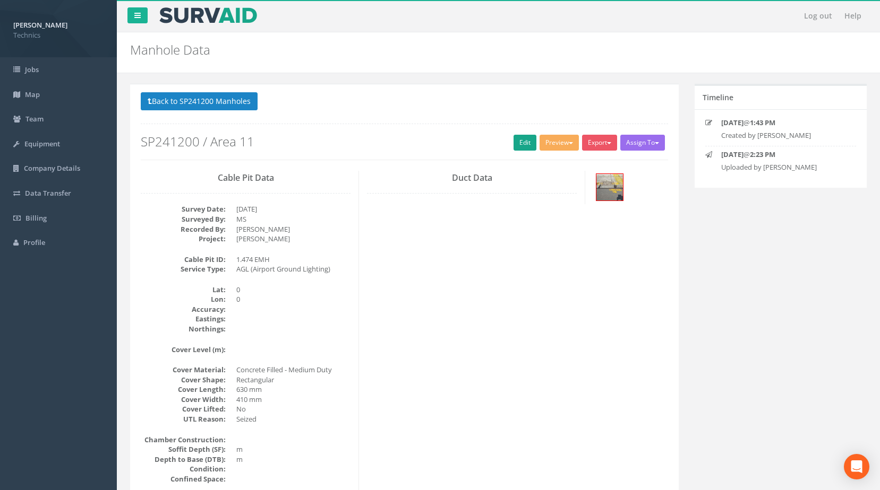
click at [507, 138] on h2 "SP241200 / Area 11" at bounding box center [404, 142] width 527 height 14
click at [513, 141] on link "Edit" at bounding box center [524, 143] width 23 height 16
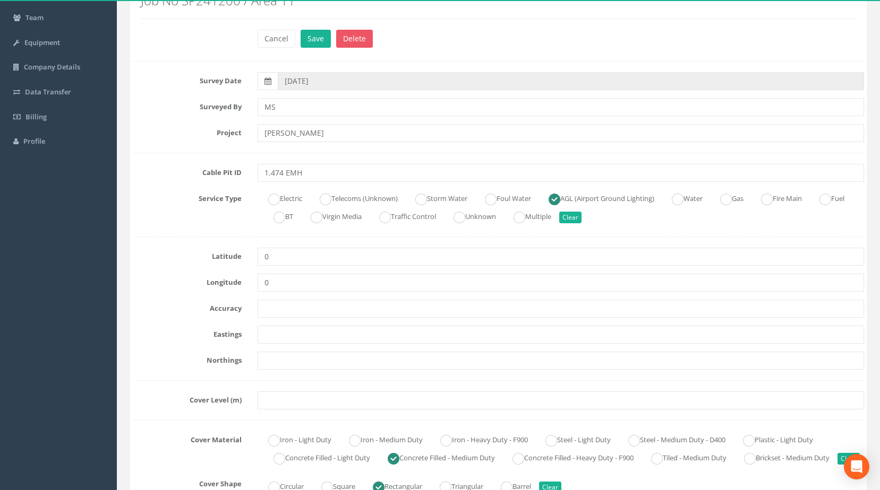
scroll to position [106, 0]
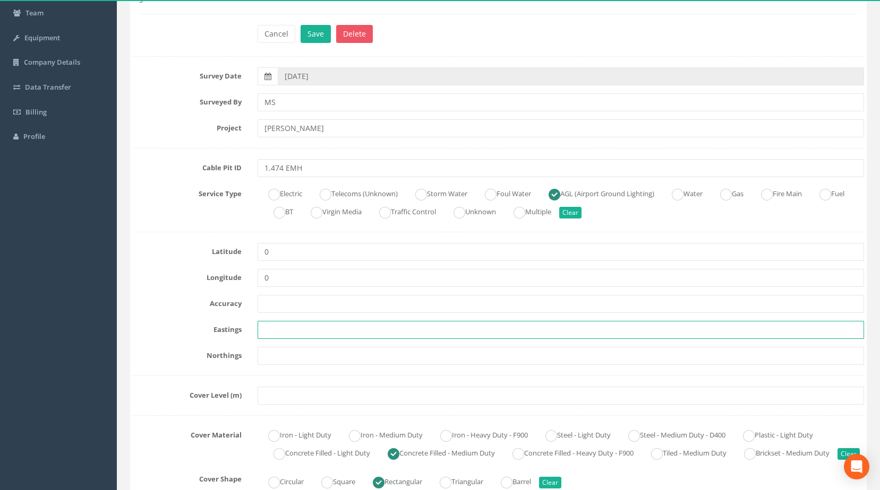
click at [286, 329] on input "text" at bounding box center [560, 330] width 607 height 18
click at [272, 359] on input "text" at bounding box center [560, 356] width 607 height 18
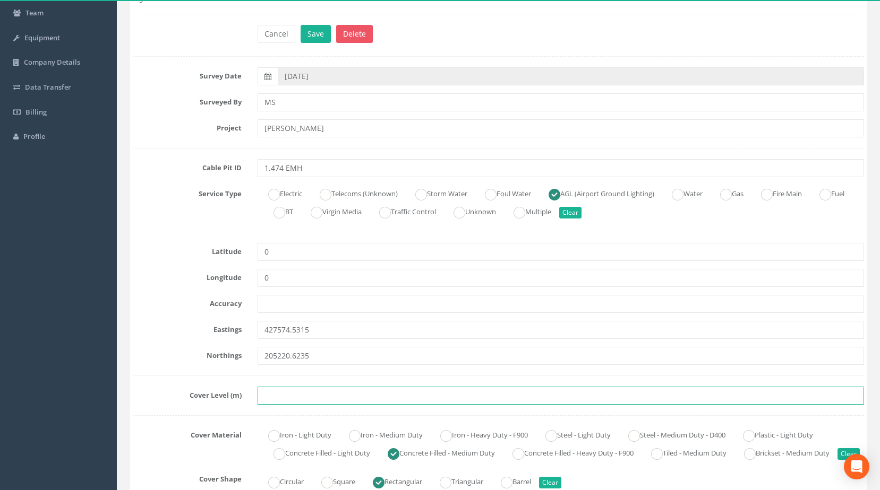
click at [279, 399] on input "text" at bounding box center [560, 396] width 607 height 18
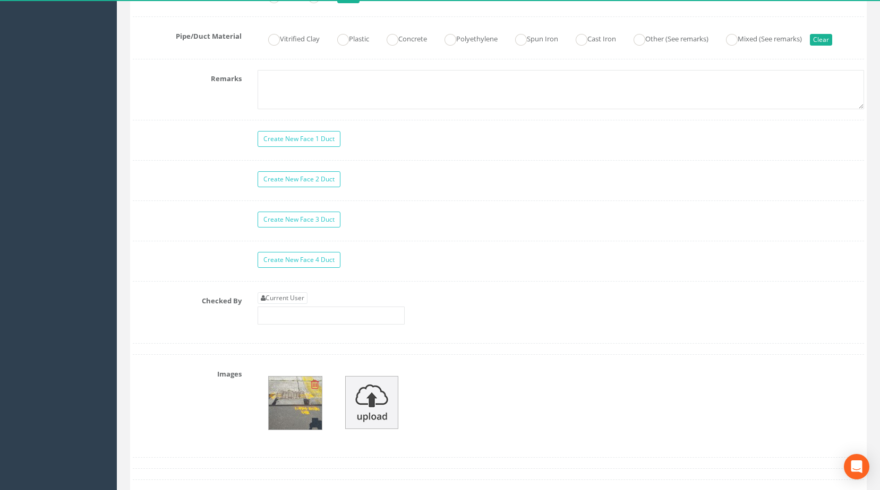
scroll to position [955, 0]
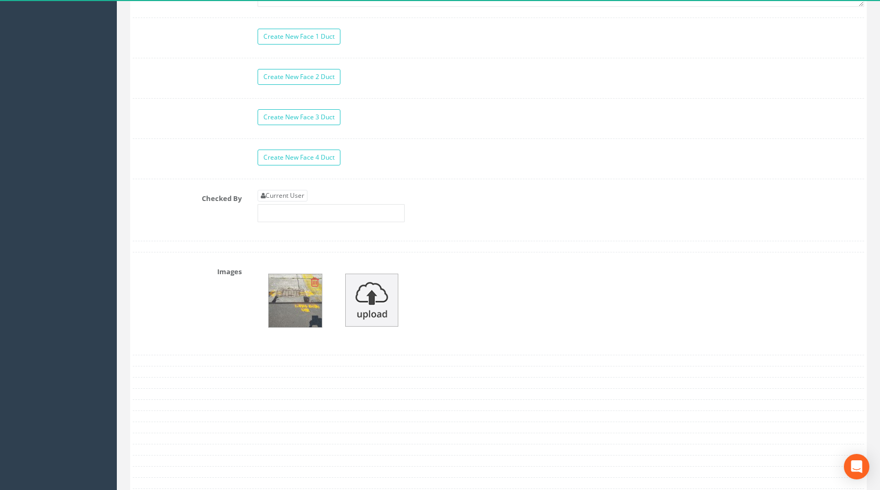
click at [297, 204] on div "Create New Face 1 Duct Create New Face 2 Duct Create New Face 3 Duct Create New…" at bounding box center [498, 135] width 731 height 213
click at [299, 202] on link "Current User" at bounding box center [282, 196] width 50 height 12
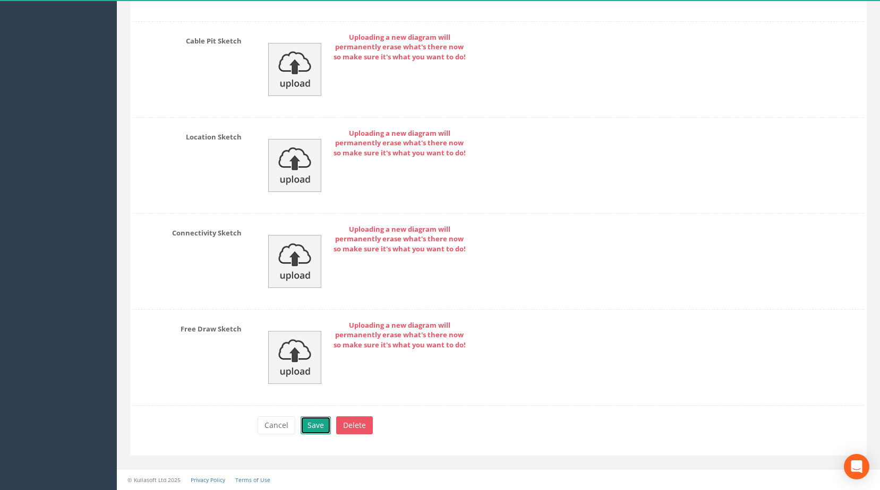
click at [312, 426] on button "Save" at bounding box center [315, 426] width 30 height 18
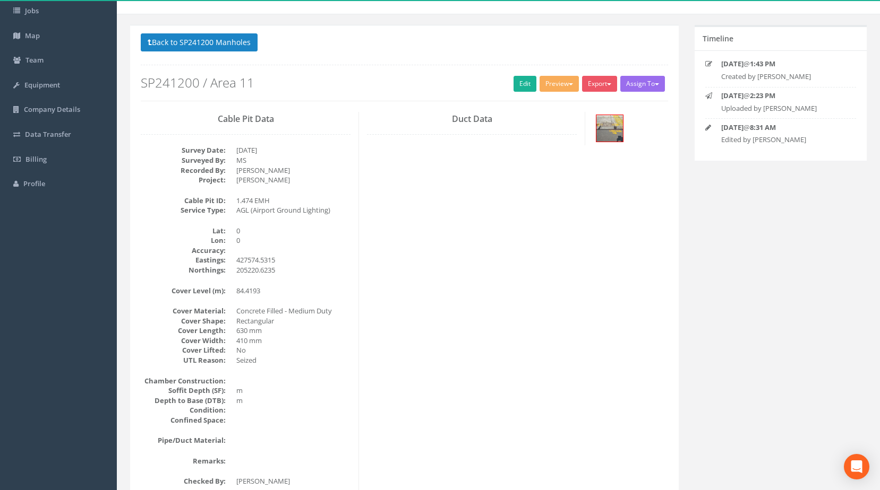
scroll to position [0, 0]
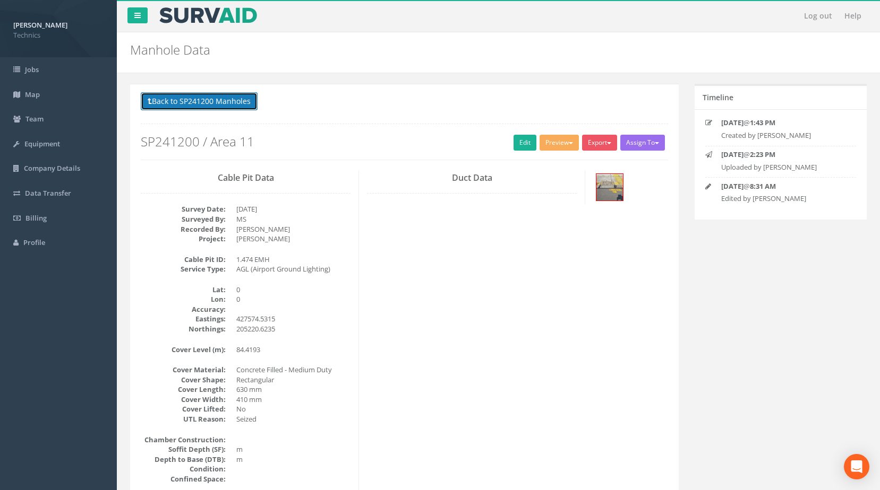
click at [215, 99] on button "Back to SP241200 Manholes" at bounding box center [199, 101] width 117 height 18
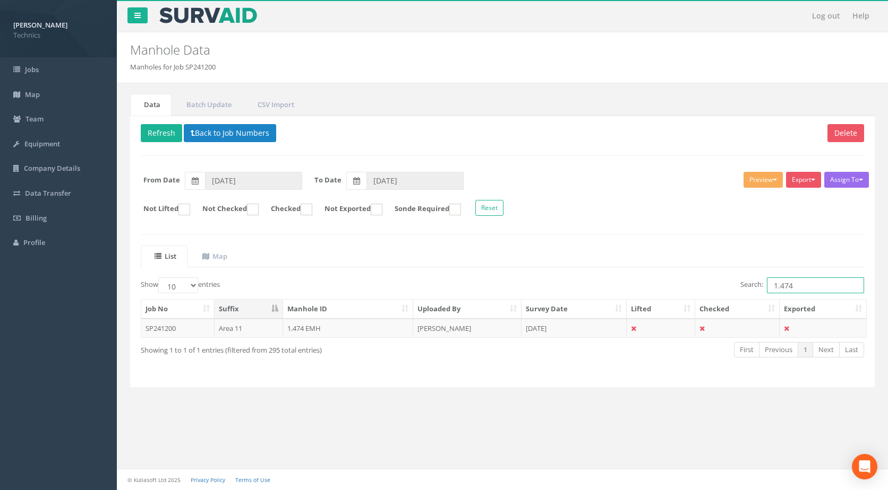
click at [806, 286] on input "1.474" at bounding box center [814, 286] width 97 height 16
click at [352, 331] on td "1.473 EMH" at bounding box center [348, 328] width 131 height 19
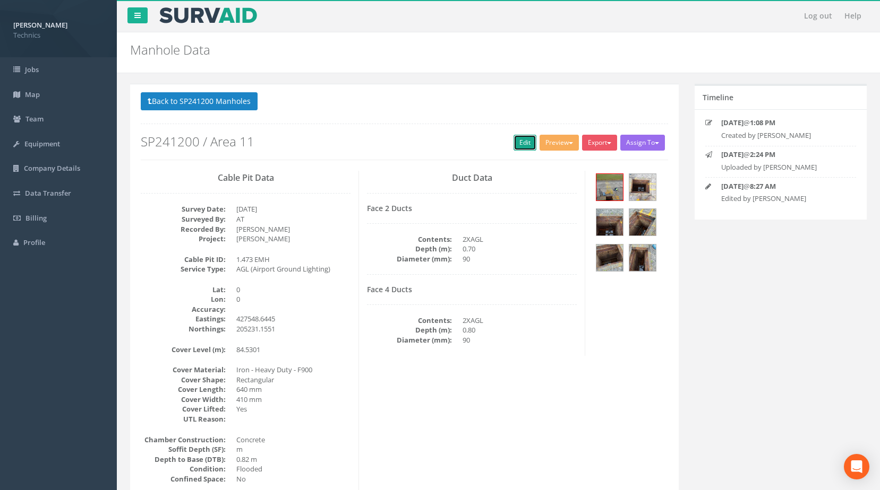
click at [521, 139] on link "Edit" at bounding box center [524, 143] width 23 height 16
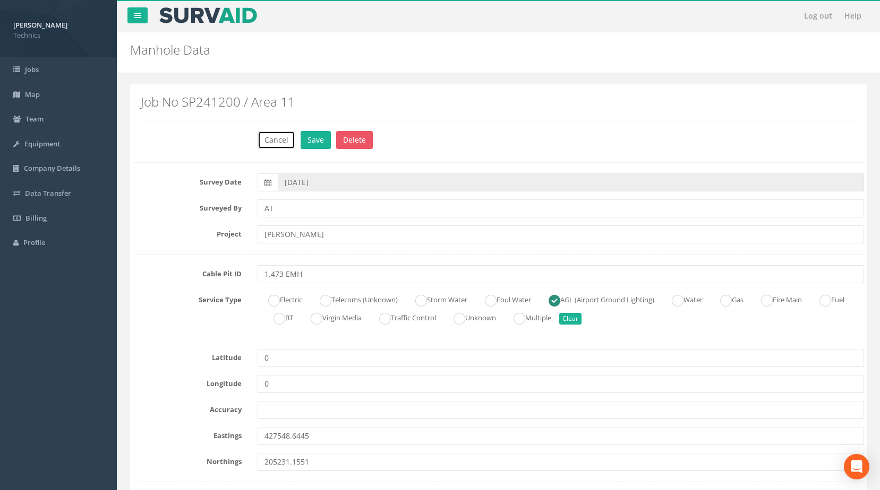
click at [272, 141] on button "Cancel" at bounding box center [276, 140] width 38 height 18
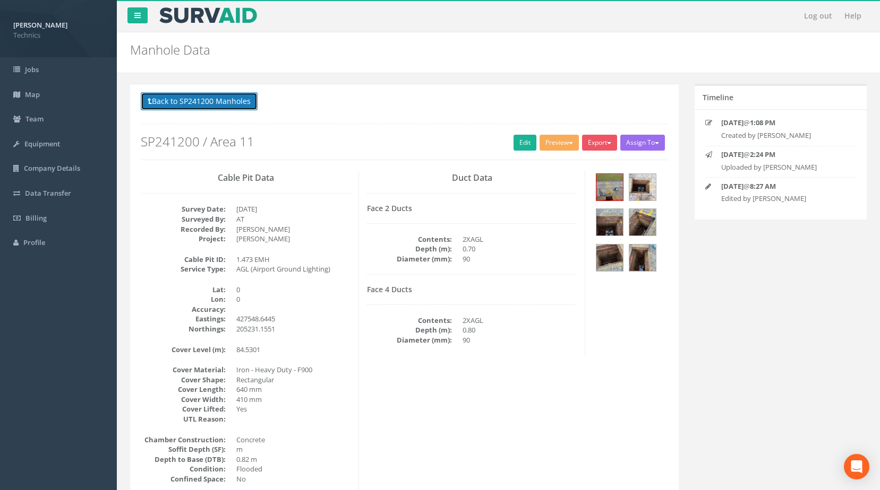
click at [198, 100] on button "Back to SP241200 Manholes" at bounding box center [199, 101] width 117 height 18
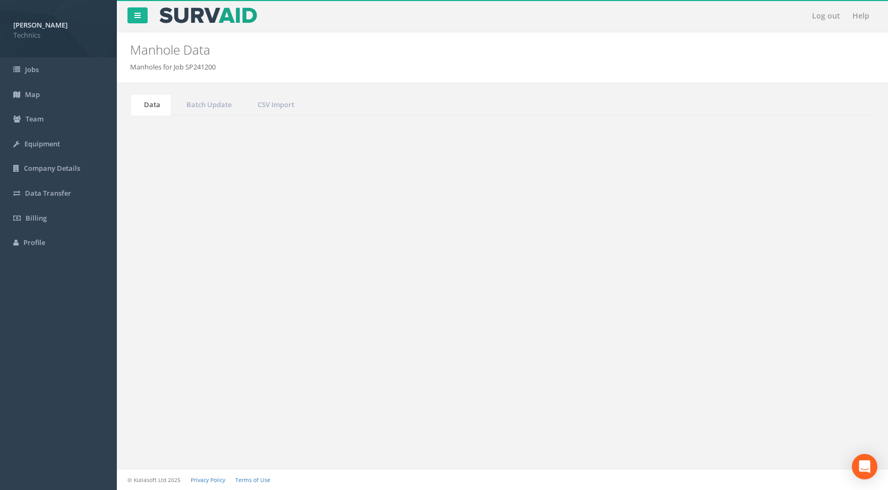
click at [607, 335] on td "[DATE]" at bounding box center [573, 328] width 105 height 19
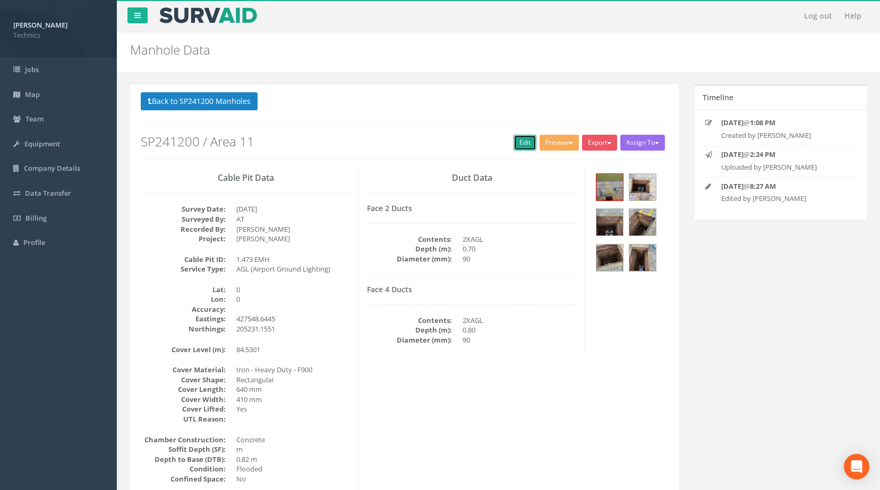
click at [523, 140] on link "Edit" at bounding box center [524, 143] width 23 height 16
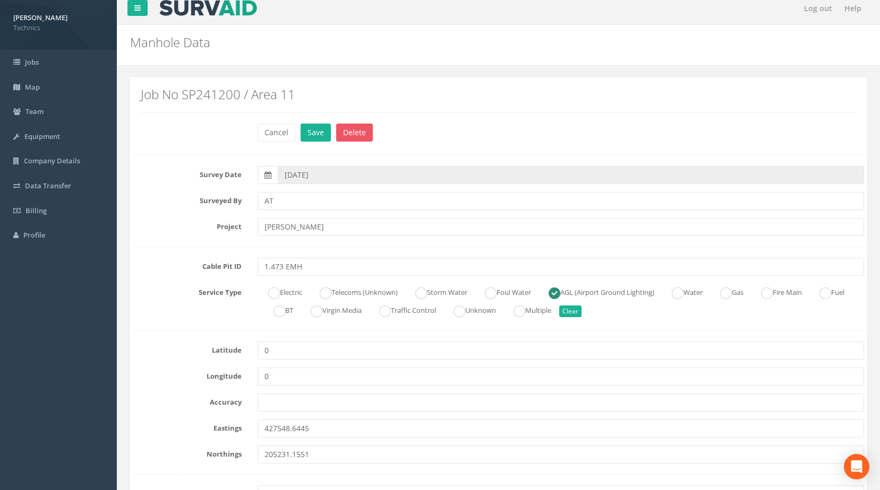
scroll to position [159, 0]
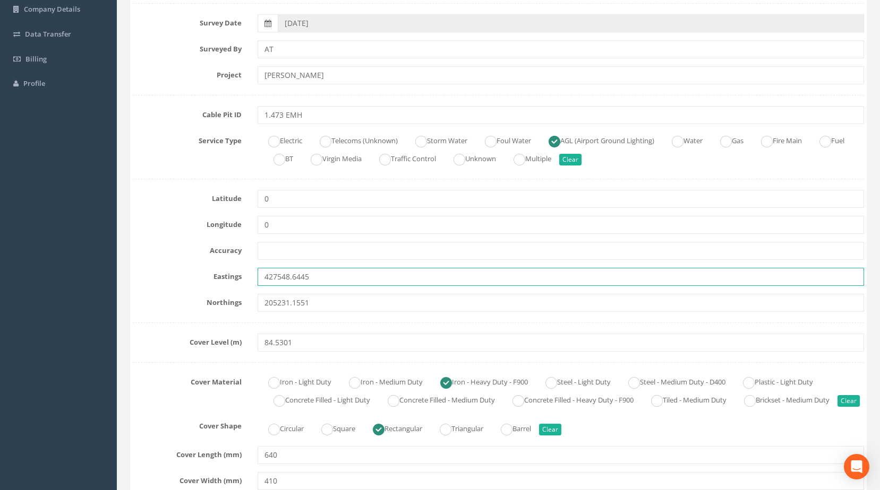
click at [287, 280] on input "427548.6445" at bounding box center [560, 277] width 607 height 18
drag, startPoint x: 287, startPoint y: 280, endPoint x: 324, endPoint y: 274, distance: 37.1
click at [324, 274] on input "427548.6445" at bounding box center [560, 277] width 607 height 18
drag, startPoint x: 306, startPoint y: 273, endPoint x: 260, endPoint y: 273, distance: 46.7
click at [260, 273] on input "427548.6445" at bounding box center [560, 277] width 607 height 18
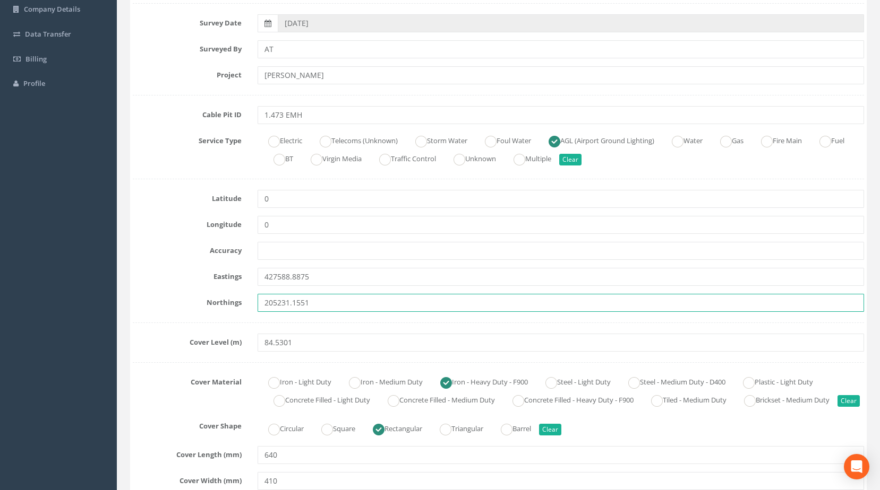
drag, startPoint x: 315, startPoint y: 303, endPoint x: 217, endPoint y: 294, distance: 98.1
click at [217, 294] on div "Northings 205231.1551" at bounding box center [498, 303] width 747 height 18
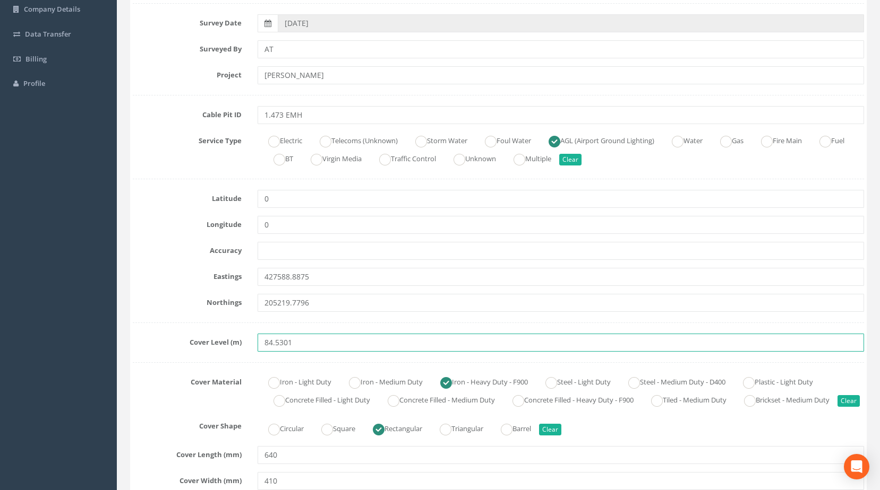
drag, startPoint x: 294, startPoint y: 339, endPoint x: 190, endPoint y: 323, distance: 105.3
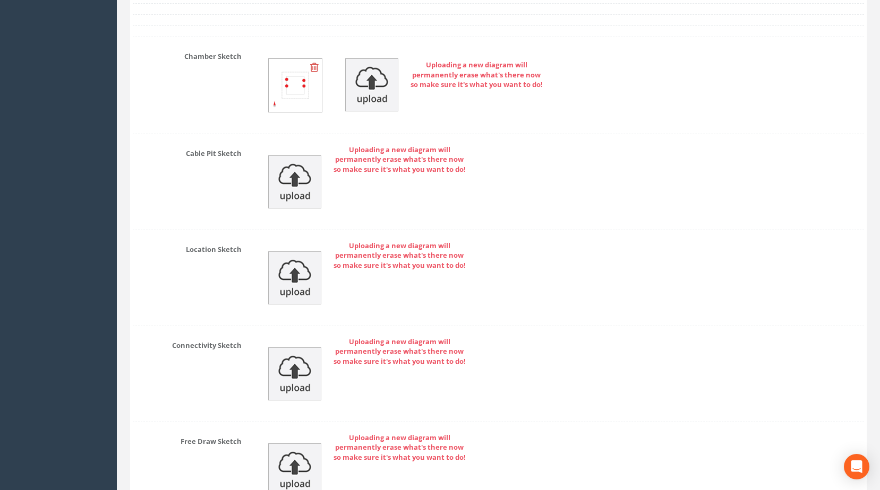
scroll to position [1752, 0]
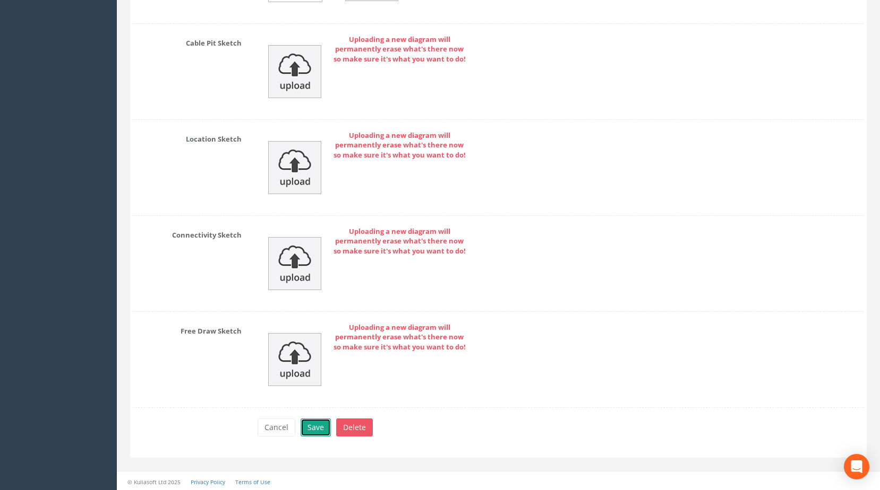
click at [324, 437] on button "Save" at bounding box center [315, 428] width 30 height 18
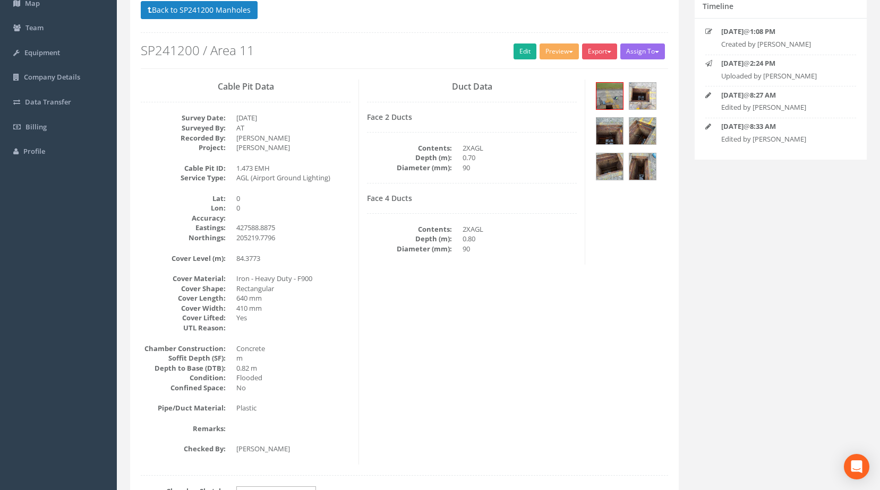
scroll to position [0, 0]
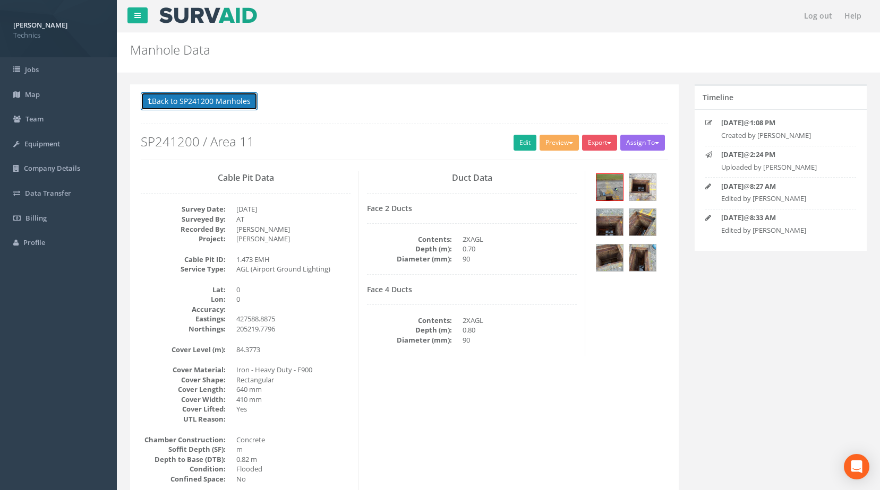
click at [223, 102] on button "Back to SP241200 Manholes" at bounding box center [199, 101] width 117 height 18
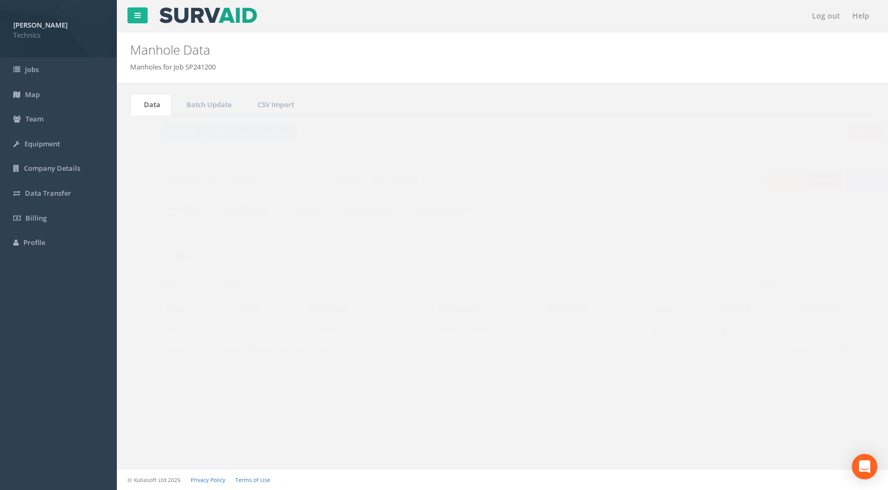
click at [804, 287] on input "1.473" at bounding box center [814, 286] width 97 height 16
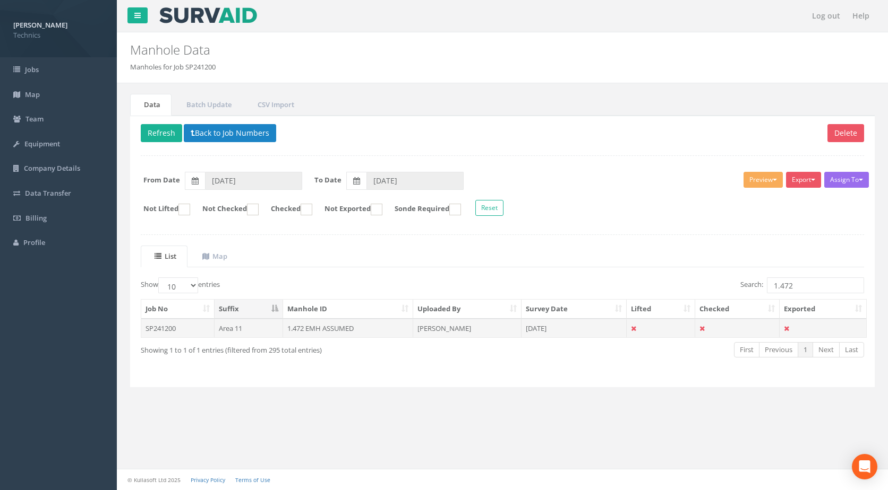
click at [308, 326] on td "1.472 EMH ASSUMED" at bounding box center [348, 328] width 131 height 19
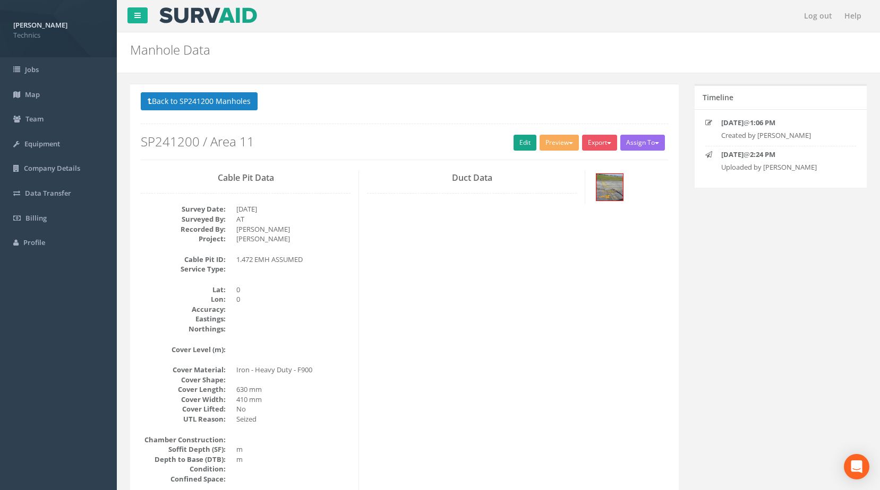
click at [529, 145] on div "Back to SP241200 Manholes Back to Map Assign To No Companies Added Export Techn…" at bounding box center [404, 125] width 527 height 67
drag, startPoint x: 529, startPoint y: 145, endPoint x: 512, endPoint y: 142, distance: 17.7
click at [513, 142] on link "Edit" at bounding box center [524, 143] width 23 height 16
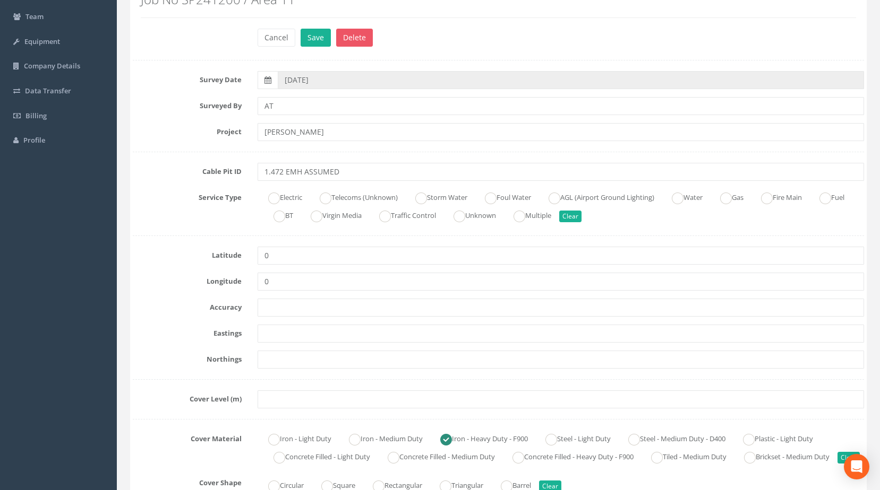
scroll to position [106, 0]
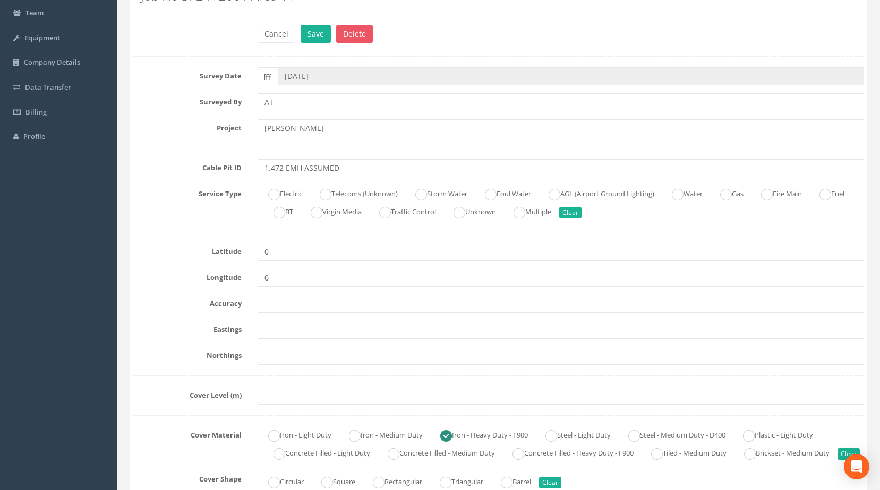
drag, startPoint x: 334, startPoint y: 320, endPoint x: 329, endPoint y: 323, distance: 5.9
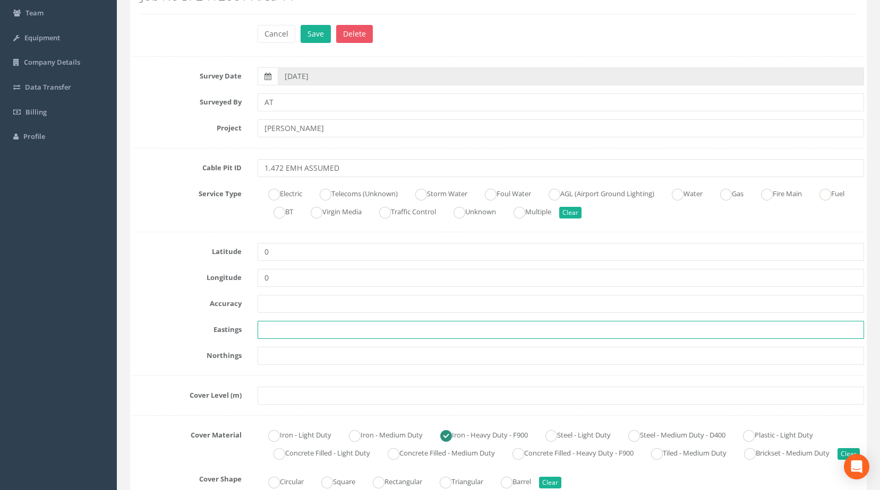
click at [323, 328] on input "text" at bounding box center [560, 330] width 607 height 18
click at [266, 352] on input "text" at bounding box center [560, 356] width 607 height 18
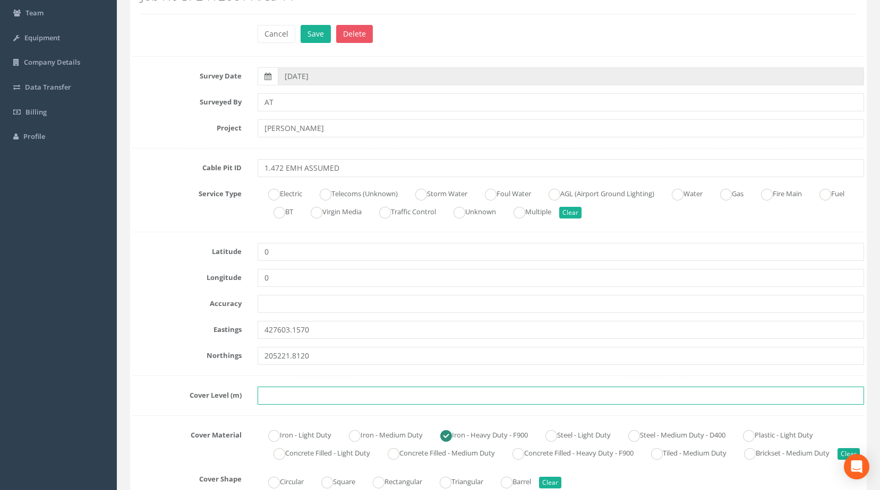
click at [289, 394] on input "text" at bounding box center [560, 396] width 607 height 18
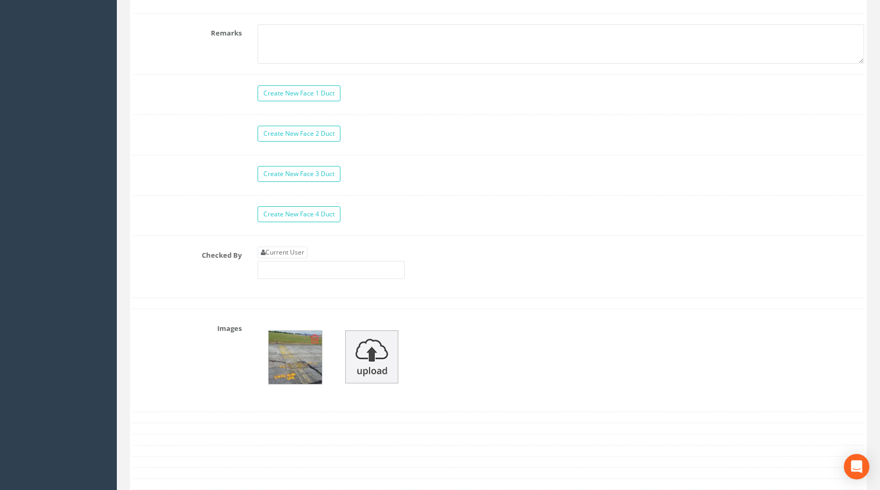
scroll to position [902, 0]
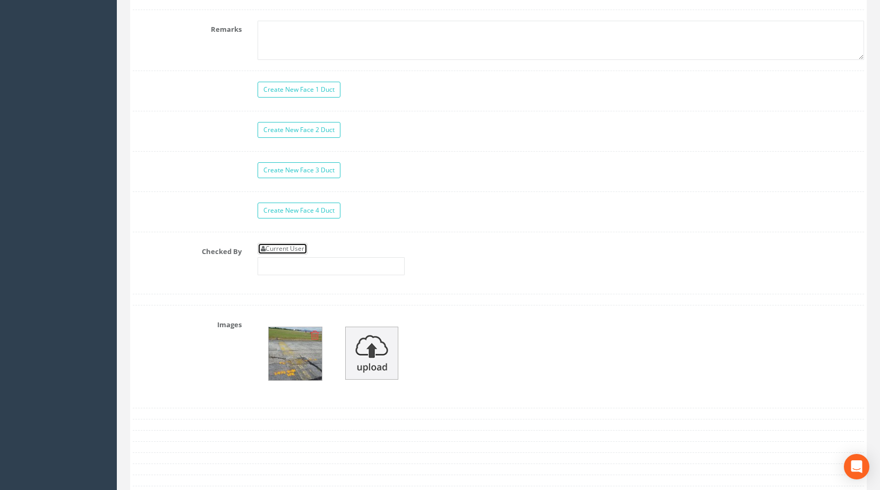
click at [297, 255] on link "Current User" at bounding box center [282, 249] width 50 height 12
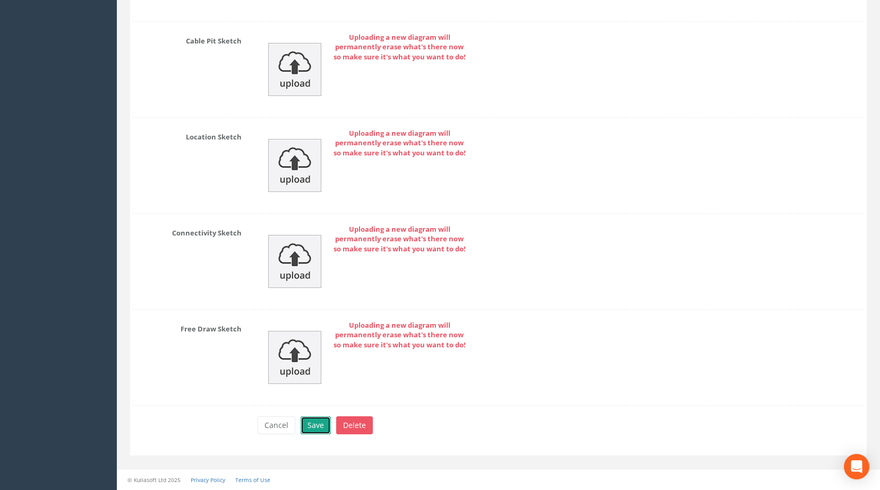
click at [313, 422] on button "Save" at bounding box center [315, 426] width 30 height 18
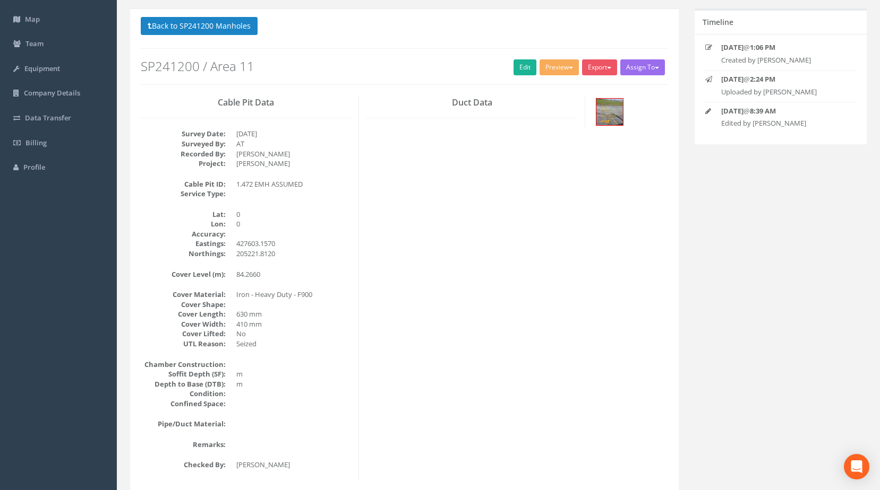
scroll to position [0, 0]
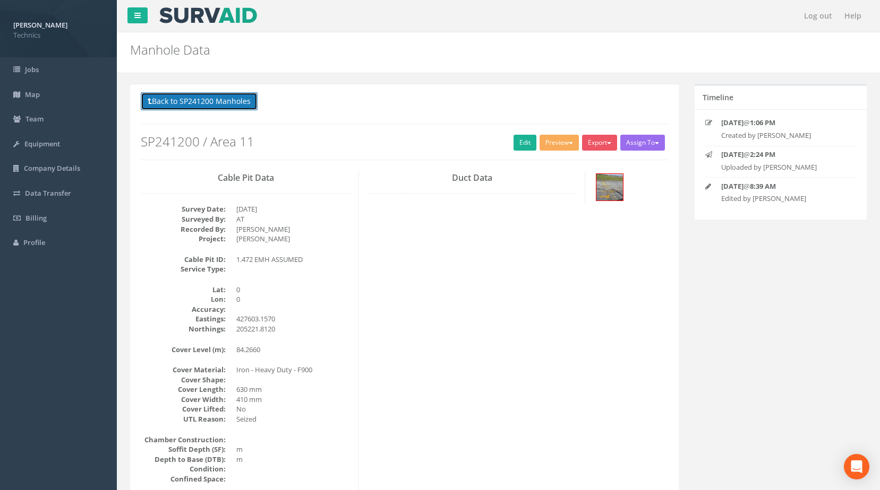
click at [236, 102] on button "Back to SP241200 Manholes" at bounding box center [199, 101] width 117 height 18
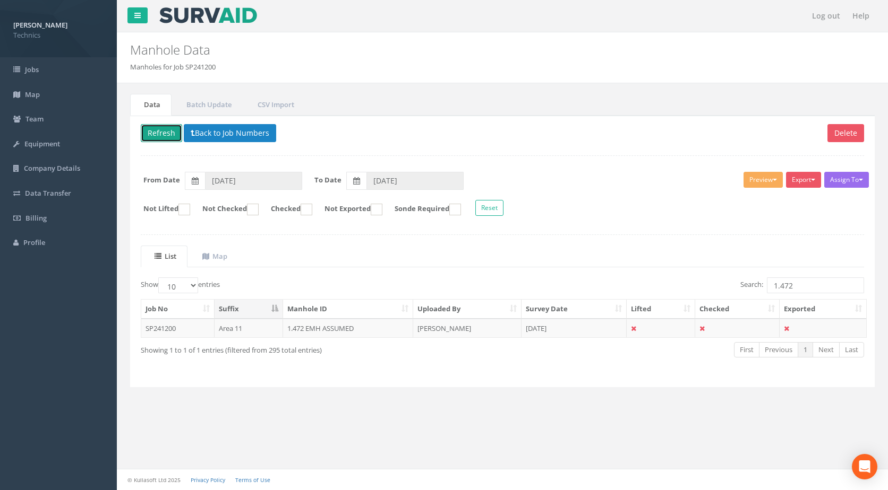
click at [156, 138] on button "Refresh" at bounding box center [161, 133] width 41 height 18
click at [797, 286] on input "1.472" at bounding box center [814, 286] width 97 height 16
click at [311, 333] on td "1.471 EMH" at bounding box center [348, 328] width 131 height 19
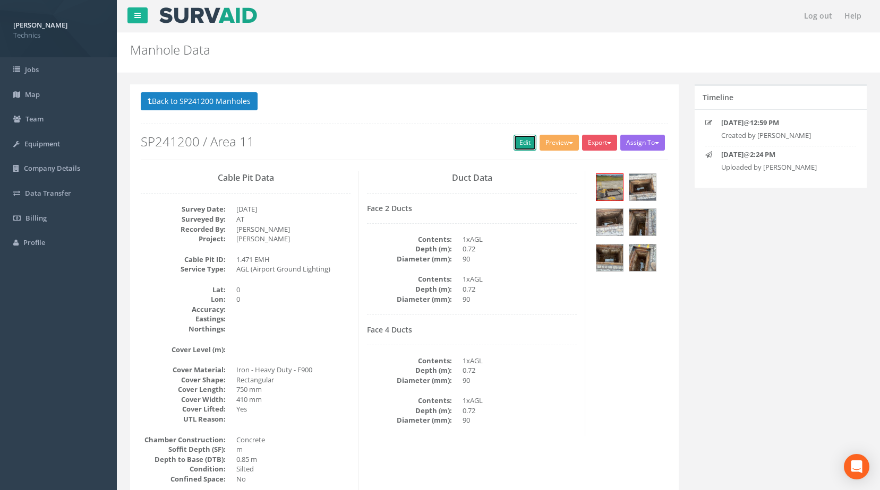
click at [515, 144] on link "Edit" at bounding box center [524, 143] width 23 height 16
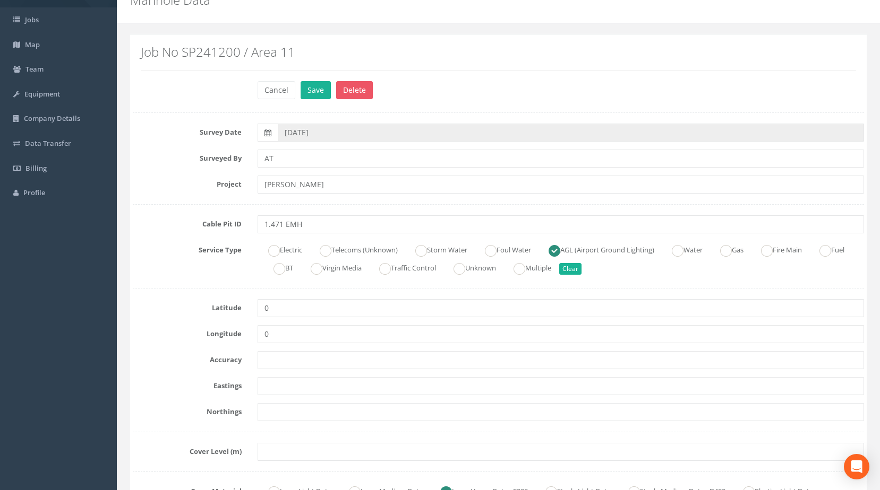
scroll to position [106, 0]
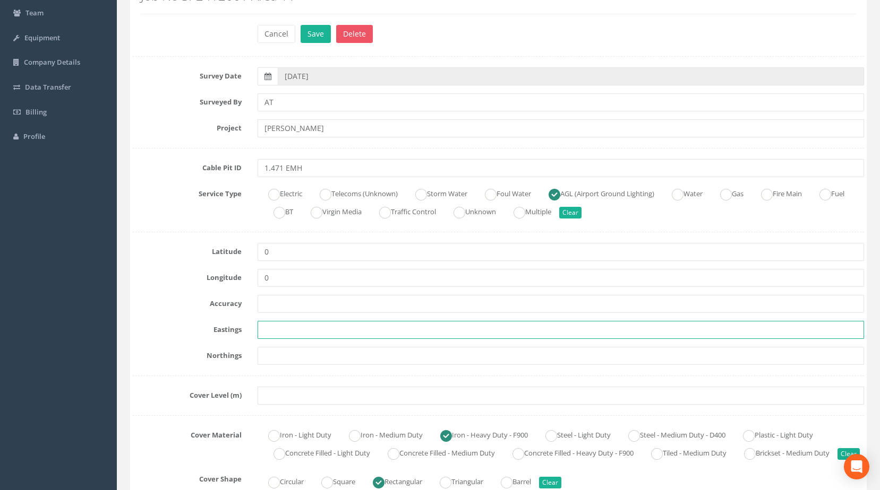
click at [296, 332] on input "text" at bounding box center [560, 330] width 607 height 18
click at [293, 350] on input "text" at bounding box center [560, 356] width 607 height 18
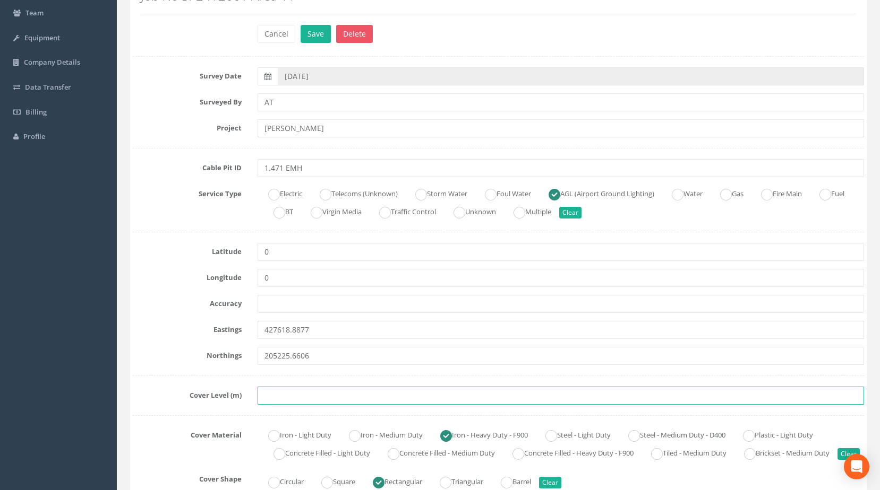
click at [298, 398] on input "text" at bounding box center [560, 396] width 607 height 18
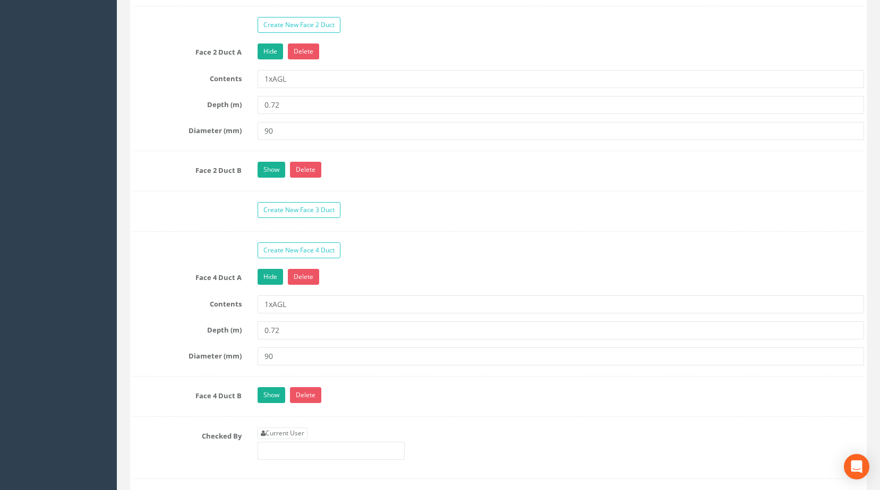
scroll to position [1009, 0]
click at [266, 177] on link "Show" at bounding box center [271, 169] width 28 height 16
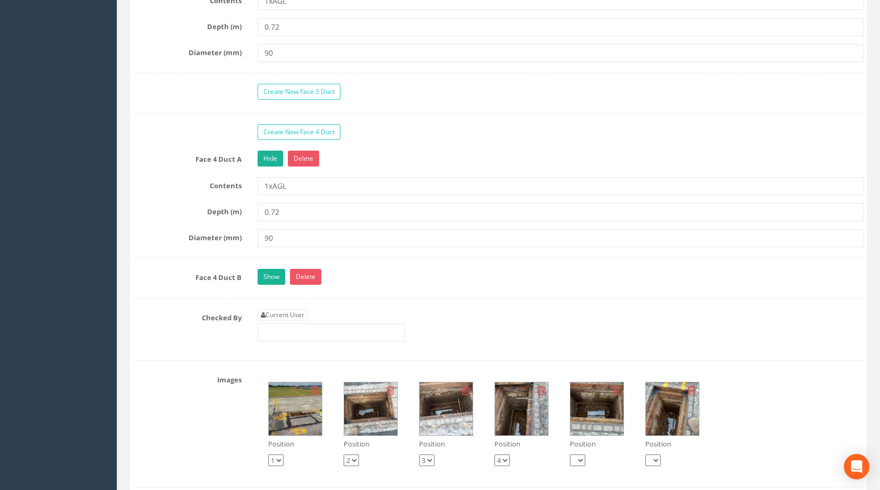
scroll to position [1274, 0]
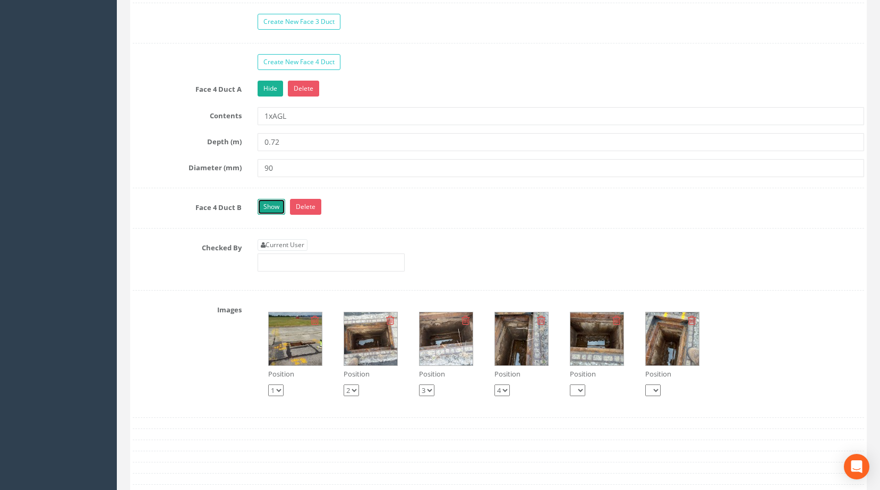
click at [270, 215] on link "Show" at bounding box center [271, 207] width 28 height 16
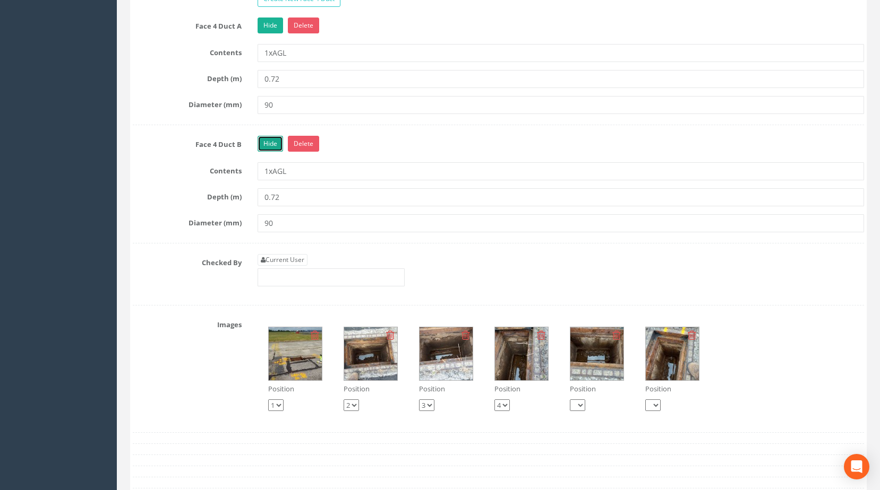
scroll to position [1539, 0]
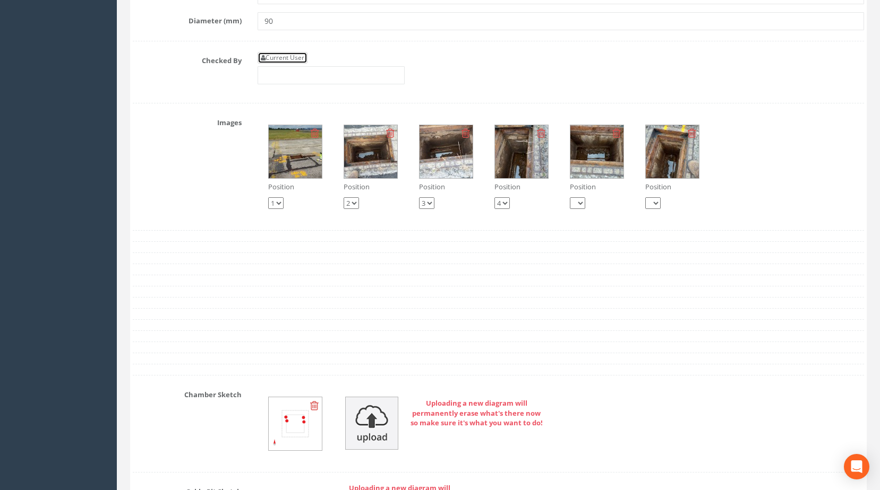
click at [291, 64] on link "Current User" at bounding box center [282, 58] width 50 height 12
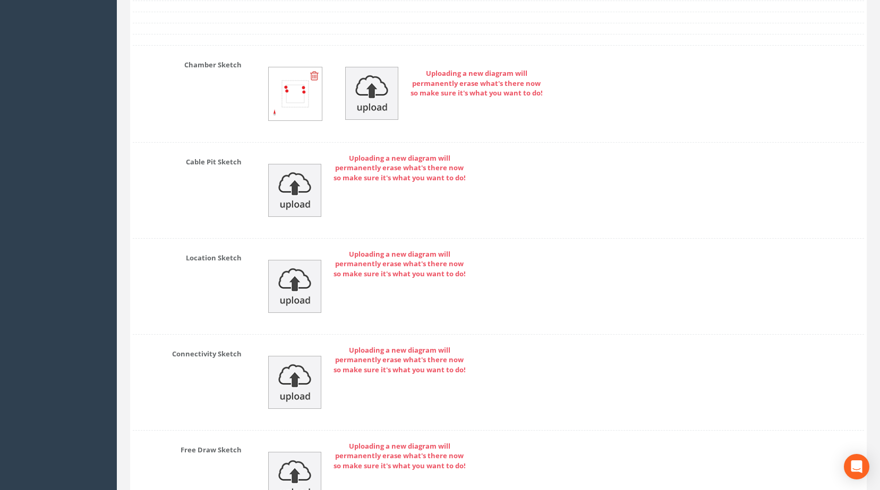
scroll to position [2006, 0]
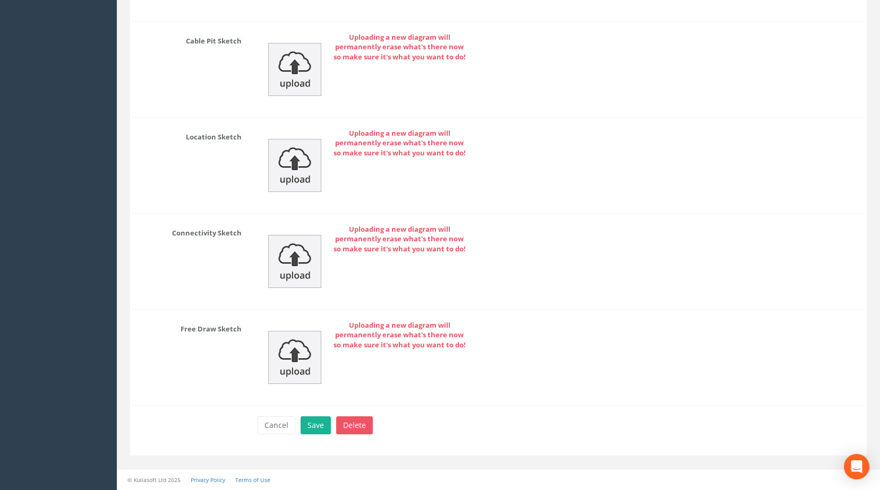
click at [298, 418] on div "Cancel Save Delete" at bounding box center [560, 427] width 623 height 21
click at [311, 417] on button "Save" at bounding box center [315, 426] width 30 height 18
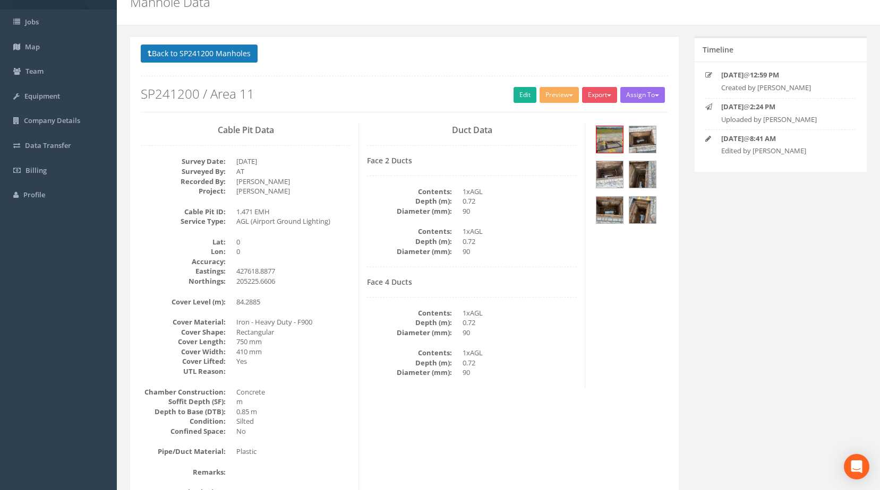
scroll to position [0, 0]
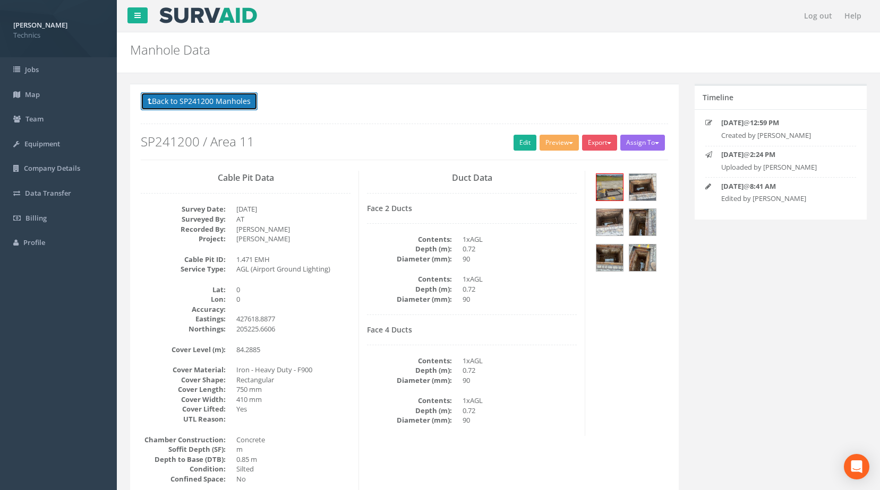
click at [232, 100] on button "Back to SP241200 Manholes" at bounding box center [199, 101] width 117 height 18
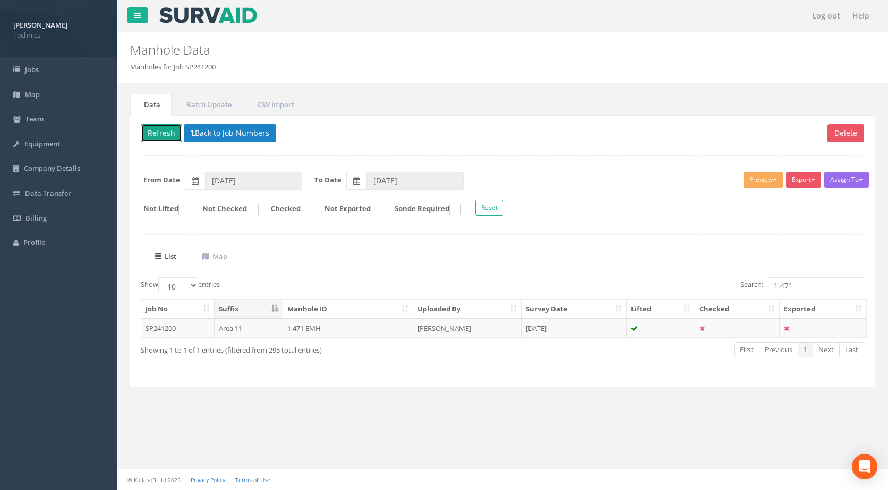
click at [154, 132] on button "Refresh" at bounding box center [161, 133] width 41 height 18
click at [805, 288] on input "1.471" at bounding box center [814, 286] width 97 height 16
click at [800, 282] on input "1.471" at bounding box center [814, 286] width 97 height 16
click at [301, 330] on td "1.470 UMH" at bounding box center [348, 328] width 131 height 19
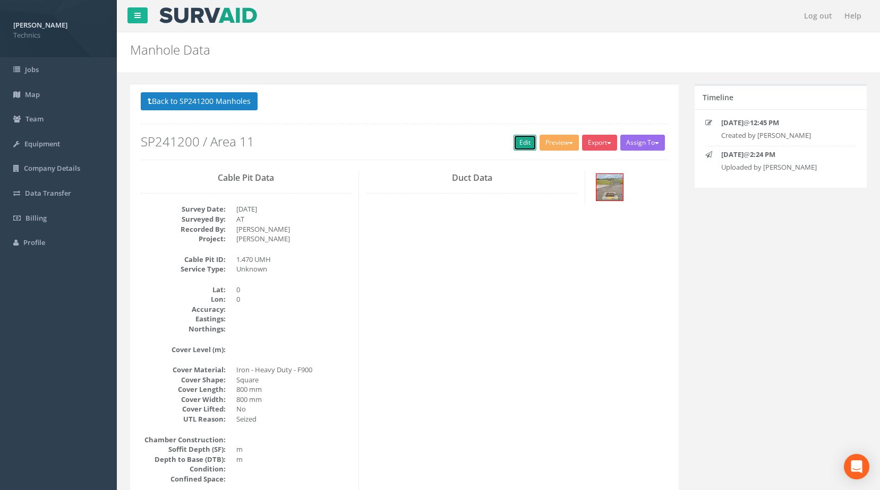
click at [513, 143] on link "Edit" at bounding box center [524, 143] width 23 height 16
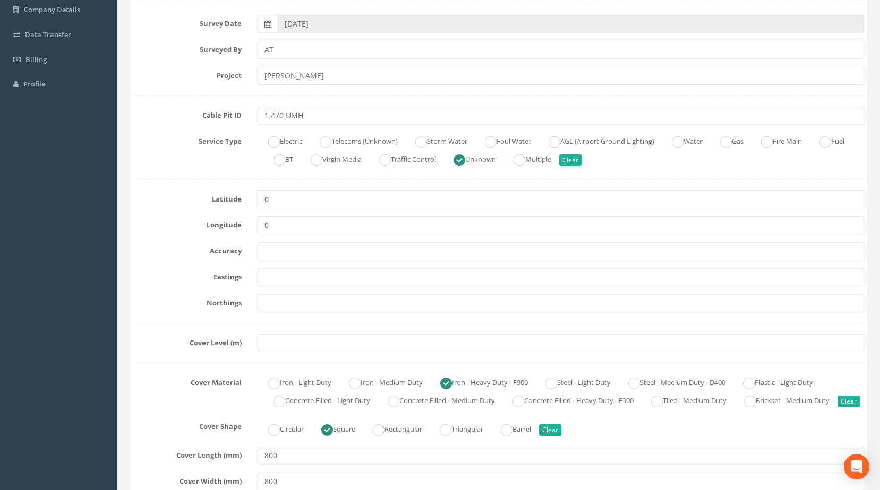
scroll to position [159, 0]
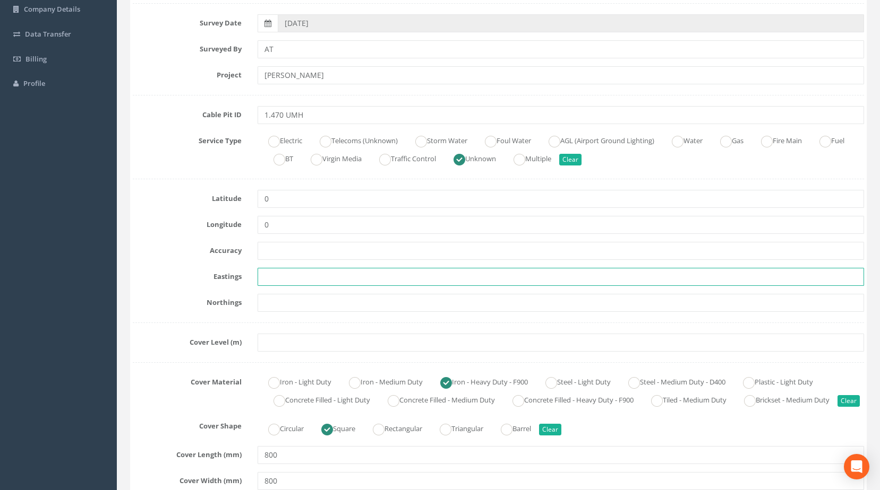
click at [289, 274] on input "text" at bounding box center [560, 277] width 607 height 18
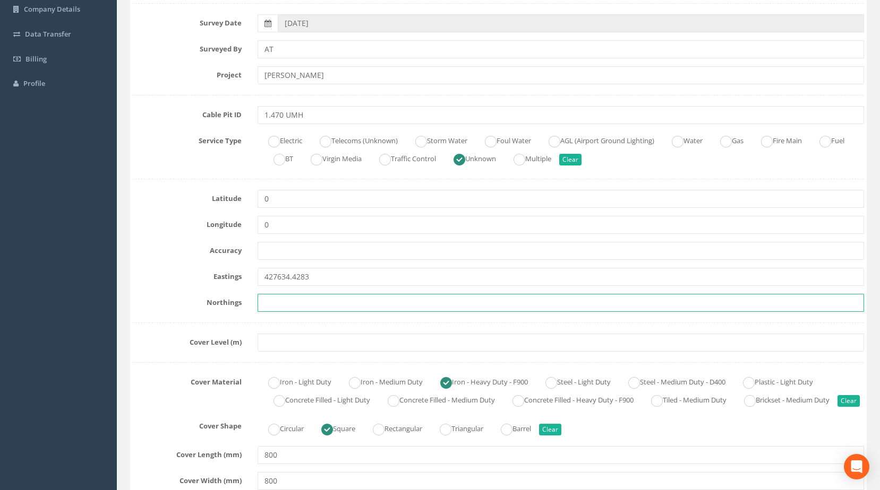
click at [303, 307] on input "text" at bounding box center [560, 303] width 607 height 18
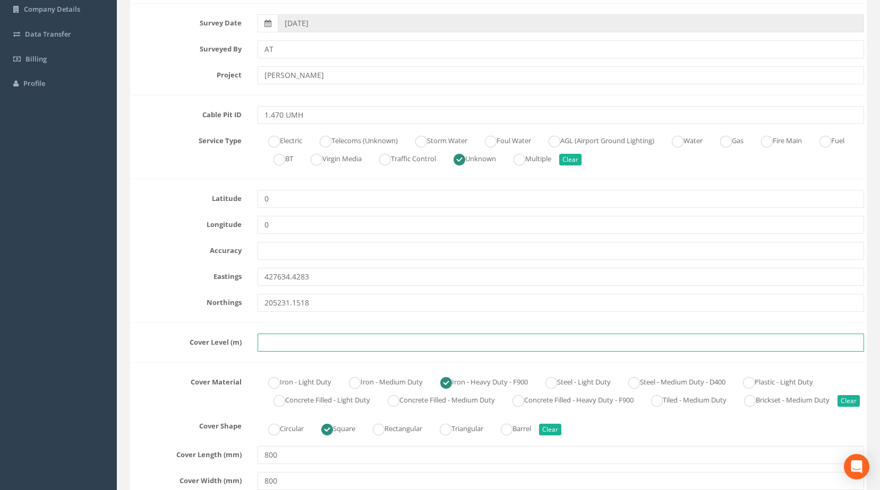
click at [312, 340] on input "text" at bounding box center [560, 343] width 607 height 18
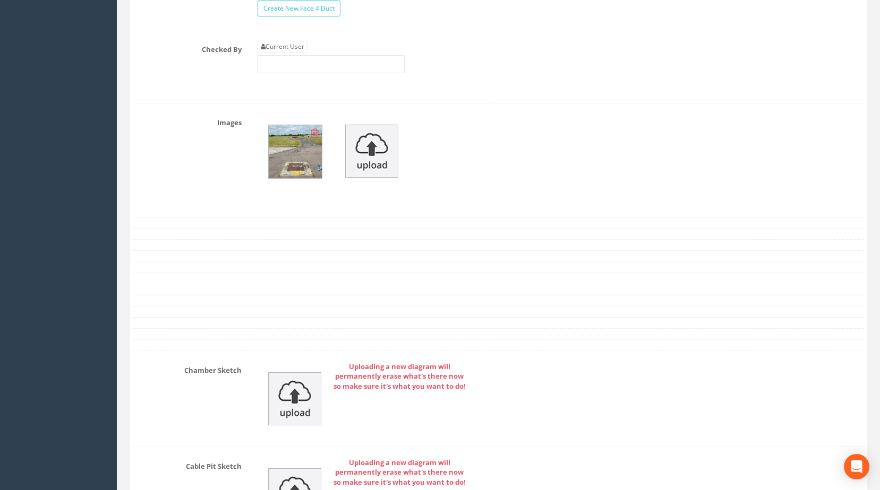
scroll to position [1009, 0]
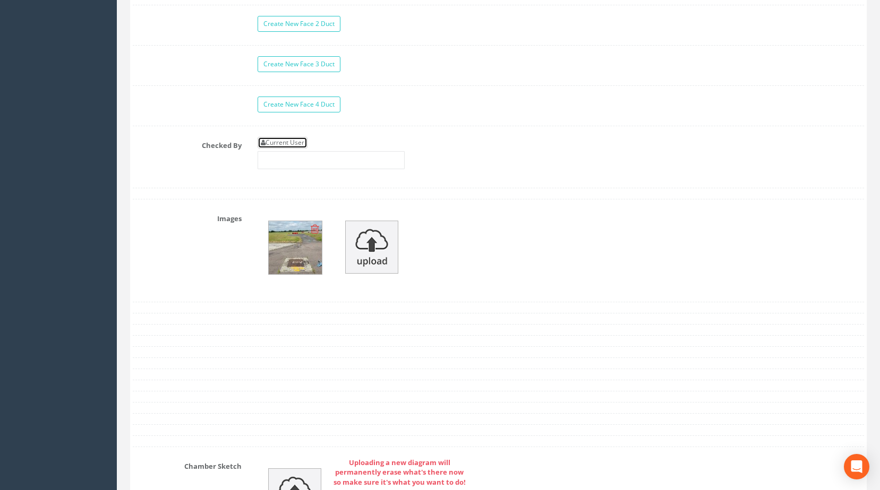
click at [291, 149] on link "Current User" at bounding box center [282, 143] width 50 height 12
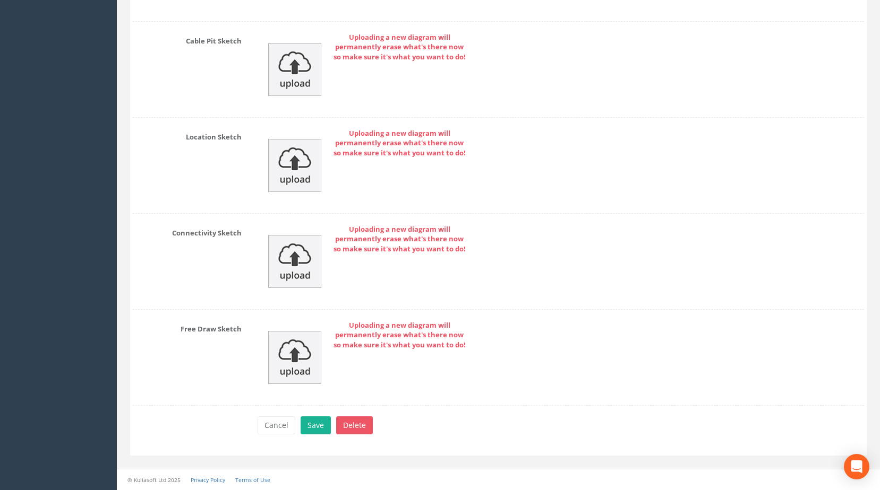
scroll to position [1546, 0]
click at [323, 426] on button "Save" at bounding box center [315, 426] width 30 height 18
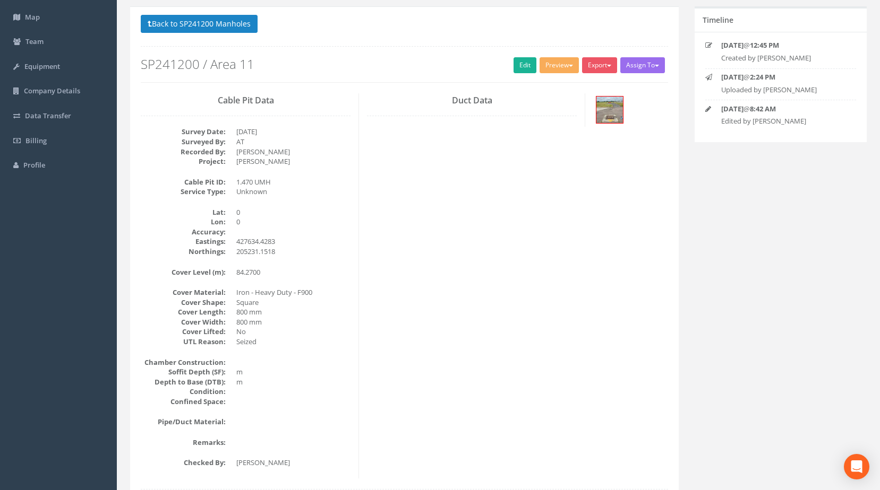
scroll to position [0, 0]
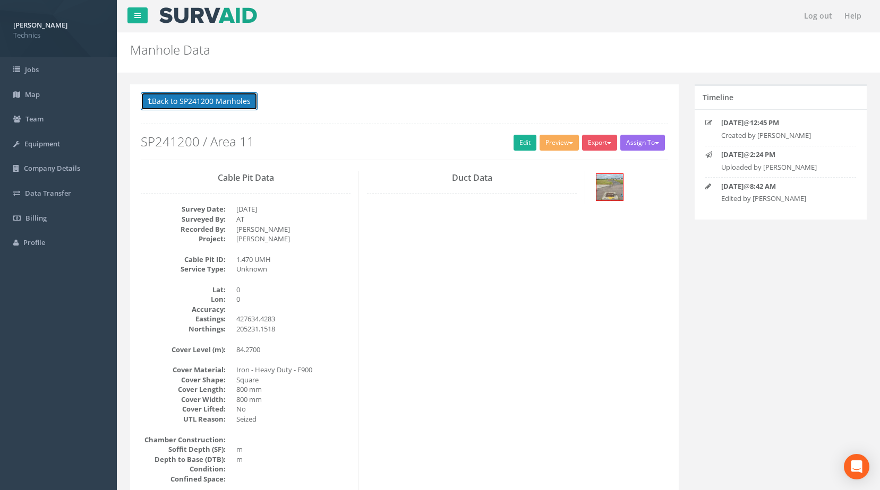
click at [211, 99] on button "Back to SP241200 Manholes" at bounding box center [199, 101] width 117 height 18
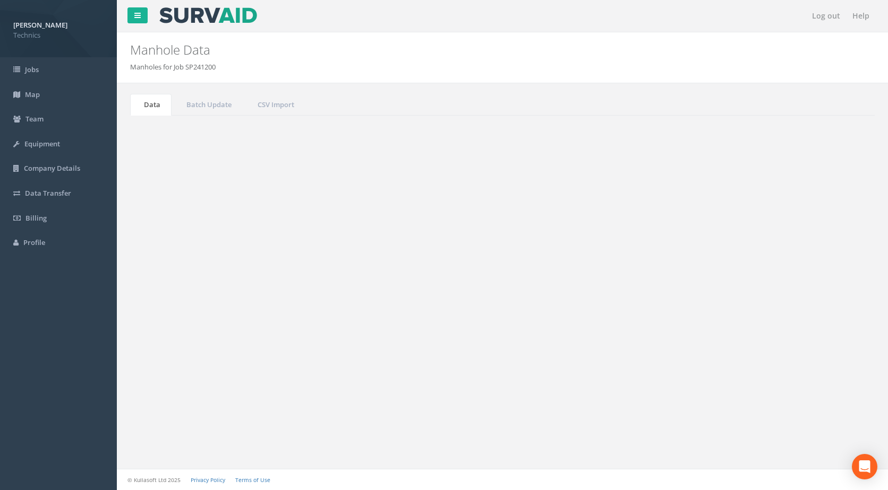
click at [171, 134] on button "Refresh" at bounding box center [161, 133] width 41 height 18
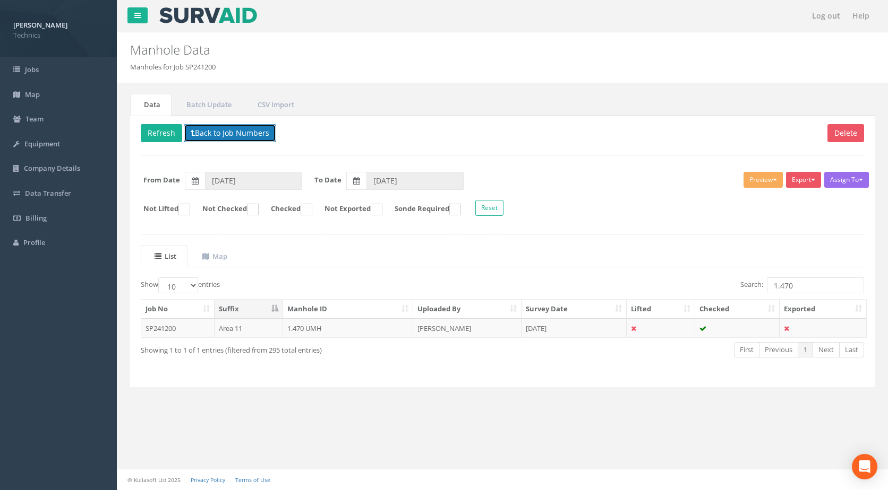
click at [219, 124] on button "Back to Job Numbers" at bounding box center [230, 133] width 92 height 18
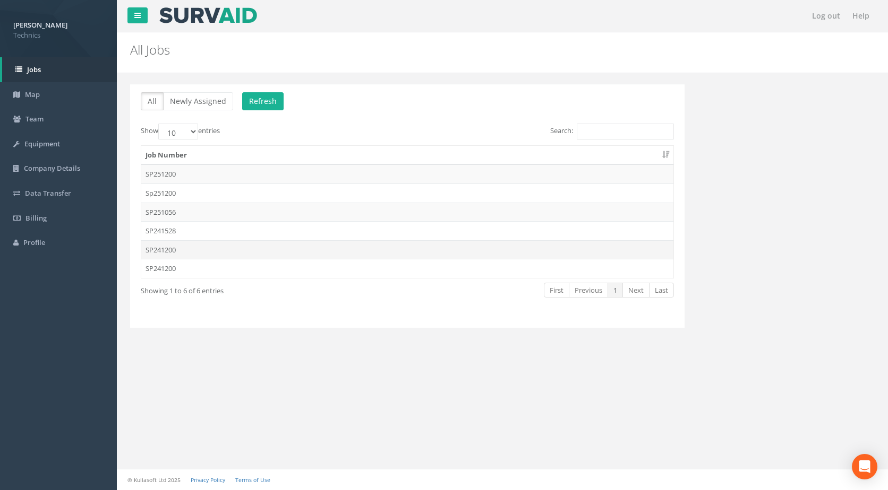
click at [221, 243] on td "SP241200" at bounding box center [407, 249] width 532 height 19
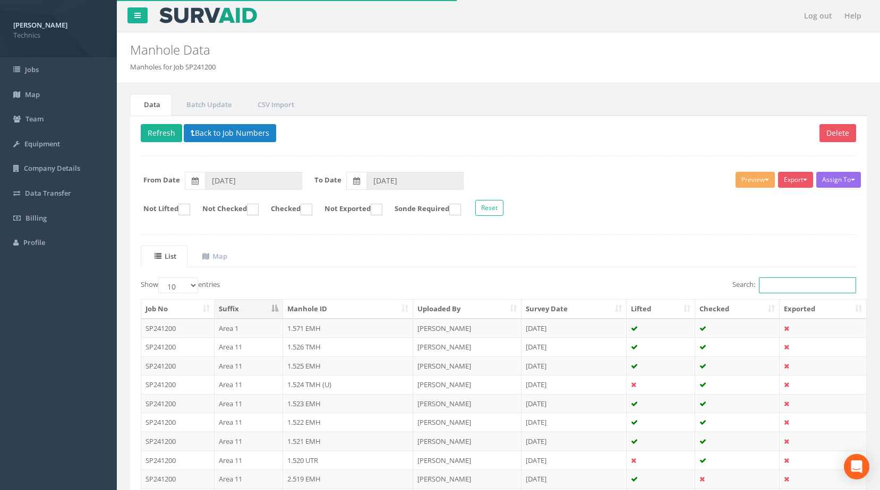
click at [789, 281] on input "Search:" at bounding box center [807, 286] width 97 height 16
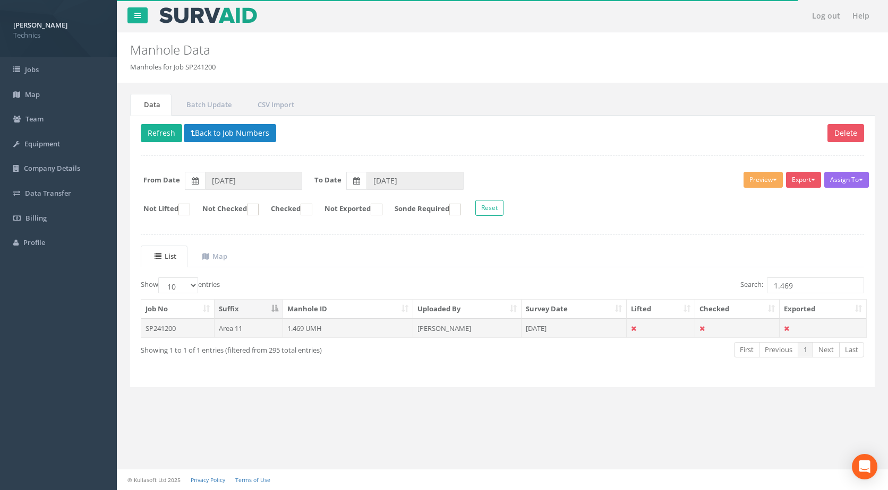
click at [406, 326] on td "1.469 UMH" at bounding box center [348, 328] width 131 height 19
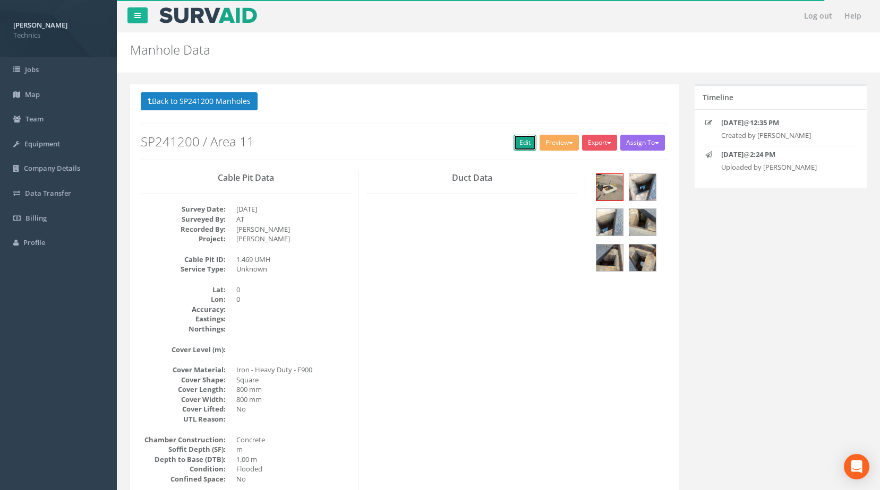
click at [514, 145] on link "Edit" at bounding box center [524, 143] width 23 height 16
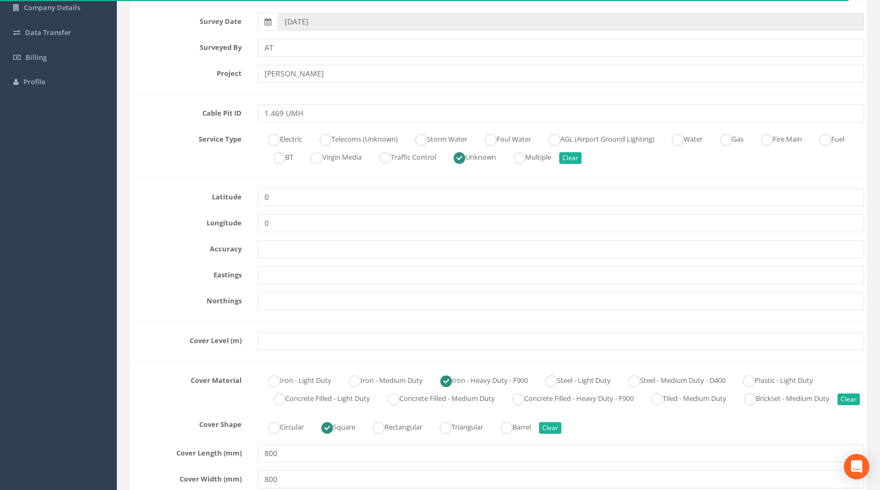
scroll to position [212, 0]
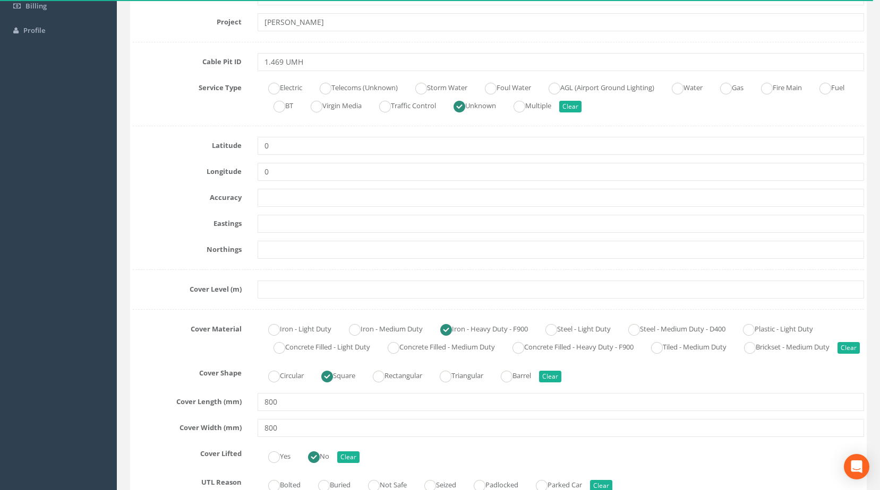
click at [338, 235] on div "Survey Date [DATE] Surveyed By AT Project [GEOGRAPHIC_DATA] Cable Pit ID 1.469 …" at bounding box center [498, 472] width 731 height 1023
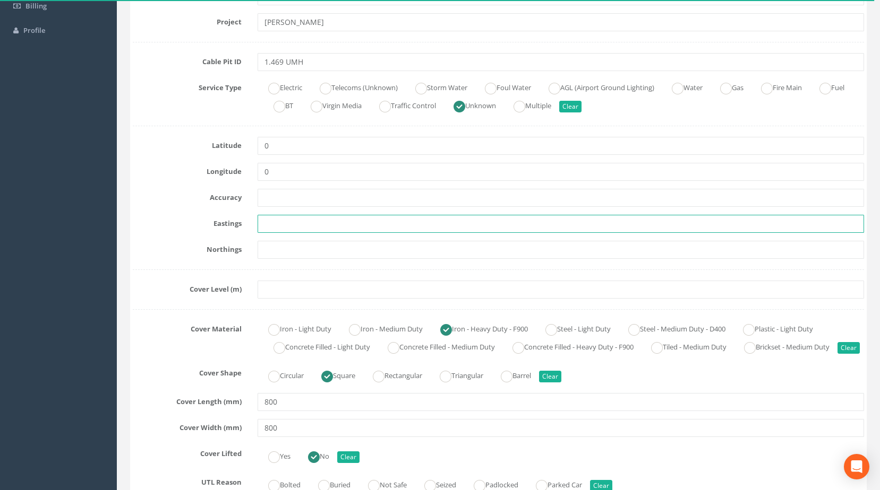
click at [342, 226] on input "text" at bounding box center [560, 224] width 607 height 18
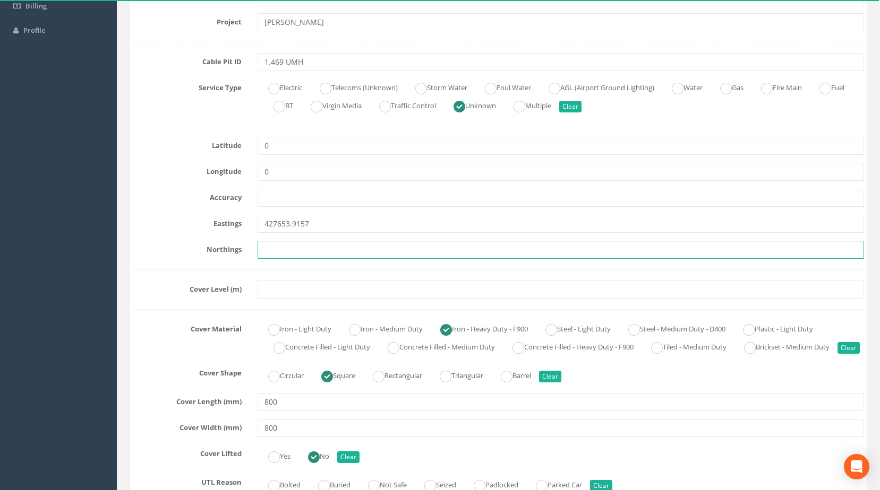
click at [304, 250] on input "text" at bounding box center [560, 250] width 607 height 18
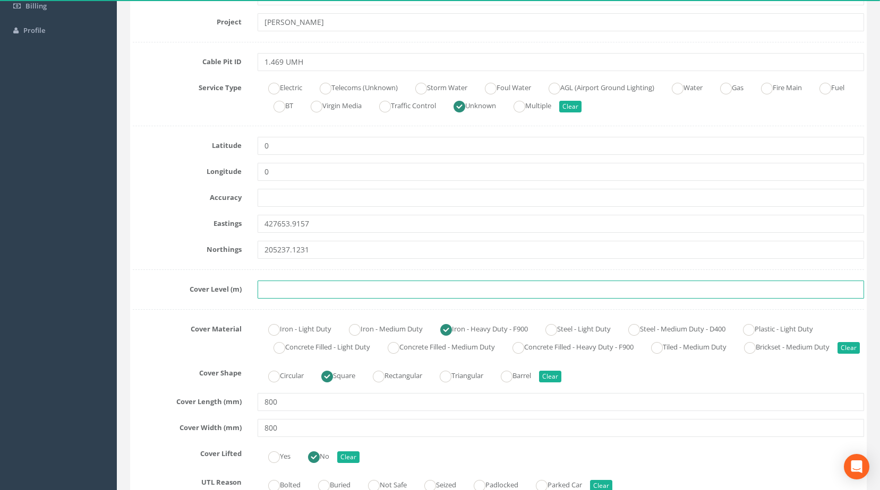
click at [289, 290] on input "text" at bounding box center [560, 290] width 607 height 18
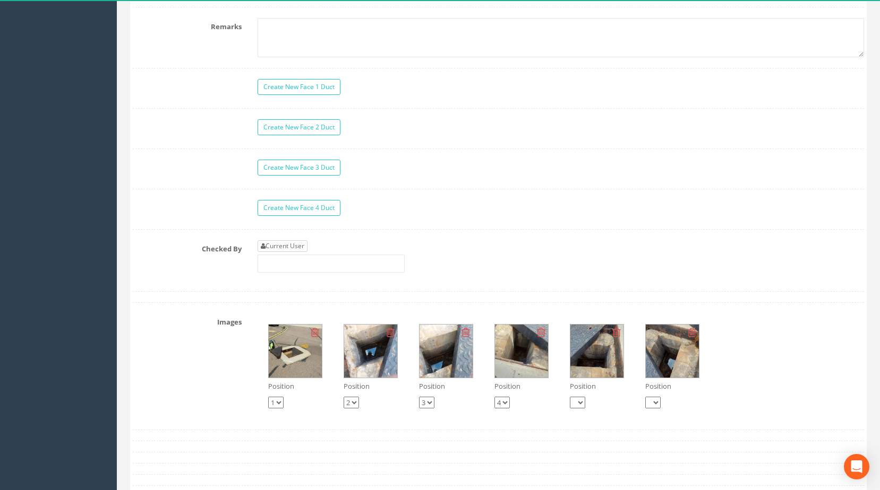
scroll to position [849, 0]
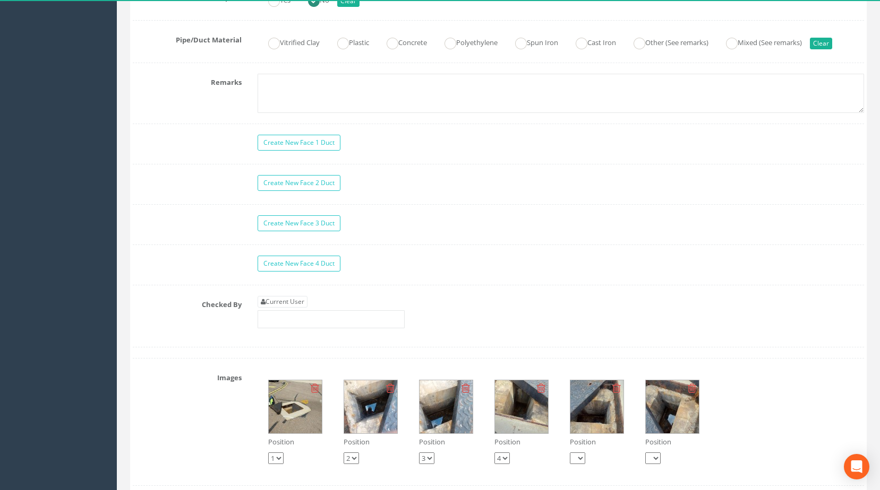
click at [376, 425] on img at bounding box center [370, 407] width 53 height 53
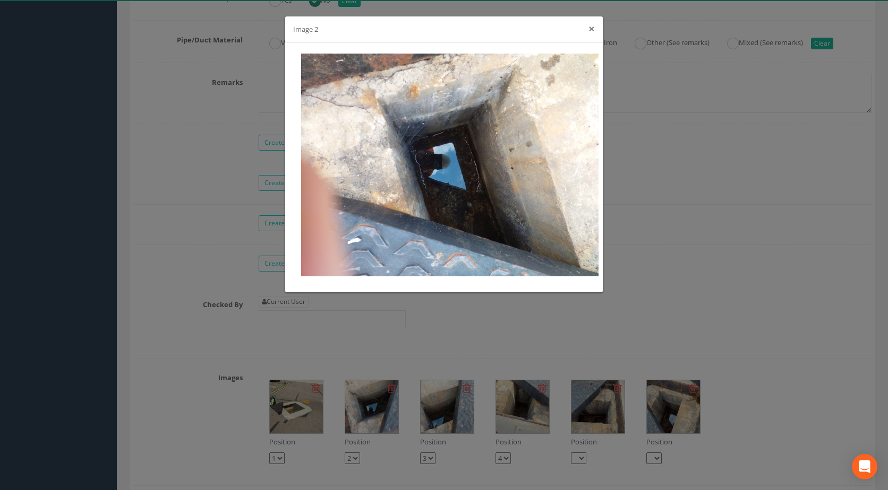
click at [591, 33] on button "×" at bounding box center [591, 28] width 6 height 11
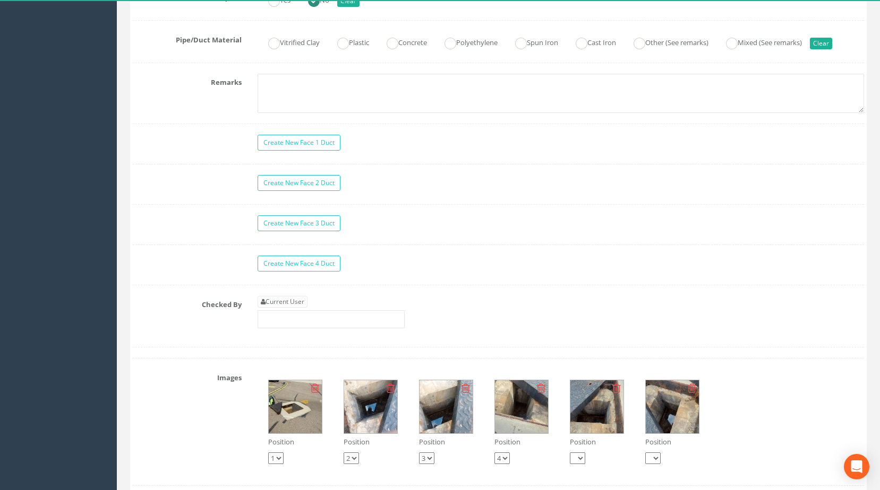
click at [425, 432] on img at bounding box center [445, 407] width 53 height 53
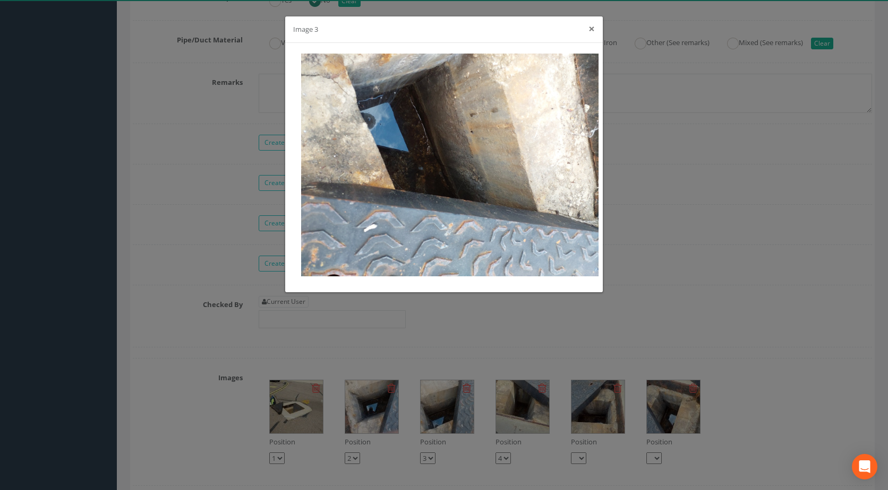
click at [592, 25] on button "×" at bounding box center [591, 28] width 6 height 11
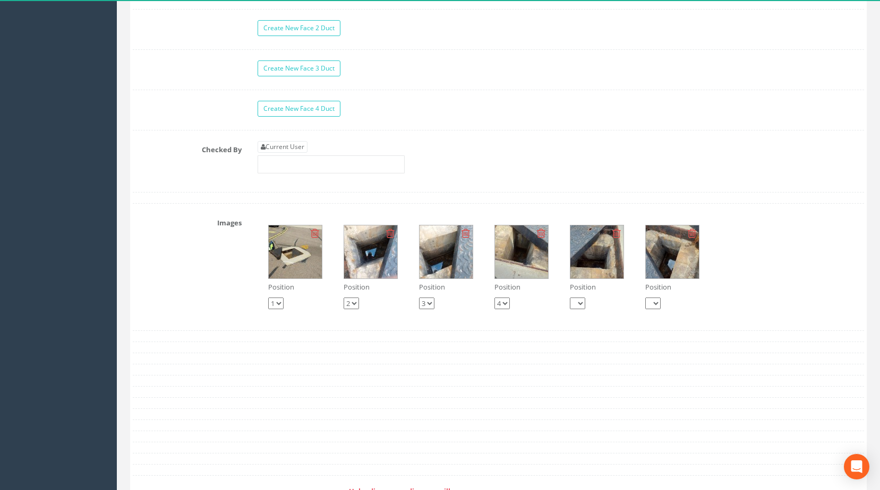
scroll to position [1009, 0]
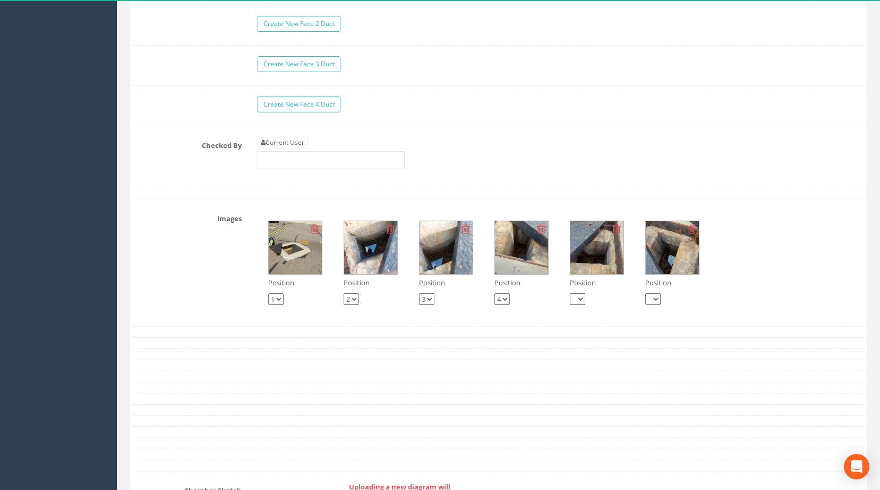
click at [586, 261] on img at bounding box center [596, 247] width 53 height 53
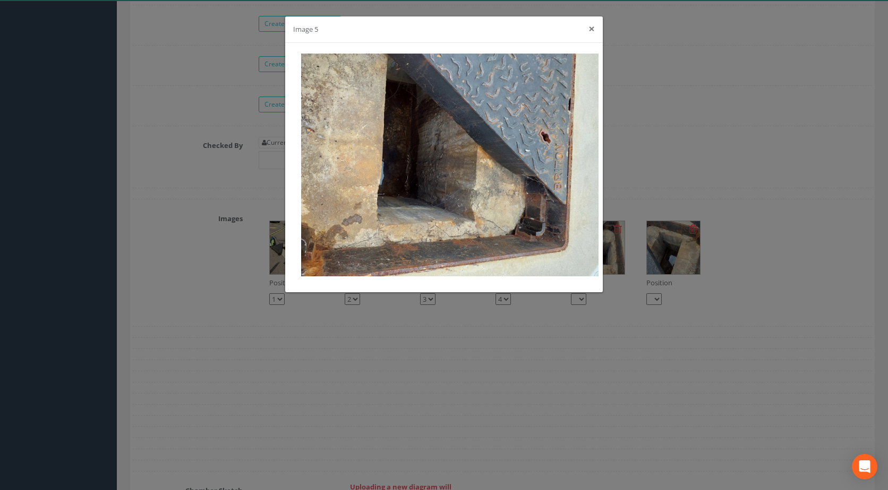
click at [588, 27] on button "×" at bounding box center [591, 28] width 6 height 11
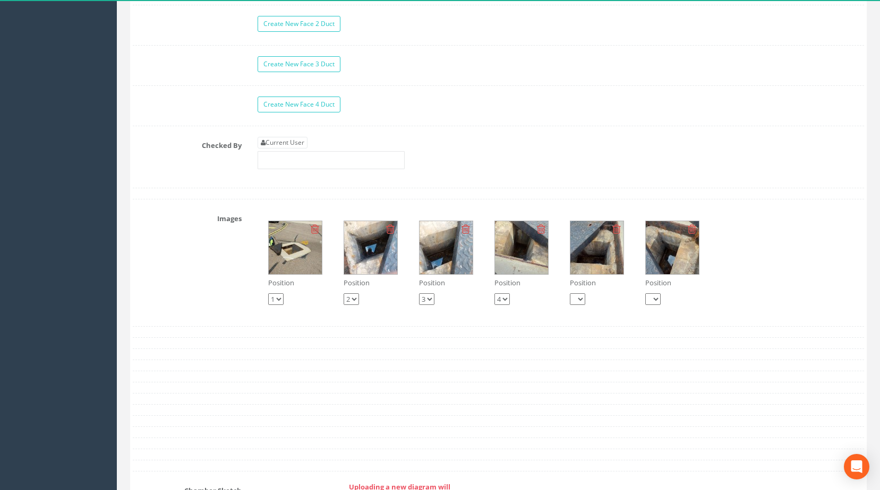
click at [288, 267] on img at bounding box center [295, 247] width 53 height 53
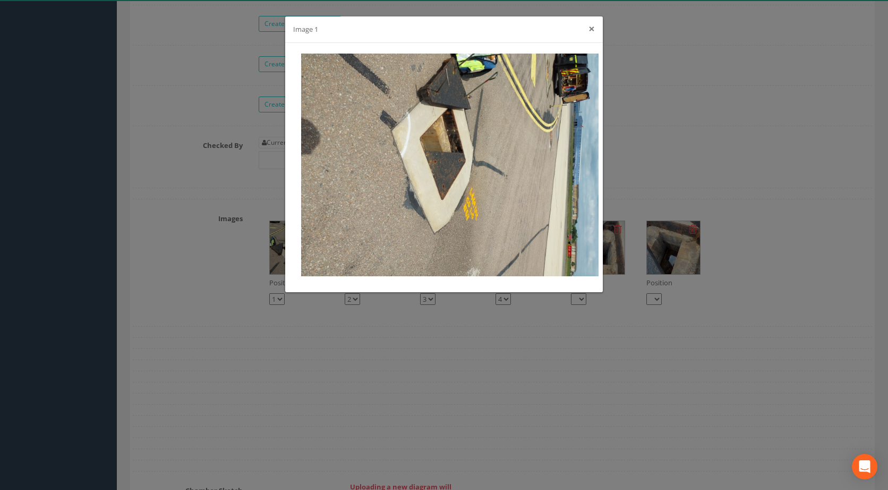
click at [592, 28] on button "×" at bounding box center [591, 28] width 6 height 11
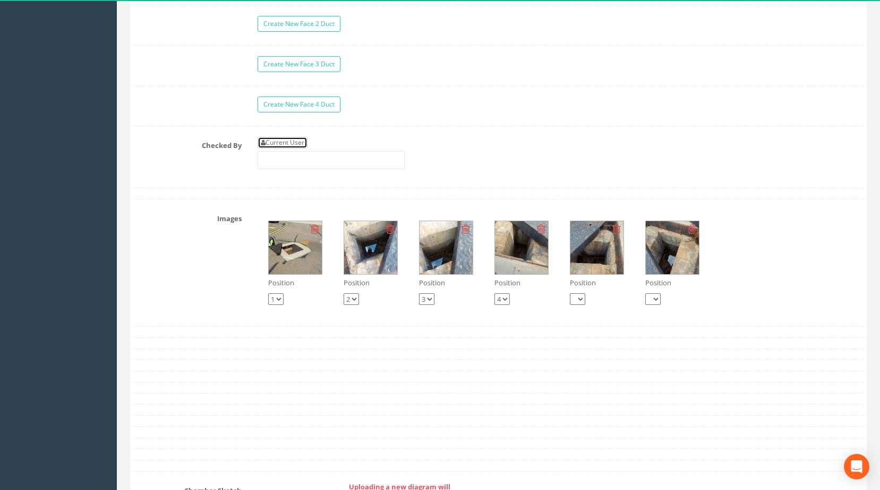
click at [292, 149] on link "Current User" at bounding box center [282, 143] width 50 height 12
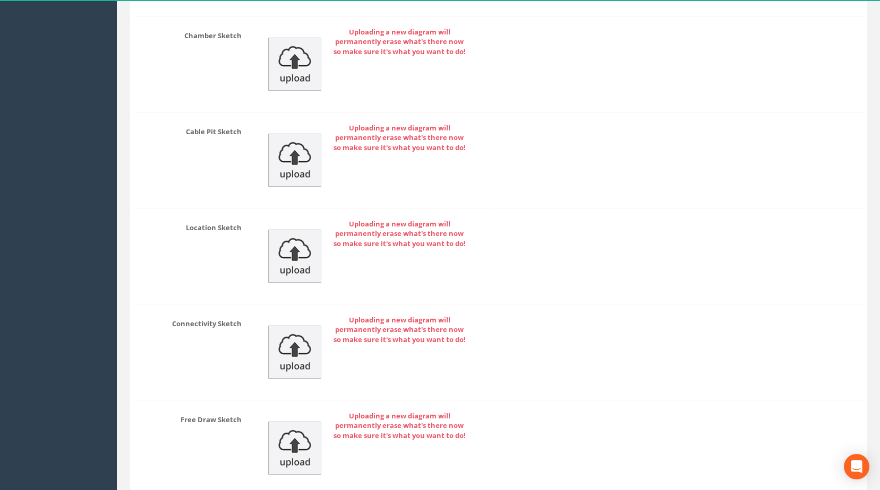
scroll to position [1570, 0]
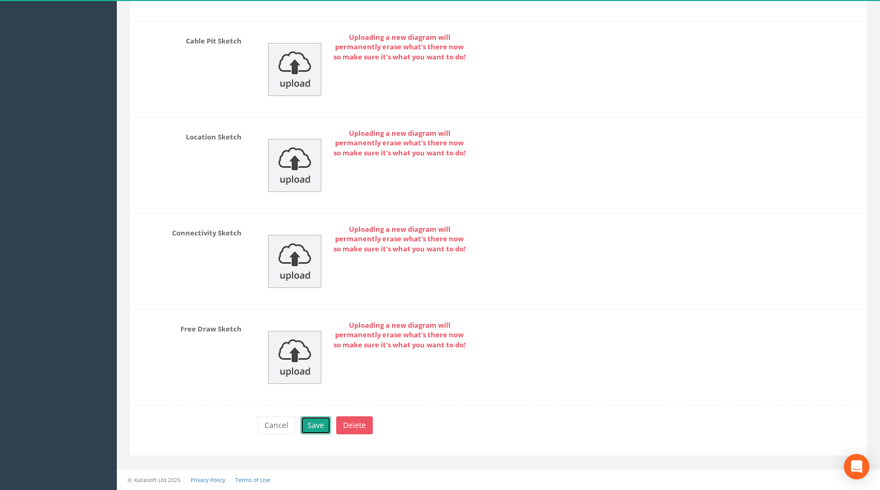
click at [306, 424] on button "Save" at bounding box center [315, 426] width 30 height 18
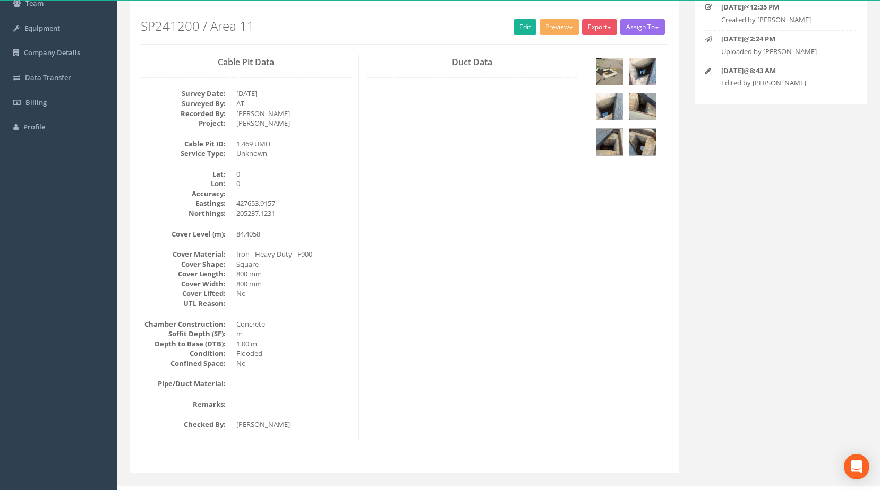
scroll to position [0, 0]
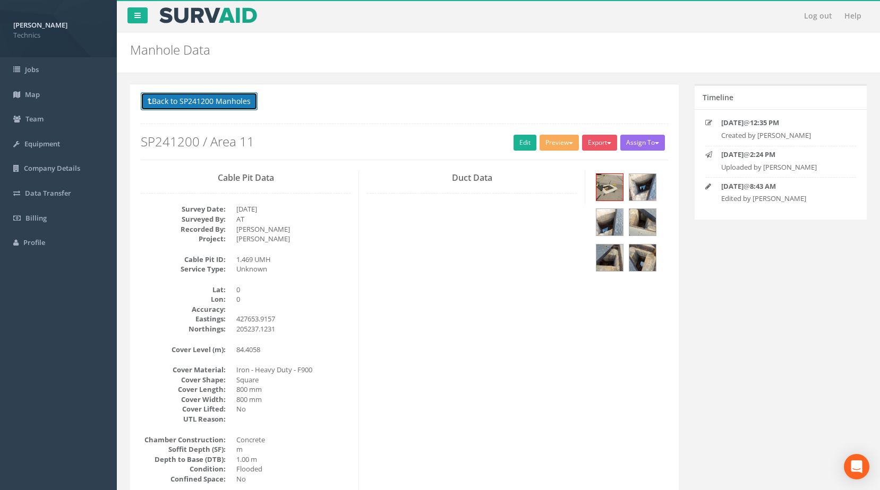
click at [208, 108] on button "Back to SP241200 Manholes" at bounding box center [199, 101] width 117 height 18
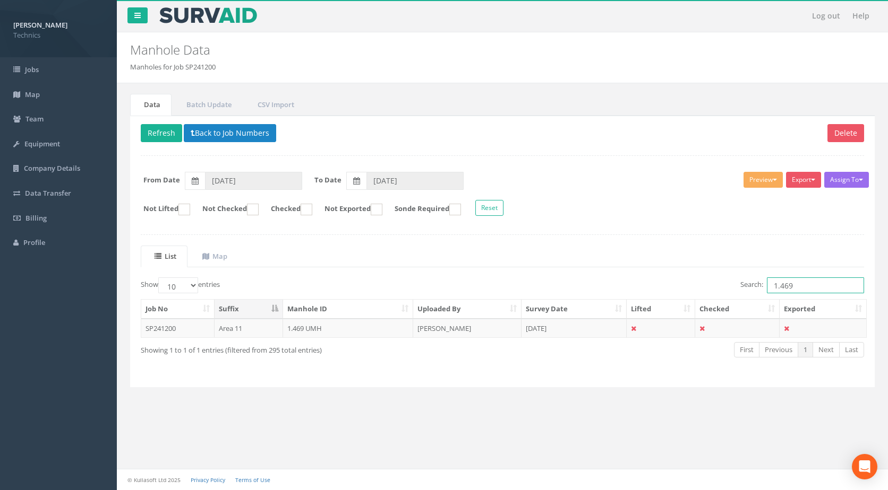
drag, startPoint x: 814, startPoint y: 291, endPoint x: 807, endPoint y: 289, distance: 7.9
click at [812, 290] on input "1.469" at bounding box center [814, 286] width 97 height 16
click at [314, 330] on td "1.465 UTR" at bounding box center [348, 328] width 131 height 19
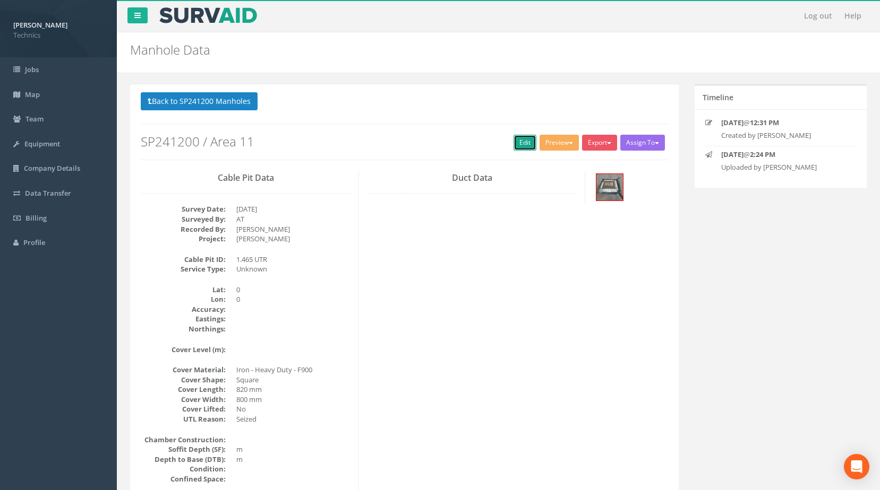
click at [521, 144] on link "Edit" at bounding box center [524, 143] width 23 height 16
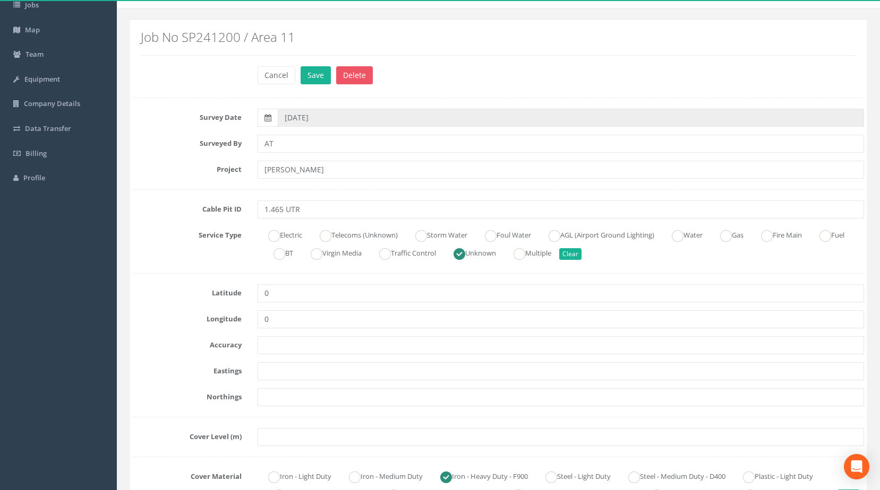
scroll to position [159, 0]
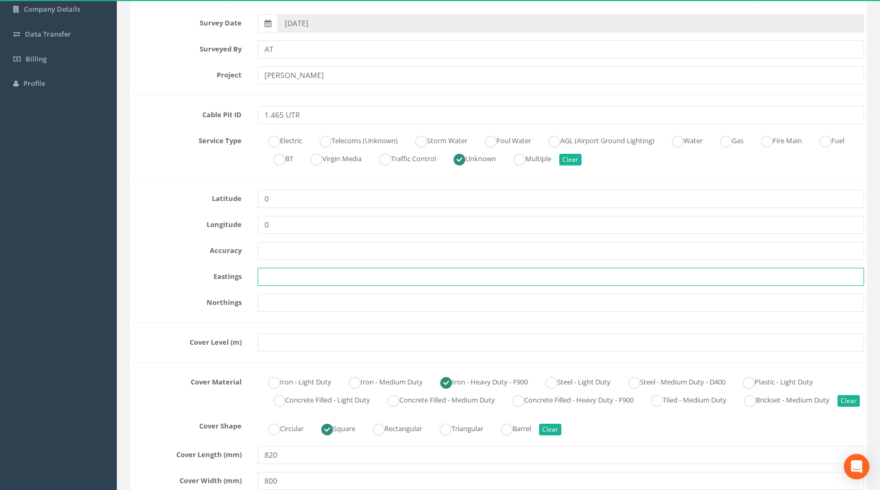
click at [294, 282] on input "text" at bounding box center [560, 277] width 607 height 18
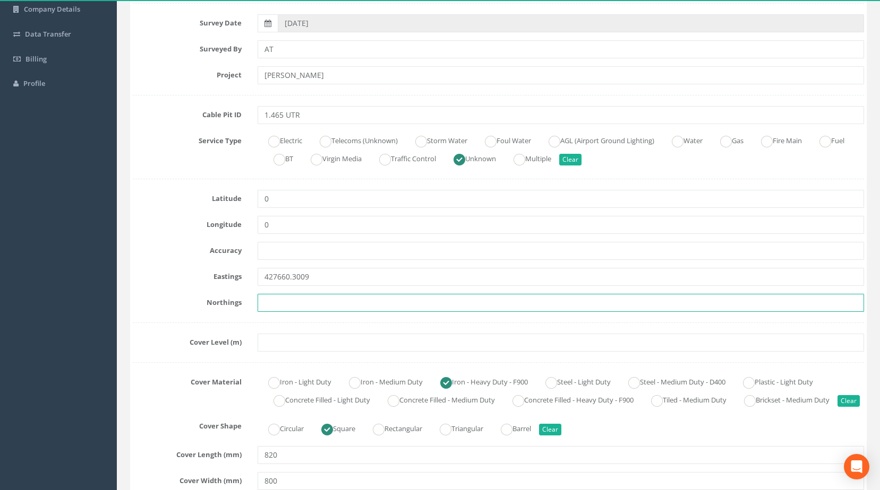
click at [299, 305] on input "text" at bounding box center [560, 303] width 607 height 18
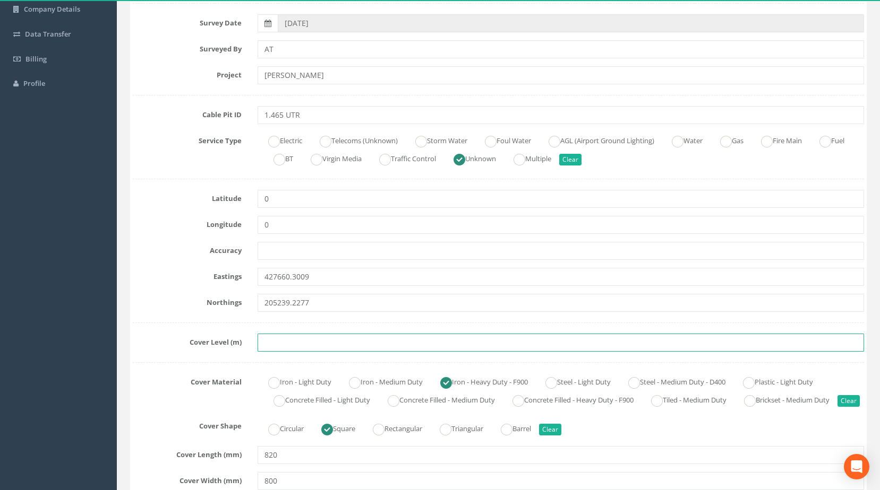
click at [285, 338] on input "text" at bounding box center [560, 343] width 607 height 18
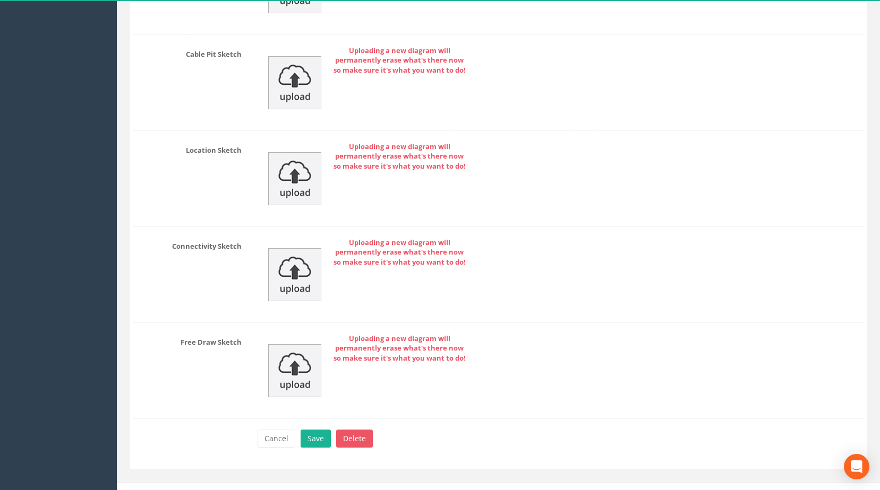
scroll to position [1546, 0]
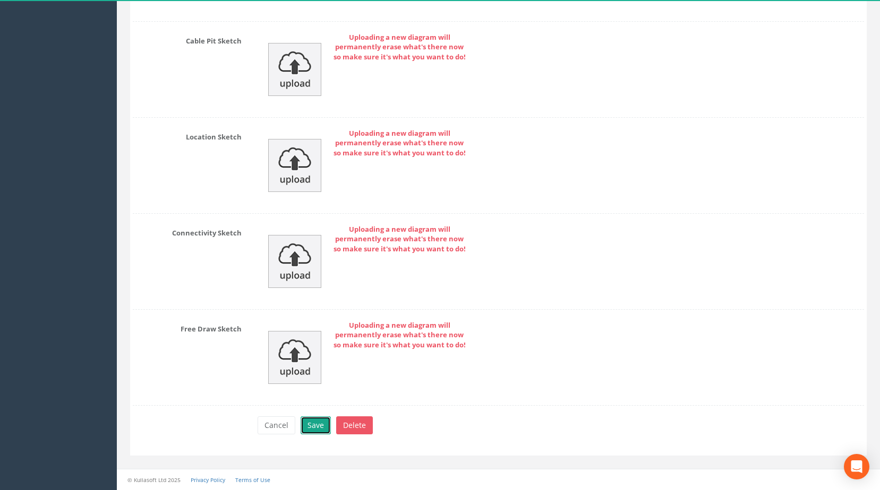
click at [314, 428] on button "Save" at bounding box center [315, 426] width 30 height 18
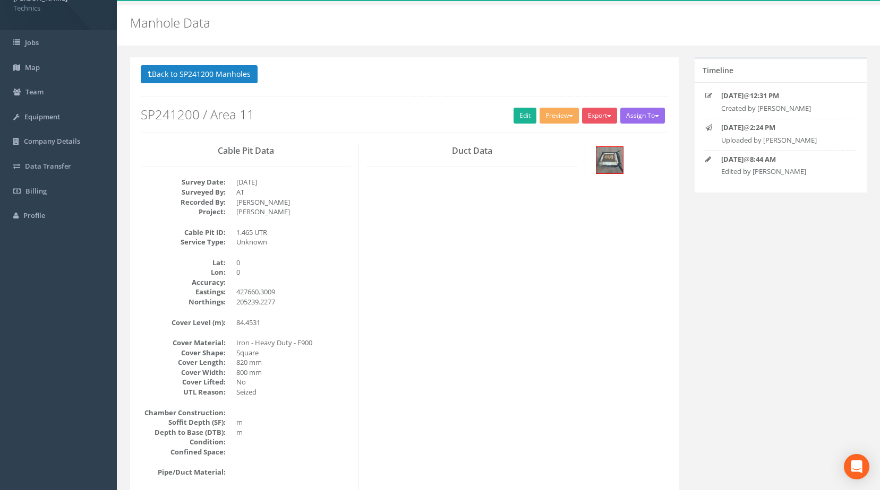
scroll to position [27, 0]
click at [517, 114] on link "Edit" at bounding box center [524, 116] width 23 height 16
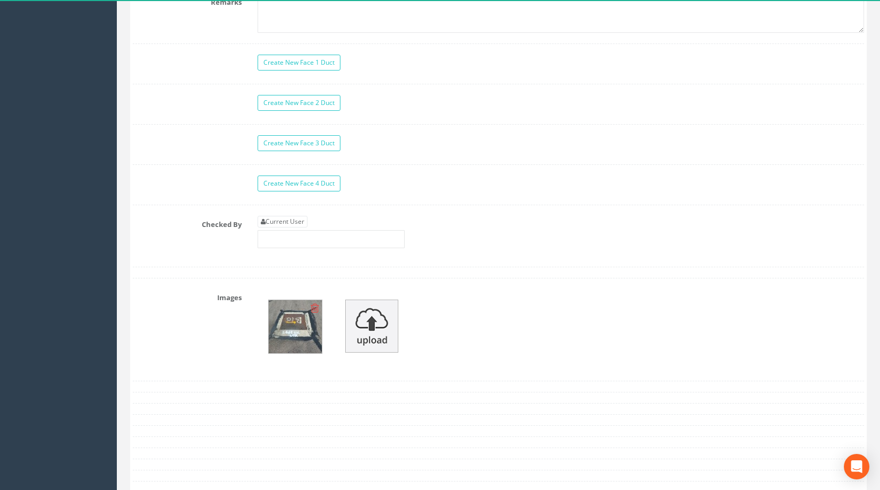
scroll to position [929, 0]
click at [279, 228] on link "Current User" at bounding box center [282, 223] width 50 height 12
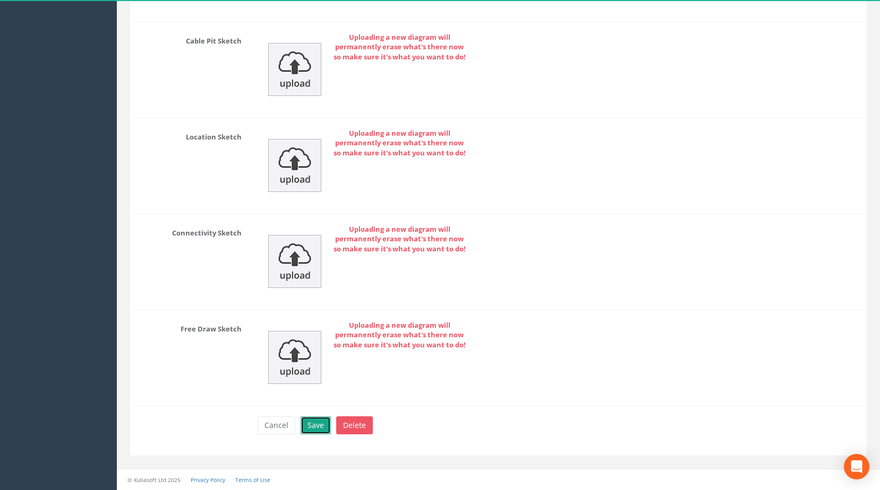
click at [317, 424] on button "Save" at bounding box center [315, 426] width 30 height 18
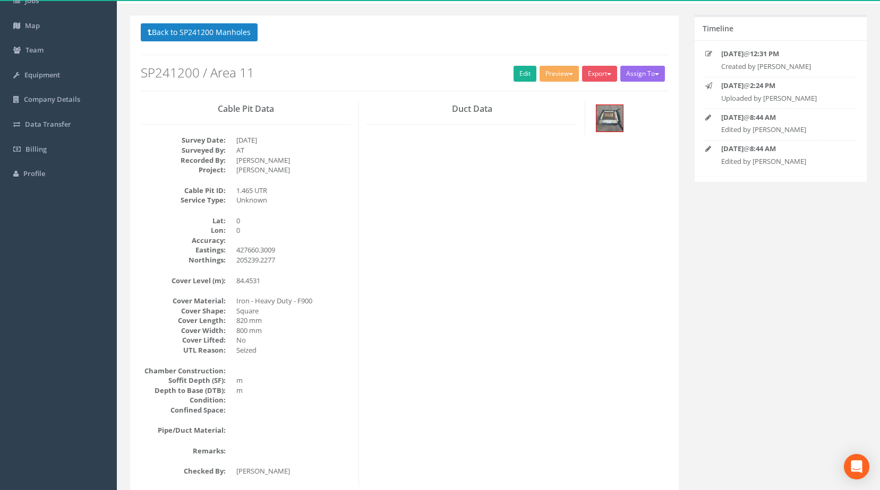
scroll to position [0, 0]
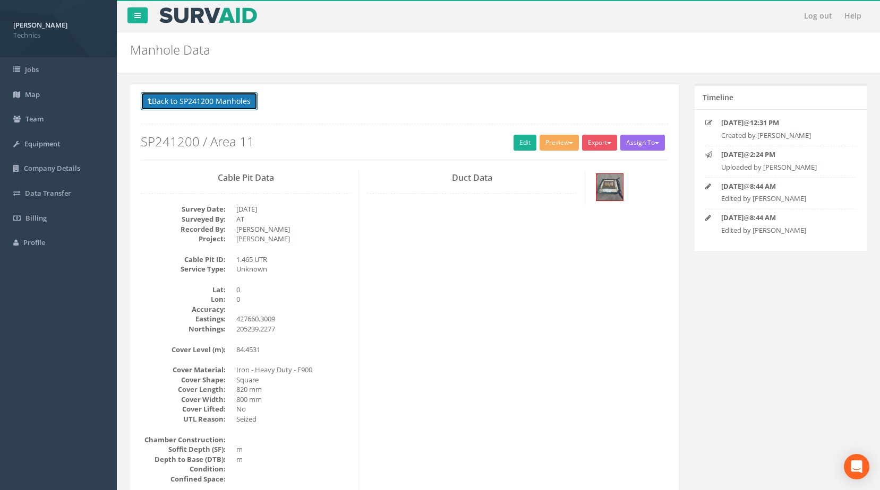
click at [210, 103] on button "Back to SP241200 Manholes" at bounding box center [199, 101] width 117 height 18
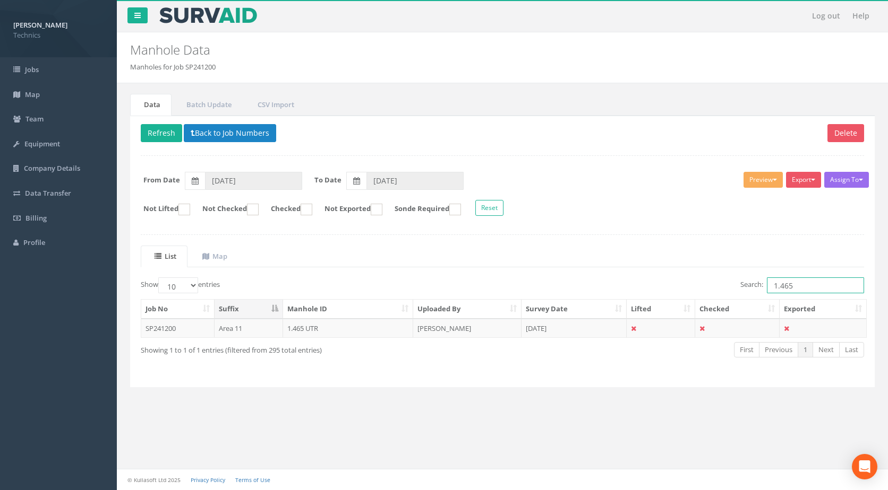
click at [794, 286] on input "1.465" at bounding box center [814, 286] width 97 height 16
click at [285, 328] on td "1.464 UTR" at bounding box center [348, 328] width 131 height 19
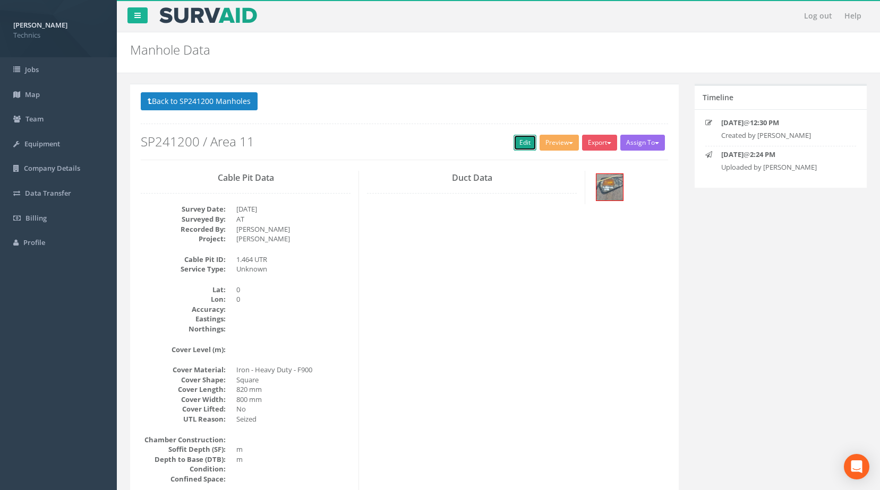
click at [526, 144] on link "Edit" at bounding box center [524, 143] width 23 height 16
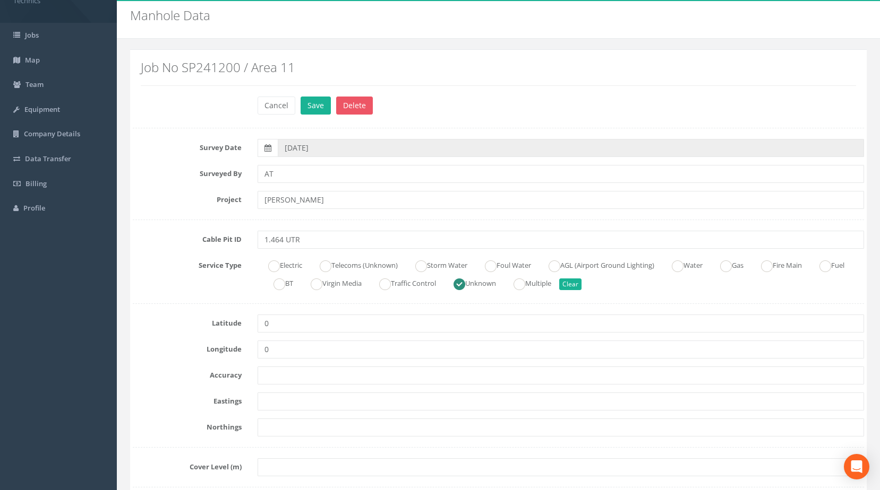
scroll to position [53, 0]
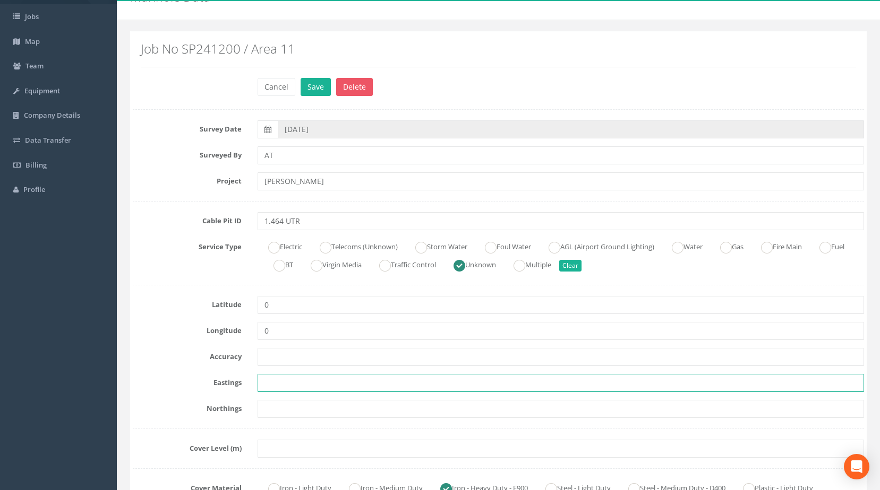
click at [308, 381] on input "text" at bounding box center [560, 383] width 607 height 18
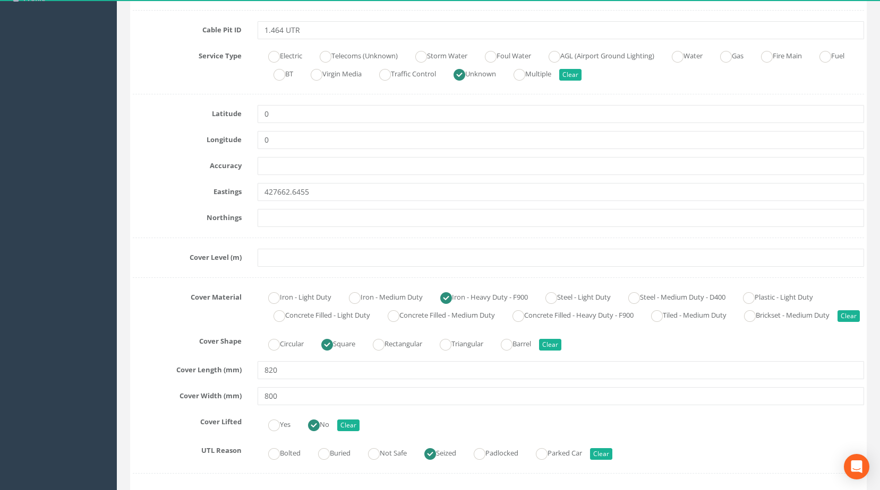
scroll to position [265, 0]
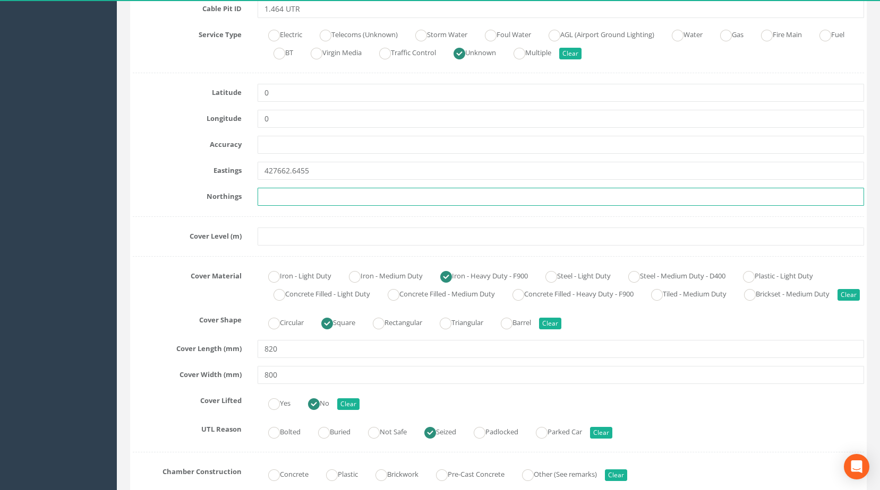
click at [288, 196] on input "text" at bounding box center [560, 197] width 607 height 18
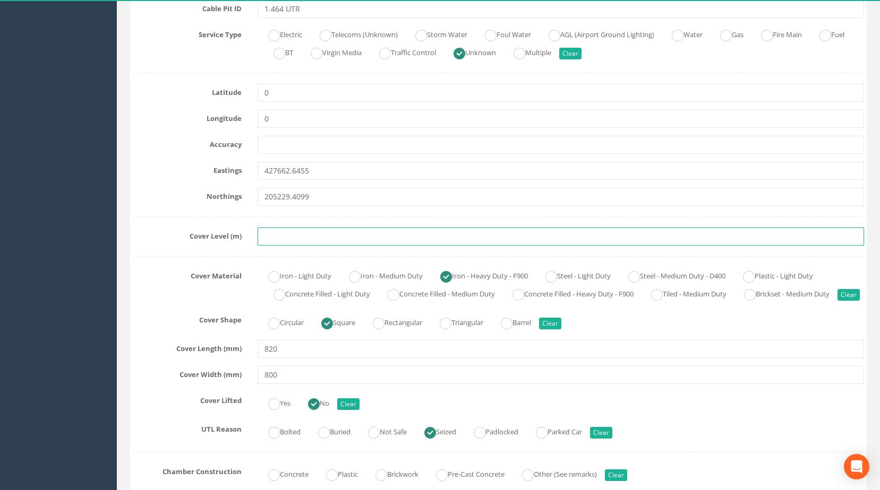
click at [314, 229] on input "text" at bounding box center [560, 237] width 607 height 18
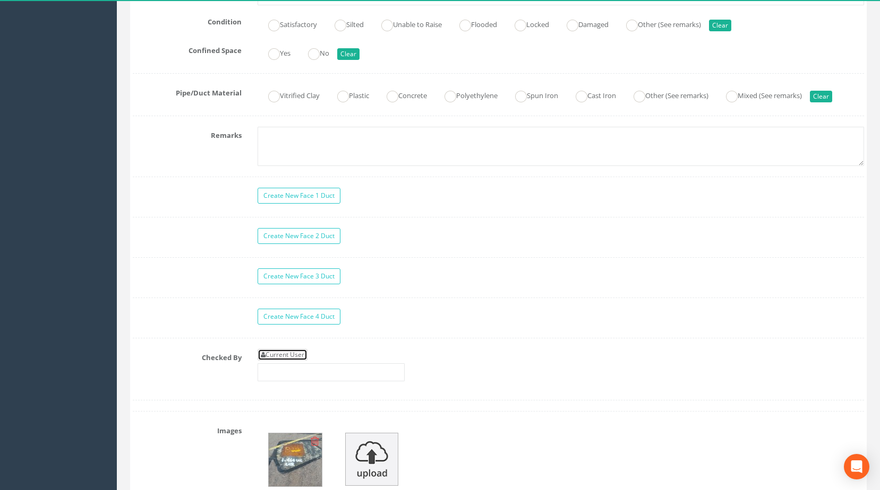
click at [291, 361] on link "Current User" at bounding box center [282, 355] width 50 height 12
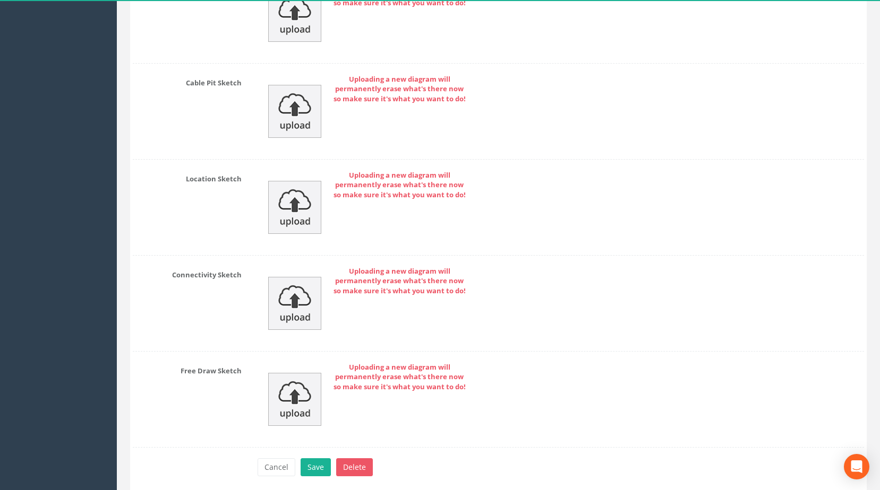
scroll to position [1546, 0]
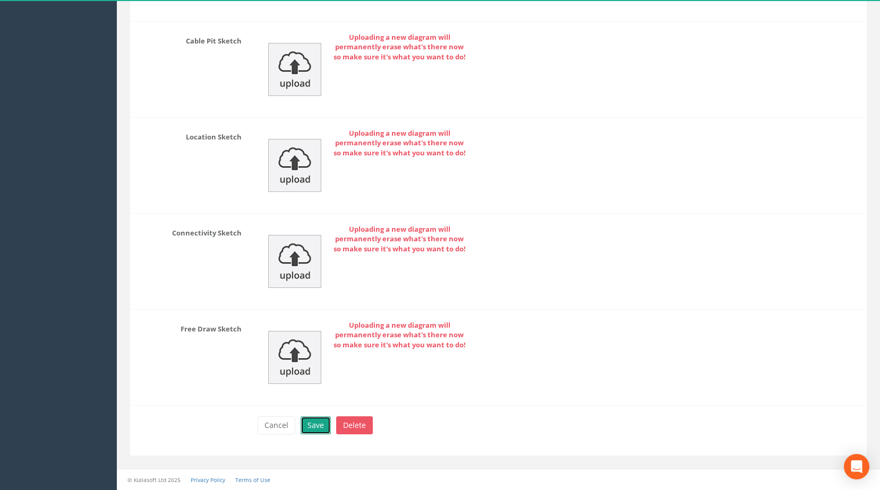
click at [316, 432] on button "Save" at bounding box center [315, 426] width 30 height 18
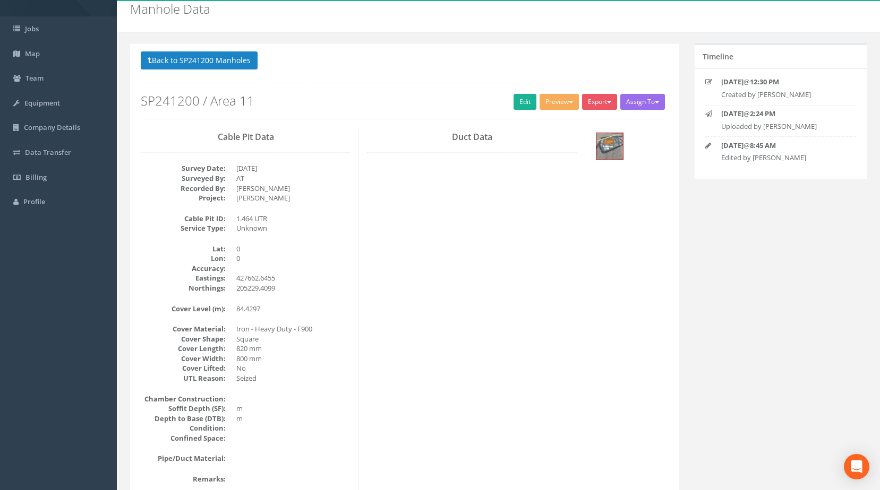
scroll to position [0, 0]
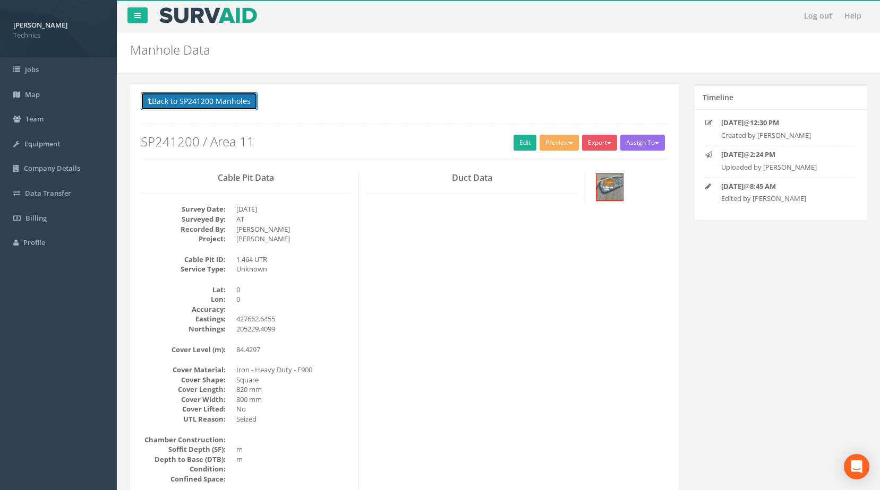
click at [221, 97] on button "Back to SP241200 Manholes" at bounding box center [199, 101] width 117 height 18
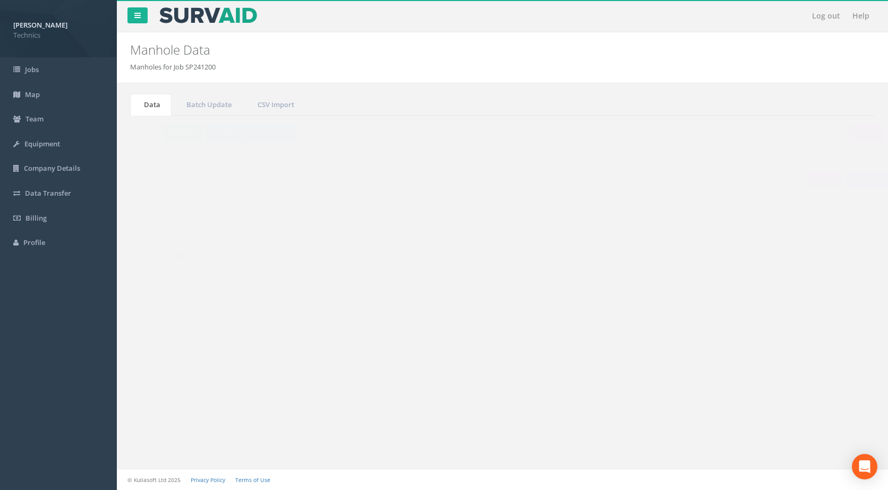
drag, startPoint x: 817, startPoint y: 286, endPoint x: 779, endPoint y: 287, distance: 38.2
click at [779, 287] on input "1.464" at bounding box center [814, 286] width 97 height 16
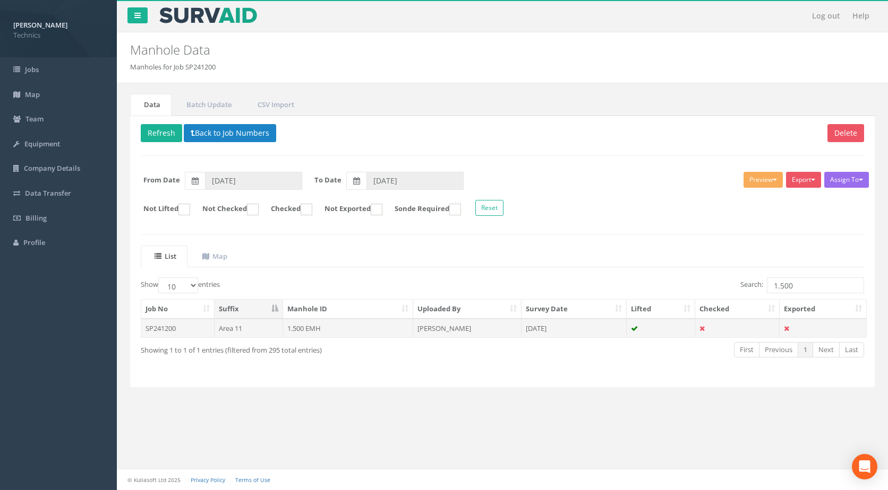
click at [460, 328] on td "[PERSON_NAME]" at bounding box center [467, 328] width 108 height 19
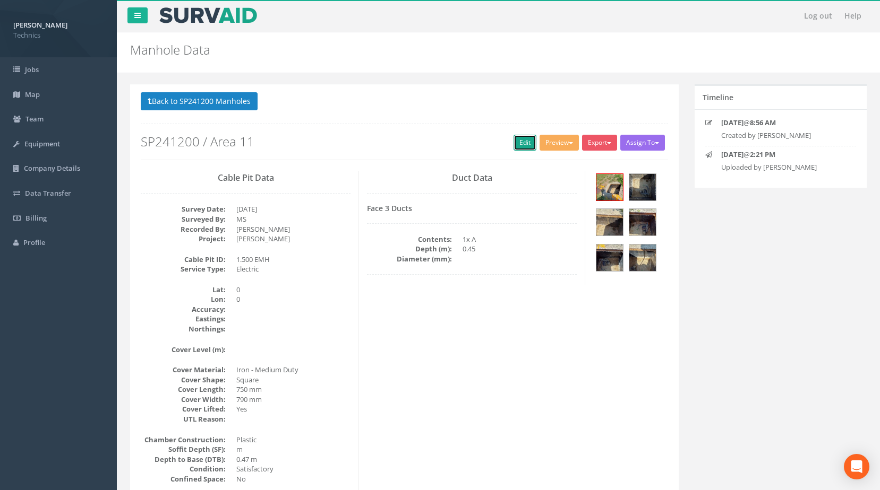
click at [520, 140] on link "Edit" at bounding box center [524, 143] width 23 height 16
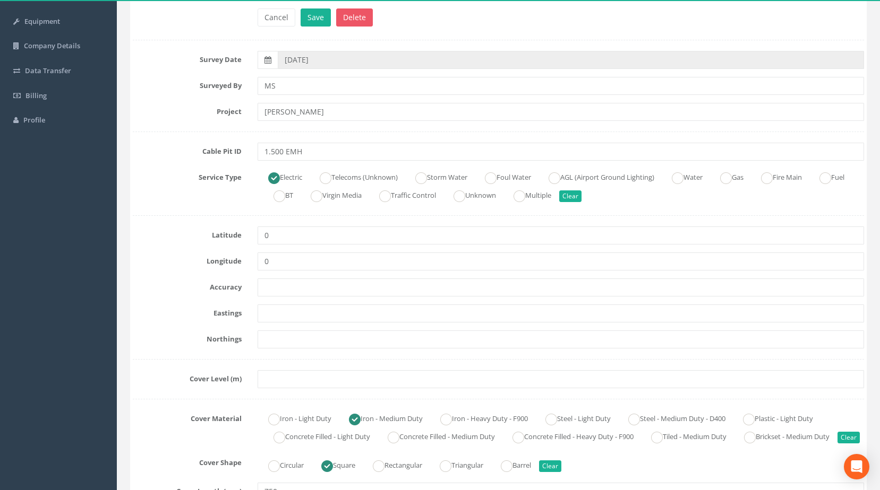
scroll to position [159, 0]
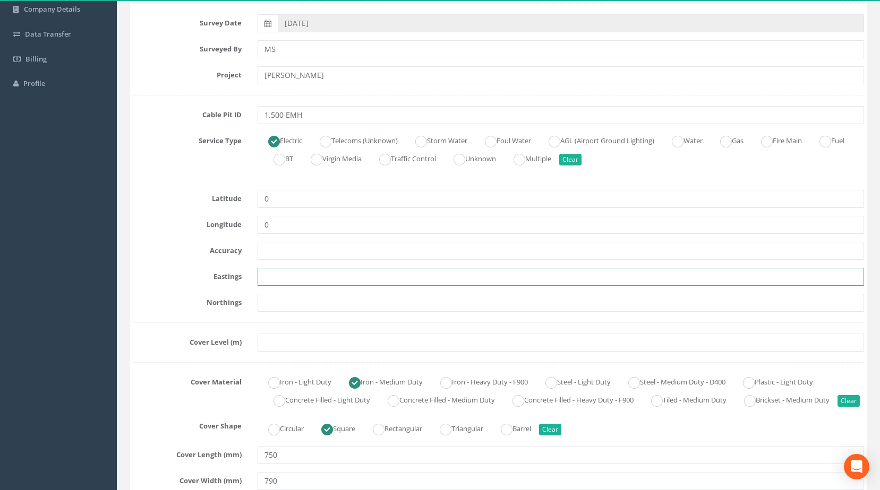
click at [328, 280] on input "text" at bounding box center [560, 277] width 607 height 18
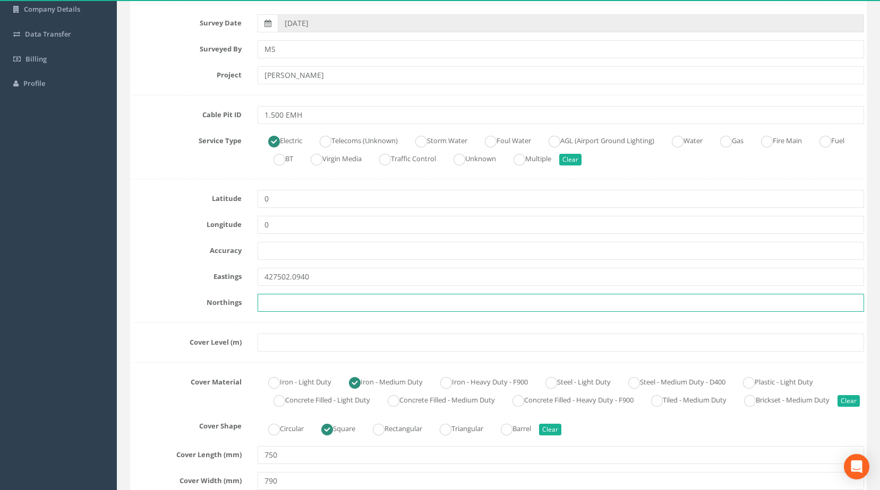
click at [336, 311] on input "text" at bounding box center [560, 303] width 607 height 18
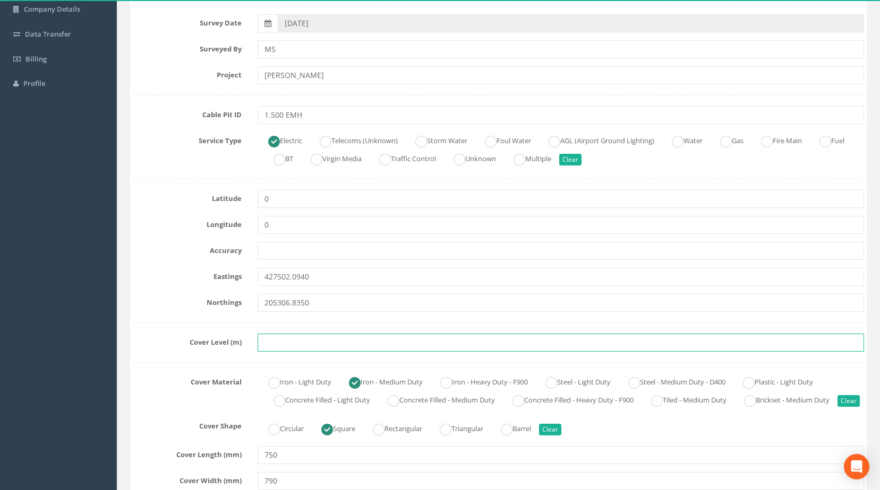
click at [309, 346] on input "text" at bounding box center [560, 343] width 607 height 18
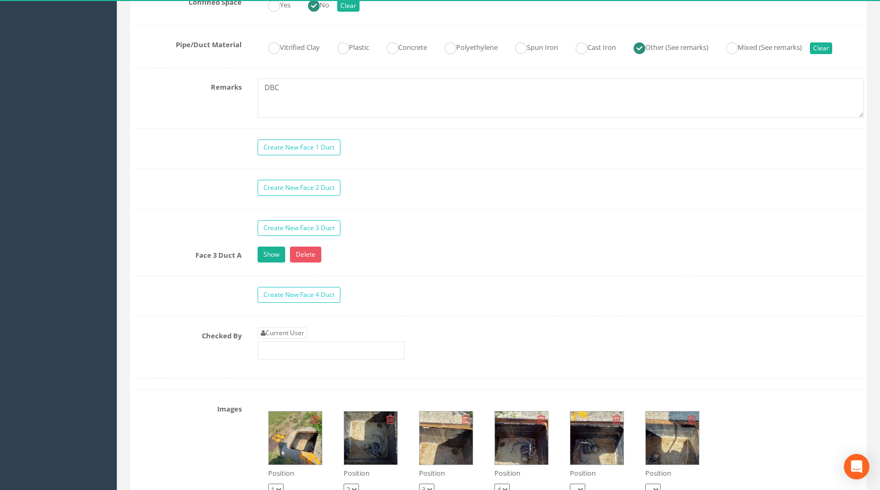
scroll to position [849, 0]
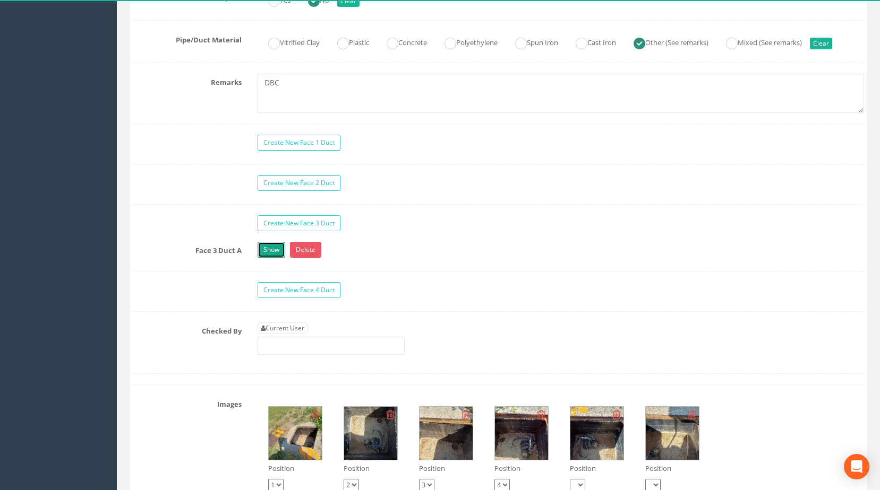
click at [264, 258] on link "Show" at bounding box center [271, 250] width 28 height 16
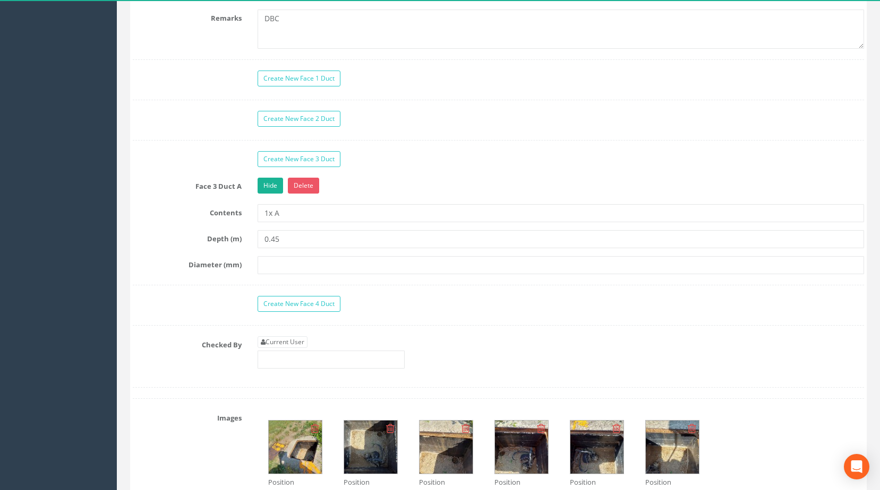
scroll to position [1115, 0]
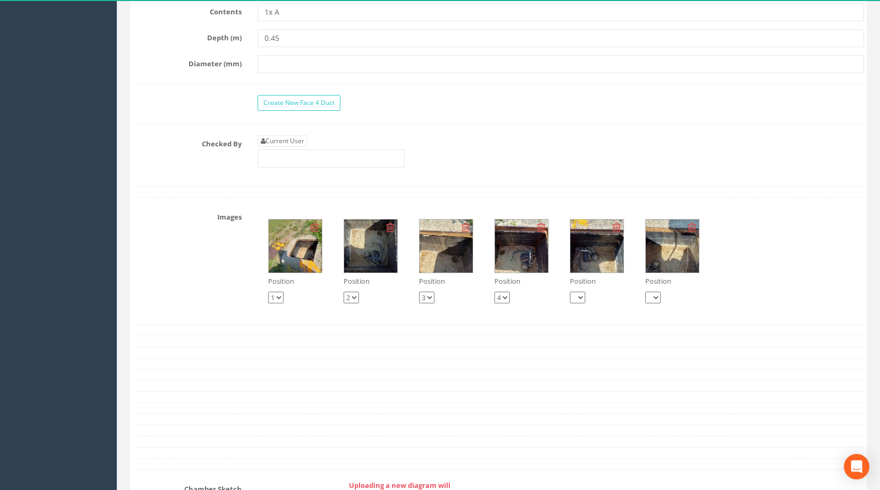
click at [308, 263] on img at bounding box center [295, 246] width 53 height 53
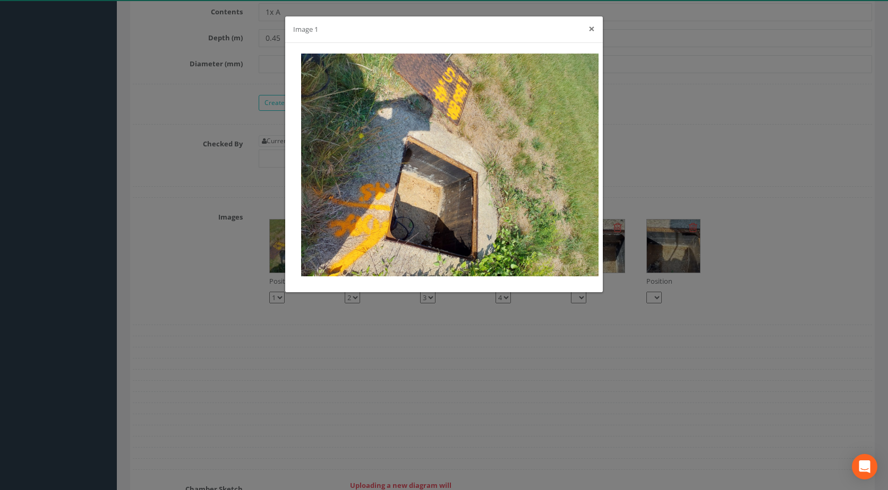
click at [591, 26] on button "×" at bounding box center [591, 28] width 6 height 11
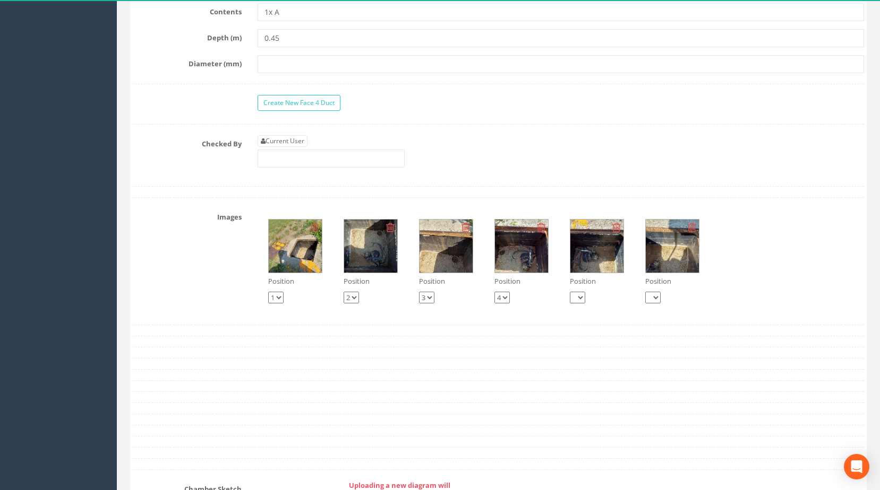
click at [393, 264] on img at bounding box center [370, 246] width 53 height 53
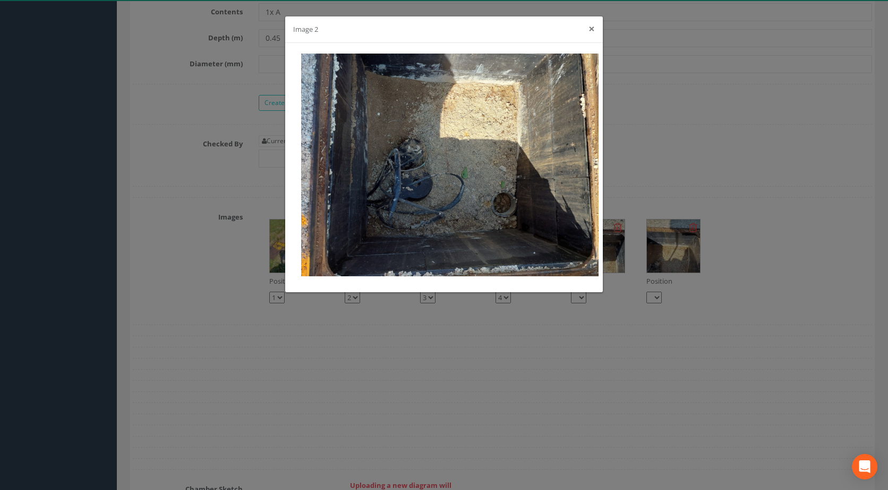
click at [591, 28] on button "×" at bounding box center [591, 28] width 6 height 11
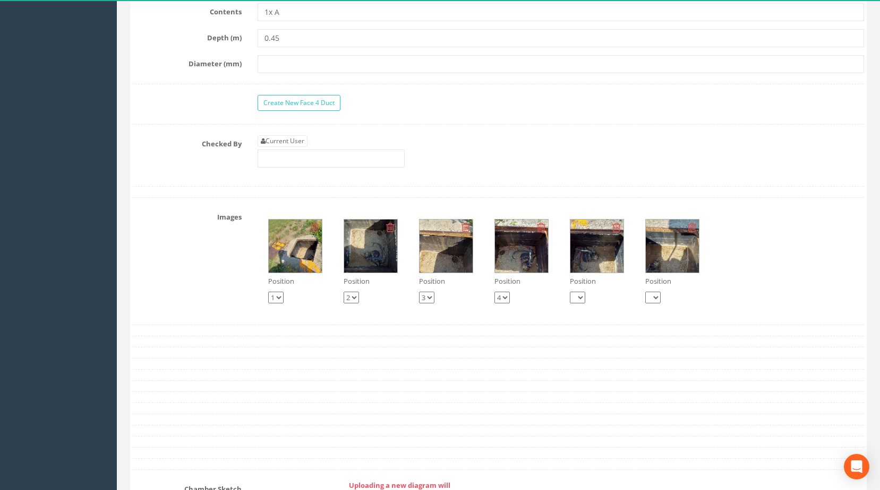
click at [438, 252] on img at bounding box center [445, 246] width 53 height 53
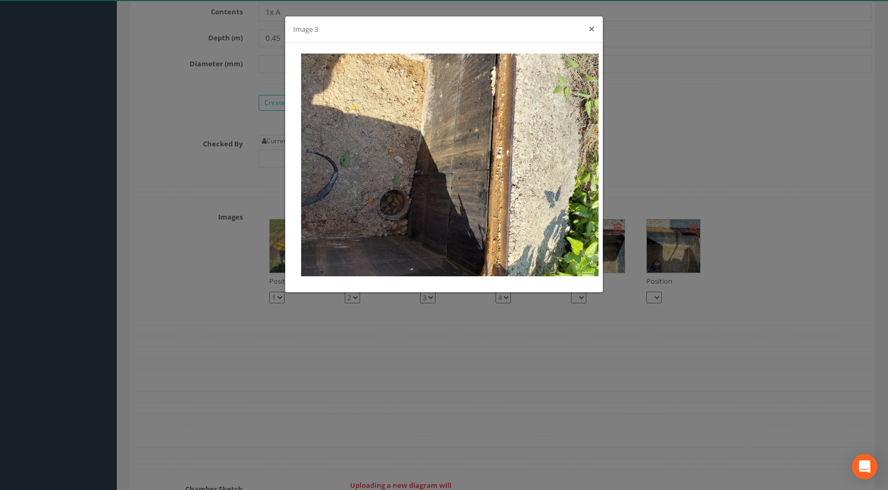
click at [594, 28] on button "×" at bounding box center [591, 28] width 6 height 11
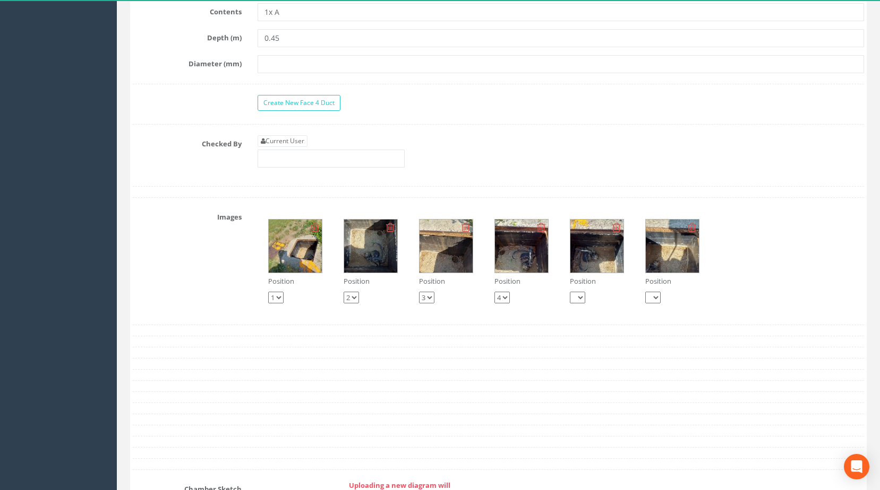
click at [529, 266] on img at bounding box center [521, 246] width 53 height 53
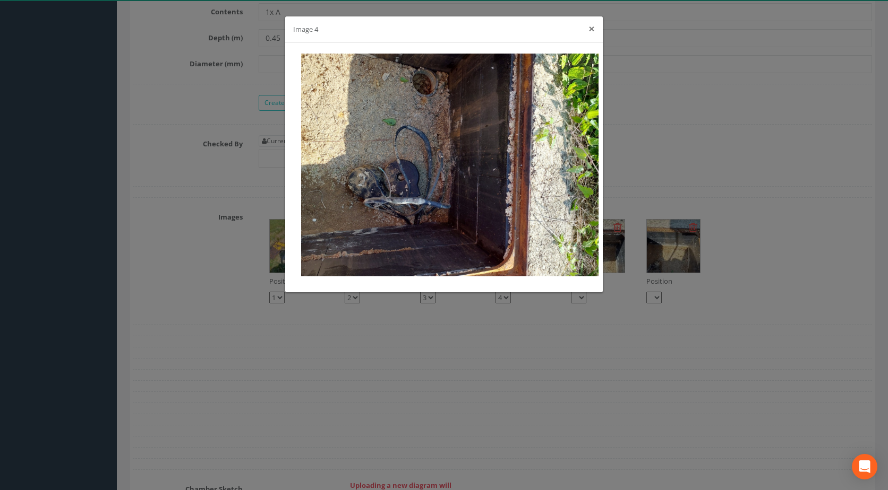
click at [590, 30] on button "×" at bounding box center [591, 28] width 6 height 11
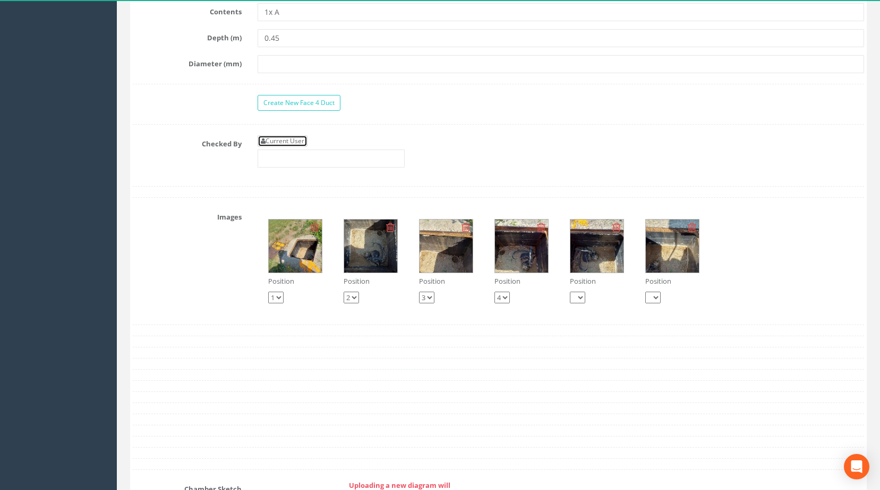
click at [298, 147] on link "Current User" at bounding box center [282, 141] width 50 height 12
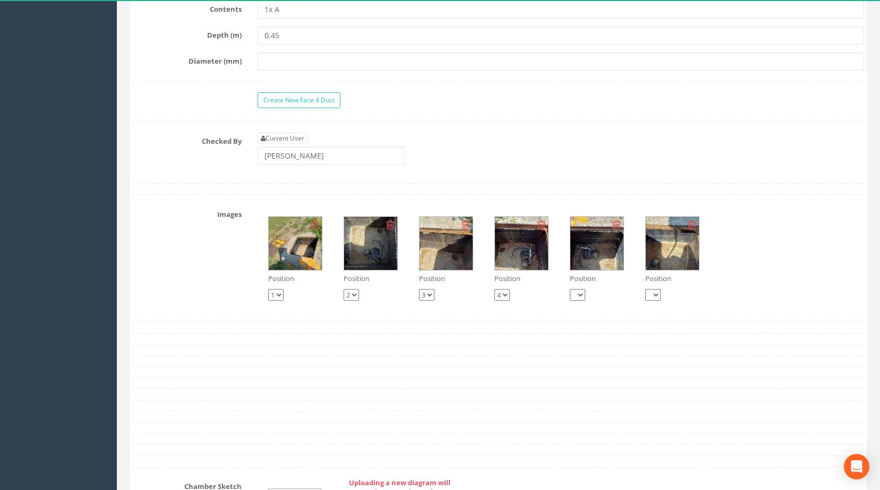
scroll to position [1250, 0]
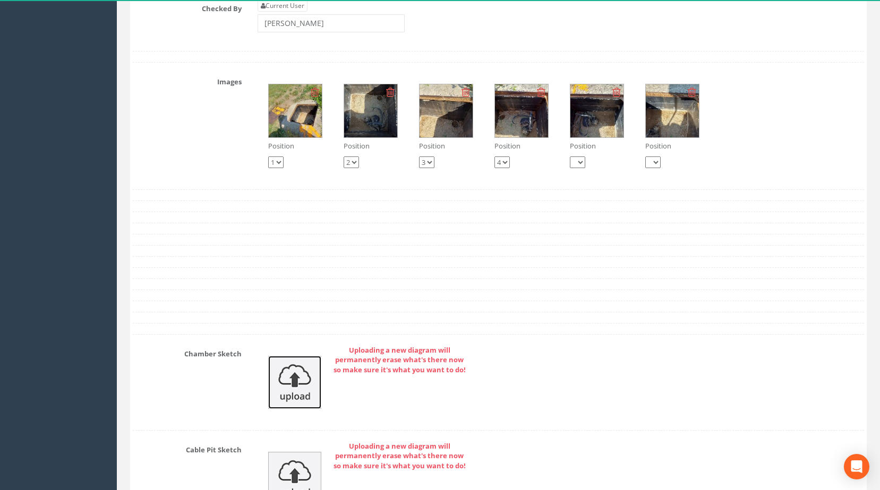
click at [297, 400] on img at bounding box center [294, 382] width 53 height 53
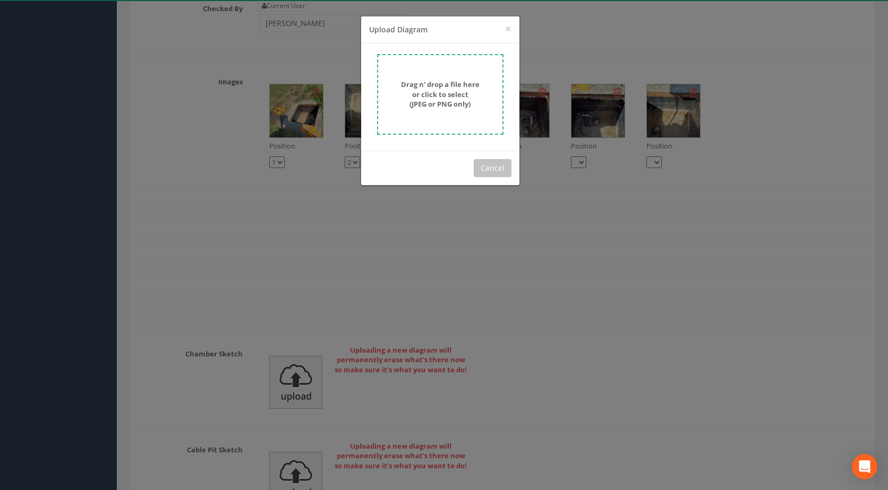
click at [457, 89] on strong "Drag n' drop a file here or click to select (JPEG or PNG only)" at bounding box center [440, 94] width 79 height 29
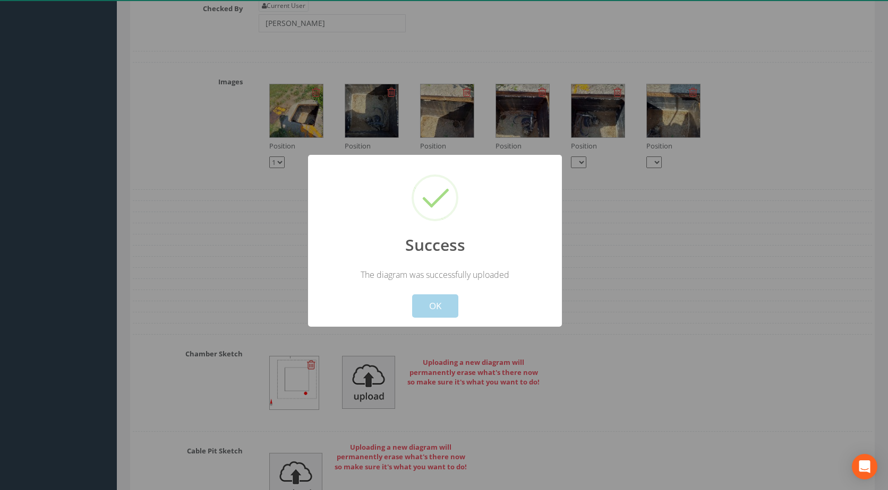
click at [425, 304] on button "OK" at bounding box center [435, 306] width 46 height 23
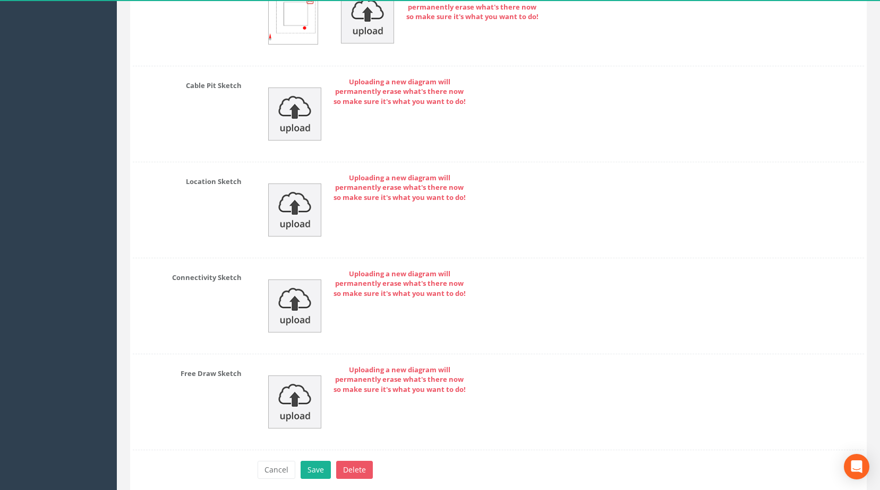
scroll to position [1676, 0]
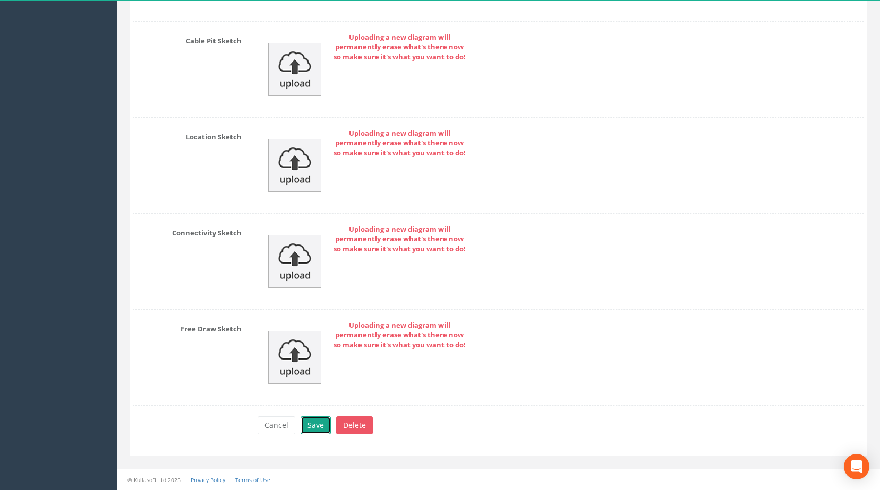
click at [313, 423] on button "Save" at bounding box center [315, 426] width 30 height 18
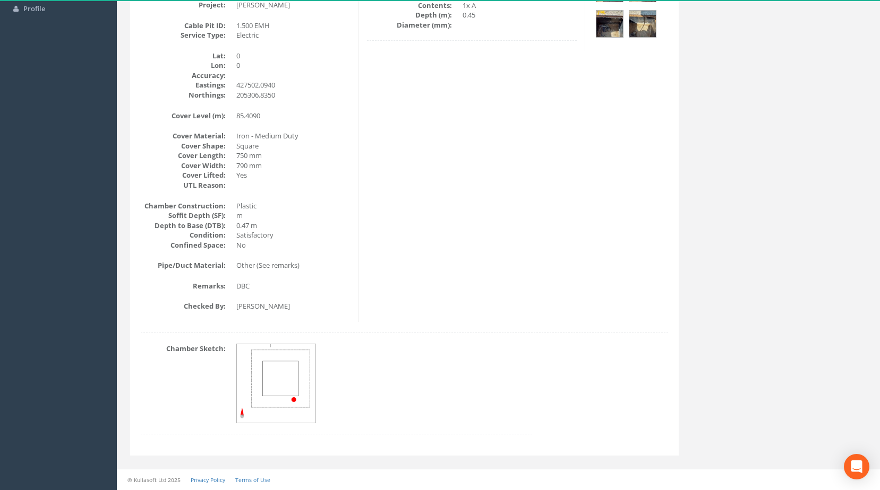
click at [325, 278] on div "Cable Pit Data Survey Date: [DATE] Surveyed By: MS Recorded By: [PERSON_NAME] P…" at bounding box center [246, 129] width 226 height 385
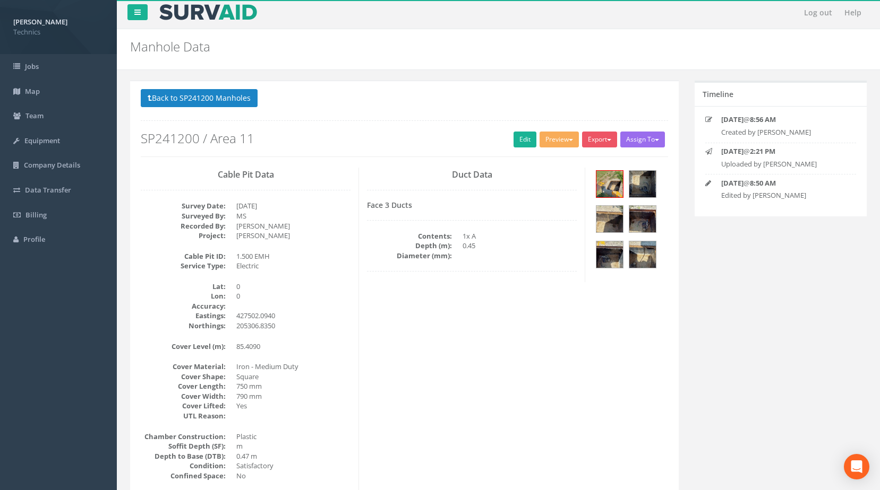
scroll to position [0, 0]
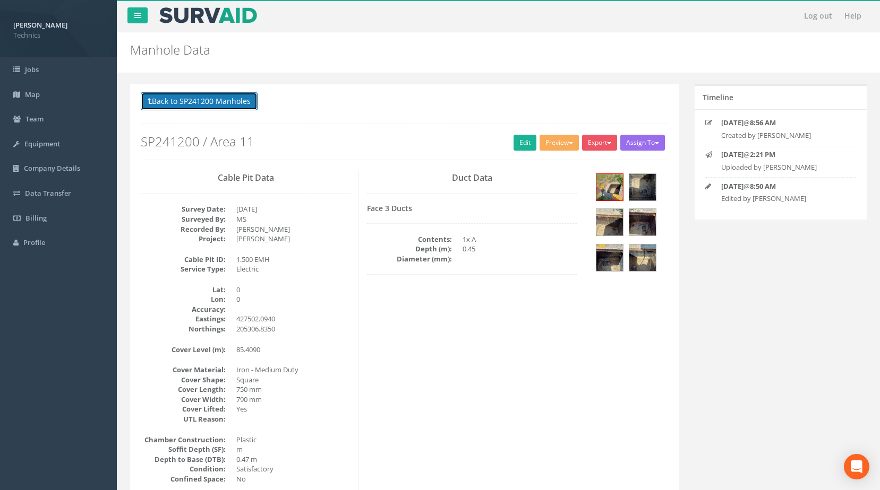
click at [224, 106] on button "Back to SP241200 Manholes" at bounding box center [199, 101] width 117 height 18
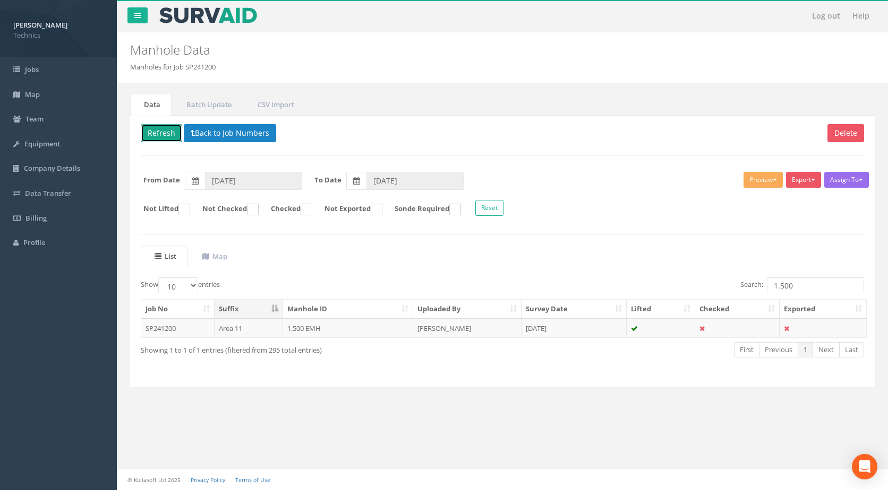
click at [154, 134] on button "Refresh" at bounding box center [161, 133] width 41 height 18
click at [794, 287] on input "1.500" at bounding box center [814, 286] width 97 height 16
click at [332, 325] on td "1.499 EMH" at bounding box center [348, 328] width 131 height 19
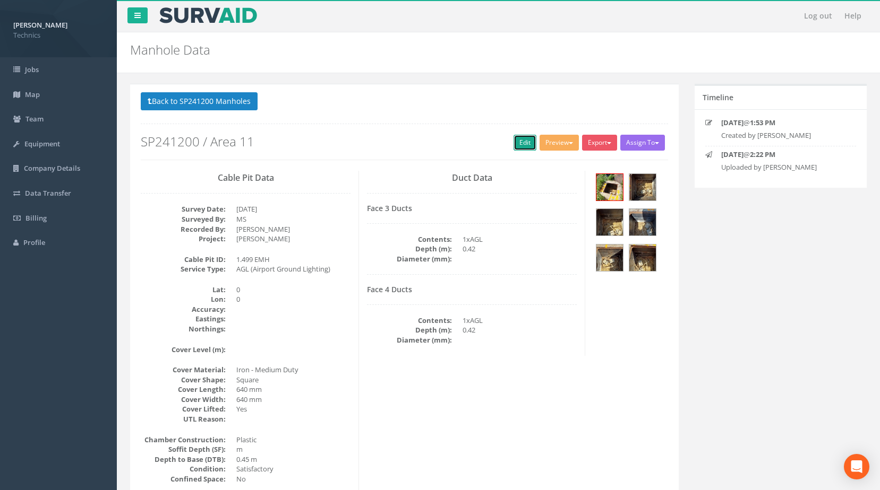
click at [521, 139] on link "Edit" at bounding box center [524, 143] width 23 height 16
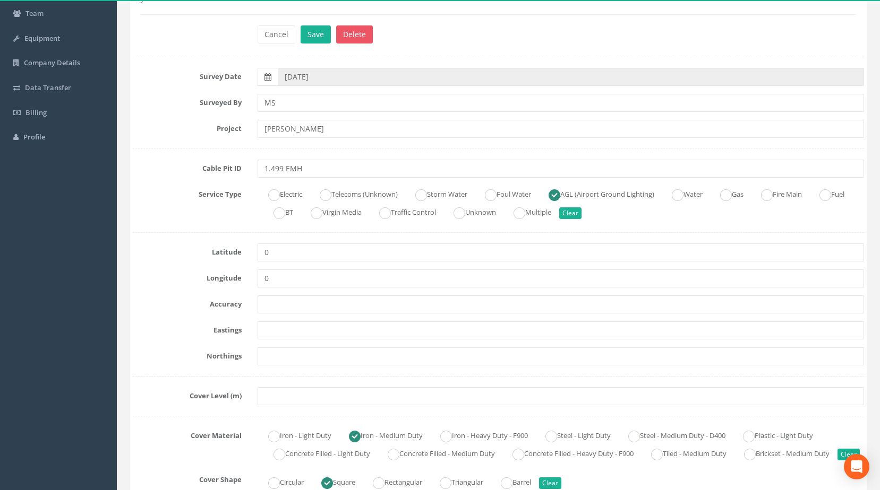
scroll to position [265, 0]
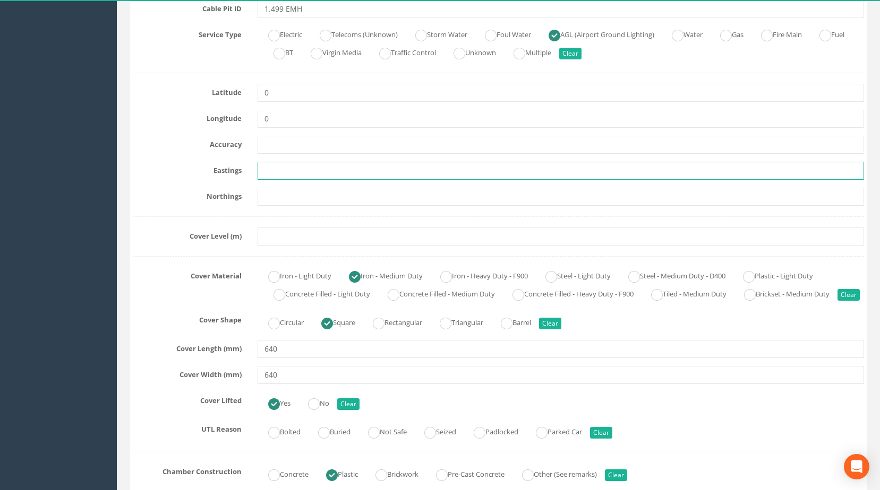
click at [313, 175] on input "text" at bounding box center [560, 171] width 607 height 18
click at [291, 197] on input "text" at bounding box center [560, 197] width 607 height 18
click at [341, 240] on input "text" at bounding box center [560, 237] width 607 height 18
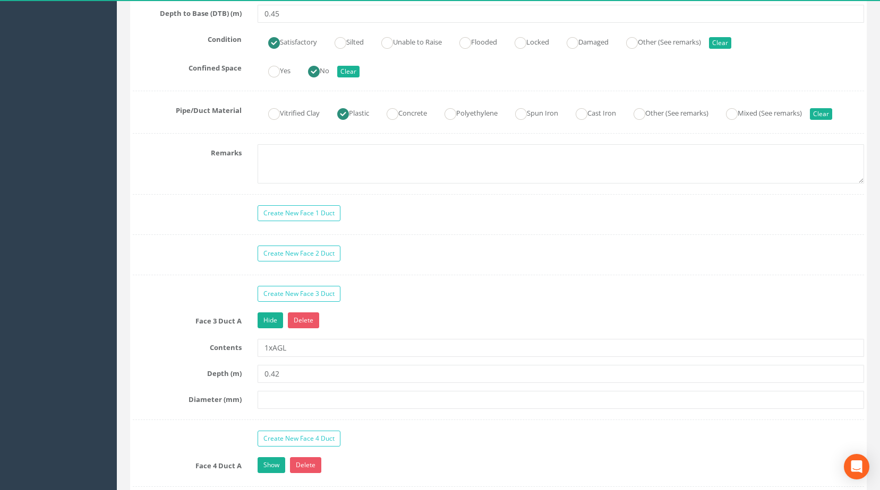
scroll to position [849, 0]
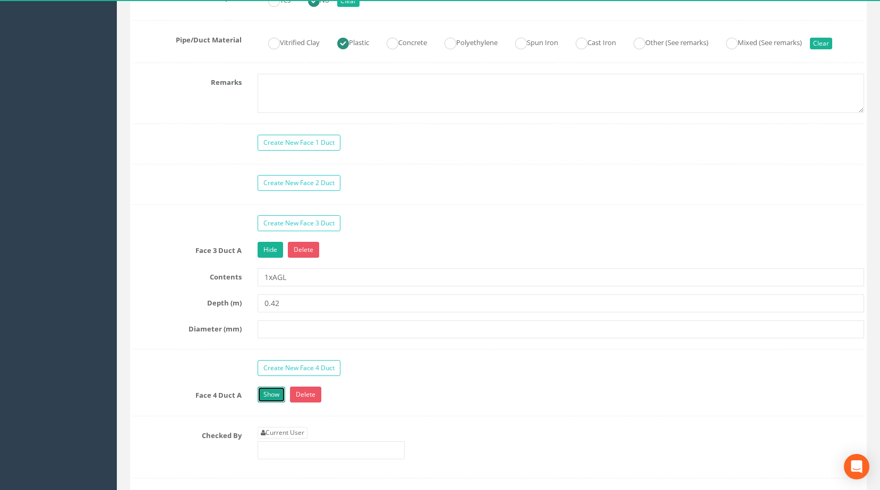
click at [270, 403] on link "Show" at bounding box center [271, 395] width 28 height 16
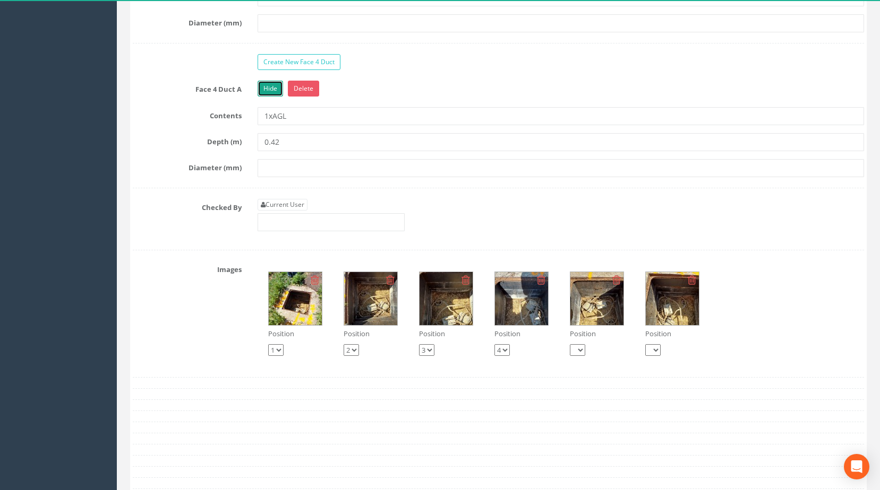
scroll to position [1168, 0]
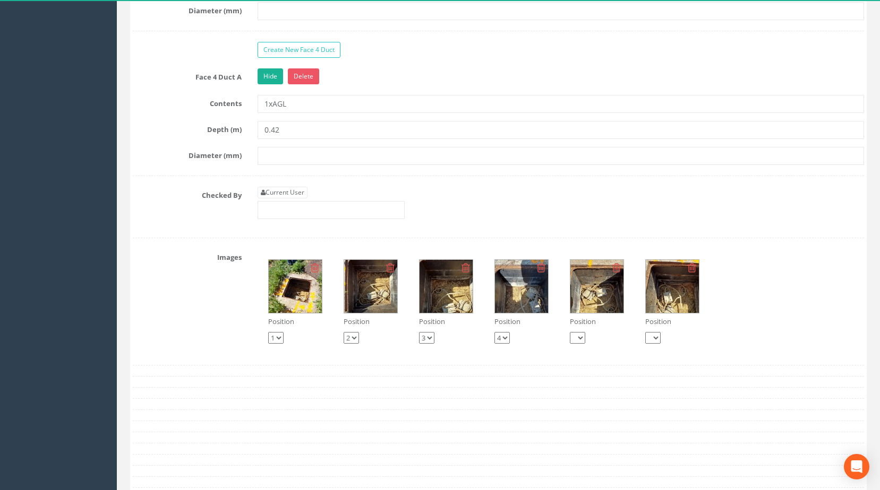
click at [308, 297] on img at bounding box center [295, 286] width 53 height 53
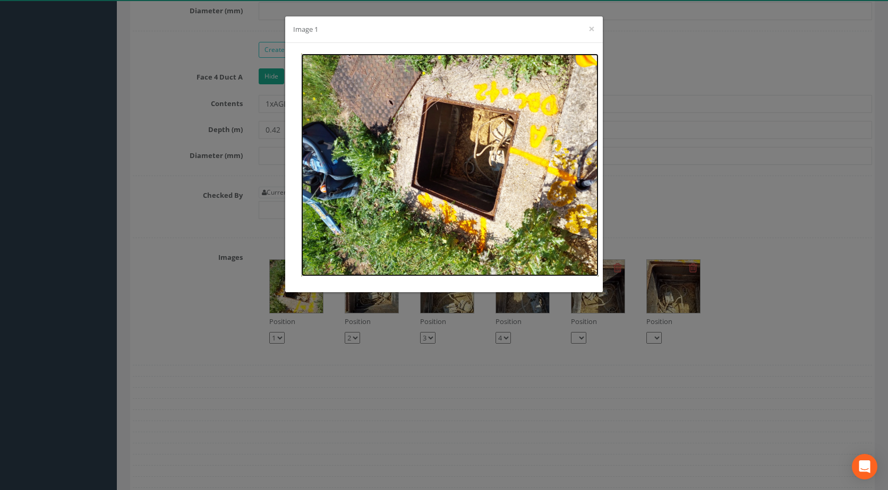
click at [456, 229] on img at bounding box center [449, 165] width 297 height 223
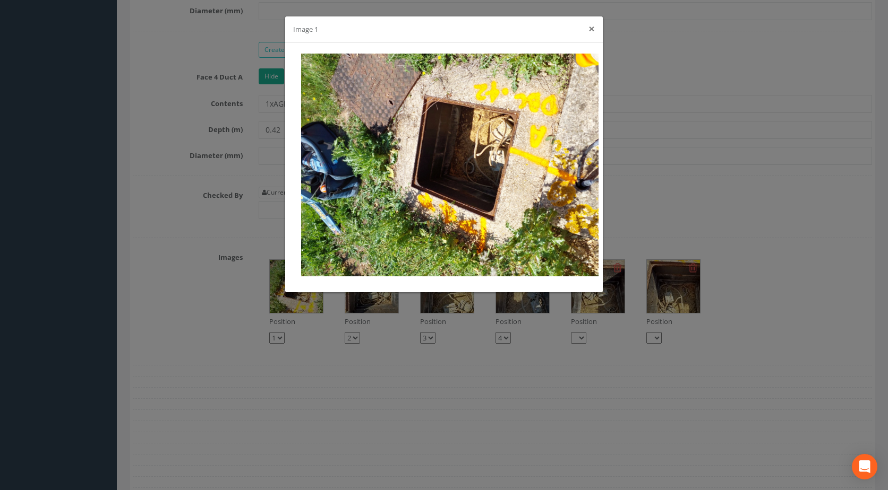
click at [591, 29] on button "×" at bounding box center [591, 28] width 6 height 11
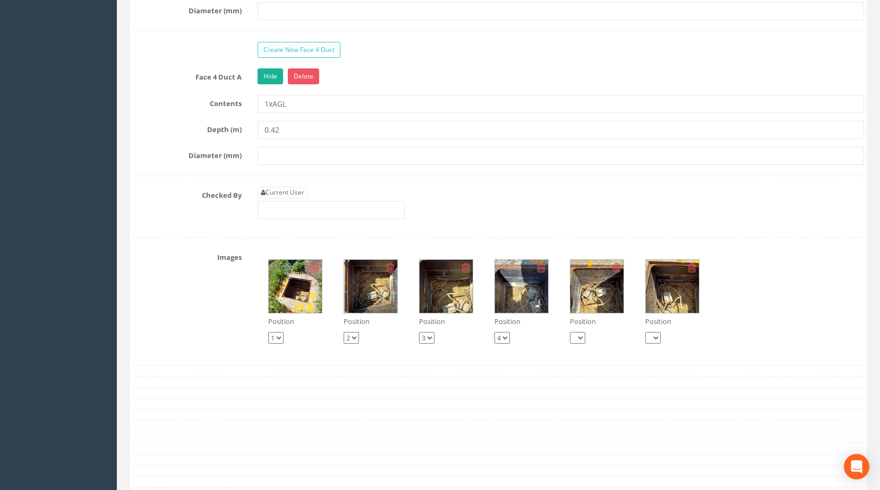
click at [369, 293] on img at bounding box center [370, 286] width 53 height 53
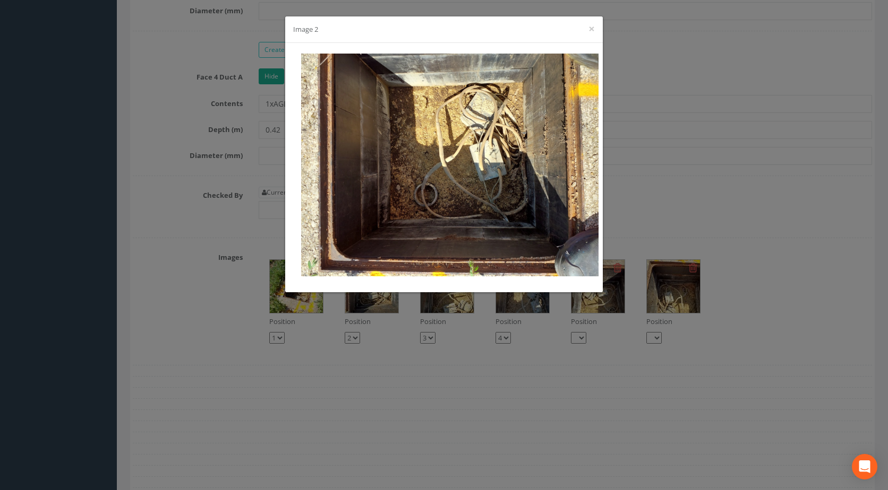
click at [596, 31] on div "Image 2 ×" at bounding box center [443, 29] width 317 height 27
click at [593, 29] on button "×" at bounding box center [591, 28] width 6 height 11
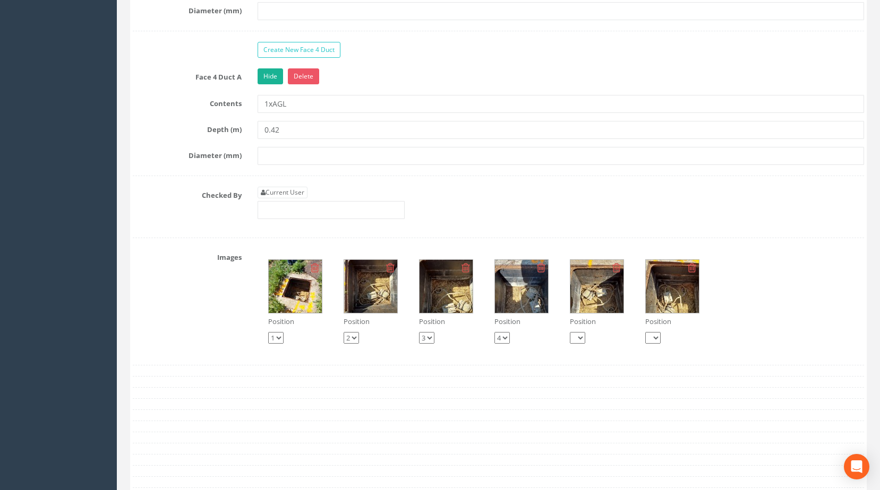
click at [445, 306] on img at bounding box center [445, 286] width 53 height 53
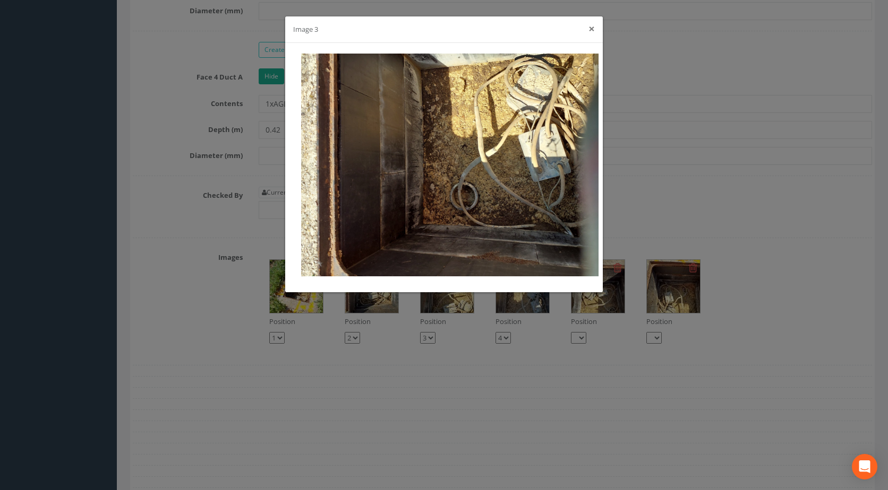
click at [591, 28] on button "×" at bounding box center [591, 28] width 6 height 11
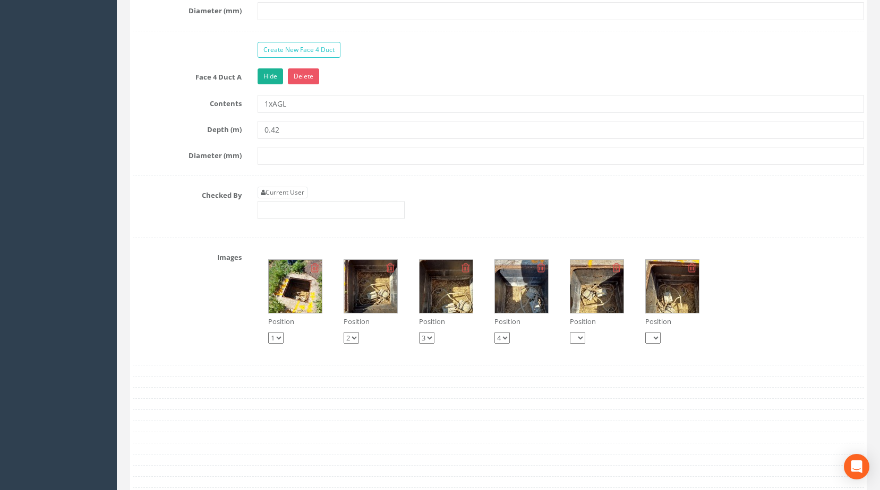
click at [518, 309] on img at bounding box center [521, 286] width 53 height 53
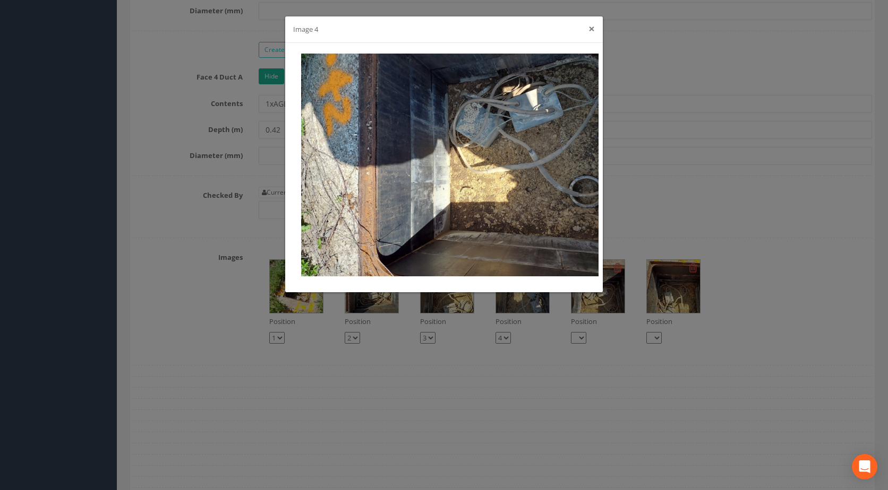
click at [590, 29] on button "×" at bounding box center [591, 28] width 6 height 11
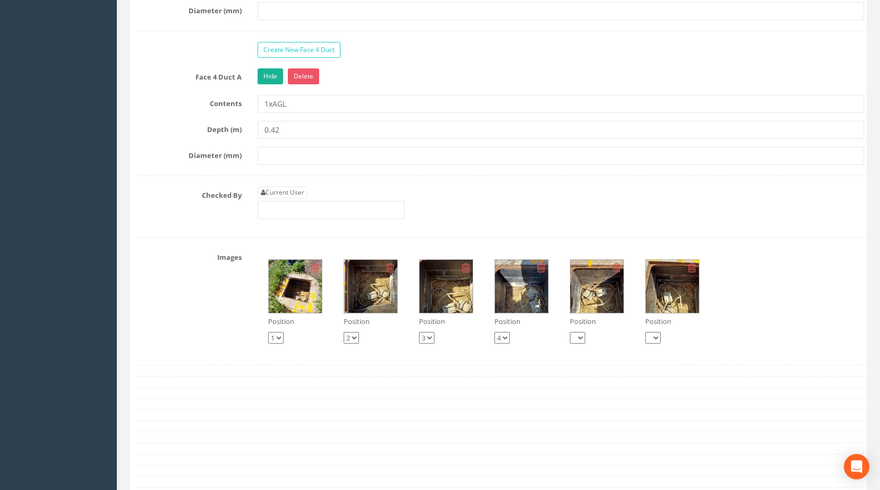
click at [588, 303] on img at bounding box center [596, 286] width 53 height 53
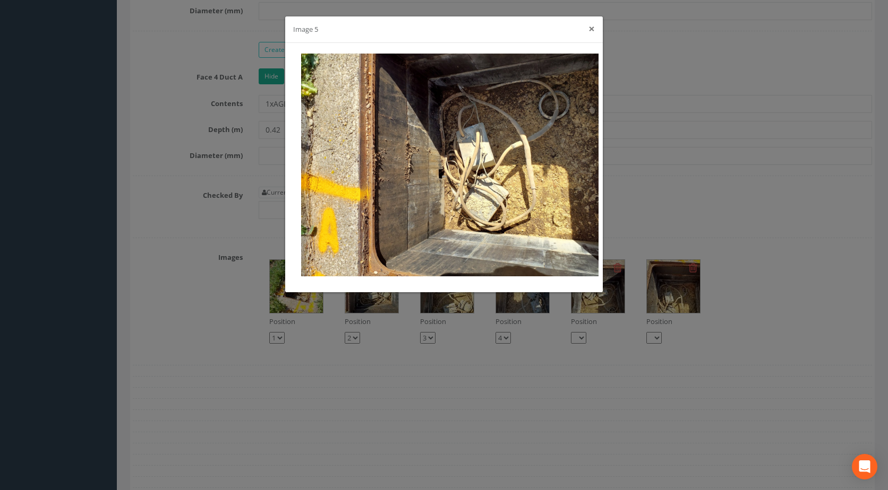
click at [590, 30] on button "×" at bounding box center [591, 28] width 6 height 11
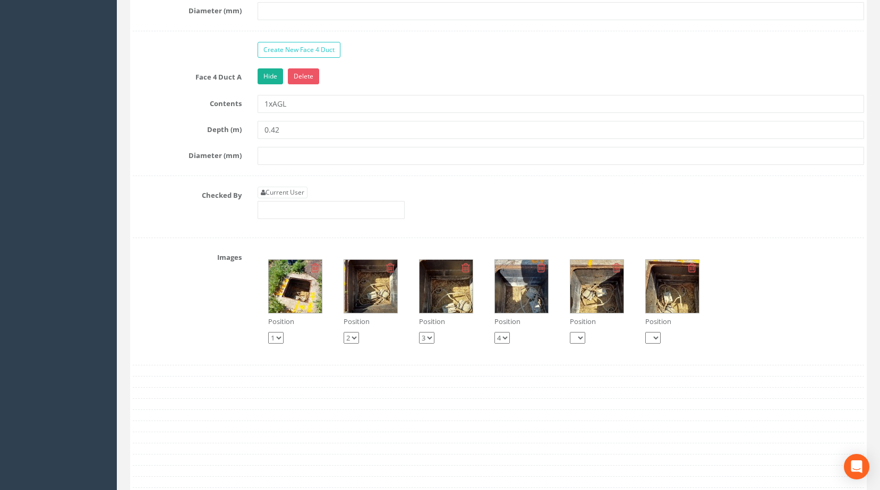
click at [648, 298] on img at bounding box center [671, 286] width 53 height 53
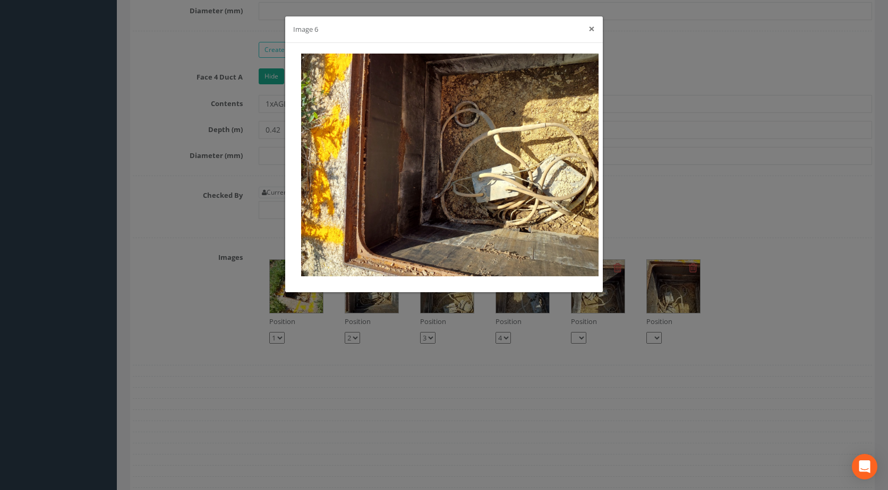
click at [588, 27] on button "×" at bounding box center [591, 28] width 6 height 11
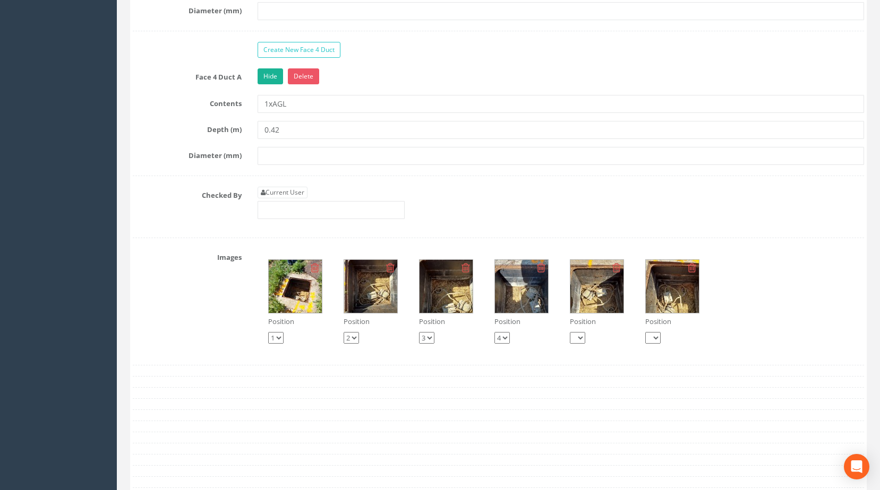
click at [292, 312] on img at bounding box center [295, 286] width 53 height 53
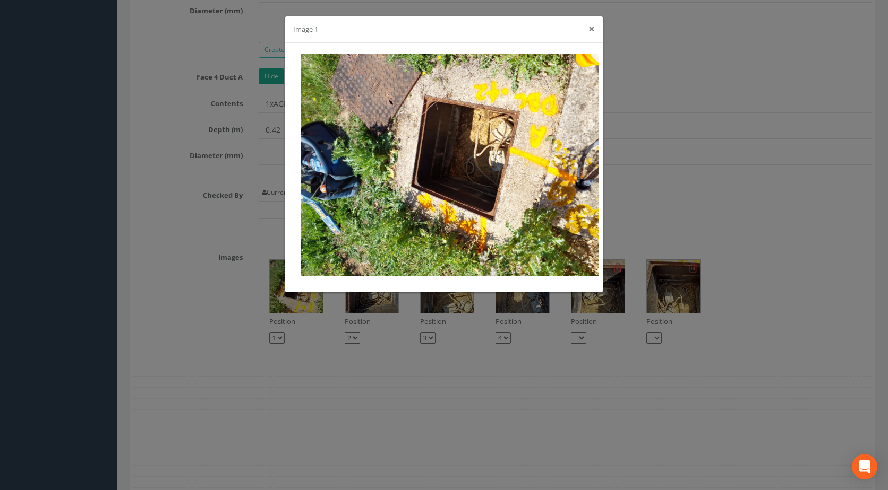
click at [591, 27] on button "×" at bounding box center [591, 28] width 6 height 11
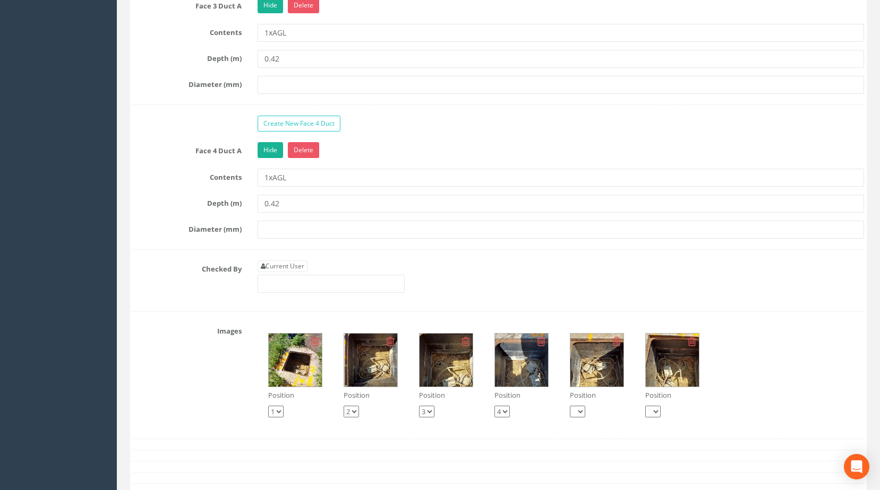
scroll to position [1062, 0]
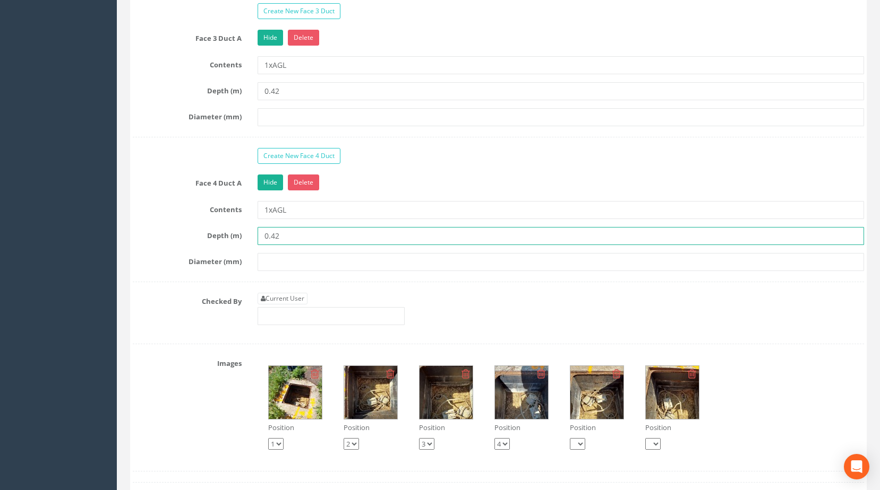
click at [289, 245] on input "0.42" at bounding box center [560, 236] width 607 height 18
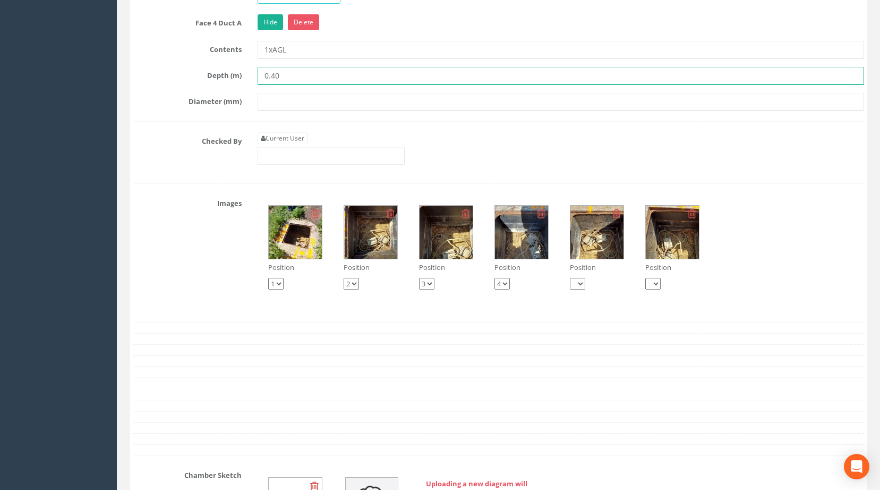
scroll to position [1221, 0]
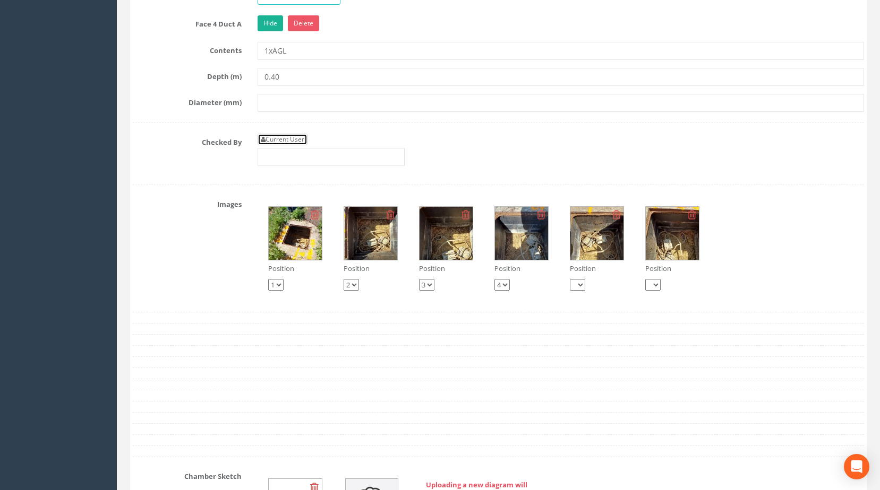
click at [295, 145] on link "Current User" at bounding box center [282, 140] width 50 height 12
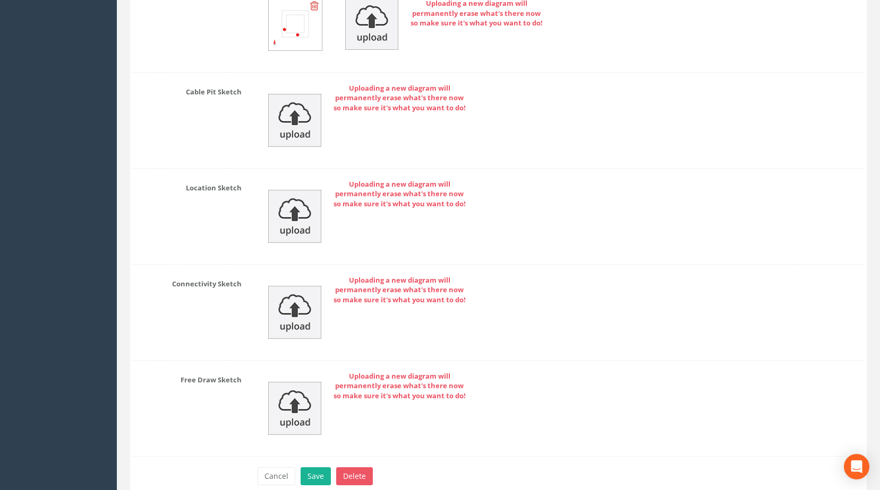
scroll to position [1769, 0]
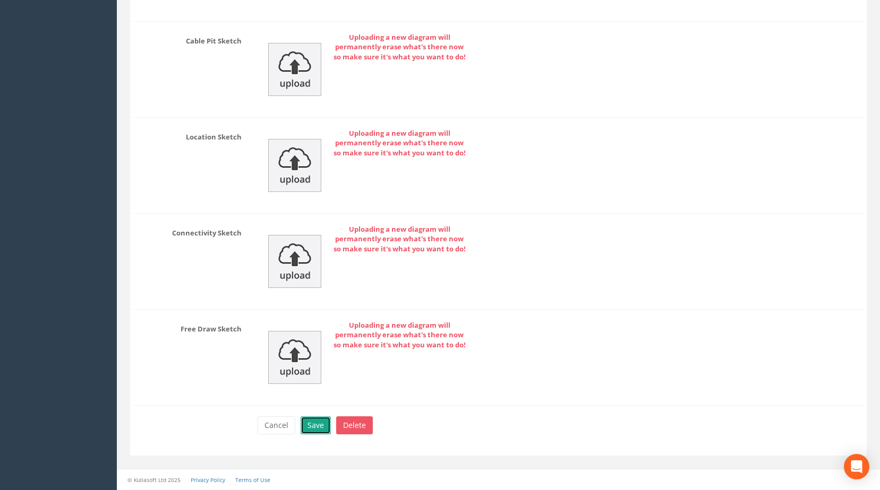
click at [316, 429] on button "Save" at bounding box center [315, 426] width 30 height 18
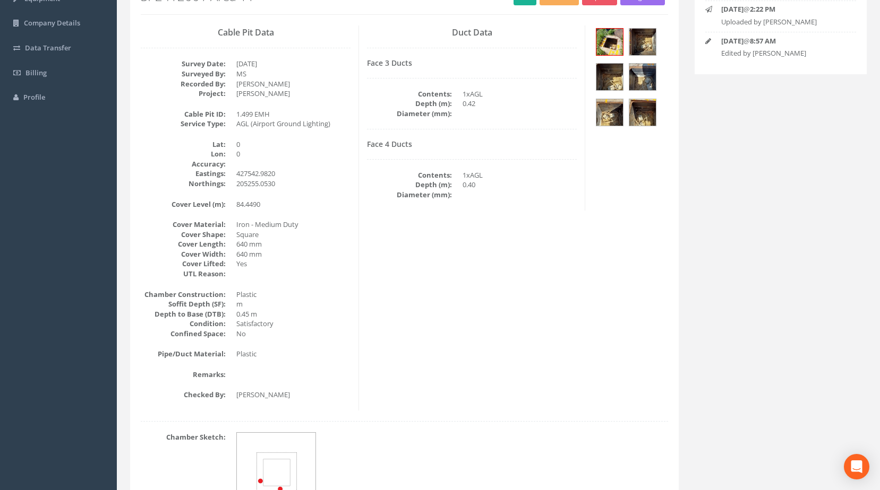
scroll to position [0, 0]
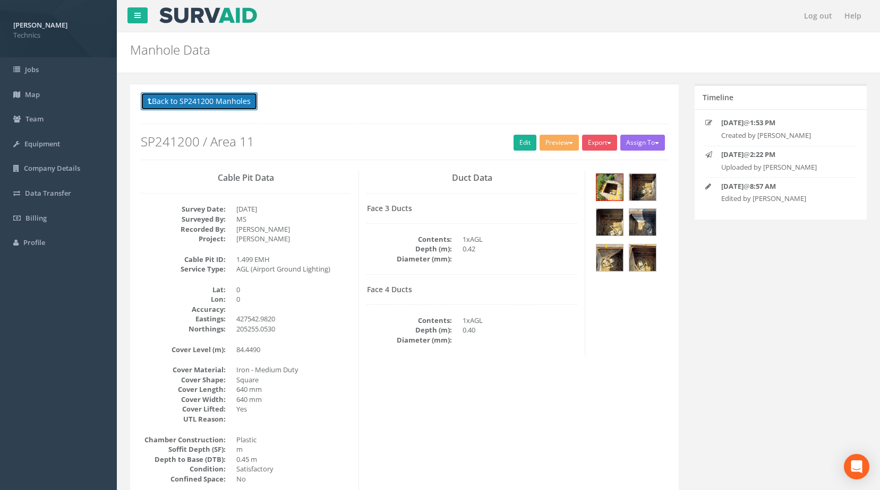
click at [213, 104] on button "Back to SP241200 Manholes" at bounding box center [199, 101] width 117 height 18
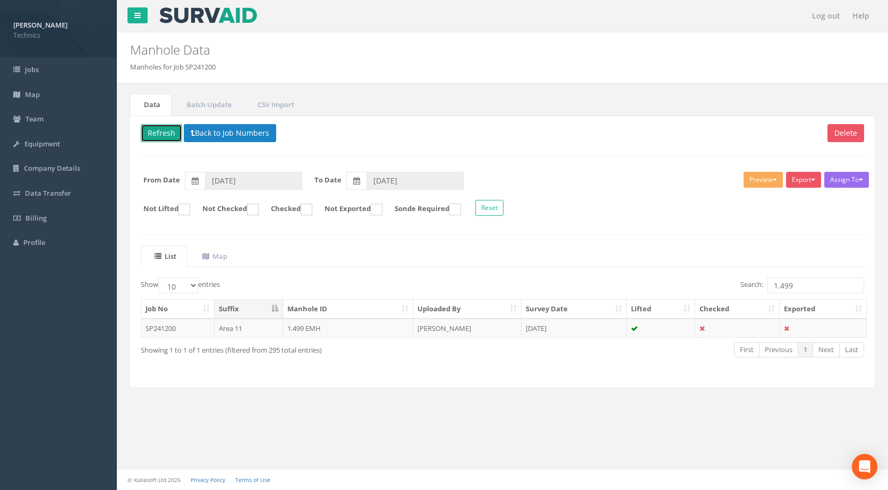
click at [152, 126] on button "Refresh" at bounding box center [161, 133] width 41 height 18
click at [404, 324] on td "1.499 EMH" at bounding box center [348, 328] width 131 height 19
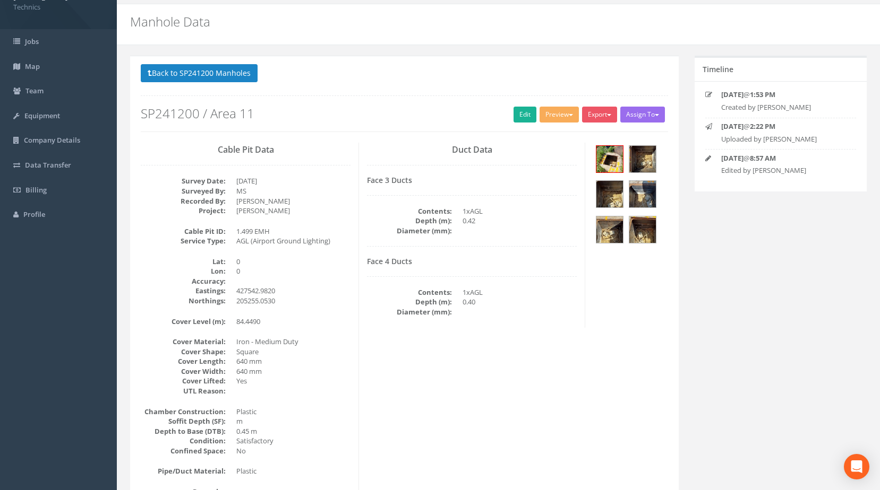
scroll to position [22, 0]
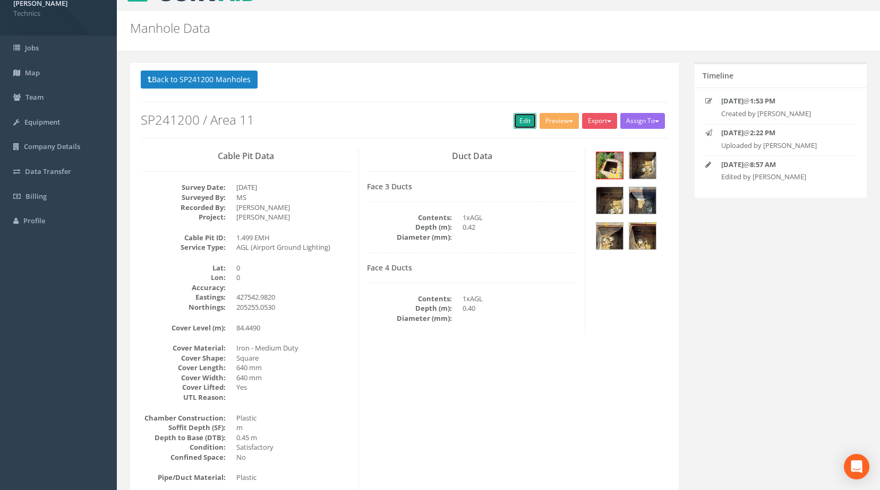
click at [520, 120] on link "Edit" at bounding box center [524, 121] width 23 height 16
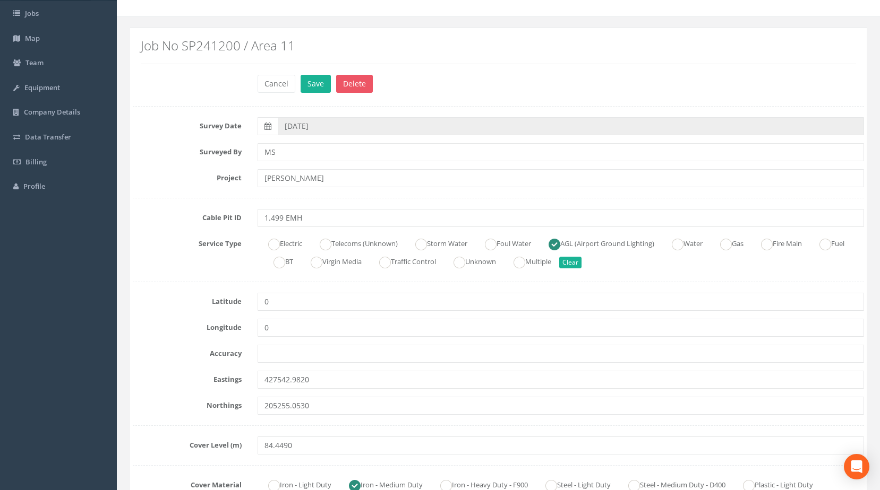
scroll to position [0, 0]
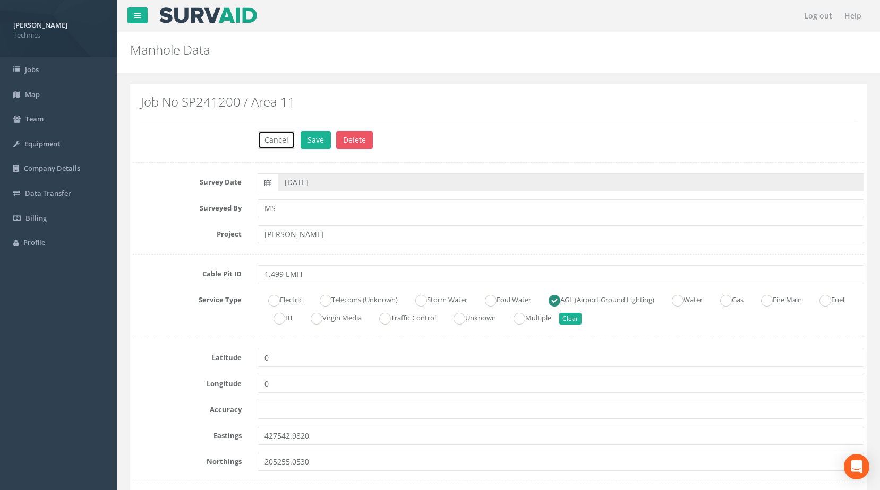
click at [271, 149] on button "Cancel" at bounding box center [276, 140] width 38 height 18
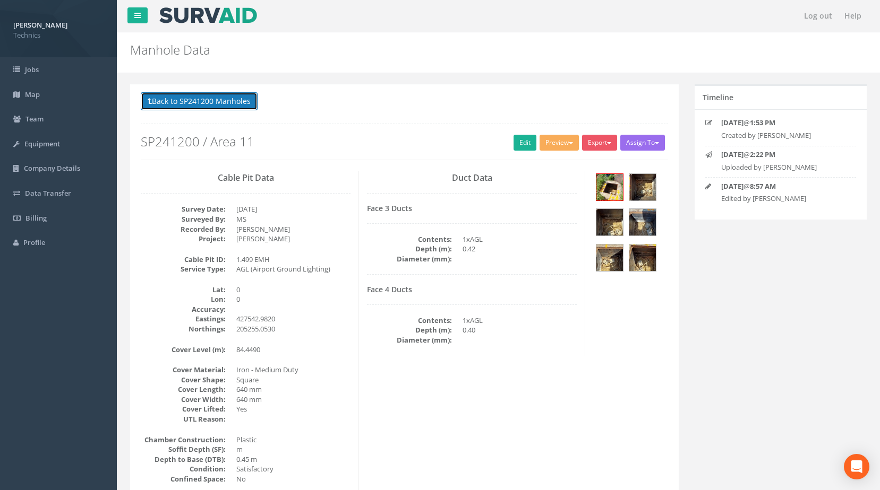
click at [168, 105] on button "Back to SP241200 Manholes" at bounding box center [199, 101] width 117 height 18
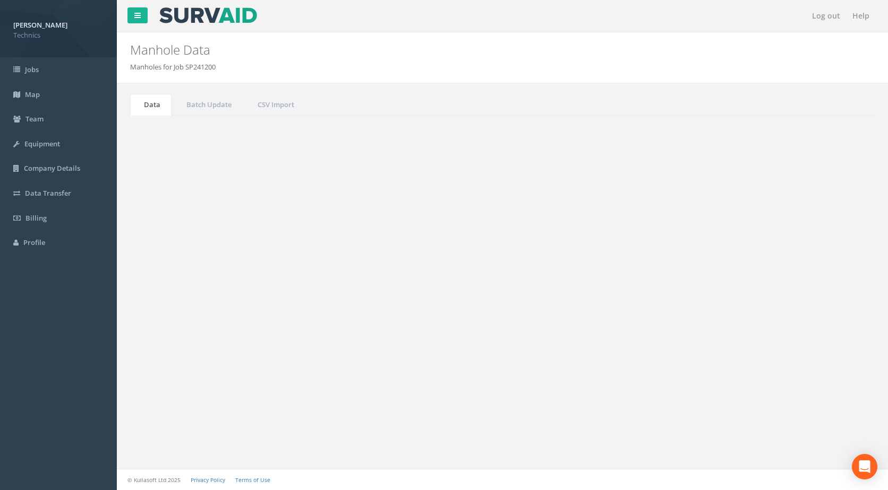
click at [204, 132] on button "Back to Job Numbers" at bounding box center [230, 133] width 92 height 18
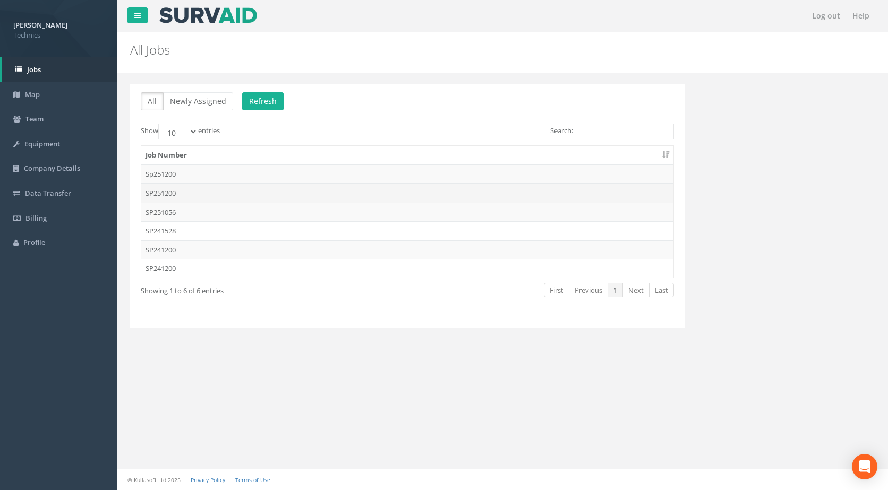
click at [205, 188] on td "SP251200" at bounding box center [407, 193] width 532 height 19
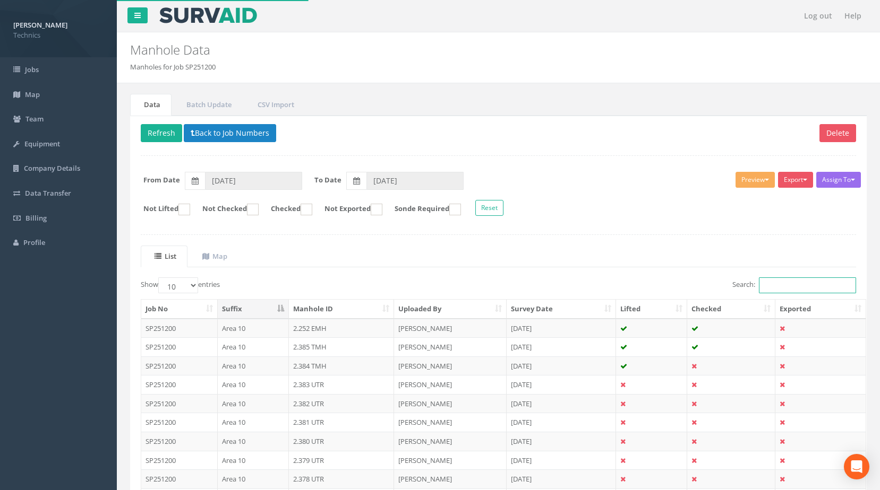
click at [792, 283] on input "Search:" at bounding box center [807, 286] width 97 height 16
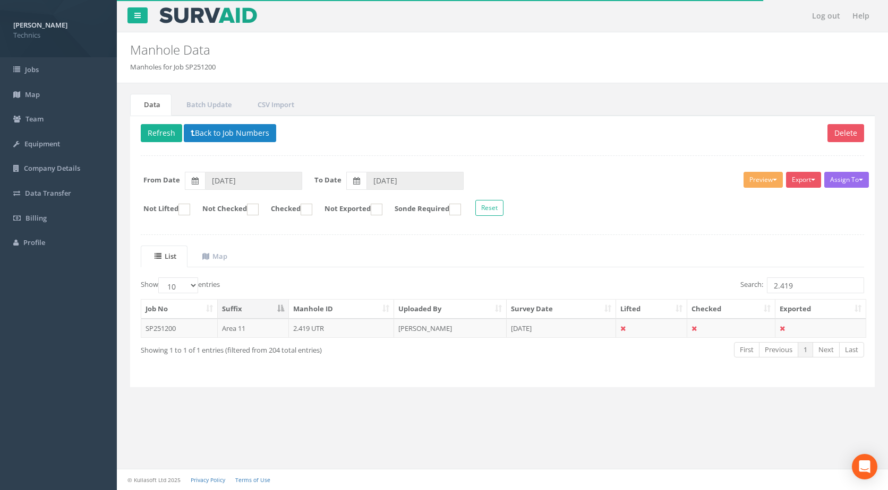
click at [237, 333] on td "Area 11" at bounding box center [253, 328] width 71 height 19
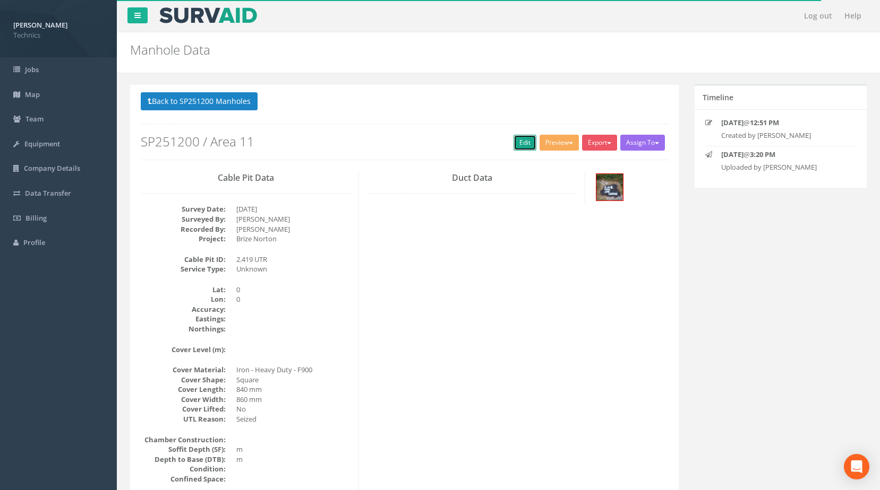
click at [523, 136] on link "Edit" at bounding box center [524, 143] width 23 height 16
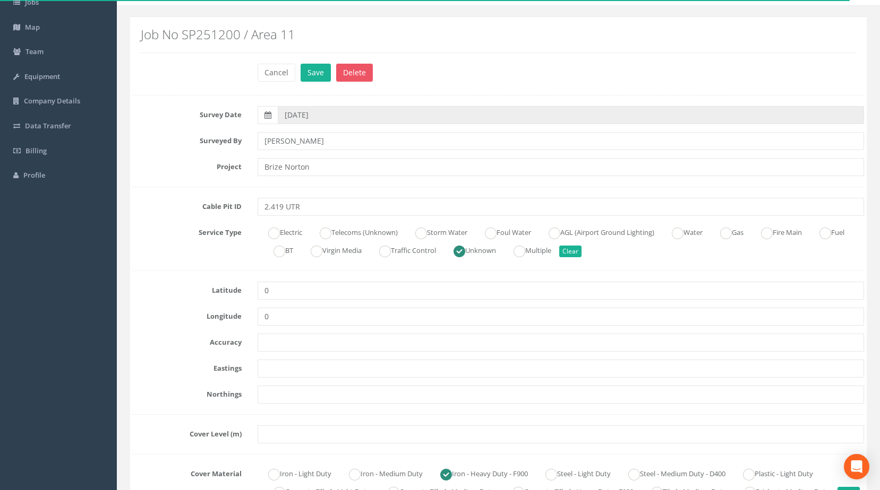
scroll to position [159, 0]
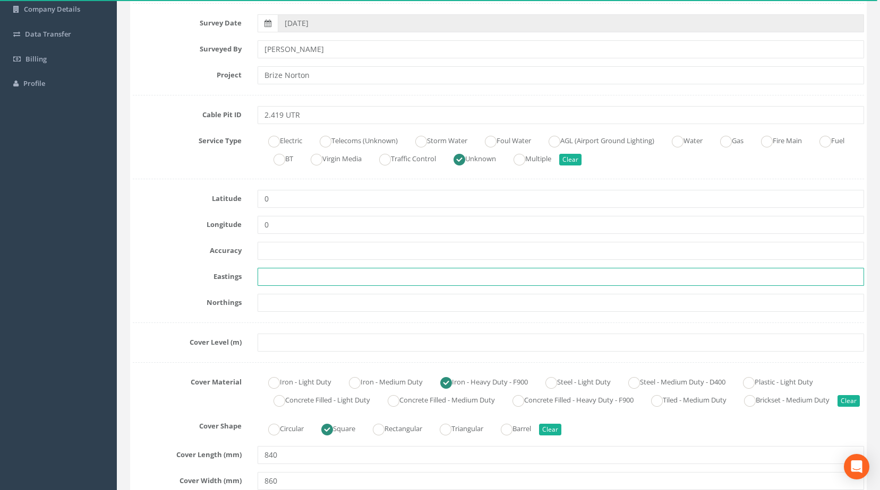
click at [295, 280] on input "text" at bounding box center [560, 277] width 607 height 18
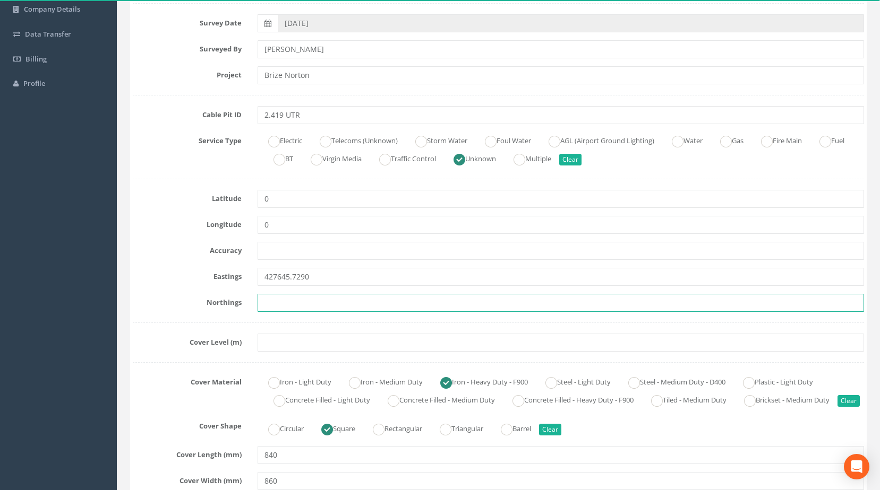
click at [314, 304] on input "text" at bounding box center [560, 303] width 607 height 18
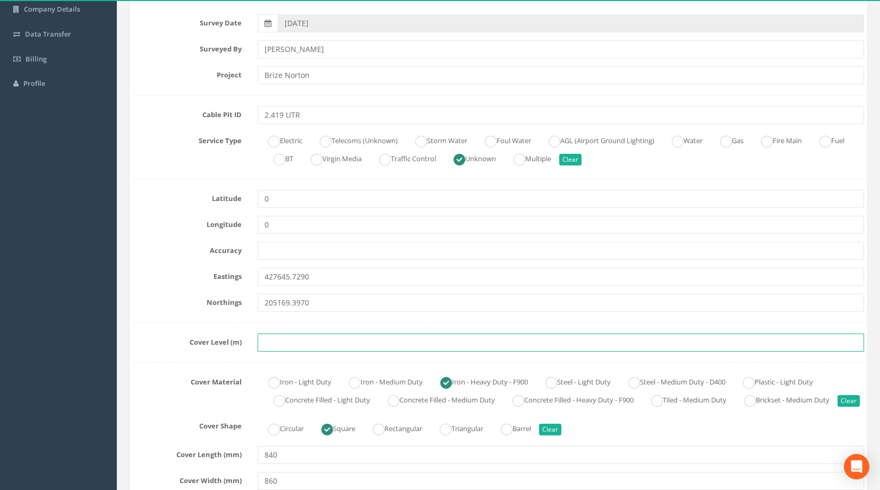
click at [346, 348] on input "text" at bounding box center [560, 343] width 607 height 18
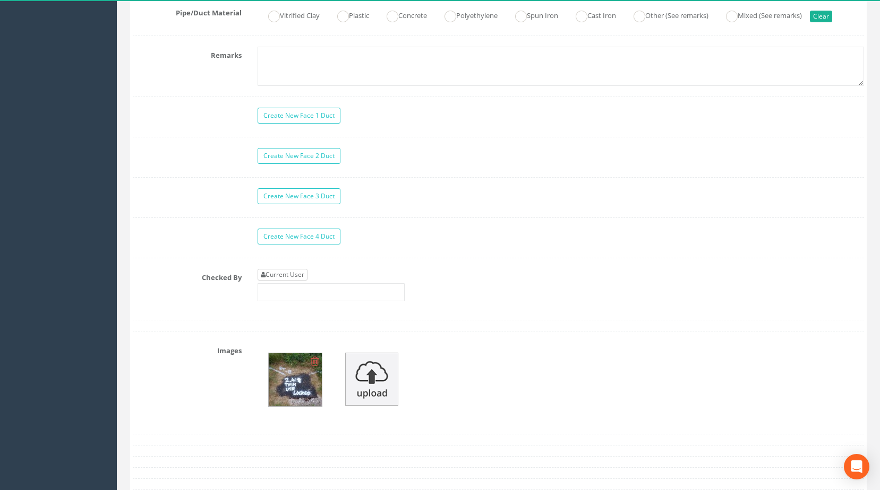
scroll to position [955, 0]
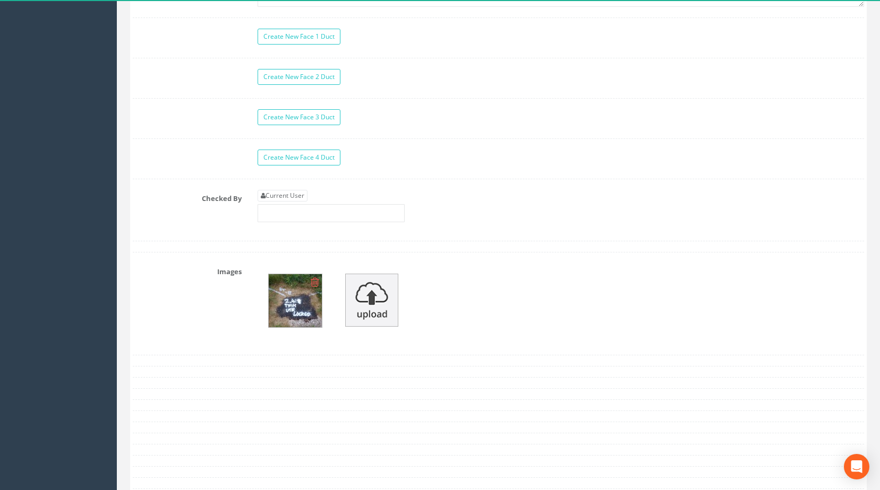
click at [296, 322] on img at bounding box center [295, 300] width 53 height 53
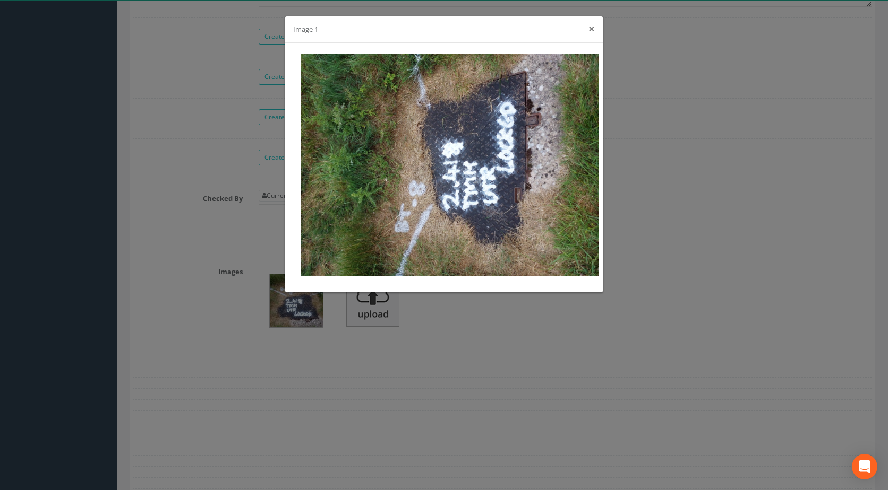
click at [593, 27] on button "×" at bounding box center [591, 28] width 6 height 11
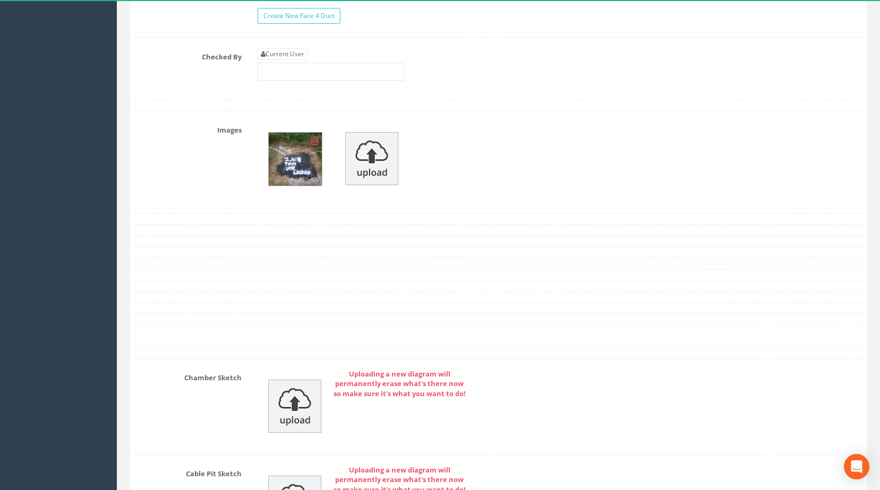
scroll to position [1015, 0]
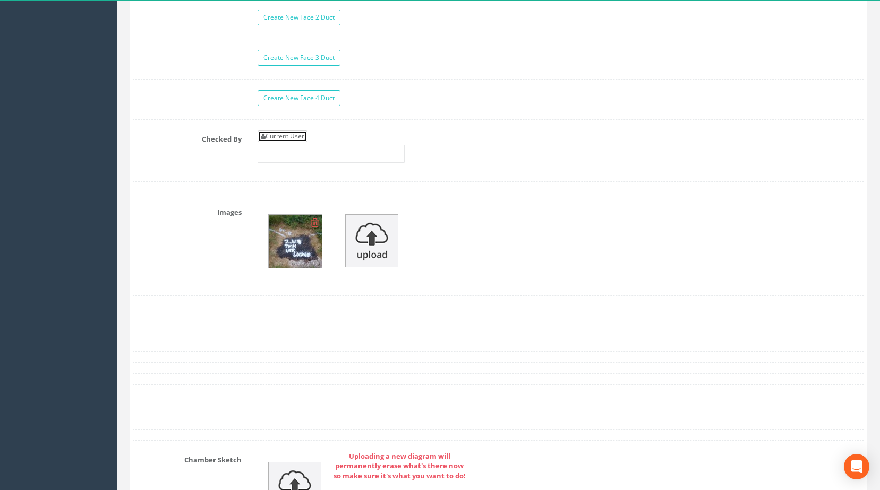
click at [283, 142] on link "Current User" at bounding box center [282, 137] width 50 height 12
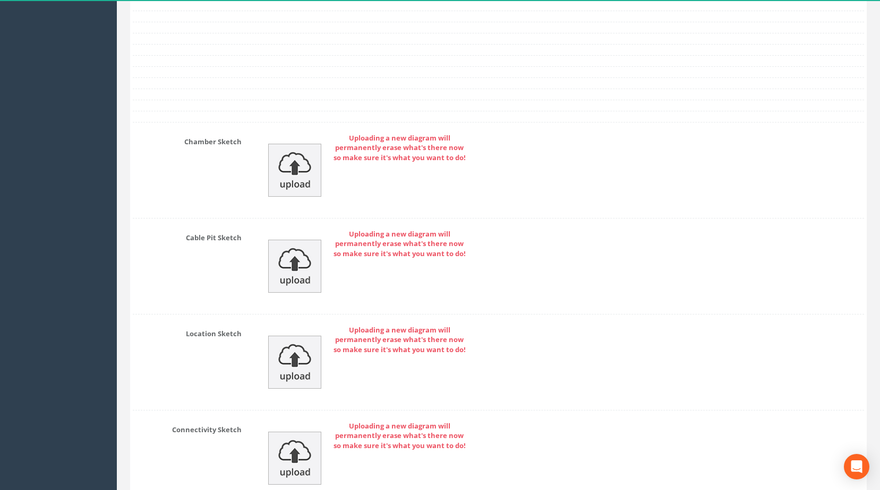
scroll to position [1546, 0]
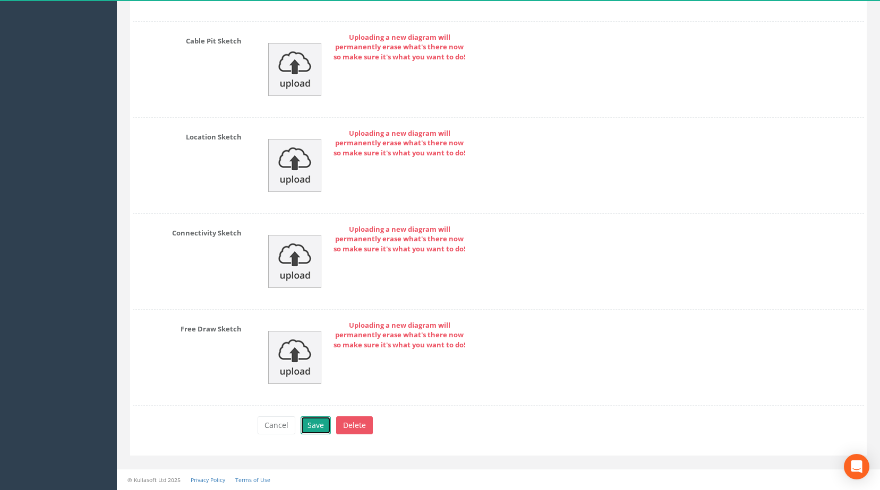
click at [315, 430] on button "Save" at bounding box center [315, 426] width 30 height 18
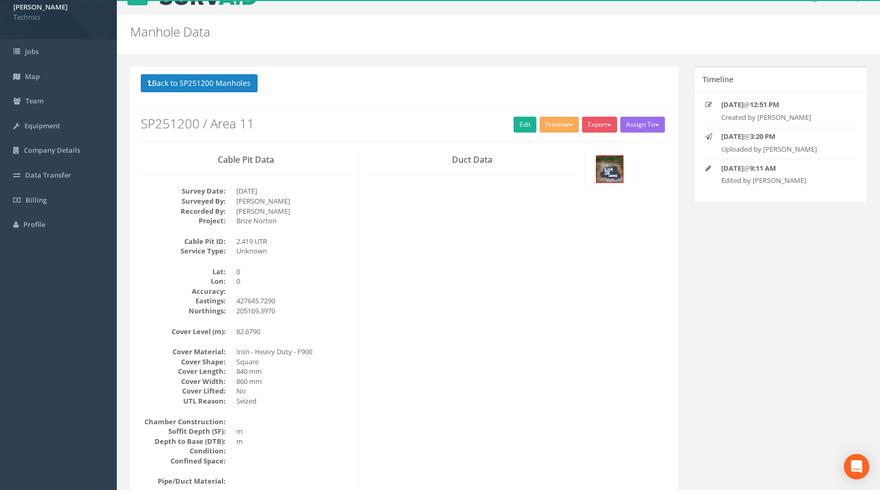
scroll to position [0, 0]
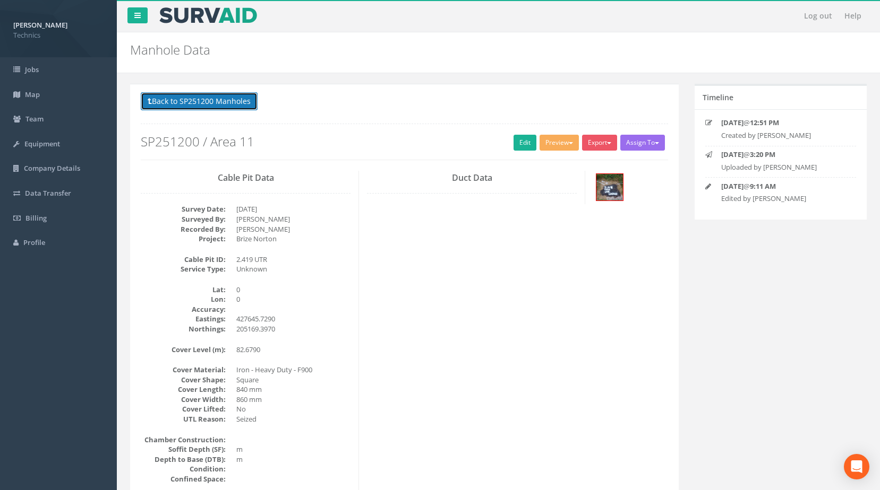
click at [192, 102] on button "Back to SP251200 Manholes" at bounding box center [199, 101] width 117 height 18
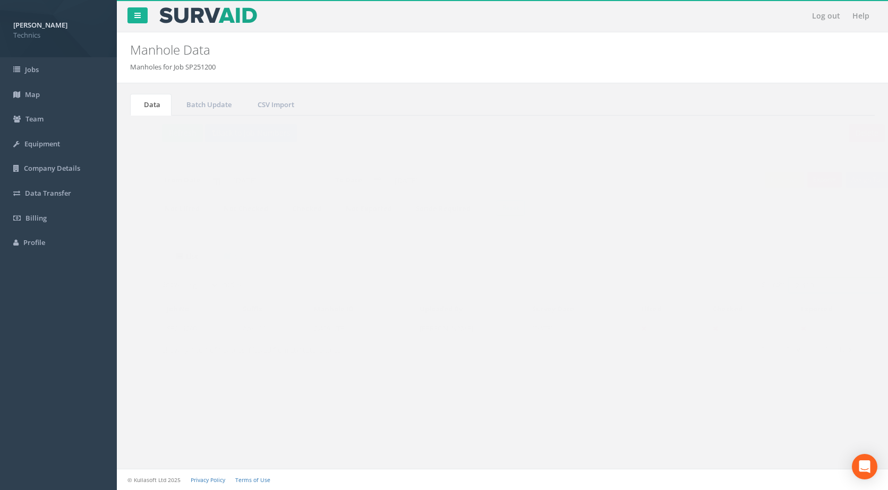
click at [804, 286] on input "2.419" at bounding box center [814, 286] width 97 height 16
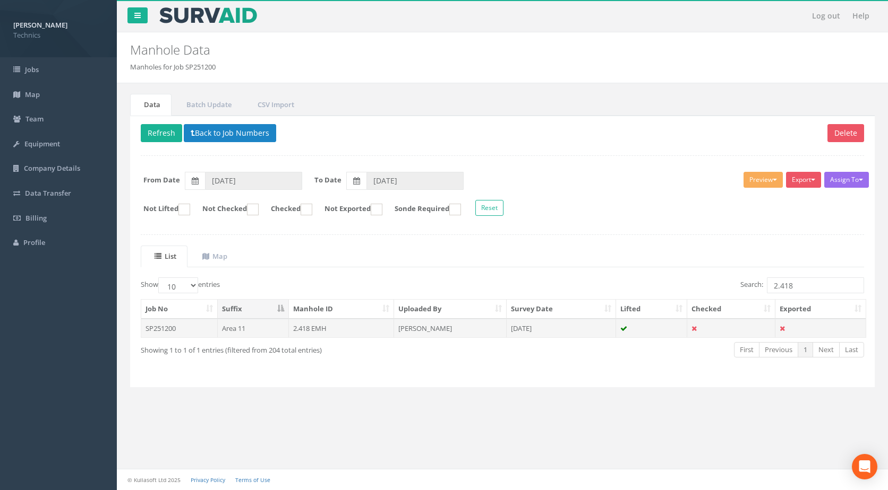
click at [388, 332] on td "2.418 EMH" at bounding box center [342, 328] width 106 height 19
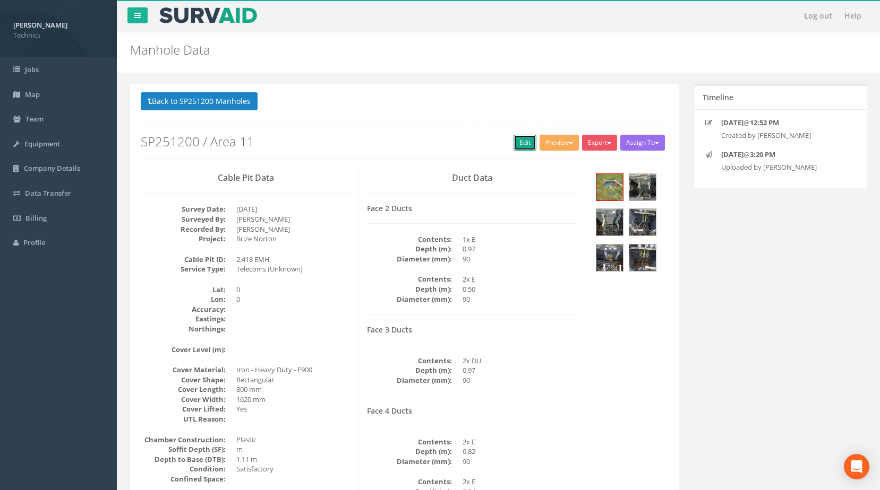
click at [518, 139] on link "Edit" at bounding box center [524, 143] width 23 height 16
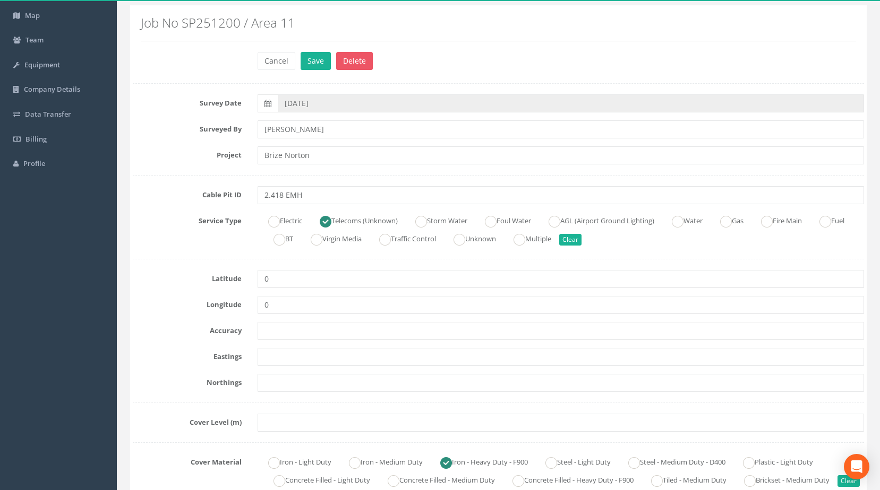
scroll to position [106, 0]
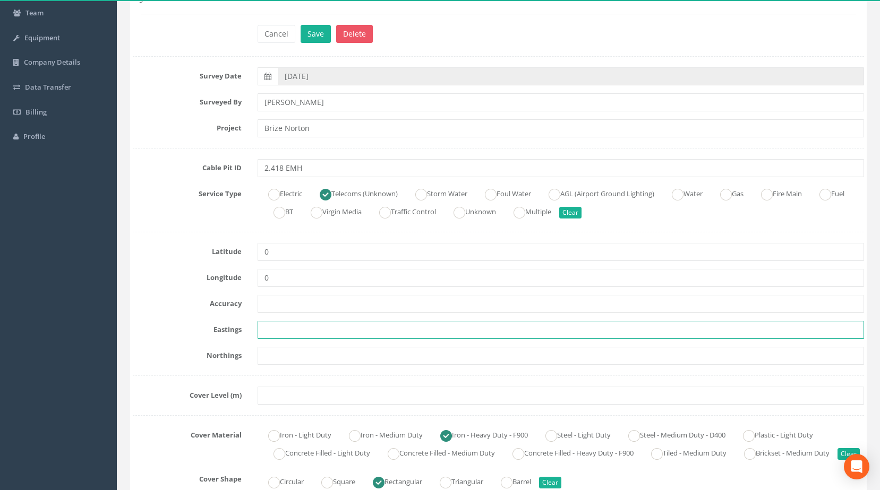
click at [309, 324] on input "text" at bounding box center [560, 330] width 607 height 18
click at [318, 356] on input "text" at bounding box center [560, 356] width 607 height 18
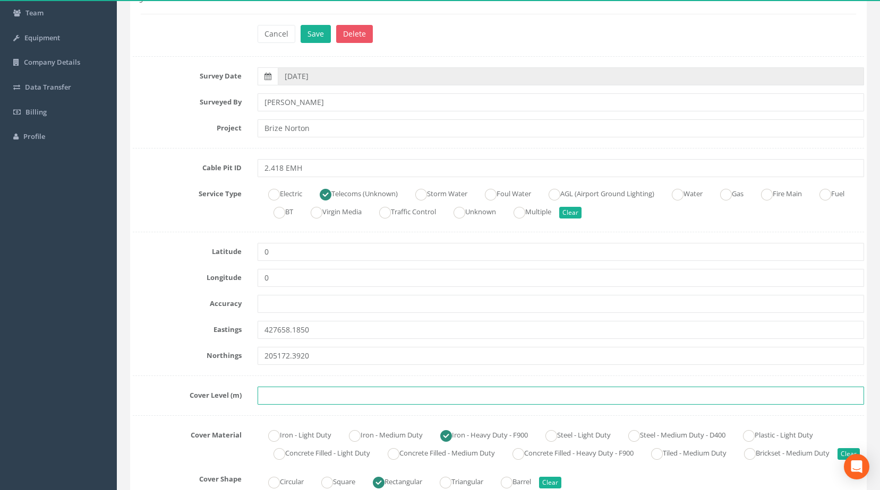
click at [303, 398] on input "text" at bounding box center [560, 396] width 607 height 18
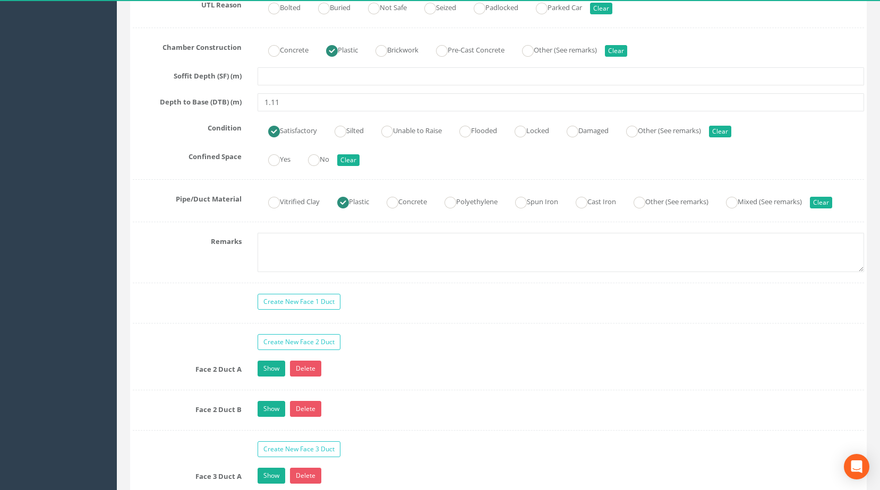
scroll to position [902, 0]
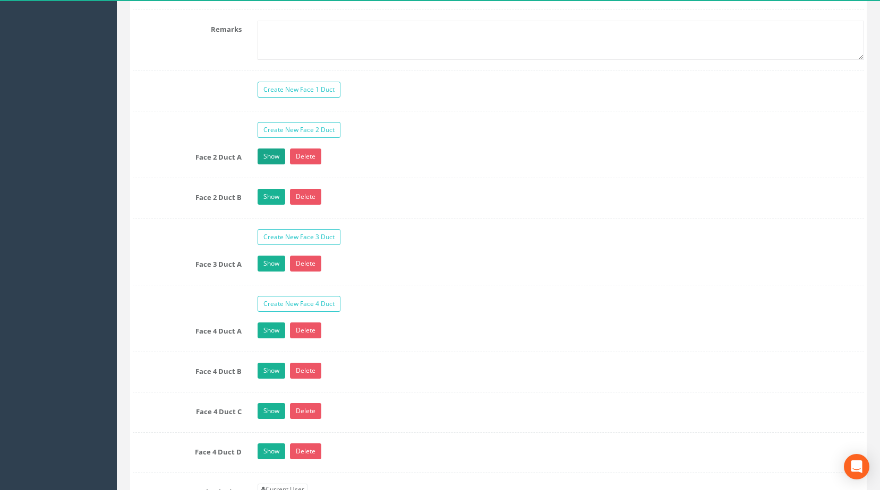
drag, startPoint x: 263, startPoint y: 163, endPoint x: 264, endPoint y: 171, distance: 8.6
click at [263, 163] on div "Create New Face 1 Duct Create New Face 2 Duct Face 2 Duct A Show Delete Content…" at bounding box center [498, 309] width 731 height 454
click at [270, 165] on link "Show" at bounding box center [271, 157] width 28 height 16
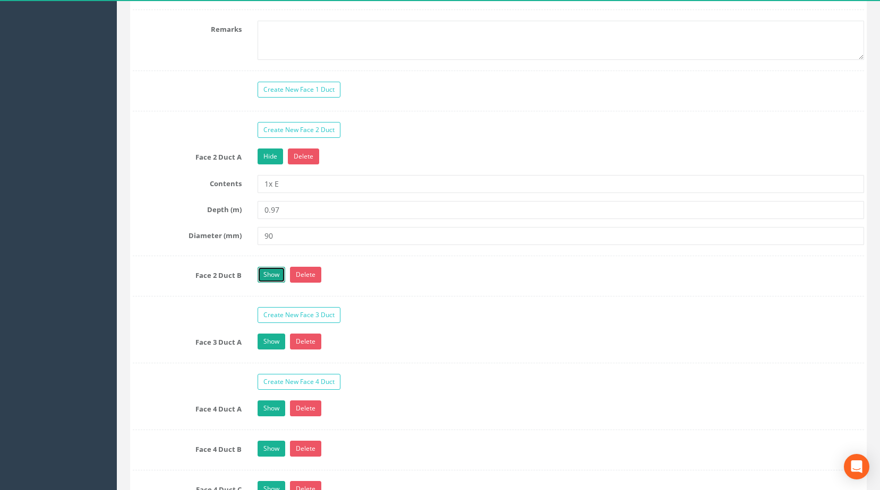
click at [279, 283] on link "Show" at bounding box center [271, 275] width 28 height 16
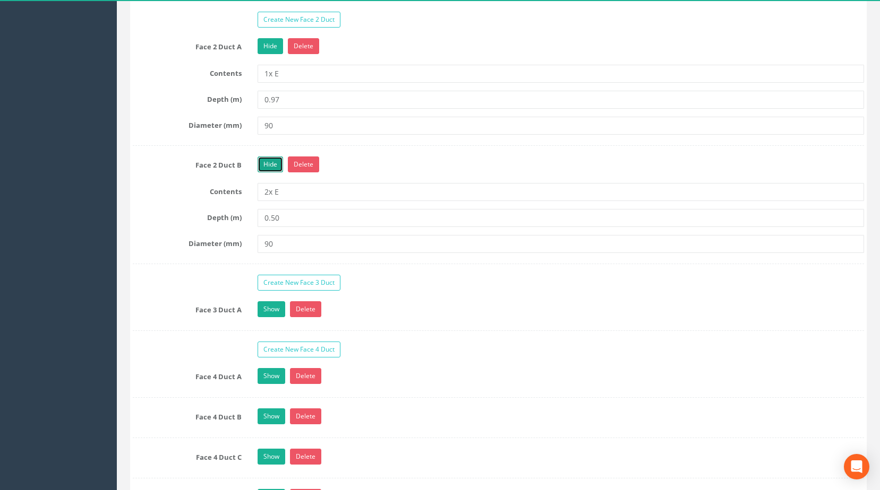
scroll to position [1221, 0]
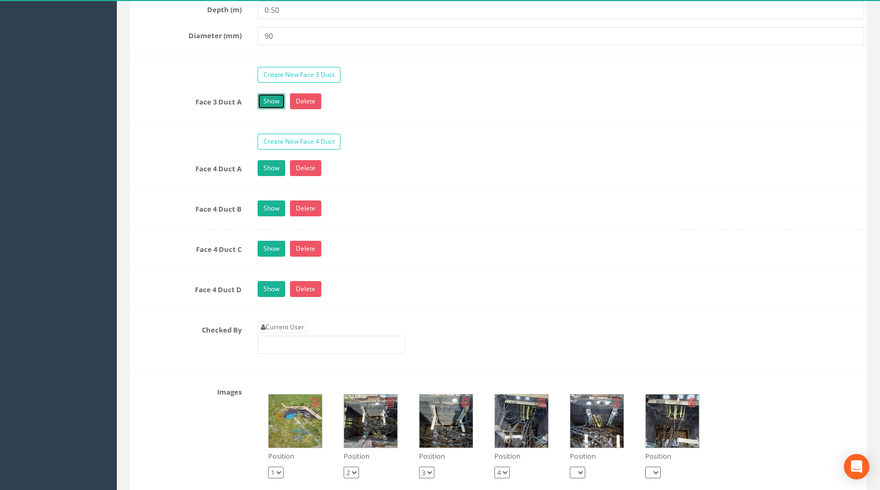
click at [270, 109] on link "Show" at bounding box center [271, 101] width 28 height 16
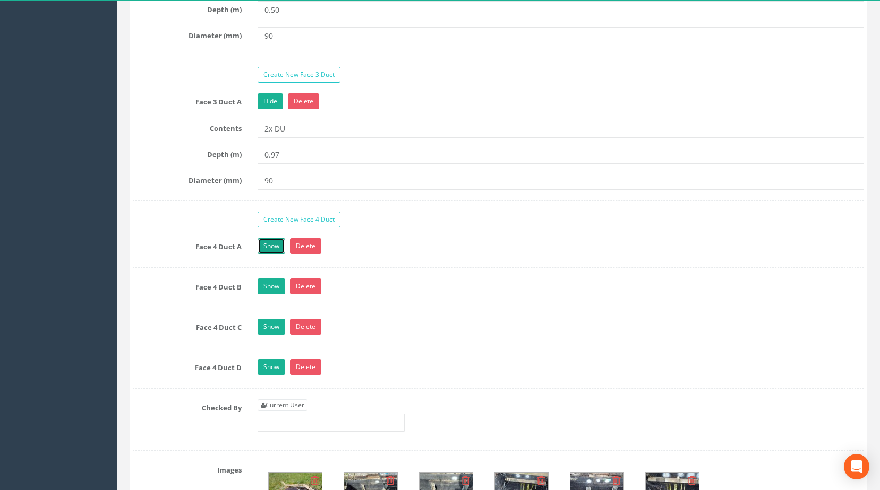
click at [268, 254] on link "Show" at bounding box center [271, 246] width 28 height 16
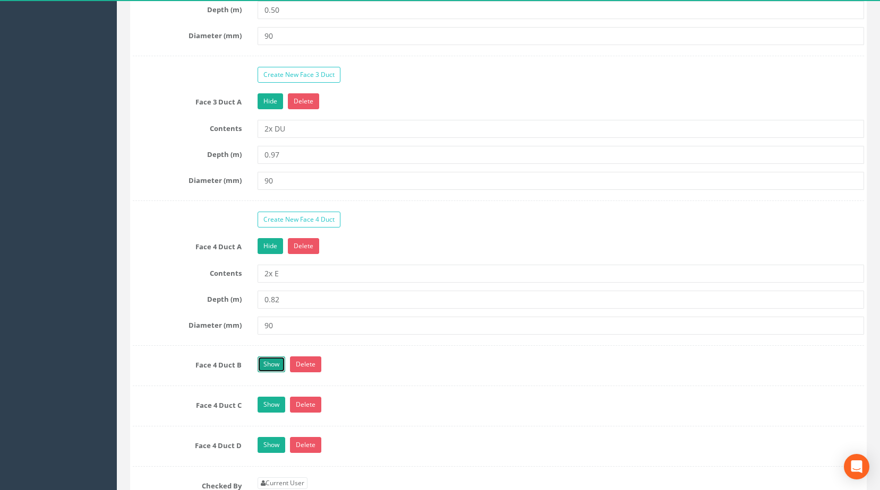
click at [273, 373] on link "Show" at bounding box center [271, 365] width 28 height 16
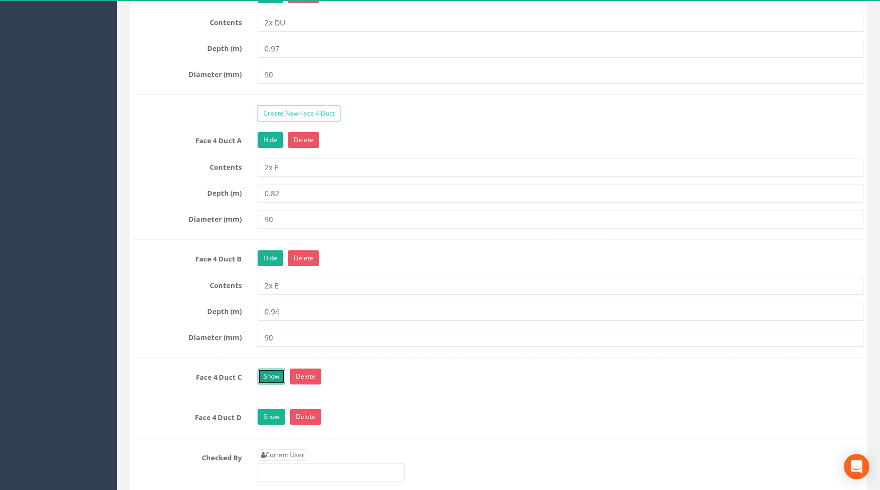
click at [277, 385] on link "Show" at bounding box center [271, 377] width 28 height 16
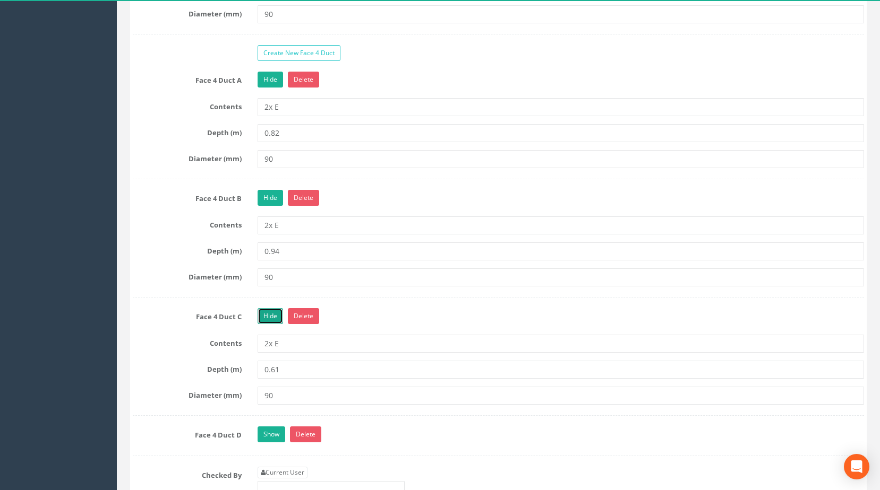
scroll to position [1539, 0]
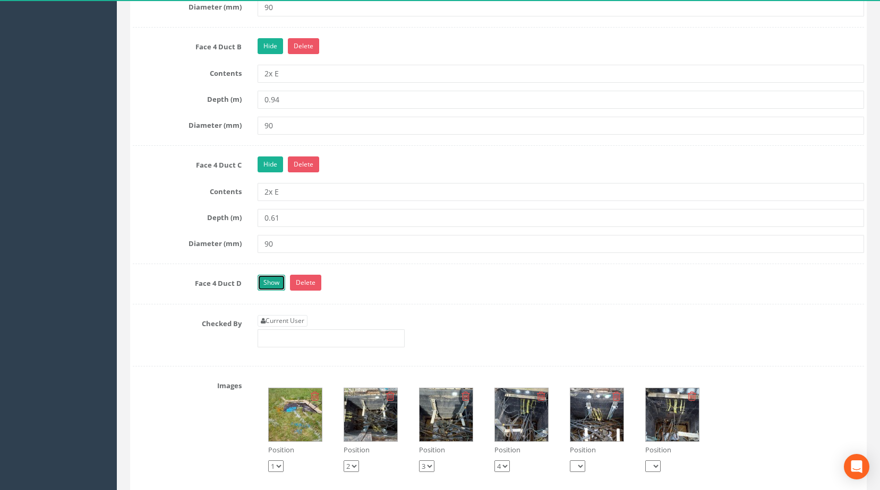
click at [274, 291] on link "Show" at bounding box center [271, 283] width 28 height 16
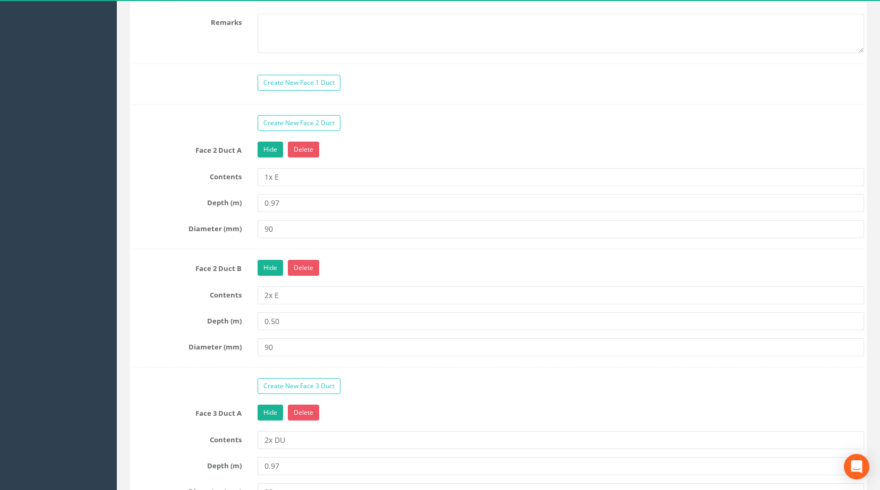
scroll to position [955, 0]
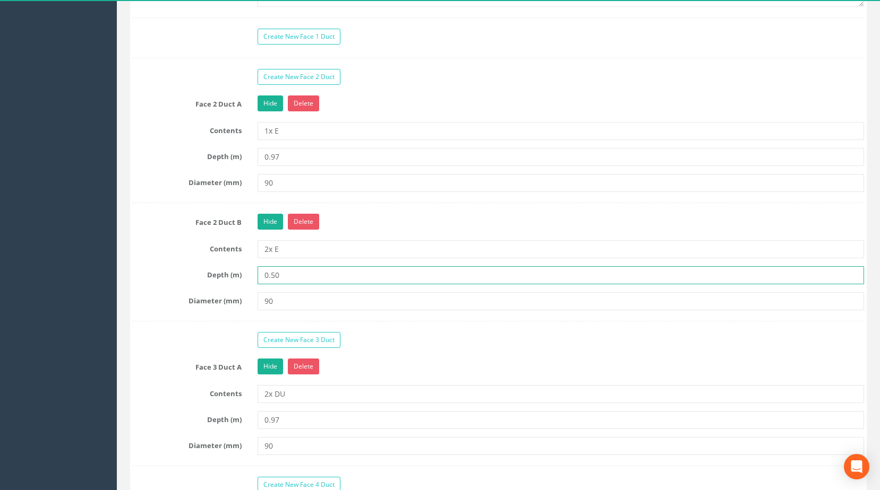
drag, startPoint x: 295, startPoint y: 289, endPoint x: 285, endPoint y: 289, distance: 9.6
click at [294, 285] on input "0.50" at bounding box center [560, 275] width 607 height 18
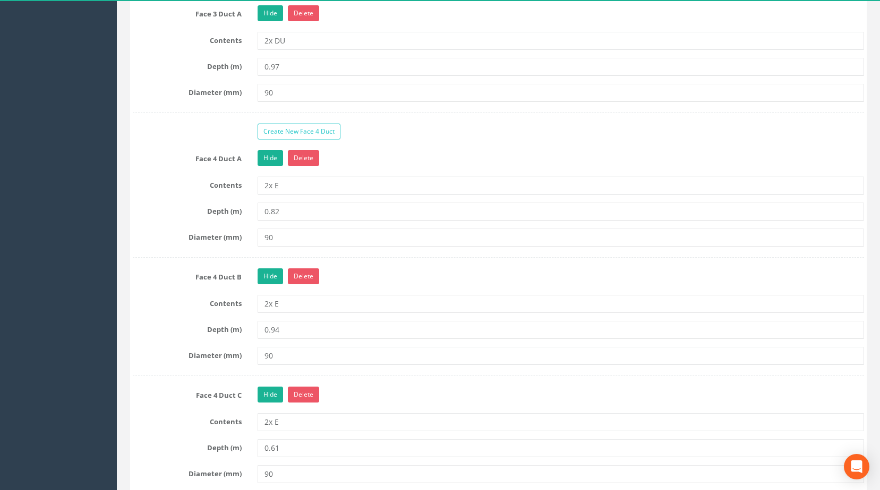
scroll to position [1327, 0]
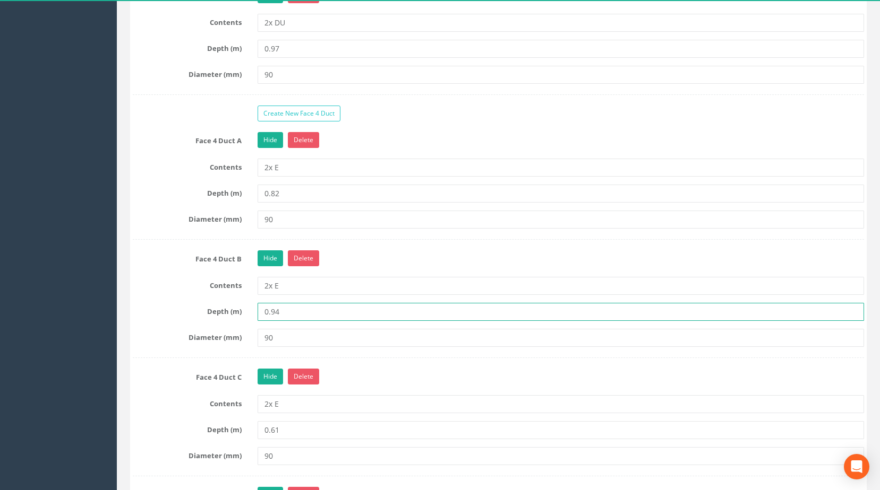
click at [289, 321] on input "0.94" at bounding box center [560, 312] width 607 height 18
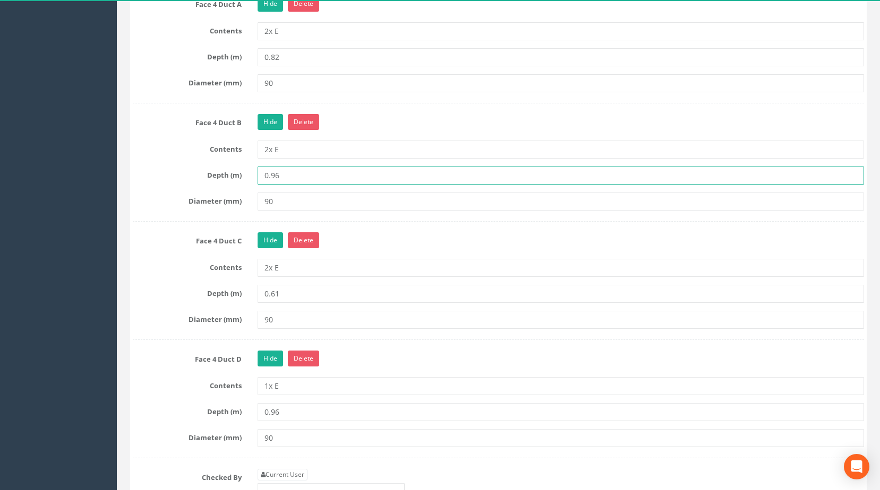
scroll to position [1539, 0]
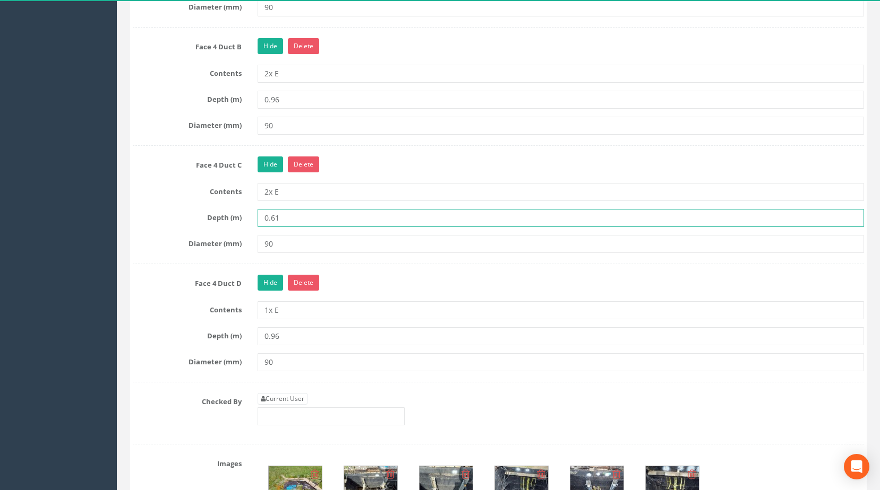
click at [274, 227] on input "0.61" at bounding box center [560, 218] width 607 height 18
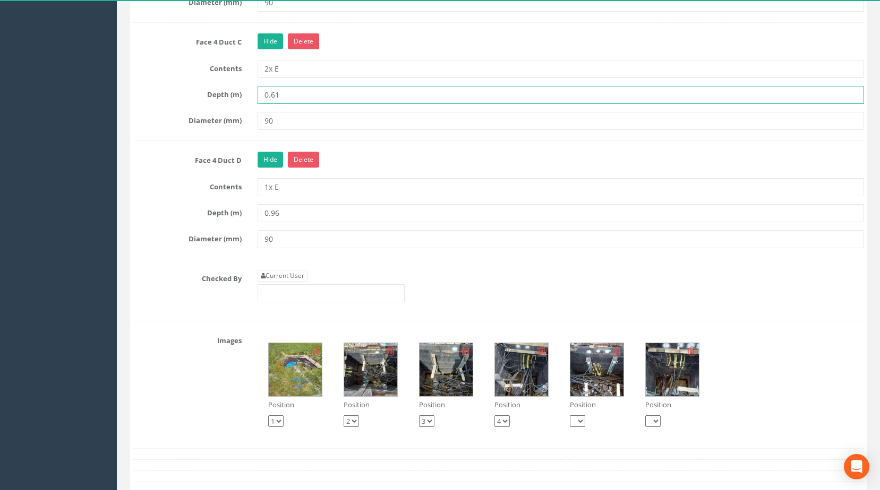
scroll to position [1858, 0]
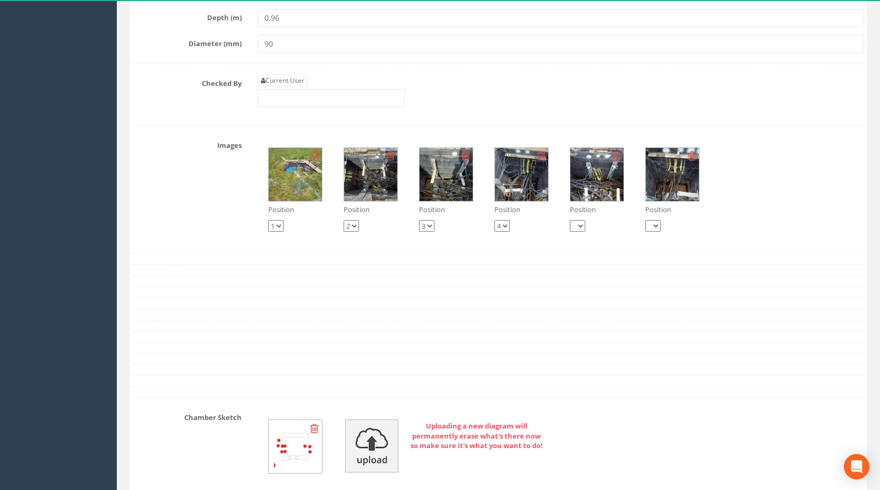
click at [304, 201] on img at bounding box center [295, 174] width 53 height 53
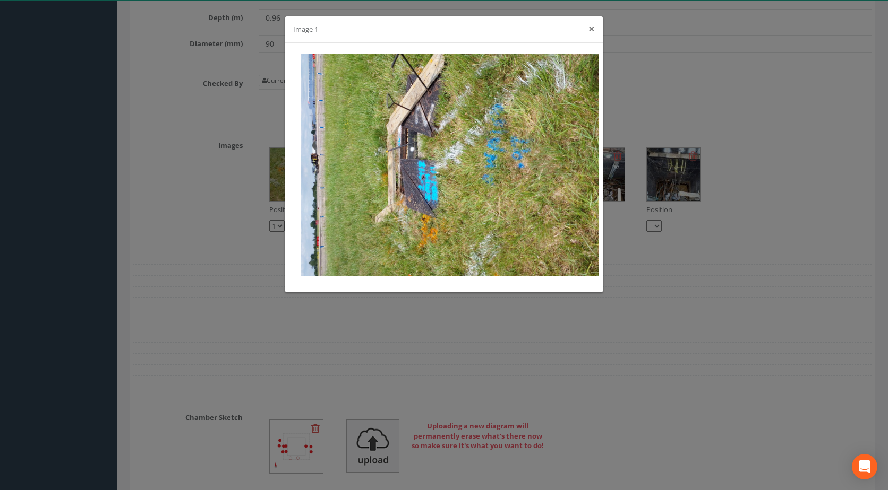
click at [591, 31] on button "×" at bounding box center [591, 28] width 6 height 11
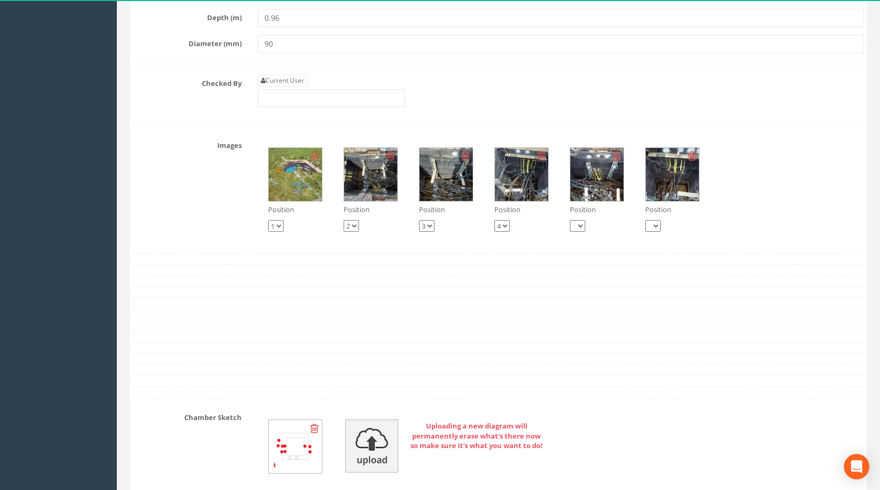
click at [299, 199] on img at bounding box center [295, 174] width 53 height 53
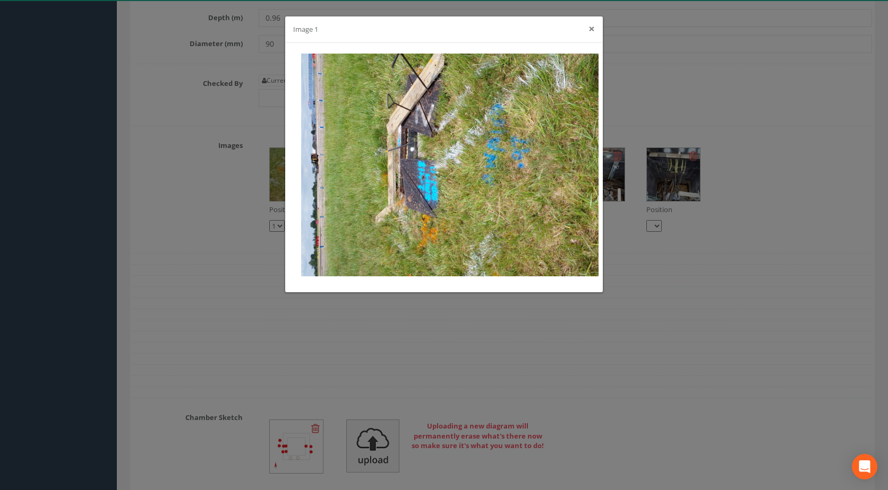
click at [591, 26] on button "×" at bounding box center [591, 28] width 6 height 11
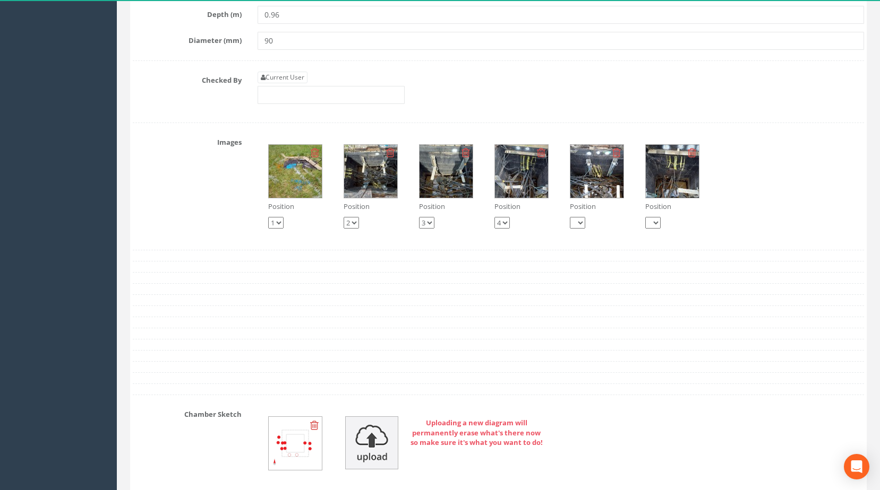
scroll to position [1964, 0]
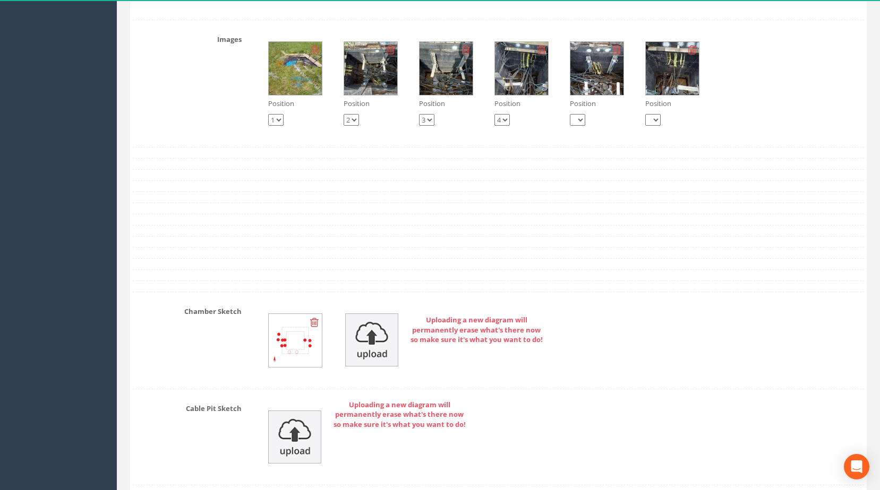
click at [285, 367] on img at bounding box center [295, 340] width 53 height 53
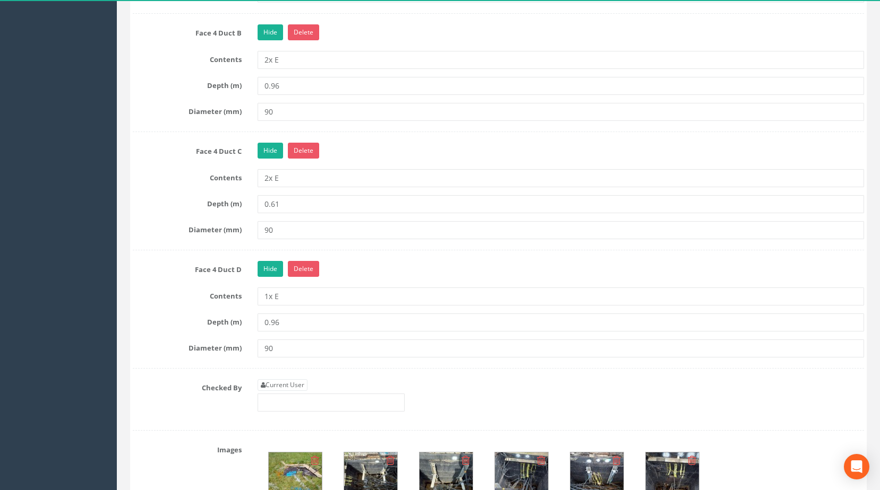
scroll to position [1539, 0]
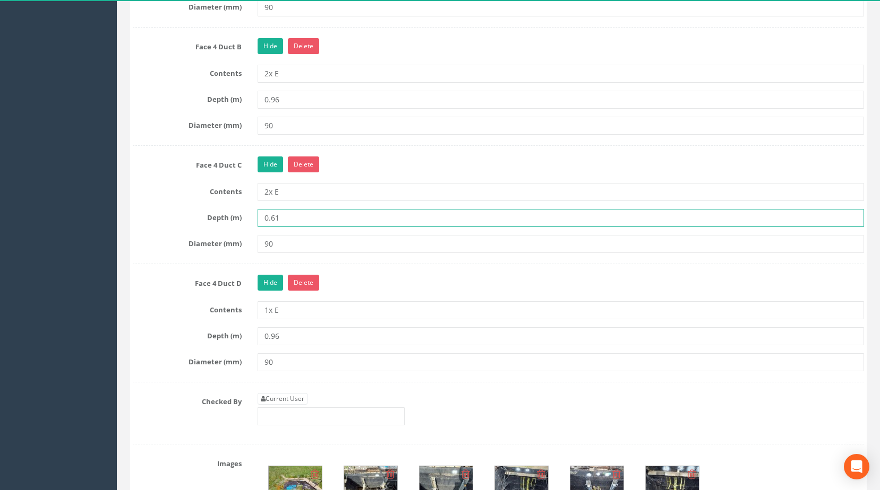
click at [274, 227] on input "0.61" at bounding box center [560, 218] width 607 height 18
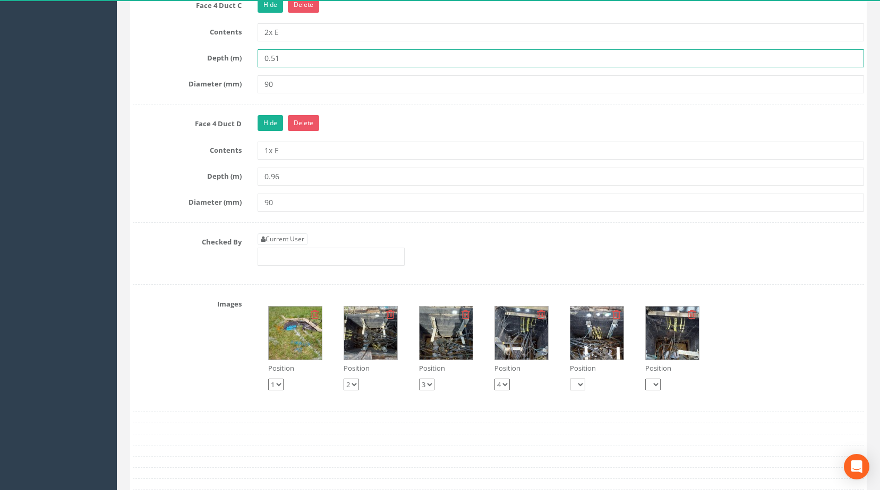
scroll to position [1699, 0]
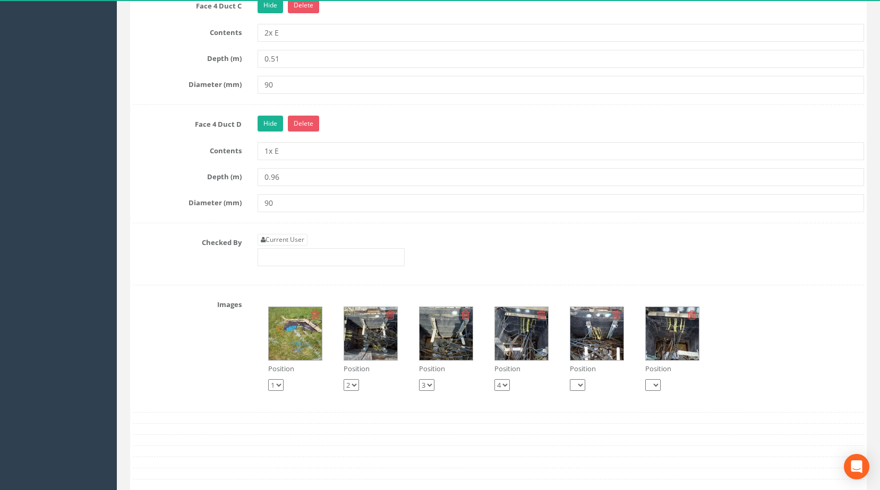
click at [372, 354] on img at bounding box center [370, 333] width 53 height 53
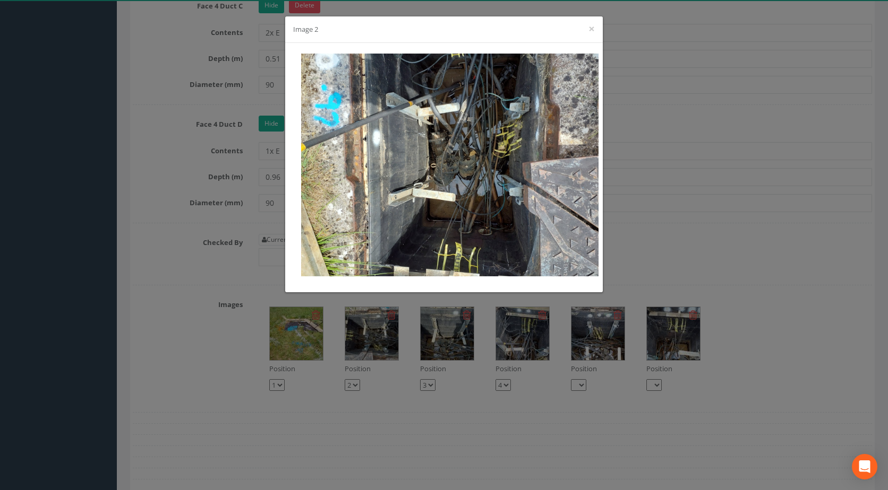
drag, startPoint x: 436, startPoint y: 361, endPoint x: 441, endPoint y: 358, distance: 5.6
click at [436, 361] on div "Image 2 ×" at bounding box center [444, 245] width 888 height 490
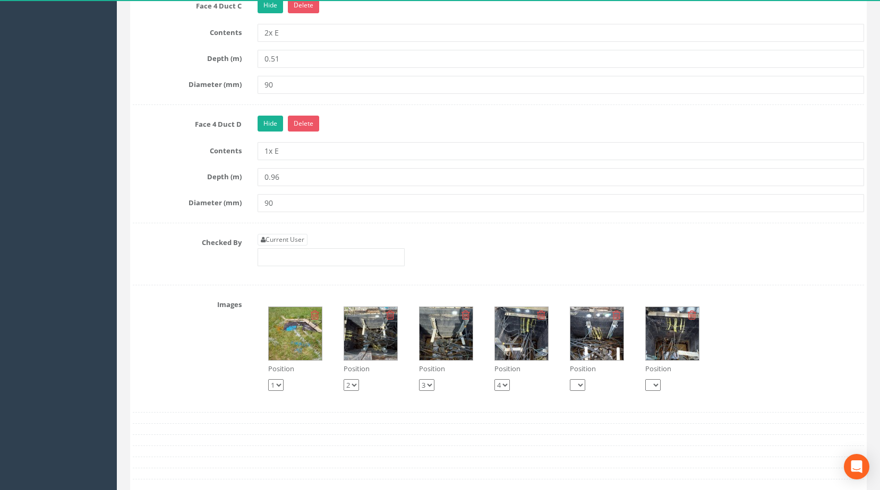
click at [442, 357] on img at bounding box center [445, 333] width 53 height 53
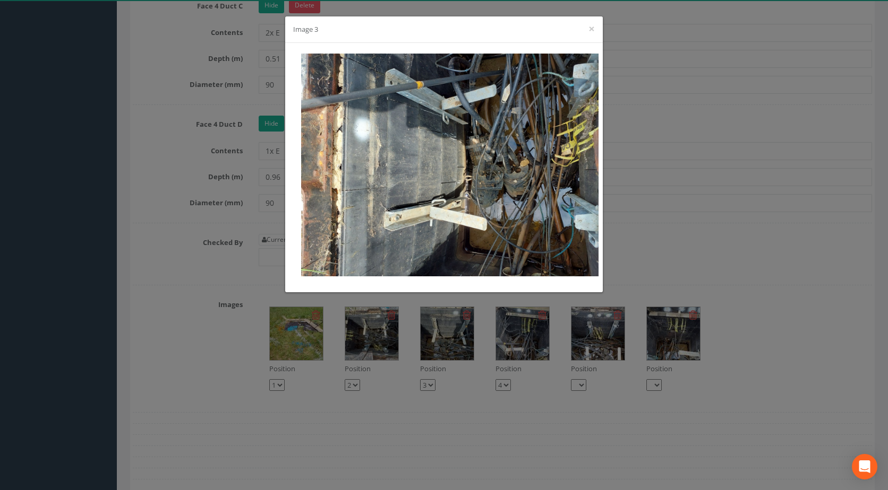
click at [511, 357] on div "Image 3 ×" at bounding box center [444, 245] width 888 height 490
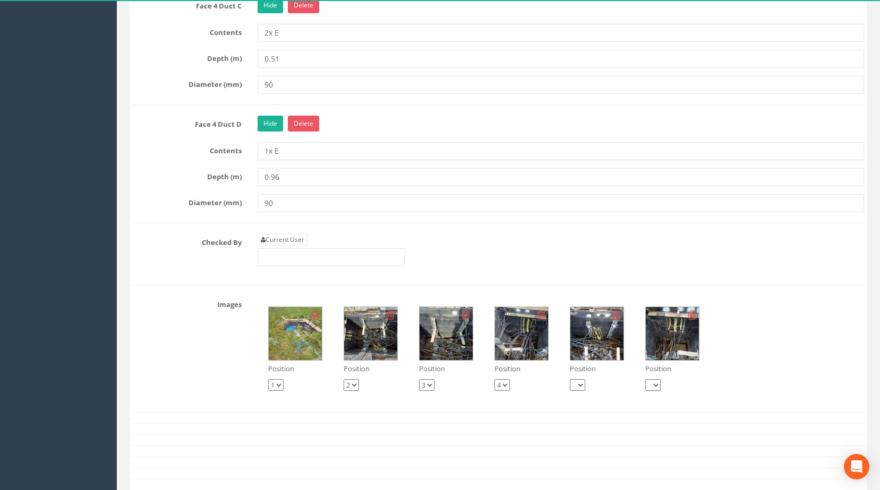
click at [511, 357] on img at bounding box center [521, 333] width 53 height 53
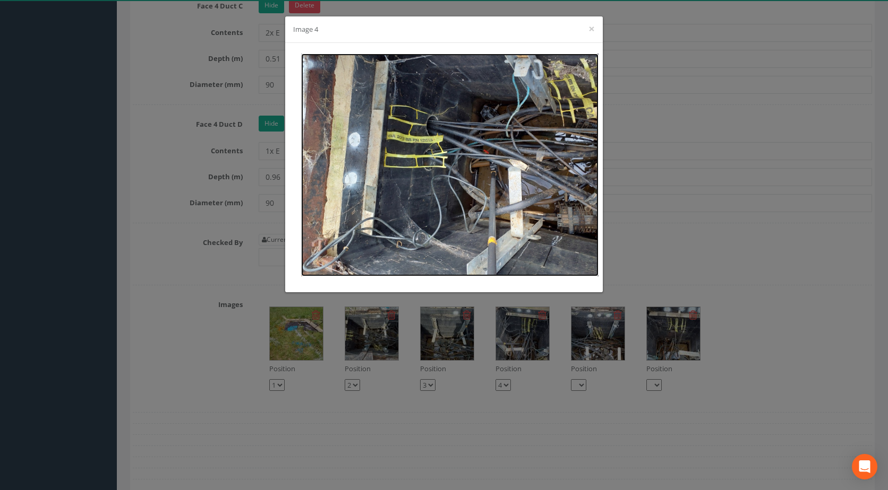
click at [450, 177] on img at bounding box center [449, 165] width 297 height 223
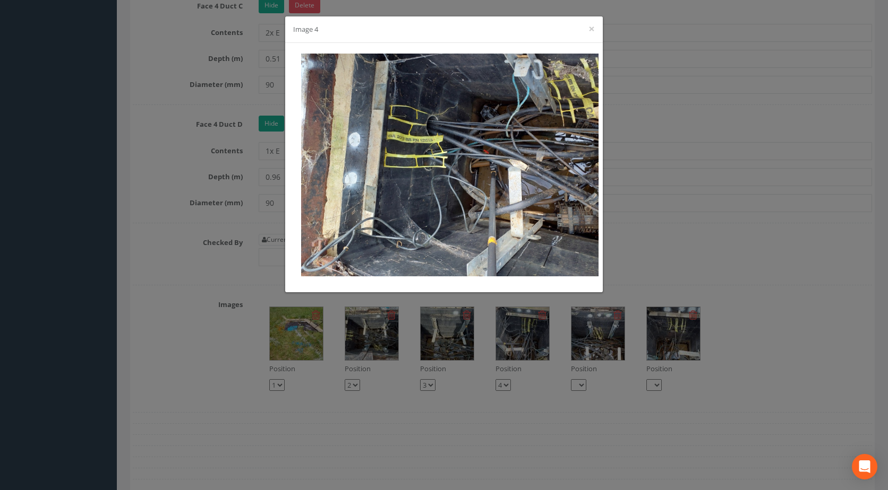
click at [579, 354] on div "Image 4 ×" at bounding box center [444, 245] width 888 height 490
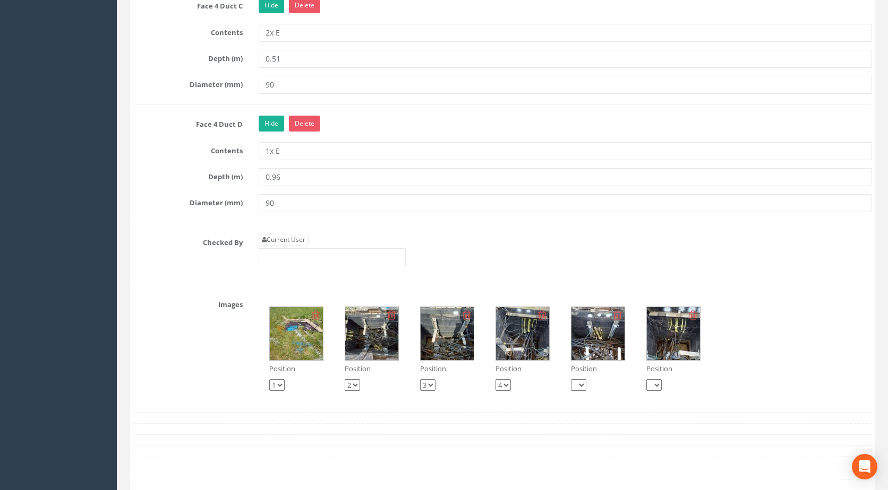
click at [579, 354] on div "Image 4 ×" at bounding box center [444, 245] width 888 height 490
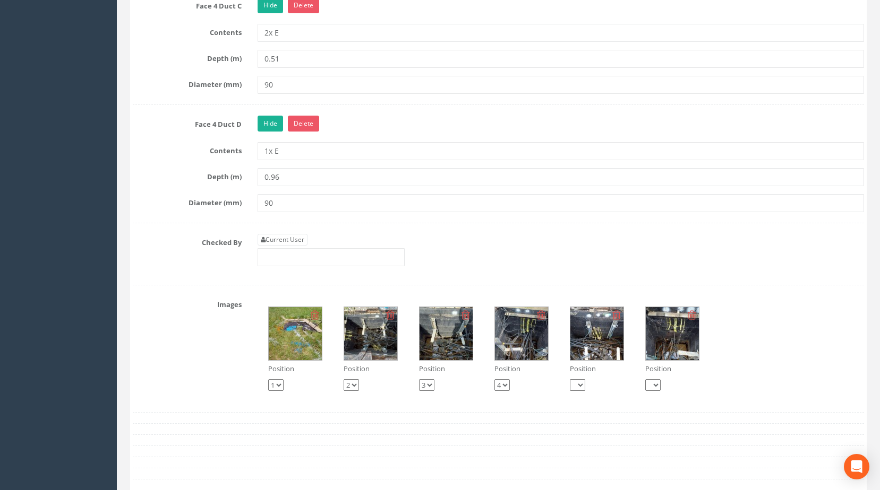
click at [579, 354] on img at bounding box center [596, 333] width 53 height 53
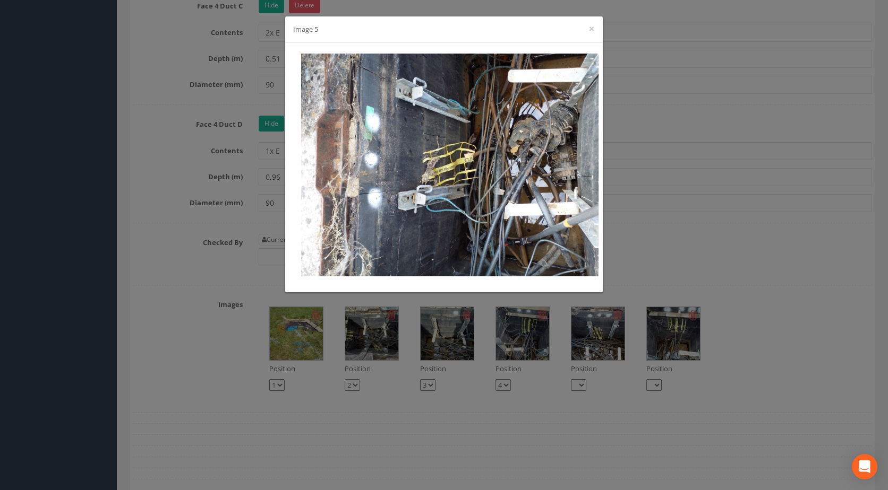
click at [680, 355] on div "Image 5 ×" at bounding box center [444, 245] width 888 height 490
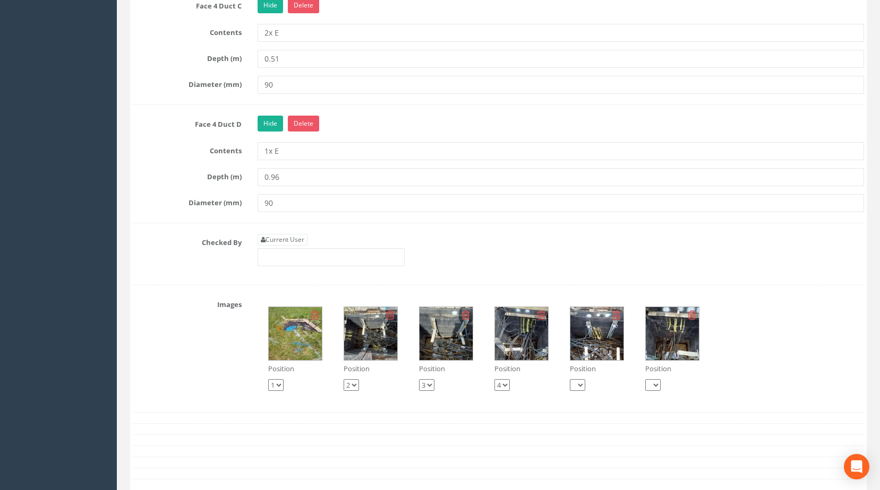
click at [679, 355] on img at bounding box center [671, 333] width 53 height 53
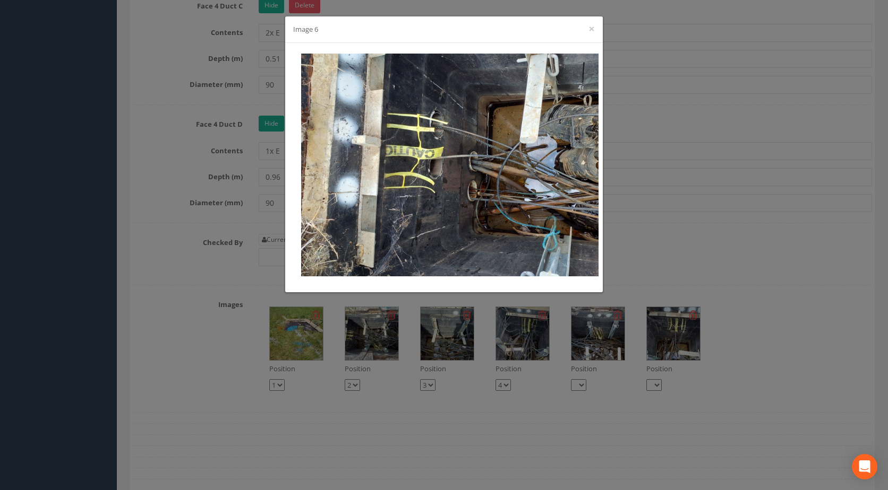
click at [587, 340] on div "Image 6 ×" at bounding box center [444, 245] width 888 height 490
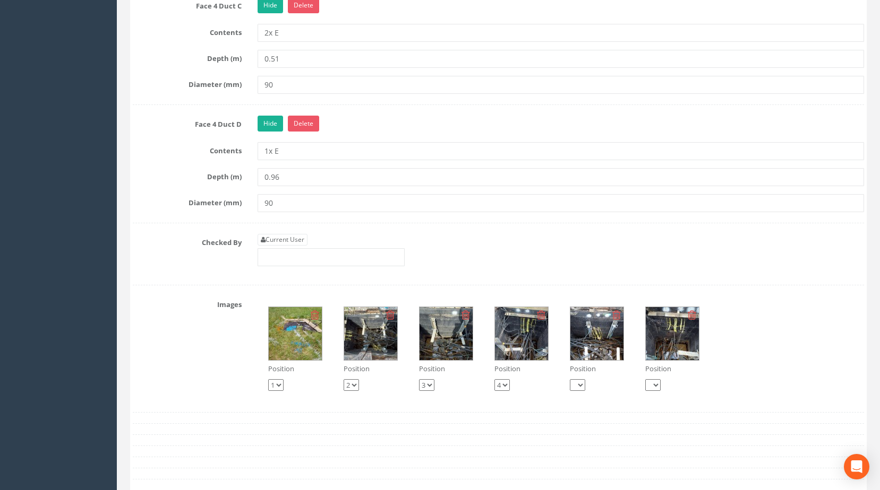
click at [521, 343] on img at bounding box center [521, 333] width 53 height 53
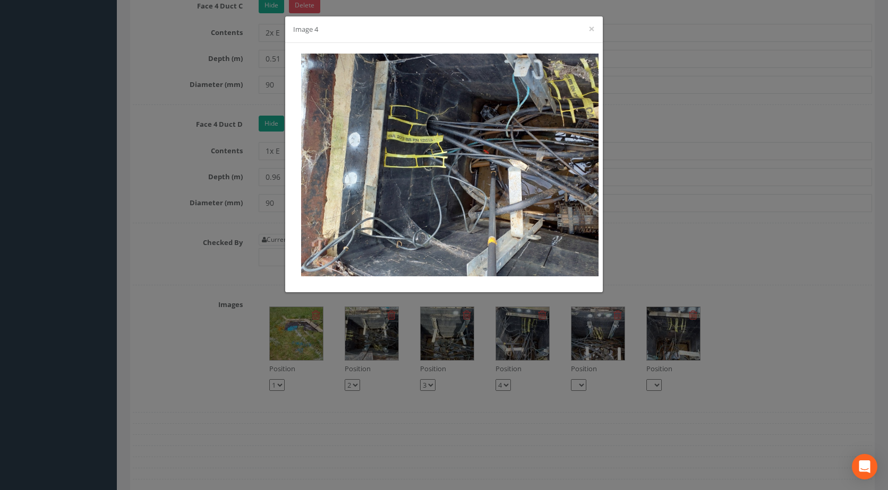
click at [450, 340] on div "Image 4 ×" at bounding box center [444, 245] width 888 height 490
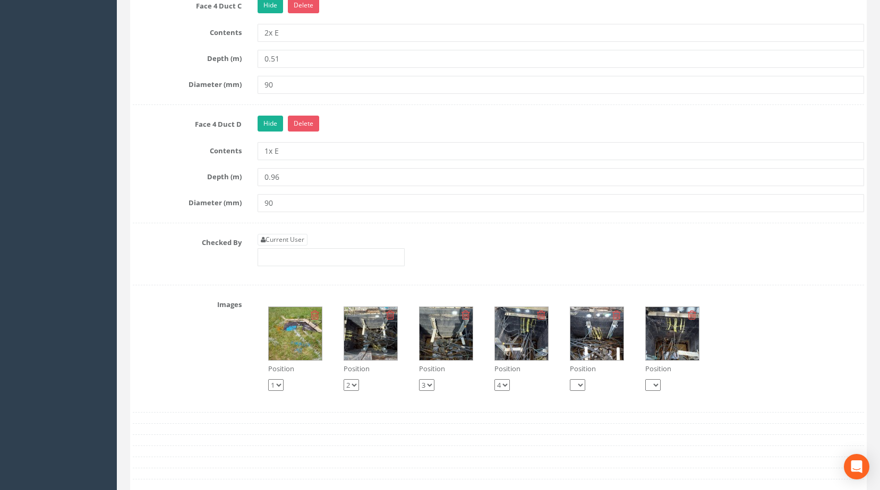
click at [442, 342] on img at bounding box center [445, 333] width 53 height 53
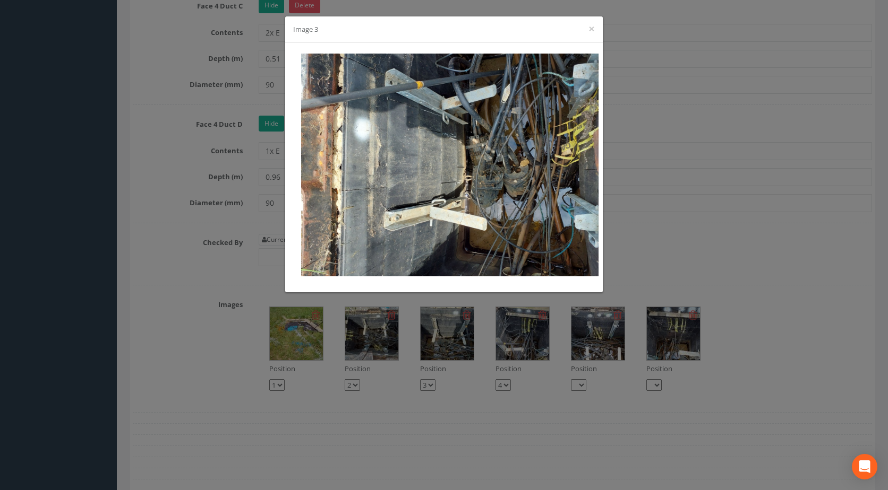
click at [361, 352] on div "Image 3 ×" at bounding box center [444, 245] width 888 height 490
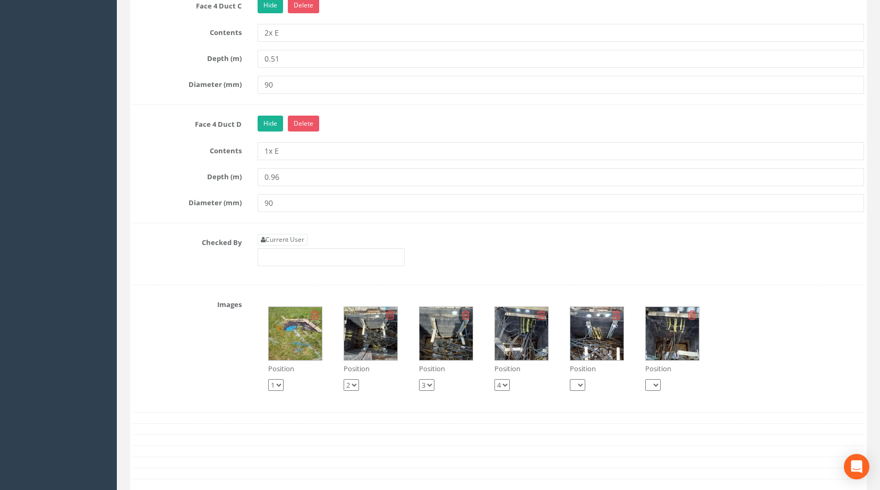
click at [361, 352] on img at bounding box center [370, 333] width 53 height 53
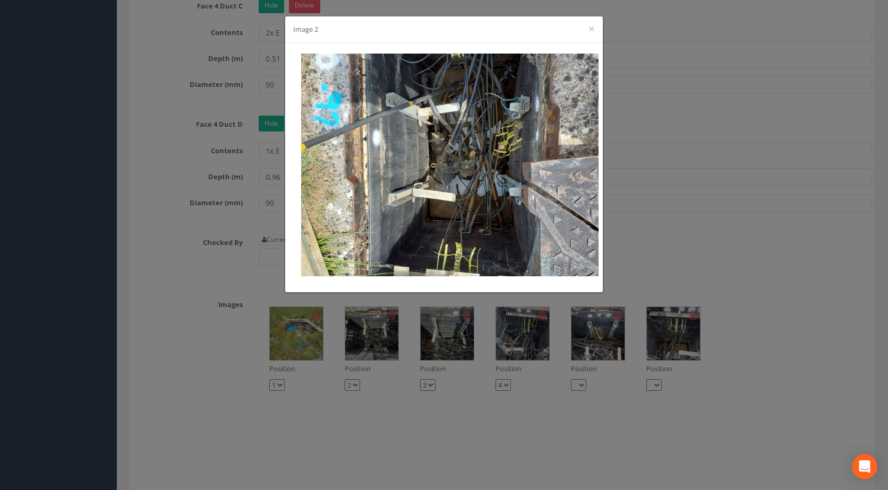
click at [595, 355] on div "Image 2 ×" at bounding box center [444, 245] width 888 height 490
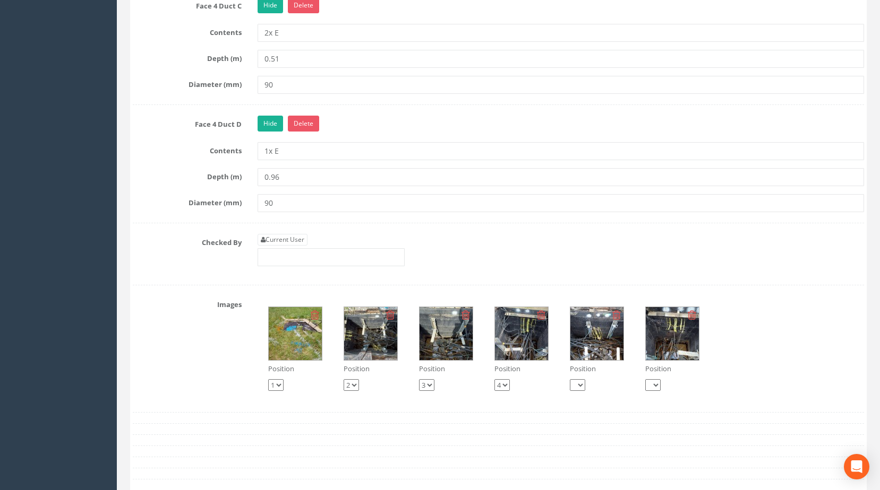
click at [595, 355] on img at bounding box center [596, 333] width 53 height 53
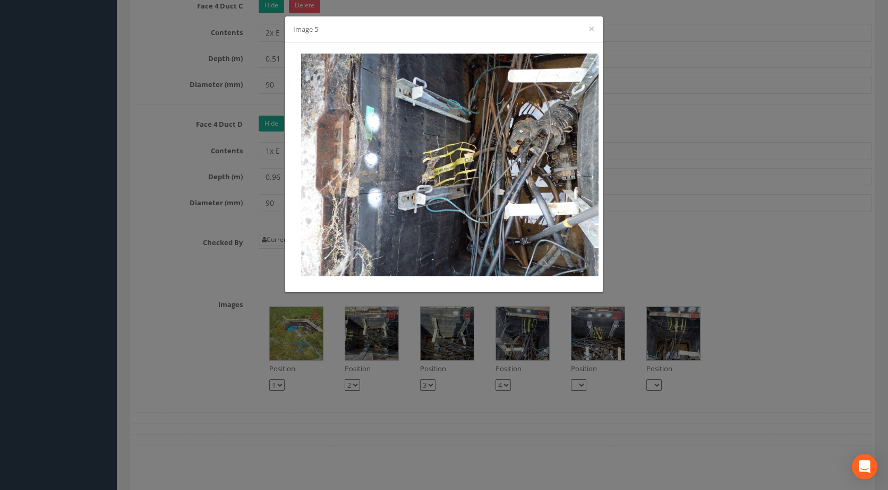
click at [670, 367] on div "Image 5 ×" at bounding box center [444, 245] width 888 height 490
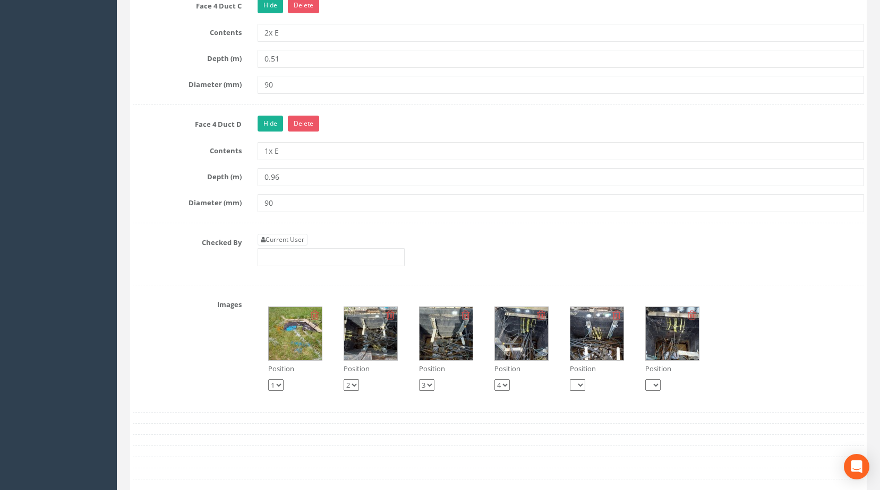
click at [665, 360] on img at bounding box center [671, 333] width 53 height 53
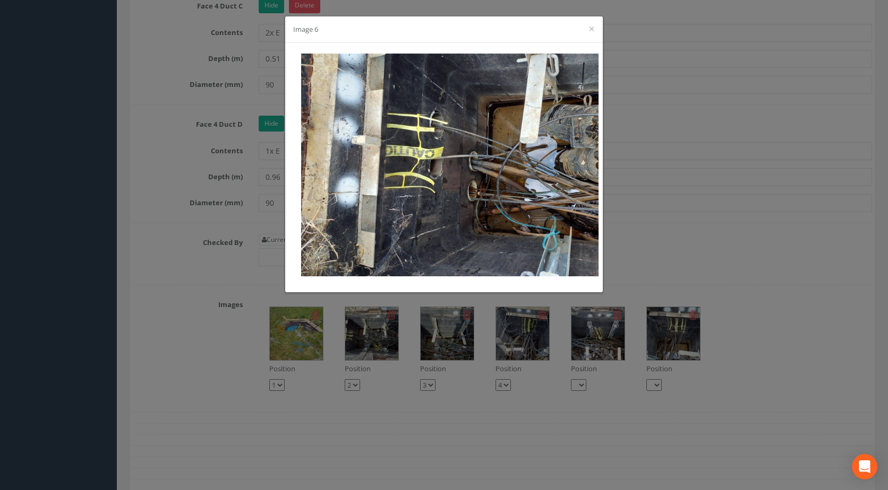
click at [371, 352] on div "Image 6 ×" at bounding box center [444, 245] width 888 height 490
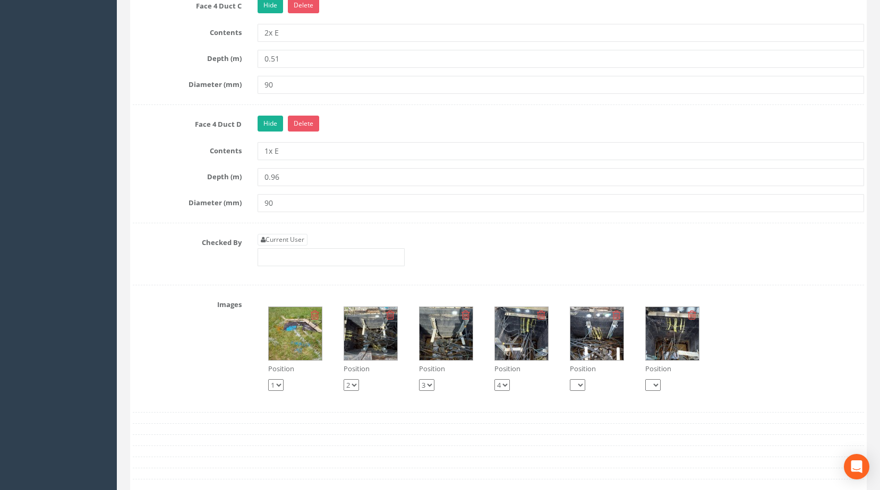
click at [371, 352] on img at bounding box center [370, 333] width 53 height 53
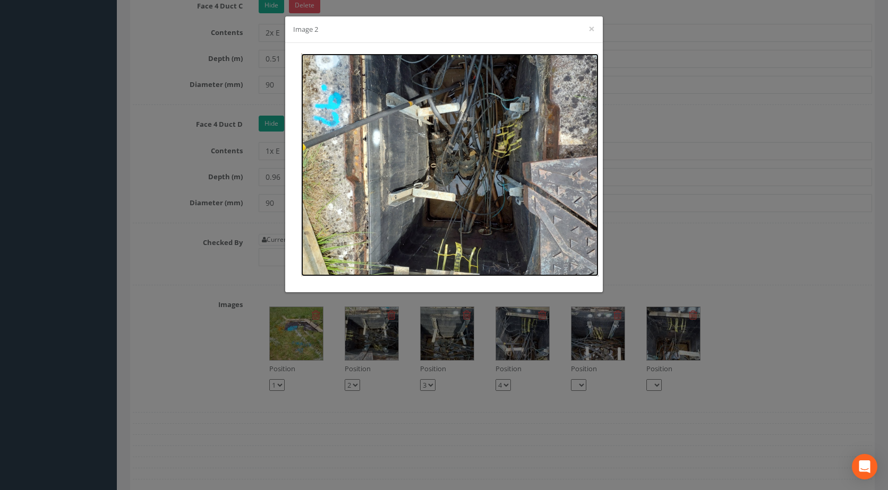
click at [514, 144] on img at bounding box center [449, 165] width 297 height 223
click at [592, 28] on button "×" at bounding box center [591, 28] width 6 height 11
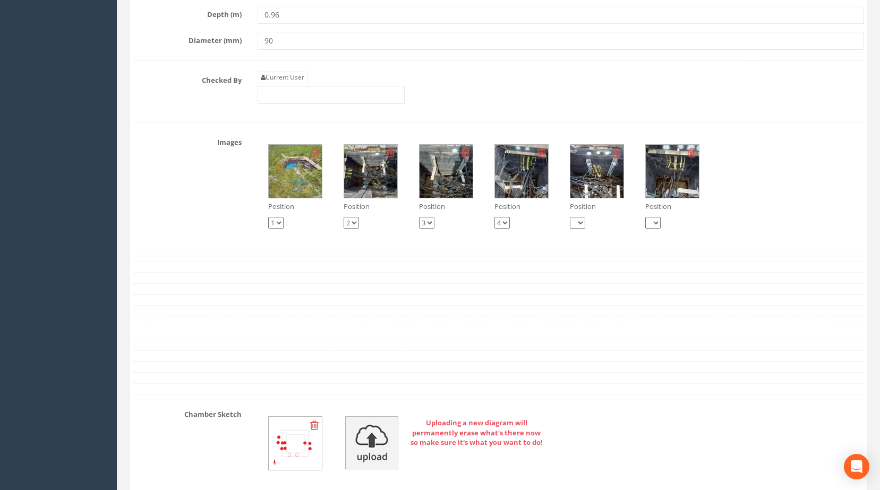
scroll to position [1805, 0]
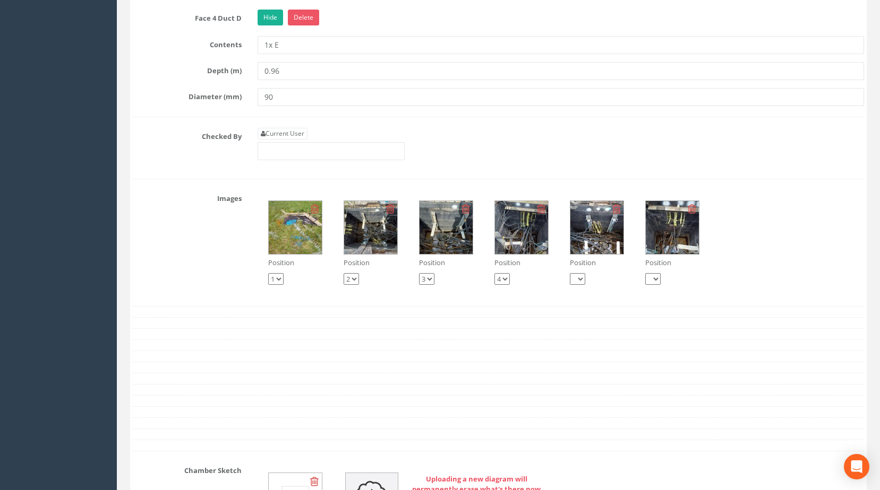
click at [350, 243] on img at bounding box center [370, 227] width 53 height 53
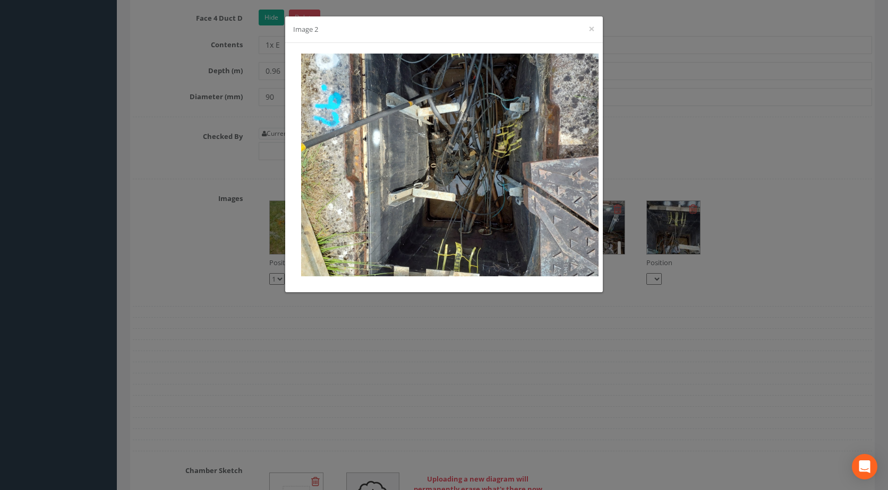
click at [630, 189] on div "Image 2 ×" at bounding box center [444, 245] width 888 height 490
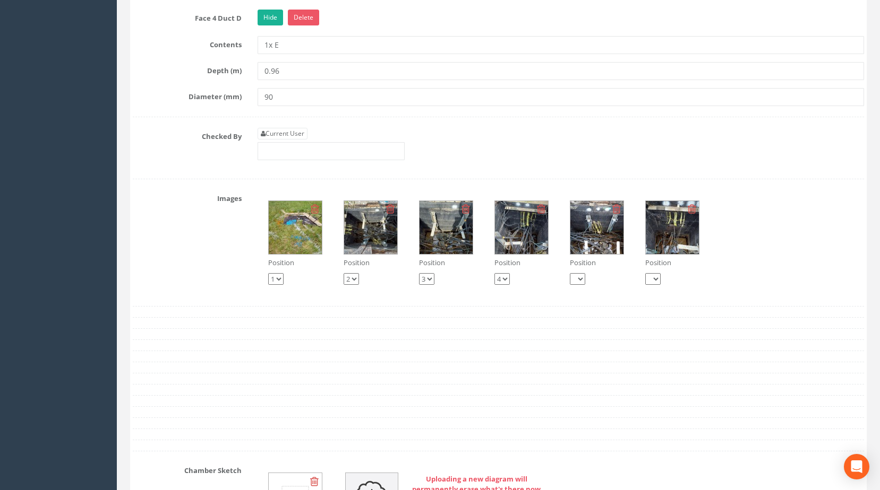
click at [441, 240] on img at bounding box center [445, 227] width 53 height 53
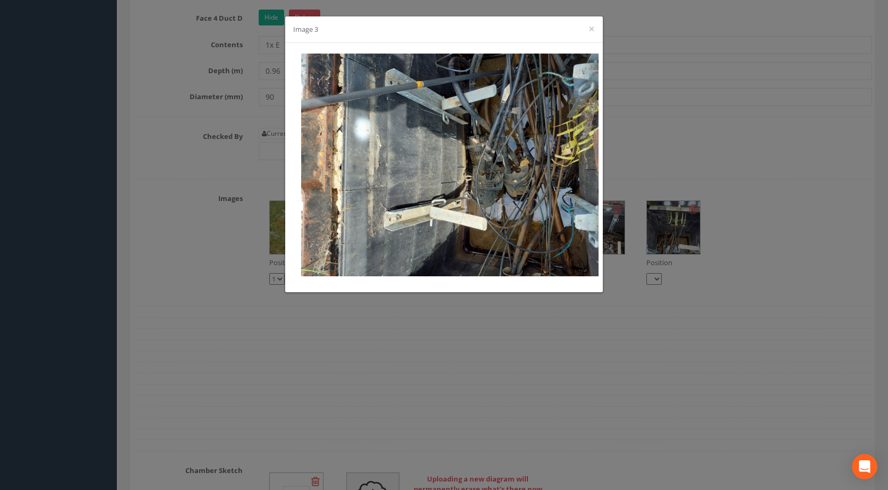
click at [606, 255] on div "Image 3 ×" at bounding box center [444, 245] width 888 height 490
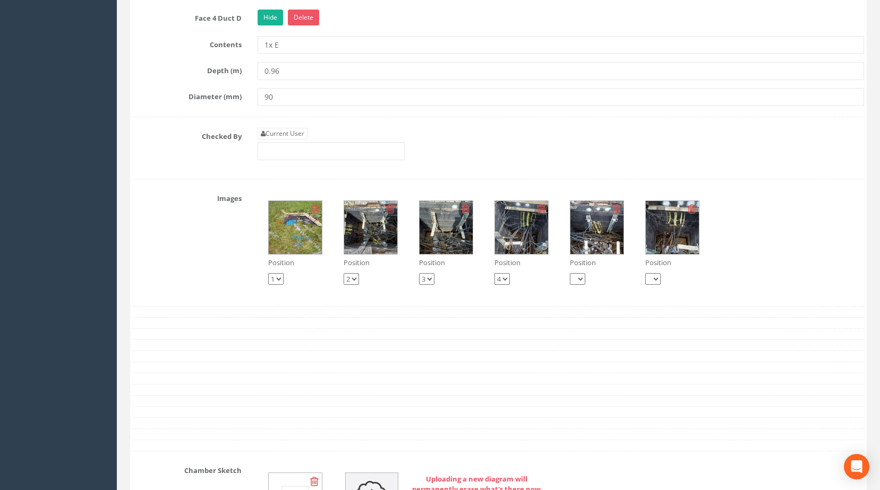
click at [506, 254] on img at bounding box center [521, 227] width 53 height 53
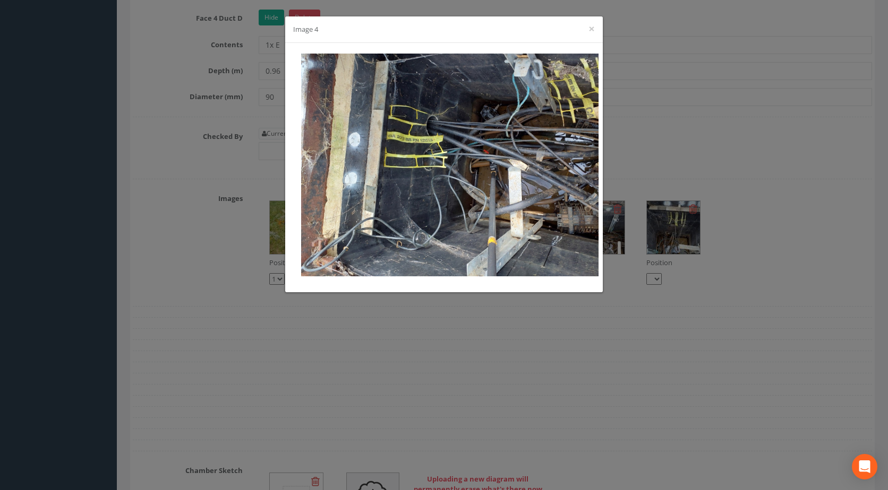
click at [618, 245] on div "Image 4 ×" at bounding box center [444, 245] width 888 height 490
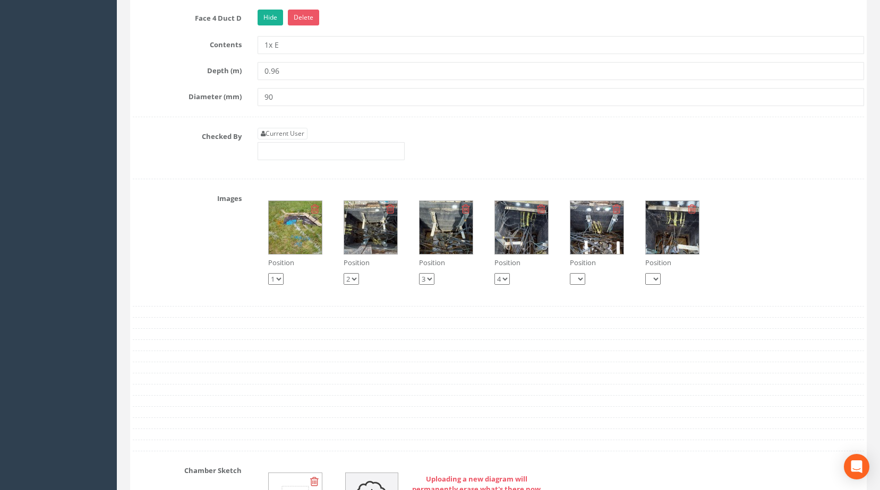
click at [618, 245] on img at bounding box center [596, 227] width 53 height 53
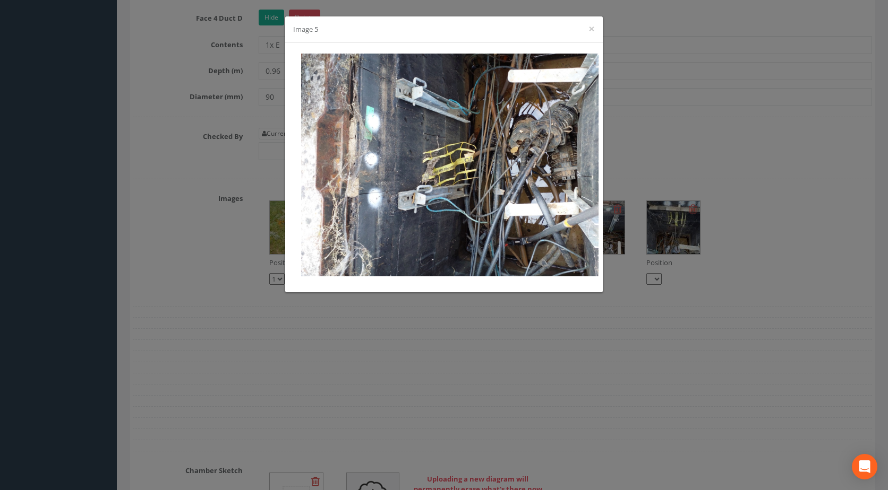
click at [675, 238] on div "Image 5 ×" at bounding box center [444, 245] width 888 height 490
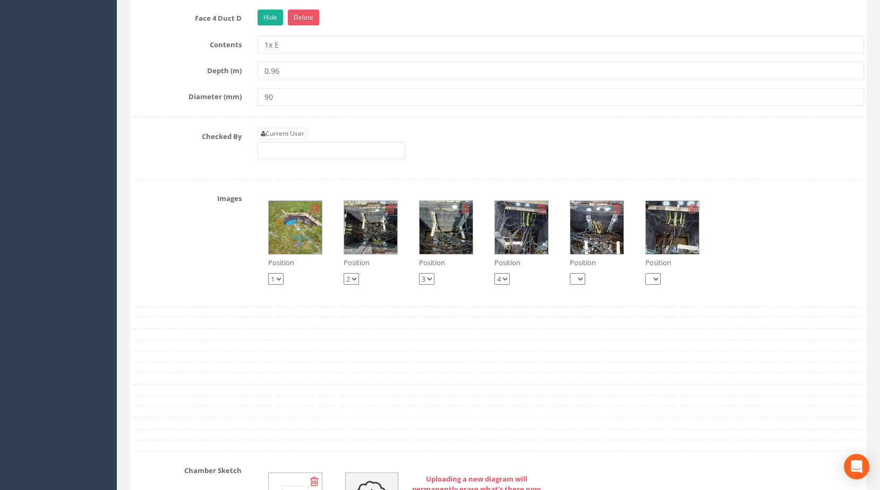
click at [675, 238] on img at bounding box center [671, 227] width 53 height 53
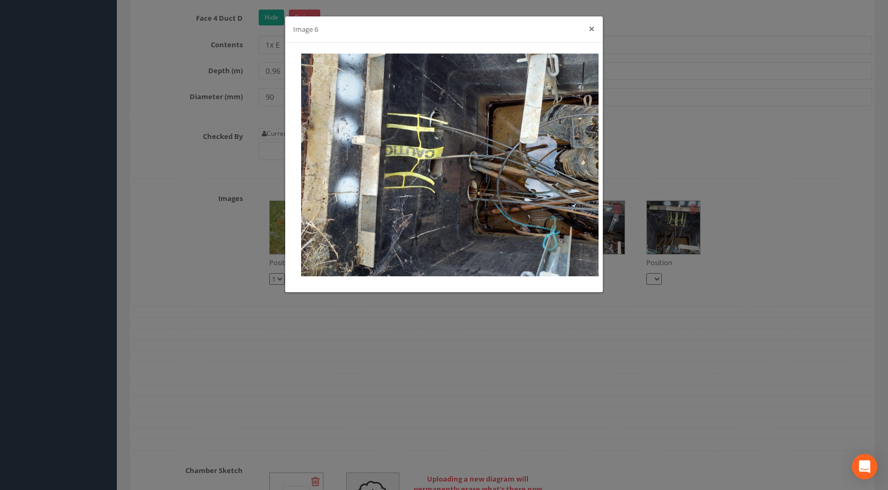
click at [589, 30] on button "×" at bounding box center [591, 28] width 6 height 11
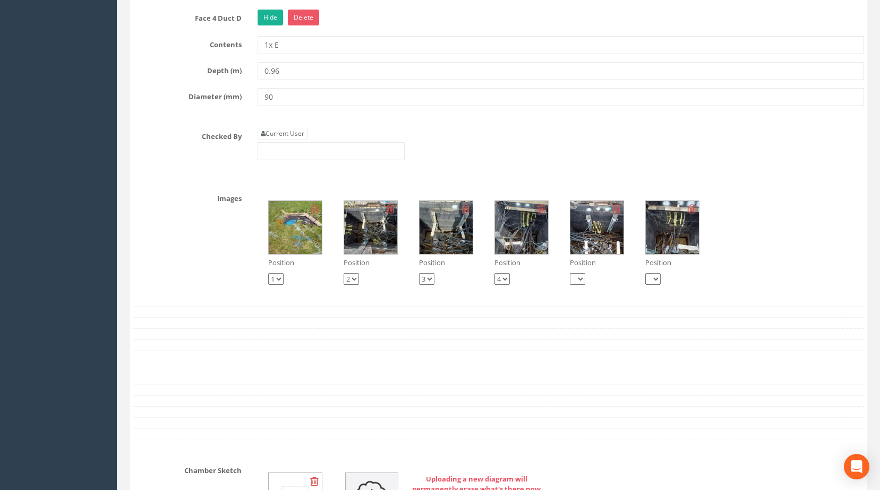
click at [309, 251] on img at bounding box center [295, 227] width 53 height 53
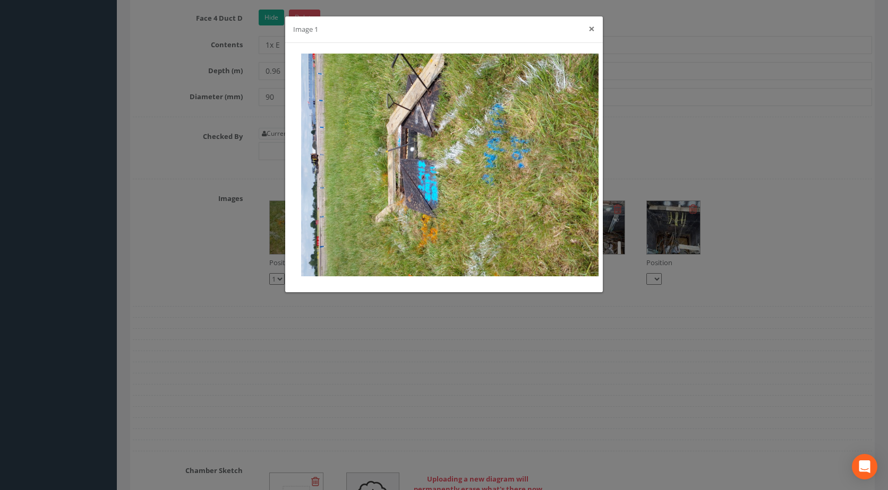
click at [593, 28] on button "×" at bounding box center [591, 28] width 6 height 11
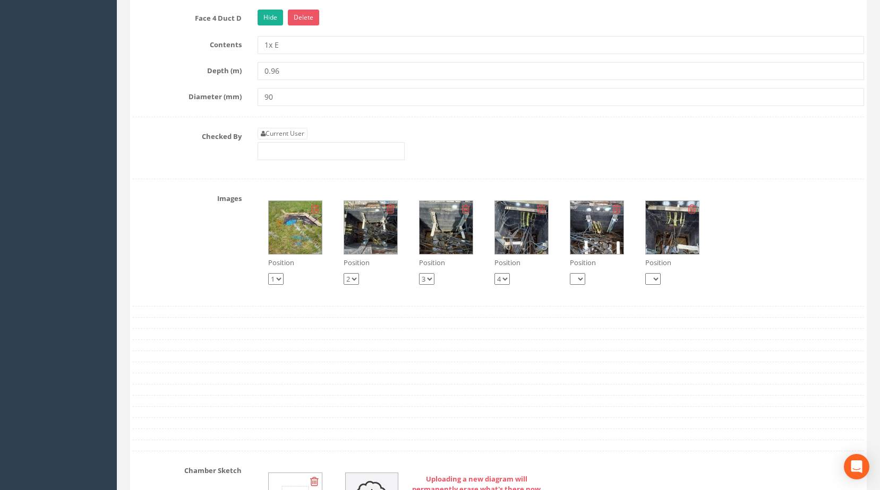
click at [367, 254] on img at bounding box center [370, 227] width 53 height 53
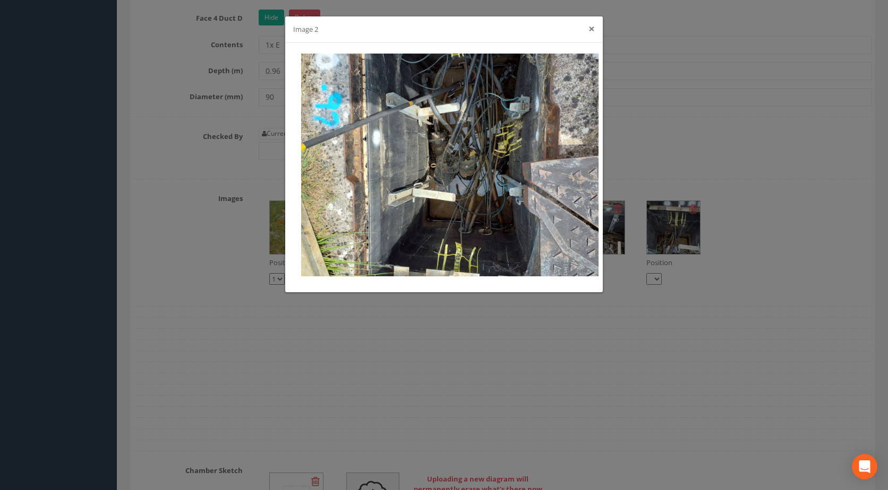
click at [590, 31] on button "×" at bounding box center [591, 28] width 6 height 11
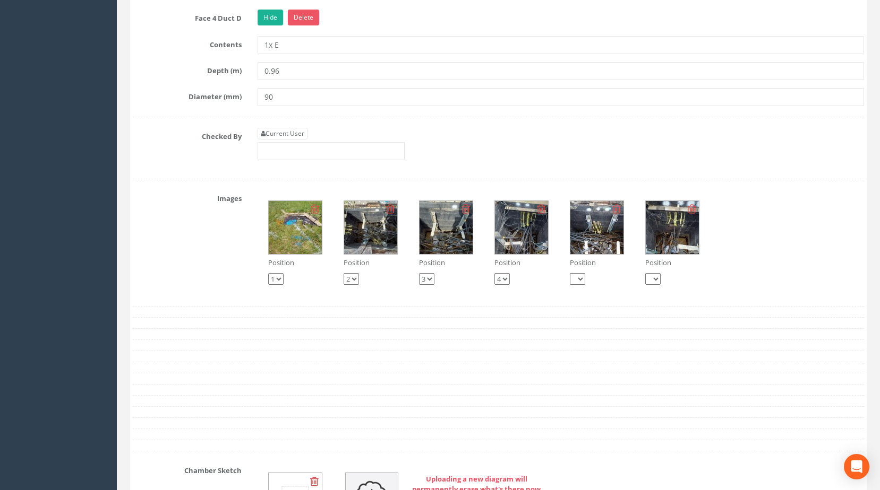
click at [296, 246] on img at bounding box center [295, 227] width 53 height 53
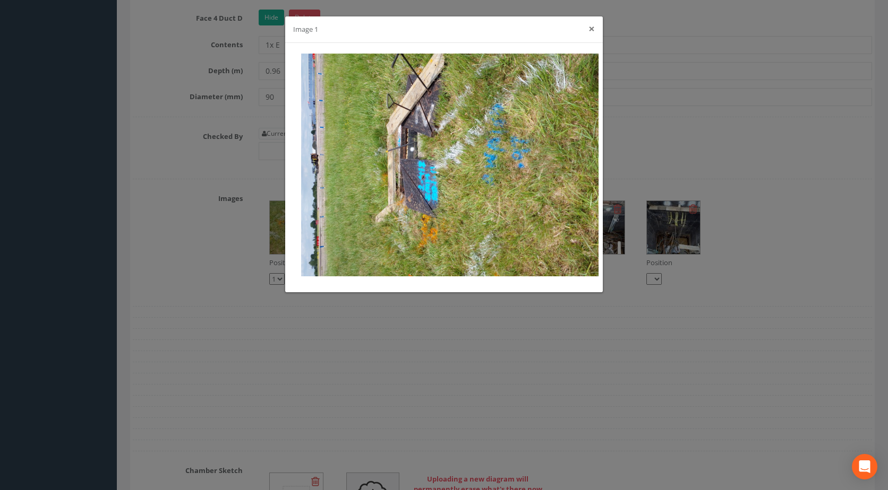
click at [593, 25] on button "×" at bounding box center [591, 28] width 6 height 11
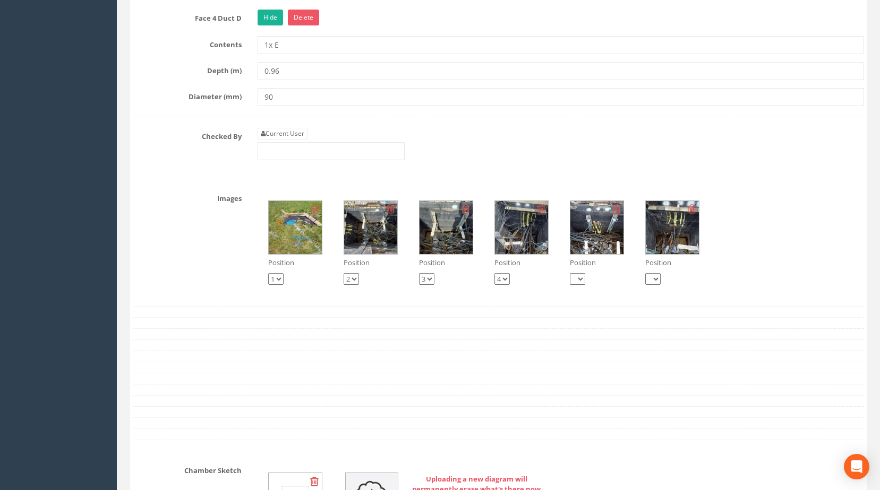
click at [354, 245] on img at bounding box center [370, 227] width 53 height 53
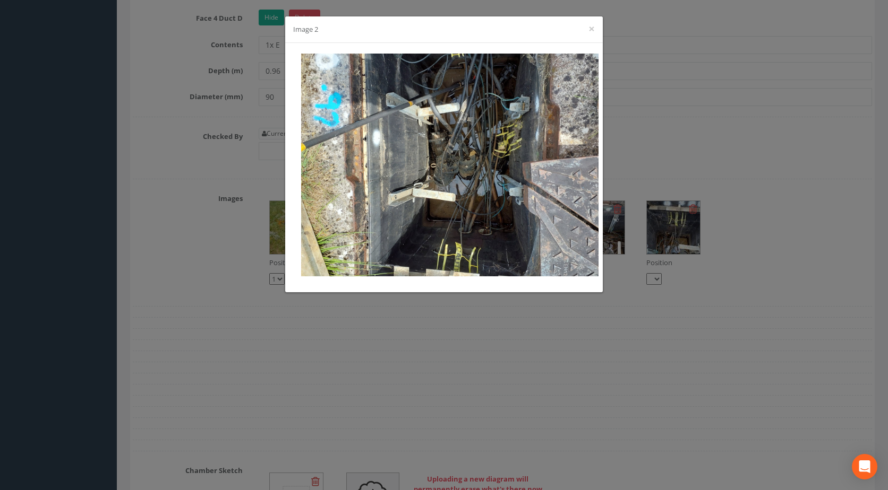
drag, startPoint x: 677, startPoint y: 178, endPoint x: 628, endPoint y: 194, distance: 51.4
click at [676, 178] on div "Image 2 ×" at bounding box center [444, 245] width 888 height 490
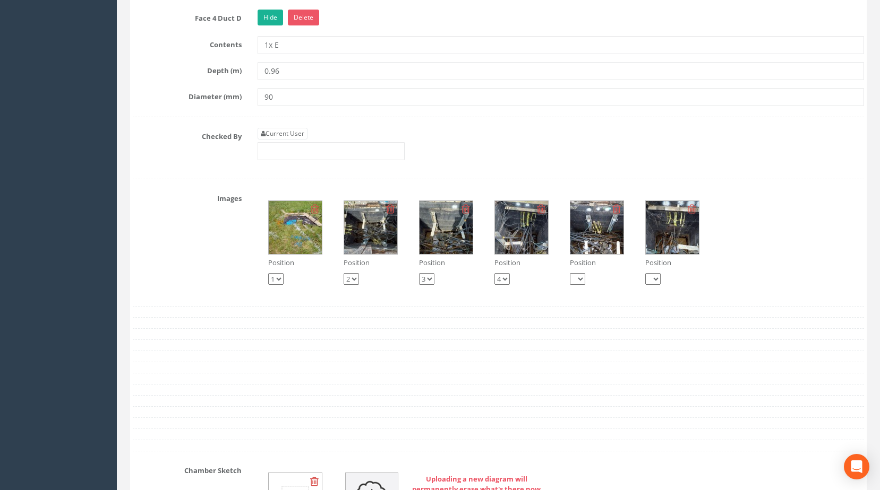
click at [398, 243] on div "Position 1 2 3 4 Position 1 2 3 4 Position 1 2 3 4 Position 1 2 3 4 Position 1 …" at bounding box center [560, 243] width 623 height 106
click at [386, 239] on img at bounding box center [370, 227] width 53 height 53
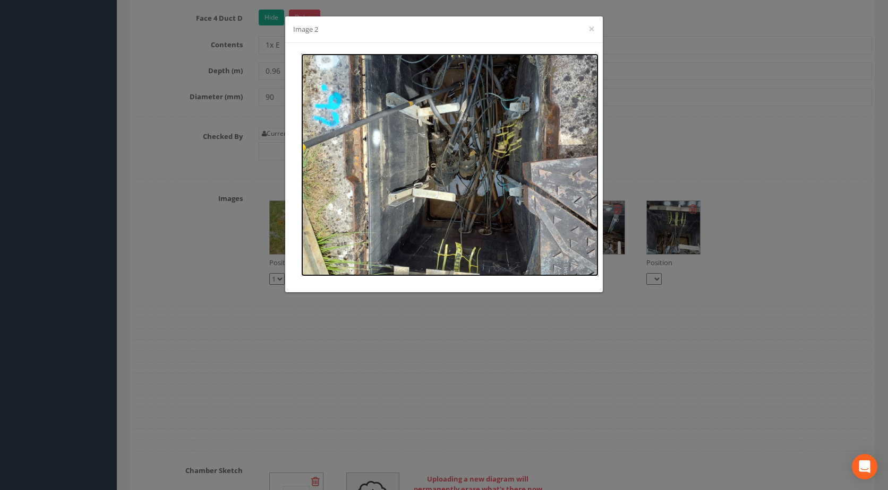
click at [511, 137] on img at bounding box center [449, 165] width 297 height 223
click at [591, 28] on button "×" at bounding box center [591, 28] width 6 height 11
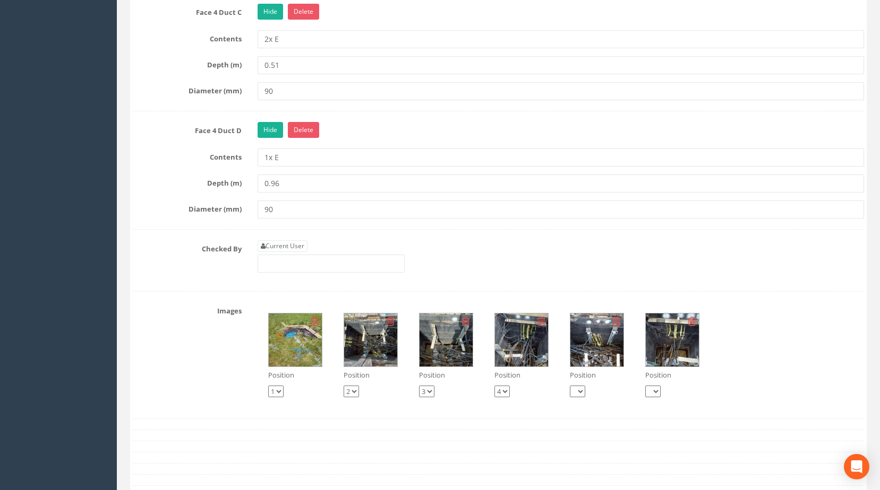
scroll to position [1699, 0]
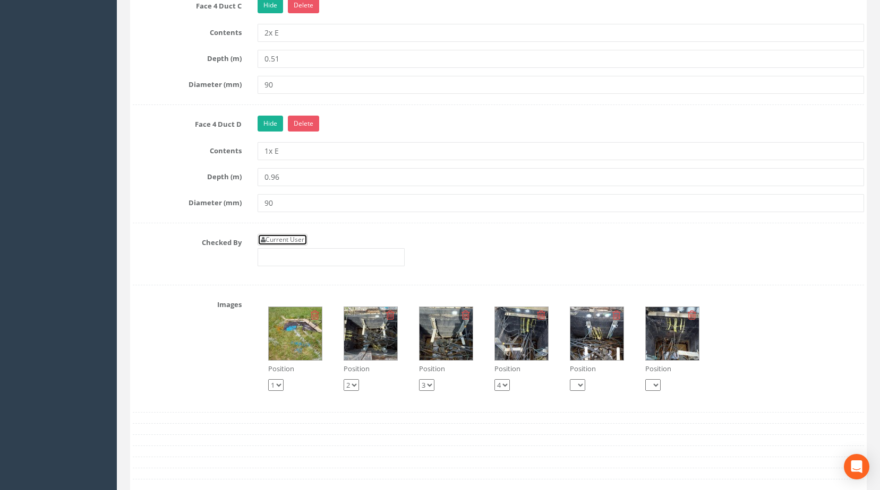
click at [287, 246] on link "Current User" at bounding box center [282, 240] width 50 height 12
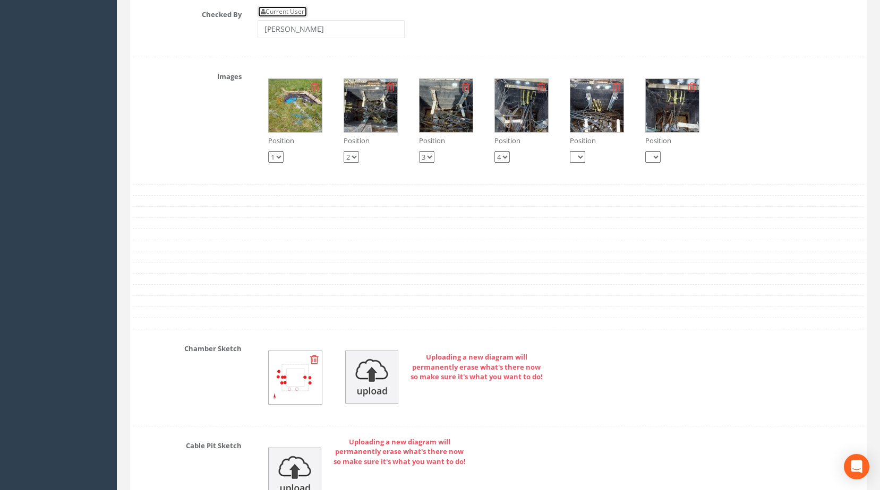
scroll to position [1923, 0]
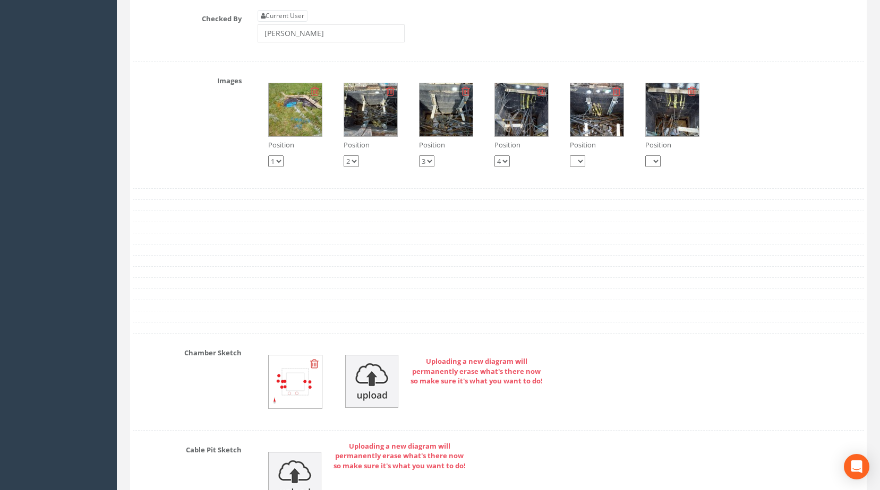
click at [436, 131] on img at bounding box center [445, 109] width 53 height 53
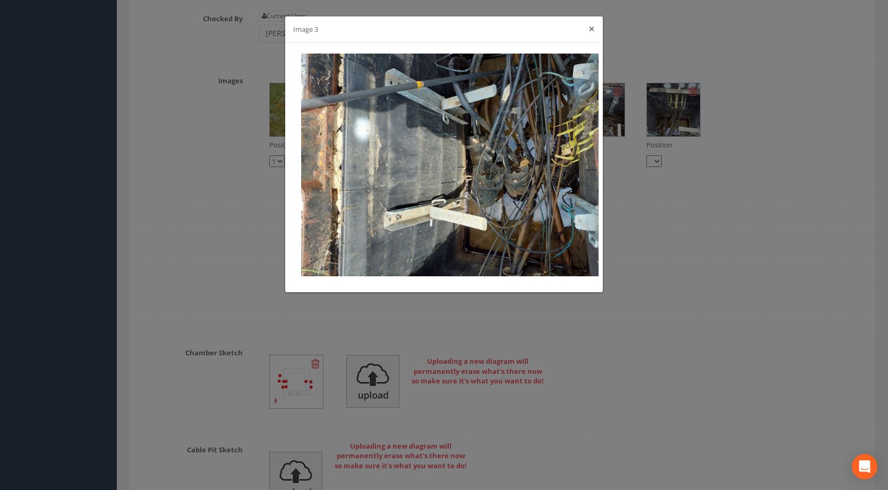
click at [590, 27] on button "×" at bounding box center [591, 28] width 6 height 11
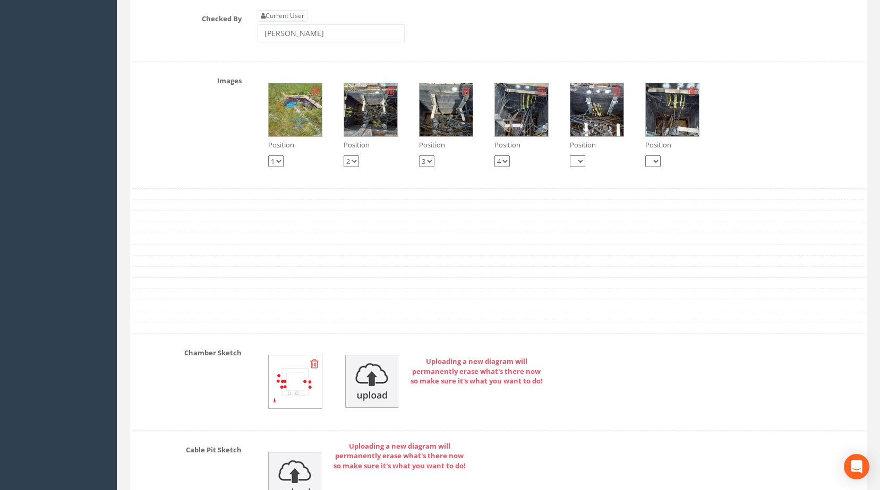
click at [372, 120] on img at bounding box center [370, 109] width 53 height 53
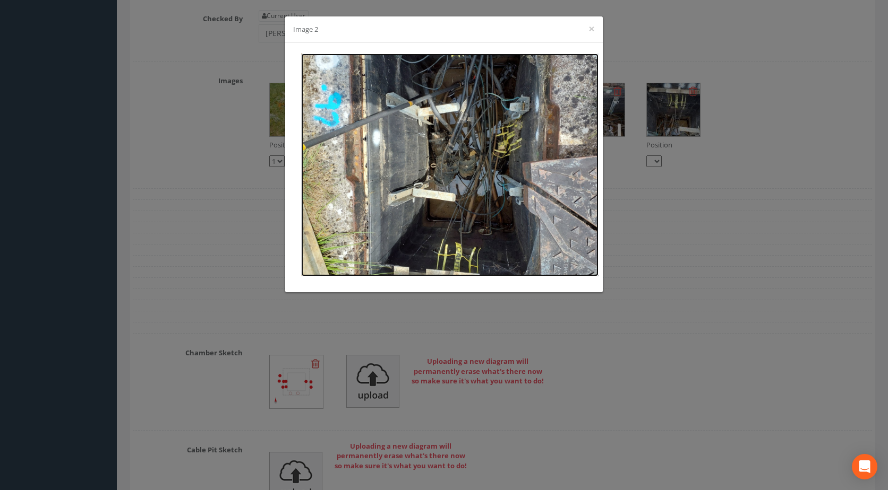
click at [468, 237] on img at bounding box center [449, 165] width 297 height 223
click at [618, 135] on div "Image 2 ×" at bounding box center [444, 245] width 888 height 490
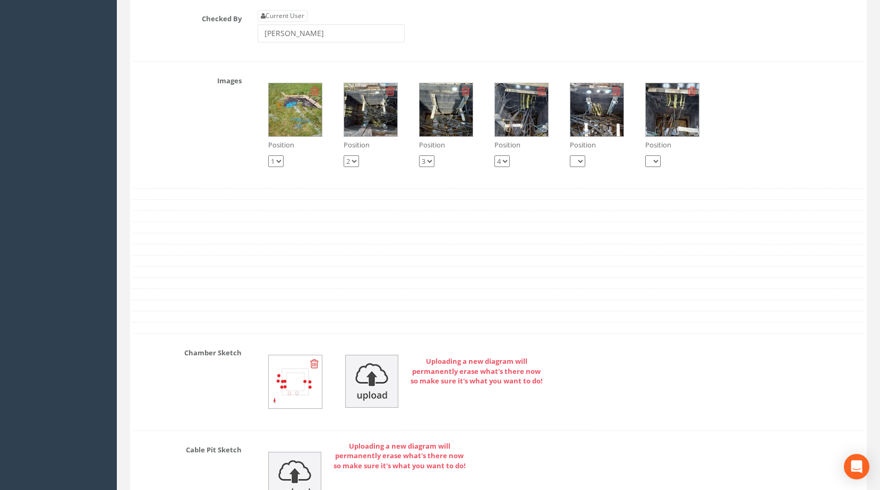
click at [436, 127] on img at bounding box center [445, 109] width 53 height 53
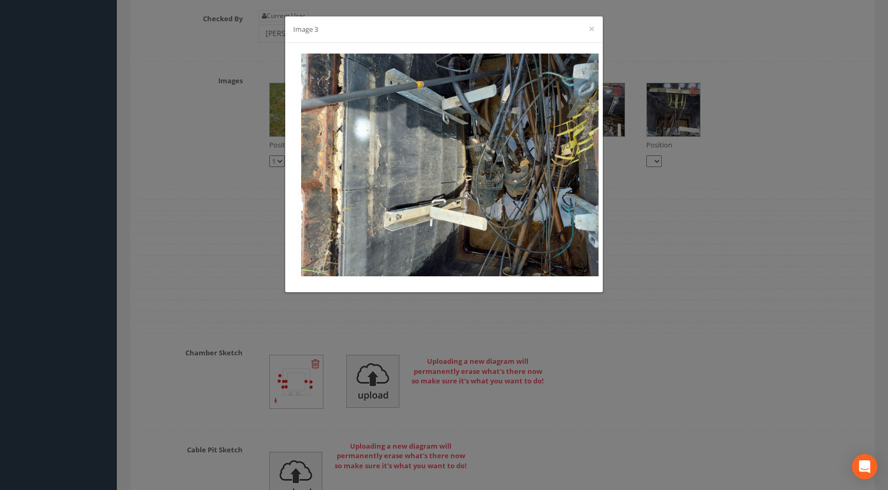
click at [614, 120] on div "Image 3 ×" at bounding box center [444, 245] width 888 height 490
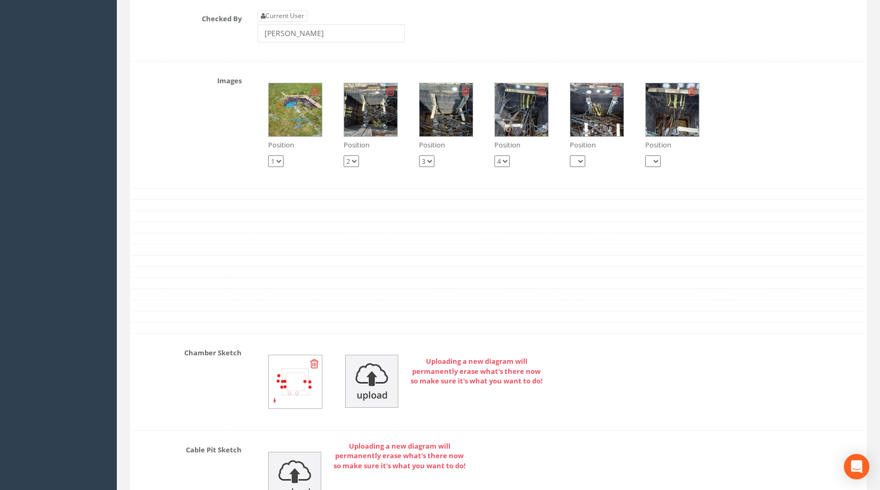
click at [527, 128] on img at bounding box center [521, 109] width 53 height 53
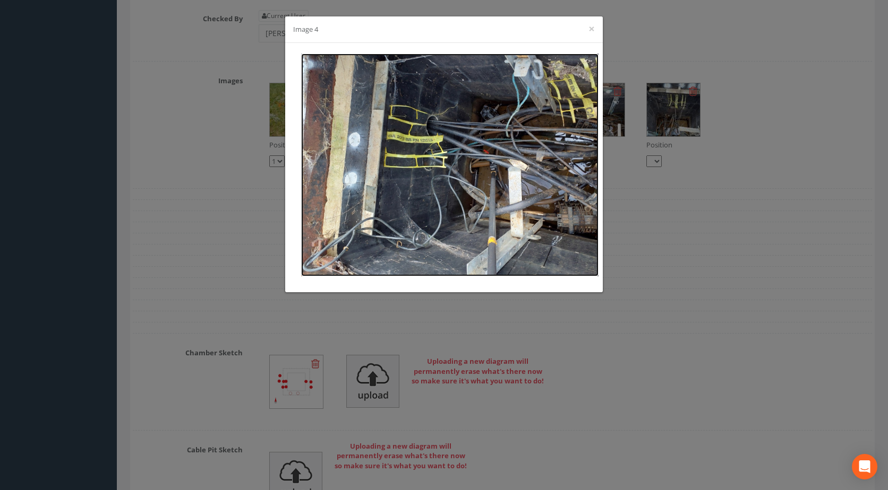
click at [464, 165] on img at bounding box center [449, 165] width 297 height 223
click at [249, 167] on div "Image 4 ×" at bounding box center [444, 245] width 888 height 490
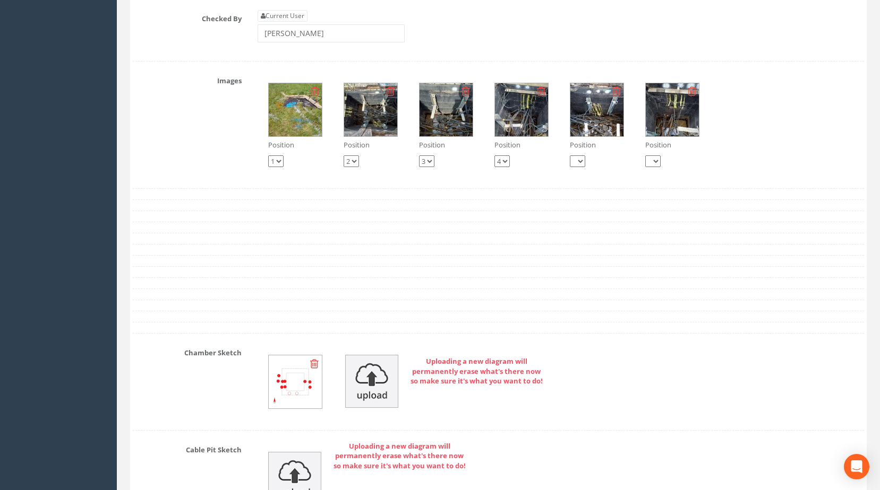
click at [377, 130] on img at bounding box center [370, 109] width 53 height 53
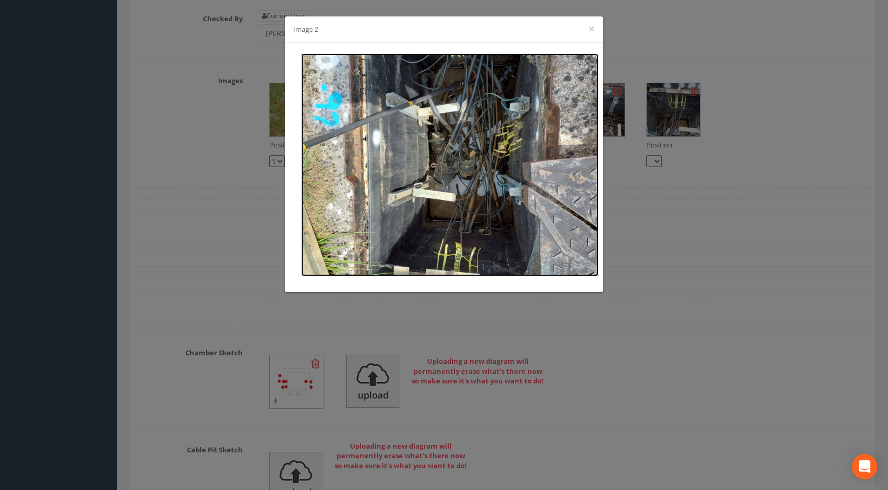
click at [491, 237] on img at bounding box center [449, 165] width 297 height 223
drag, startPoint x: 600, startPoint y: 307, endPoint x: 579, endPoint y: 308, distance: 21.3
click at [600, 307] on div "Image 2 ×" at bounding box center [444, 245] width 888 height 490
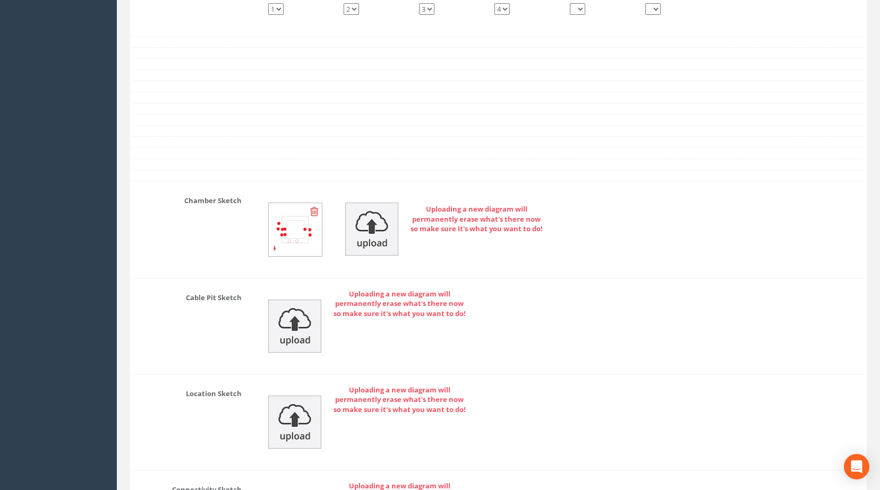
scroll to position [2082, 0]
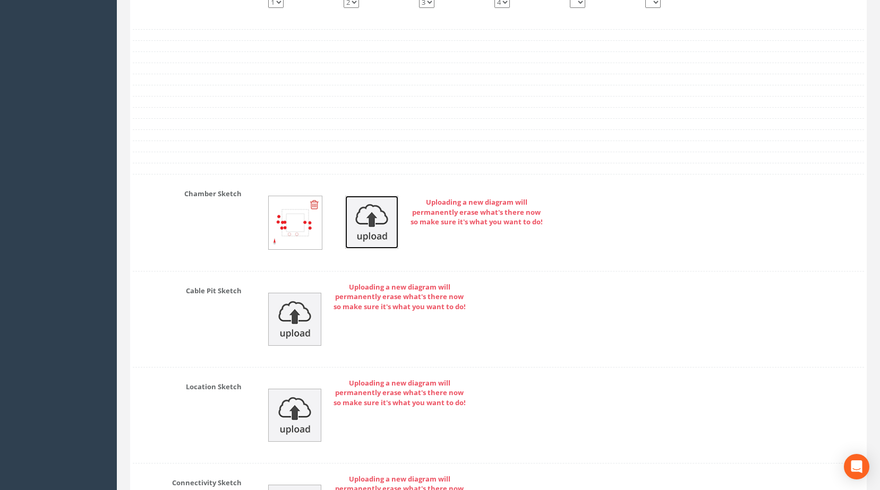
click at [368, 239] on img at bounding box center [371, 222] width 53 height 53
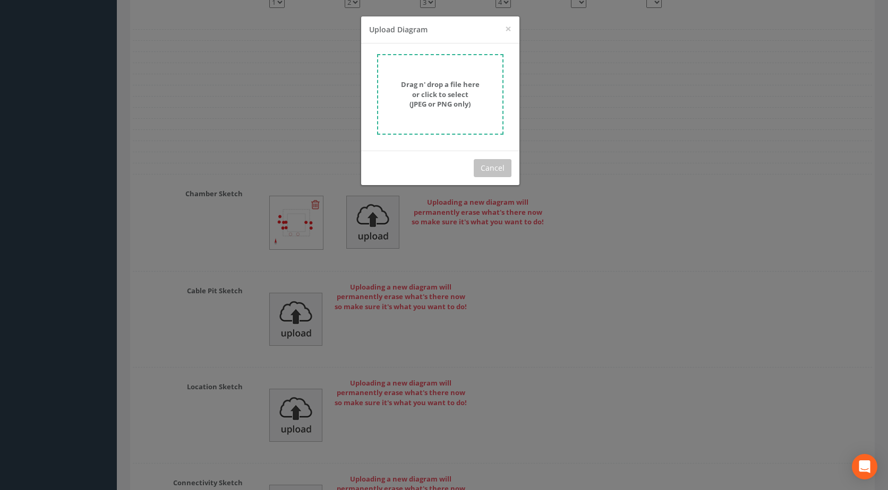
click at [458, 98] on strong "Drag n' drop a file here or click to select (JPEG or PNG only)" at bounding box center [440, 94] width 79 height 29
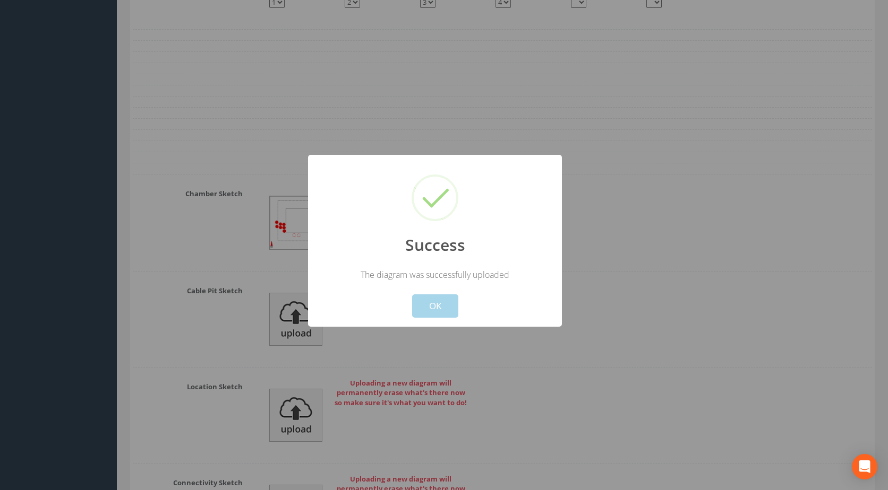
click at [440, 308] on button "OK" at bounding box center [435, 306] width 46 height 23
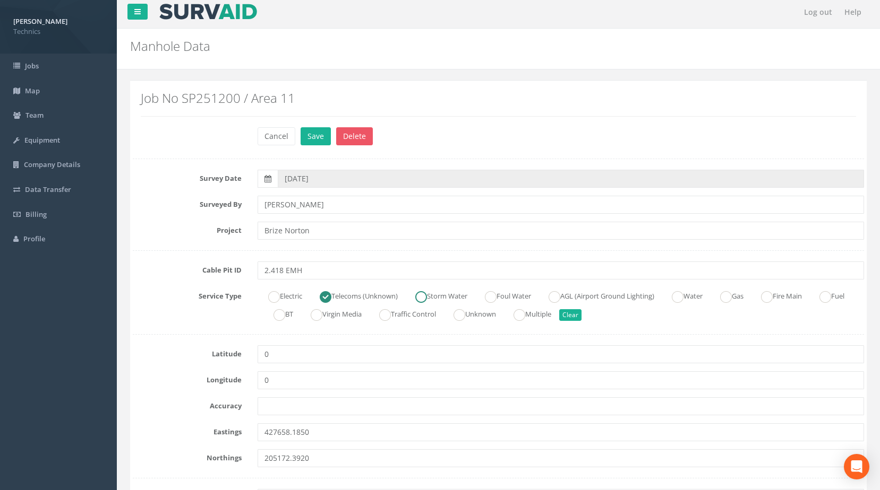
scroll to position [0, 0]
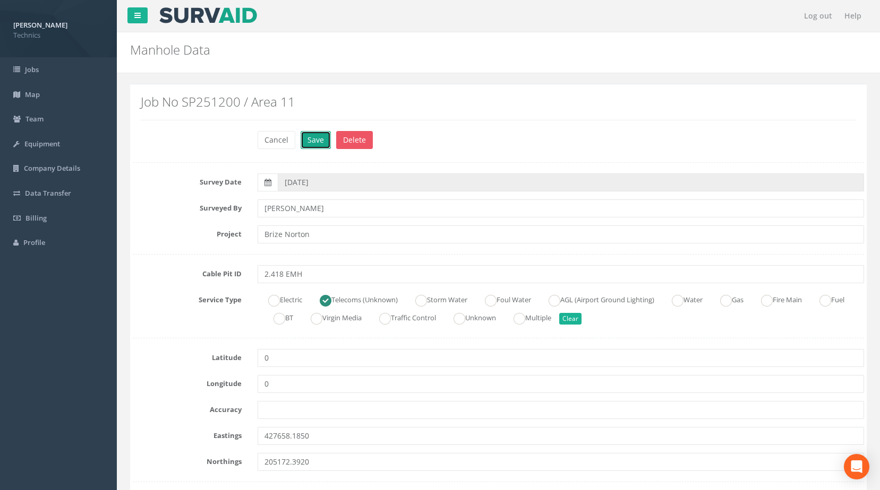
click at [312, 136] on button "Save" at bounding box center [315, 140] width 30 height 18
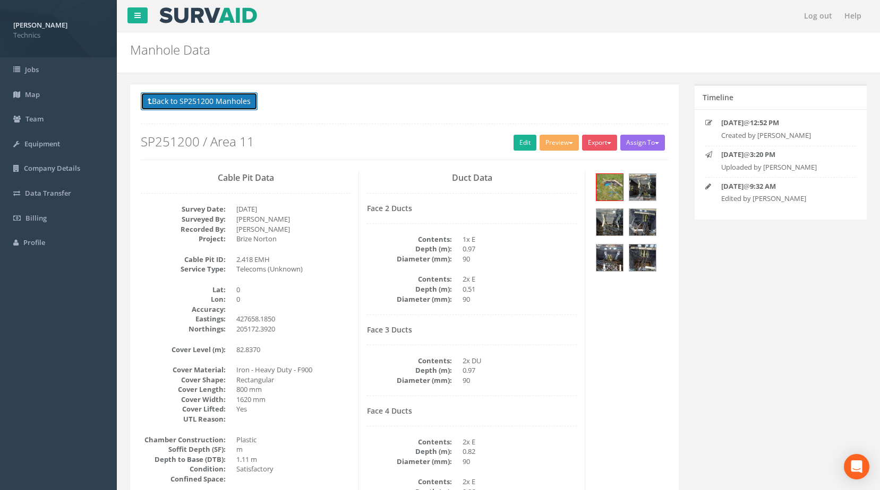
click at [221, 101] on button "Back to SP251200 Manholes" at bounding box center [199, 101] width 117 height 18
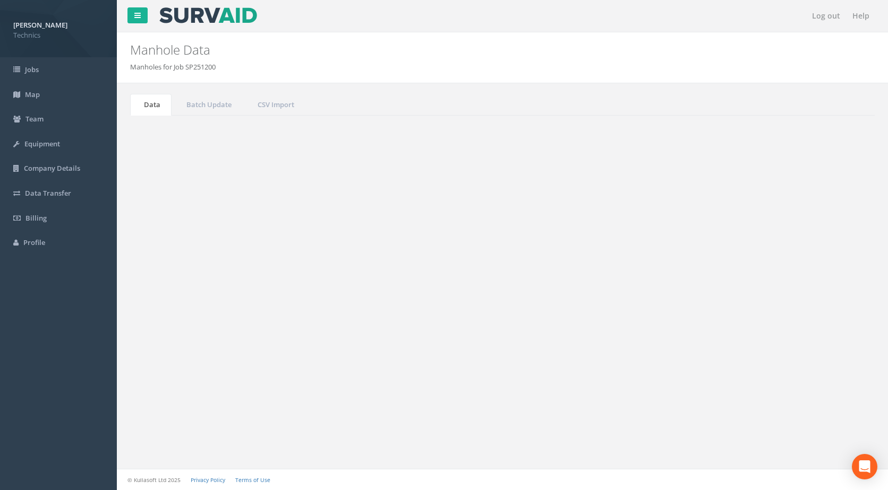
click at [165, 133] on button "Refresh" at bounding box center [161, 133] width 41 height 18
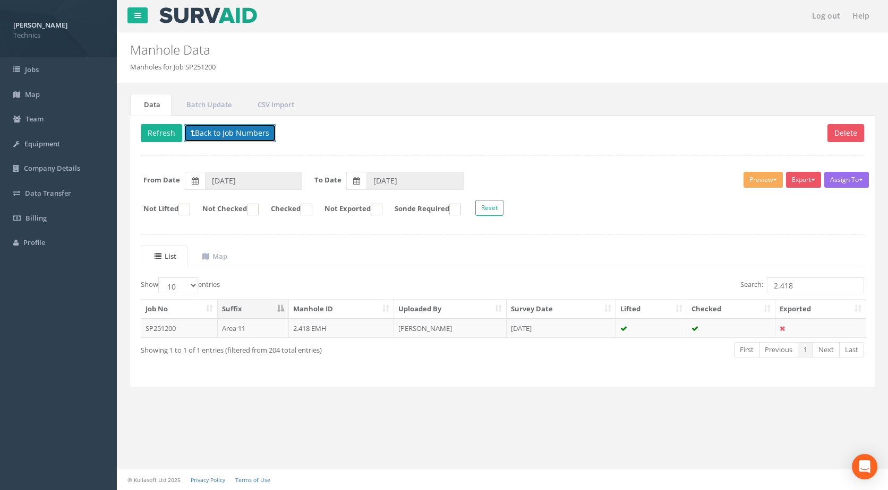
click at [218, 131] on button "Back to Job Numbers" at bounding box center [230, 133] width 92 height 18
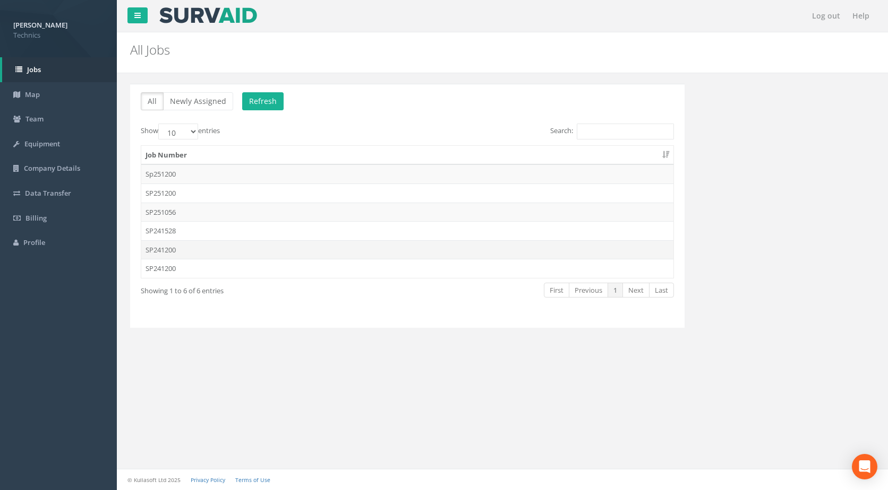
click at [189, 250] on td "SP241200" at bounding box center [407, 249] width 532 height 19
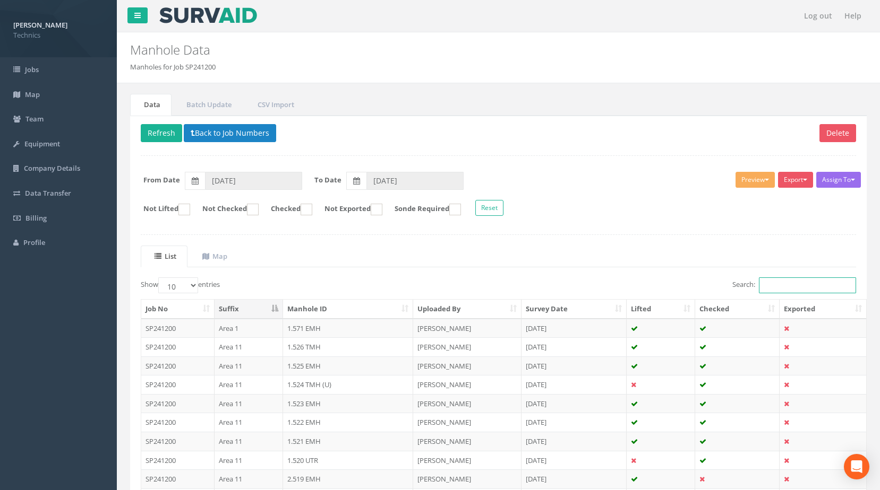
click at [787, 283] on input "Search:" at bounding box center [807, 286] width 97 height 16
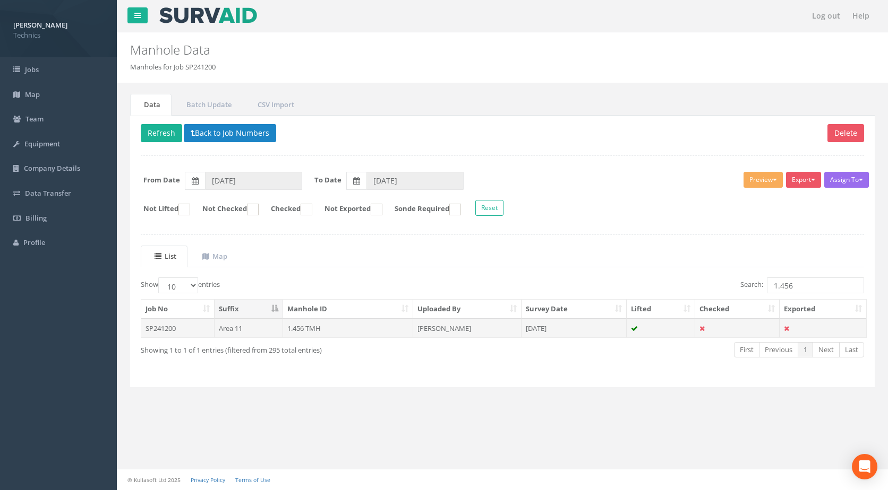
click at [356, 330] on td "1.456 TMH" at bounding box center [348, 328] width 131 height 19
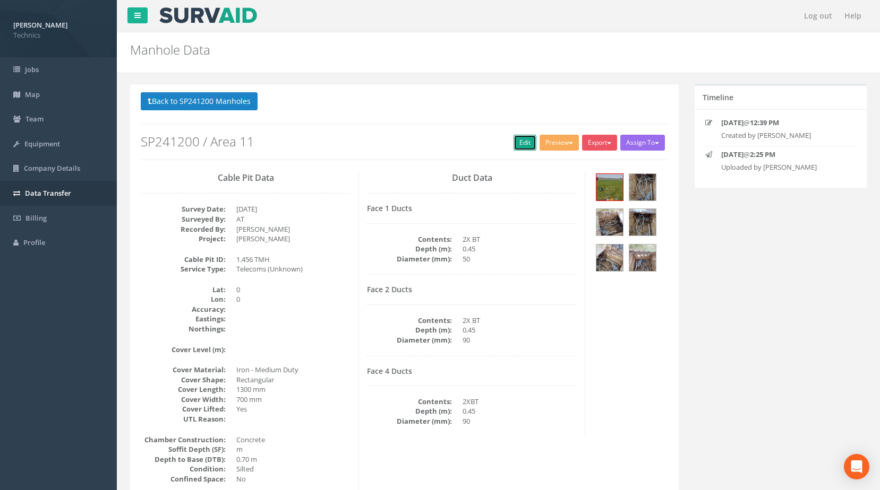
click at [522, 145] on link "Edit" at bounding box center [524, 143] width 23 height 16
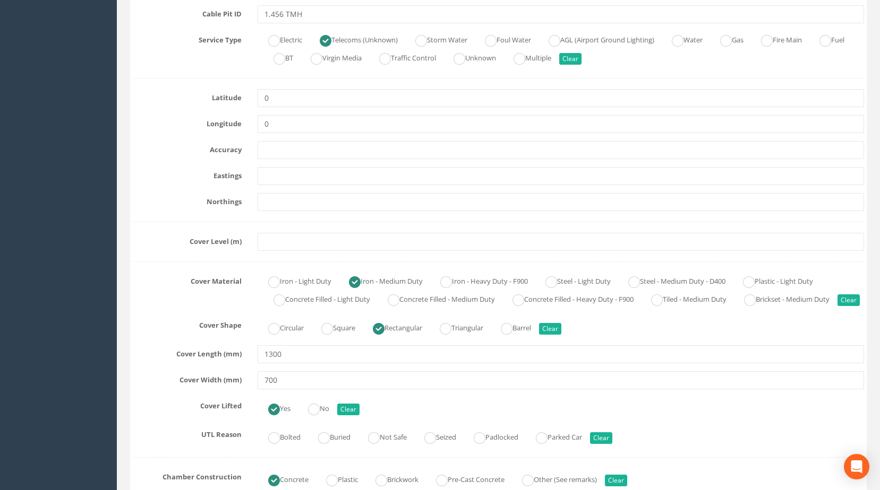
scroll to position [265, 0]
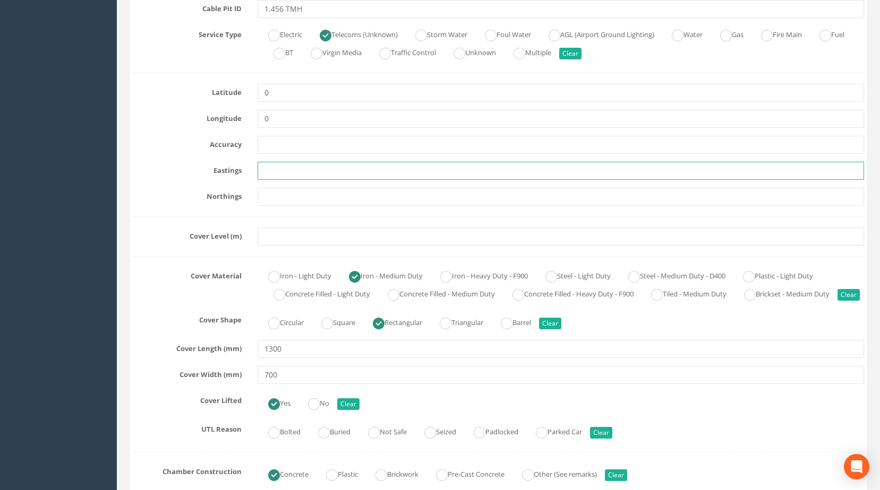
click at [312, 166] on input "text" at bounding box center [560, 171] width 607 height 18
click at [276, 194] on input "text" at bounding box center [560, 197] width 607 height 18
click at [318, 240] on input "text" at bounding box center [560, 237] width 607 height 18
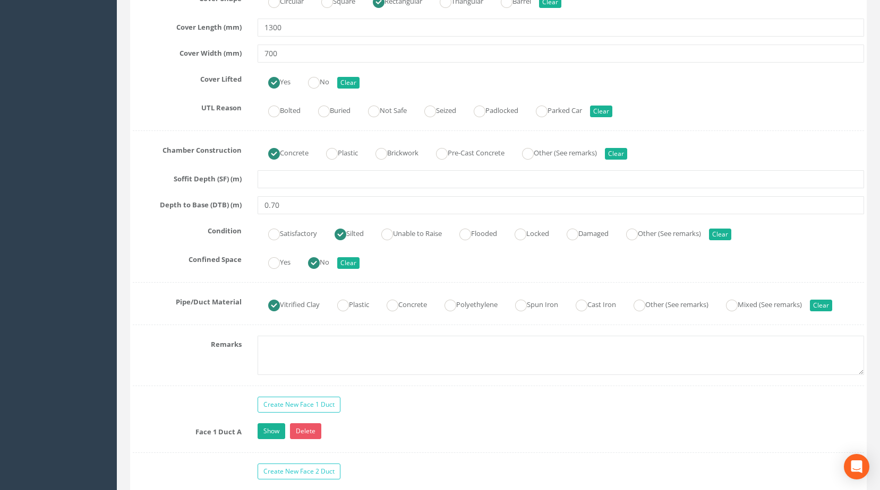
scroll to position [796, 0]
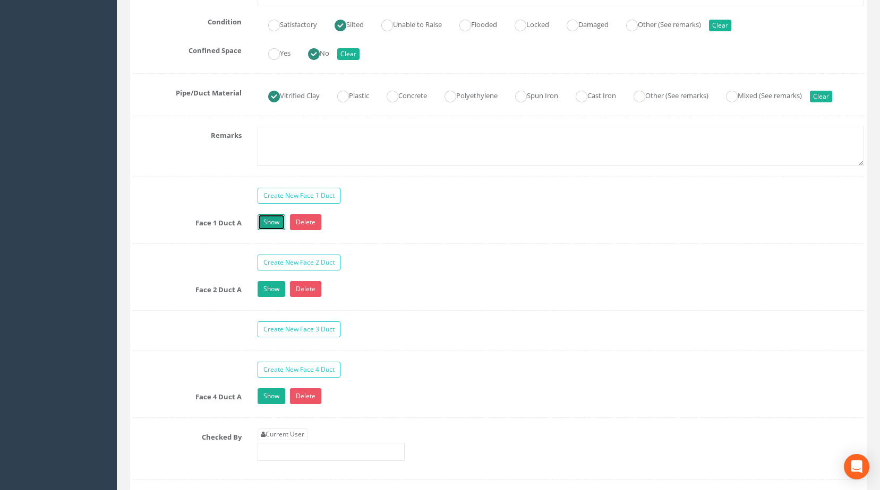
click at [259, 230] on link "Show" at bounding box center [271, 222] width 28 height 16
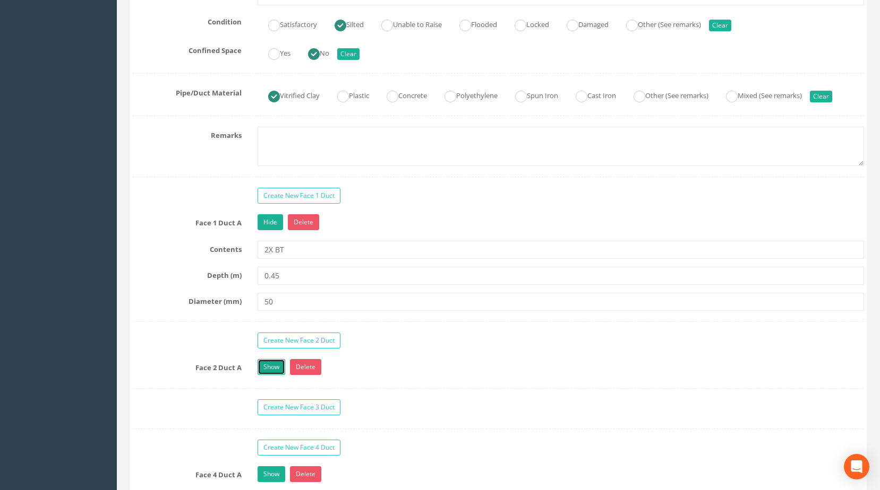
click at [269, 375] on link "Show" at bounding box center [271, 367] width 28 height 16
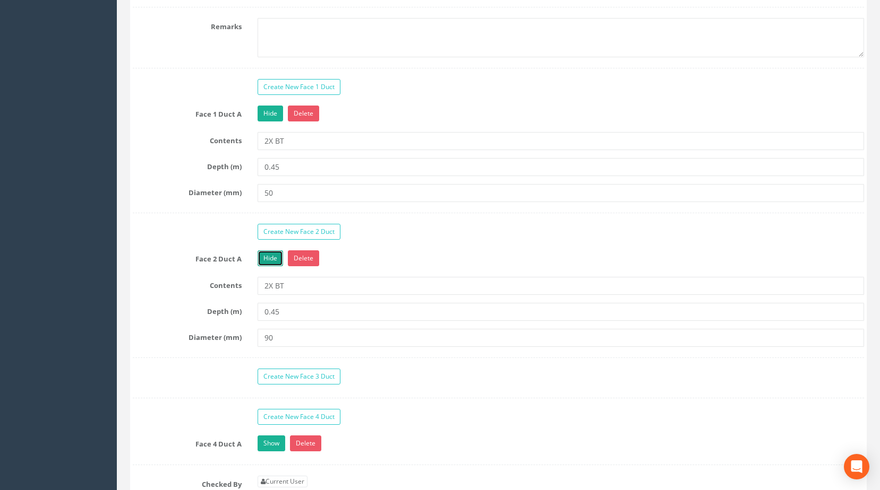
scroll to position [1009, 0]
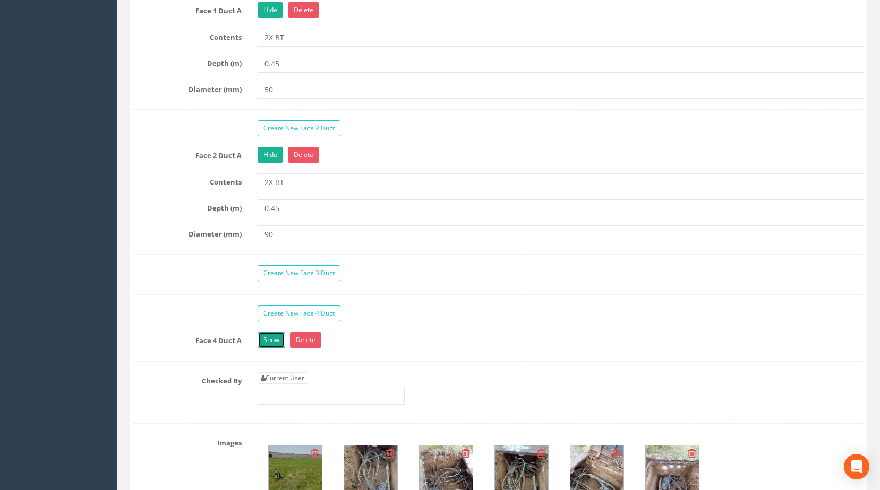
click at [274, 348] on link "Show" at bounding box center [271, 340] width 28 height 16
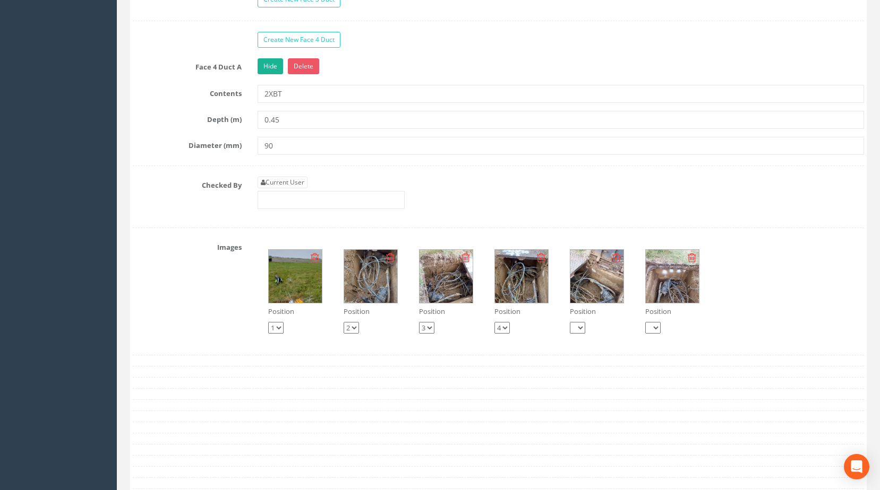
scroll to position [1327, 0]
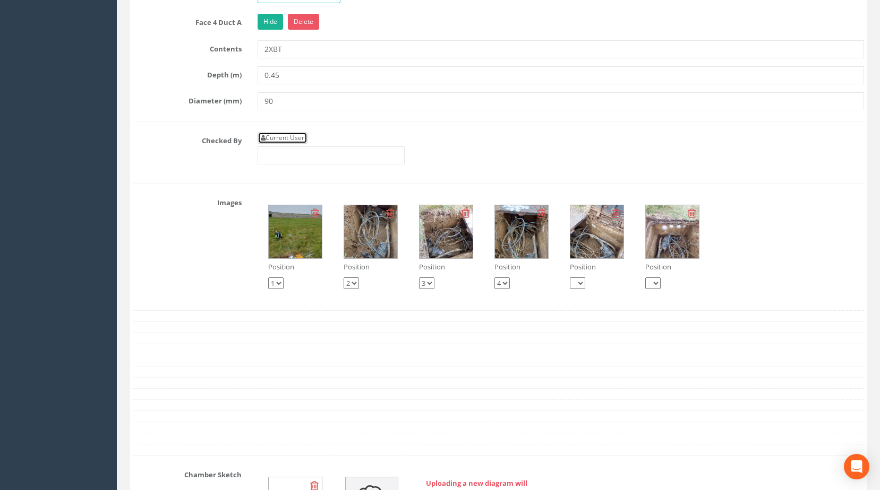
click at [292, 144] on link "Current User" at bounding box center [282, 138] width 50 height 12
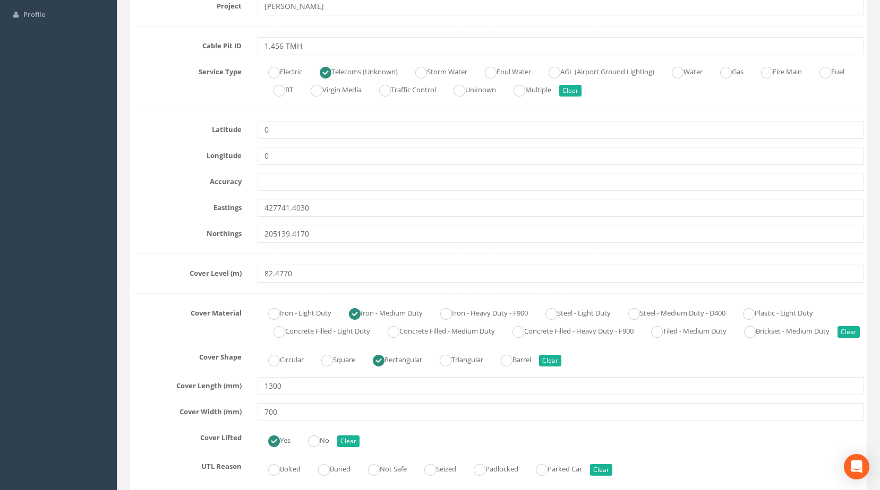
scroll to position [0, 0]
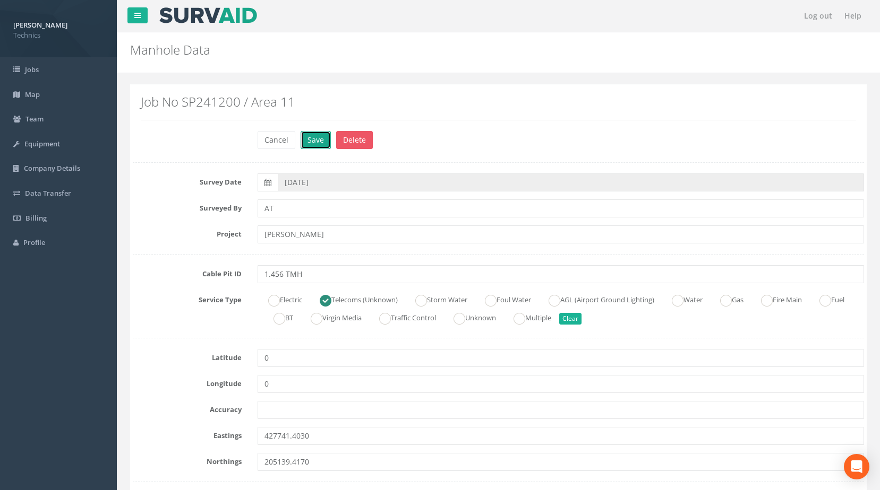
click at [309, 133] on button "Save" at bounding box center [315, 140] width 30 height 18
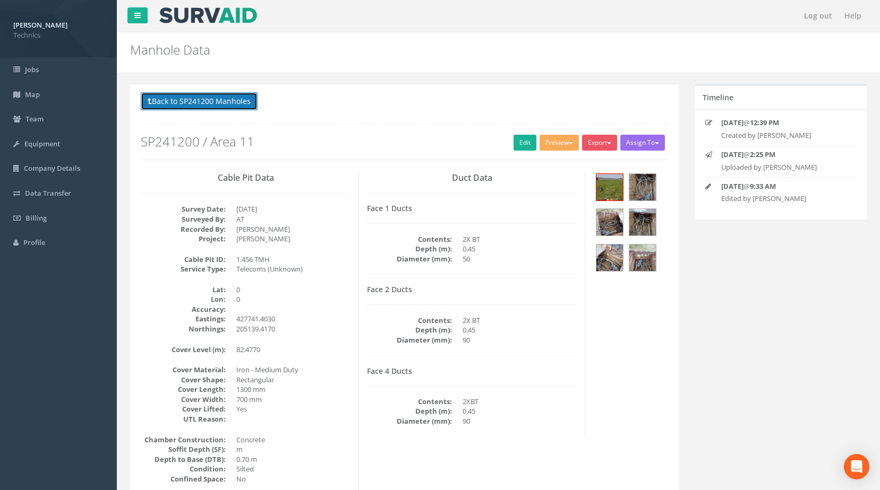
click at [202, 93] on button "Back to SP241200 Manholes" at bounding box center [199, 101] width 117 height 18
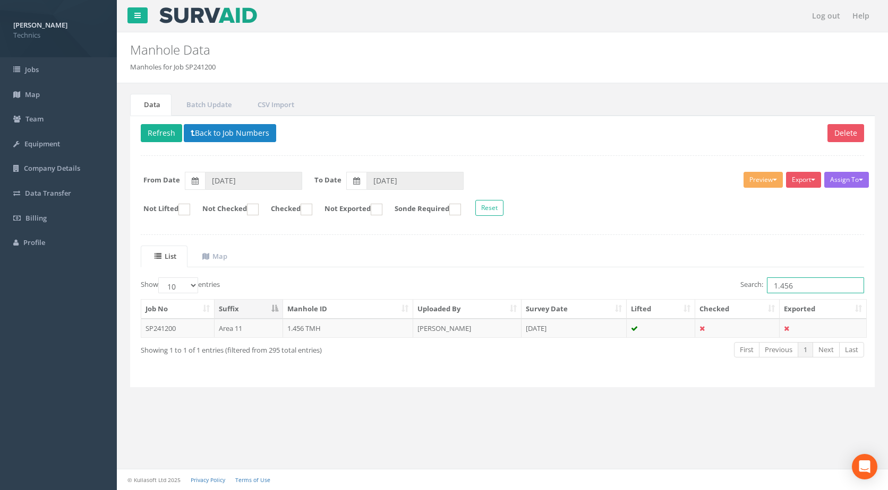
click at [810, 288] on input "1.456" at bounding box center [814, 286] width 97 height 16
click at [319, 327] on td "1.457 TMH" at bounding box center [348, 328] width 131 height 19
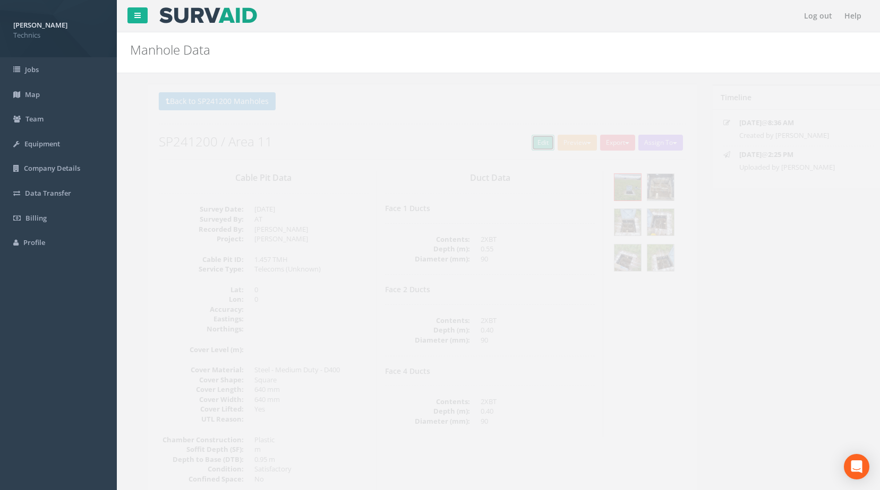
click at [514, 144] on link "Edit" at bounding box center [524, 143] width 23 height 16
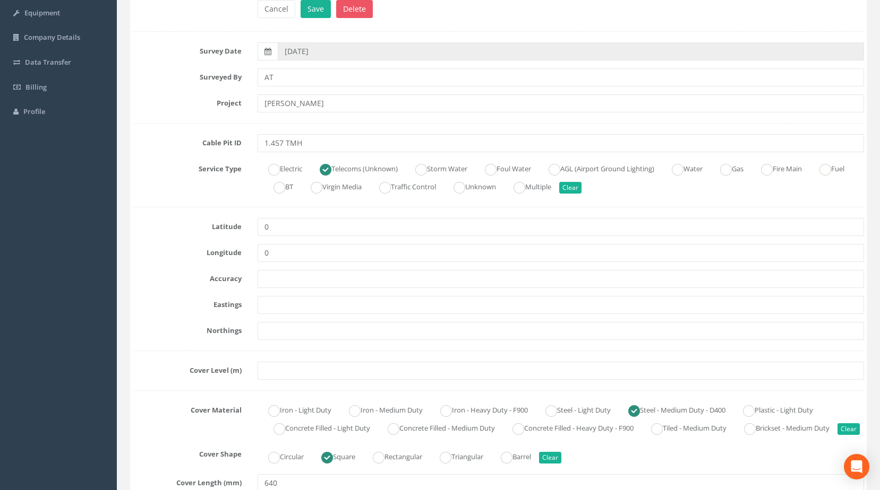
scroll to position [159, 0]
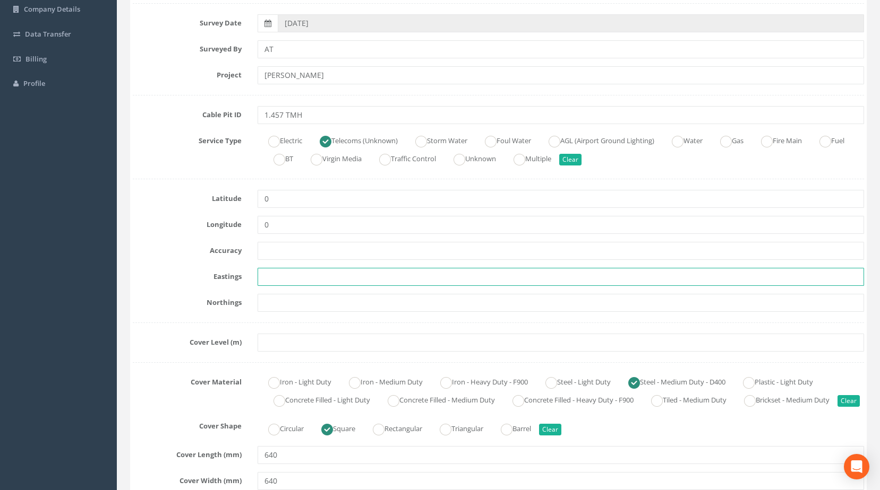
click at [270, 275] on input "text" at bounding box center [560, 277] width 607 height 18
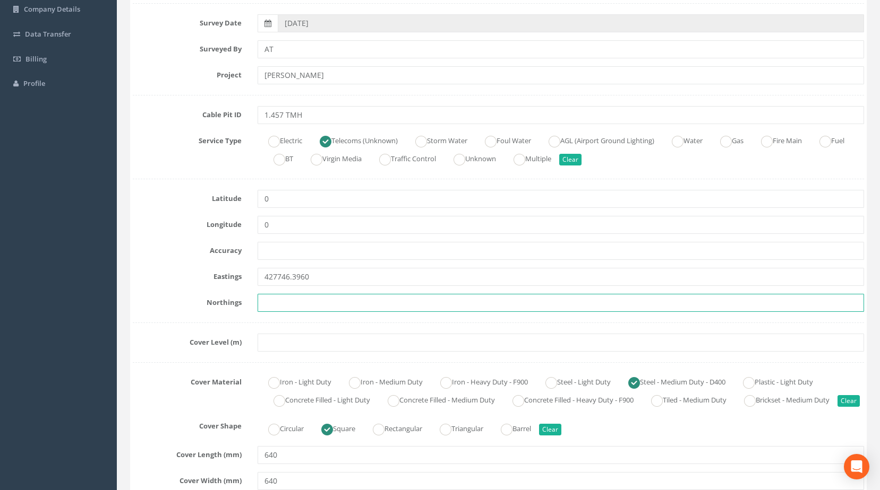
click at [279, 308] on input "text" at bounding box center [560, 303] width 607 height 18
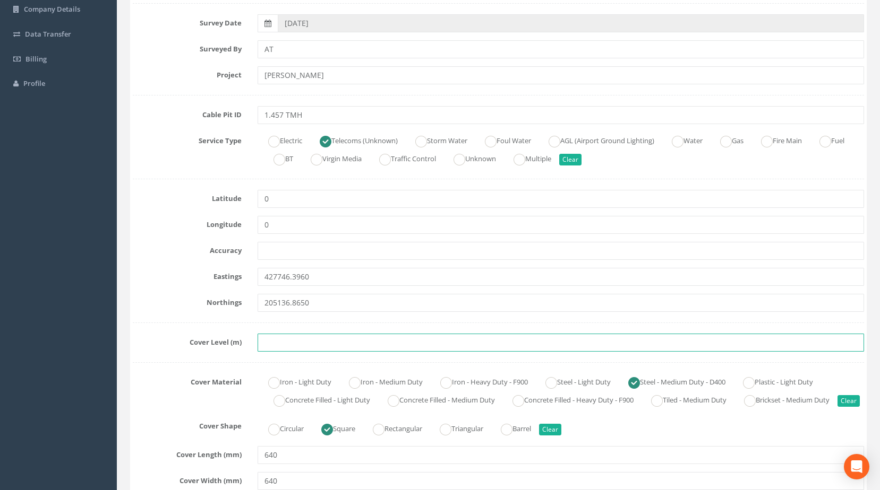
click at [292, 339] on input "text" at bounding box center [560, 343] width 607 height 18
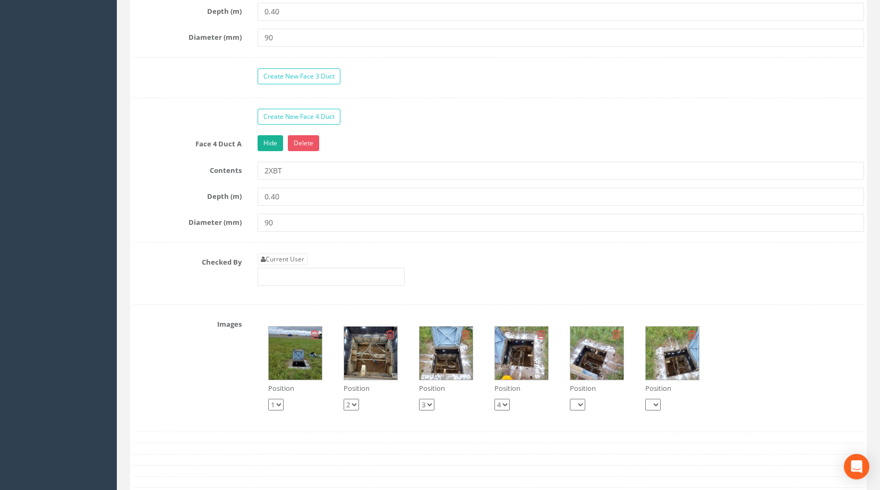
scroll to position [1221, 0]
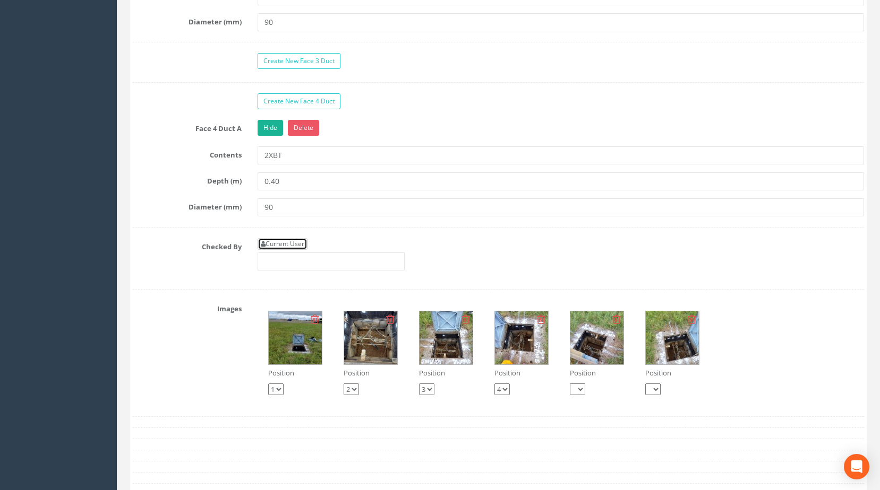
click at [285, 250] on link "Current User" at bounding box center [282, 244] width 50 height 12
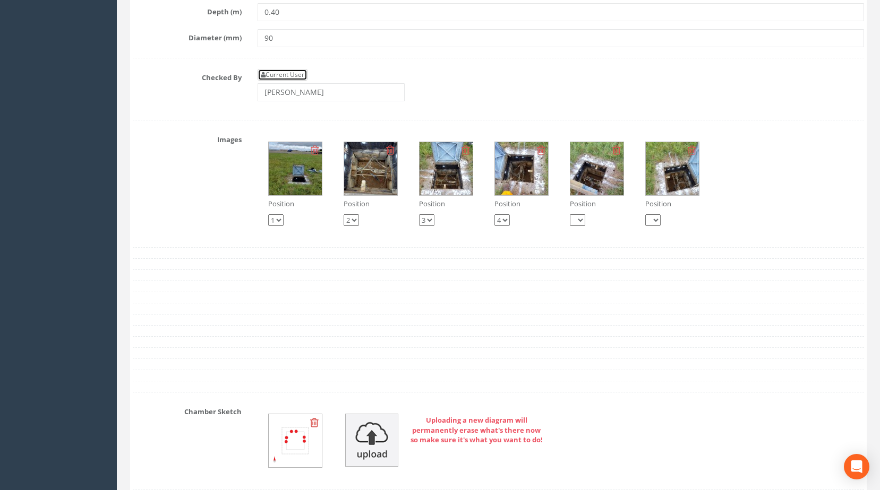
scroll to position [1433, 0]
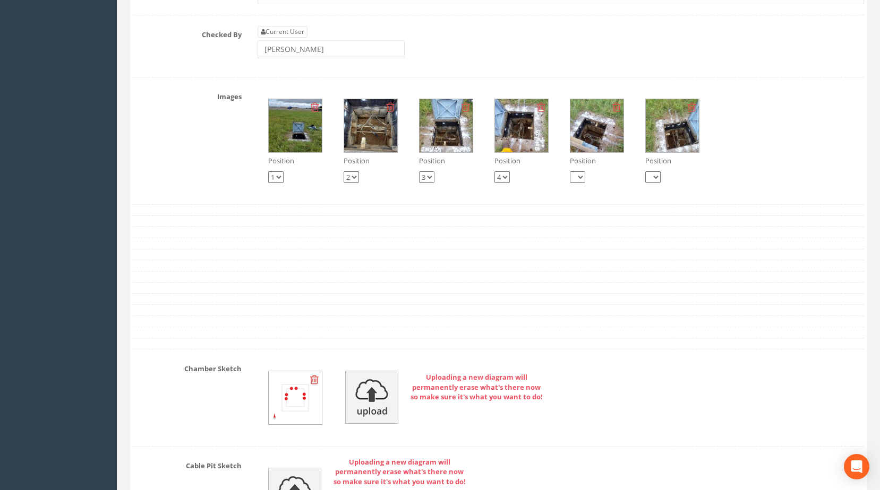
click at [445, 152] on img at bounding box center [445, 125] width 53 height 53
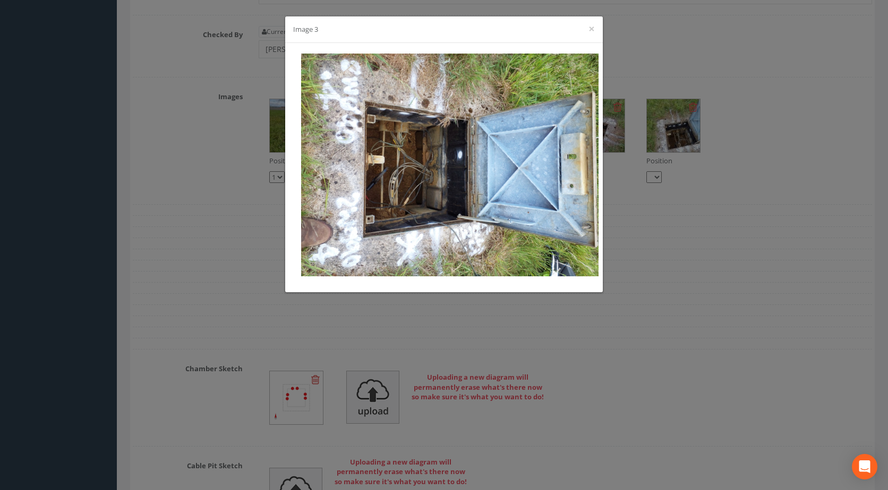
click at [606, 363] on div "Image 3 ×" at bounding box center [444, 245] width 888 height 490
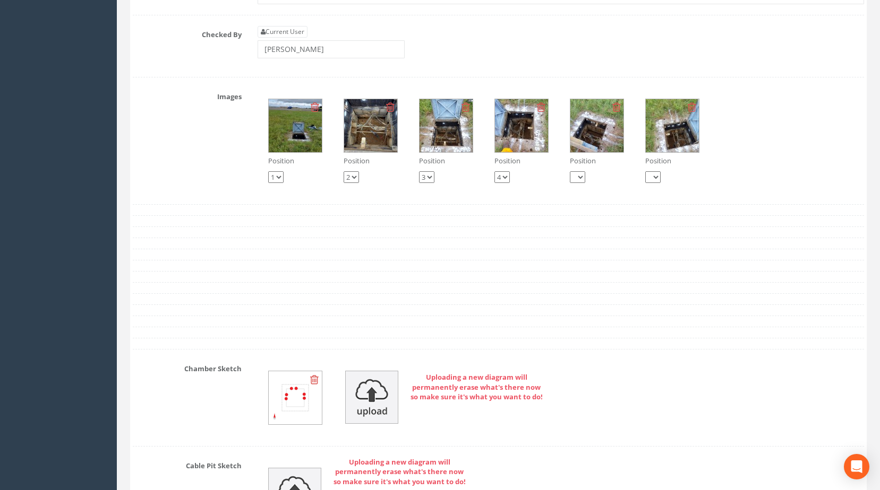
click at [506, 141] on img at bounding box center [521, 125] width 53 height 53
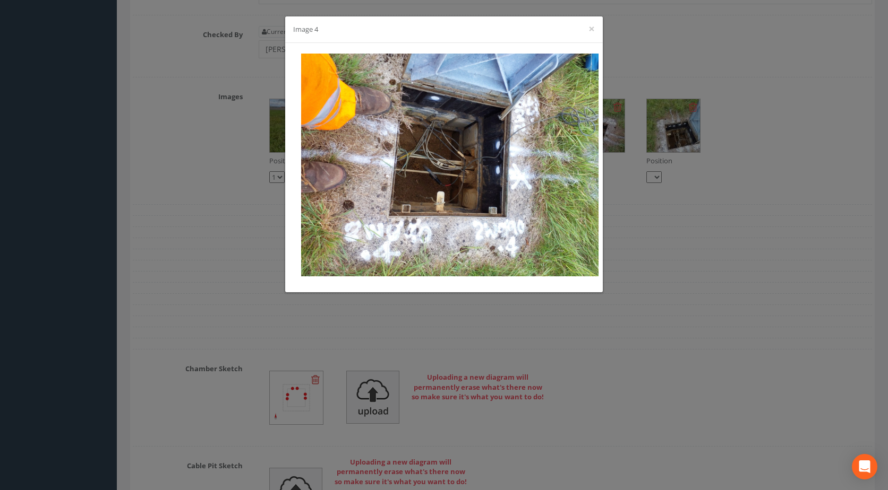
click at [624, 221] on div "Image 4 ×" at bounding box center [444, 245] width 888 height 490
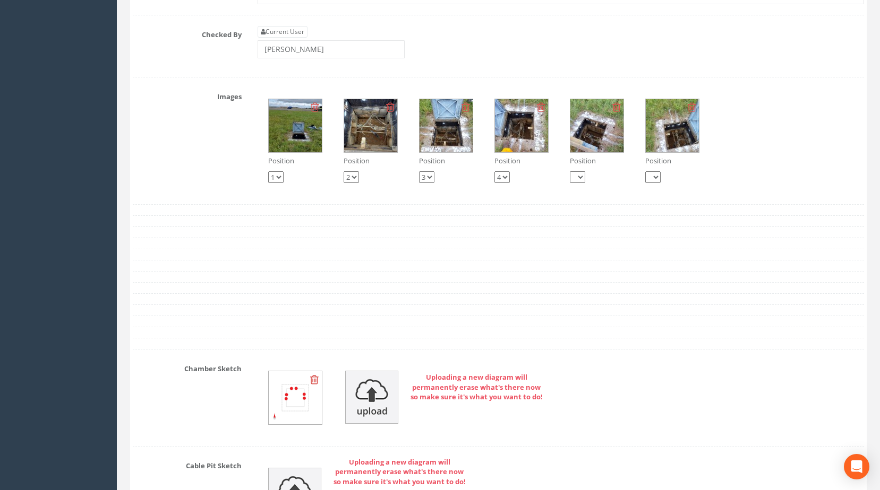
click at [428, 150] on img at bounding box center [445, 125] width 53 height 53
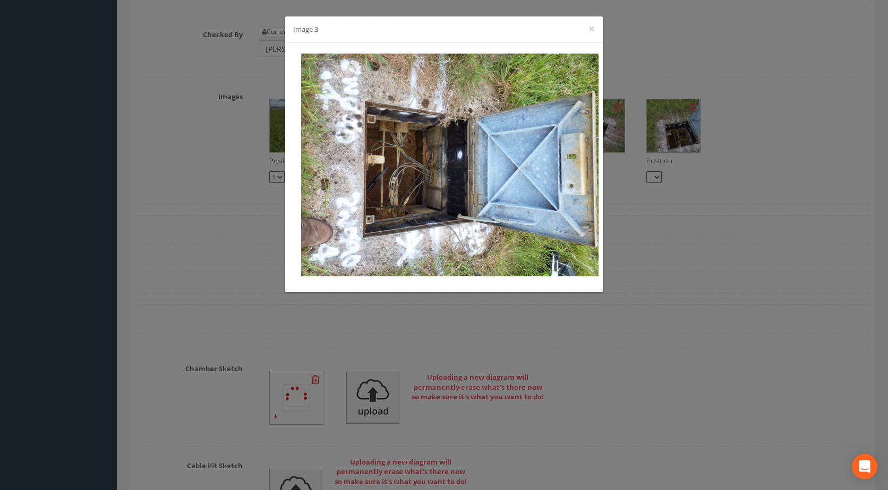
click at [513, 317] on div "Image 3 ×" at bounding box center [444, 245] width 888 height 490
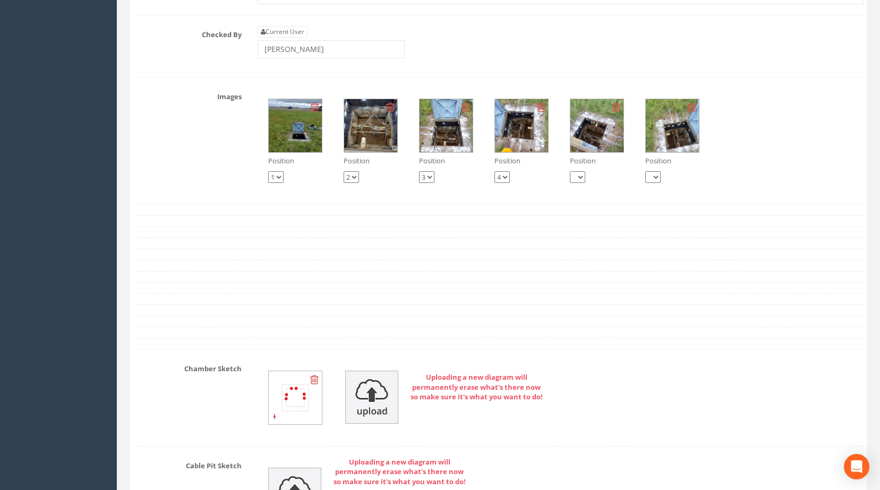
click at [531, 147] on img at bounding box center [521, 125] width 53 height 53
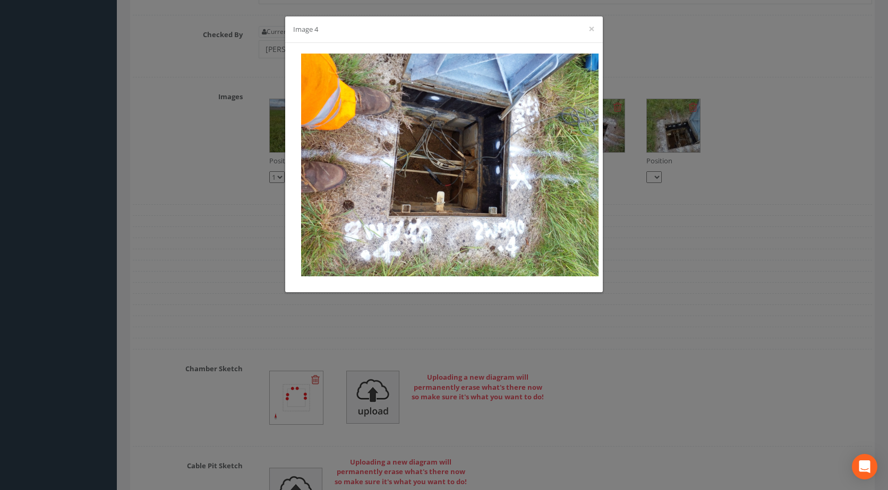
click at [413, 304] on div "Image 4 ×" at bounding box center [444, 245] width 888 height 490
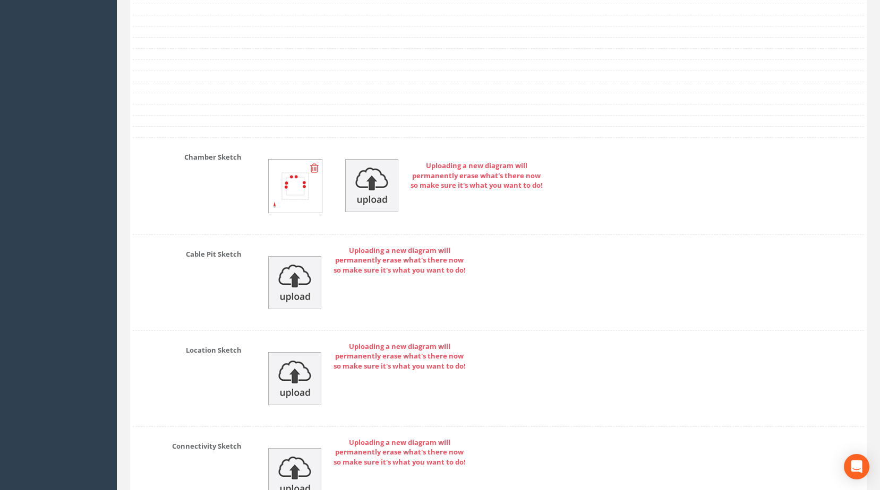
scroll to position [1646, 0]
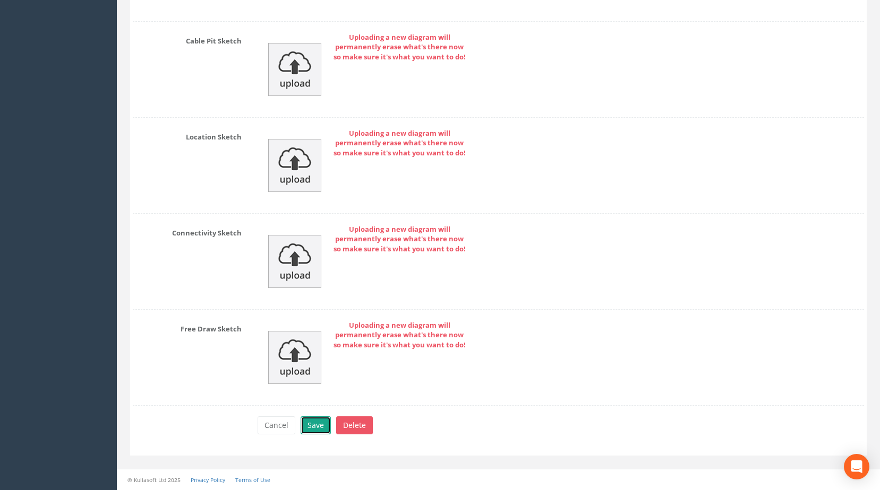
click at [314, 429] on button "Save" at bounding box center [315, 426] width 30 height 18
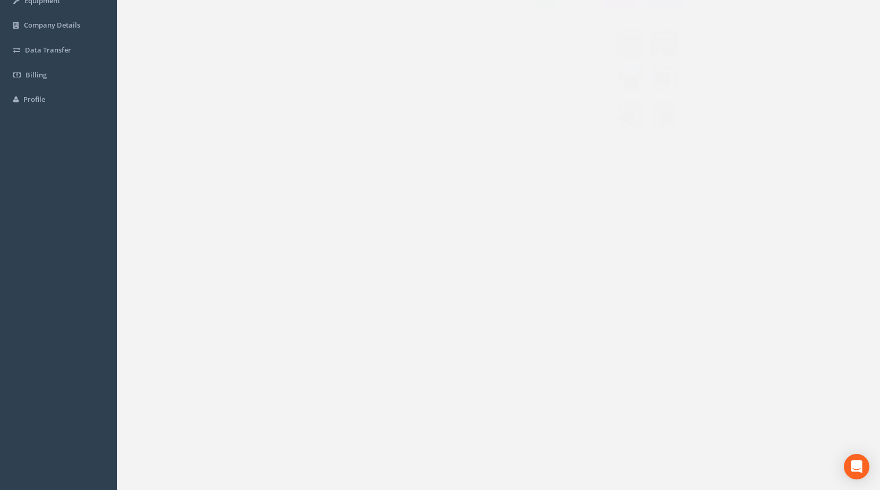
scroll to position [22, 0]
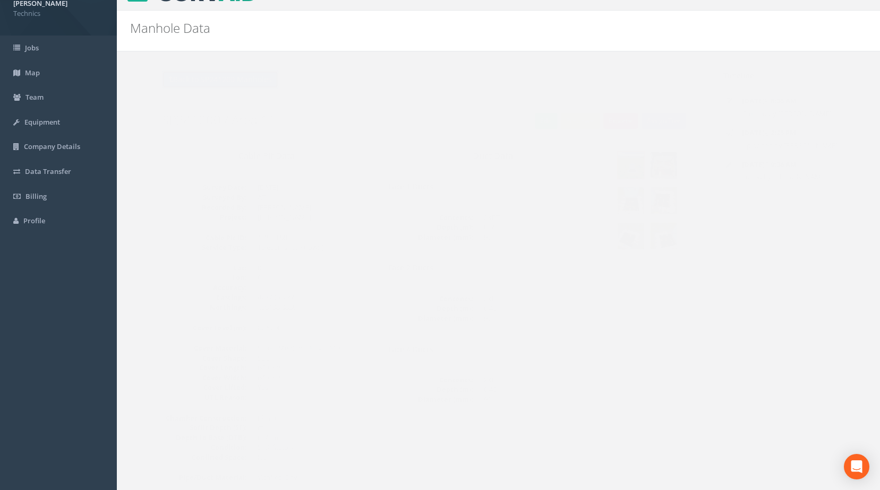
click at [235, 82] on button "Back to SP241200 Manholes" at bounding box center [199, 80] width 117 height 18
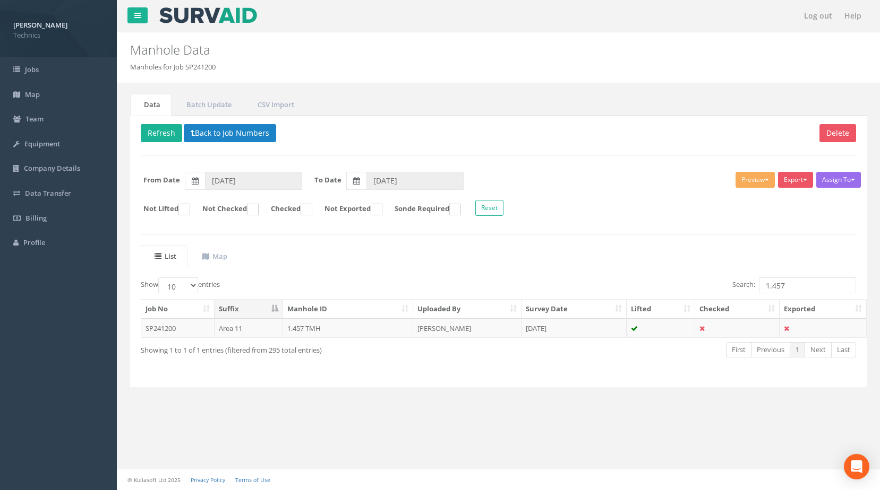
scroll to position [0, 0]
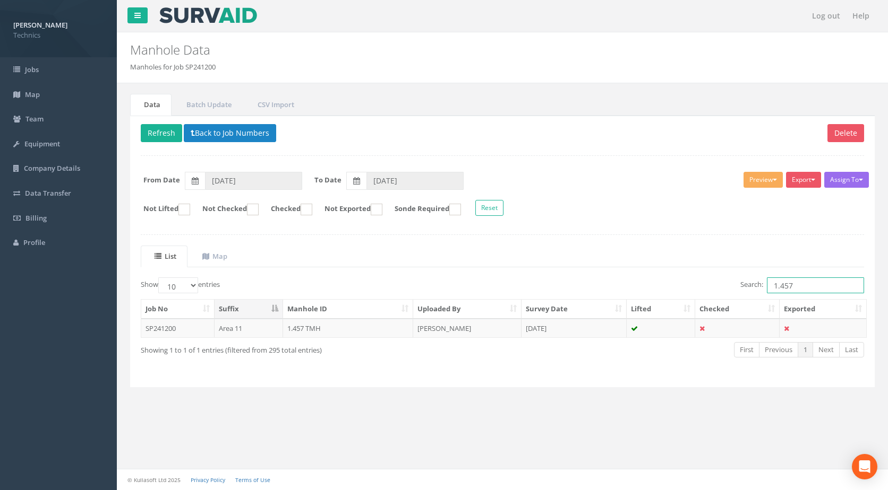
click at [802, 288] on input "1.457" at bounding box center [814, 286] width 97 height 16
click at [372, 328] on td "1.460 TMH" at bounding box center [348, 328] width 131 height 19
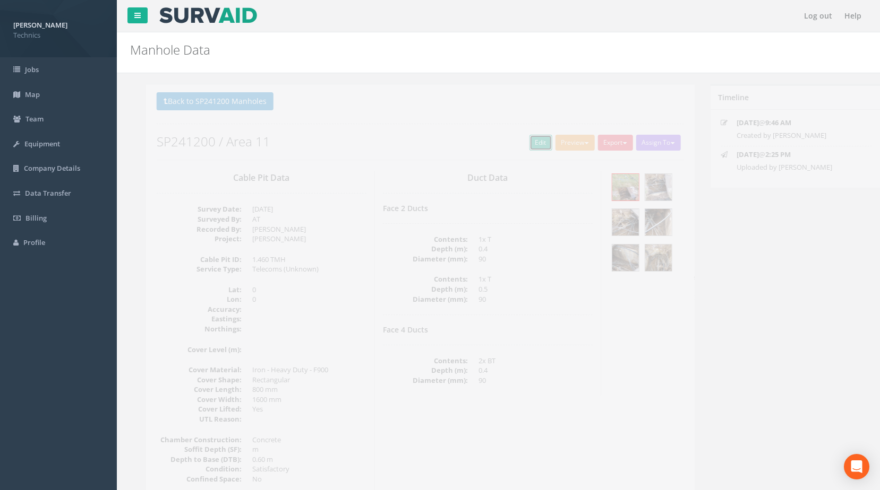
click at [523, 150] on link "Edit" at bounding box center [524, 143] width 23 height 16
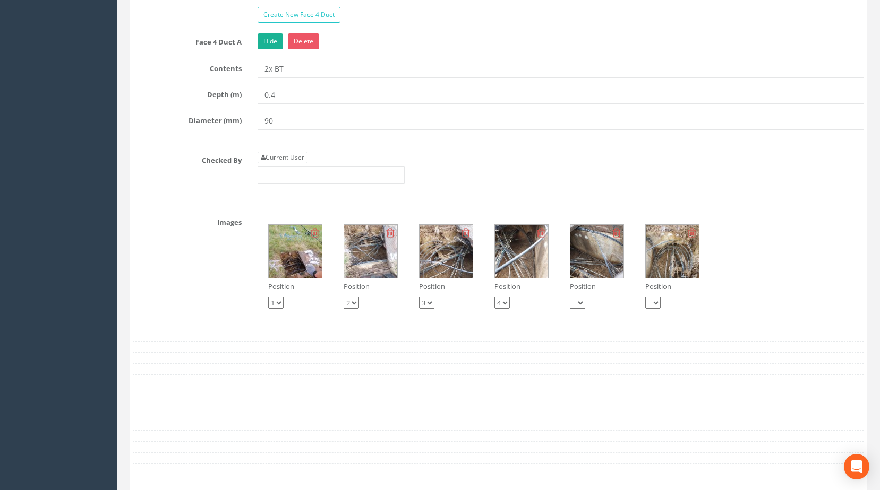
scroll to position [1274, 0]
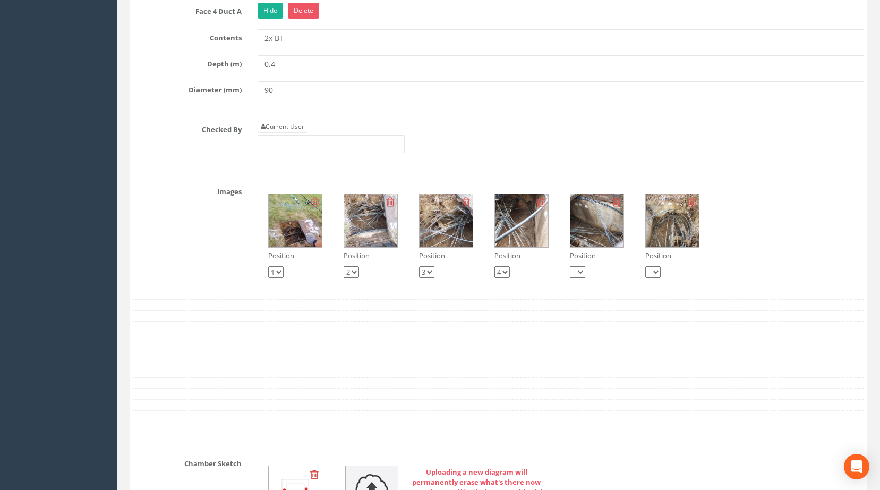
click at [295, 247] on img at bounding box center [295, 220] width 53 height 53
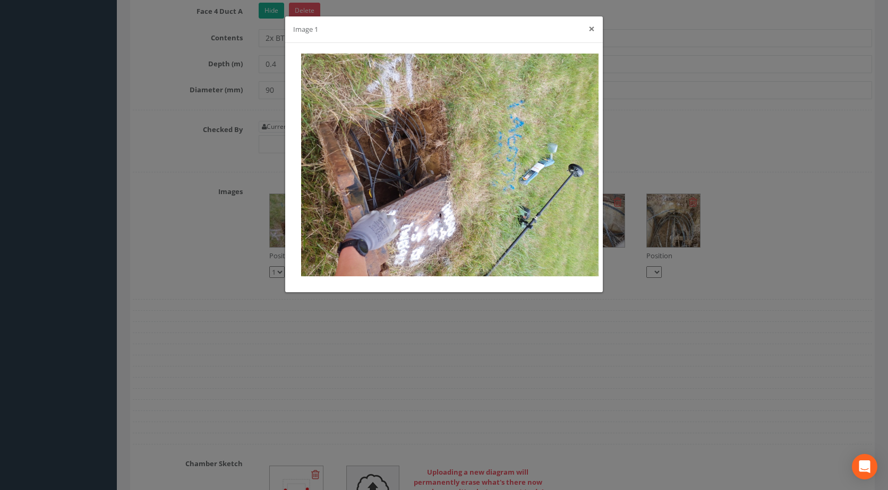
click at [591, 27] on button "×" at bounding box center [591, 28] width 6 height 11
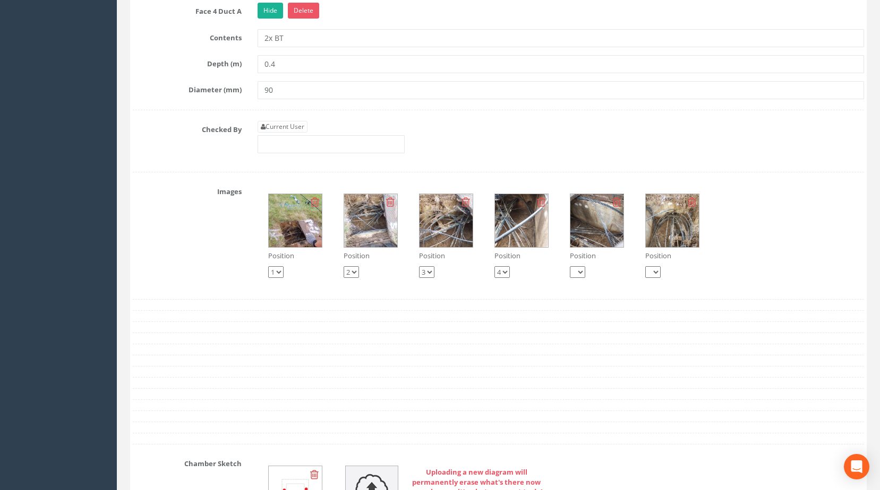
click at [300, 243] on img at bounding box center [295, 220] width 53 height 53
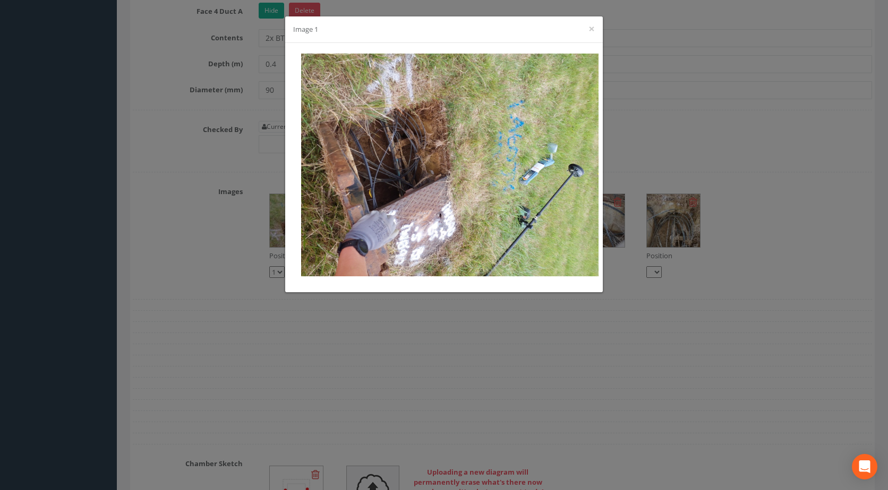
click at [595, 25] on div "Image 1 ×" at bounding box center [443, 29] width 317 height 27
click at [593, 31] on button "×" at bounding box center [591, 28] width 6 height 11
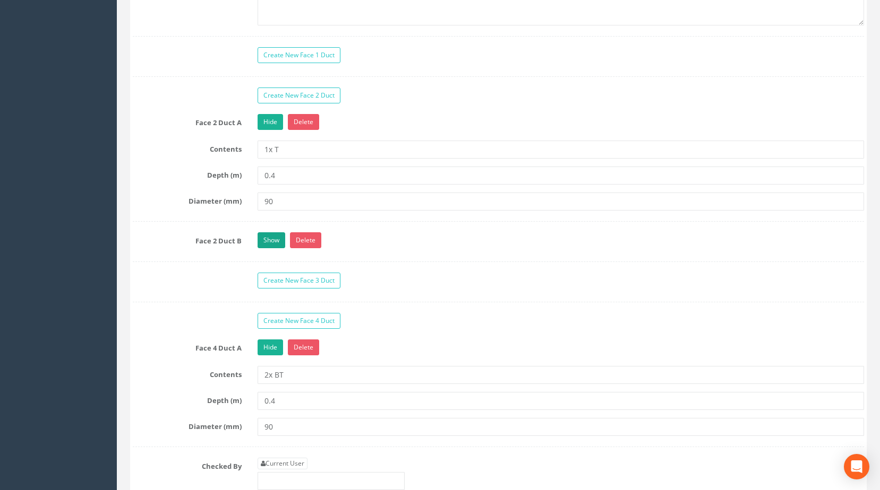
scroll to position [955, 0]
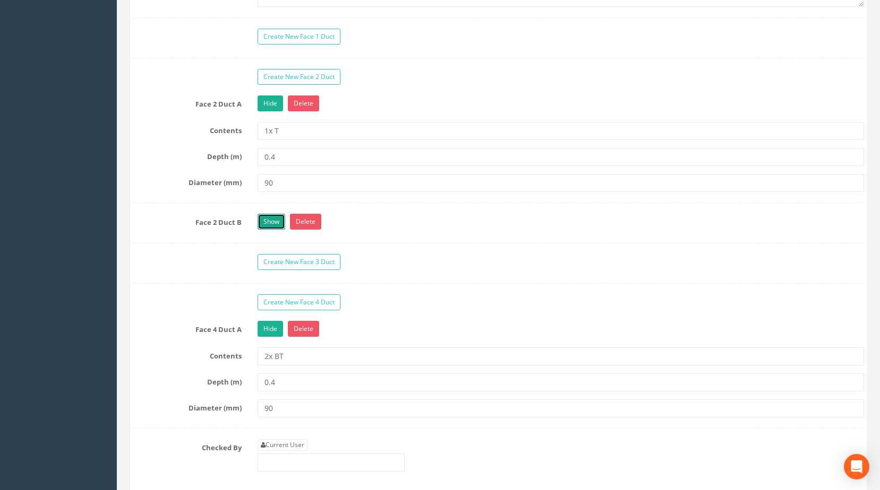
click at [269, 230] on link "Show" at bounding box center [271, 222] width 28 height 16
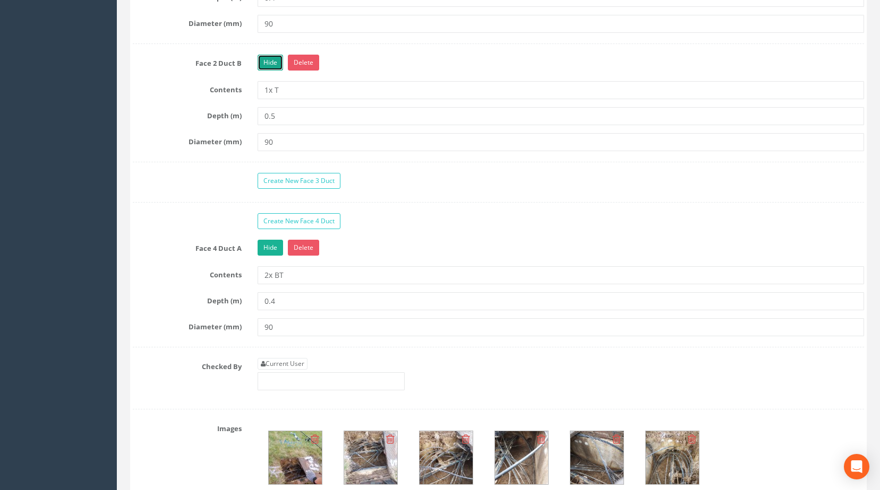
scroll to position [1274, 0]
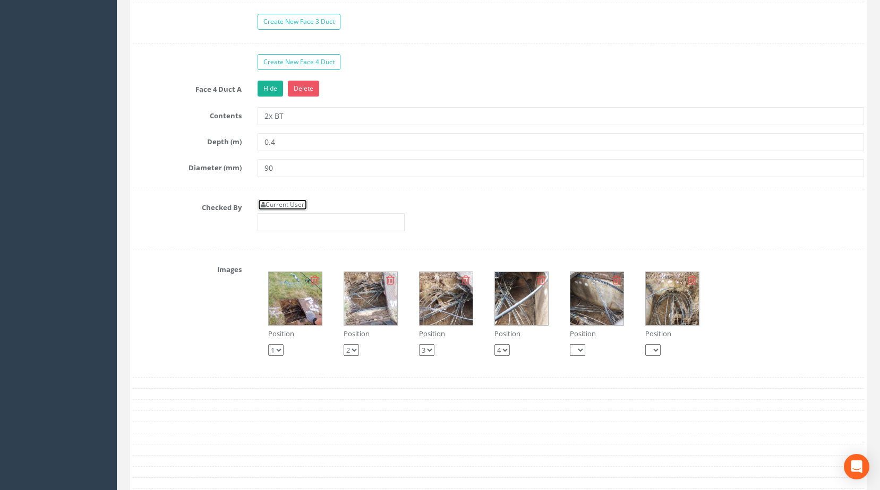
click at [283, 211] on link "Current User" at bounding box center [282, 205] width 50 height 12
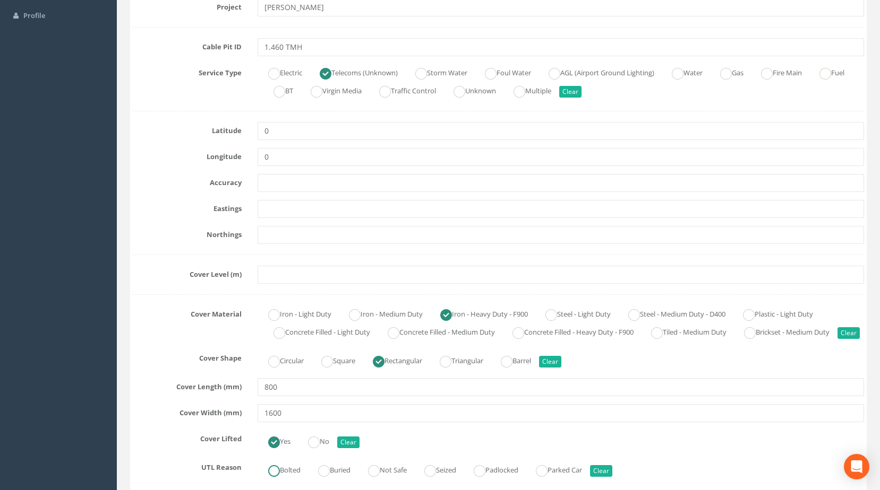
scroll to position [159, 0]
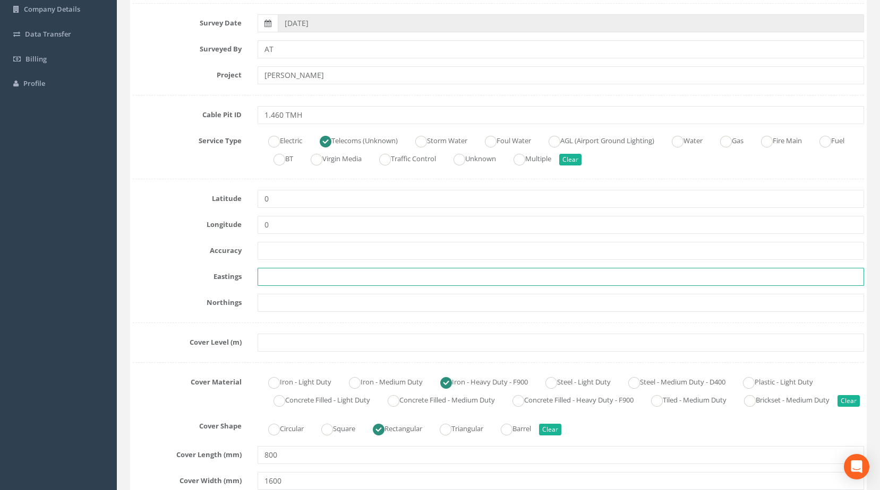
click at [295, 282] on input "text" at bounding box center [560, 277] width 607 height 18
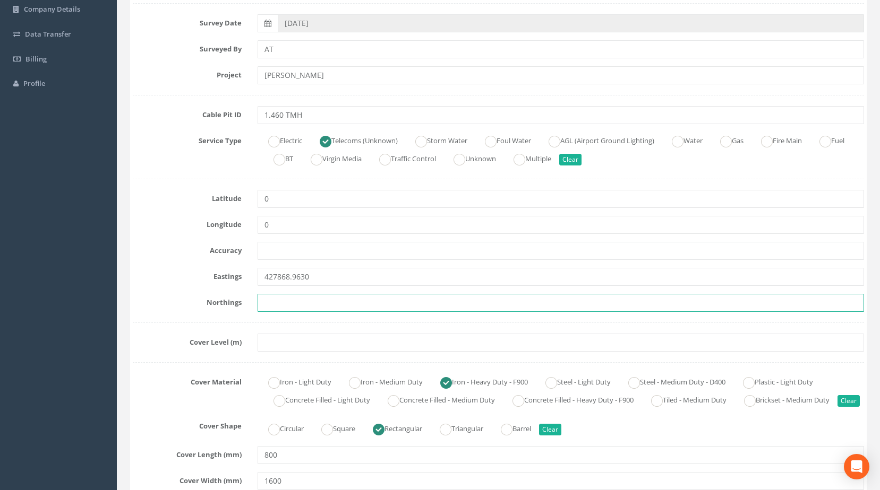
click at [335, 304] on input "text" at bounding box center [560, 303] width 607 height 18
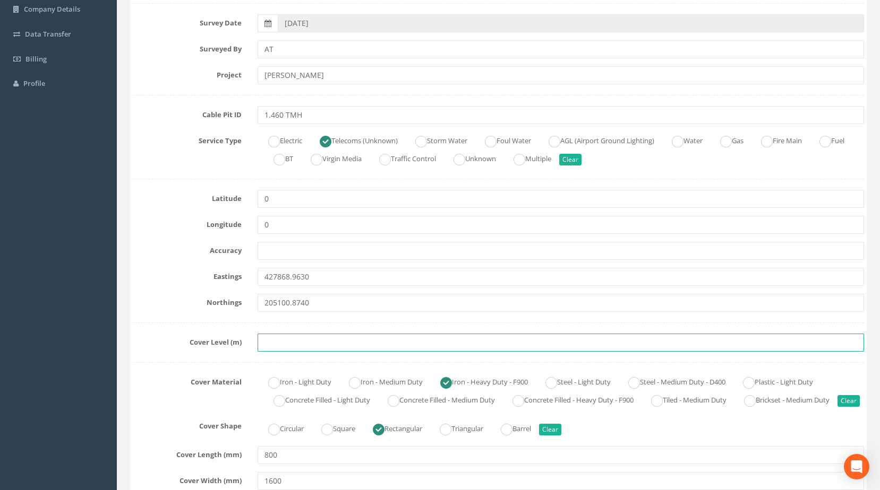
click at [291, 341] on input "text" at bounding box center [560, 343] width 607 height 18
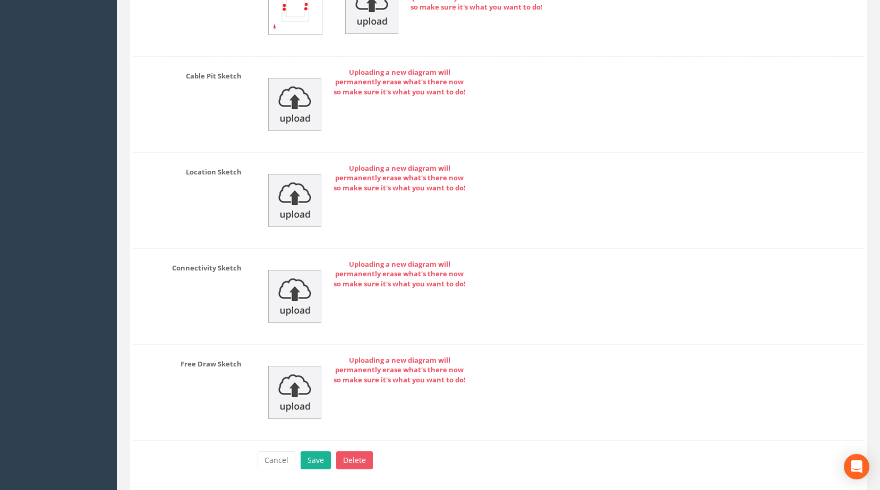
scroll to position [1888, 0]
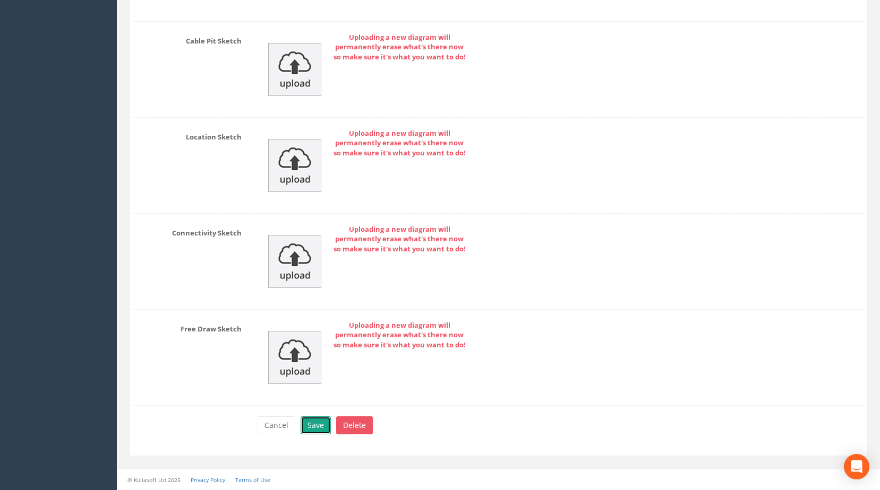
click at [311, 424] on button "Save" at bounding box center [315, 426] width 30 height 18
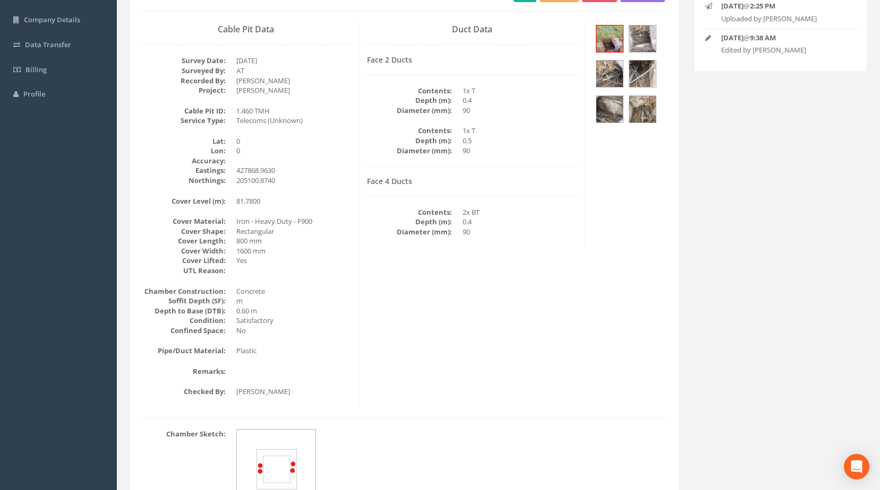
scroll to position [22, 0]
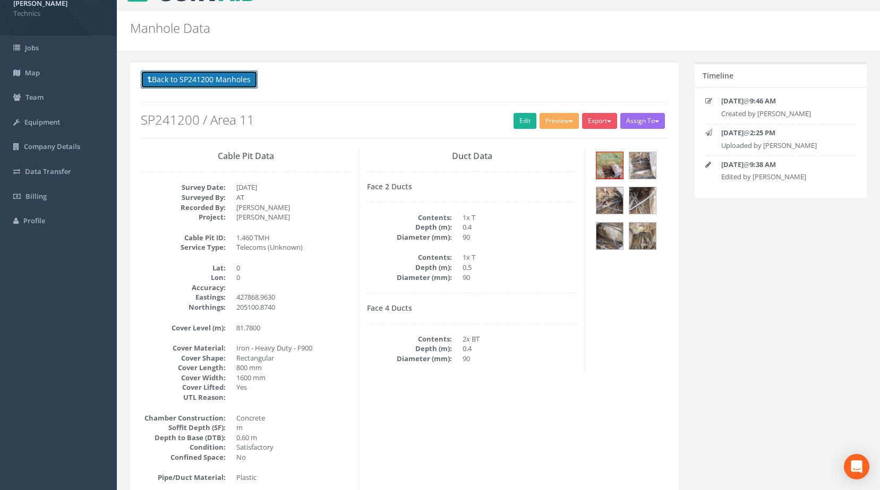
click at [212, 76] on button "Back to SP241200 Manholes" at bounding box center [199, 80] width 117 height 18
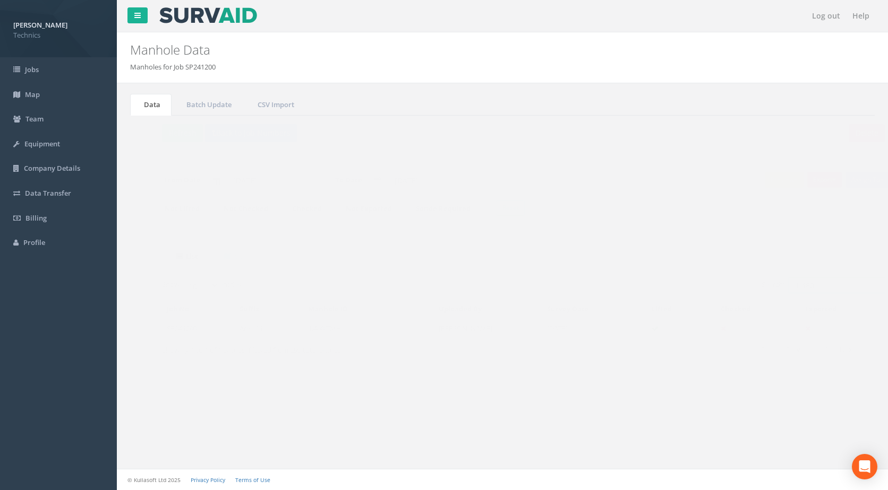
click at [809, 286] on input "1.460" at bounding box center [814, 286] width 97 height 16
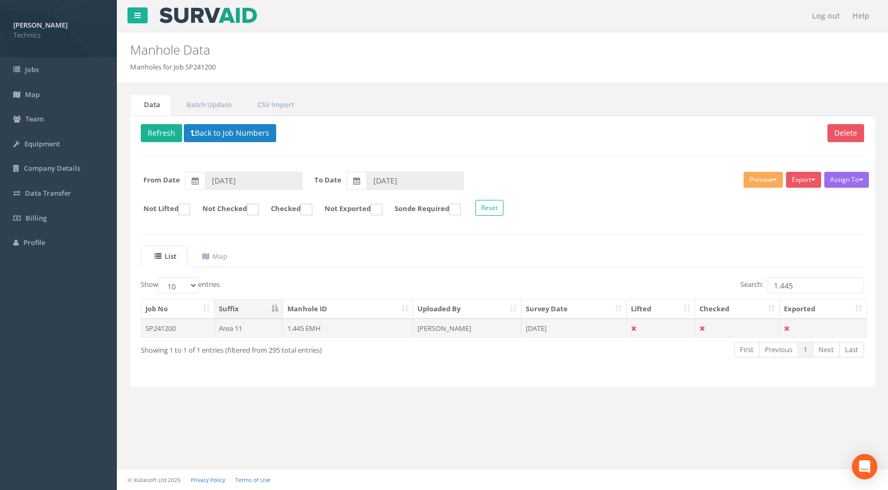
click at [350, 327] on td "1.445 EMH" at bounding box center [348, 328] width 131 height 19
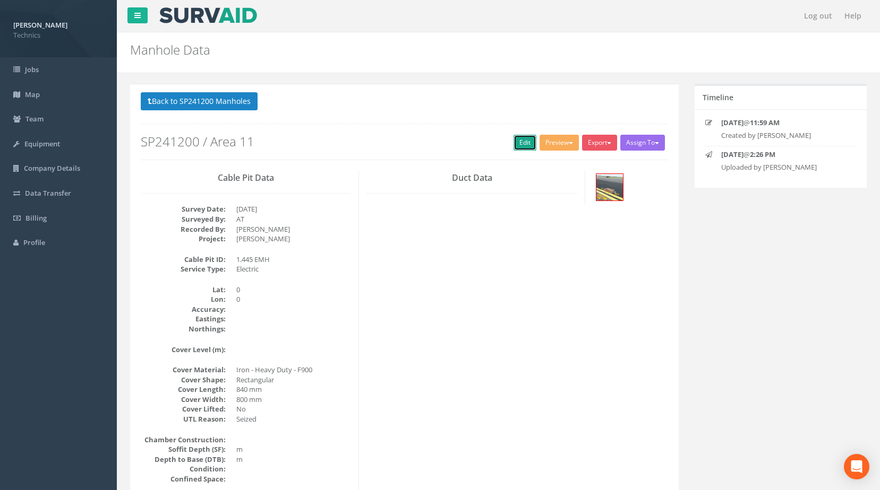
click at [513, 139] on link "Edit" at bounding box center [524, 143] width 23 height 16
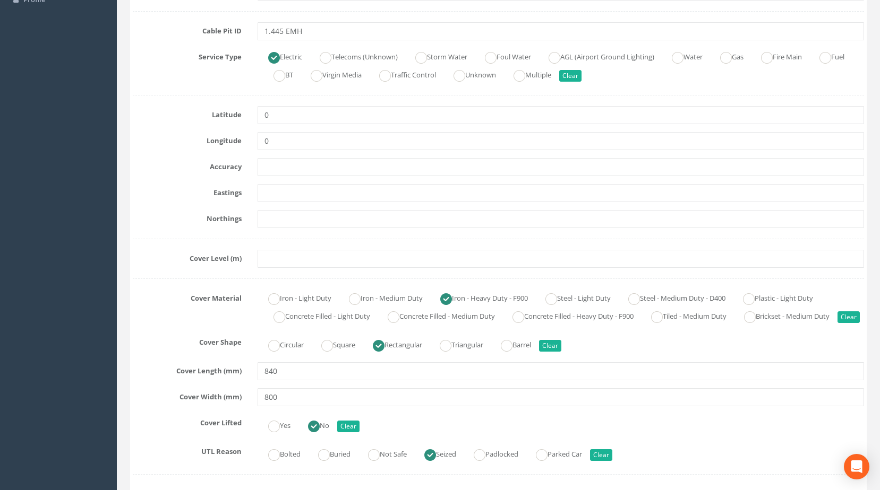
scroll to position [265, 0]
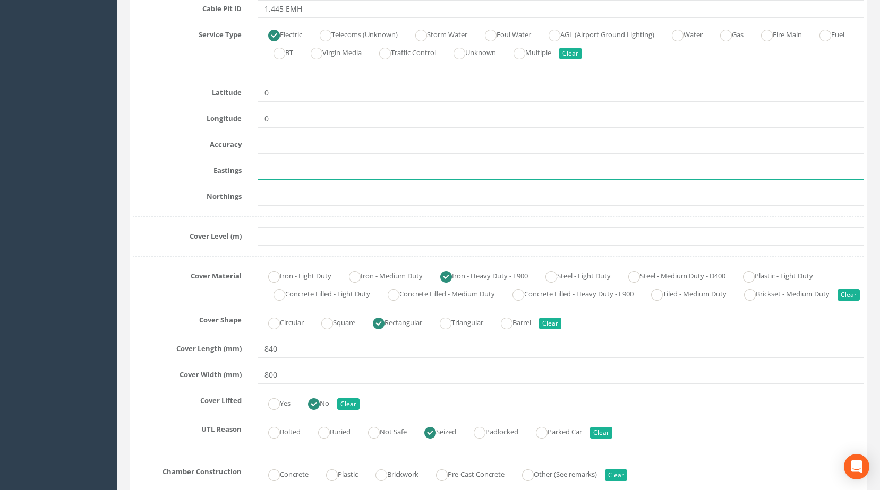
click at [305, 175] on input "text" at bounding box center [560, 171] width 607 height 18
click at [316, 195] on input "text" at bounding box center [560, 197] width 607 height 18
click at [289, 235] on input "text" at bounding box center [560, 237] width 607 height 18
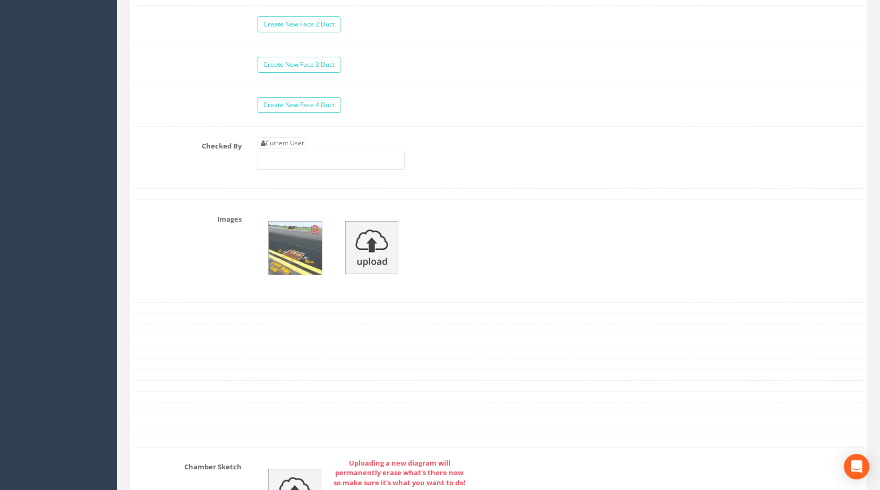
scroll to position [1009, 0]
drag, startPoint x: 291, startPoint y: 158, endPoint x: 291, endPoint y: 165, distance: 6.9
click at [291, 149] on link "Current User" at bounding box center [282, 143] width 50 height 12
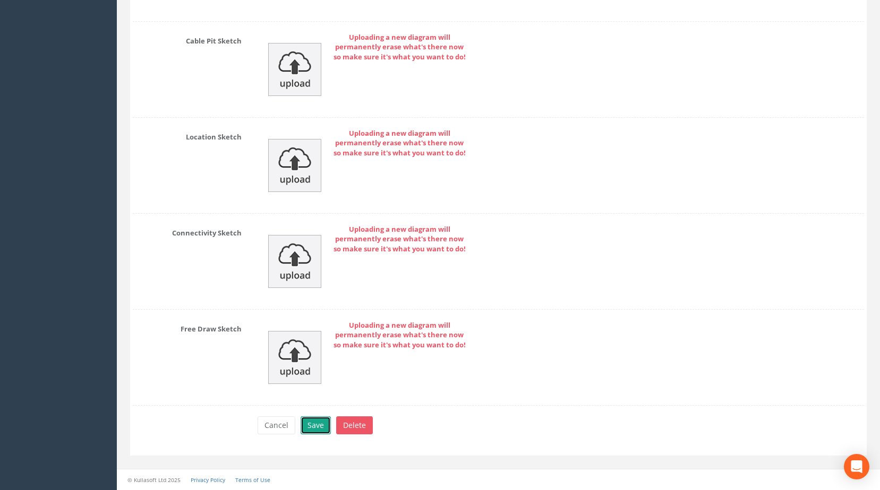
click at [309, 425] on button "Save" at bounding box center [315, 426] width 30 height 18
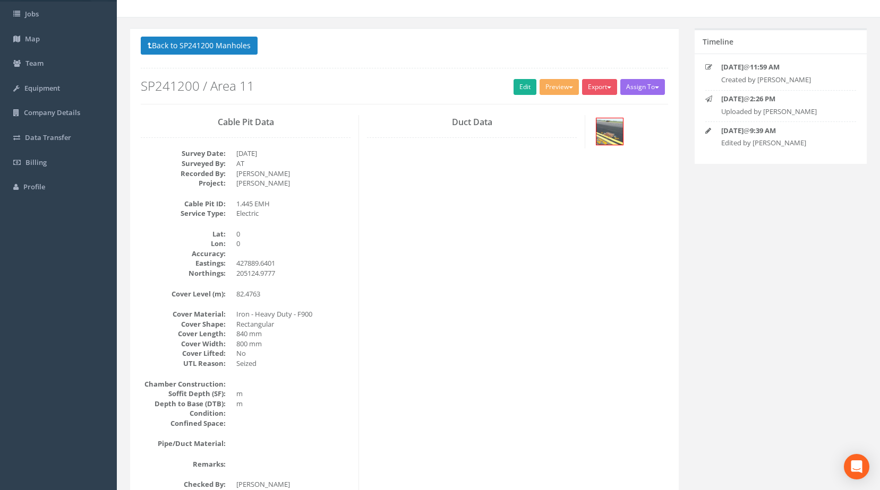
scroll to position [0, 0]
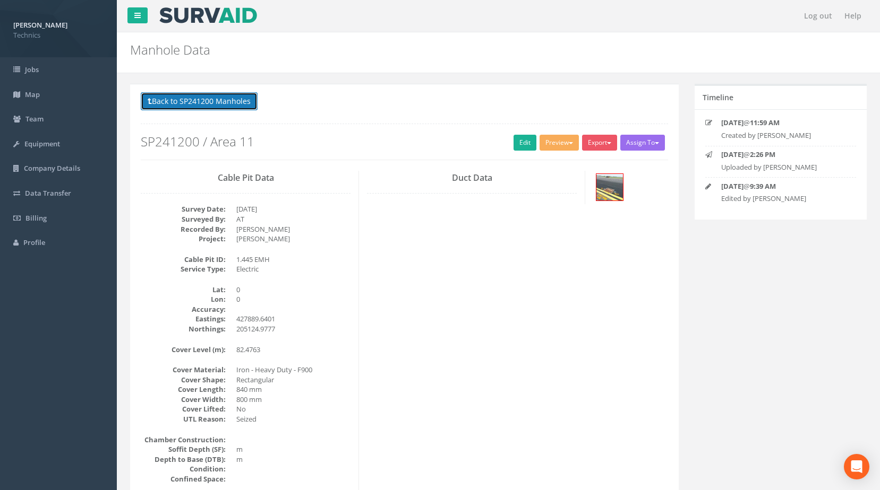
click at [204, 102] on button "Back to SP241200 Manholes" at bounding box center [199, 101] width 117 height 18
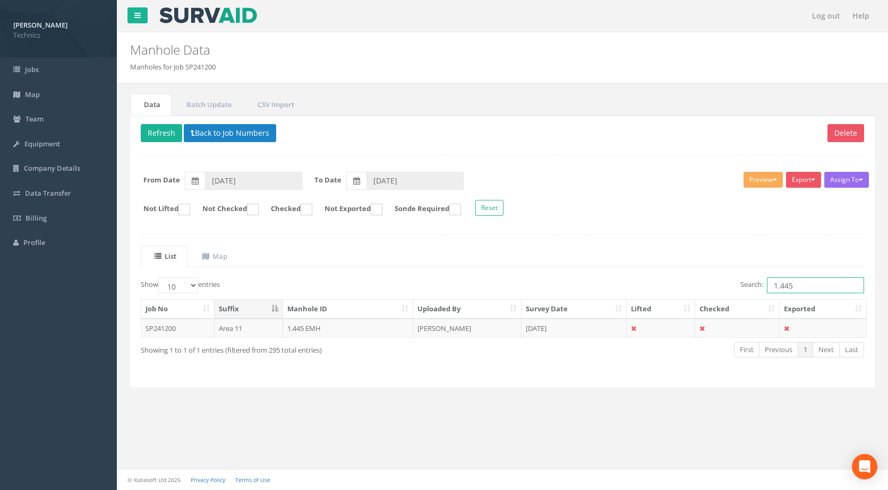
click at [811, 285] on input "1.445" at bounding box center [814, 286] width 97 height 16
click at [452, 326] on td "[PERSON_NAME]" at bounding box center [467, 328] width 108 height 19
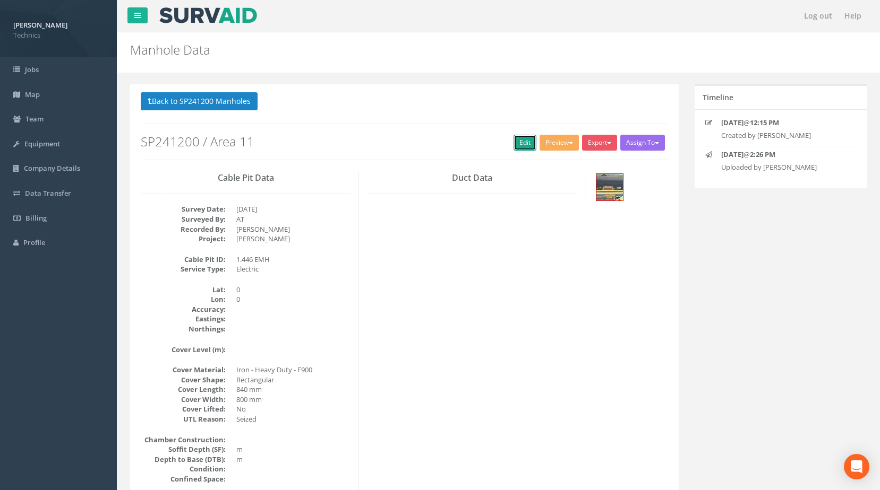
click at [521, 145] on link "Edit" at bounding box center [524, 143] width 23 height 16
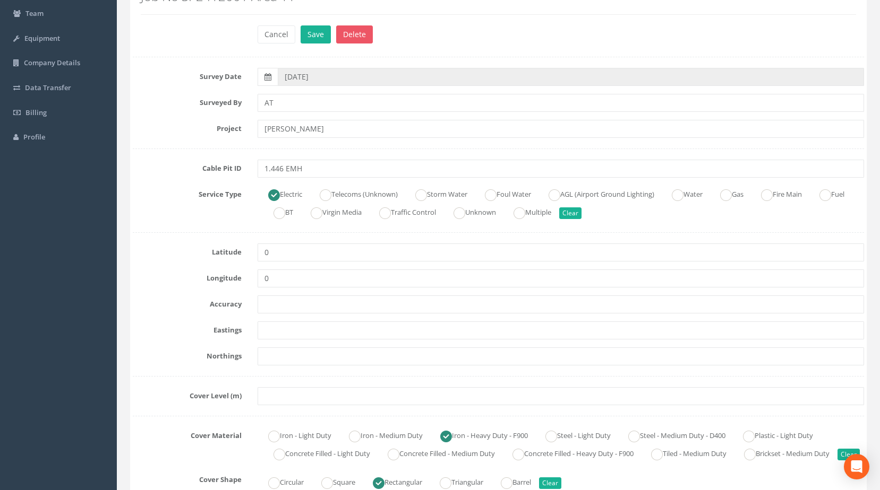
scroll to position [106, 0]
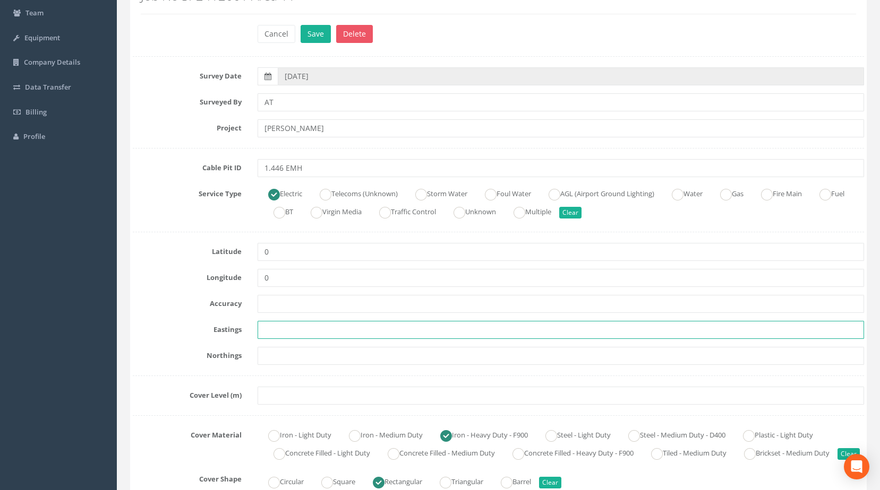
click at [287, 326] on input "text" at bounding box center [560, 330] width 607 height 18
click at [292, 358] on input "text" at bounding box center [560, 356] width 607 height 18
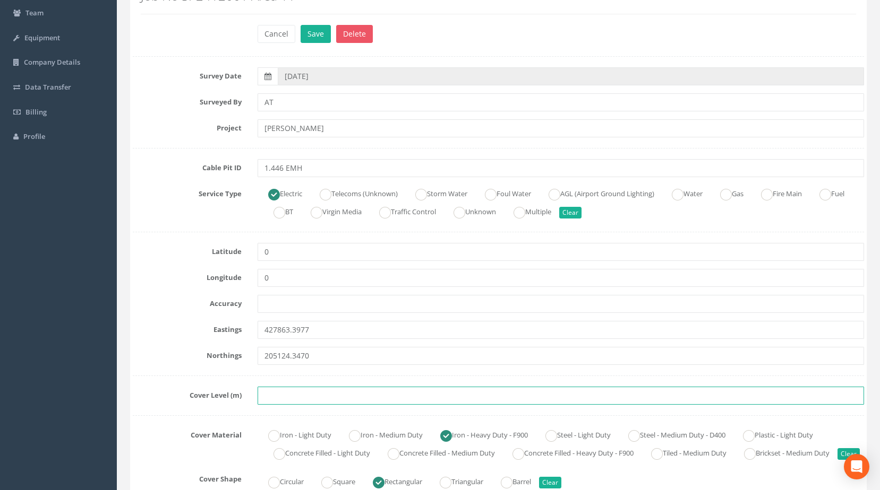
click at [303, 394] on input "text" at bounding box center [560, 396] width 607 height 18
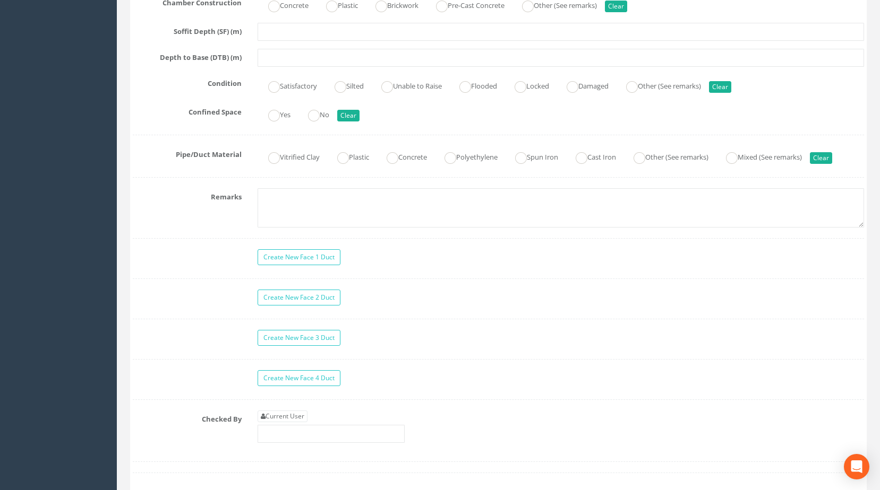
scroll to position [902, 0]
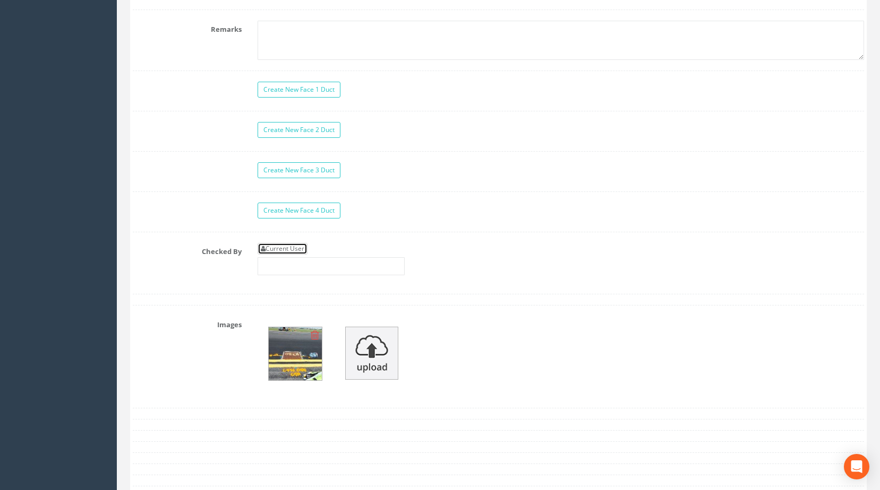
click at [292, 255] on link "Current User" at bounding box center [282, 249] width 50 height 12
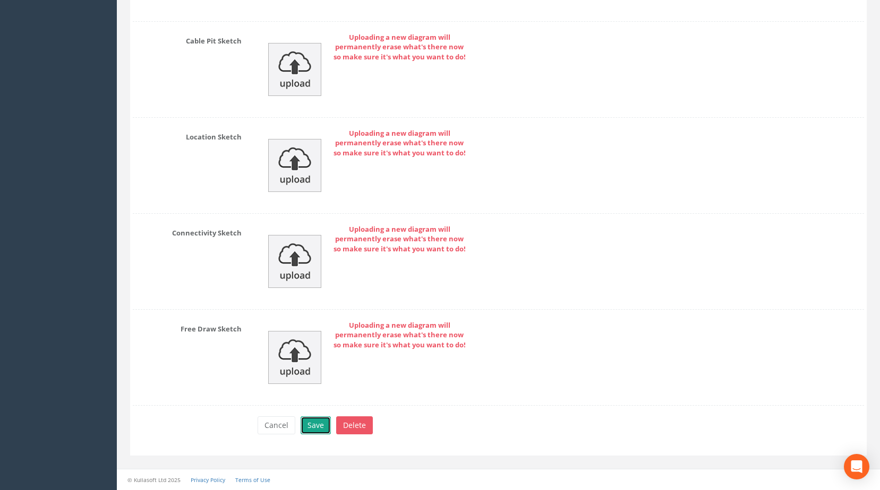
drag, startPoint x: 308, startPoint y: 437, endPoint x: 312, endPoint y: 432, distance: 6.9
click at [309, 435] on button "Save" at bounding box center [315, 426] width 30 height 18
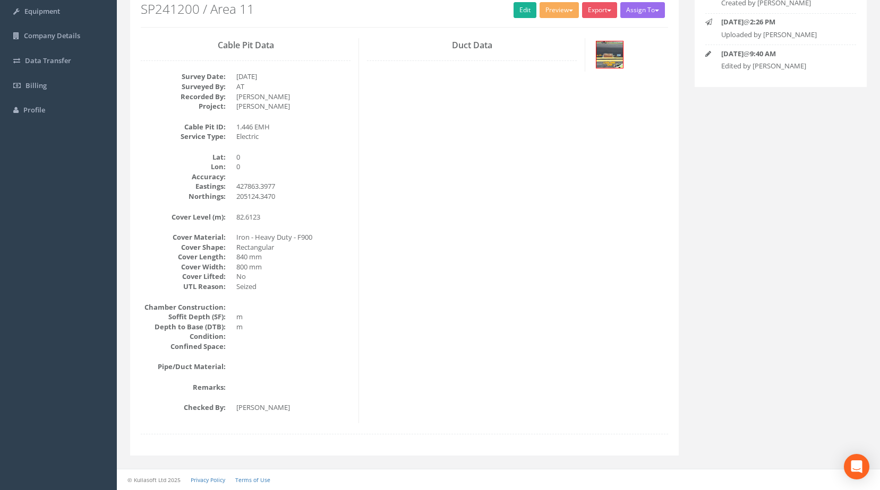
scroll to position [0, 0]
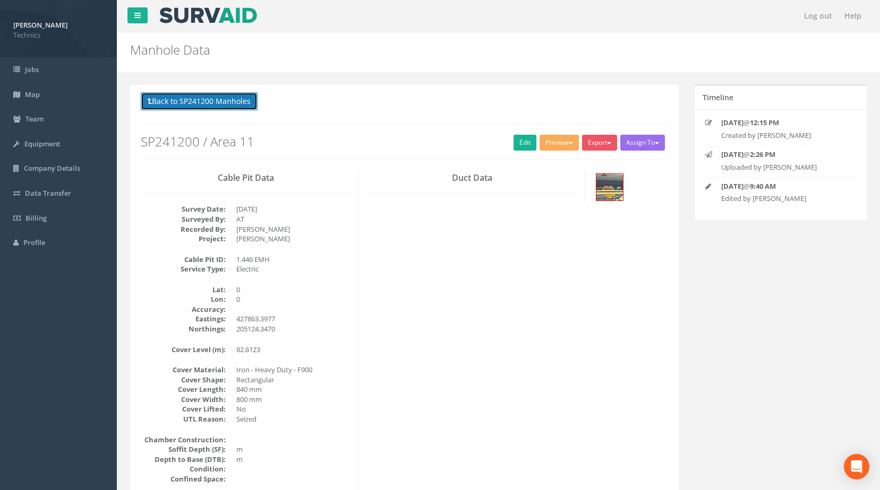
click at [191, 98] on button "Back to SP241200 Manholes" at bounding box center [199, 101] width 117 height 18
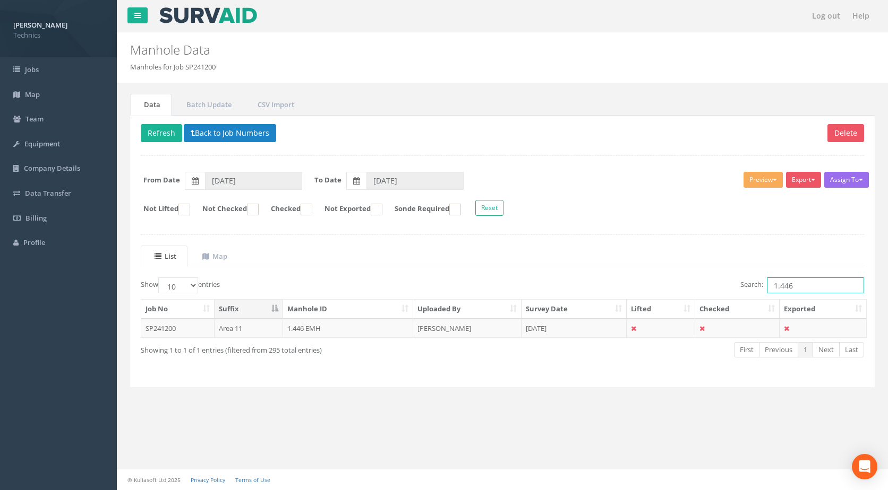
click at [818, 288] on input "1.446" at bounding box center [814, 286] width 97 height 16
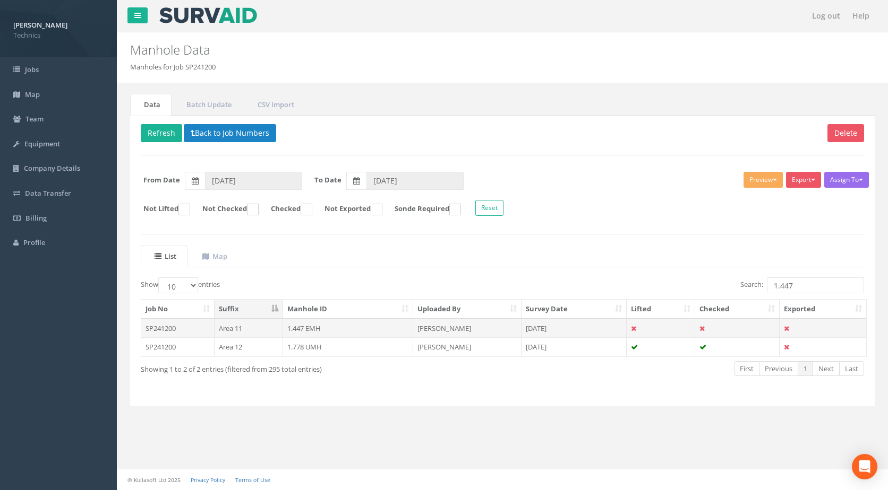
click at [358, 331] on td "1.447 EMH" at bounding box center [348, 328] width 131 height 19
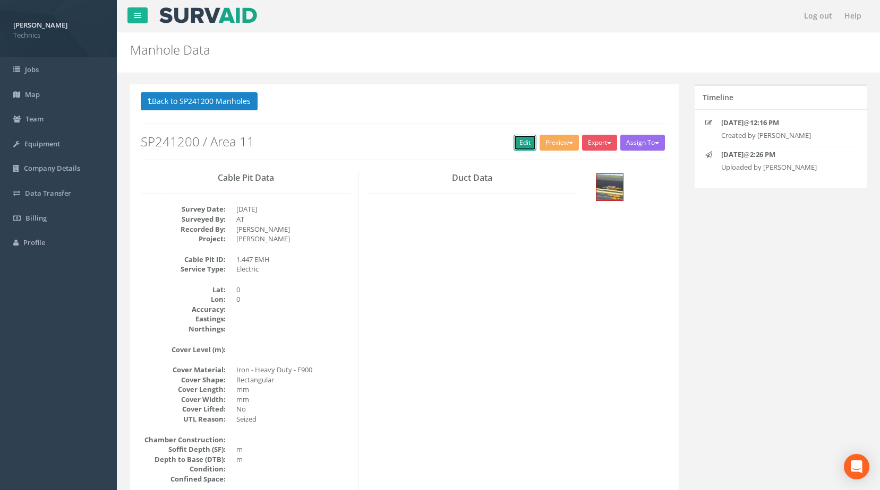
click at [519, 137] on link "Edit" at bounding box center [524, 143] width 23 height 16
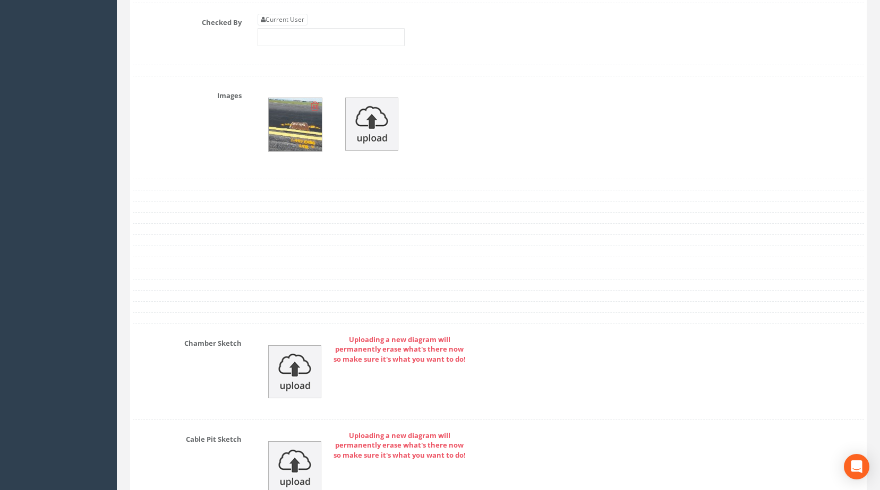
scroll to position [1115, 0]
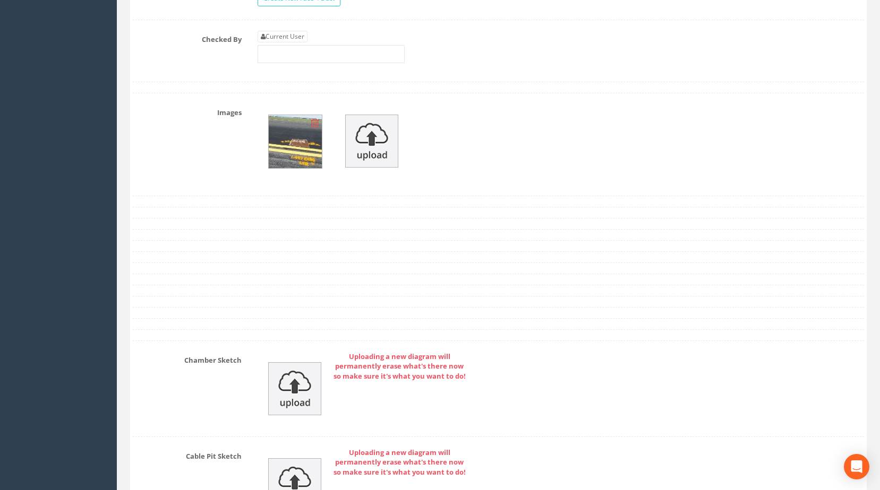
click at [278, 166] on img at bounding box center [295, 141] width 53 height 53
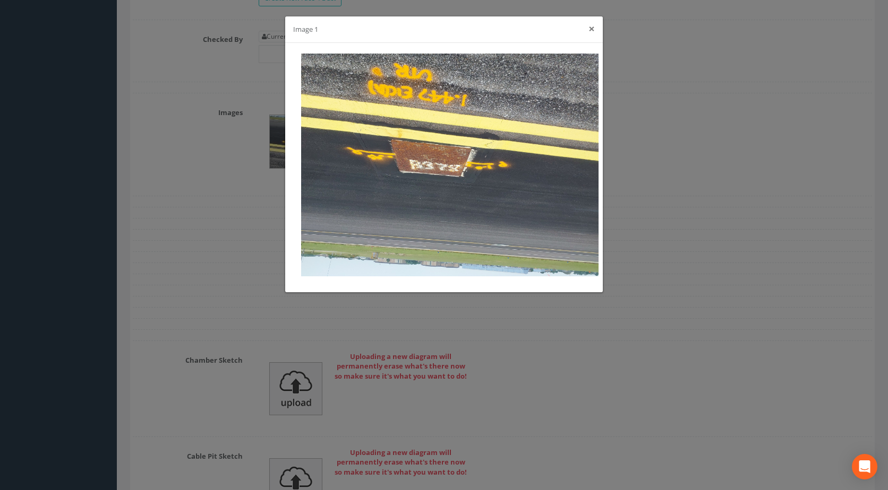
click at [592, 28] on button "×" at bounding box center [591, 28] width 6 height 11
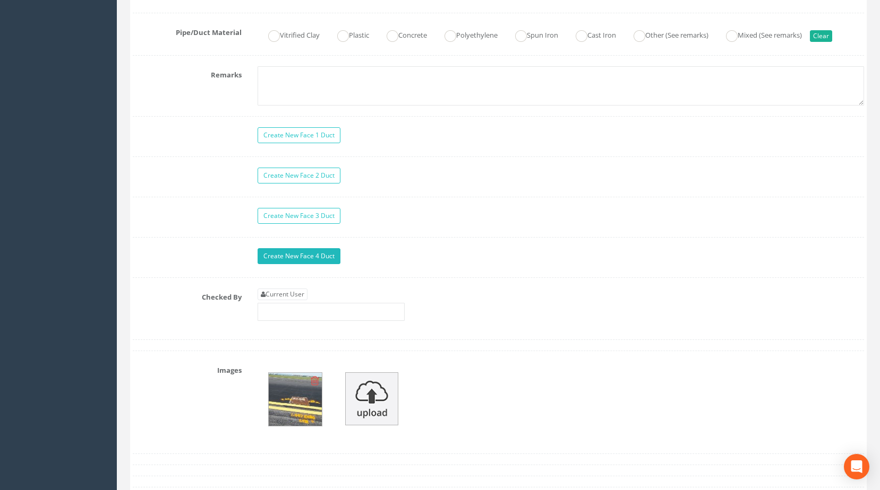
scroll to position [849, 0]
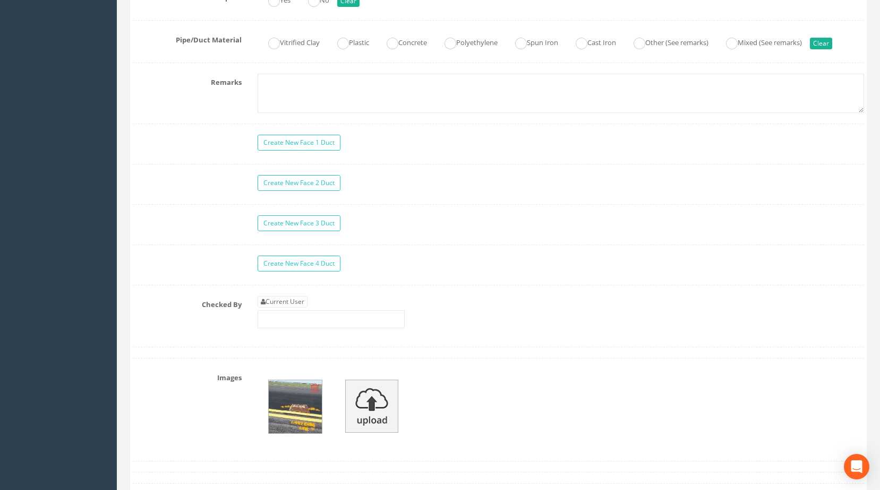
click at [287, 325] on div "Current User" at bounding box center [330, 312] width 147 height 32
click at [290, 308] on link "Current User" at bounding box center [282, 302] width 50 height 12
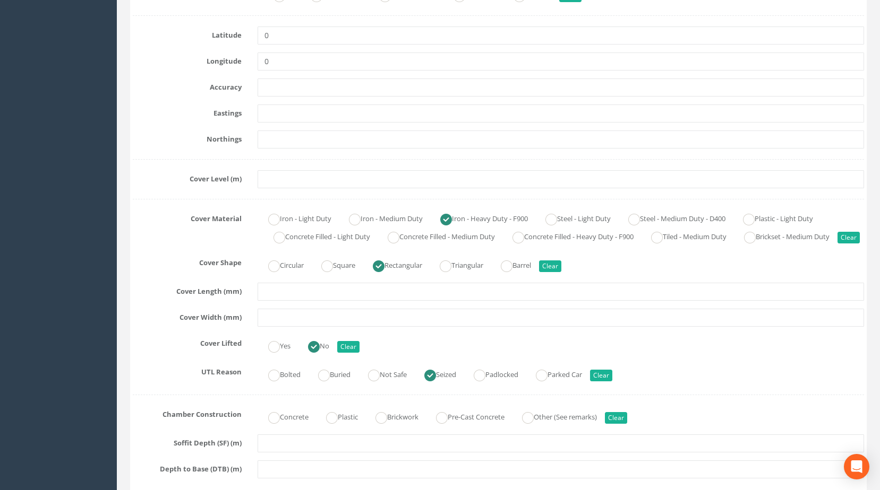
scroll to position [212, 0]
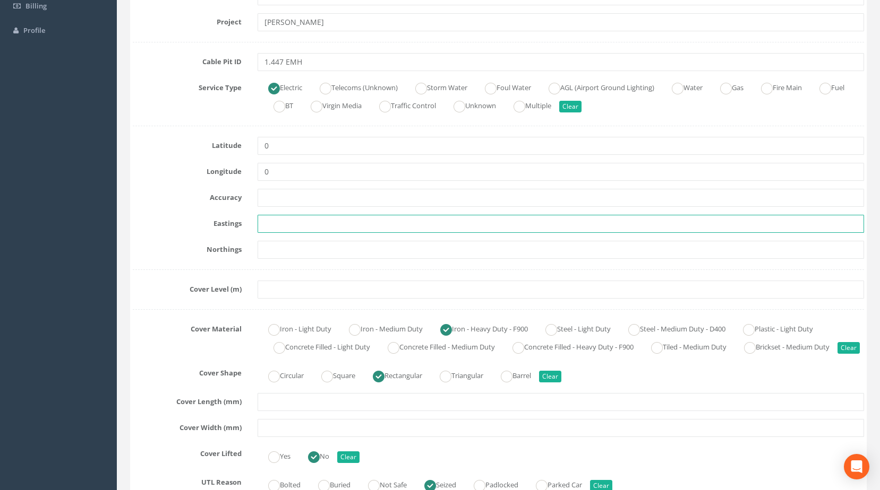
click at [322, 221] on input "text" at bounding box center [560, 224] width 607 height 18
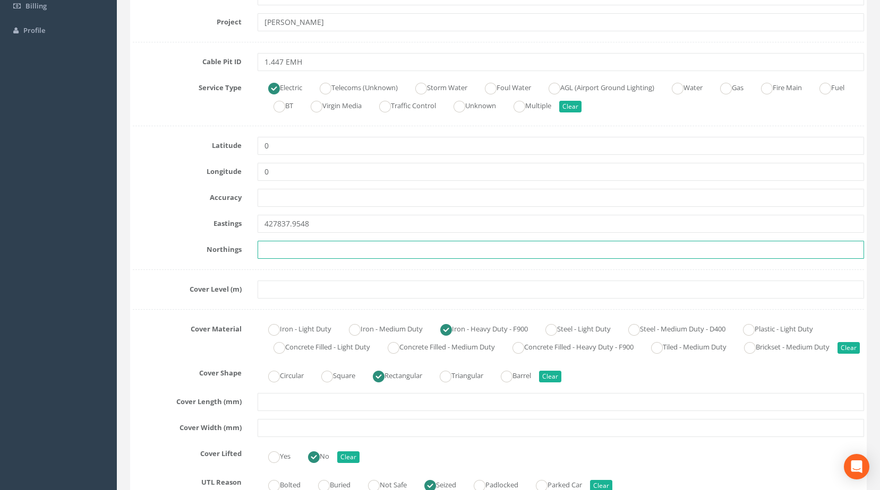
click at [330, 252] on input "text" at bounding box center [560, 250] width 607 height 18
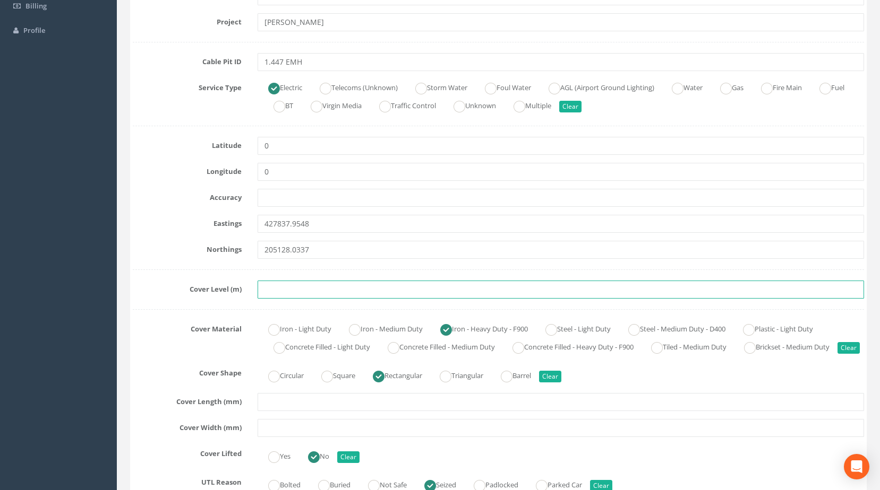
click at [292, 286] on input "text" at bounding box center [560, 290] width 607 height 18
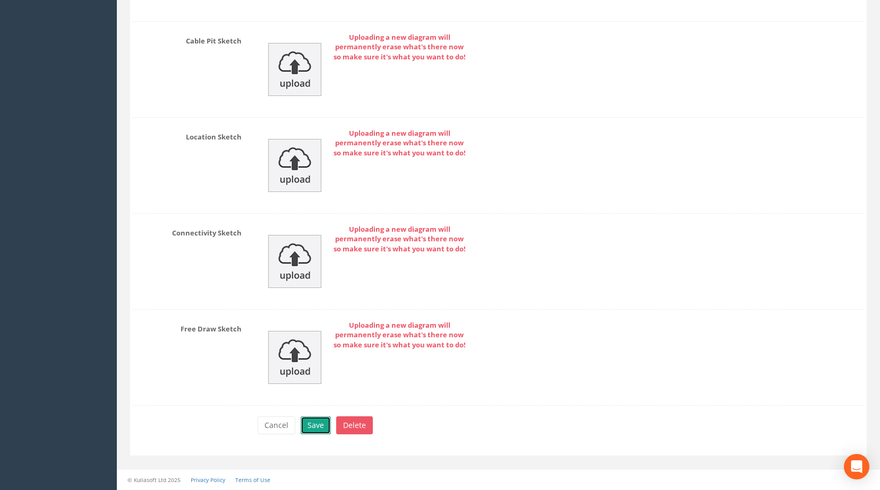
click at [317, 427] on button "Save" at bounding box center [315, 426] width 30 height 18
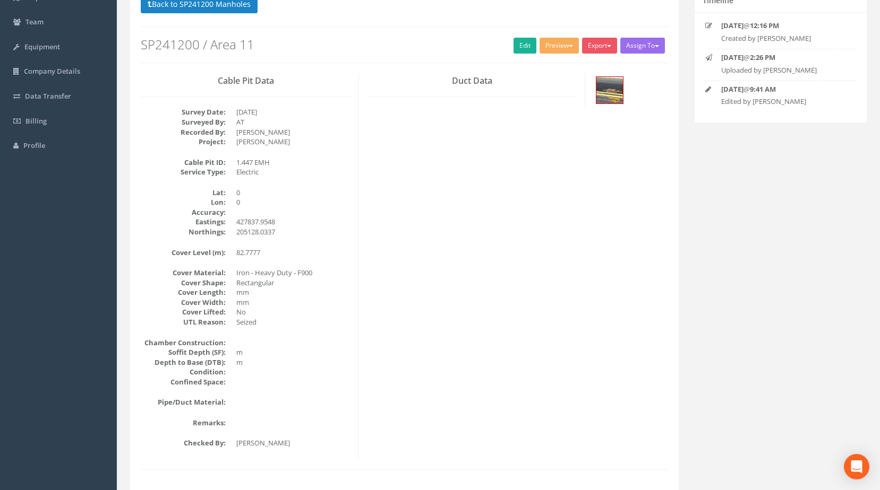
scroll to position [0, 0]
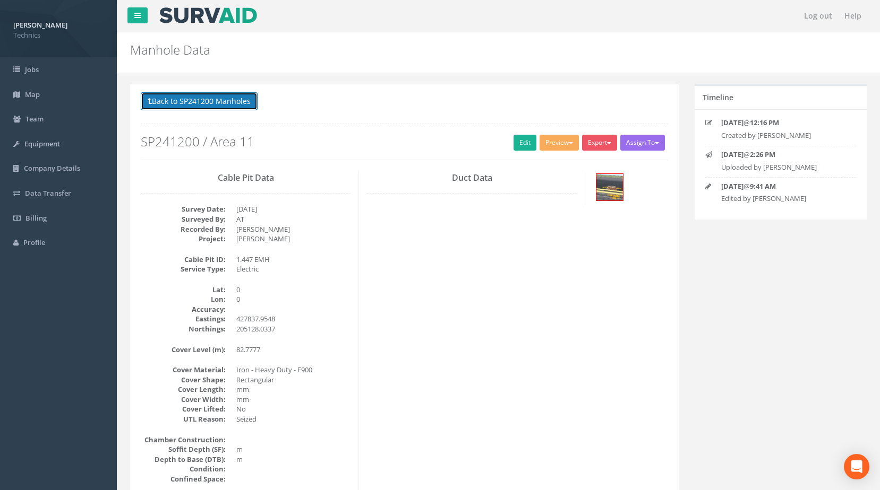
click at [232, 101] on button "Back to SP241200 Manholes" at bounding box center [199, 101] width 117 height 18
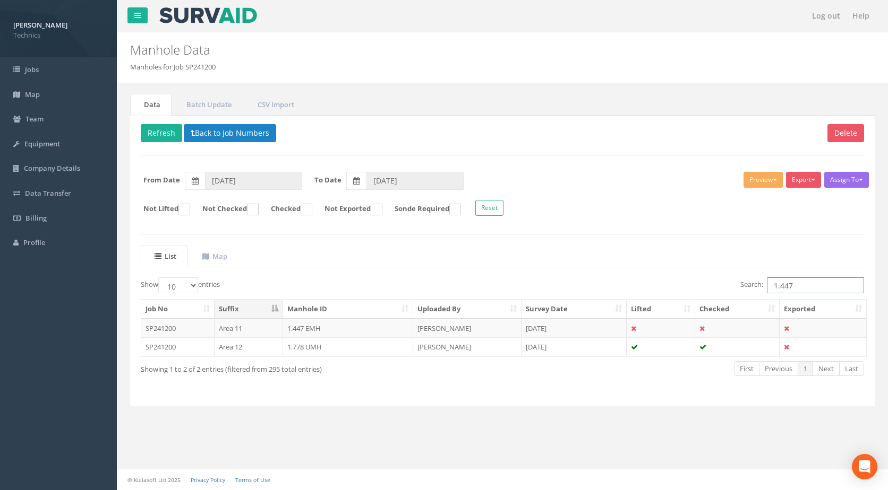
click at [795, 287] on input "1.447" at bounding box center [814, 286] width 97 height 16
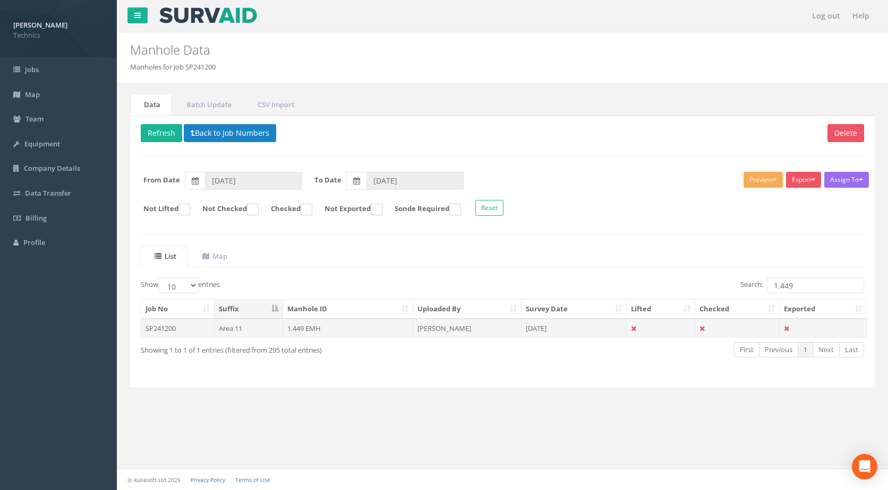
click at [399, 331] on td "1.449 EMH" at bounding box center [348, 328] width 131 height 19
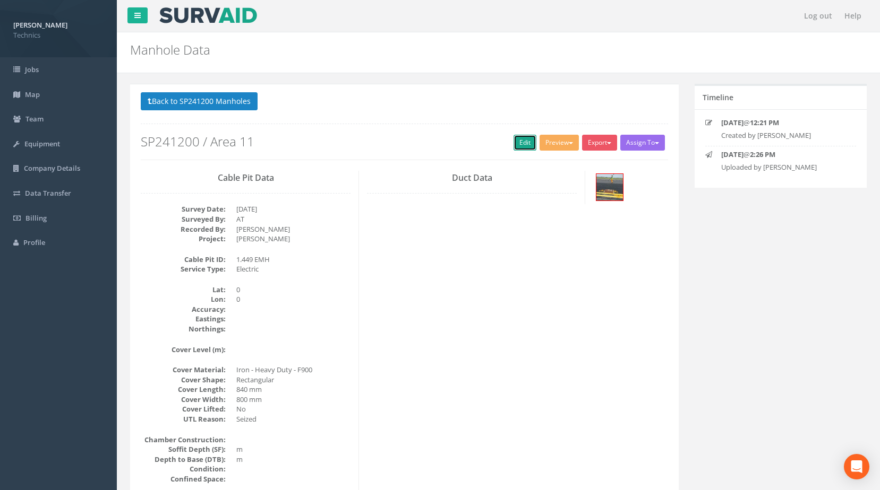
click at [518, 144] on link "Edit" at bounding box center [524, 143] width 23 height 16
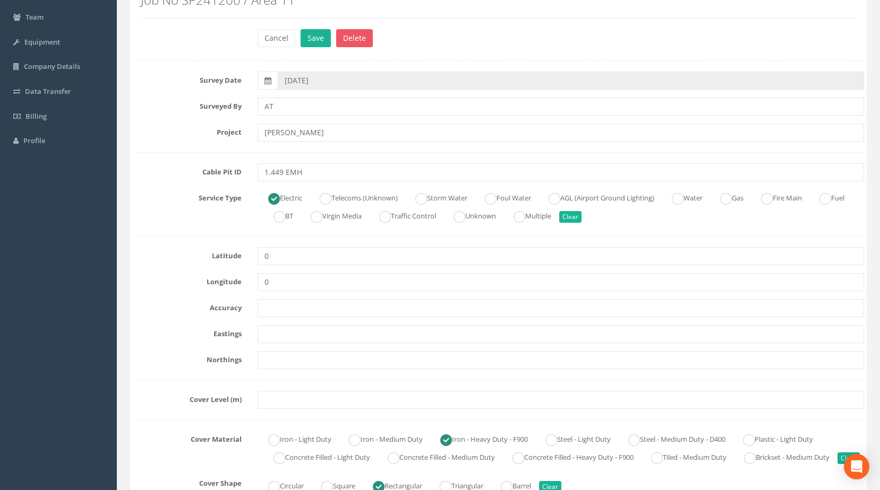
scroll to position [106, 0]
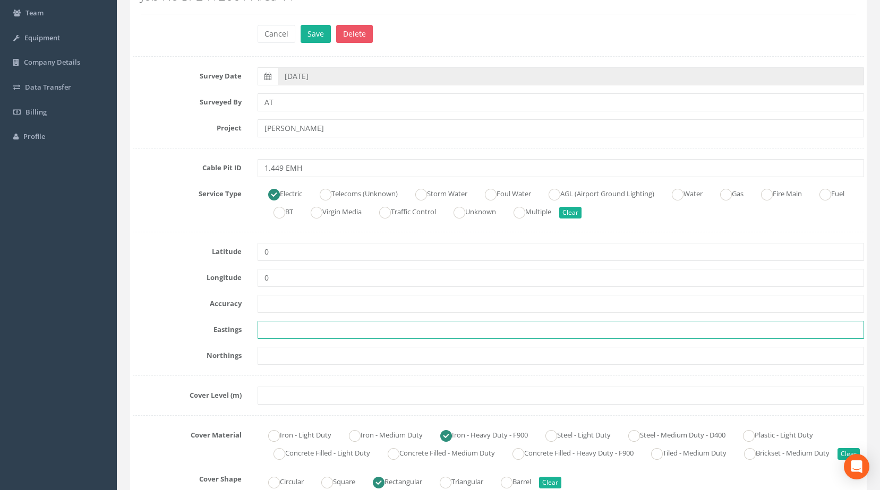
click at [297, 335] on input "text" at bounding box center [560, 330] width 607 height 18
click at [340, 355] on input "text" at bounding box center [560, 356] width 607 height 18
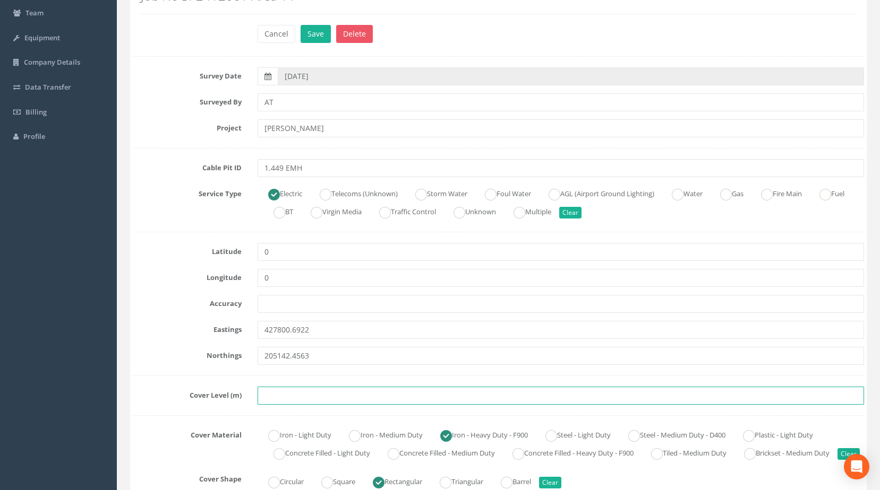
click at [340, 394] on input "text" at bounding box center [560, 396] width 607 height 18
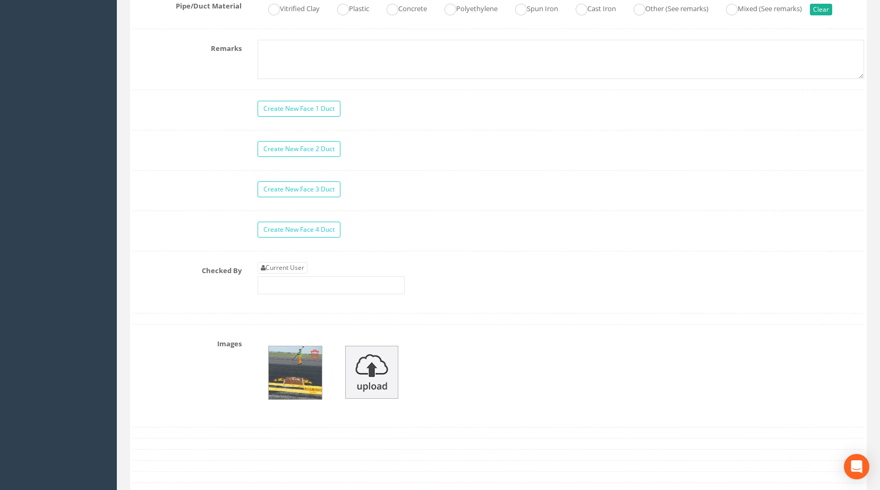
scroll to position [902, 0]
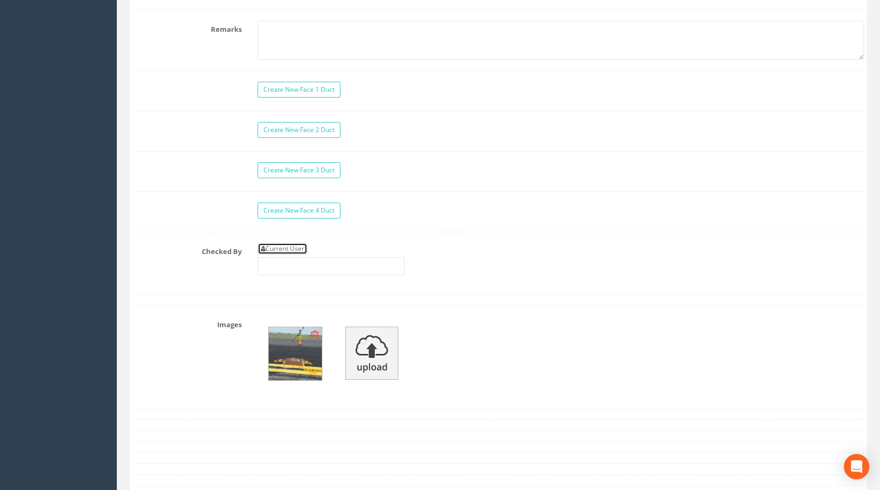
click at [280, 255] on link "Current User" at bounding box center [282, 249] width 50 height 12
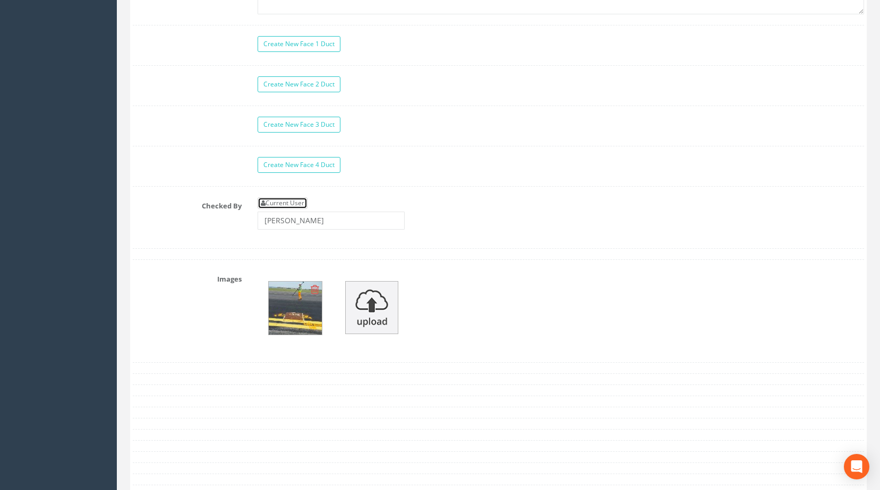
scroll to position [1009, 0]
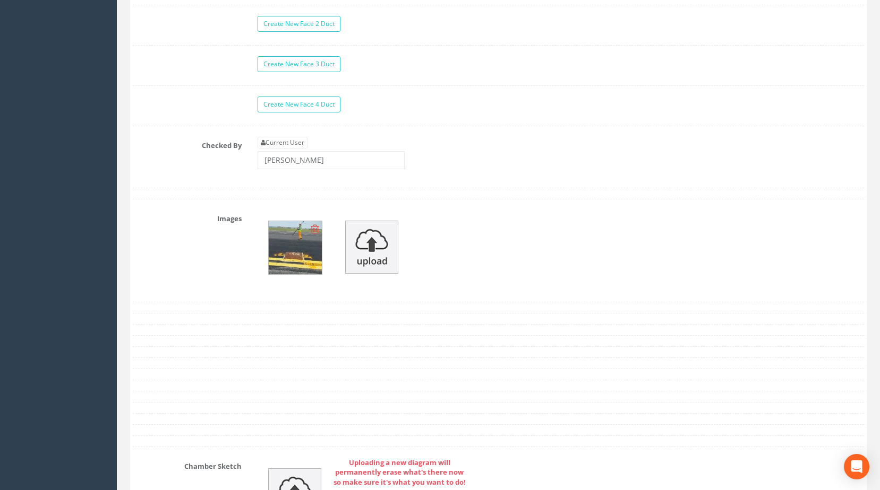
click at [304, 265] on img at bounding box center [295, 247] width 53 height 53
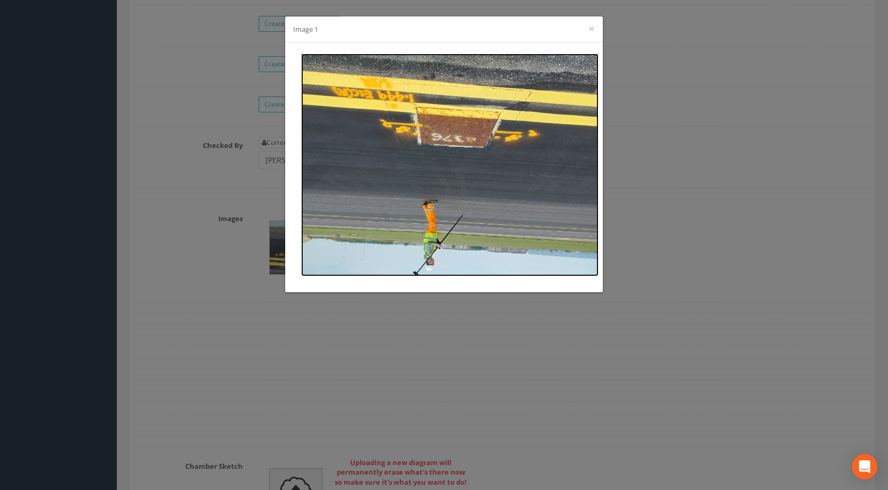
click at [412, 235] on img at bounding box center [449, 165] width 297 height 223
click at [226, 263] on div "Image 1 ×" at bounding box center [444, 245] width 888 height 490
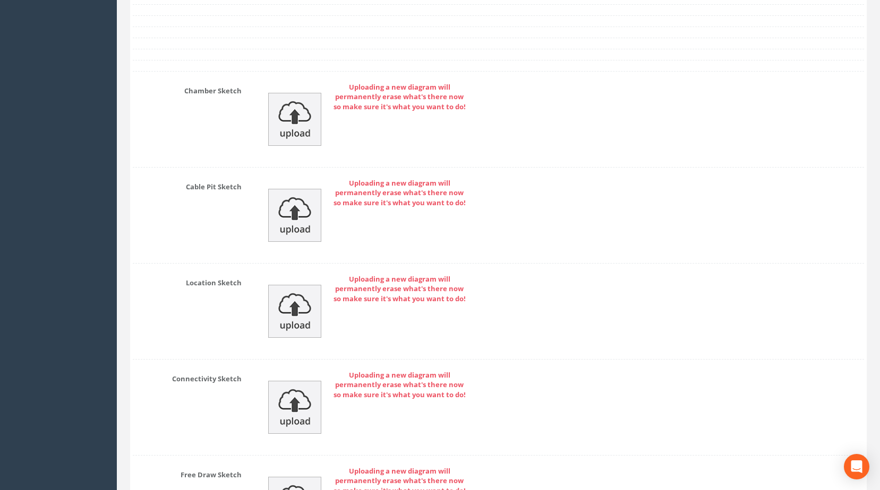
scroll to position [1546, 0]
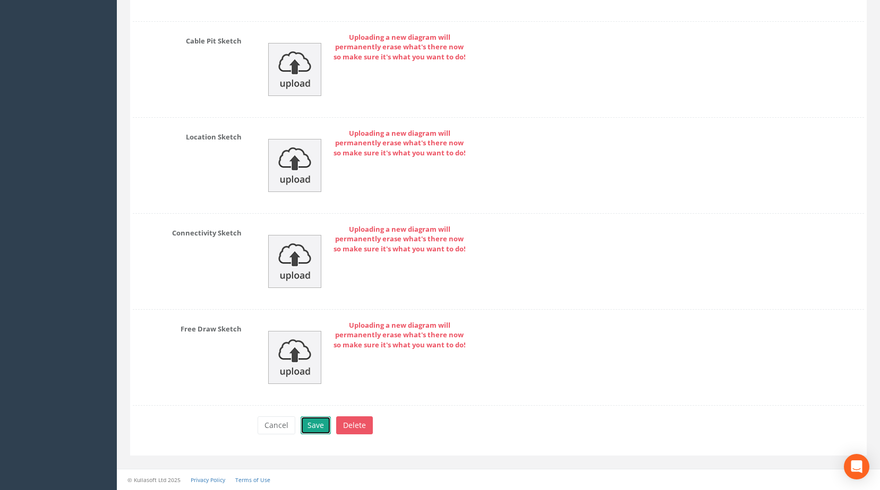
click at [309, 423] on button "Save" at bounding box center [315, 426] width 30 height 18
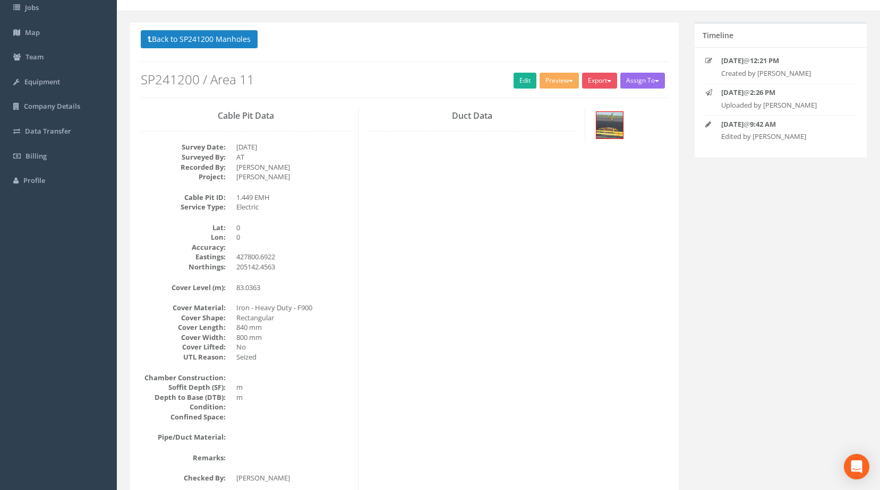
scroll to position [0, 0]
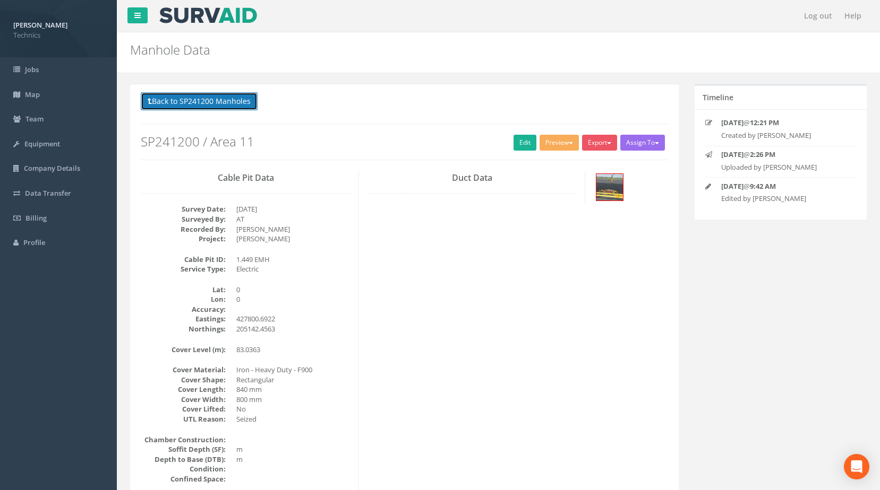
click at [210, 96] on button "Back to SP241200 Manholes" at bounding box center [199, 101] width 117 height 18
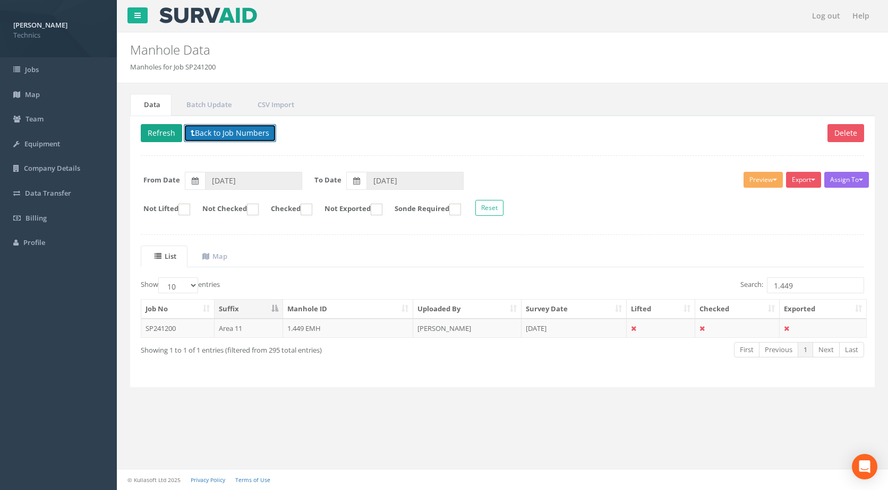
drag, startPoint x: 184, startPoint y: 136, endPoint x: 166, endPoint y: 136, distance: 17.5
click at [177, 136] on p "Delete Refresh Back to Job Numbers" at bounding box center [502, 134] width 723 height 21
click at [166, 136] on button "Refresh" at bounding box center [161, 133] width 41 height 18
click at [224, 130] on button "Back to Job Numbers" at bounding box center [230, 133] width 92 height 18
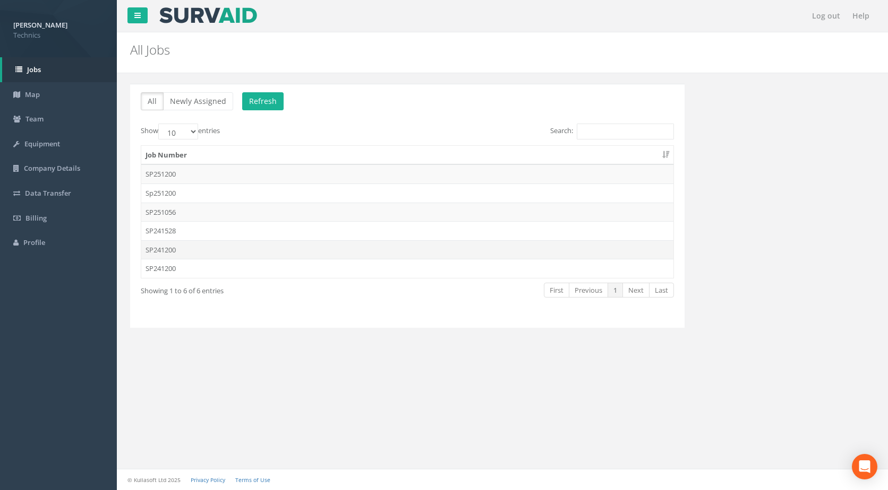
click at [185, 249] on td "SP241200" at bounding box center [407, 249] width 532 height 19
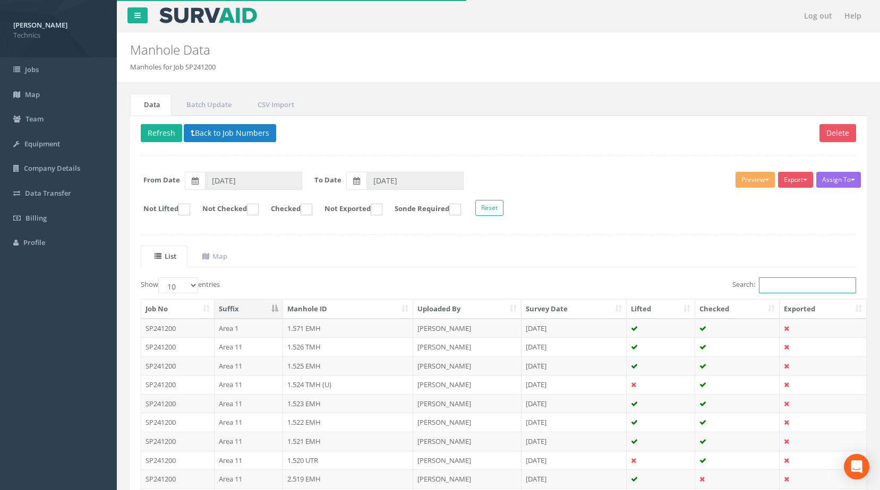
click at [770, 284] on input "Search:" at bounding box center [807, 286] width 97 height 16
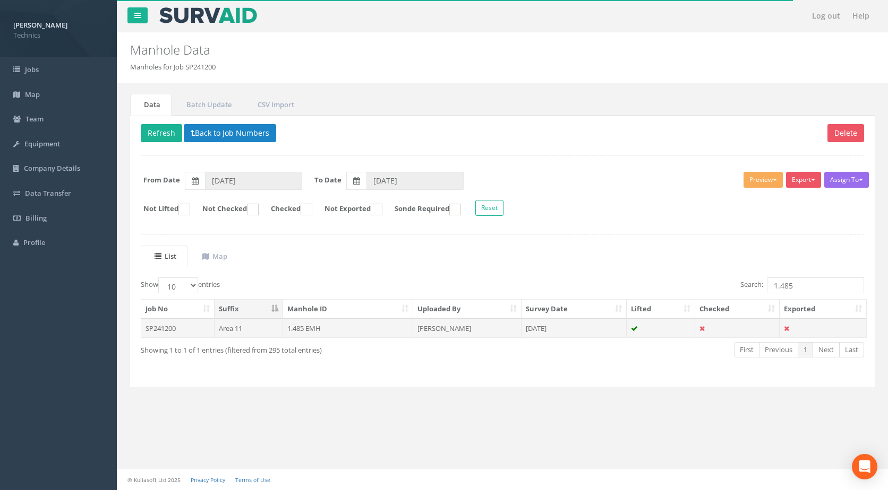
click at [324, 326] on td "1.485 EMH" at bounding box center [348, 328] width 131 height 19
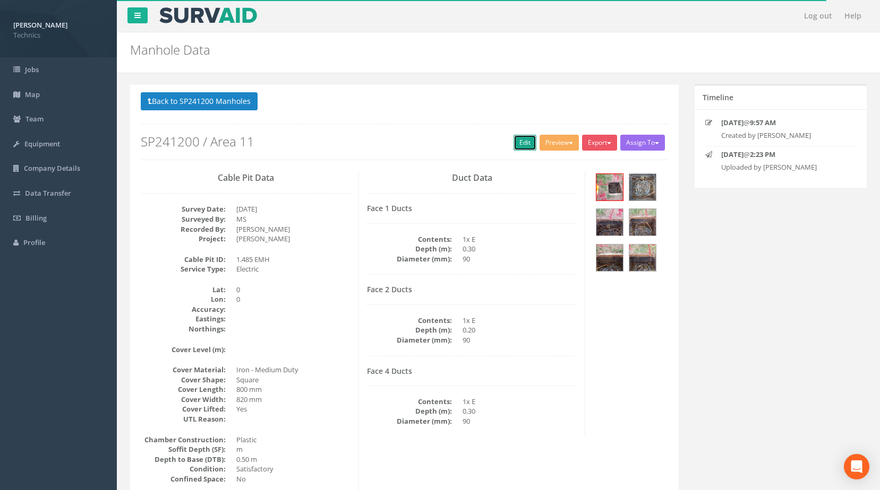
click at [519, 144] on link "Edit" at bounding box center [524, 143] width 23 height 16
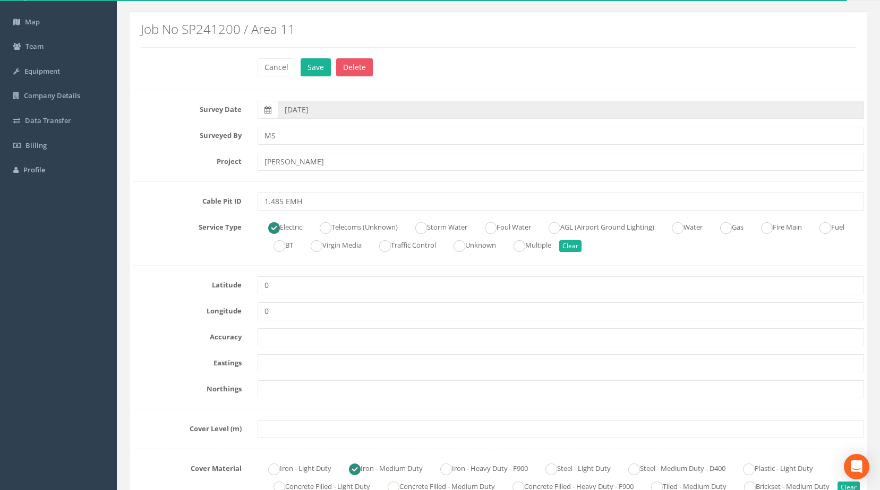
scroll to position [106, 0]
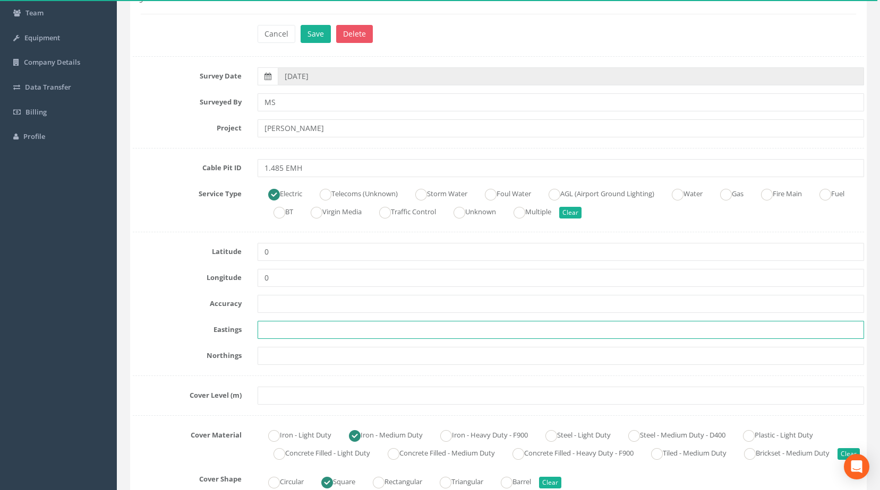
click at [298, 334] on input "text" at bounding box center [560, 330] width 607 height 18
click at [304, 356] on input "text" at bounding box center [560, 356] width 607 height 18
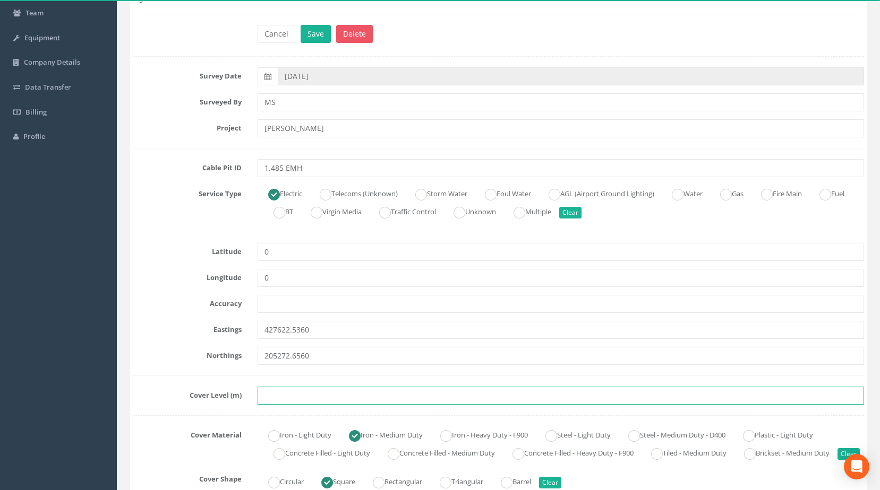
click at [305, 396] on input "text" at bounding box center [560, 396] width 607 height 18
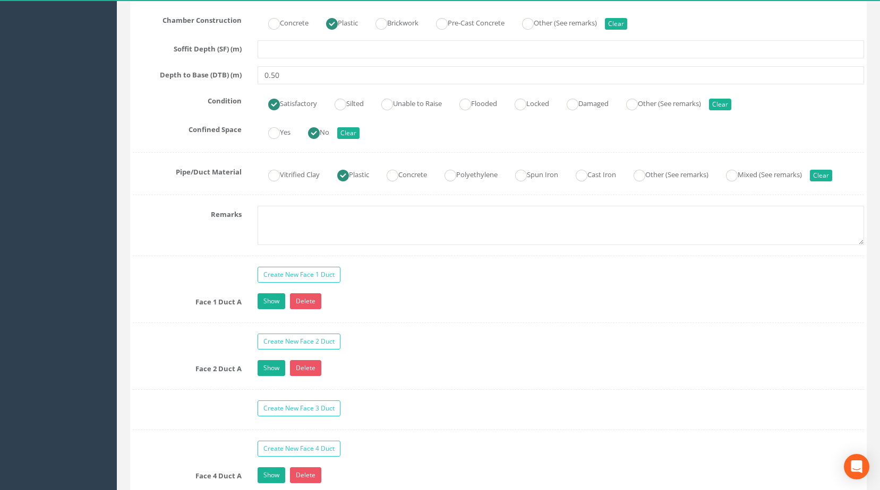
scroll to position [796, 0]
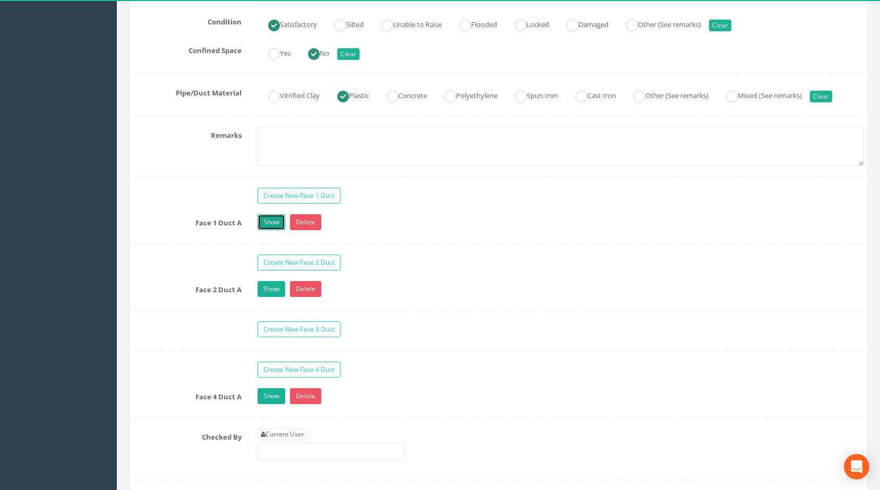
click at [274, 230] on link "Show" at bounding box center [271, 222] width 28 height 16
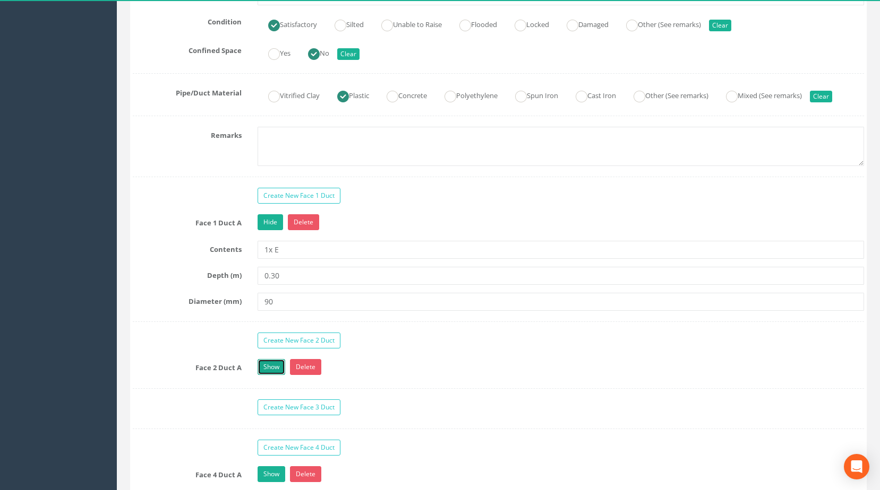
click at [265, 375] on link "Show" at bounding box center [271, 367] width 28 height 16
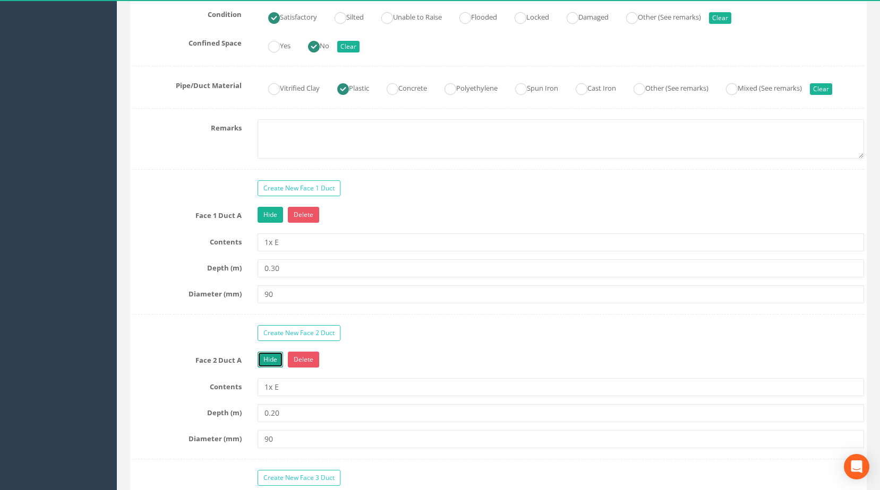
scroll to position [1009, 0]
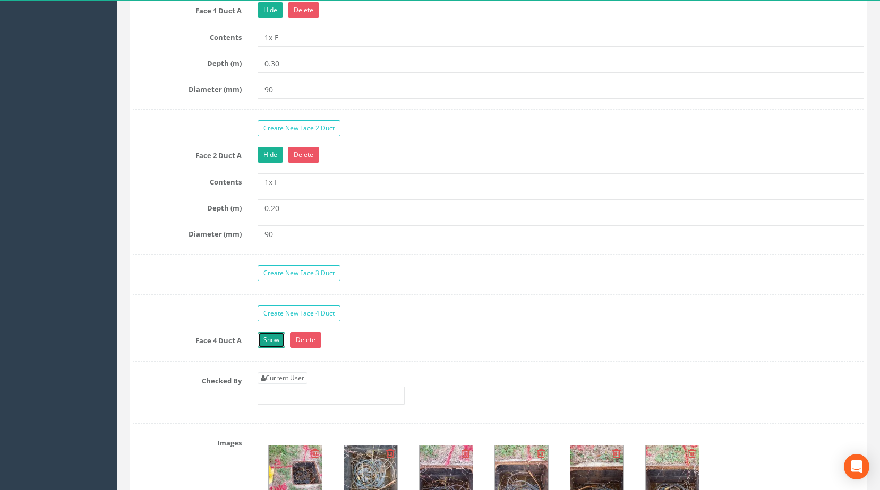
click at [278, 348] on link "Show" at bounding box center [271, 340] width 28 height 16
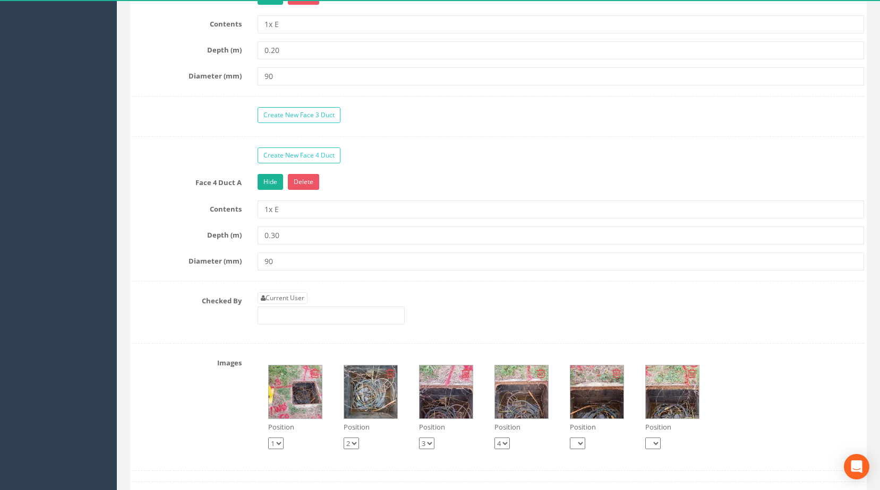
scroll to position [1274, 0]
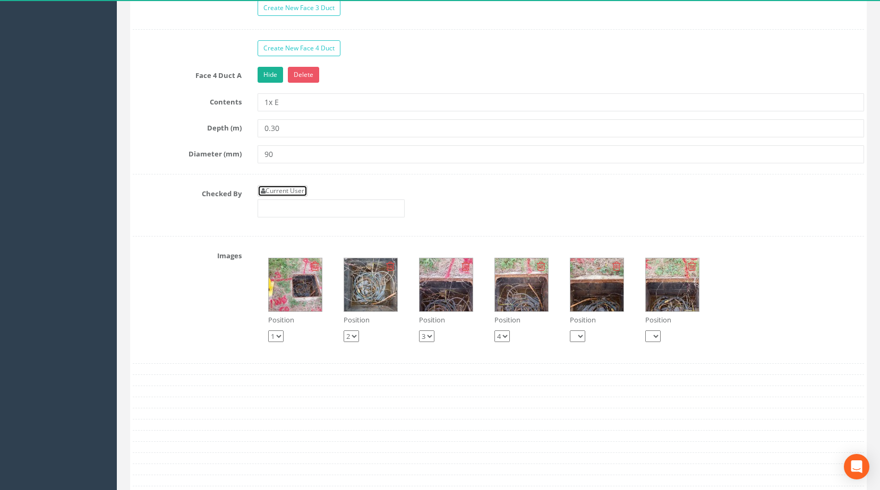
click at [286, 197] on link "Current User" at bounding box center [282, 191] width 50 height 12
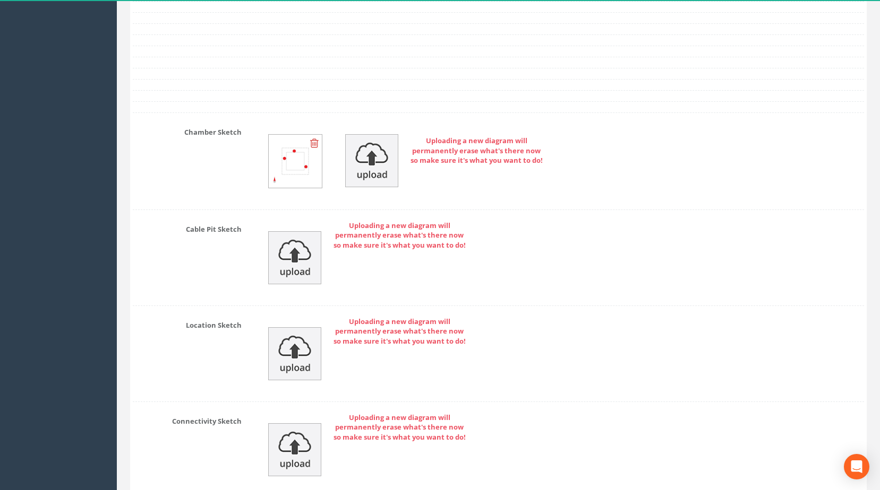
scroll to position [1874, 0]
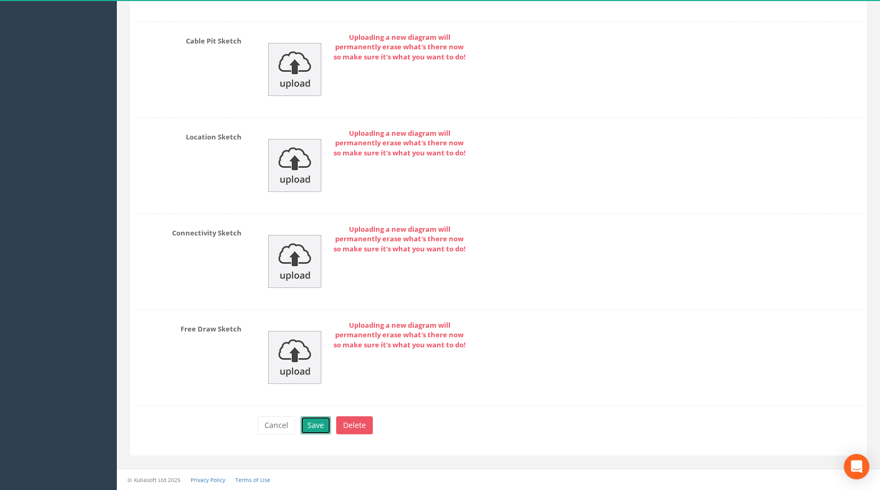
click at [321, 420] on button "Save" at bounding box center [315, 426] width 30 height 18
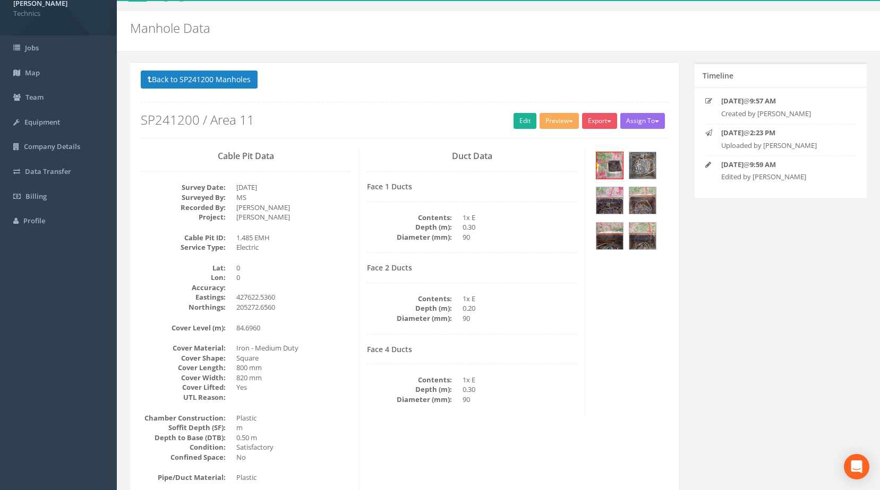
scroll to position [0, 0]
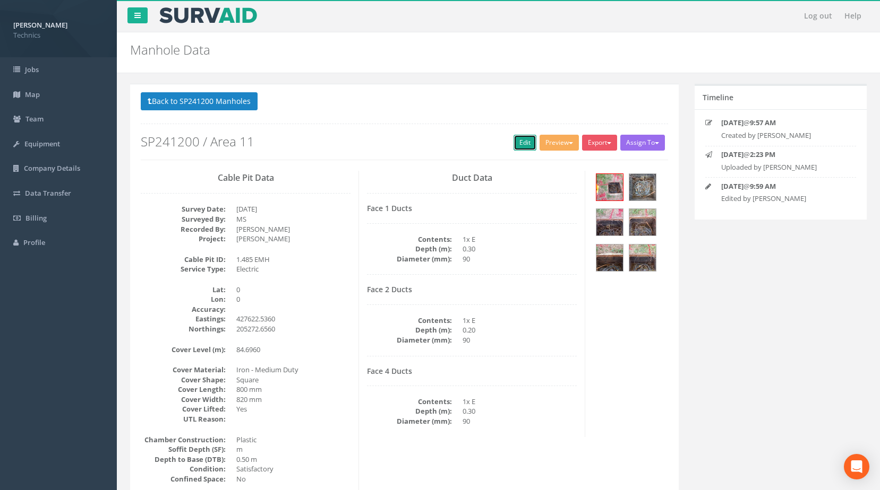
click at [515, 140] on link "Edit" at bounding box center [524, 143] width 23 height 16
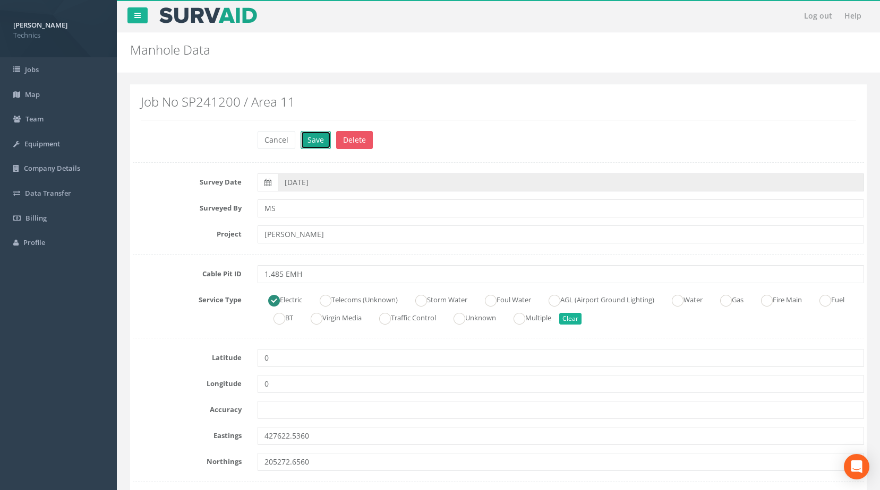
click at [312, 138] on button "Save" at bounding box center [315, 140] width 30 height 18
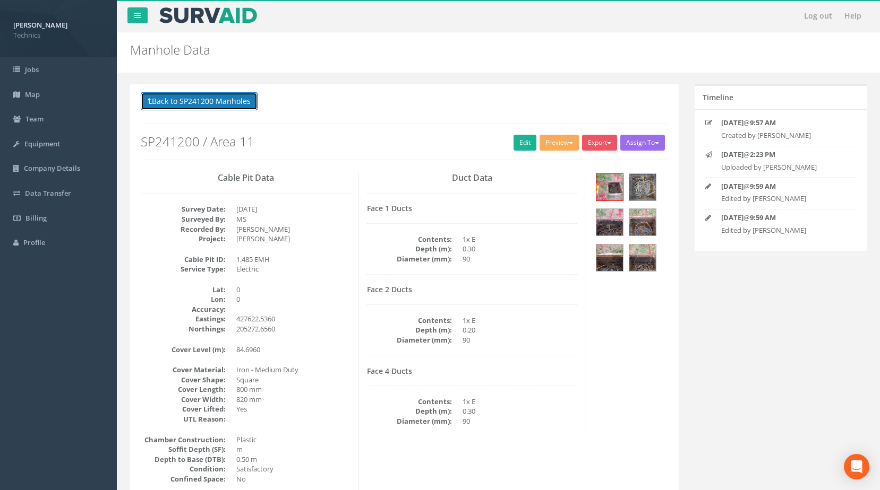
click at [233, 105] on button "Back to SP241200 Manholes" at bounding box center [199, 101] width 117 height 18
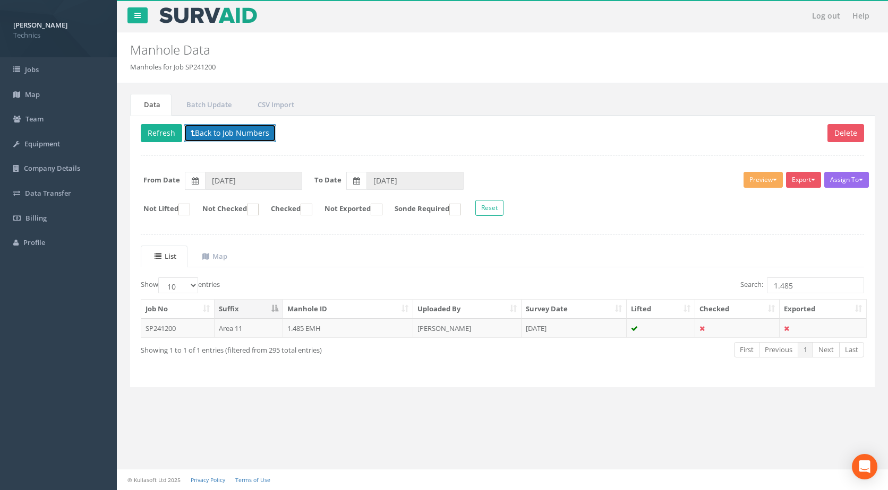
click at [228, 132] on button "Back to Job Numbers" at bounding box center [230, 133] width 92 height 18
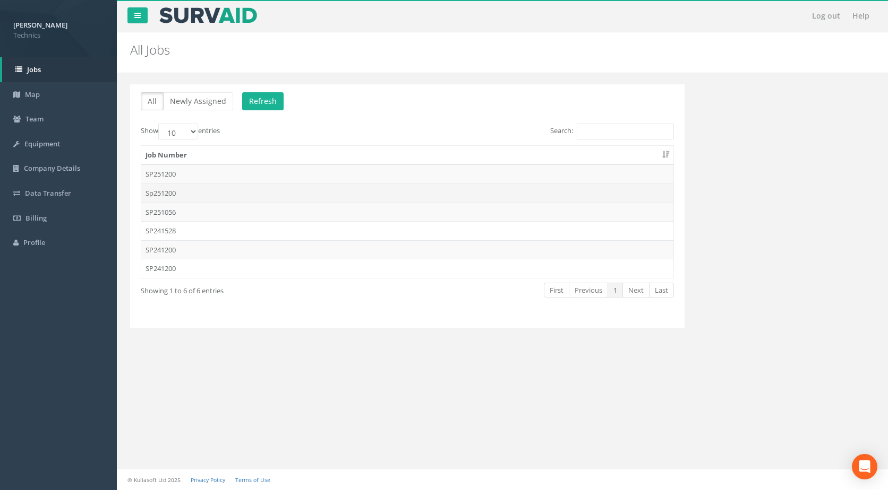
click at [202, 188] on td "Sp251200" at bounding box center [407, 193] width 532 height 19
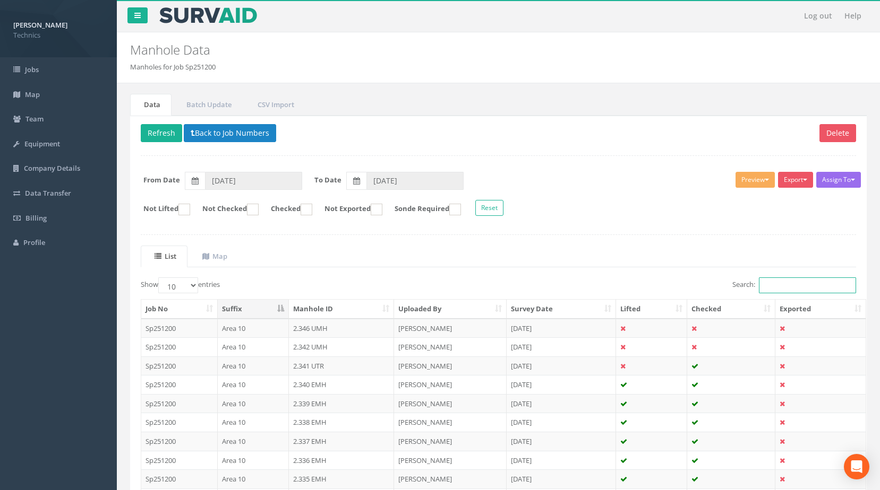
click at [780, 281] on input "Search:" at bounding box center [807, 286] width 97 height 16
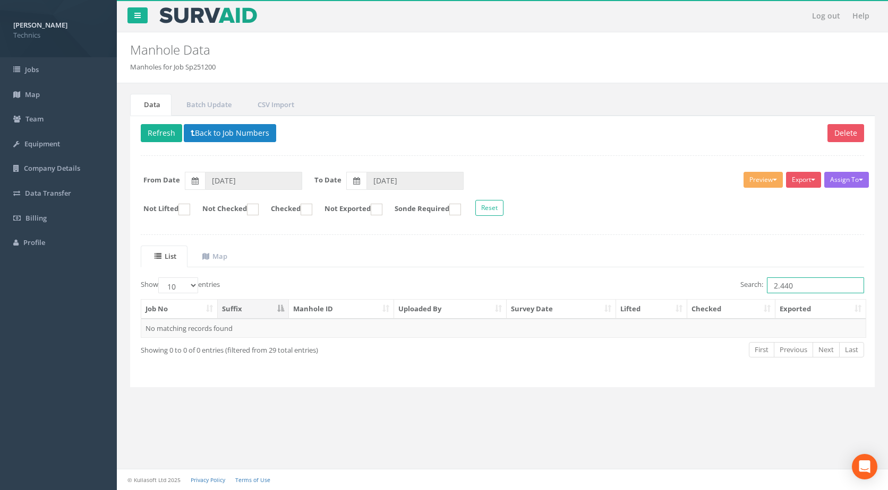
click at [813, 288] on input "2.440" at bounding box center [814, 286] width 97 height 16
drag, startPoint x: 800, startPoint y: 286, endPoint x: 730, endPoint y: 286, distance: 70.1
click at [730, 286] on div "Search: 2.441" at bounding box center [687, 287] width 354 height 19
click at [248, 132] on button "Back to Job Numbers" at bounding box center [230, 133] width 92 height 18
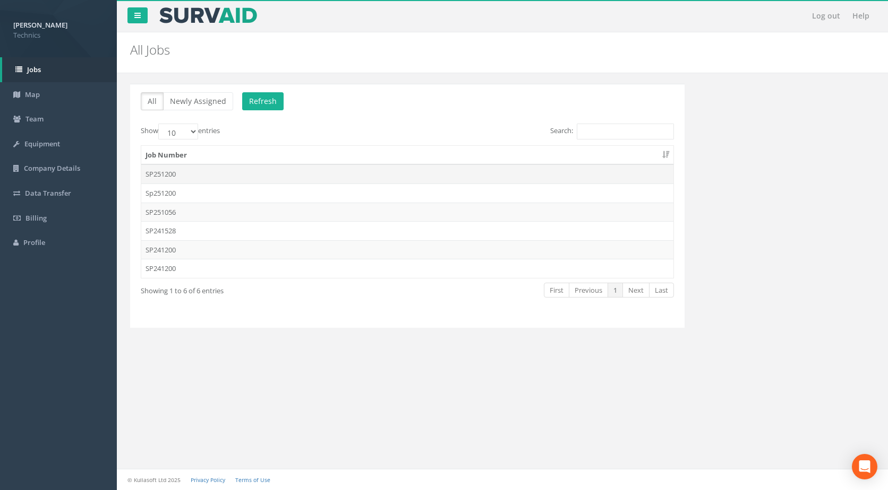
click at [230, 169] on td "SP251200" at bounding box center [407, 174] width 532 height 19
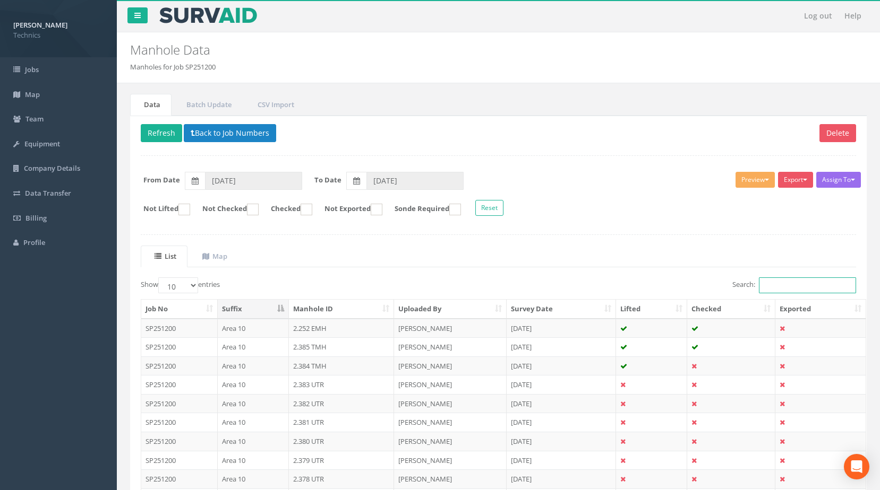
click at [774, 280] on input "Search:" at bounding box center [807, 286] width 97 height 16
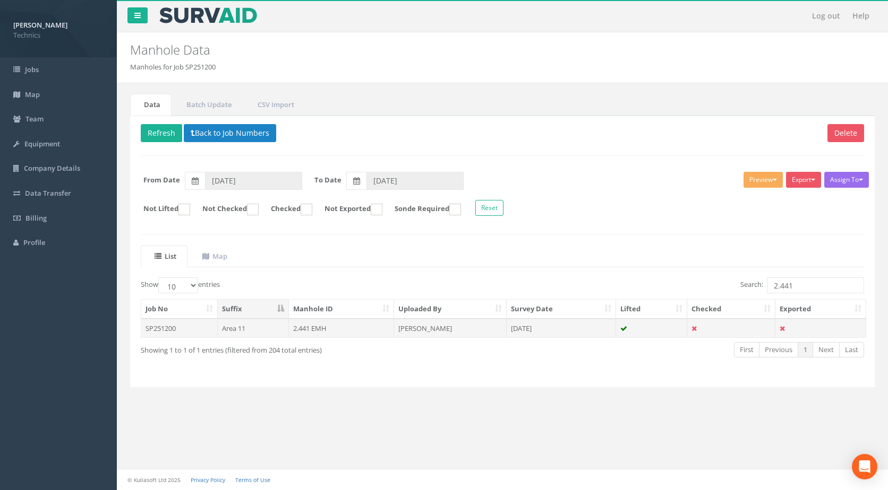
click at [312, 328] on td "2.441 EMH" at bounding box center [342, 328] width 106 height 19
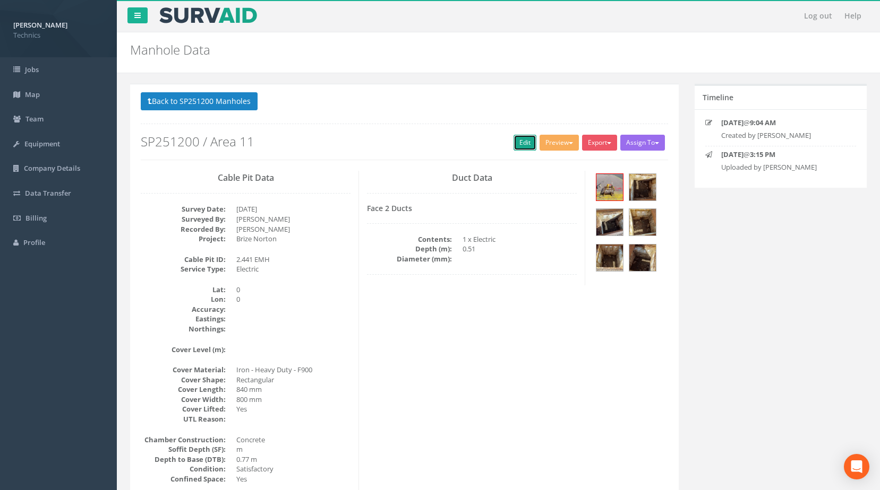
click at [513, 145] on link "Edit" at bounding box center [524, 143] width 23 height 16
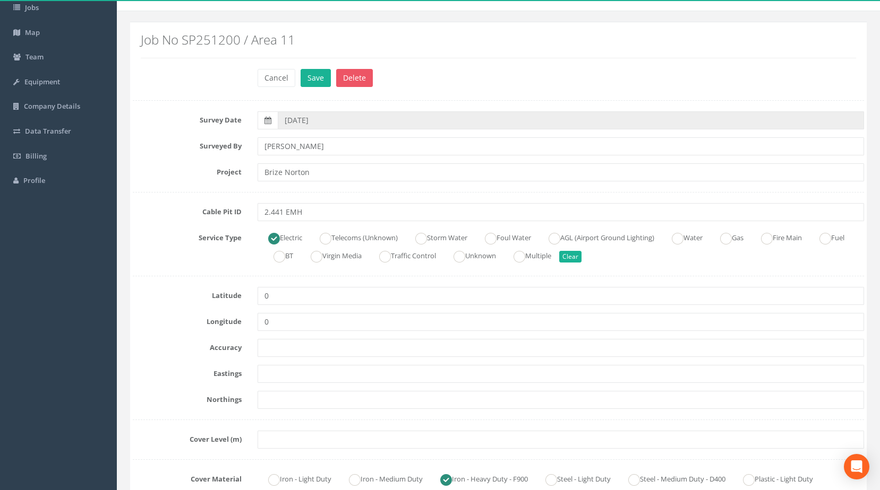
scroll to position [159, 0]
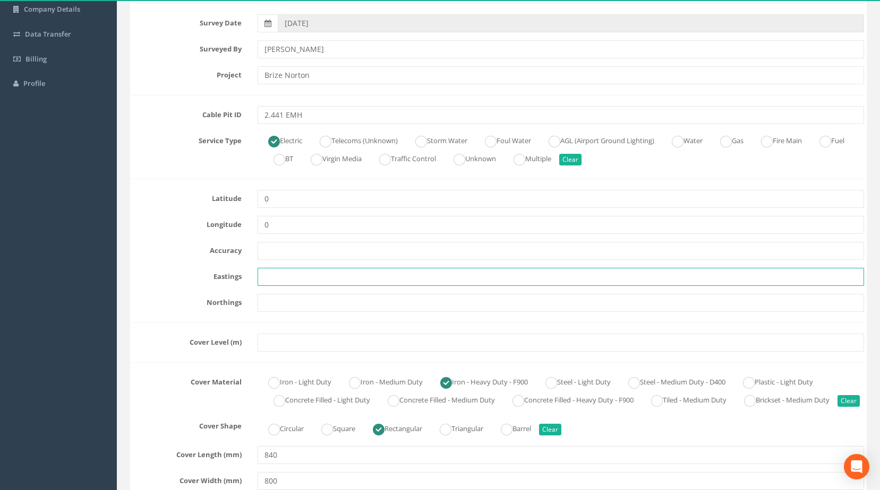
click at [309, 278] on input "text" at bounding box center [560, 277] width 607 height 18
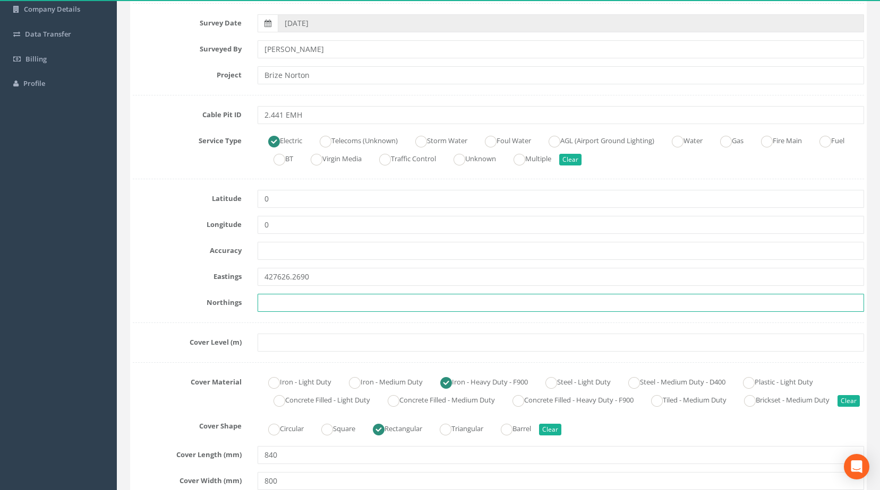
click at [290, 301] on input "text" at bounding box center [560, 303] width 607 height 18
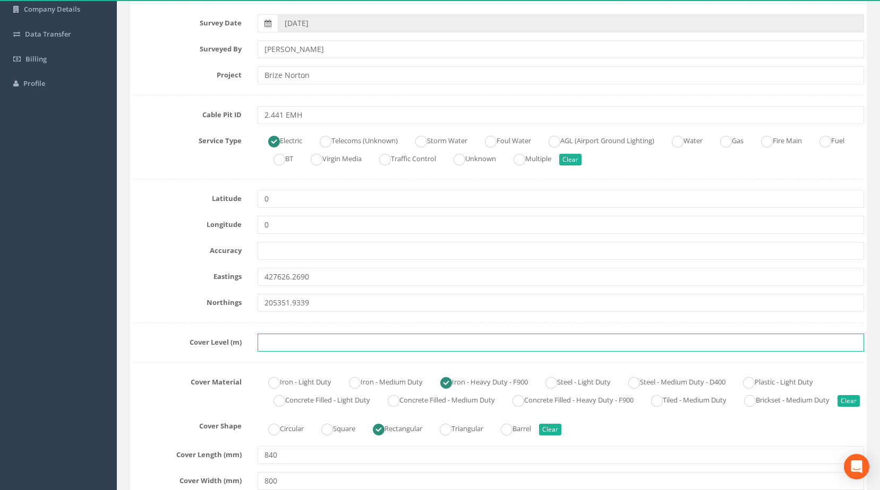
click at [293, 340] on input "text" at bounding box center [560, 343] width 607 height 18
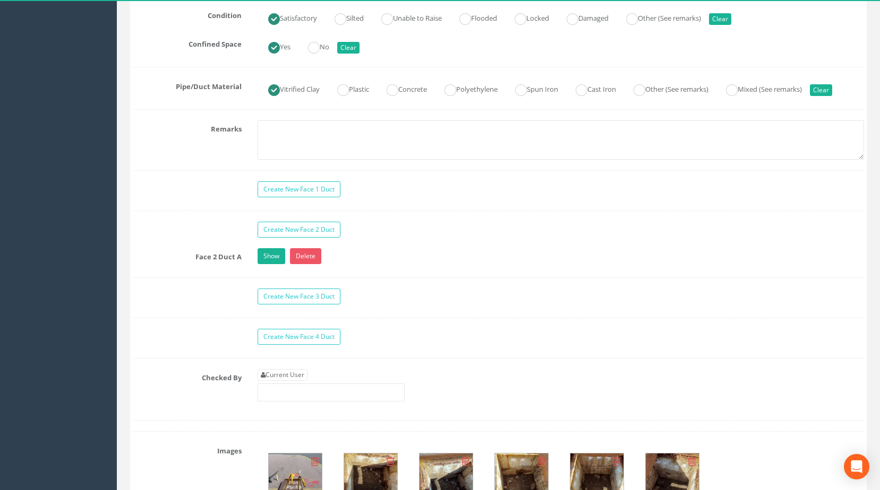
scroll to position [849, 0]
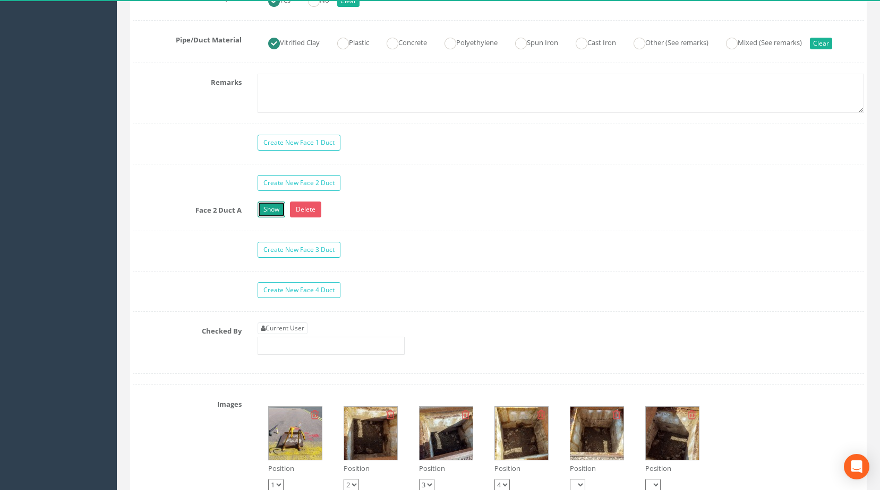
click at [270, 218] on link "Show" at bounding box center [271, 210] width 28 height 16
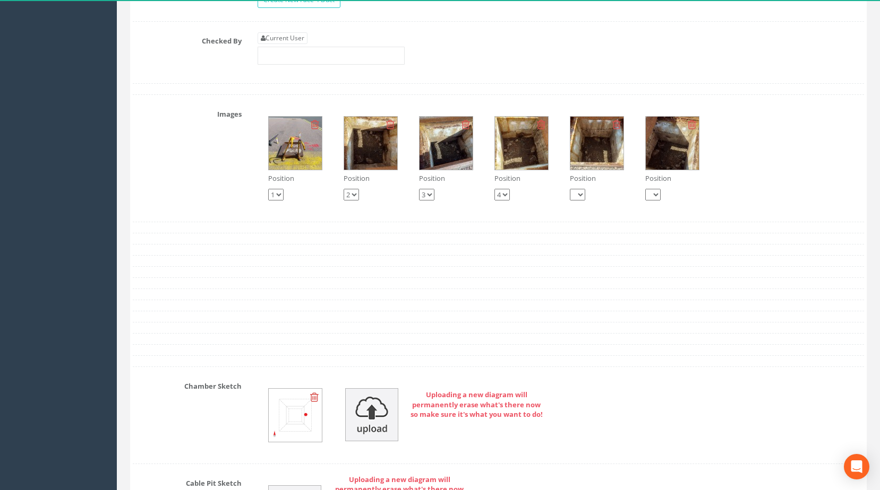
scroll to position [1380, 0]
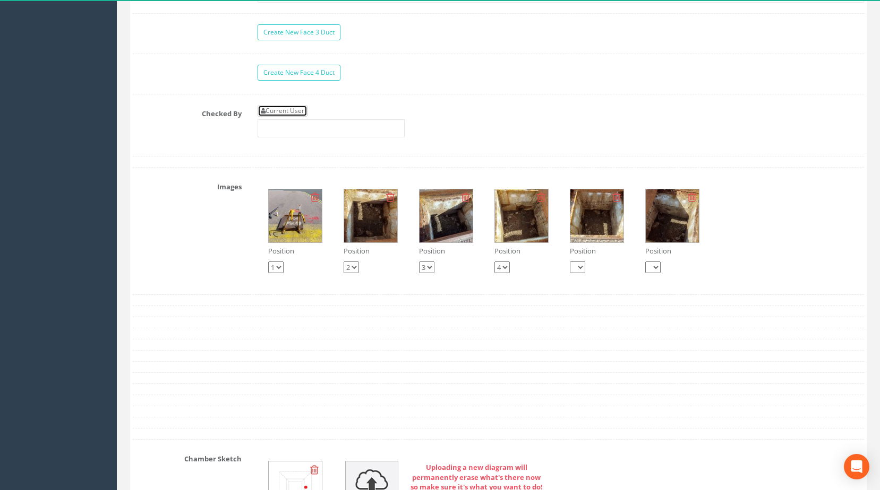
click at [296, 117] on link "Current User" at bounding box center [282, 111] width 50 height 12
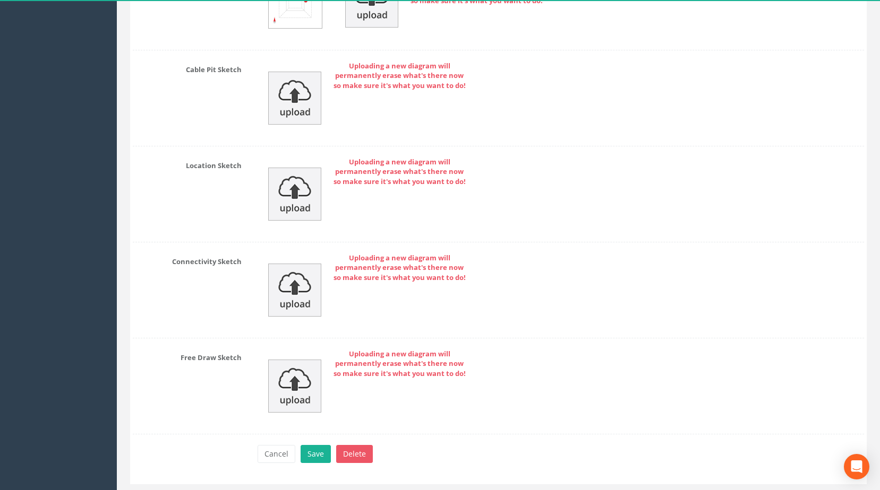
scroll to position [1676, 0]
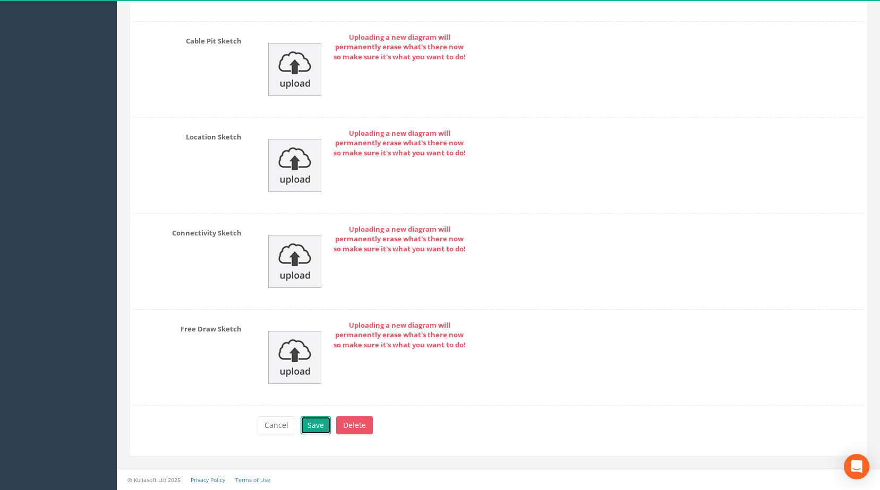
click at [317, 425] on button "Save" at bounding box center [315, 426] width 30 height 18
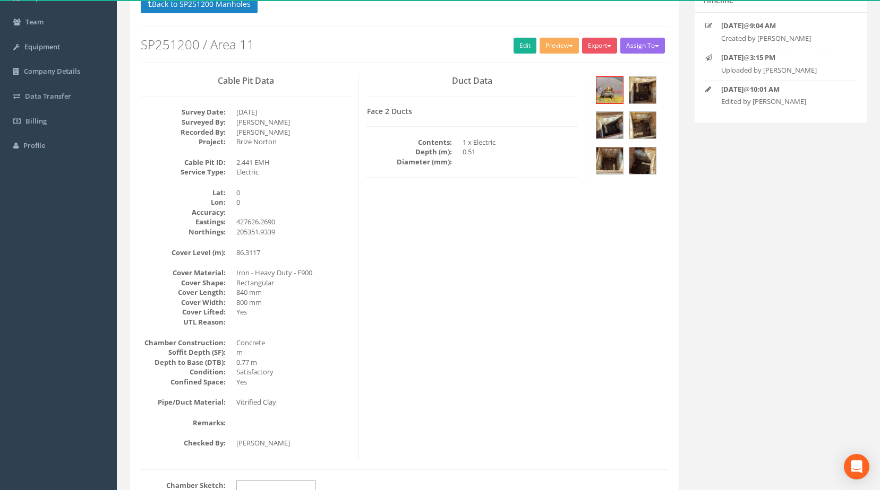
scroll to position [0, 0]
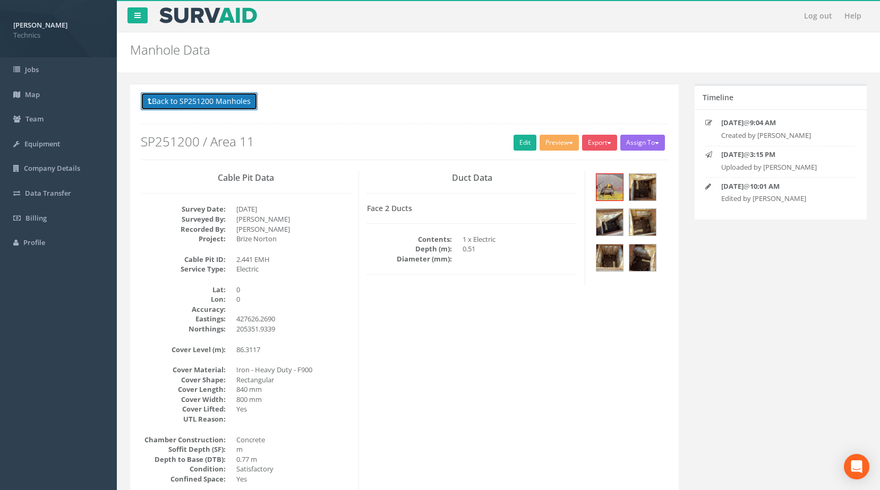
click at [215, 102] on button "Back to SP251200 Manholes" at bounding box center [199, 101] width 117 height 18
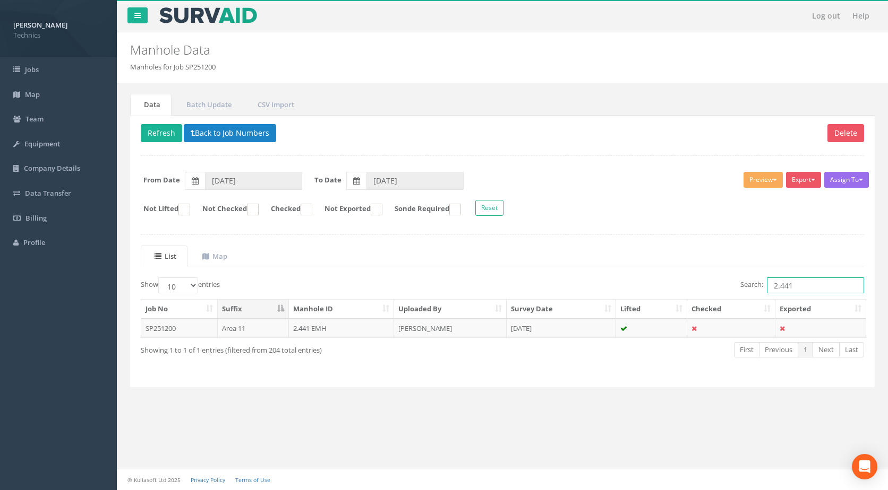
click at [794, 284] on input "2.441" at bounding box center [814, 286] width 97 height 16
click at [398, 330] on td "[PERSON_NAME]" at bounding box center [450, 328] width 113 height 19
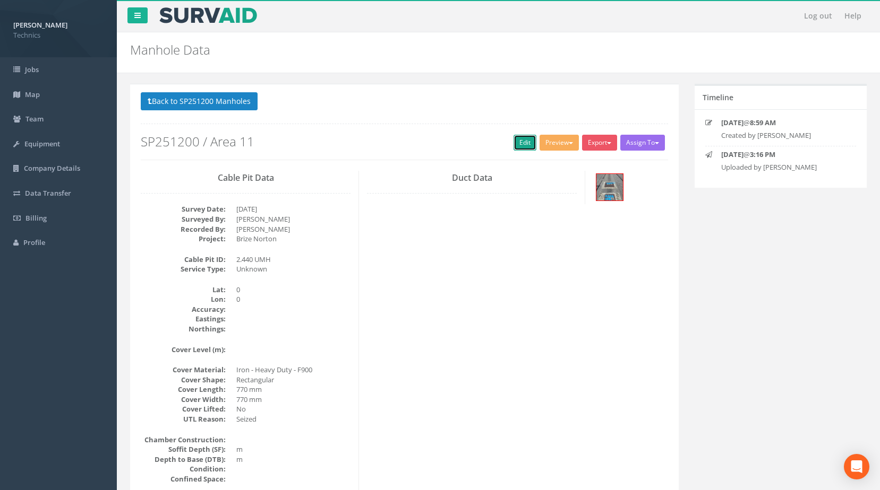
click at [517, 144] on link "Edit" at bounding box center [524, 143] width 23 height 16
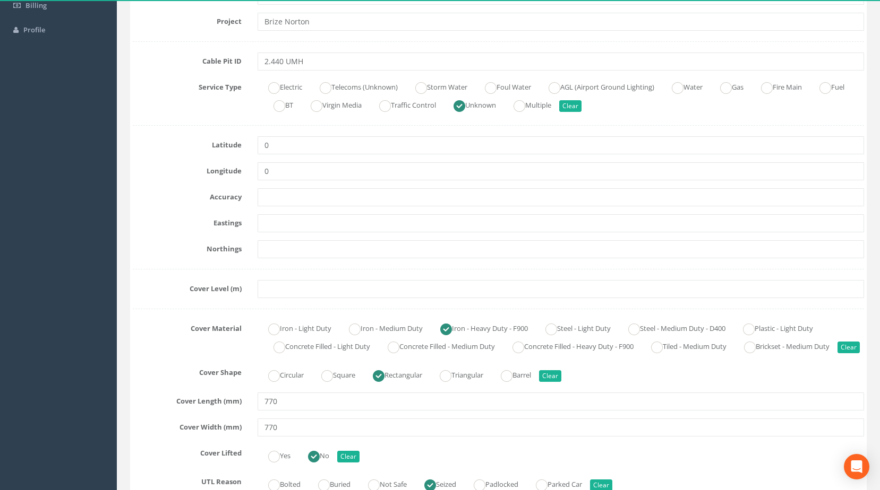
scroll to position [212, 0]
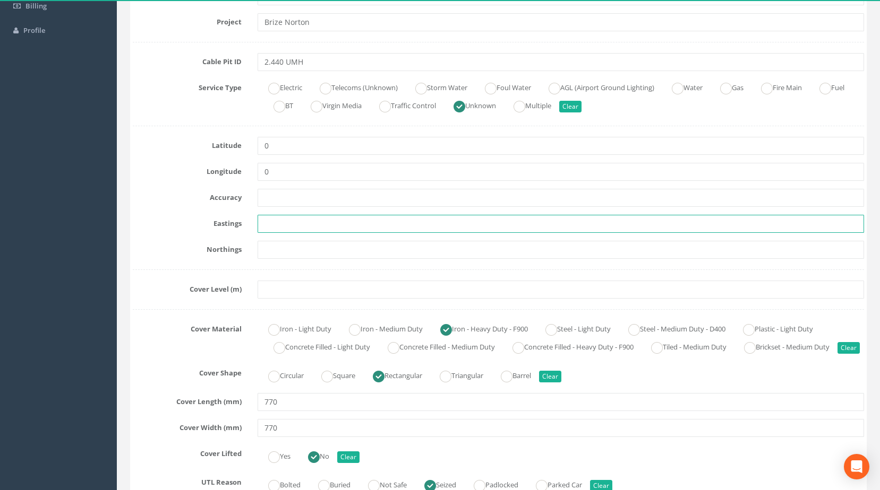
click at [274, 220] on input "text" at bounding box center [560, 224] width 607 height 18
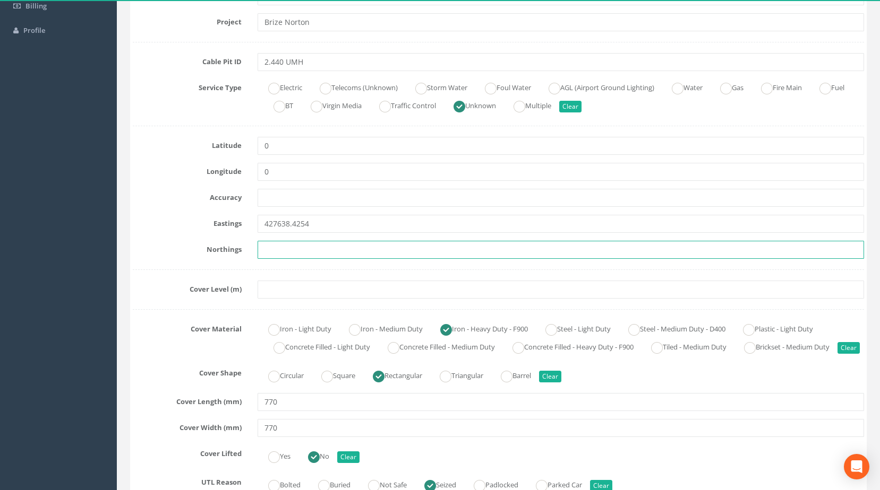
click at [321, 255] on input "text" at bounding box center [560, 250] width 607 height 18
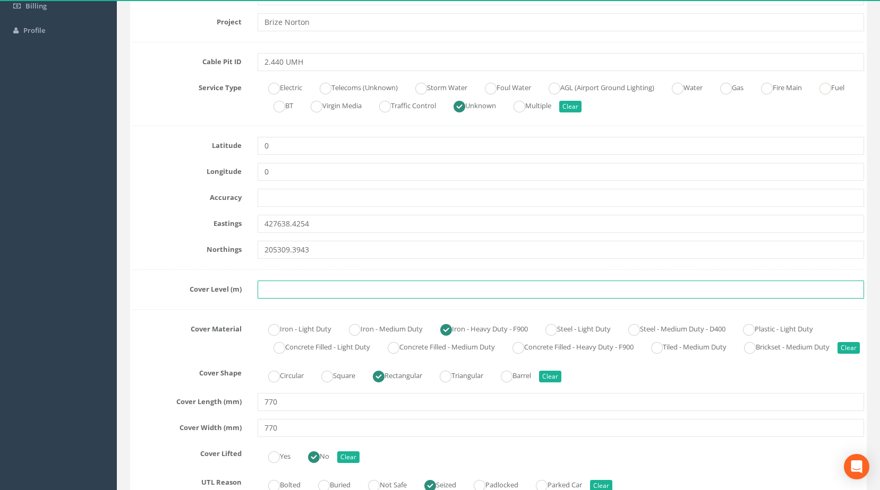
click at [324, 290] on input "text" at bounding box center [560, 290] width 607 height 18
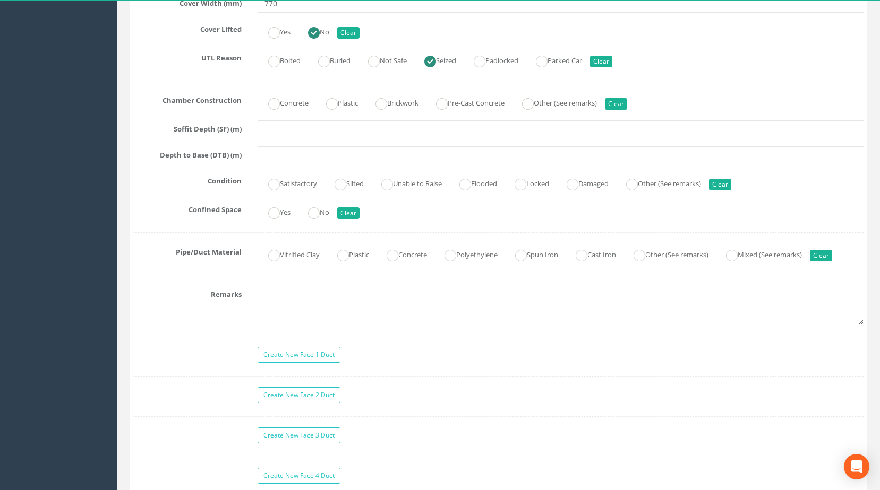
scroll to position [849, 0]
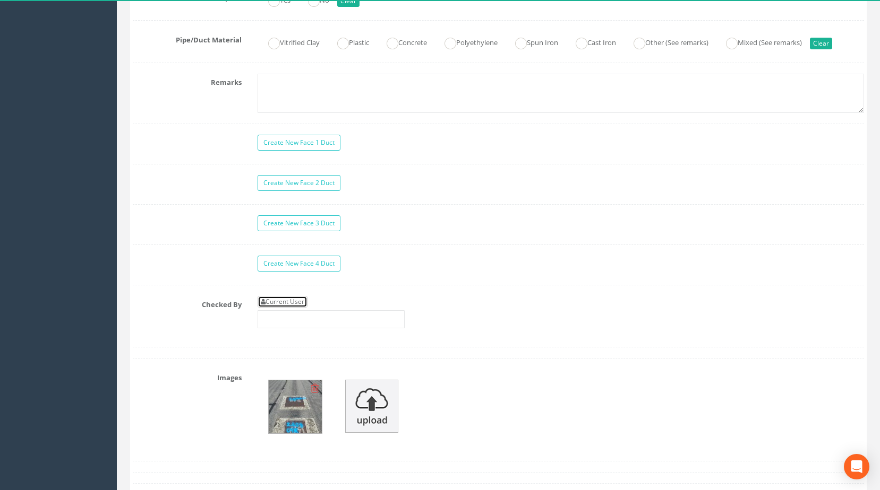
click at [288, 308] on link "Current User" at bounding box center [282, 302] width 50 height 12
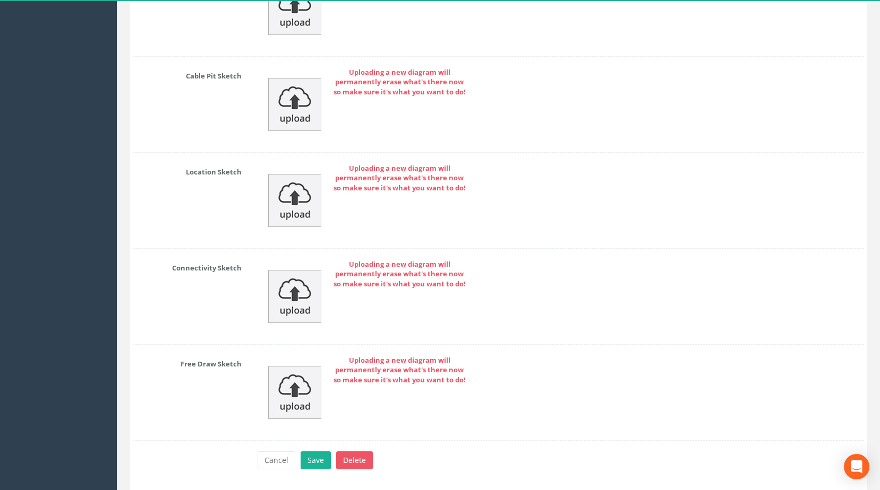
scroll to position [1546, 0]
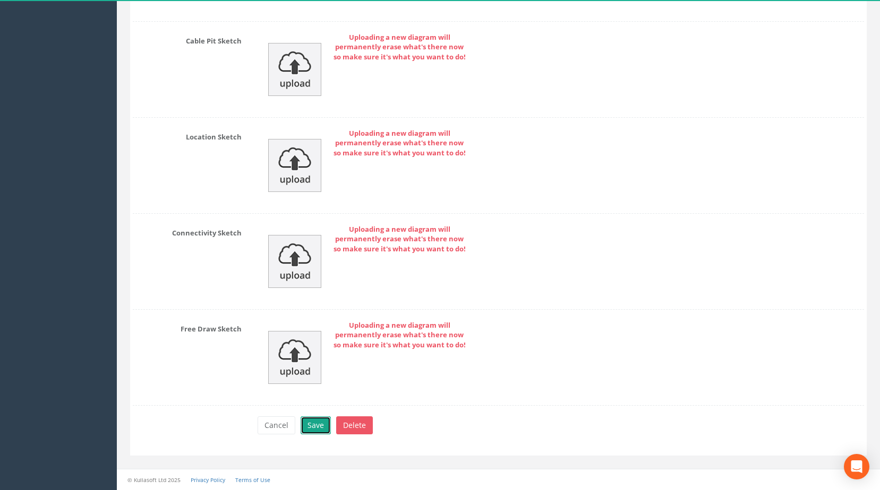
click at [313, 425] on button "Save" at bounding box center [315, 426] width 30 height 18
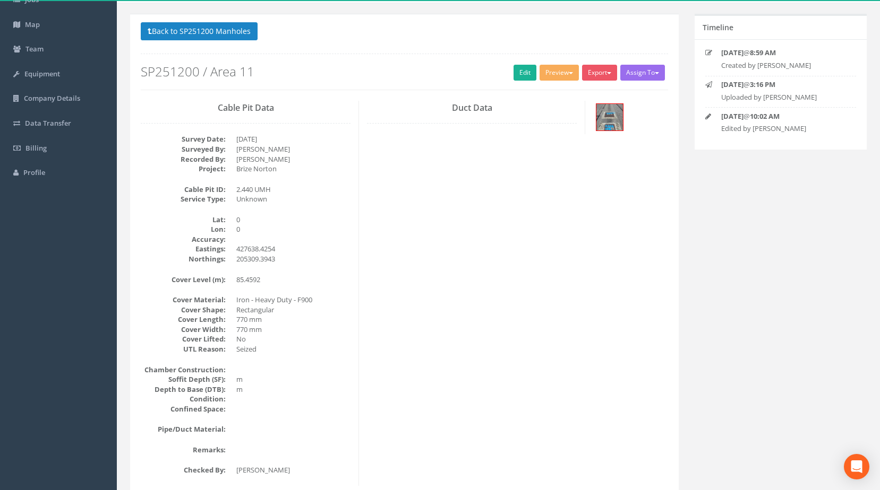
scroll to position [0, 0]
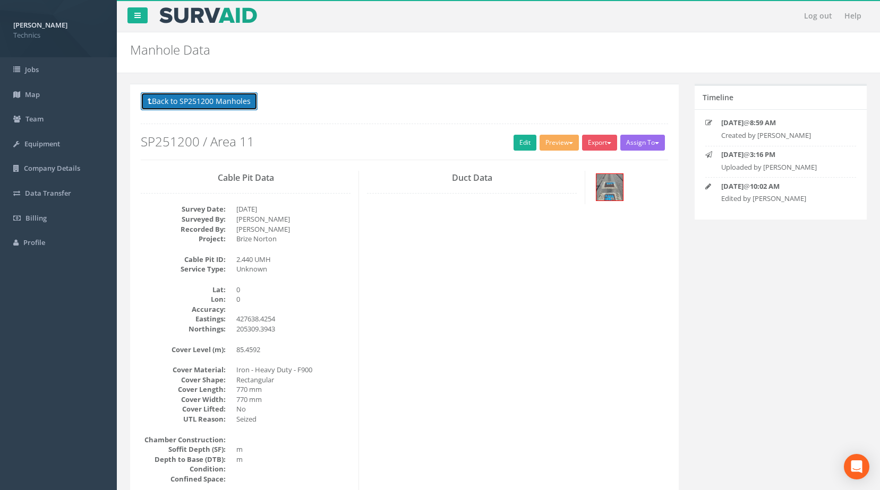
click at [219, 98] on button "Back to SP251200 Manholes" at bounding box center [199, 101] width 117 height 18
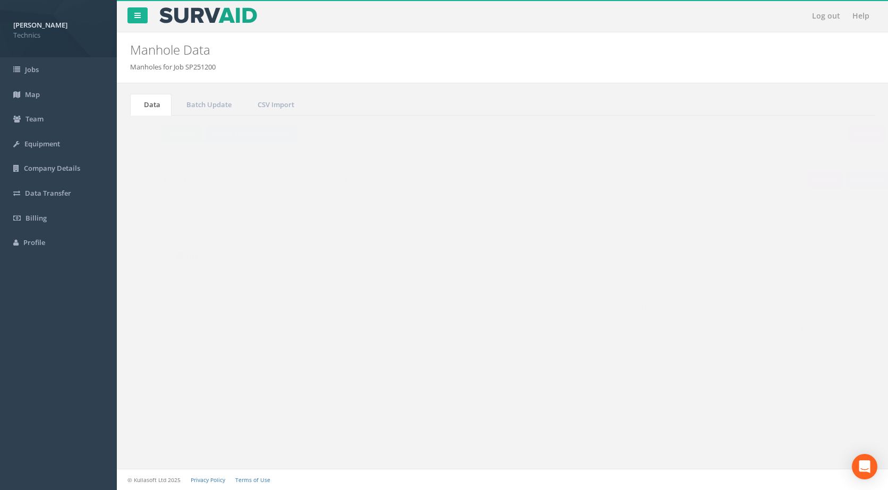
click at [809, 286] on input "2.440" at bounding box center [814, 286] width 97 height 16
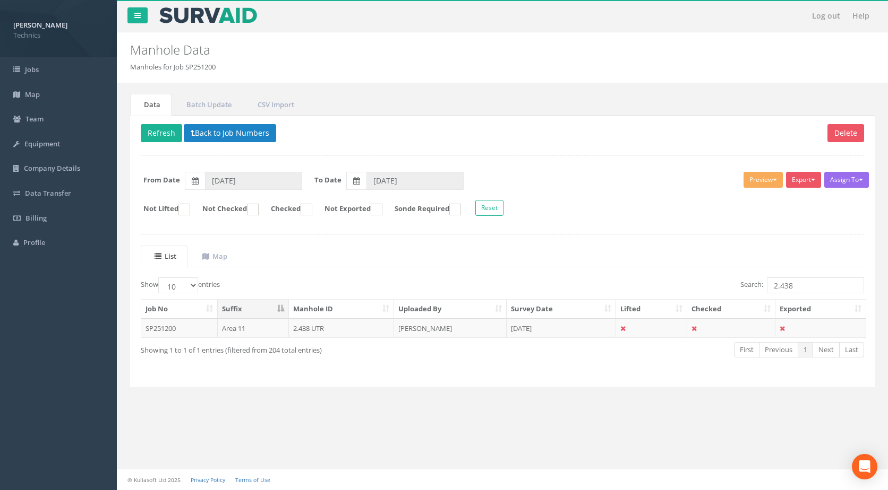
click at [343, 332] on td "2.438 UTR" at bounding box center [342, 328] width 106 height 19
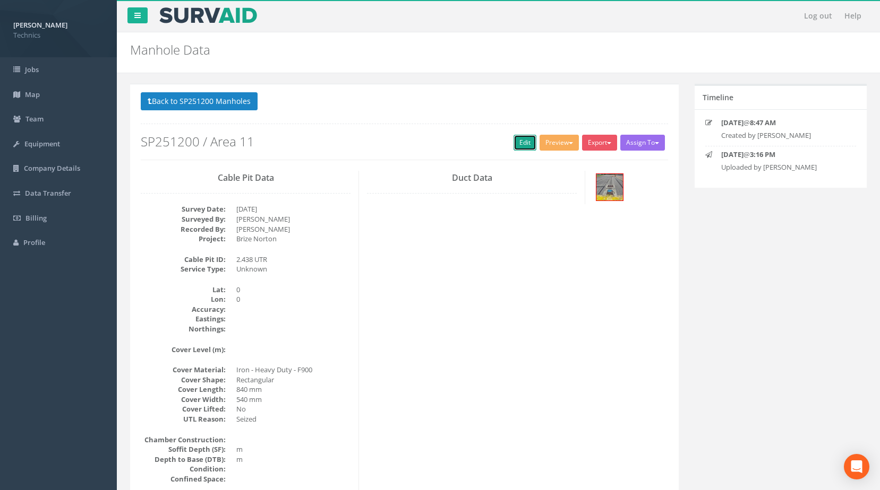
click at [519, 136] on link "Edit" at bounding box center [524, 143] width 23 height 16
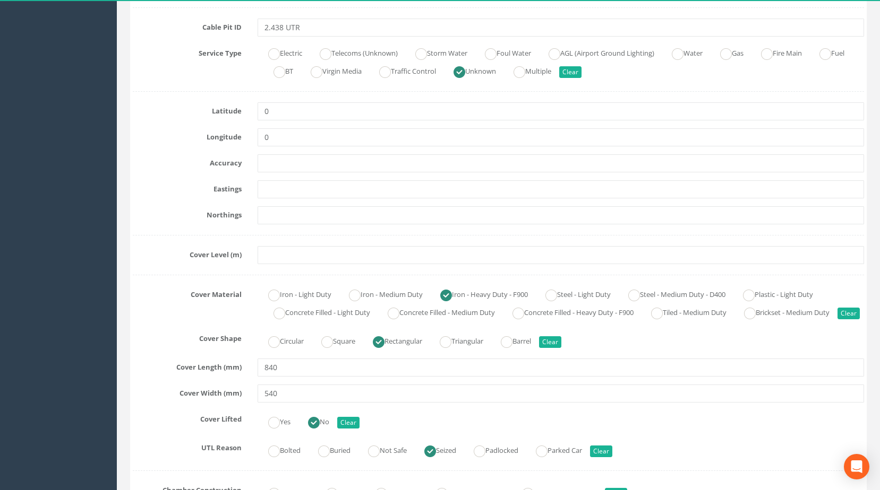
scroll to position [265, 0]
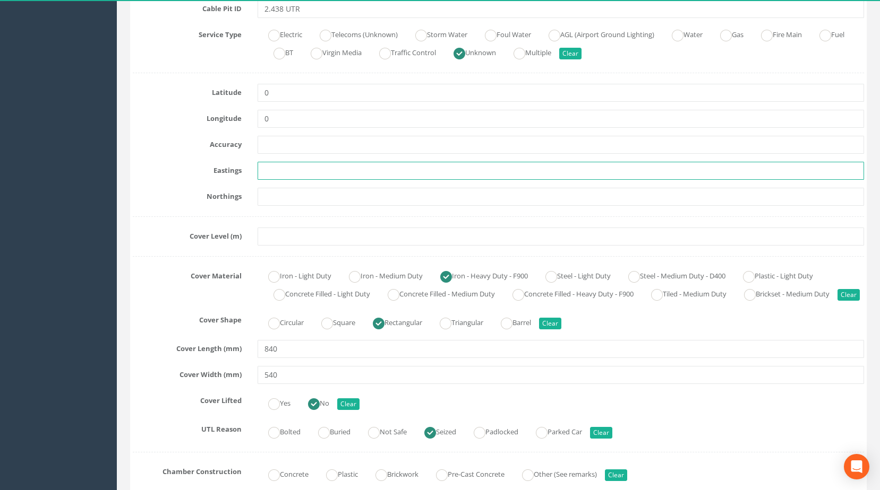
click at [303, 170] on input "text" at bounding box center [560, 171] width 607 height 18
click at [310, 192] on input "text" at bounding box center [560, 197] width 607 height 18
click at [331, 237] on input "text" at bounding box center [560, 237] width 607 height 18
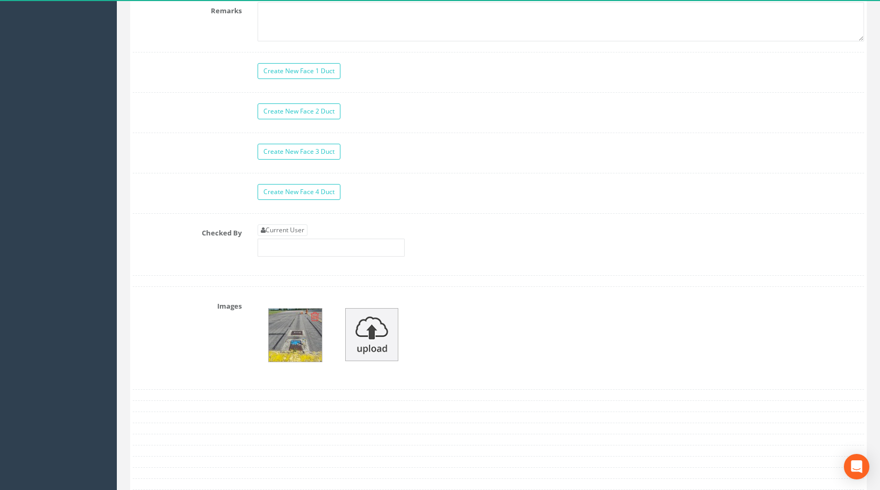
scroll to position [955, 0]
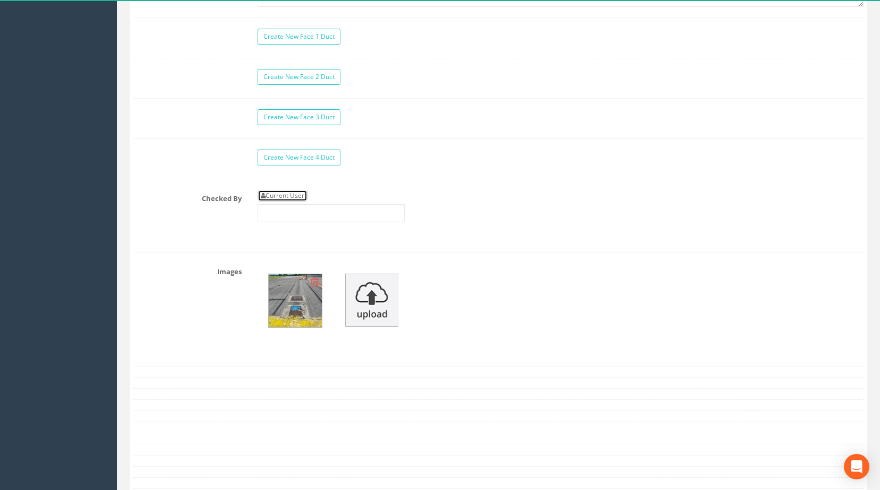
click at [299, 202] on link "Current User" at bounding box center [282, 196] width 50 height 12
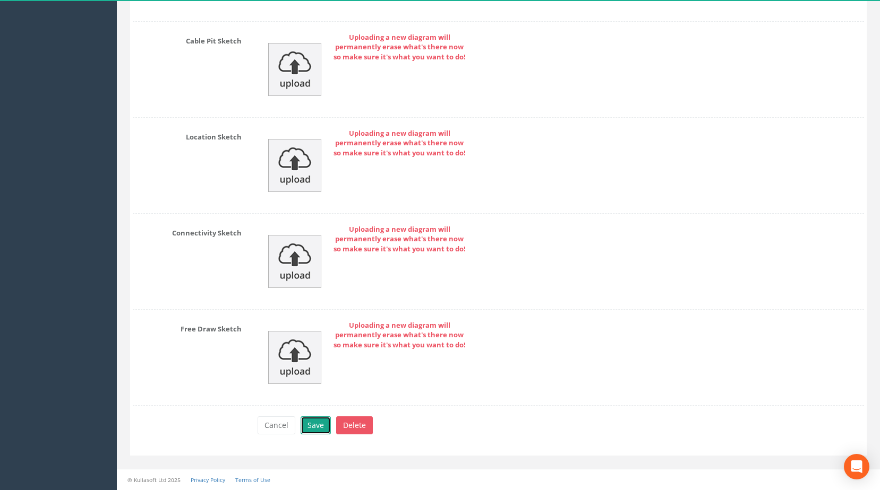
click at [312, 434] on button "Save" at bounding box center [315, 426] width 30 height 18
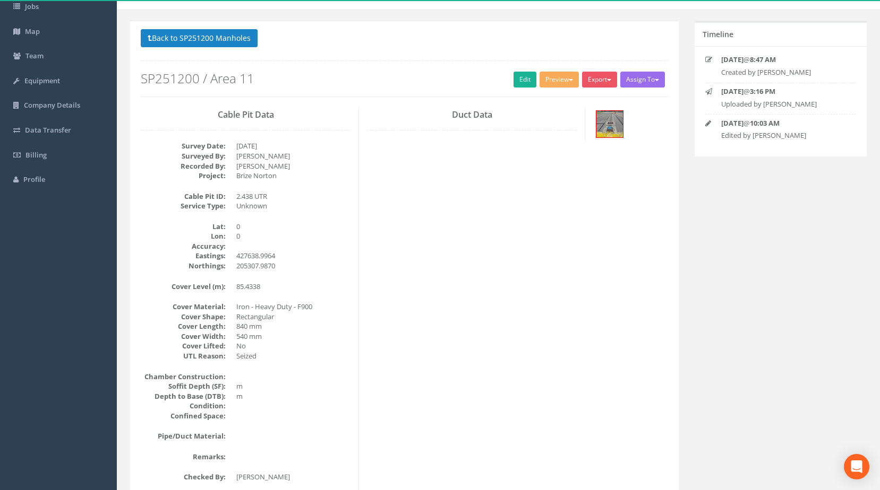
scroll to position [0, 0]
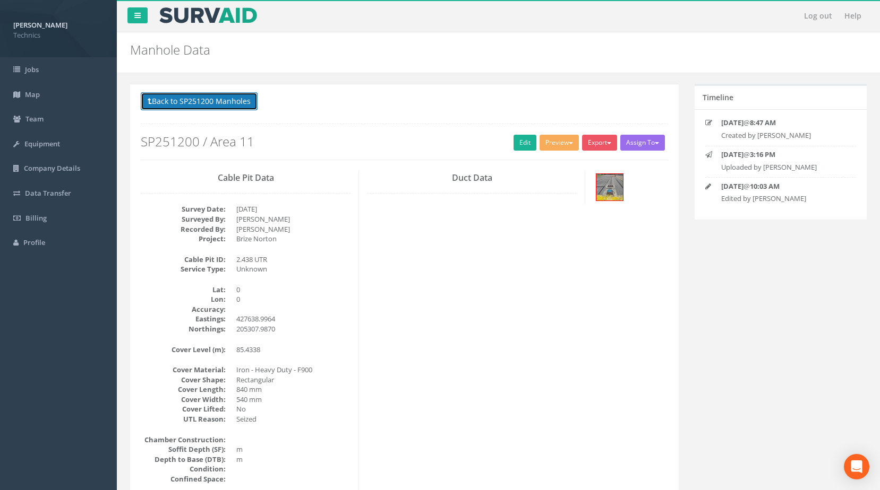
click at [234, 96] on button "Back to SP251200 Manholes" at bounding box center [199, 101] width 117 height 18
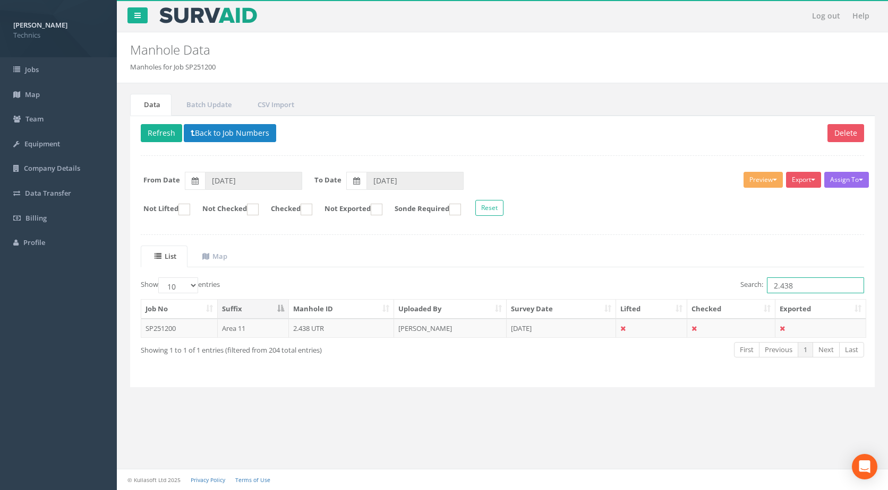
click at [803, 287] on input "2.438" at bounding box center [814, 286] width 97 height 16
click at [313, 334] on td "2.442 EMH" at bounding box center [342, 328] width 106 height 19
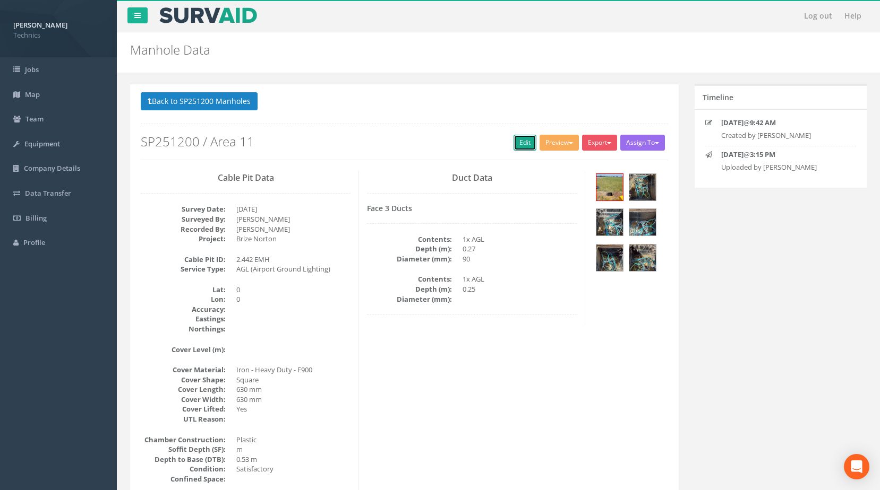
click at [516, 142] on link "Edit" at bounding box center [524, 143] width 23 height 16
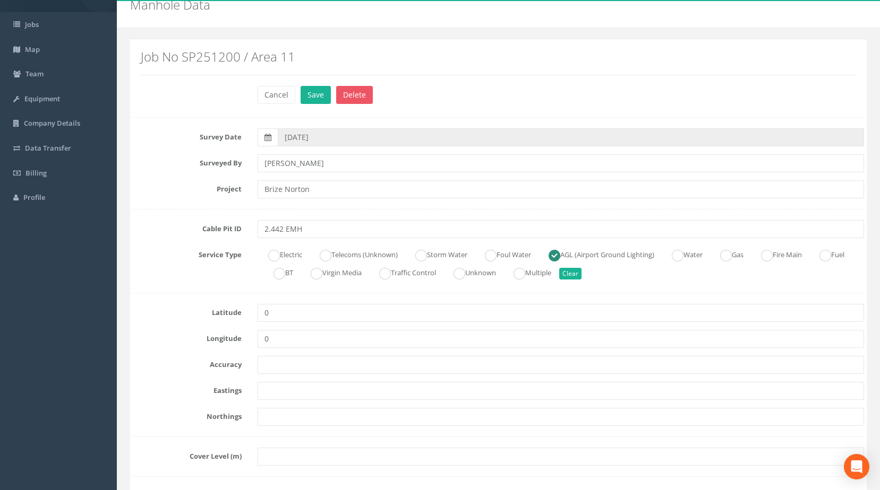
scroll to position [212, 0]
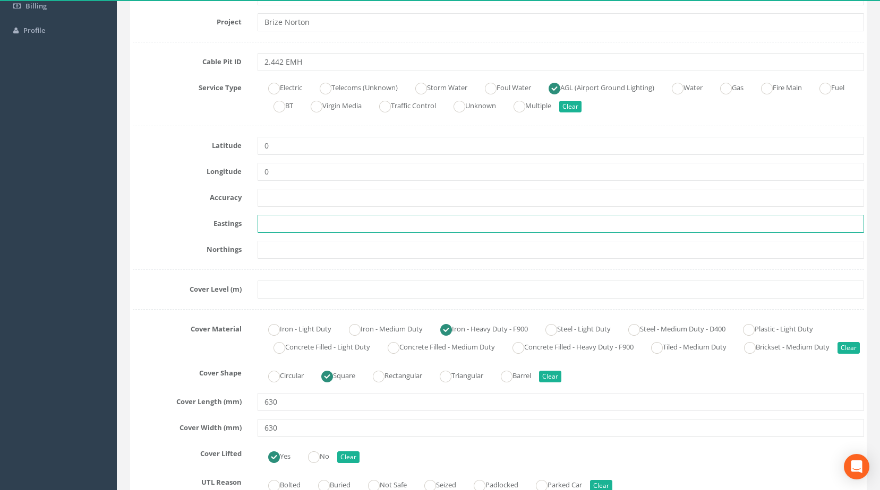
click at [297, 217] on input "text" at bounding box center [560, 224] width 607 height 18
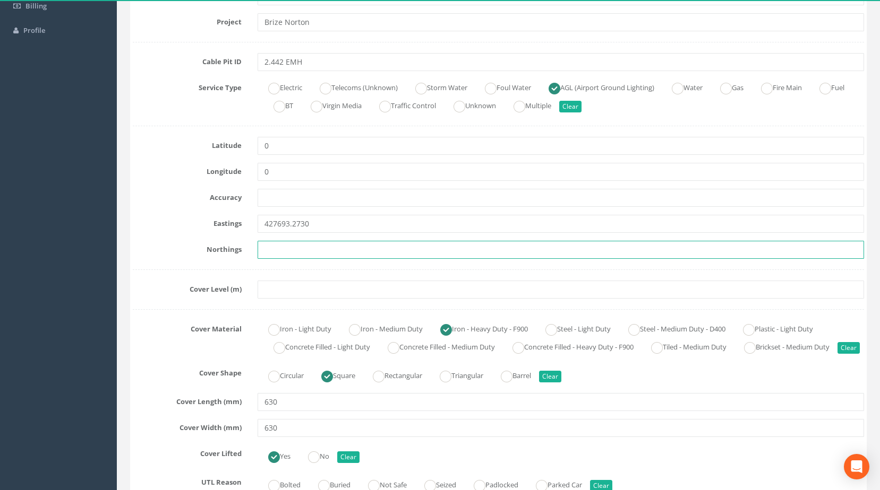
click at [285, 248] on input "text" at bounding box center [560, 250] width 607 height 18
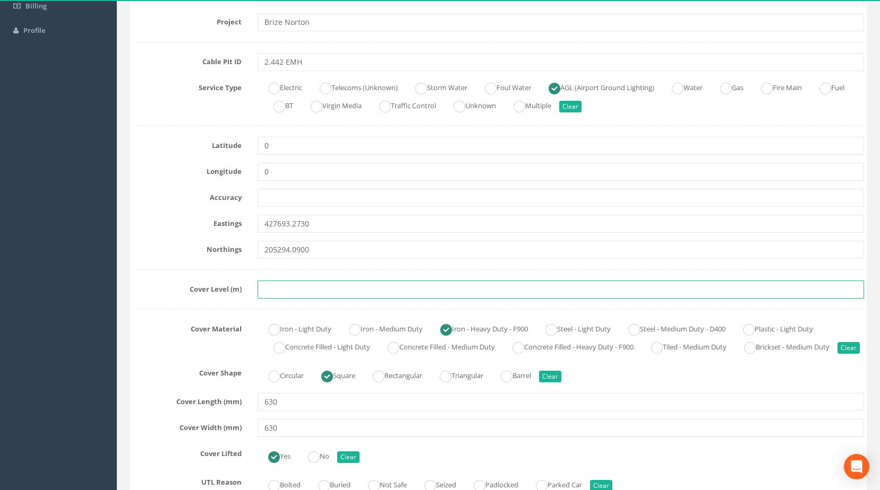
click at [327, 291] on input "text" at bounding box center [560, 290] width 607 height 18
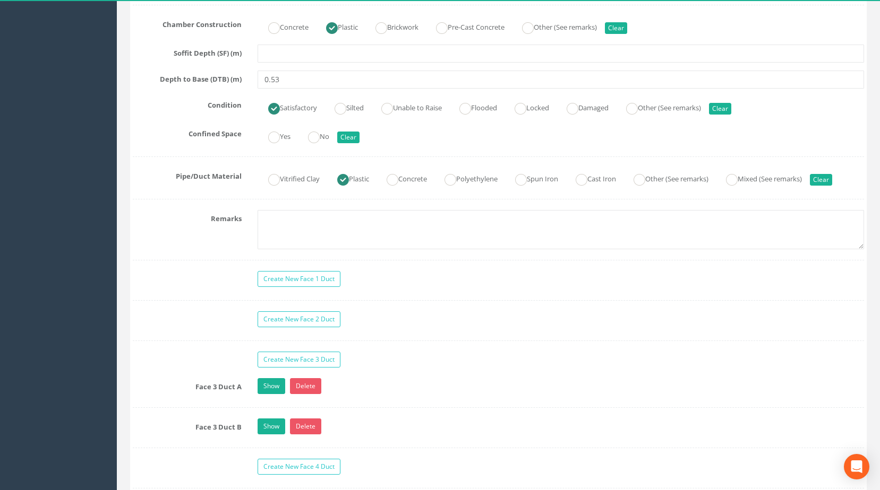
scroll to position [849, 0]
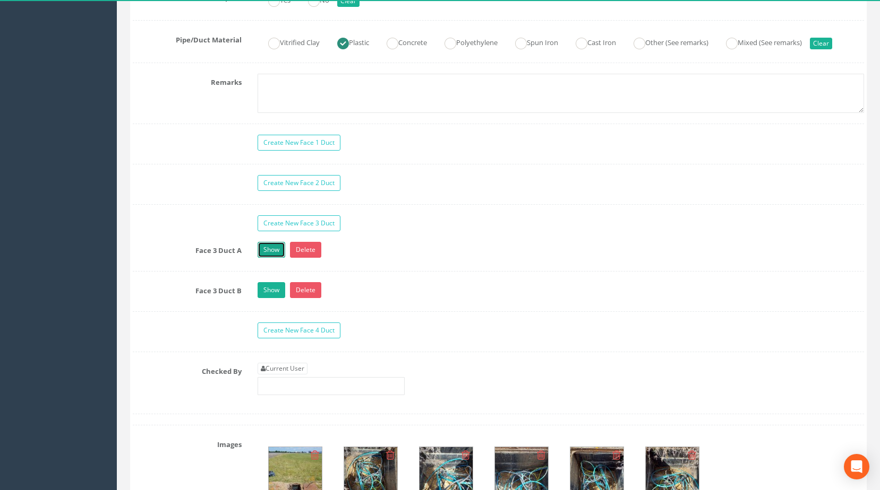
click at [269, 258] on link "Show" at bounding box center [271, 250] width 28 height 16
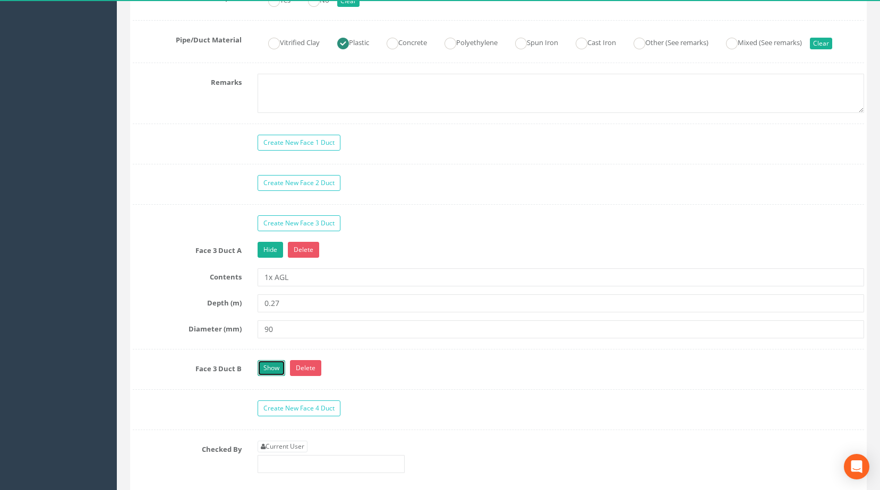
click at [276, 376] on link "Show" at bounding box center [271, 368] width 28 height 16
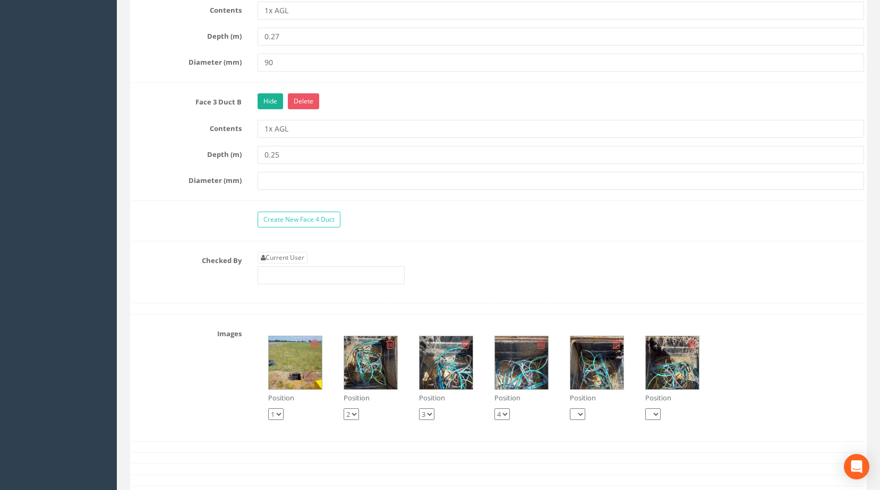
scroll to position [1221, 0]
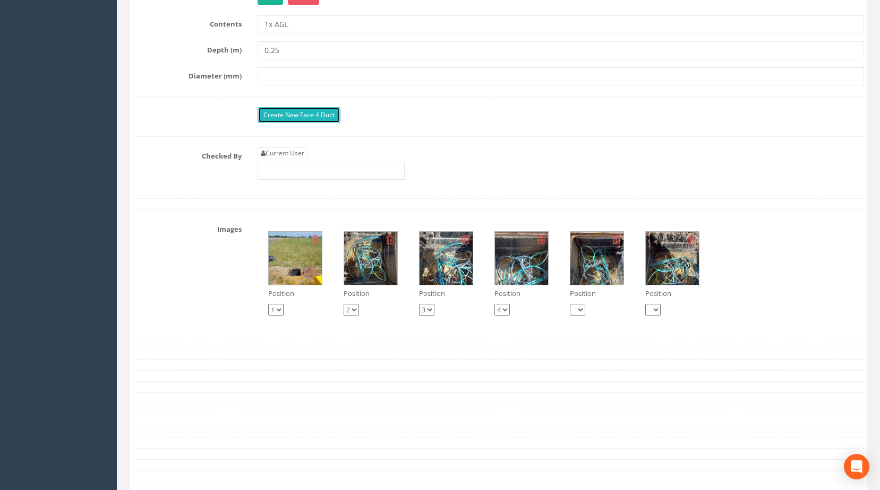
click at [313, 123] on link "Create New Face 4 Duct" at bounding box center [298, 115] width 83 height 16
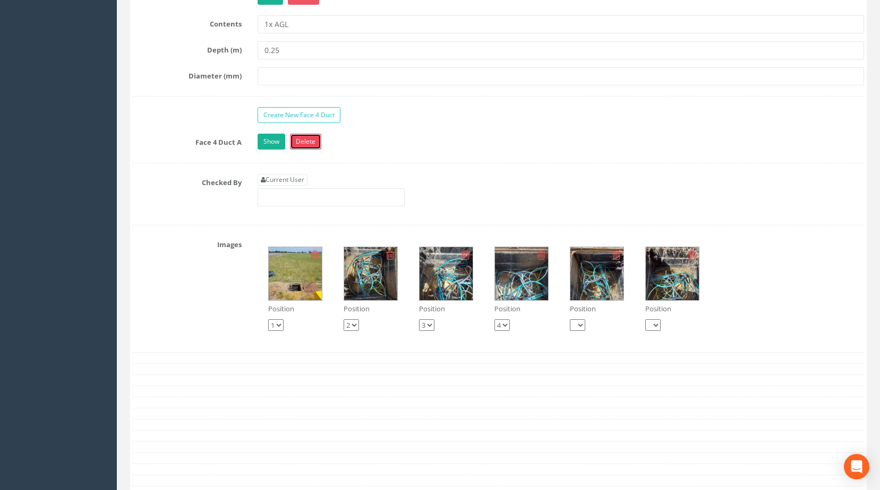
click at [303, 150] on link "Delete" at bounding box center [305, 142] width 31 height 16
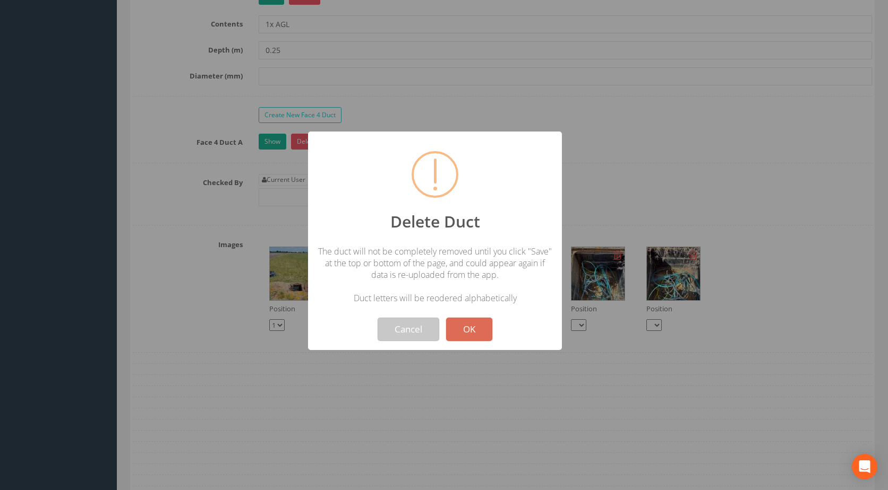
click at [391, 329] on button "Cancel" at bounding box center [408, 329] width 62 height 23
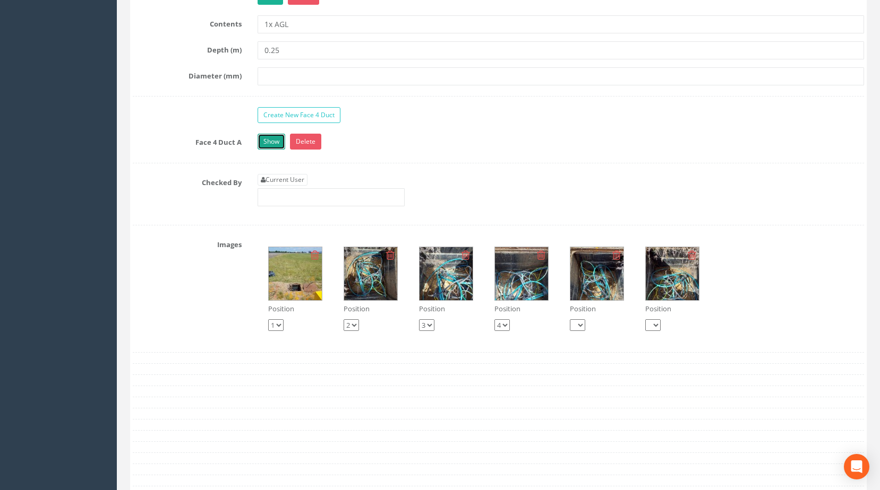
click at [274, 150] on link "Show" at bounding box center [271, 142] width 28 height 16
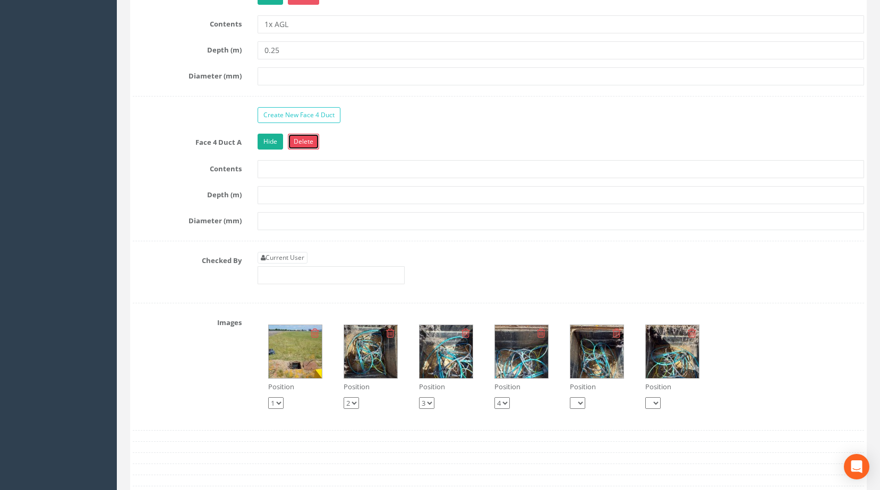
click at [297, 150] on link "Delete" at bounding box center [303, 142] width 31 height 16
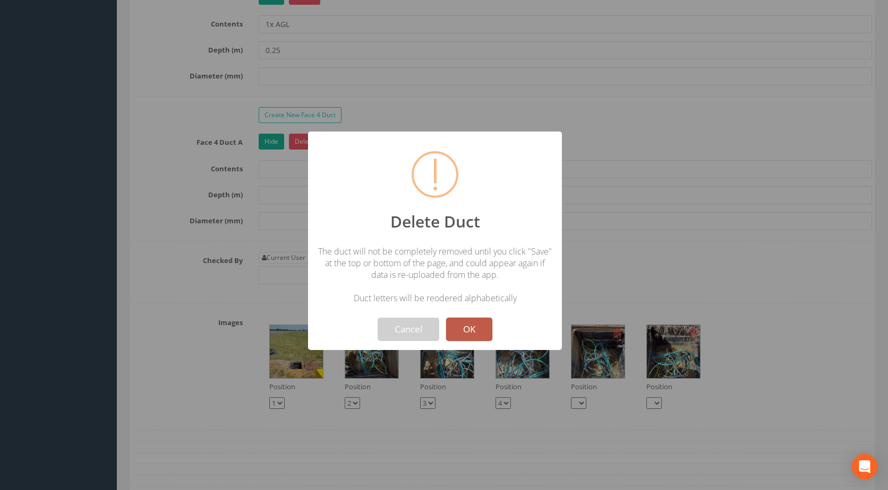
click at [462, 324] on button "OK" at bounding box center [469, 329] width 46 height 23
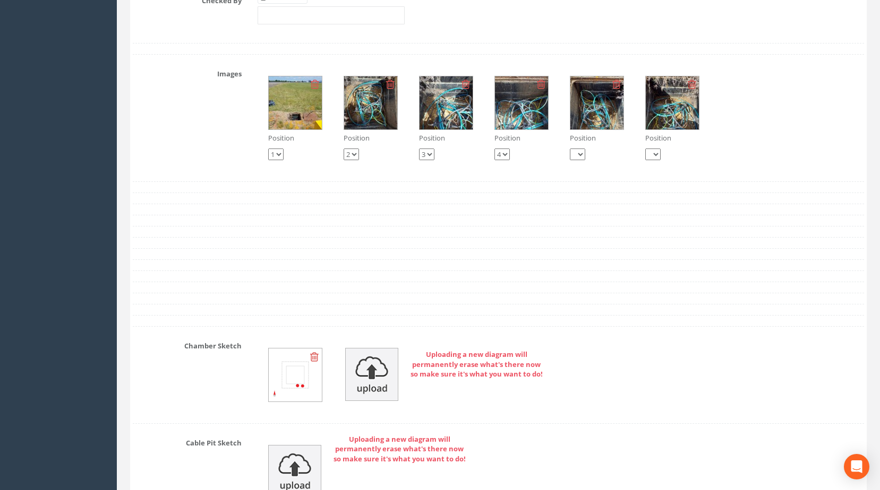
scroll to position [1380, 0]
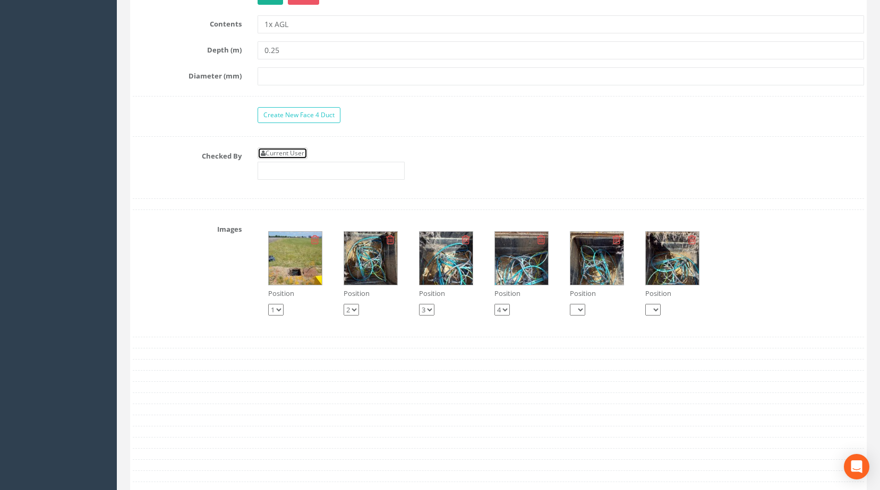
click at [286, 159] on link "Current User" at bounding box center [282, 154] width 50 height 12
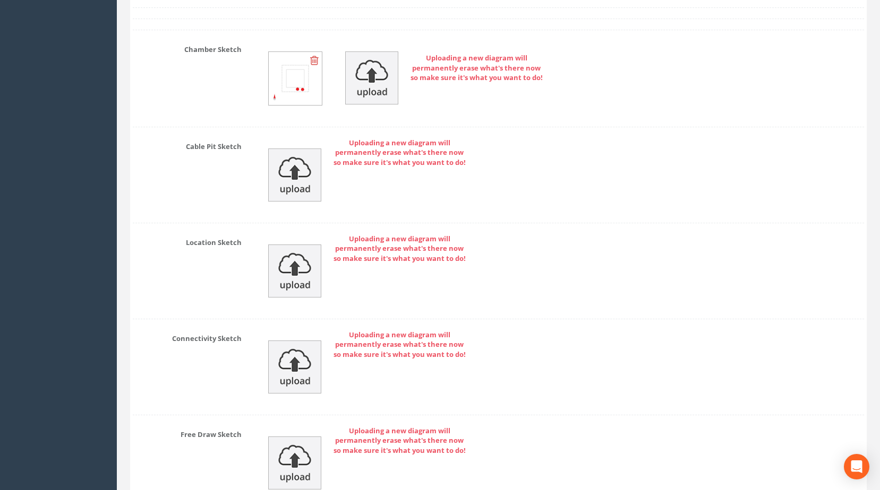
scroll to position [1794, 0]
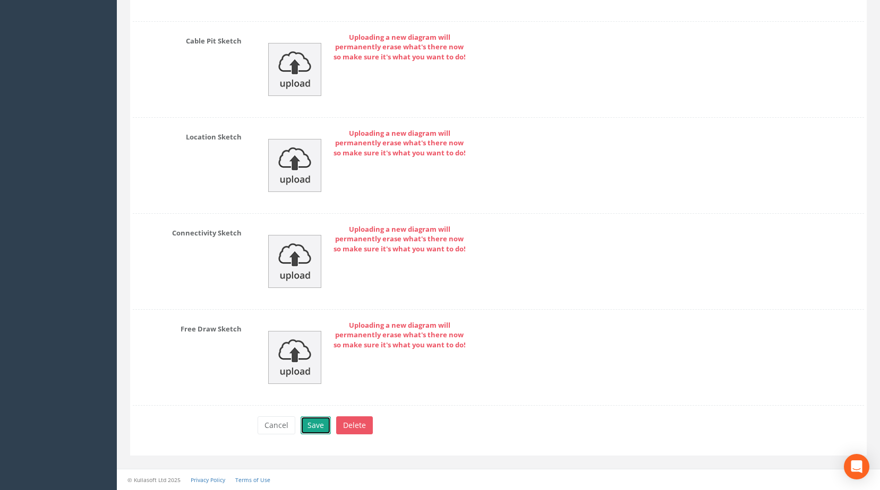
click at [313, 423] on button "Save" at bounding box center [315, 426] width 30 height 18
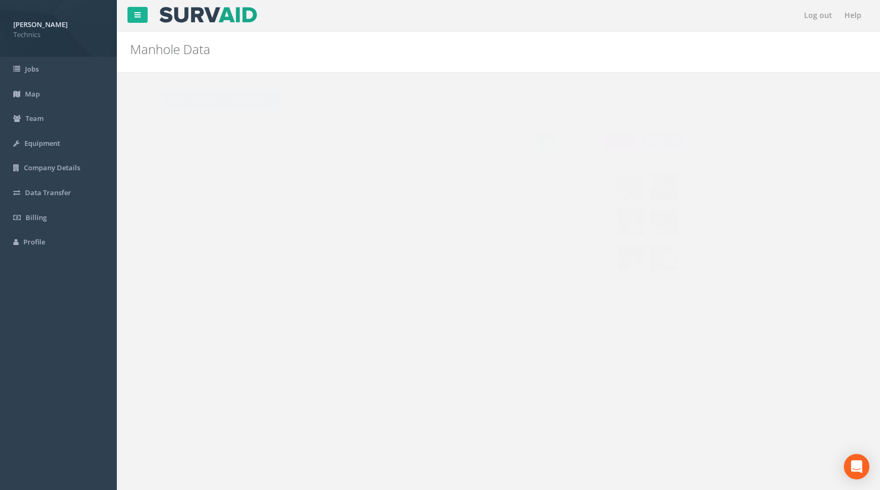
scroll to position [0, 0]
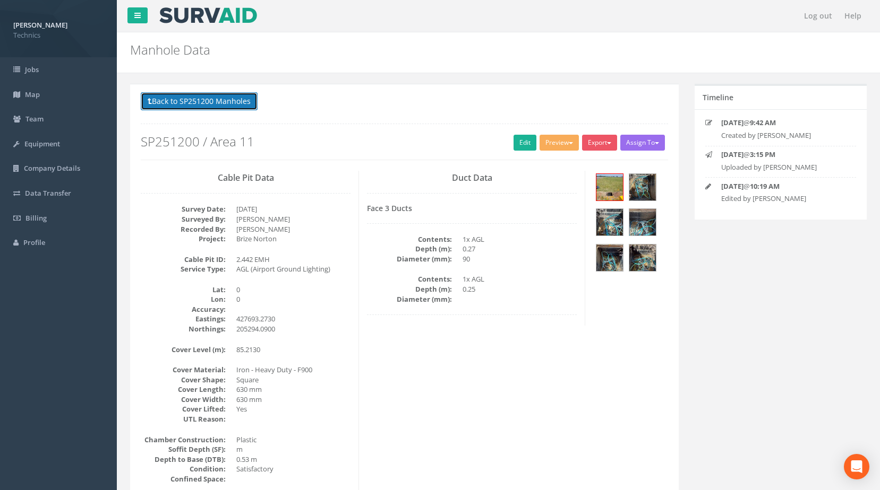
click at [197, 100] on button "Back to SP251200 Manholes" at bounding box center [199, 101] width 117 height 18
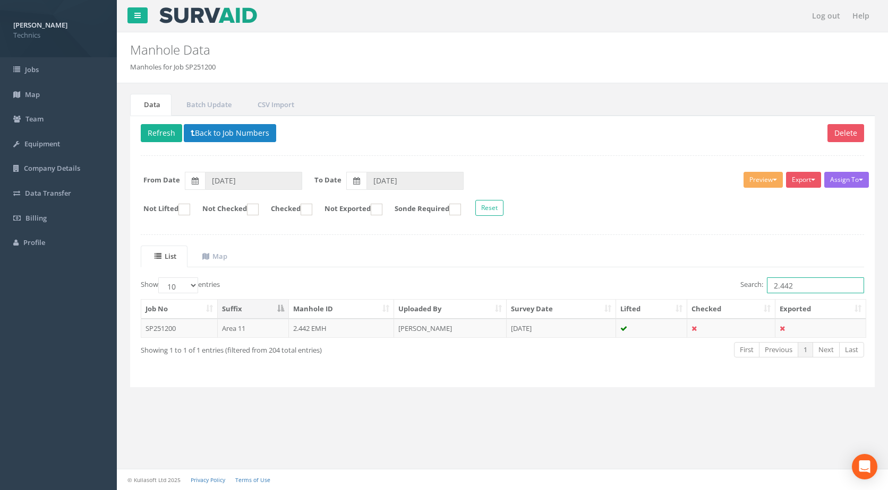
click at [808, 285] on input "2.442" at bounding box center [814, 286] width 97 height 16
click at [294, 327] on td "2.463 EMH" at bounding box center [342, 328] width 106 height 19
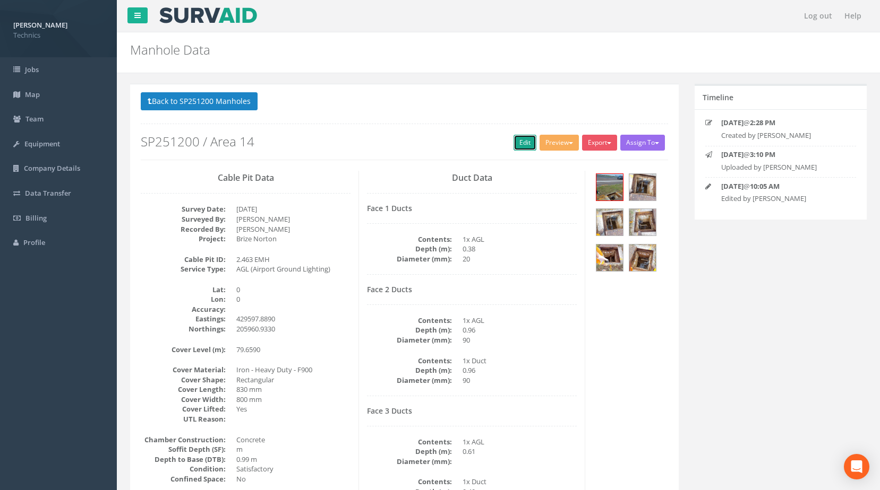
click at [527, 148] on link "Edit" at bounding box center [524, 143] width 23 height 16
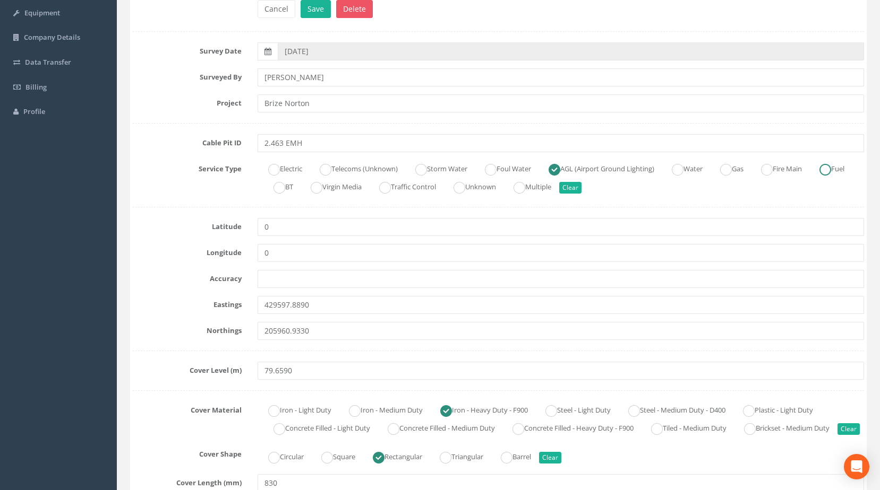
scroll to position [159, 0]
